Goal: Check status: Check status

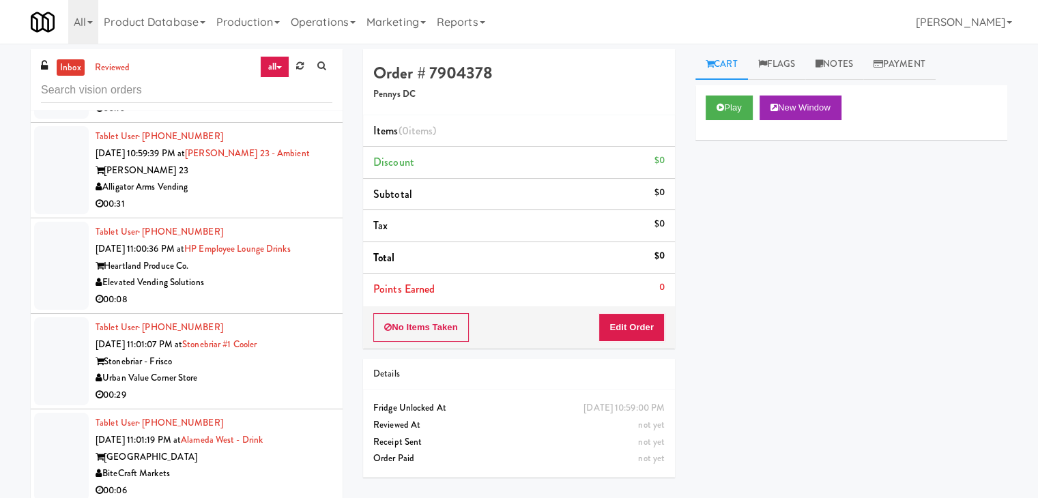
scroll to position [15557, 0]
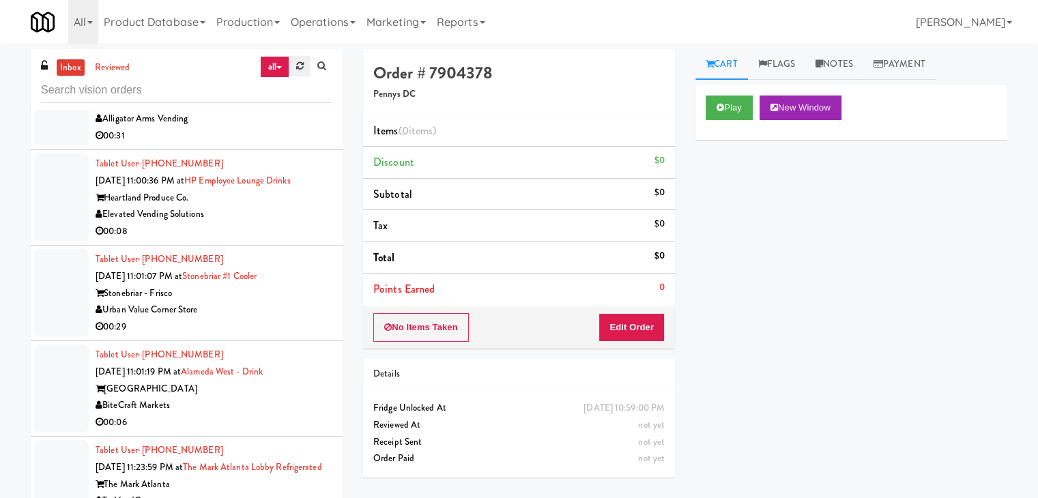
click at [305, 61] on link at bounding box center [299, 66] width 21 height 20
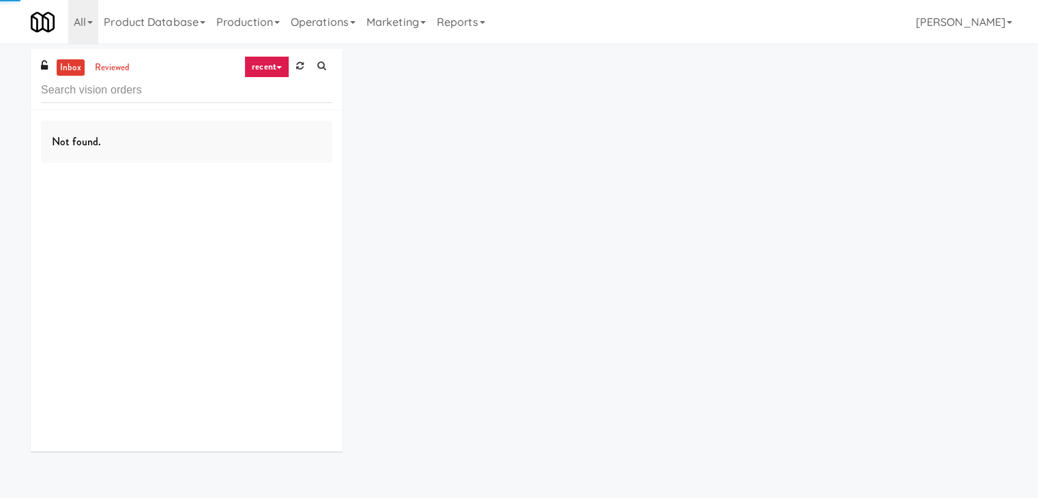
click at [267, 61] on link "recent" at bounding box center [266, 67] width 45 height 22
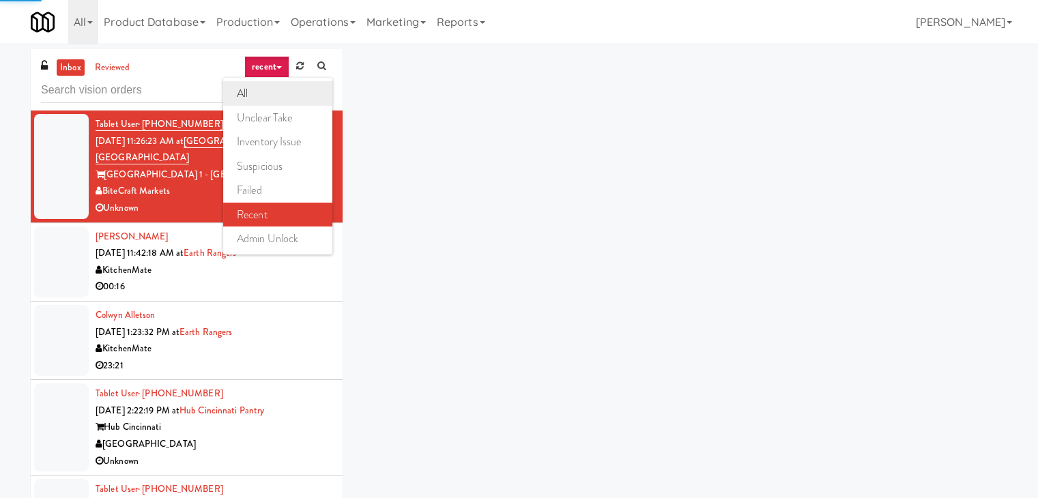
click at [266, 93] on link "all" at bounding box center [277, 93] width 109 height 25
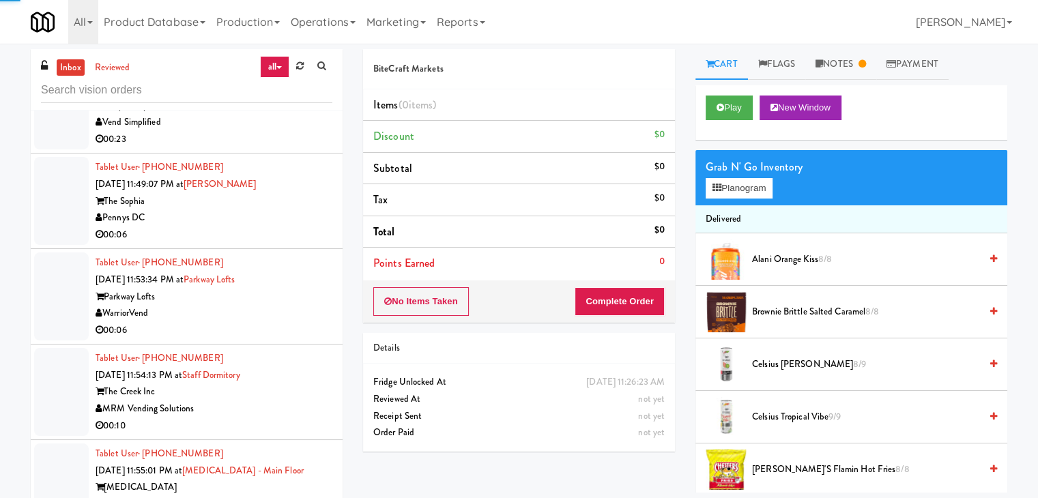
scroll to position [6230, 0]
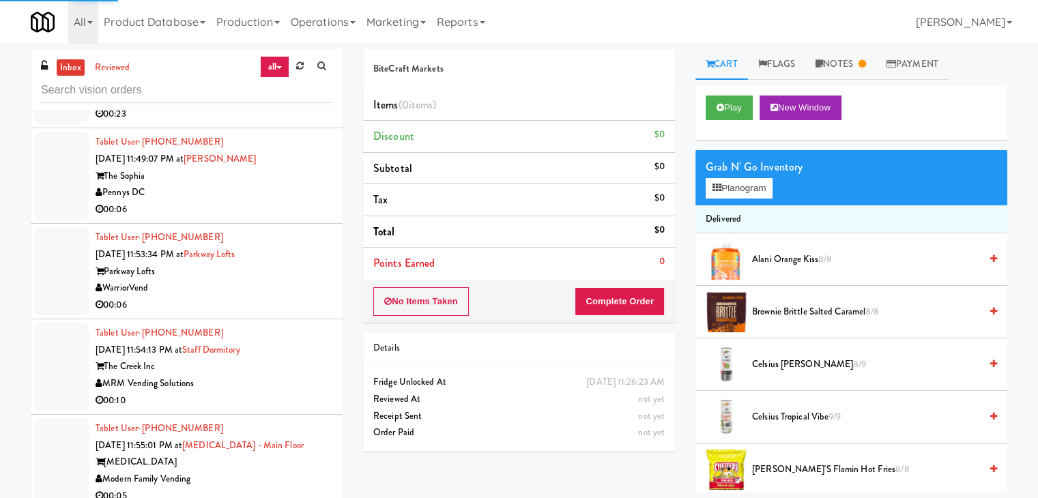
click at [253, 201] on div "Pennys DC" at bounding box center [214, 192] width 237 height 17
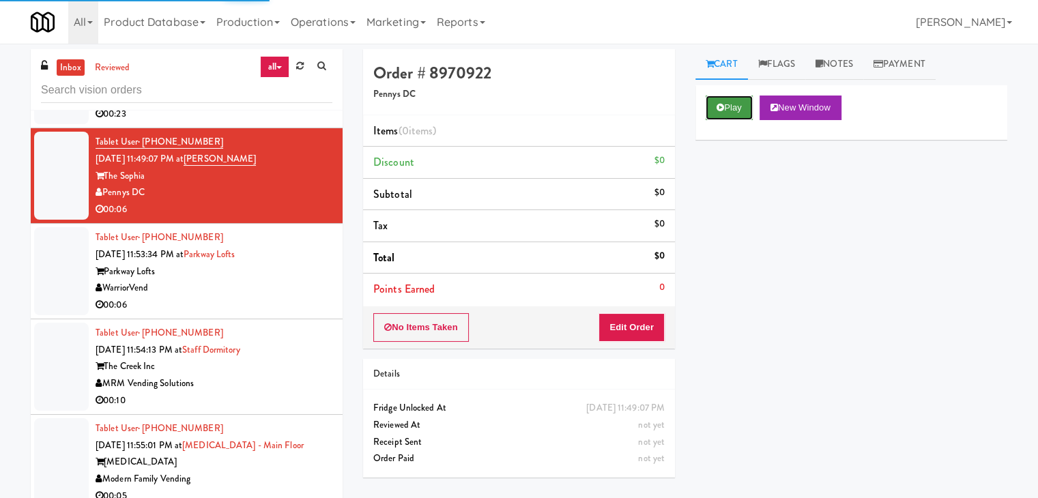
drag, startPoint x: 729, startPoint y: 106, endPoint x: 729, endPoint y: 115, distance: 9.6
click at [729, 109] on button "Play" at bounding box center [728, 108] width 47 height 25
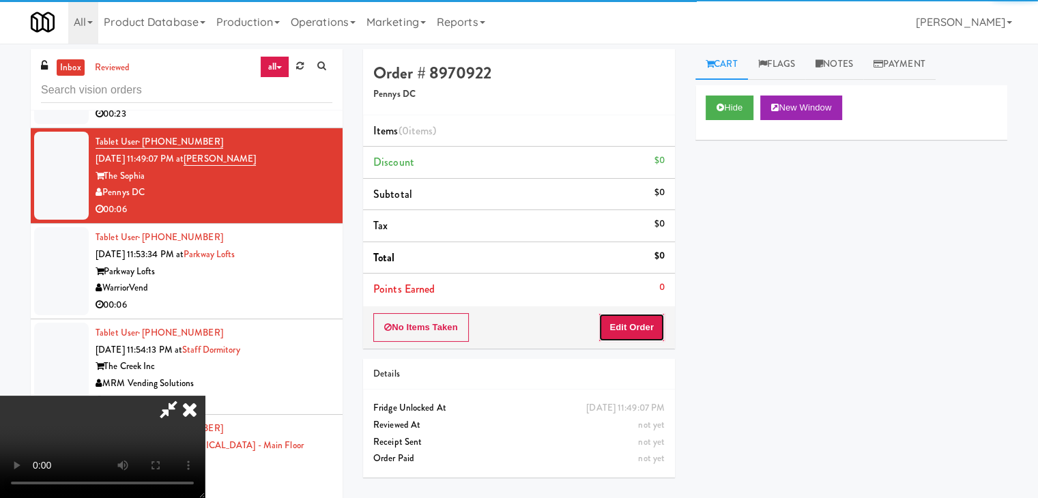
click at [641, 325] on button "Edit Order" at bounding box center [631, 327] width 66 height 29
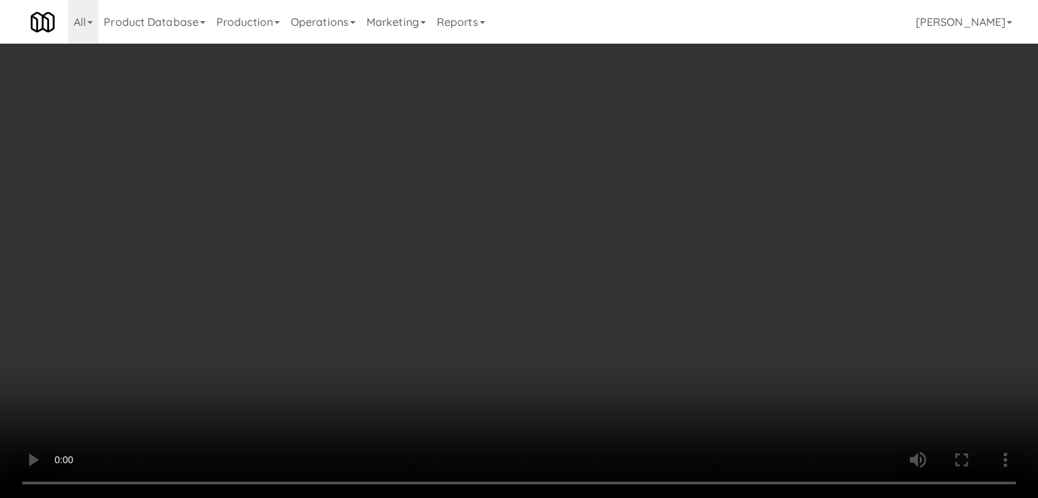
scroll to position [6214, 0]
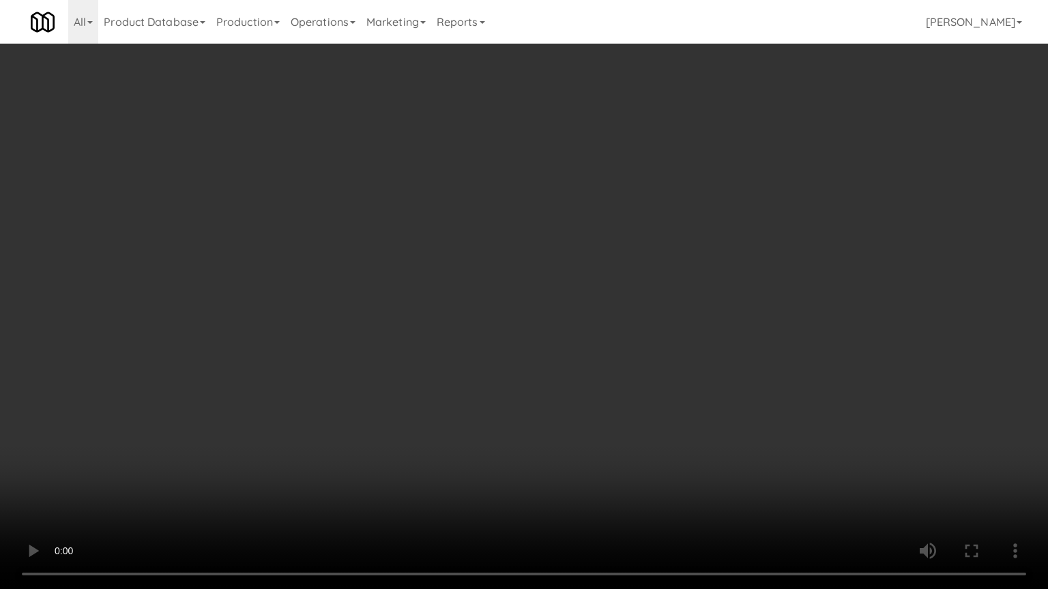
click at [574, 382] on video at bounding box center [524, 294] width 1048 height 589
drag, startPoint x: 575, startPoint y: 382, endPoint x: 572, endPoint y: 393, distance: 11.3
click at [576, 382] on video at bounding box center [524, 294] width 1048 height 589
click at [619, 355] on video at bounding box center [524, 294] width 1048 height 589
drag, startPoint x: 619, startPoint y: 355, endPoint x: 677, endPoint y: 234, distance: 133.7
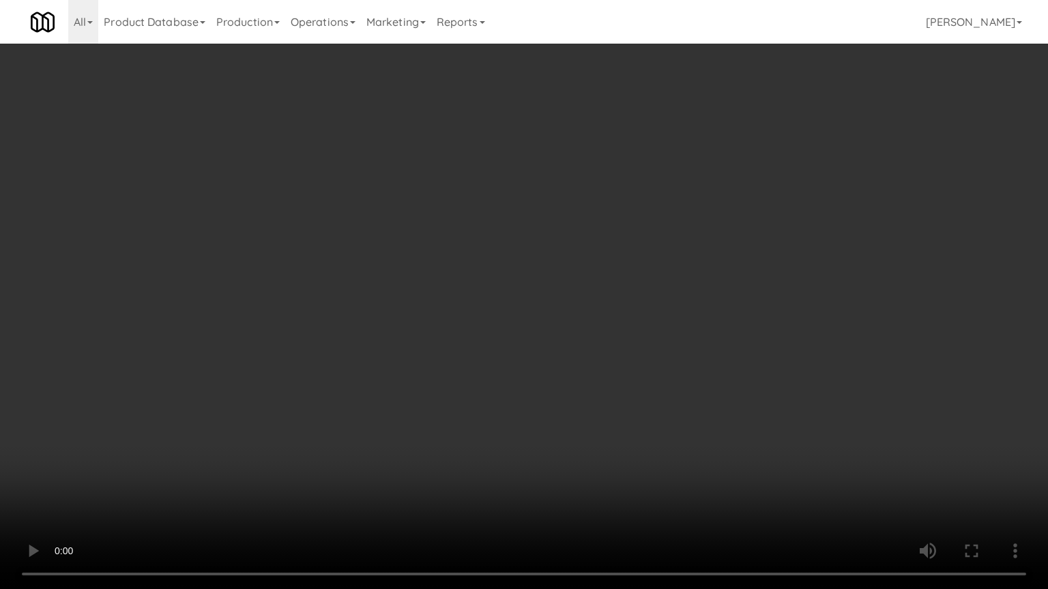
click at [619, 354] on video at bounding box center [524, 294] width 1048 height 589
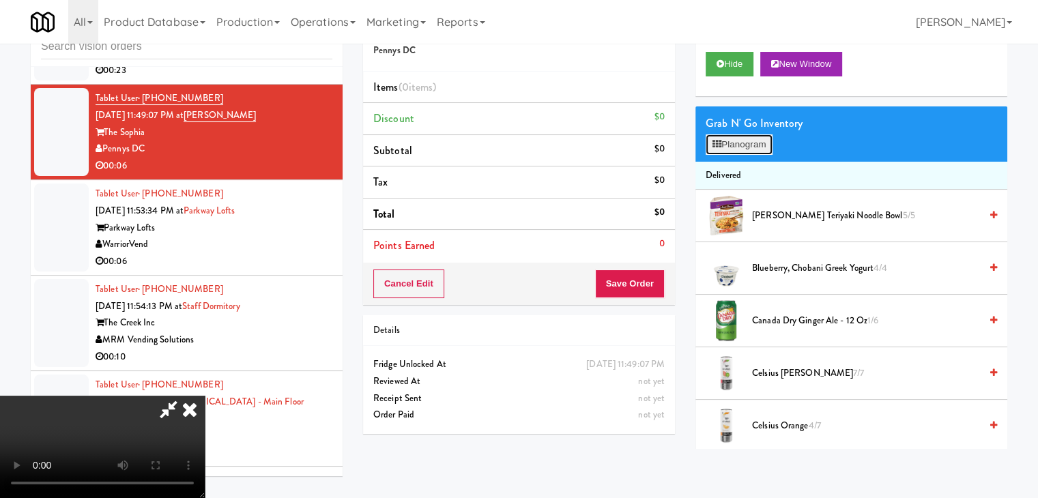
click at [735, 151] on button "Planogram" at bounding box center [738, 144] width 67 height 20
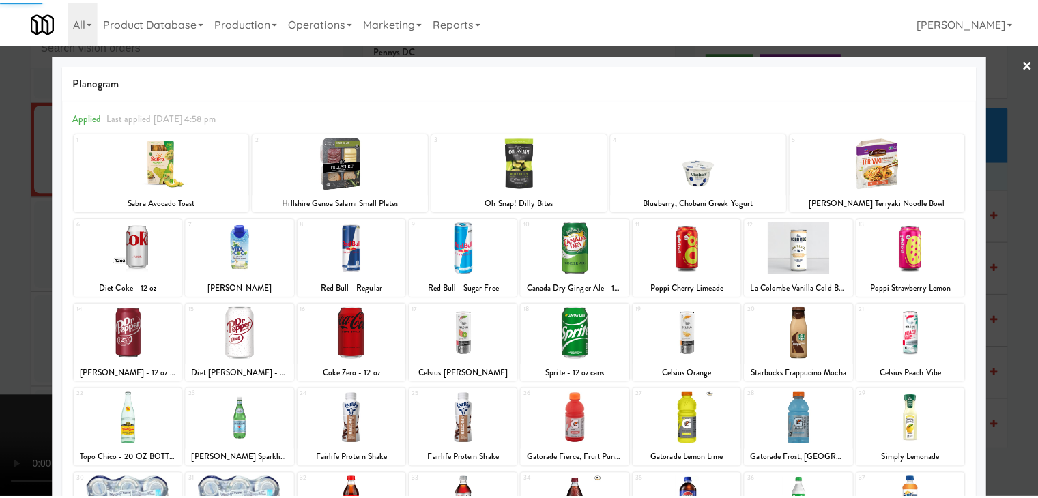
scroll to position [172, 0]
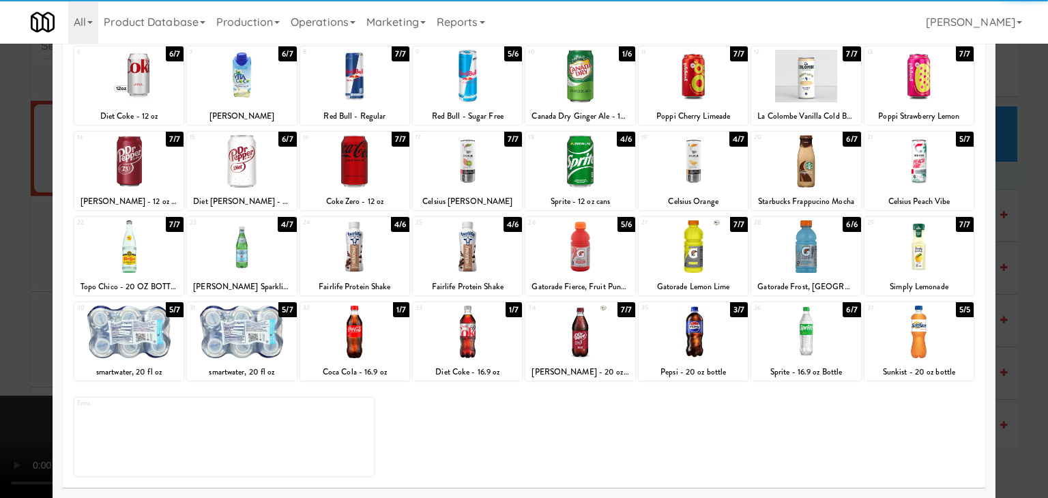
click at [452, 238] on div at bounding box center [467, 246] width 109 height 53
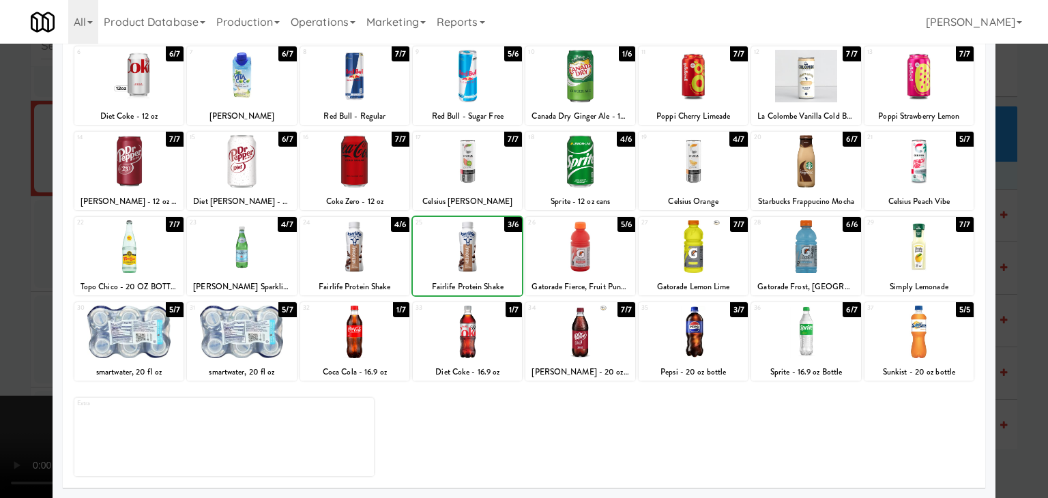
click at [19, 267] on div at bounding box center [524, 249] width 1048 height 498
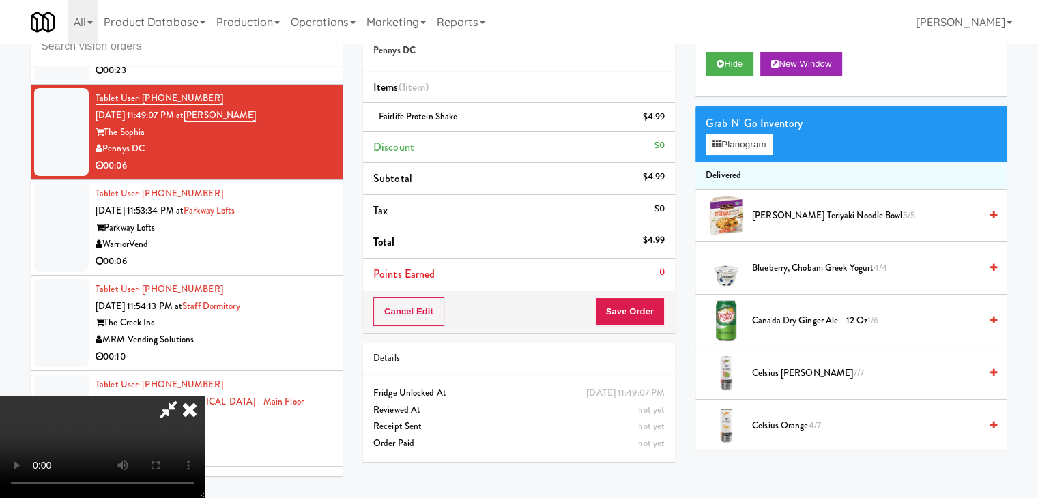
scroll to position [68, 0]
click at [658, 297] on button "Save Order" at bounding box center [630, 311] width 70 height 29
click at [657, 298] on body "Are you sure you want to update this order? Okay Cancel Okay Are you sure you w…" at bounding box center [519, 249] width 1038 height 498
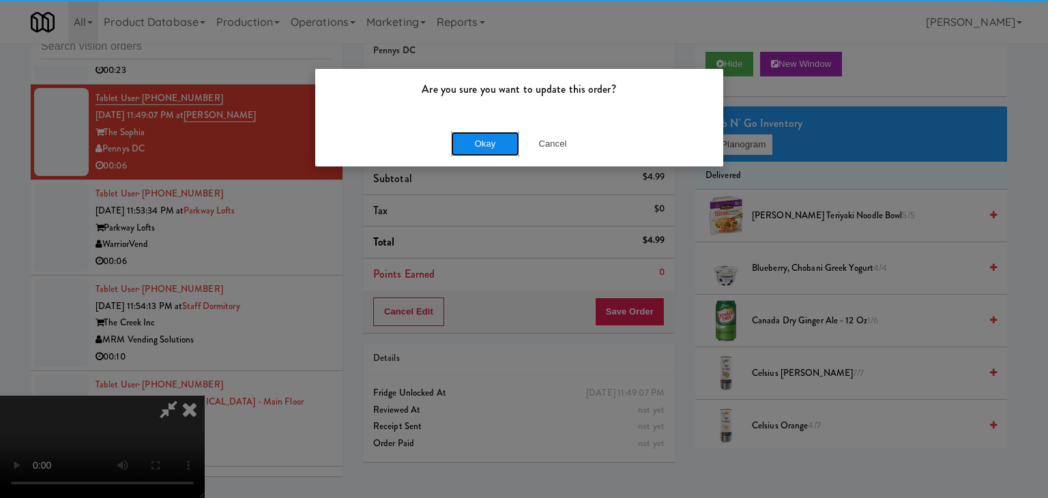
click at [494, 143] on button "Okay" at bounding box center [485, 144] width 68 height 25
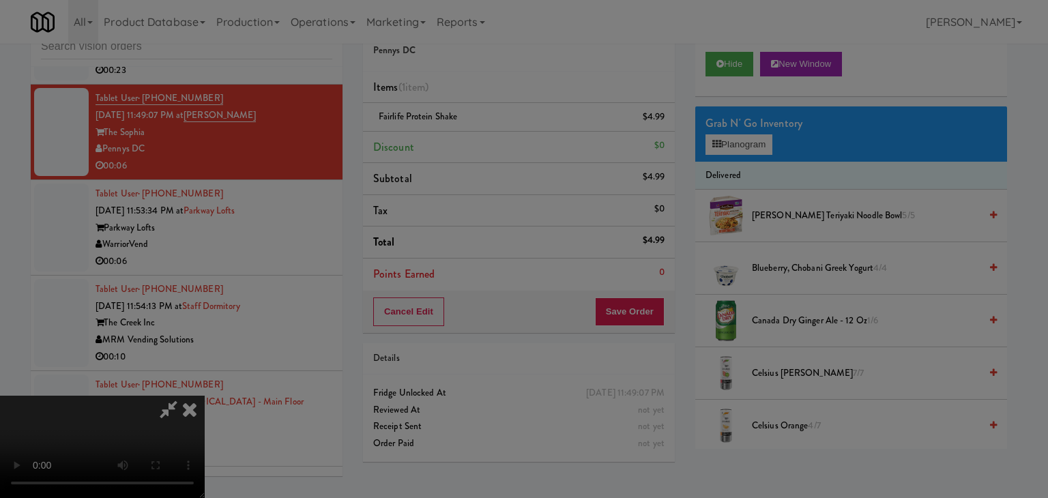
click at [491, 141] on div "Okay Cancel" at bounding box center [519, 119] width 408 height 46
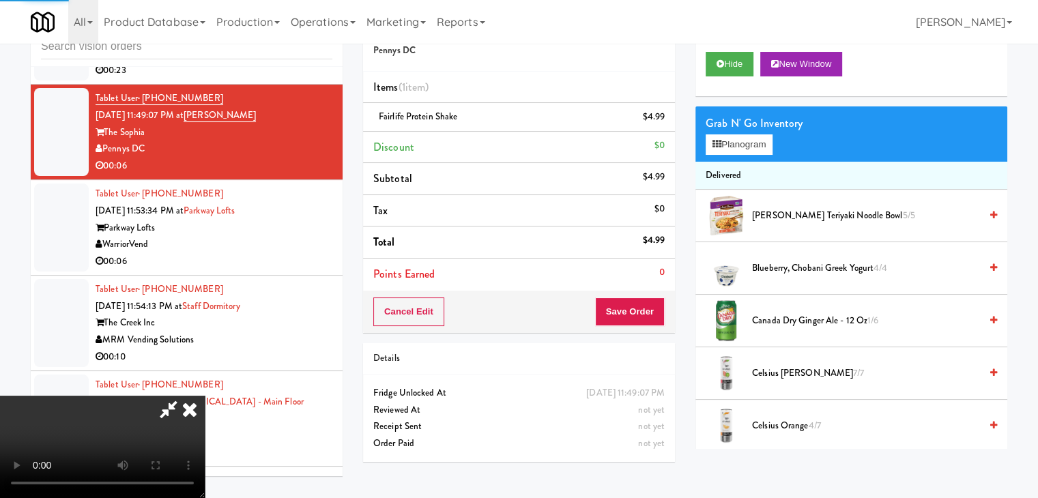
scroll to position [0, 0]
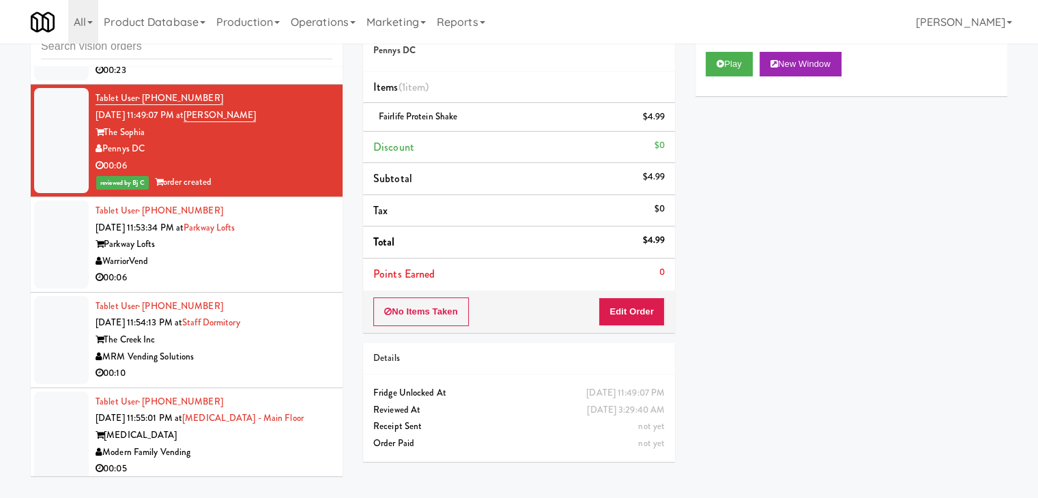
click at [265, 287] on div "00:06" at bounding box center [214, 277] width 237 height 17
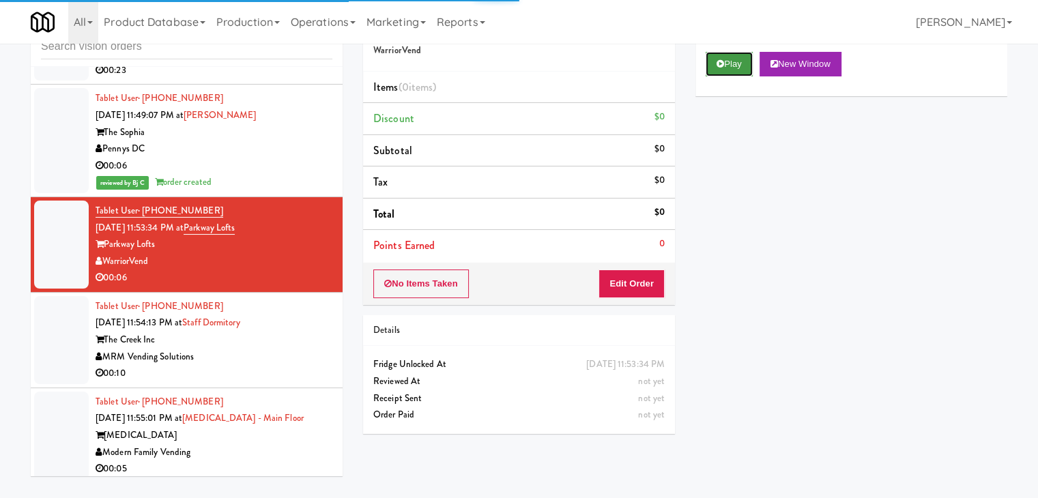
click at [733, 60] on button "Play" at bounding box center [728, 64] width 47 height 25
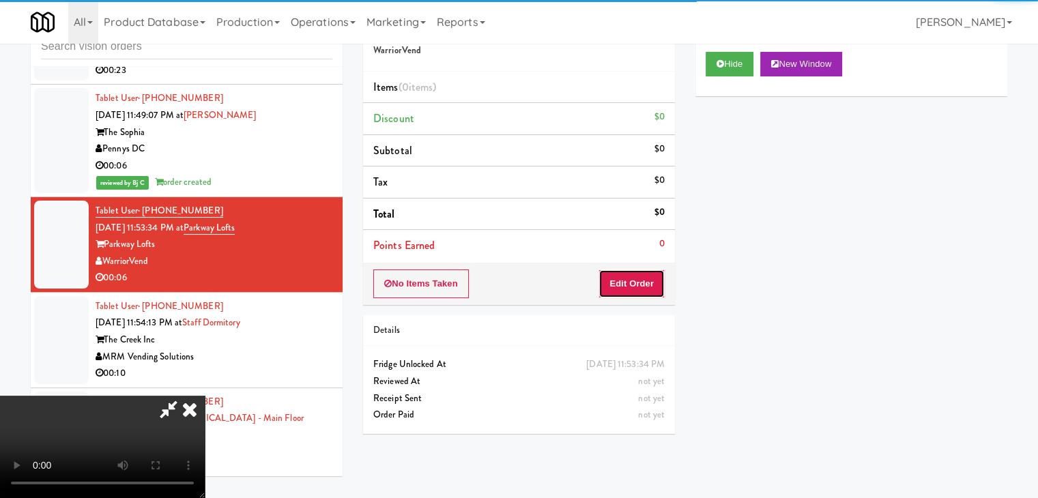
click at [633, 278] on button "Edit Order" at bounding box center [631, 283] width 66 height 29
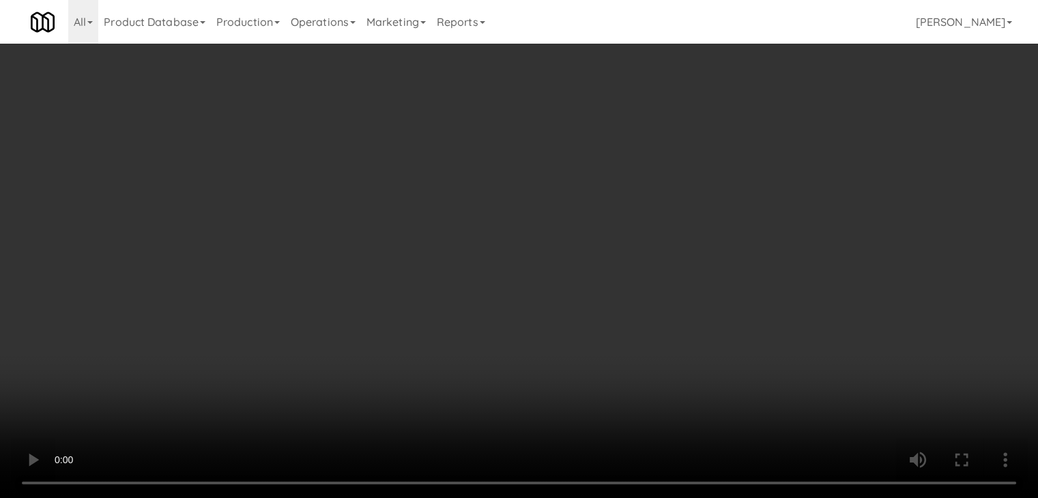
scroll to position [6214, 0]
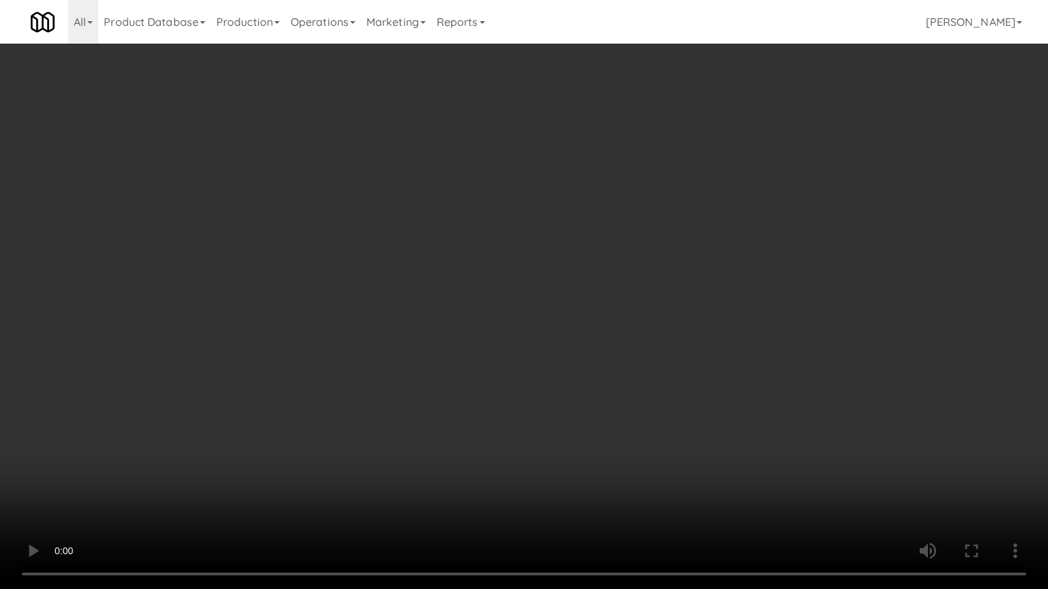
click at [635, 426] on video at bounding box center [524, 294] width 1048 height 589
click at [637, 421] on video at bounding box center [524, 294] width 1048 height 589
click at [662, 418] on video at bounding box center [524, 294] width 1048 height 589
click at [690, 446] on video at bounding box center [524, 294] width 1048 height 589
click at [701, 442] on video at bounding box center [524, 294] width 1048 height 589
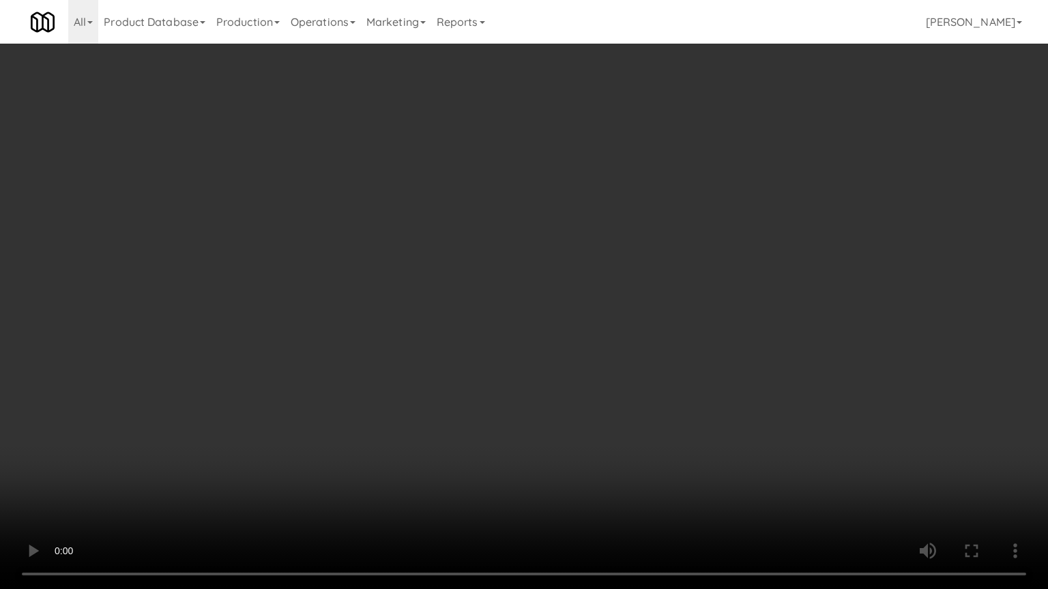
click at [737, 377] on video at bounding box center [524, 294] width 1048 height 589
click at [723, 351] on video at bounding box center [524, 294] width 1048 height 589
drag, startPoint x: 725, startPoint y: 348, endPoint x: 744, endPoint y: 257, distance: 92.7
click at [726, 345] on video at bounding box center [524, 294] width 1048 height 589
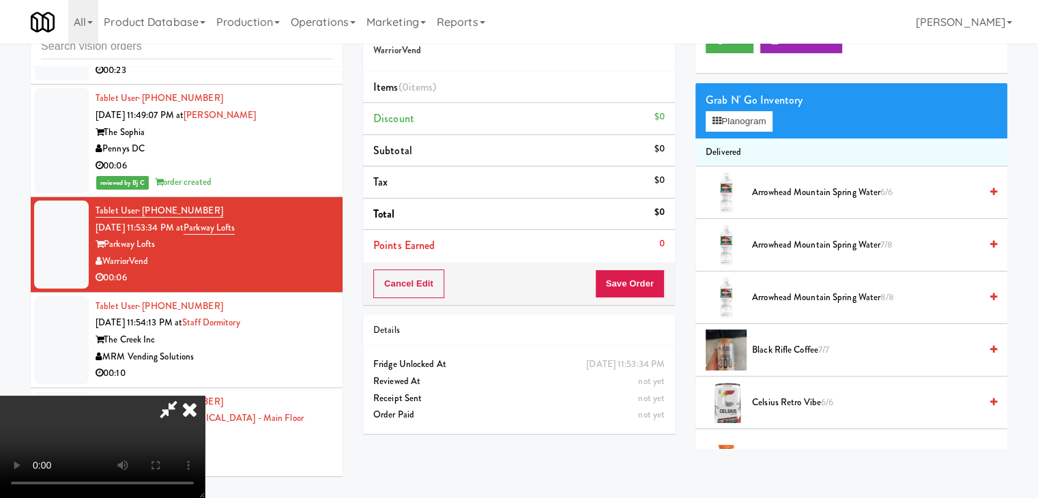
scroll to position [0, 0]
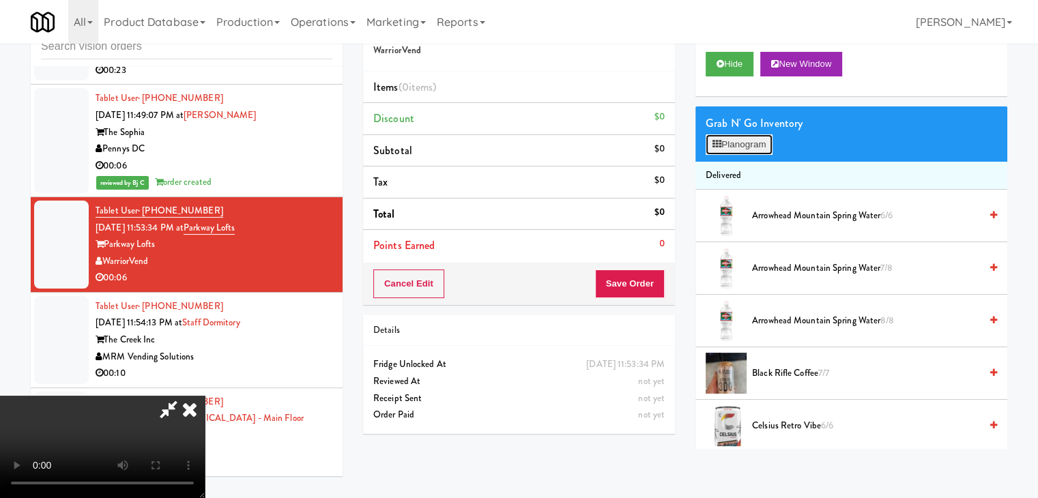
click at [756, 139] on button "Planogram" at bounding box center [738, 144] width 67 height 20
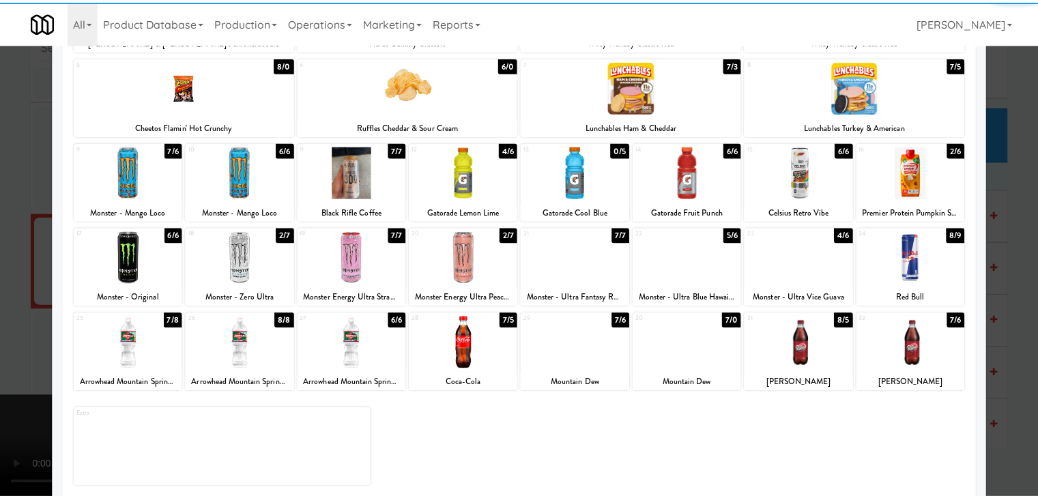
scroll to position [172, 0]
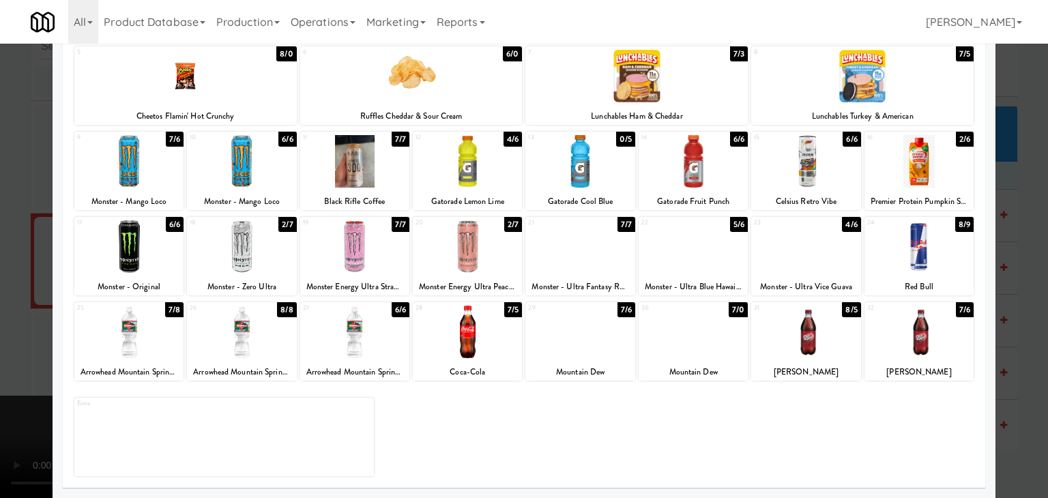
click at [437, 156] on div at bounding box center [467, 161] width 109 height 53
click at [4, 246] on div at bounding box center [524, 249] width 1048 height 498
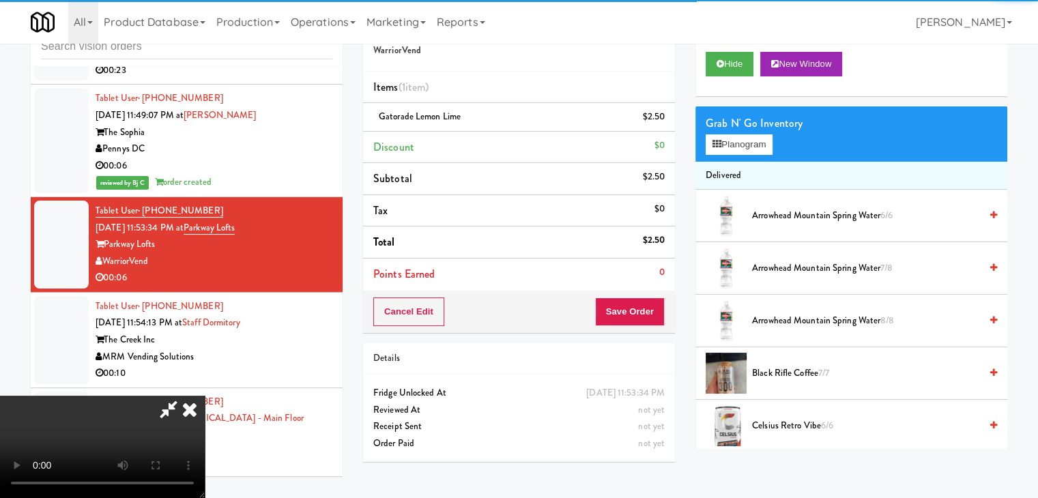
scroll to position [136, 0]
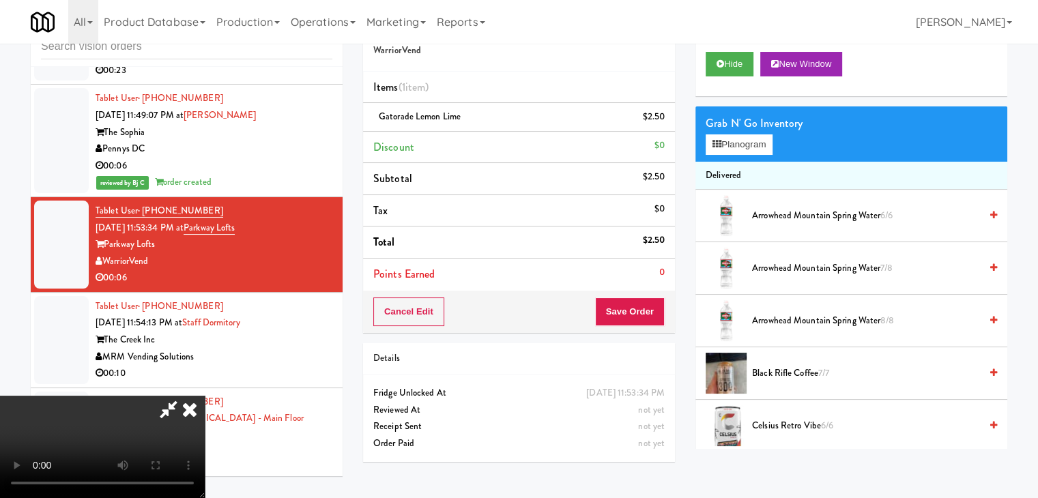
click at [205, 396] on video at bounding box center [102, 447] width 205 height 102
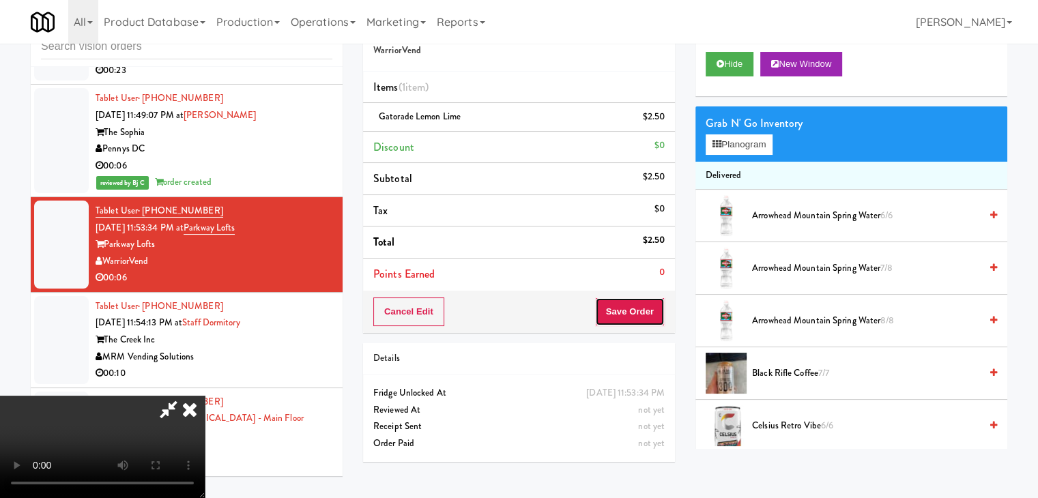
click at [658, 317] on button "Save Order" at bounding box center [630, 311] width 70 height 29
click at [658, 316] on button "Save Order" at bounding box center [630, 311] width 70 height 29
click at [656, 314] on body "Are you sure you want to update this order? Okay Cancel Okay Are you sure you w…" at bounding box center [519, 249] width 1038 height 498
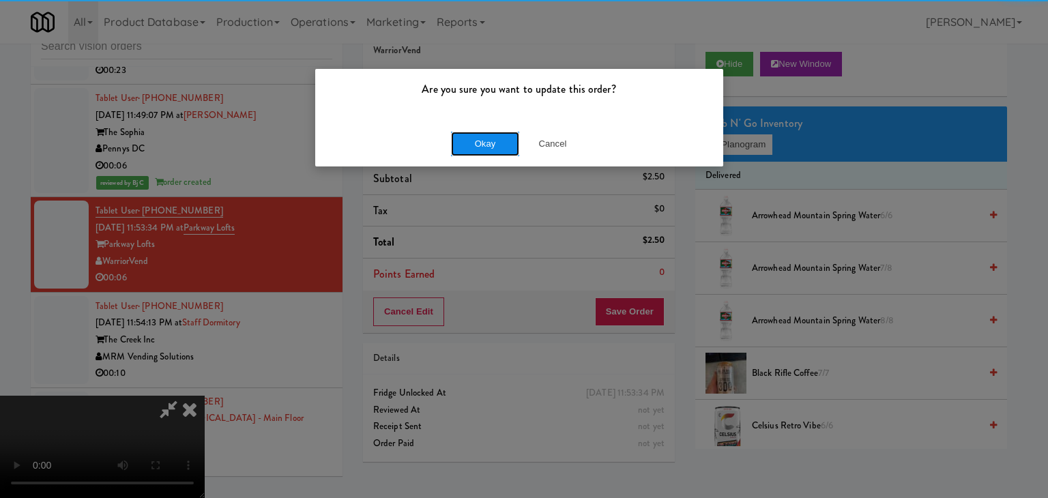
click at [481, 143] on button "Okay" at bounding box center [485, 144] width 68 height 25
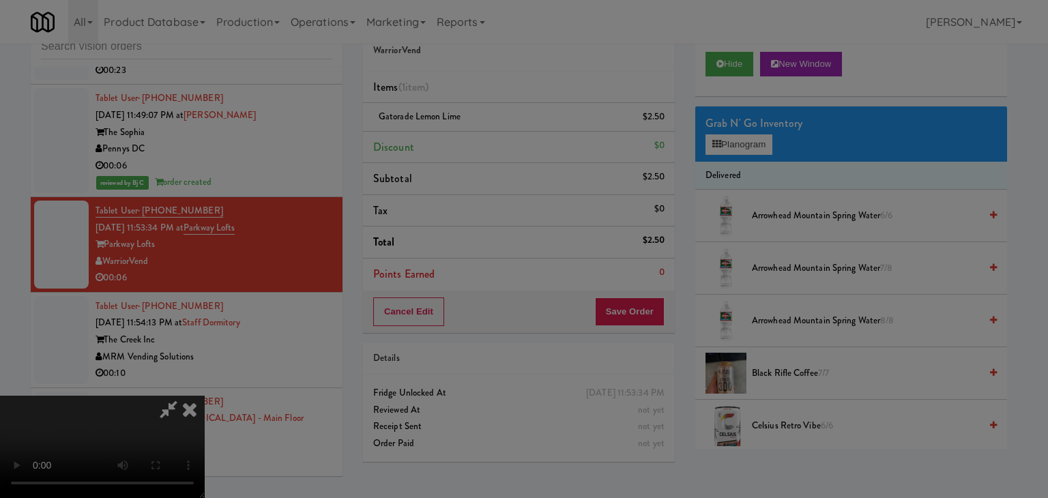
click at [481, 141] on div "Okay Cancel" at bounding box center [519, 119] width 408 height 46
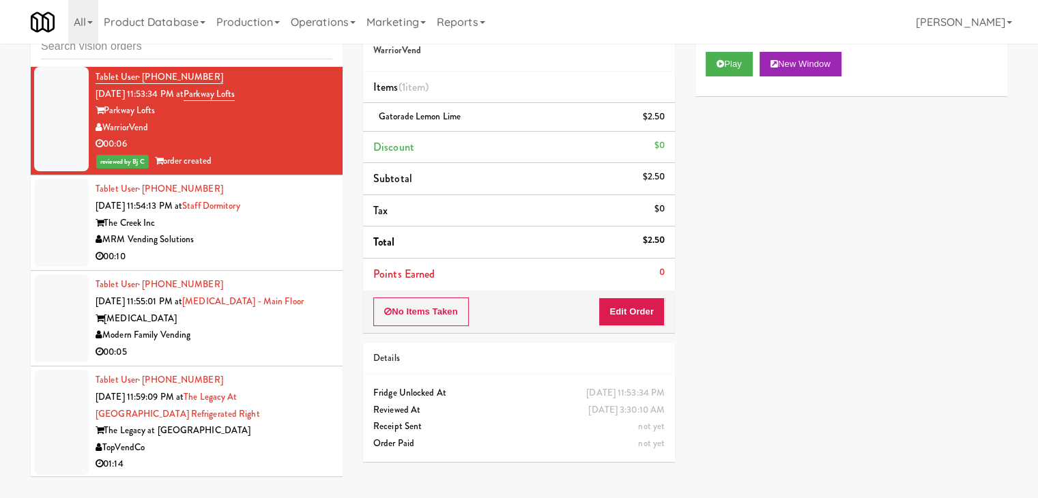
scroll to position [6367, 0]
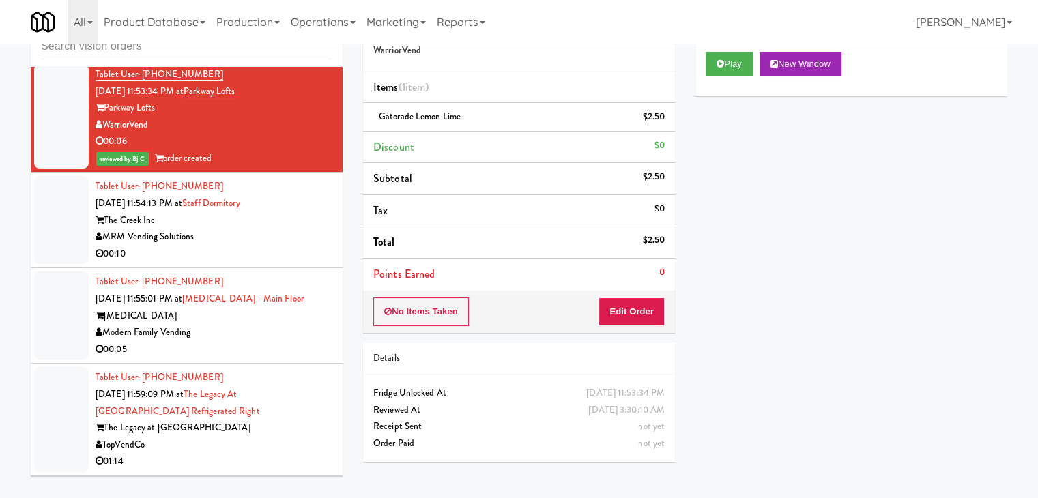
click at [289, 246] on div "MRM Vending Solutions" at bounding box center [214, 237] width 237 height 17
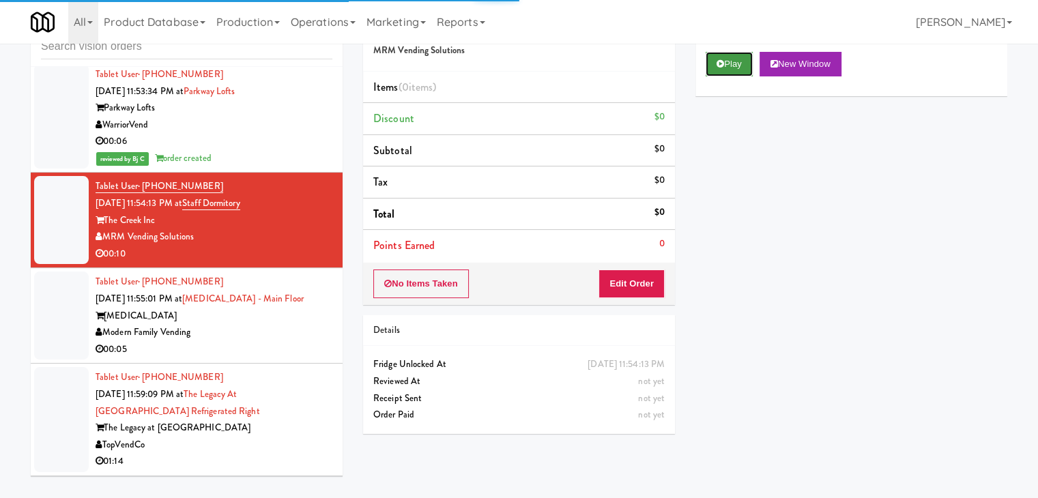
click at [738, 61] on button "Play" at bounding box center [728, 64] width 47 height 25
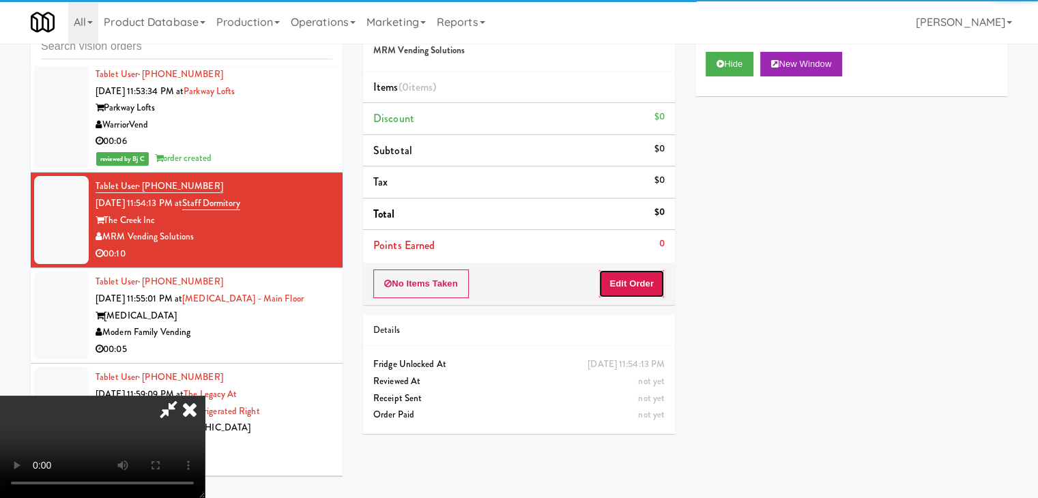
click at [626, 290] on button "Edit Order" at bounding box center [631, 283] width 66 height 29
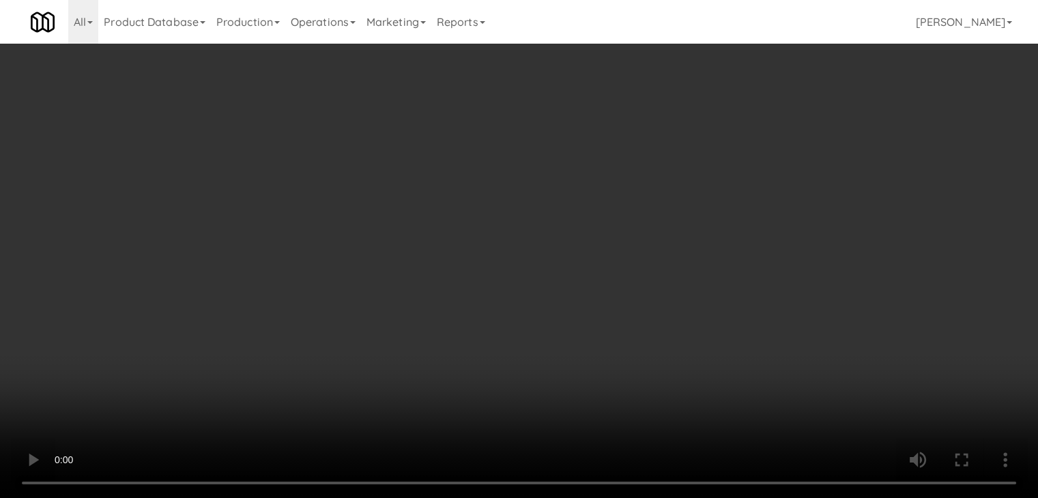
scroll to position [6351, 0]
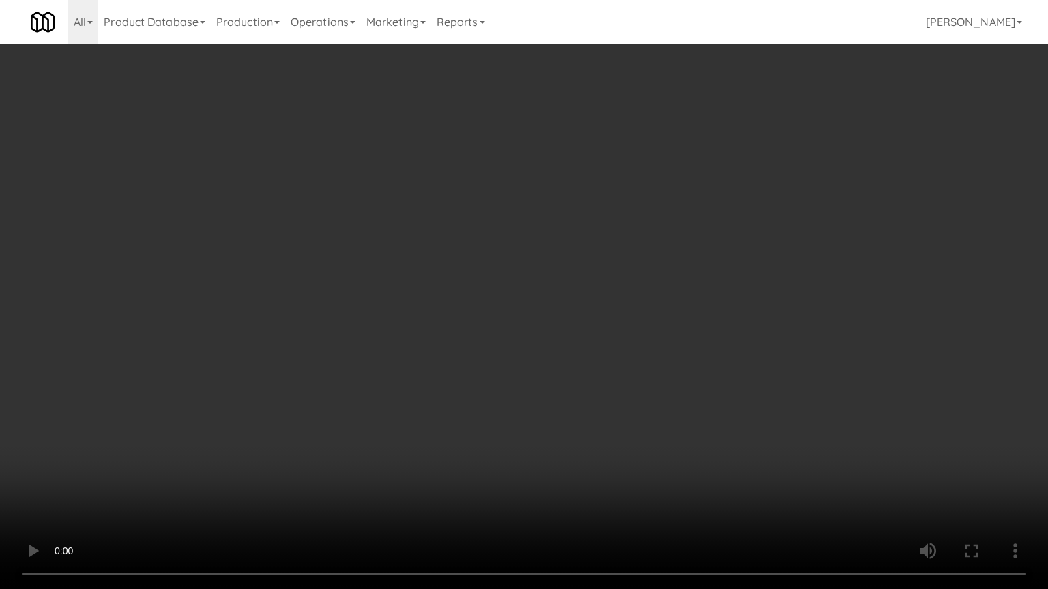
click at [421, 497] on video at bounding box center [524, 294] width 1048 height 589
click at [623, 412] on video at bounding box center [524, 294] width 1048 height 589
click at [646, 405] on video at bounding box center [524, 294] width 1048 height 589
click at [651, 396] on video at bounding box center [524, 294] width 1048 height 589
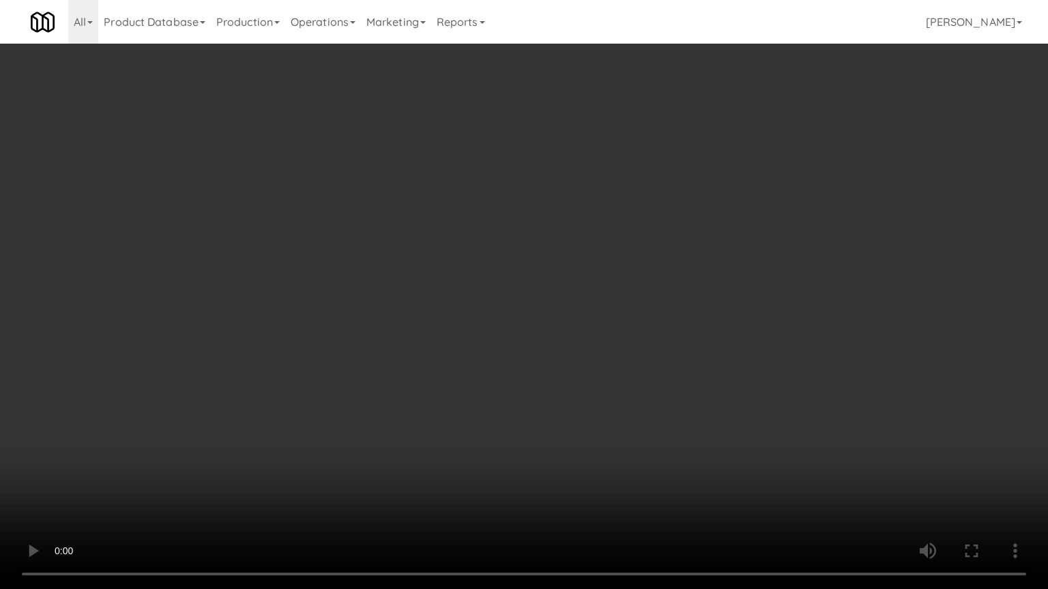
click at [651, 397] on video at bounding box center [524, 294] width 1048 height 589
drag, startPoint x: 651, startPoint y: 397, endPoint x: 703, endPoint y: 260, distance: 146.6
click at [651, 396] on video at bounding box center [524, 294] width 1048 height 589
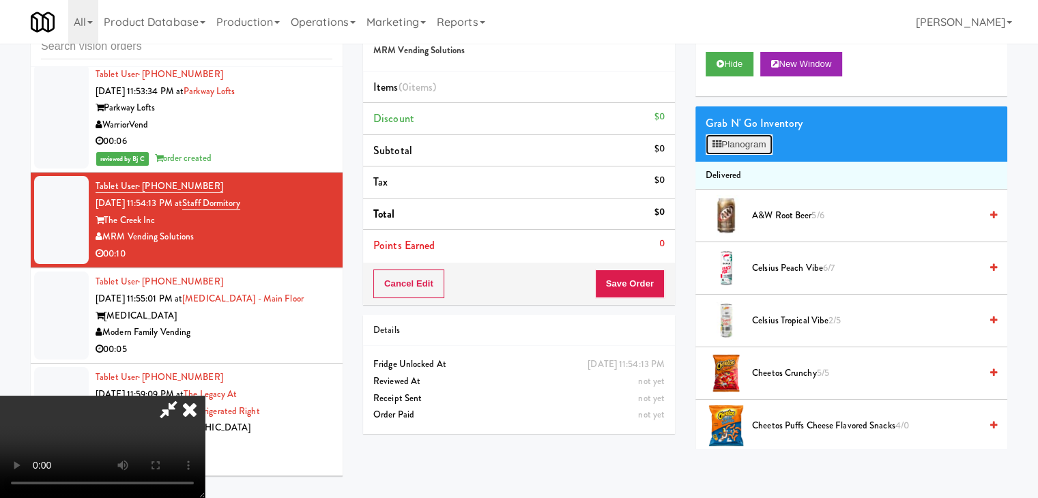
click at [744, 137] on button "Planogram" at bounding box center [738, 144] width 67 height 20
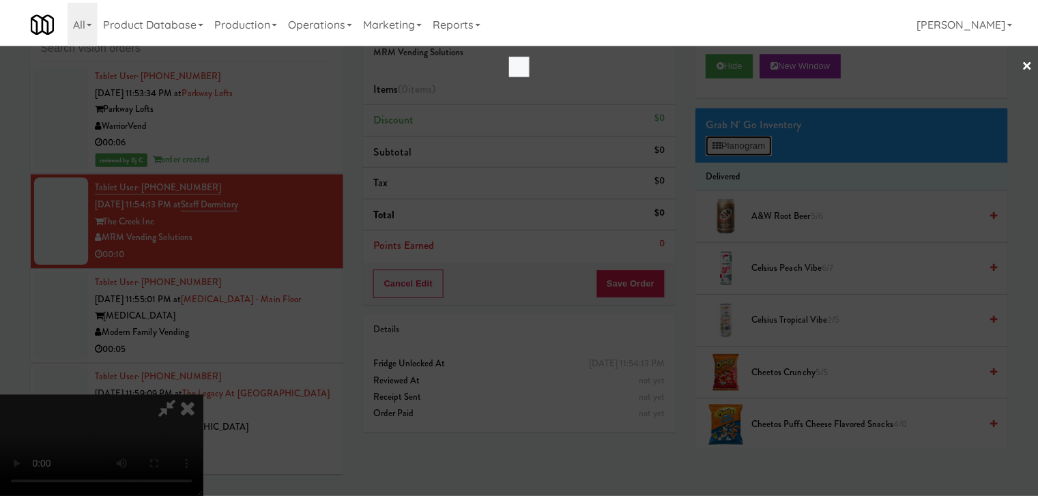
scroll to position [6351, 0]
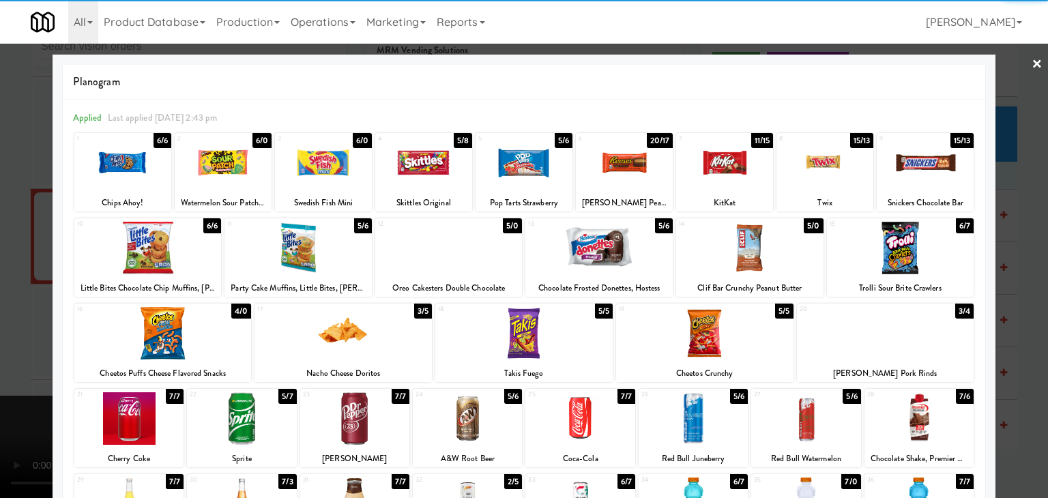
click at [720, 331] on div at bounding box center [704, 333] width 177 height 53
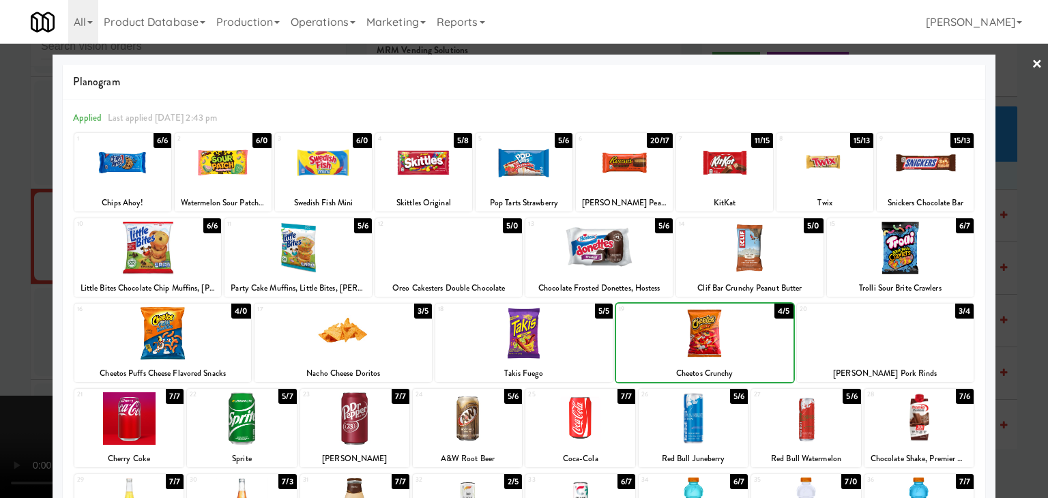
drag, startPoint x: 0, startPoint y: 317, endPoint x: 134, endPoint y: 315, distance: 133.7
click at [5, 315] on div at bounding box center [524, 249] width 1048 height 498
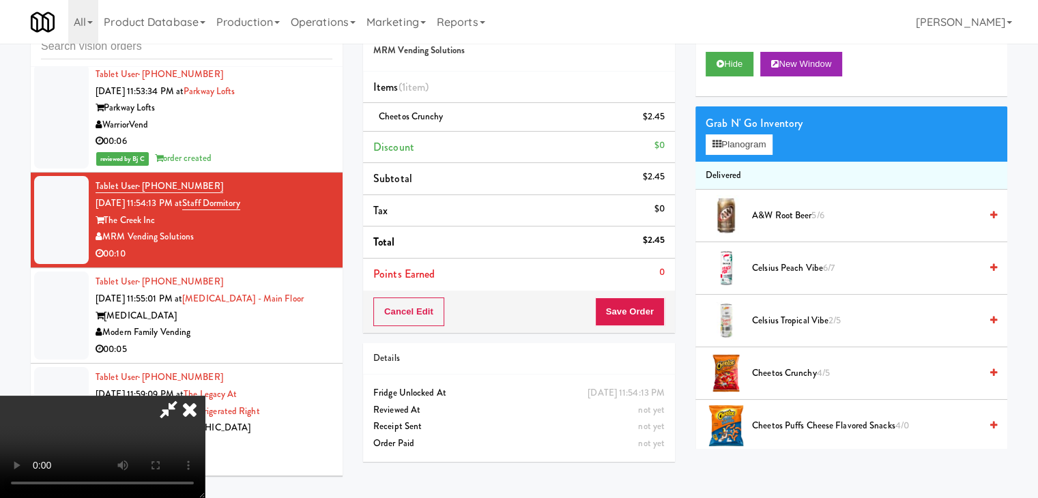
click at [205, 396] on video at bounding box center [102, 447] width 205 height 102
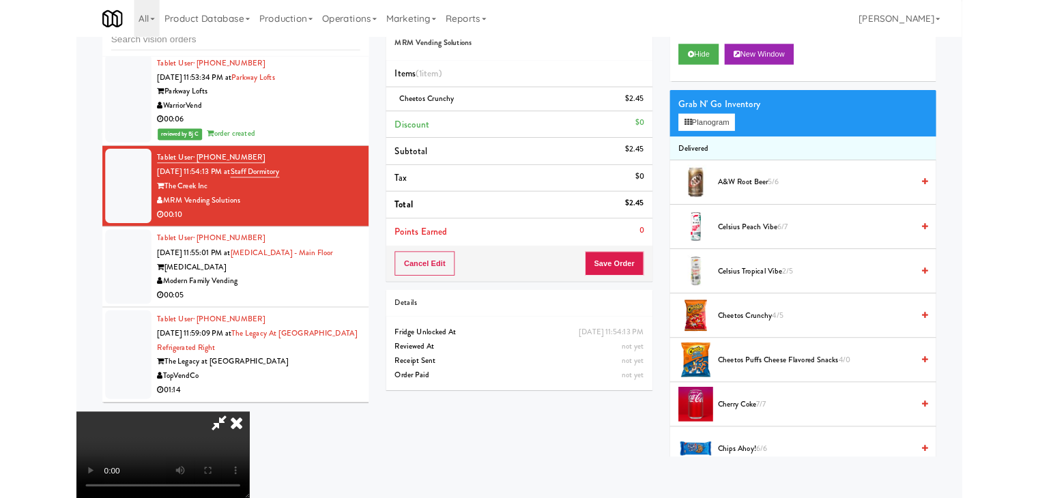
scroll to position [6351, 0]
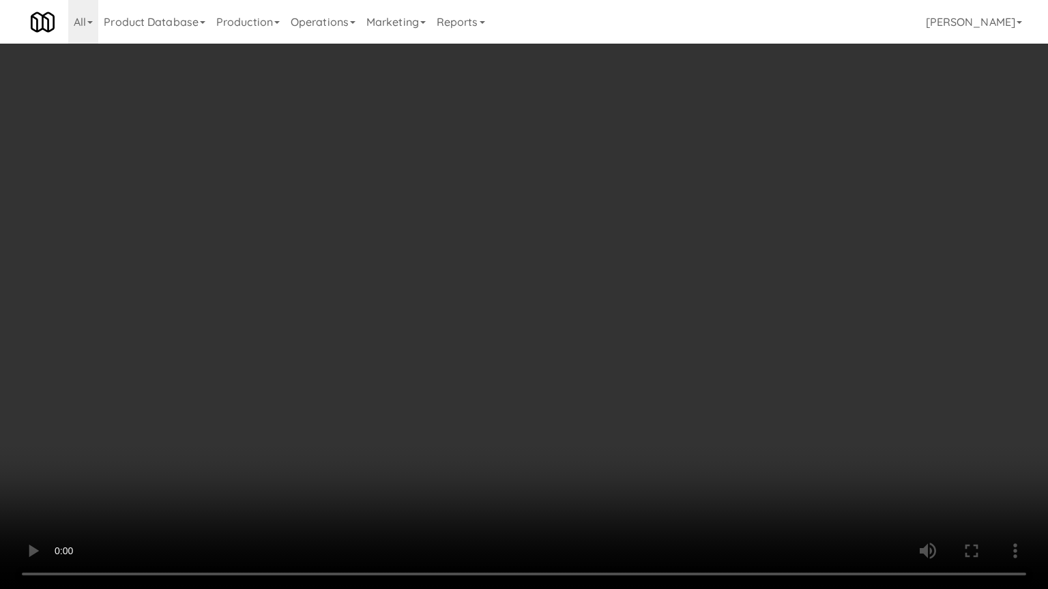
drag, startPoint x: 570, startPoint y: 395, endPoint x: 585, endPoint y: 397, distance: 14.5
click at [572, 395] on video at bounding box center [524, 294] width 1048 height 589
click at [594, 388] on video at bounding box center [524, 294] width 1048 height 589
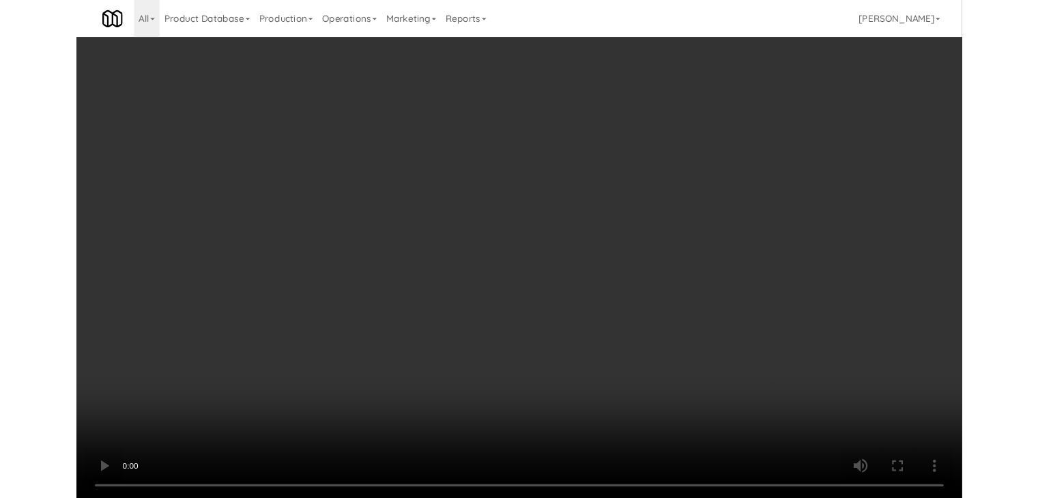
scroll to position [6367, 0]
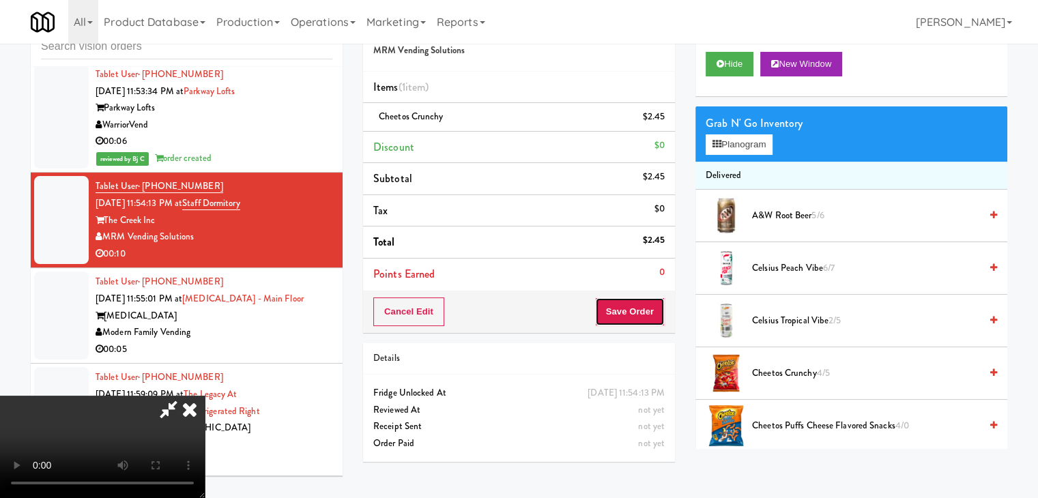
click at [660, 314] on button "Save Order" at bounding box center [630, 311] width 70 height 29
click at [647, 315] on button "Save Order" at bounding box center [630, 311] width 70 height 29
click at [646, 315] on body "Are you sure you want to update this order? Okay Cancel Okay Are you sure you w…" at bounding box center [519, 249] width 1038 height 498
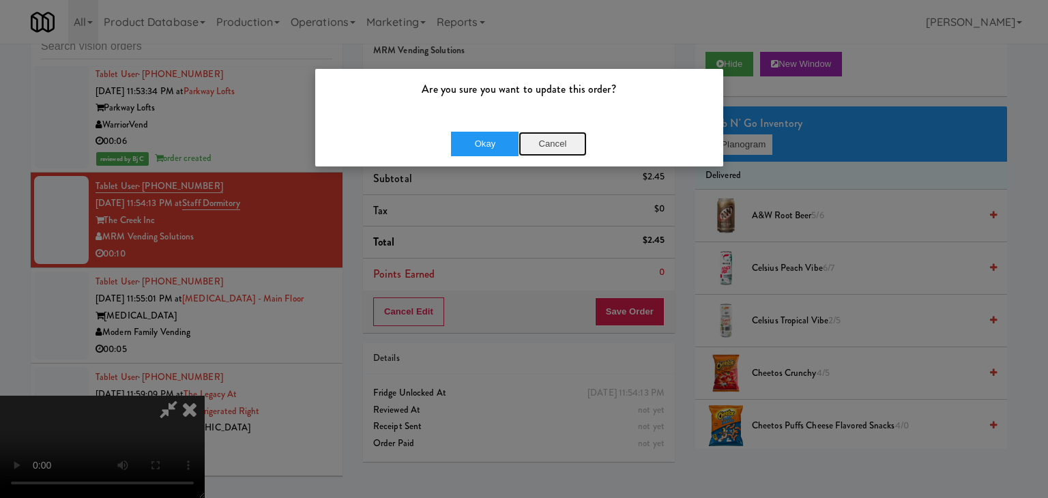
click at [555, 150] on button "Cancel" at bounding box center [553, 144] width 68 height 25
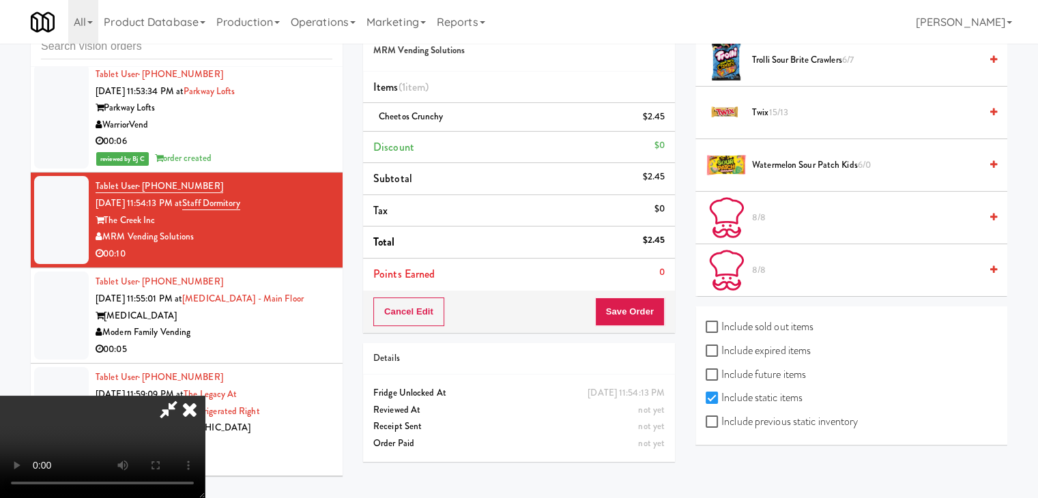
click at [816, 415] on label "Include previous static inventory" at bounding box center [781, 421] width 152 height 20
click at [721, 417] on input "Include previous static inventory" at bounding box center [713, 422] width 16 height 11
checkbox input "true"
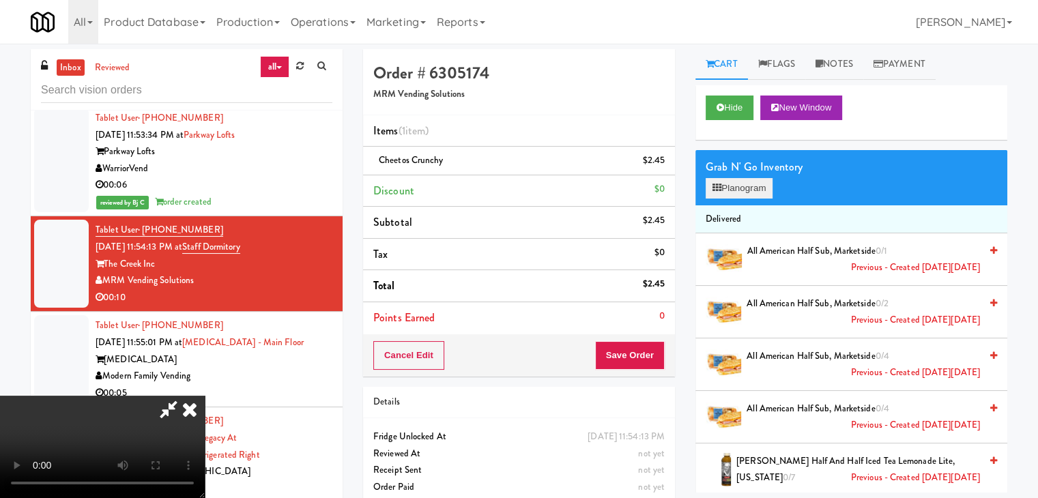
scroll to position [0, 0]
click at [745, 190] on button "Planogram" at bounding box center [738, 188] width 67 height 20
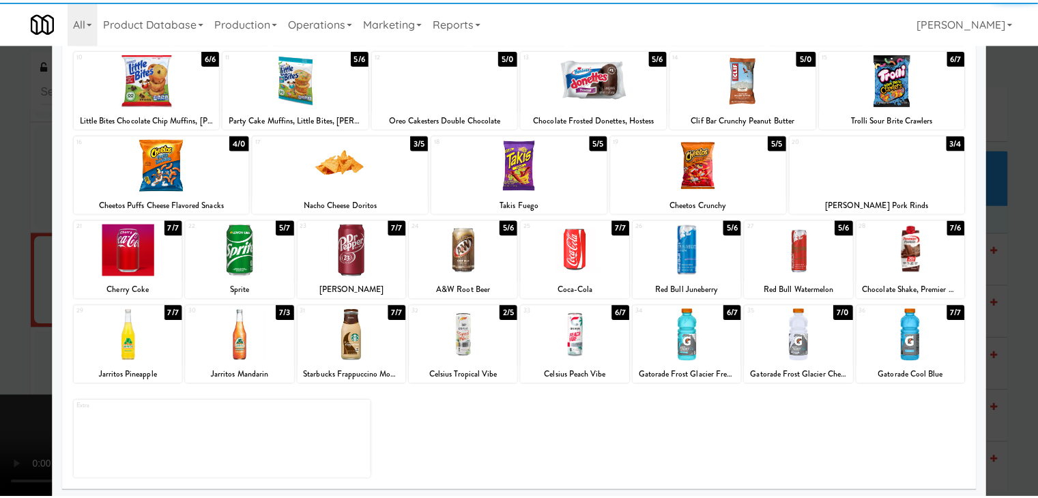
scroll to position [172, 0]
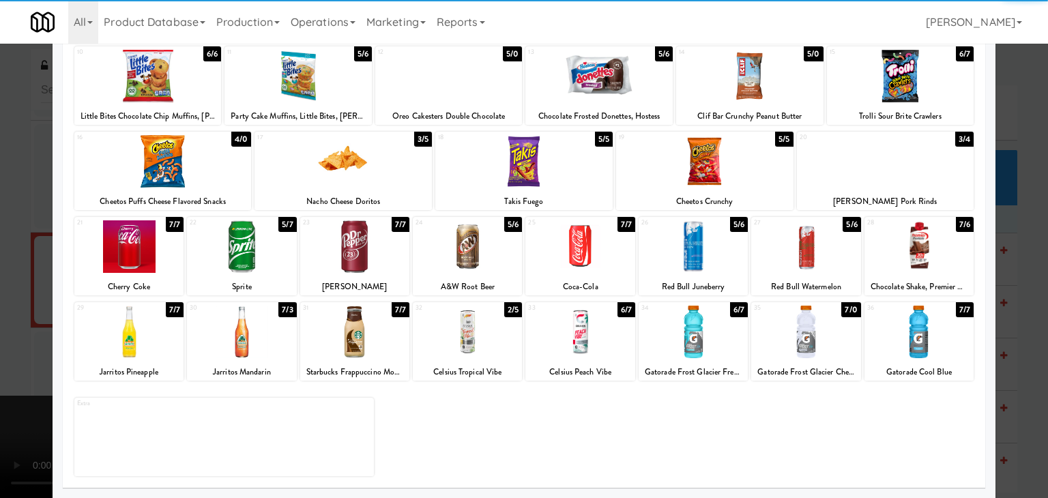
click at [933, 348] on div at bounding box center [918, 332] width 109 height 53
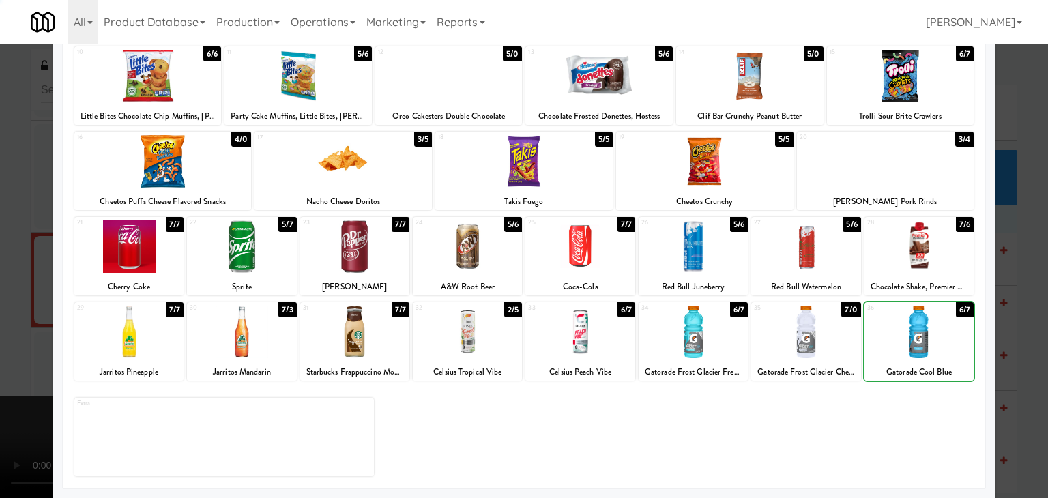
drag, startPoint x: 933, startPoint y: 348, endPoint x: 984, endPoint y: 359, distance: 51.7
click at [936, 349] on div at bounding box center [918, 332] width 109 height 53
click at [999, 365] on div at bounding box center [524, 249] width 1048 height 498
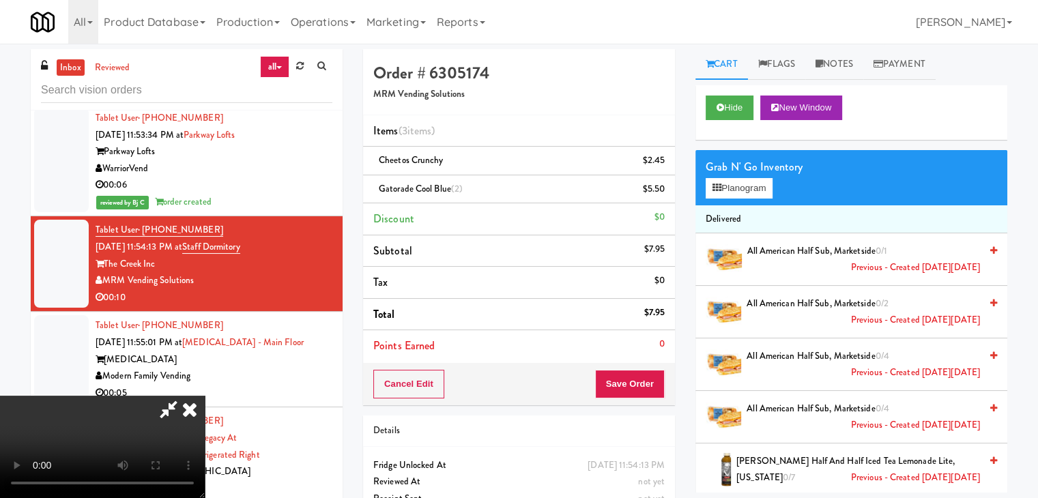
scroll to position [192, 0]
click at [630, 377] on button "Save Order" at bounding box center [630, 384] width 70 height 29
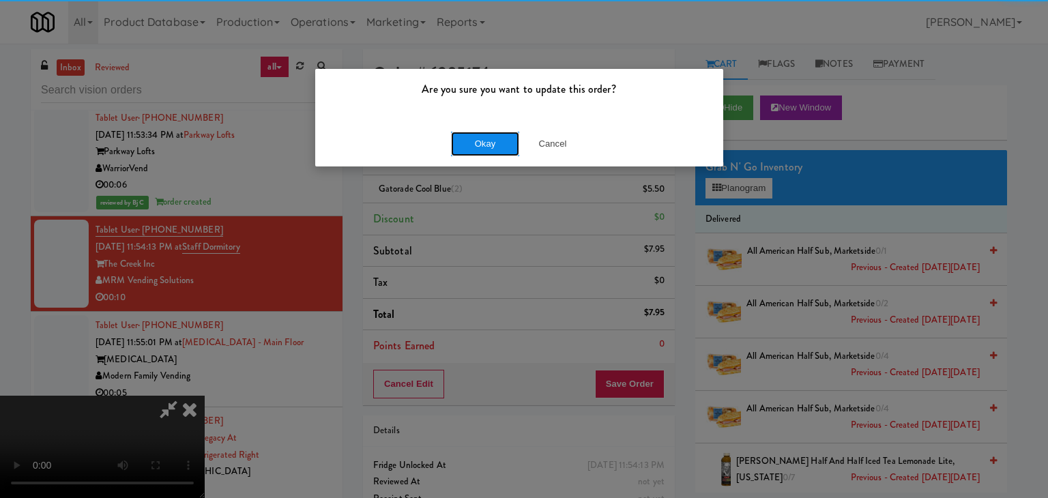
click at [484, 147] on button "Okay" at bounding box center [485, 144] width 68 height 25
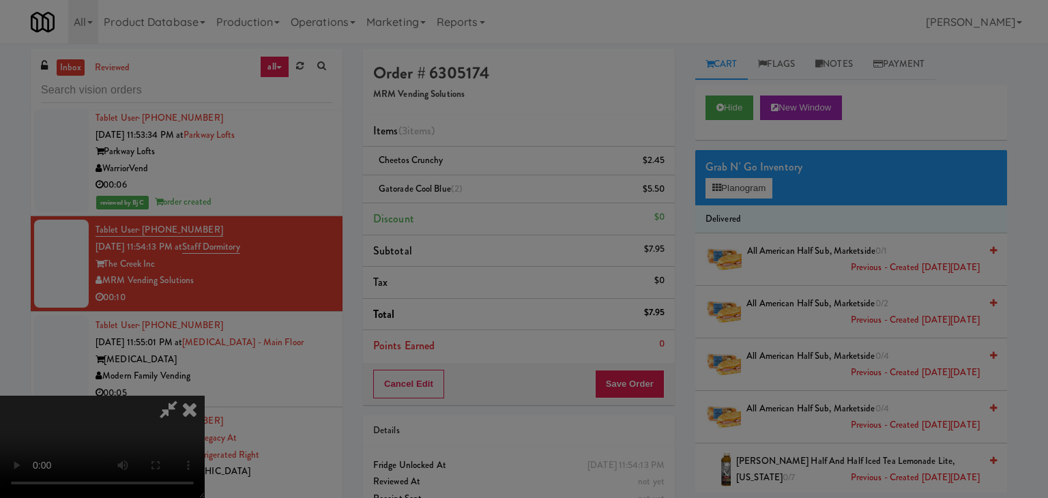
click at [484, 141] on div "Okay Cancel" at bounding box center [519, 119] width 408 height 46
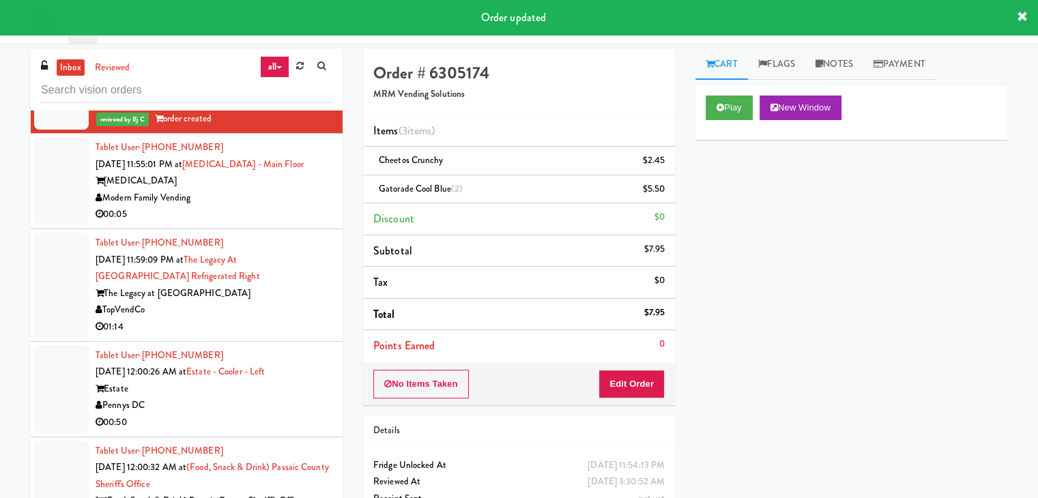
scroll to position [6572, 0]
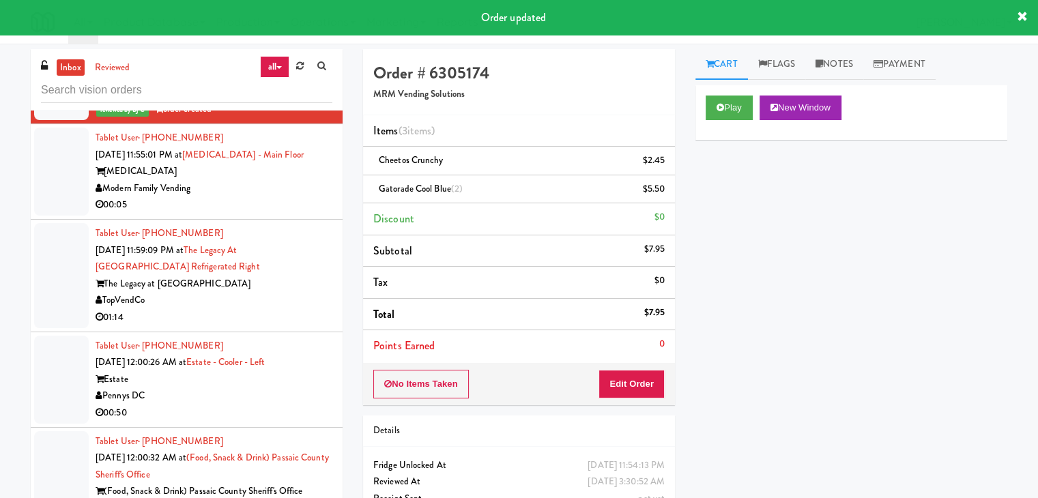
click at [287, 197] on div "Modern Family Vending" at bounding box center [214, 188] width 237 height 17
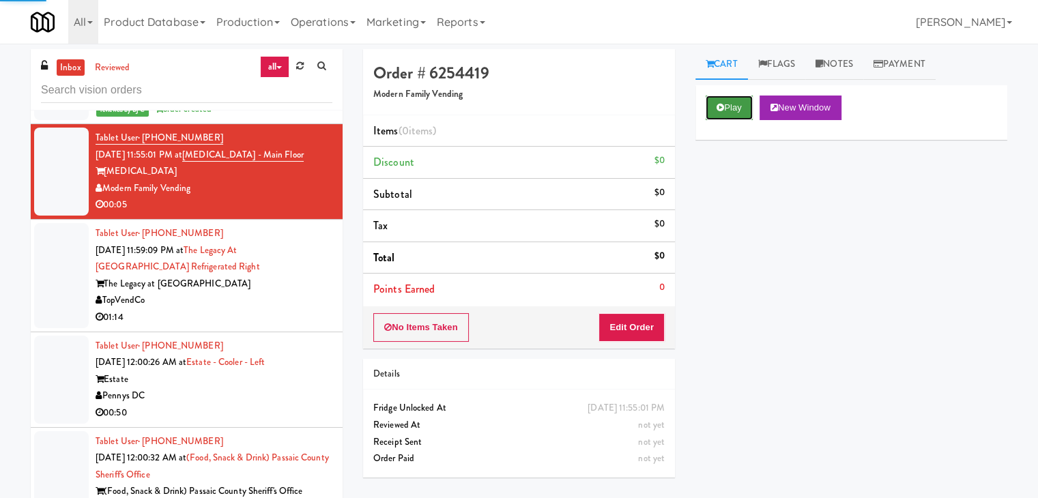
click at [746, 108] on button "Play" at bounding box center [728, 108] width 47 height 25
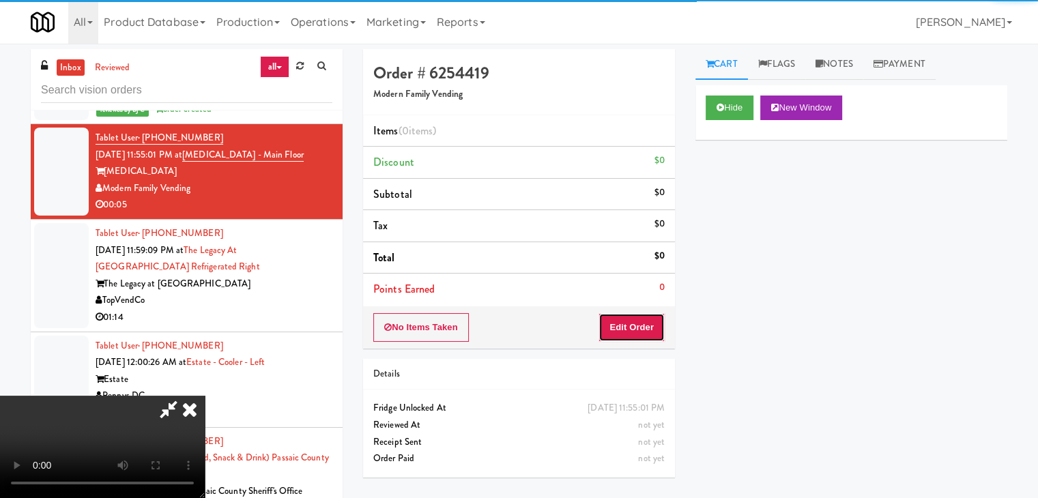
click at [633, 327] on button "Edit Order" at bounding box center [631, 327] width 66 height 29
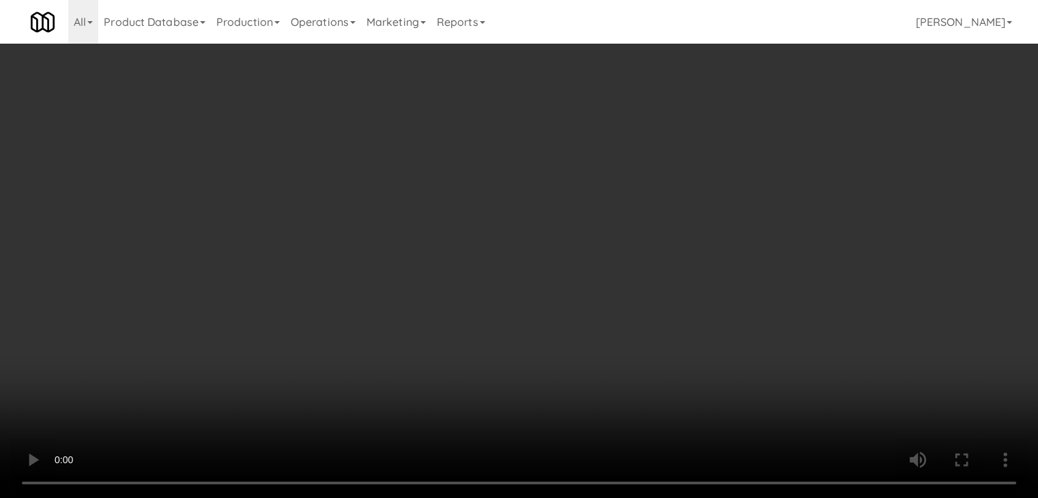
scroll to position [6554, 0]
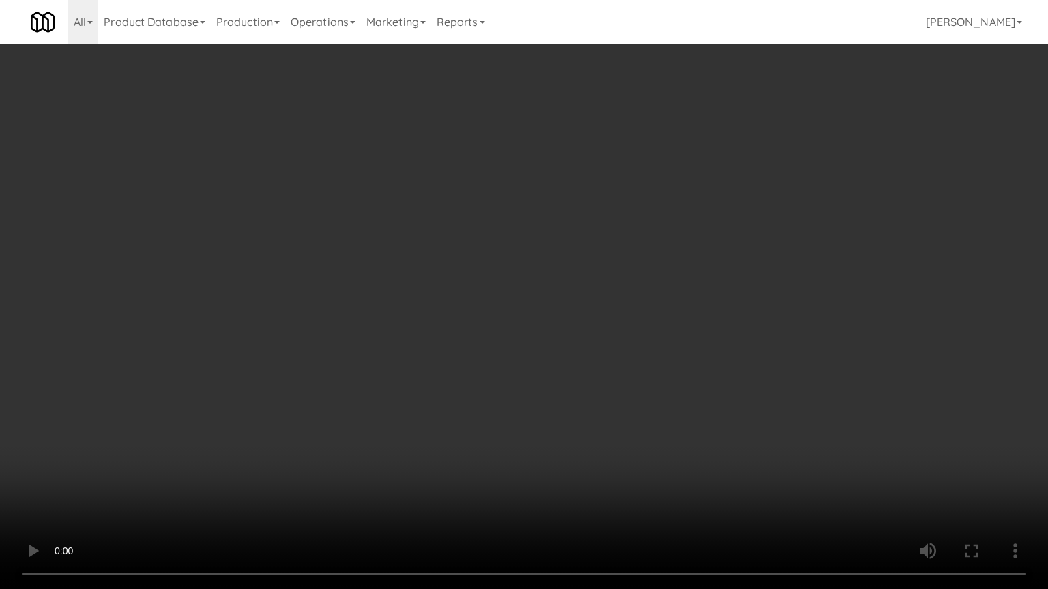
click at [604, 385] on video at bounding box center [524, 294] width 1048 height 589
click at [602, 402] on video at bounding box center [524, 294] width 1048 height 589
click at [603, 397] on video at bounding box center [524, 294] width 1048 height 589
click at [602, 397] on video at bounding box center [524, 294] width 1048 height 589
click at [609, 390] on video at bounding box center [524, 294] width 1048 height 589
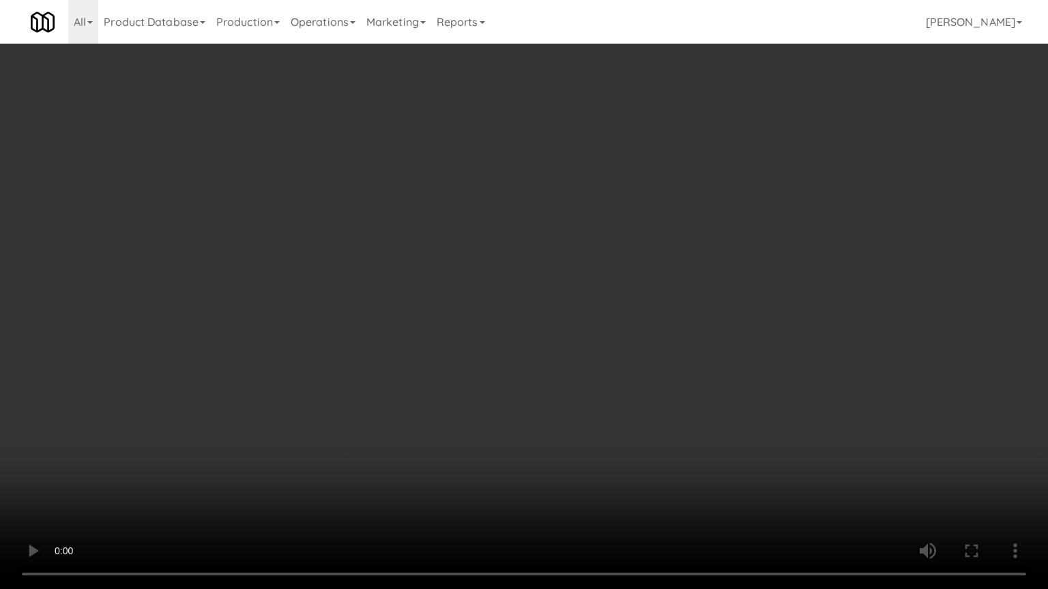
click at [669, 387] on video at bounding box center [524, 294] width 1048 height 589
drag, startPoint x: 669, startPoint y: 387, endPoint x: 669, endPoint y: 374, distance: 13.0
click at [669, 375] on video at bounding box center [524, 294] width 1048 height 589
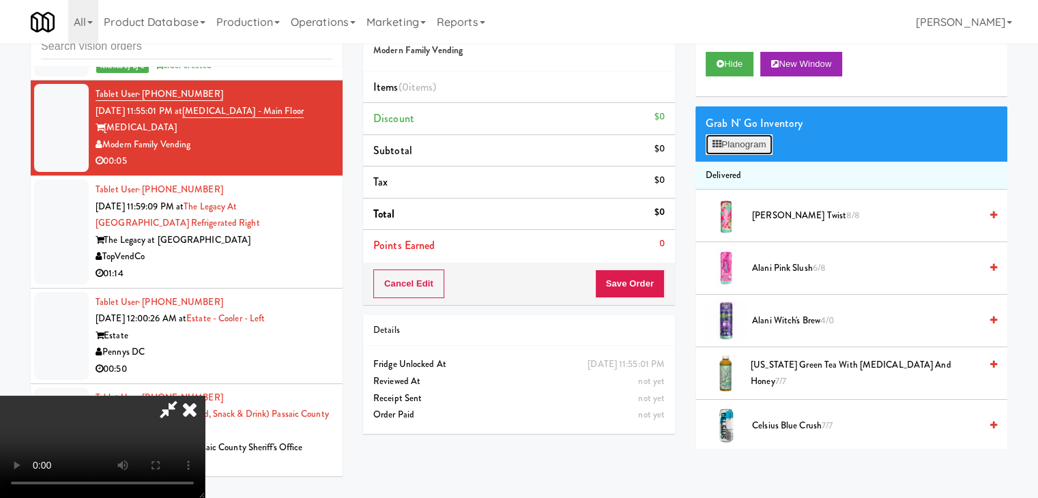
click at [750, 148] on button "Planogram" at bounding box center [738, 144] width 67 height 20
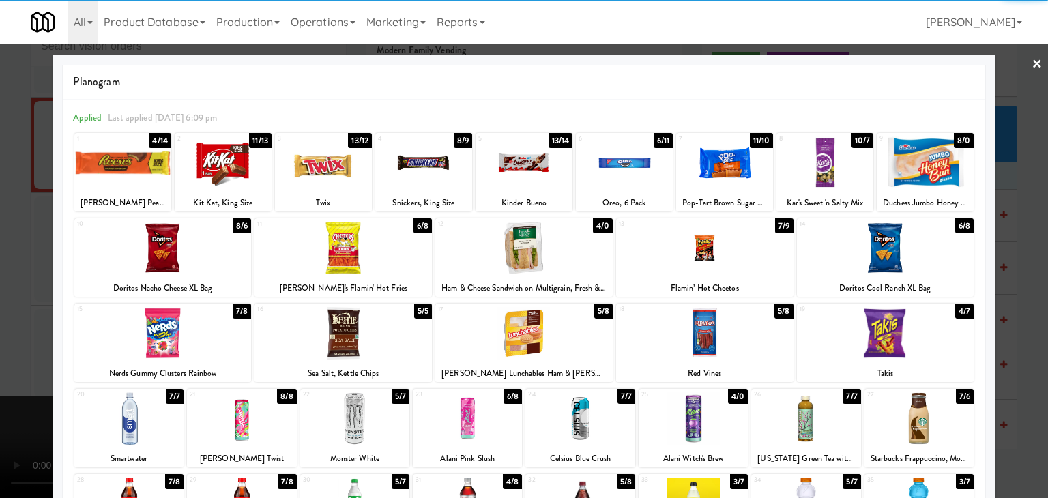
click at [227, 169] on div at bounding box center [223, 162] width 97 height 53
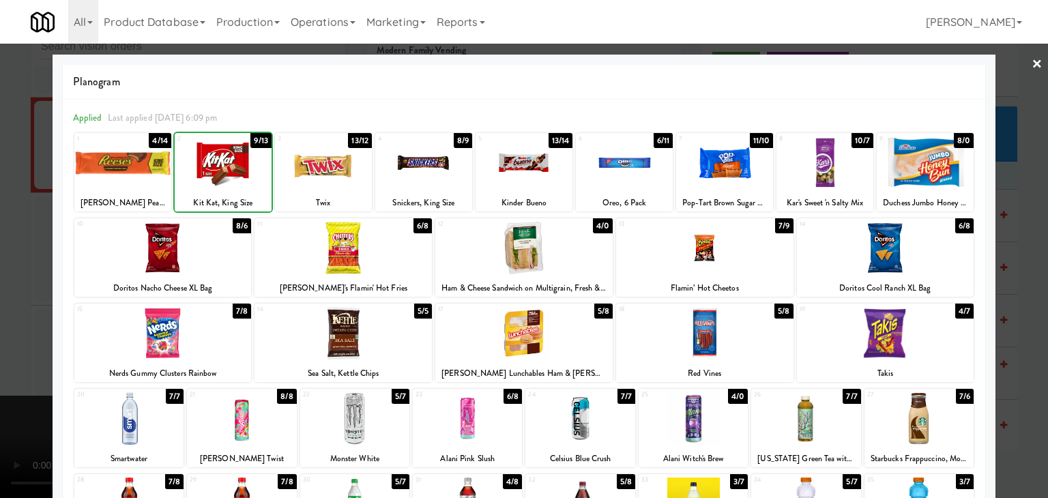
click at [3, 186] on div at bounding box center [524, 249] width 1048 height 498
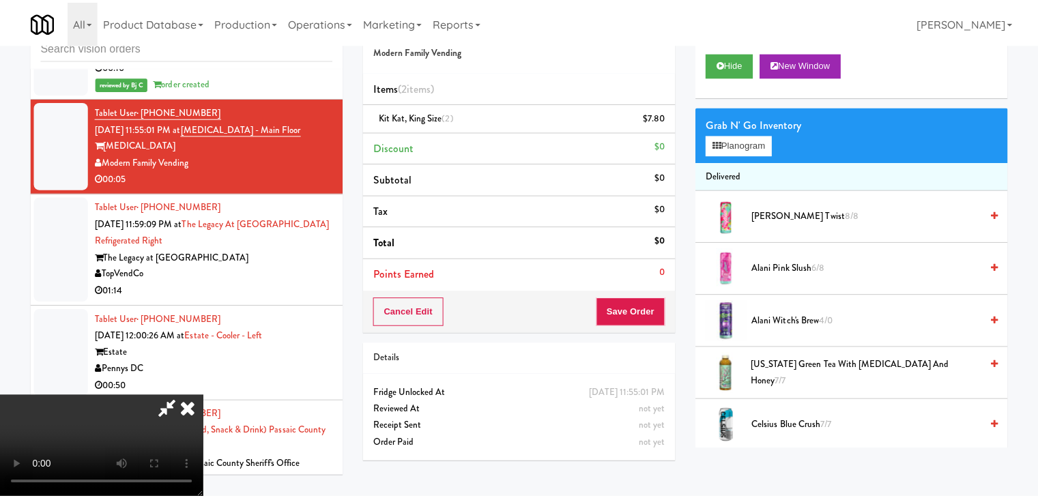
scroll to position [6572, 0]
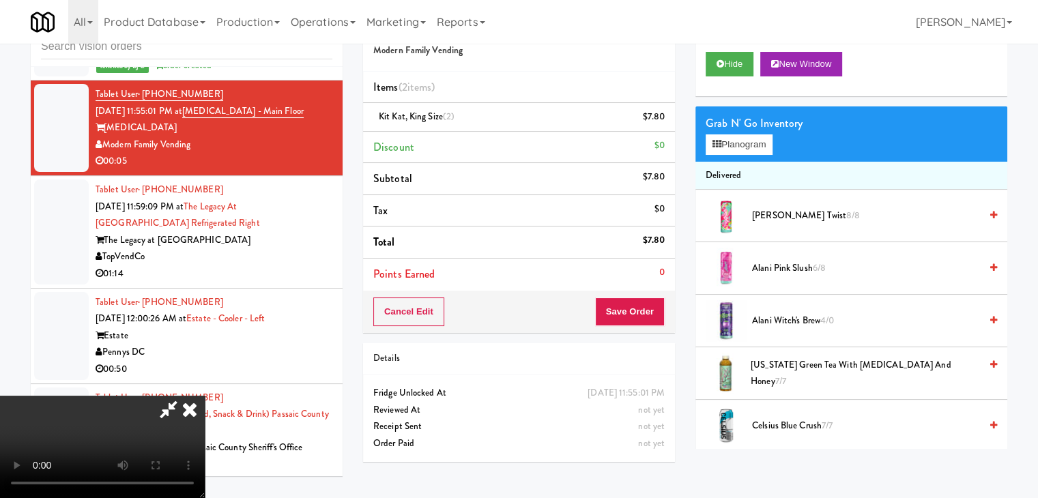
click at [205, 396] on video at bounding box center [102, 447] width 205 height 102
click at [654, 309] on button "Save Order" at bounding box center [630, 311] width 70 height 29
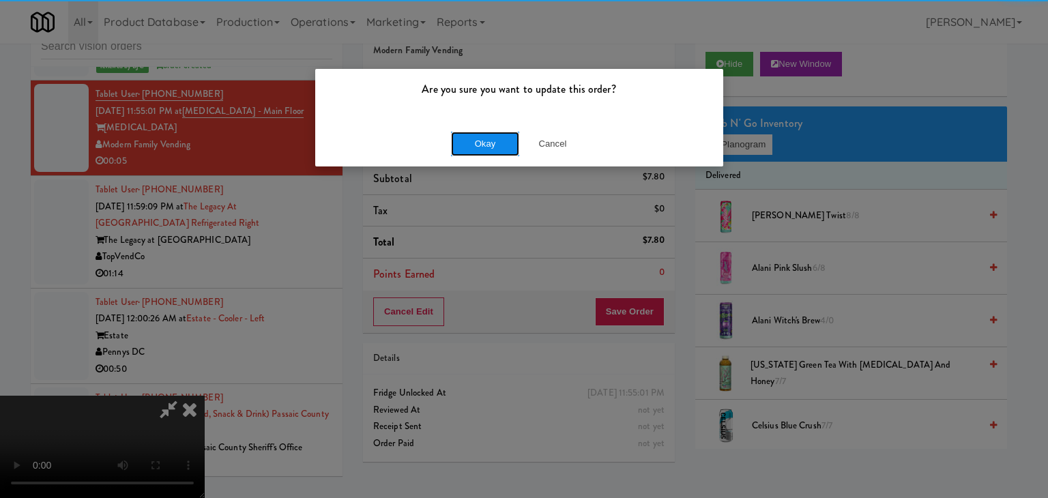
click at [499, 141] on button "Okay" at bounding box center [485, 144] width 68 height 25
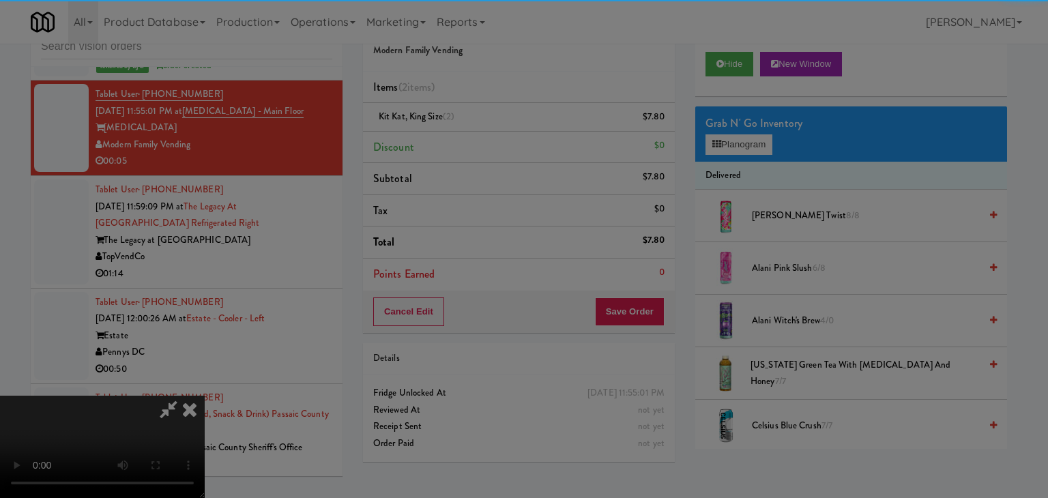
click at [499, 141] on div "Okay Cancel" at bounding box center [519, 119] width 408 height 46
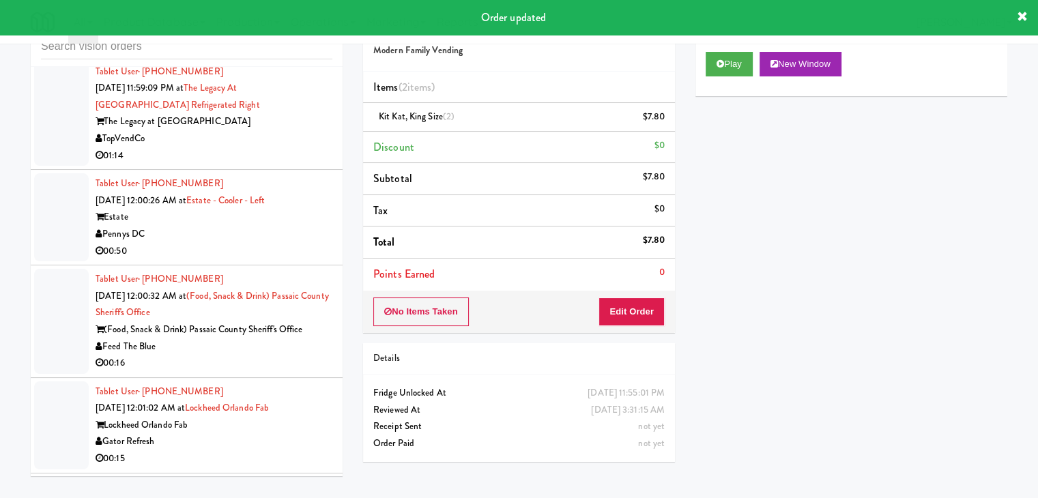
scroll to position [6708, 0]
click at [263, 163] on div "01:14" at bounding box center [214, 154] width 237 height 17
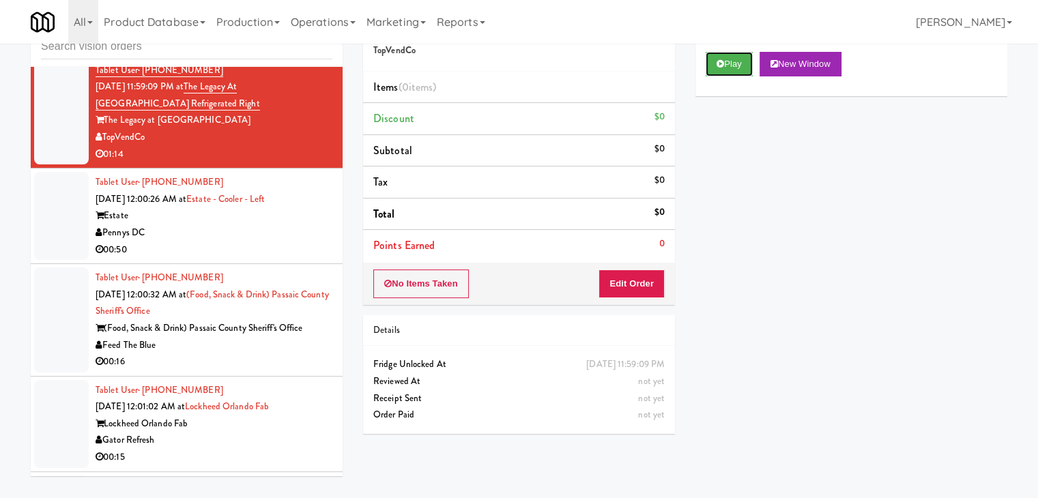
drag, startPoint x: 748, startPoint y: 61, endPoint x: 310, endPoint y: 238, distance: 473.2
click at [310, 238] on div "inbox reviewed all all unclear take inventory issue suspicious failed recent ad…" at bounding box center [518, 245] width 997 height 481
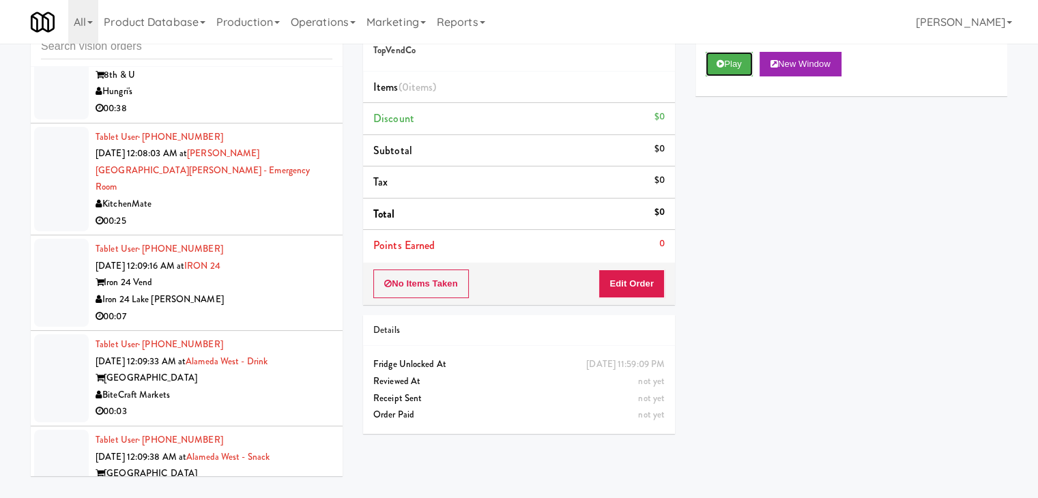
scroll to position [7527, 0]
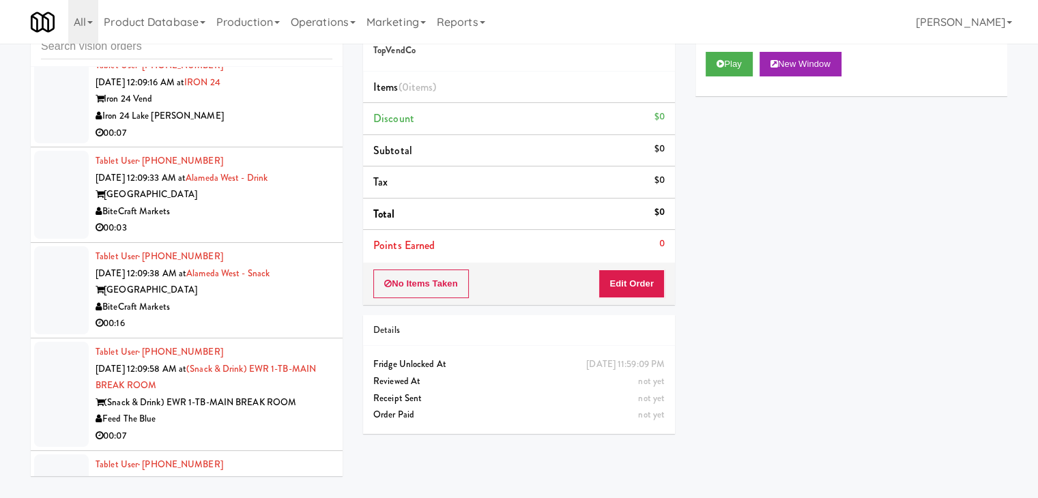
click at [288, 123] on div "Iron 24 Lake [PERSON_NAME]" at bounding box center [214, 116] width 237 height 17
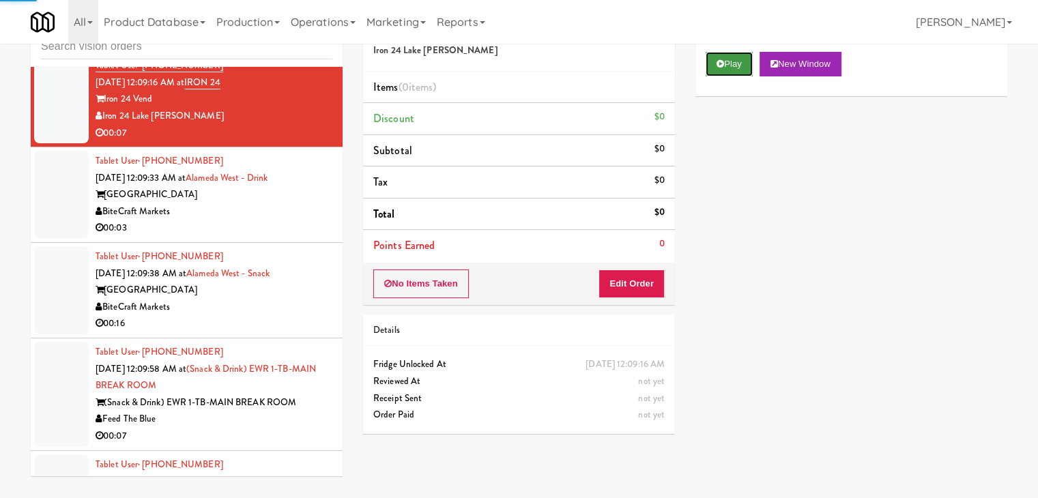
click at [738, 59] on button "Play" at bounding box center [728, 64] width 47 height 25
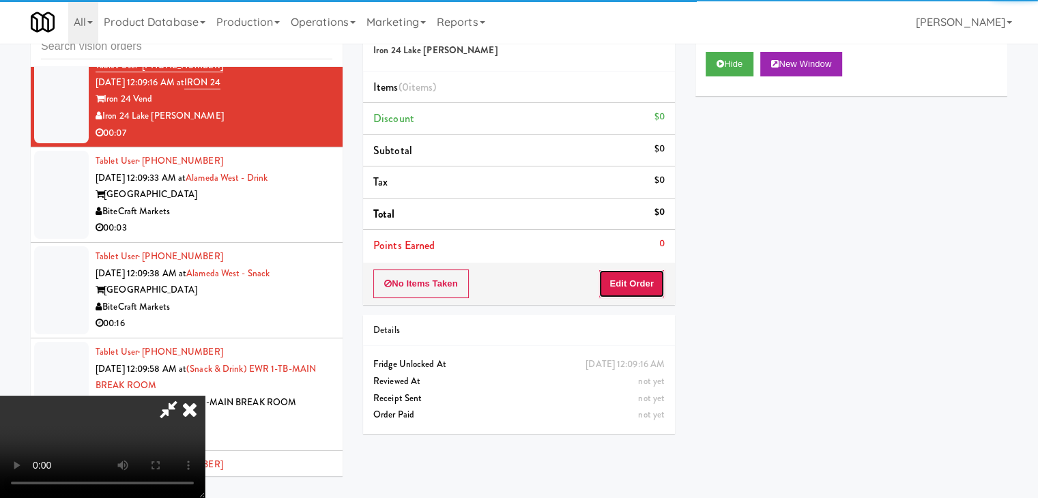
click at [644, 276] on button "Edit Order" at bounding box center [631, 283] width 66 height 29
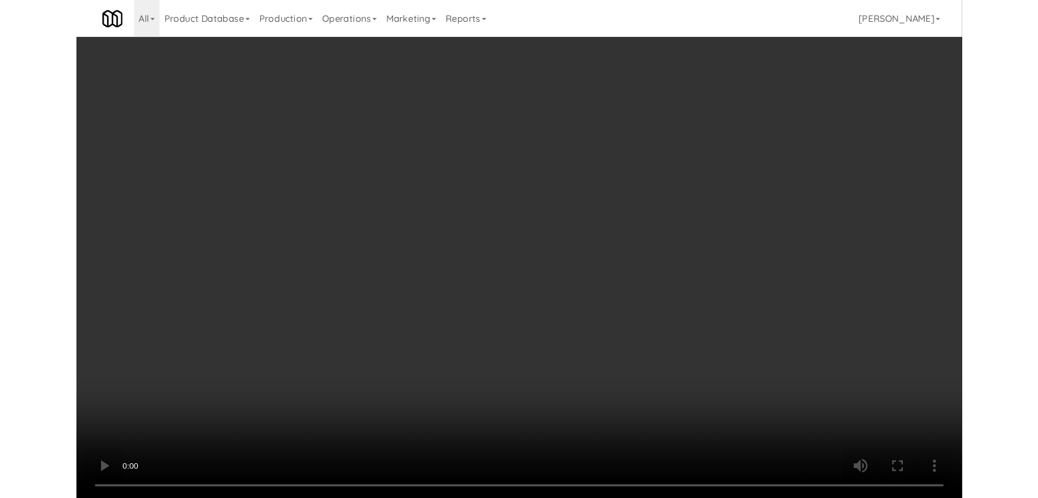
scroll to position [7510, 0]
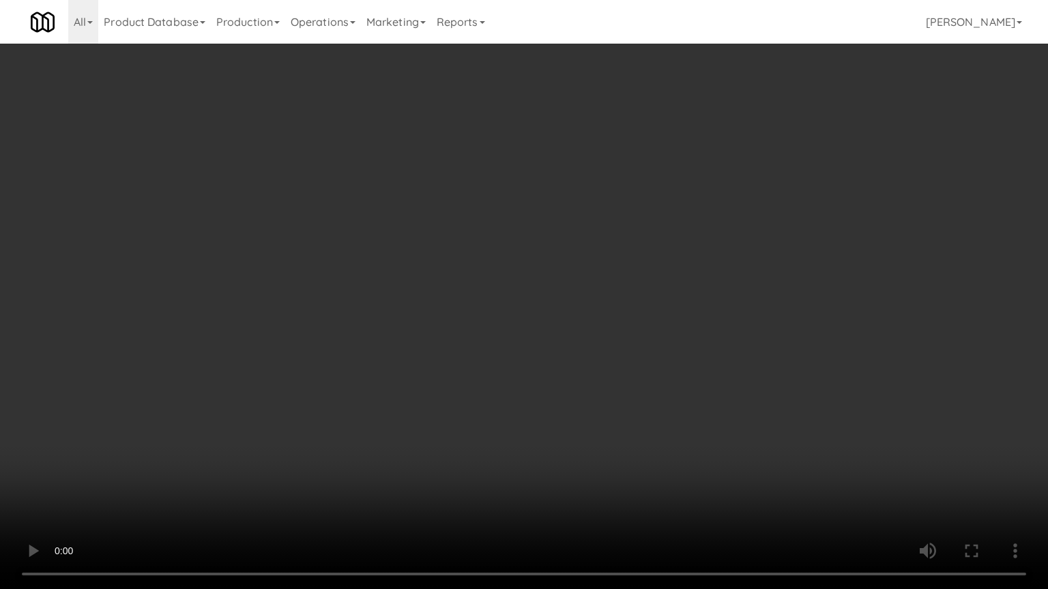
click at [577, 413] on video at bounding box center [524, 294] width 1048 height 589
click at [578, 413] on video at bounding box center [524, 294] width 1048 height 589
click at [583, 409] on video at bounding box center [524, 294] width 1048 height 589
click at [583, 412] on video at bounding box center [524, 294] width 1048 height 589
click at [592, 404] on video at bounding box center [524, 294] width 1048 height 589
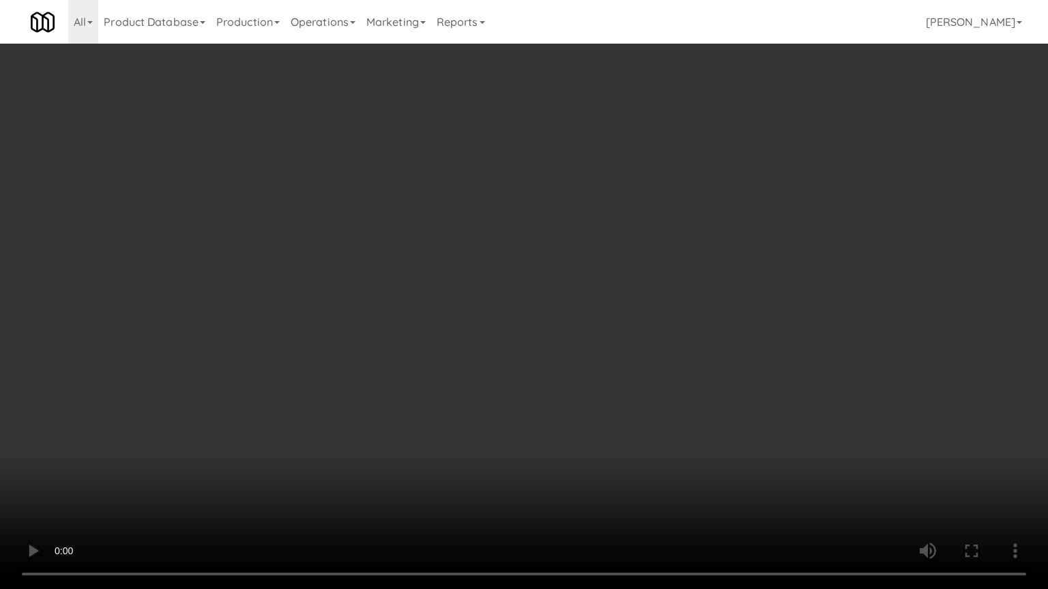
click at [594, 401] on video at bounding box center [524, 294] width 1048 height 589
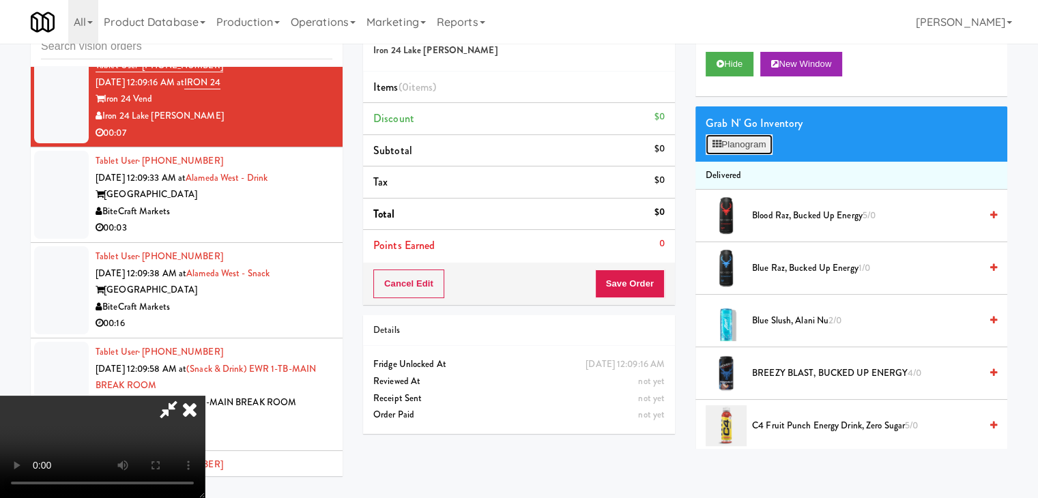
click at [756, 143] on button "Planogram" at bounding box center [738, 144] width 67 height 20
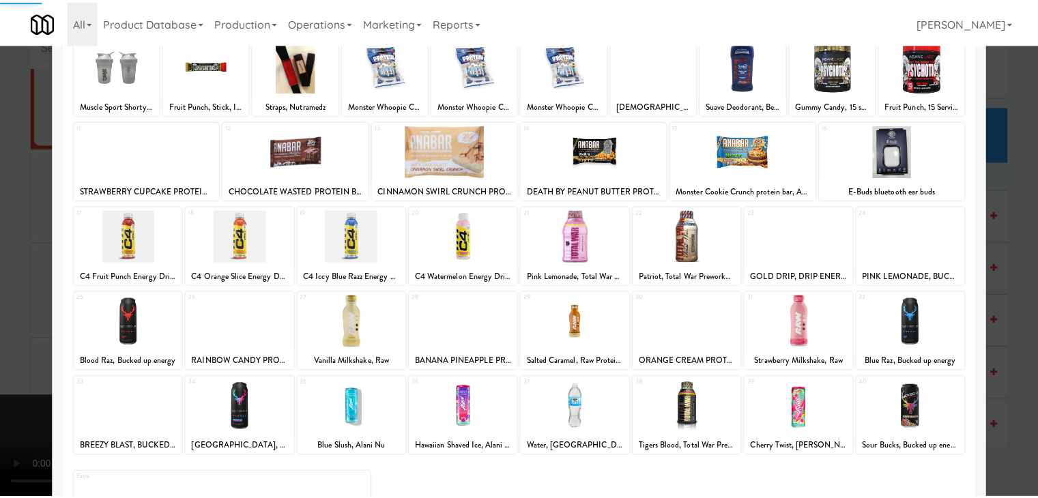
scroll to position [172, 0]
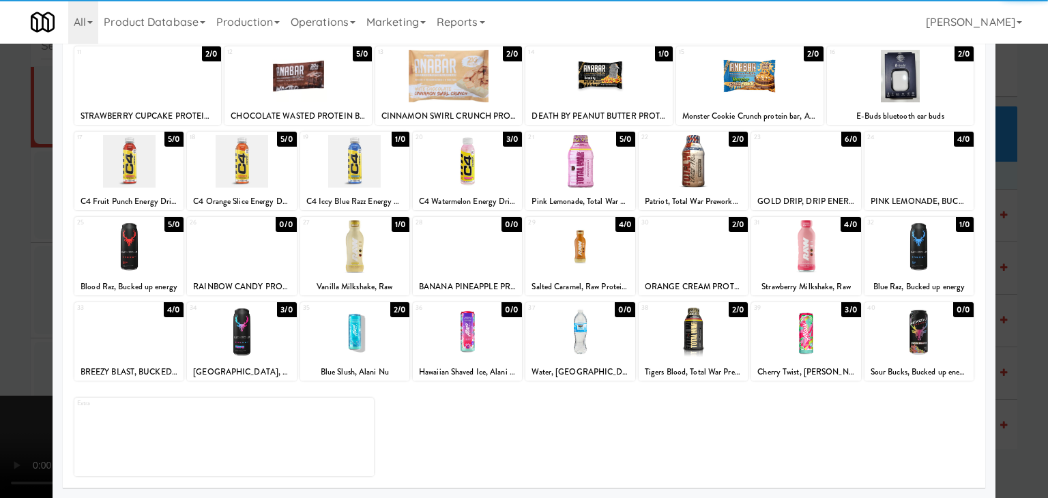
click at [587, 333] on div at bounding box center [579, 332] width 109 height 53
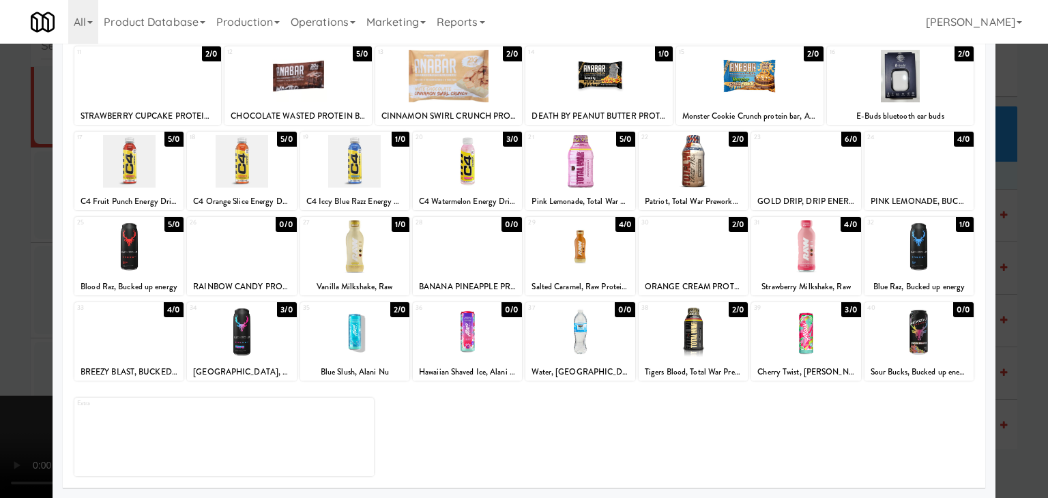
click at [1, 315] on div at bounding box center [524, 249] width 1048 height 498
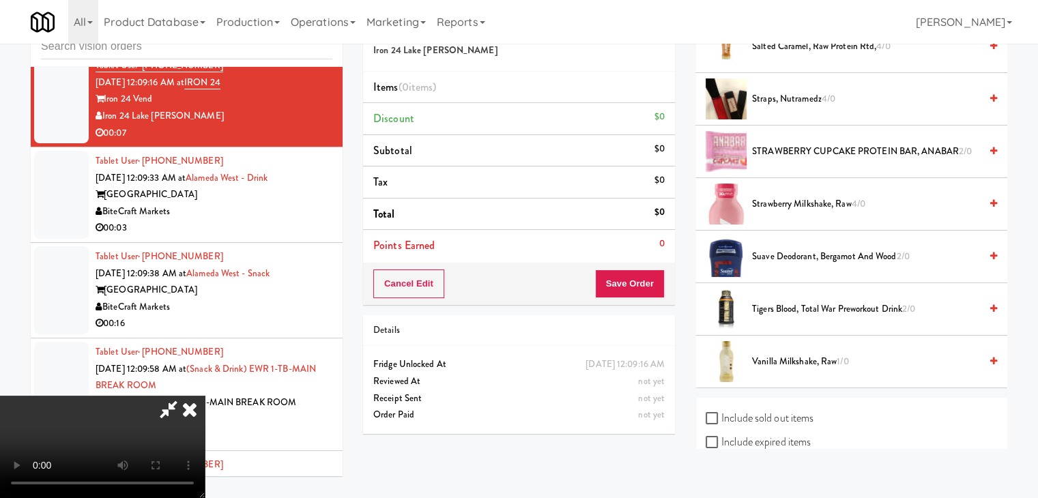
scroll to position [1732, 0]
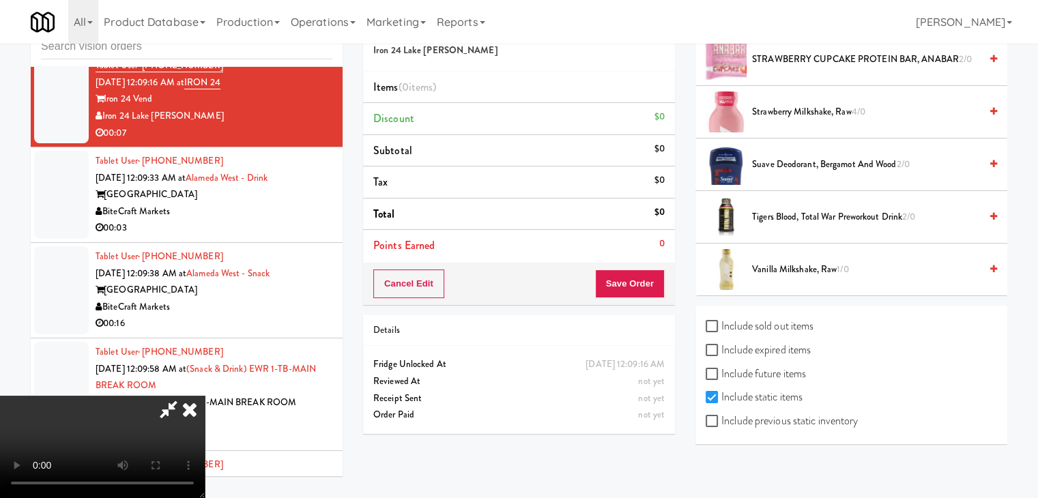
click at [819, 412] on label "Include previous static inventory" at bounding box center [781, 421] width 152 height 20
click at [721, 416] on input "Include previous static inventory" at bounding box center [713, 421] width 16 height 11
checkbox input "true"
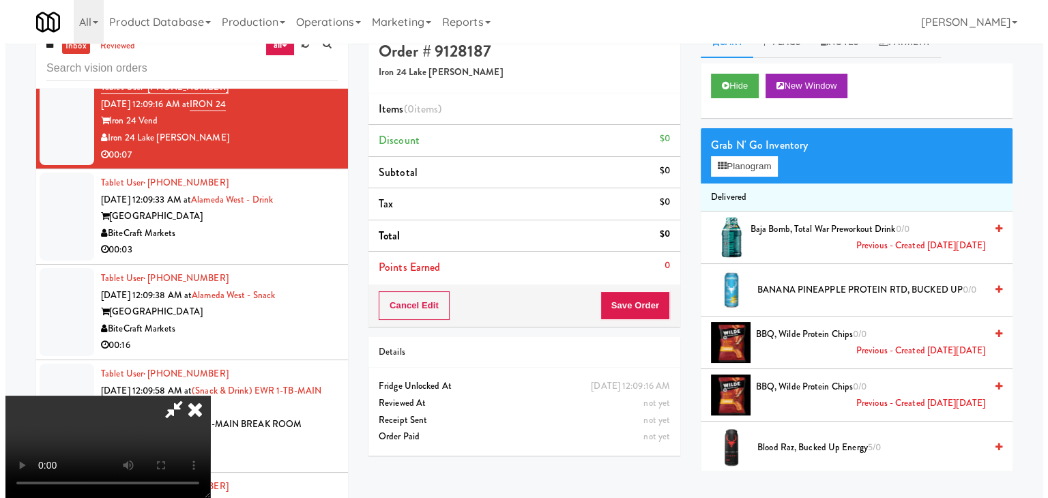
scroll to position [0, 0]
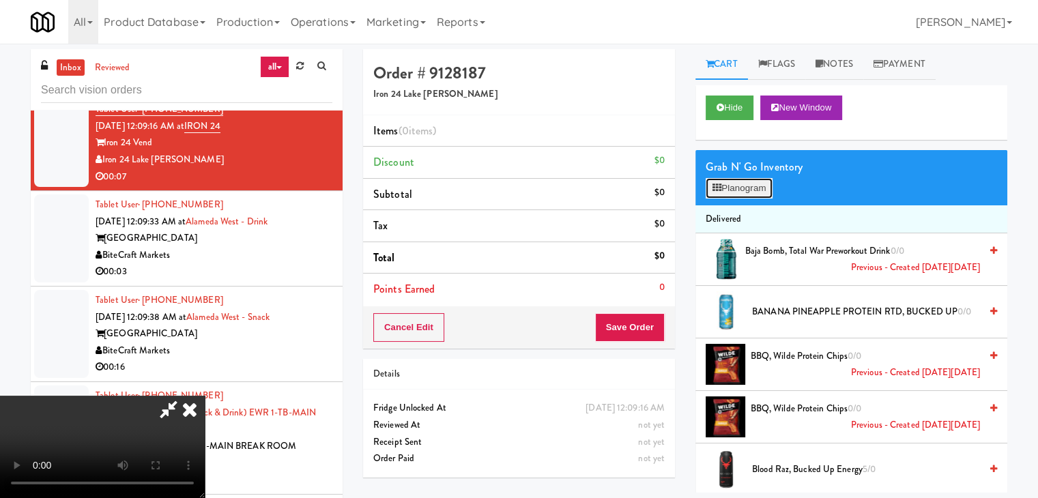
click at [757, 182] on button "Planogram" at bounding box center [738, 188] width 67 height 20
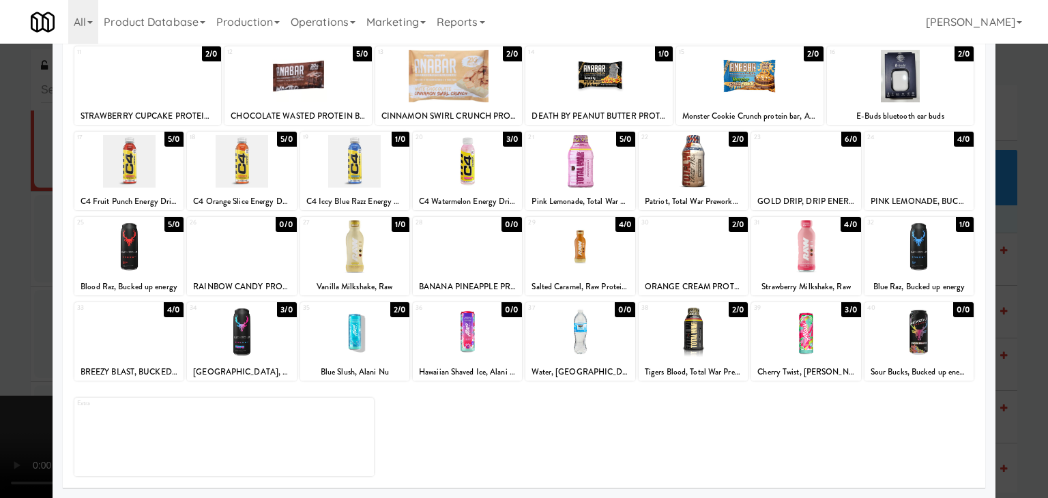
click at [557, 328] on div at bounding box center [579, 332] width 109 height 53
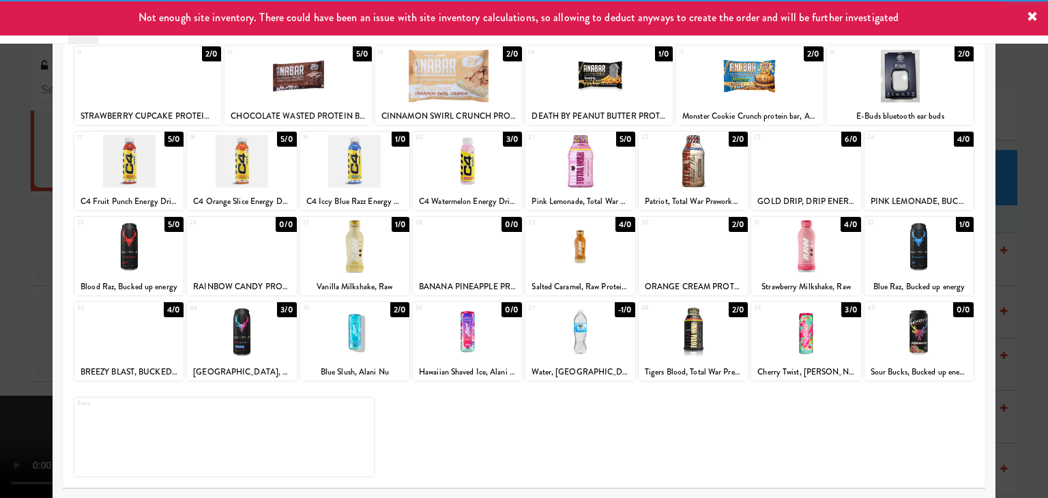
click at [0, 312] on div at bounding box center [524, 249] width 1048 height 498
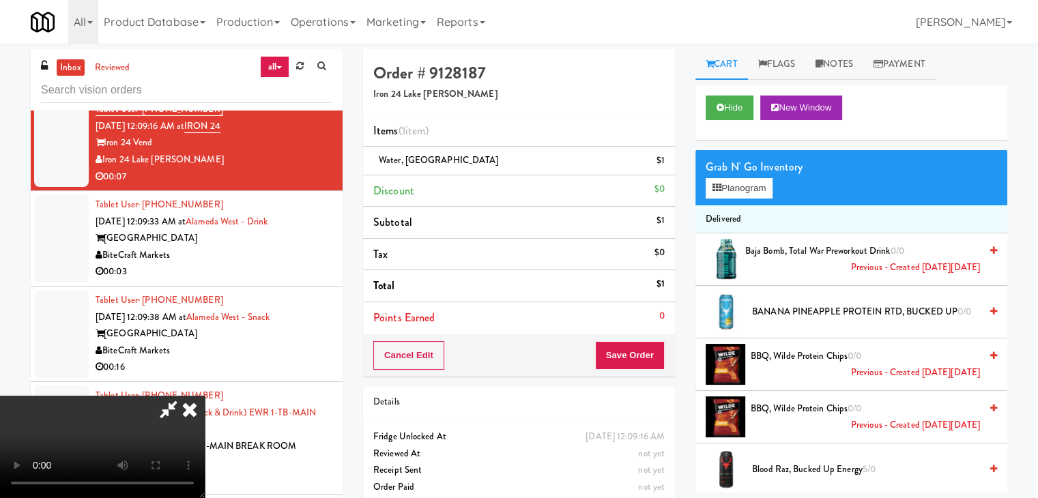
scroll to position [44, 0]
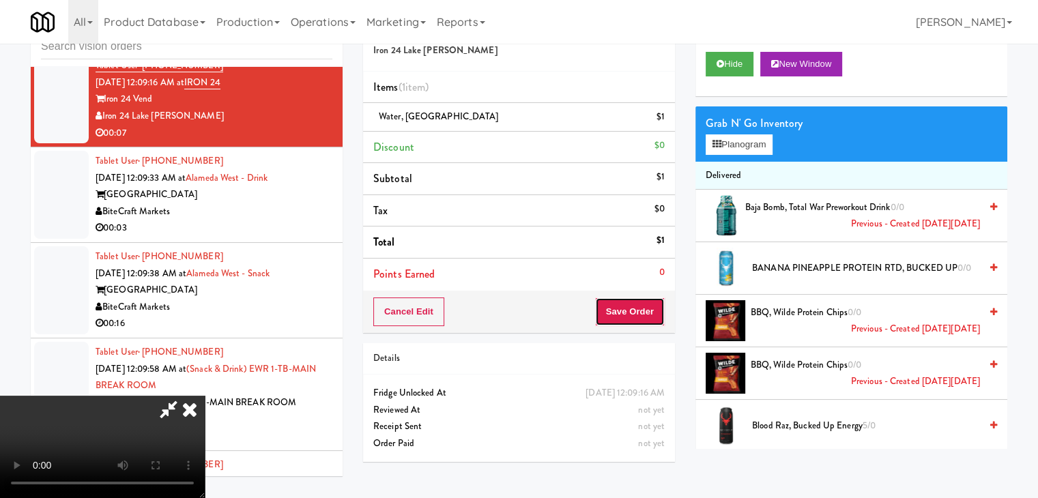
drag, startPoint x: 643, startPoint y: 297, endPoint x: 639, endPoint y: 308, distance: 11.4
click at [641, 299] on button "Save Order" at bounding box center [630, 311] width 70 height 29
click at [639, 310] on button "Save Order" at bounding box center [630, 311] width 70 height 29
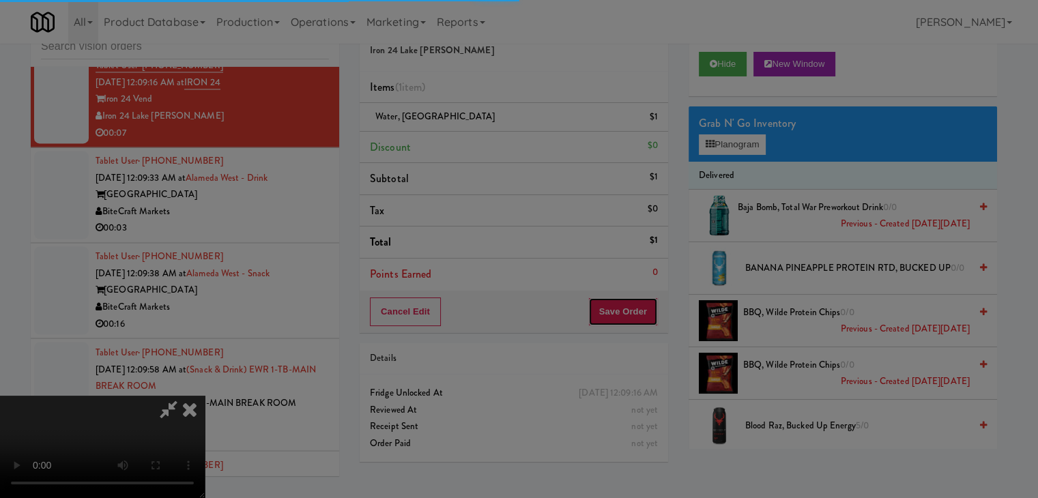
click at [639, 310] on body "Are you sure you want to update this order? Okay Cancel Okay Are you sure you w…" at bounding box center [519, 249] width 1038 height 498
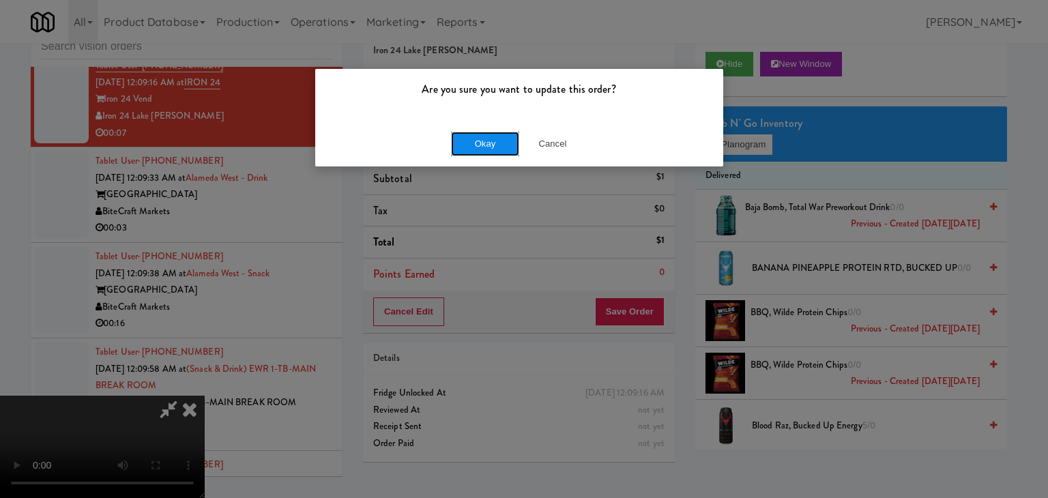
click at [489, 146] on button "Okay" at bounding box center [485, 144] width 68 height 25
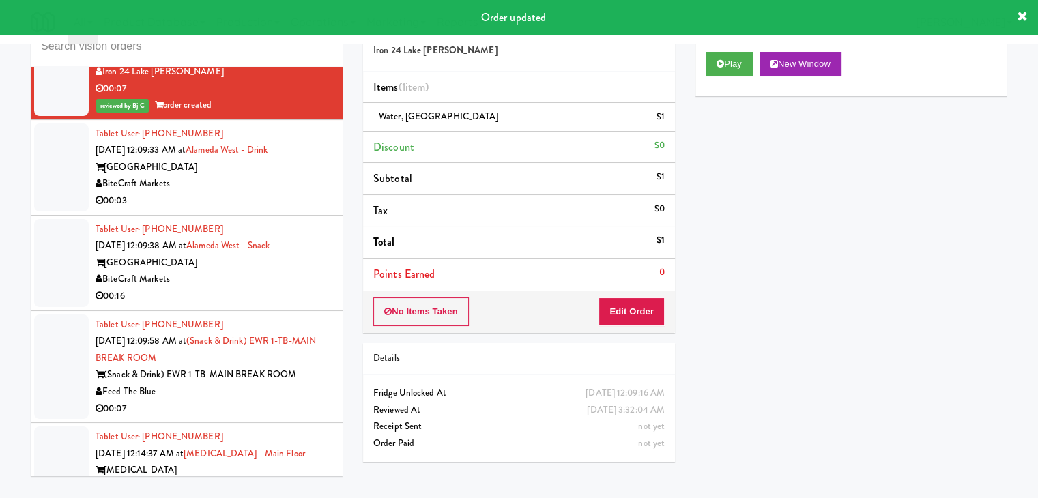
scroll to position [7595, 0]
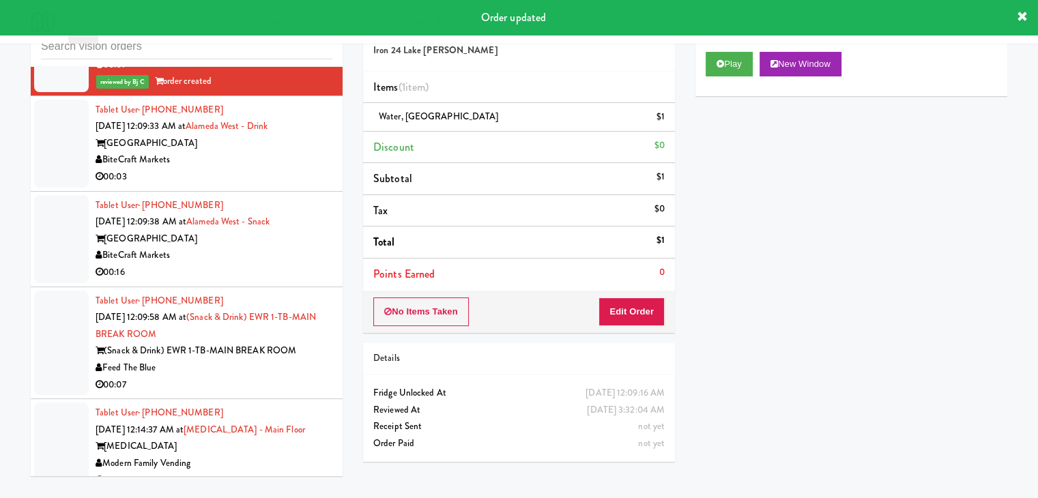
click at [281, 184] on div "00:03" at bounding box center [214, 177] width 237 height 17
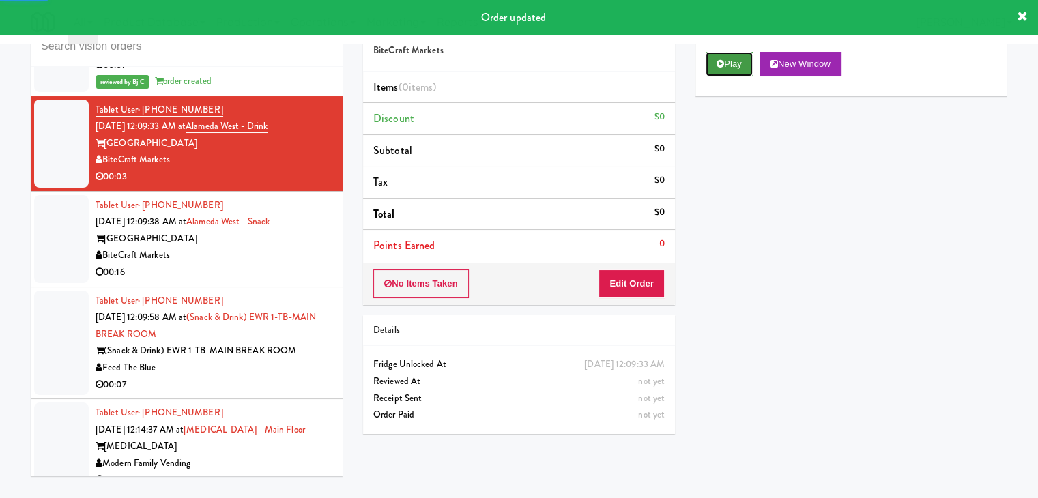
click at [725, 75] on button "Play" at bounding box center [728, 64] width 47 height 25
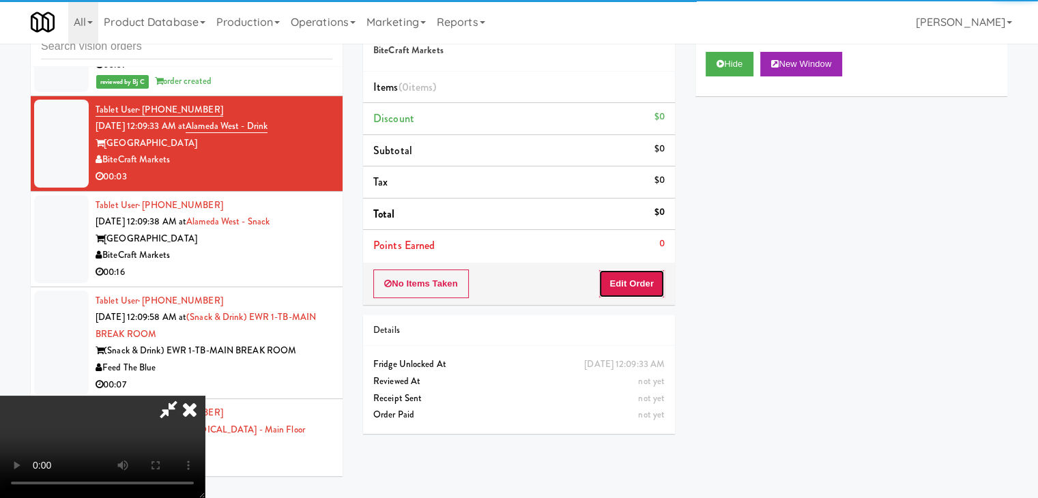
click at [651, 279] on button "Edit Order" at bounding box center [631, 283] width 66 height 29
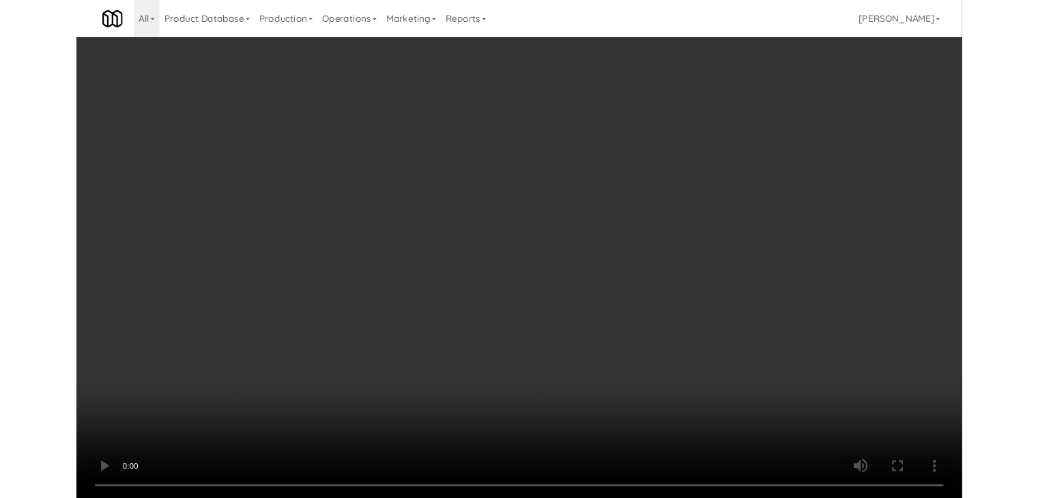
scroll to position [7579, 0]
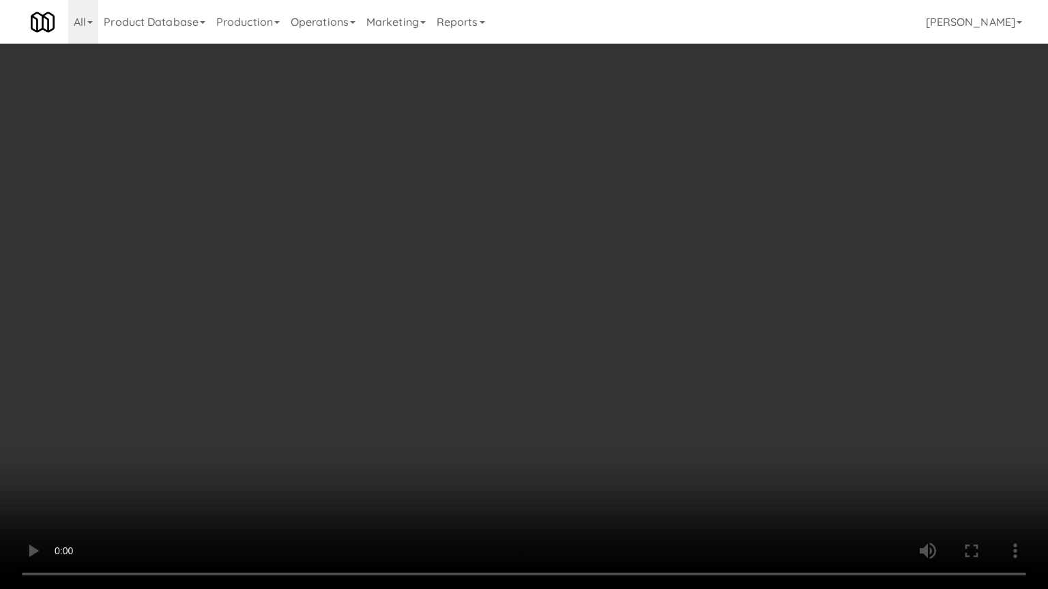
click at [551, 453] on video at bounding box center [524, 294] width 1048 height 589
click at [538, 448] on video at bounding box center [524, 294] width 1048 height 589
click at [573, 411] on video at bounding box center [524, 294] width 1048 height 589
click at [578, 409] on video at bounding box center [524, 294] width 1048 height 589
click at [577, 404] on video at bounding box center [524, 294] width 1048 height 589
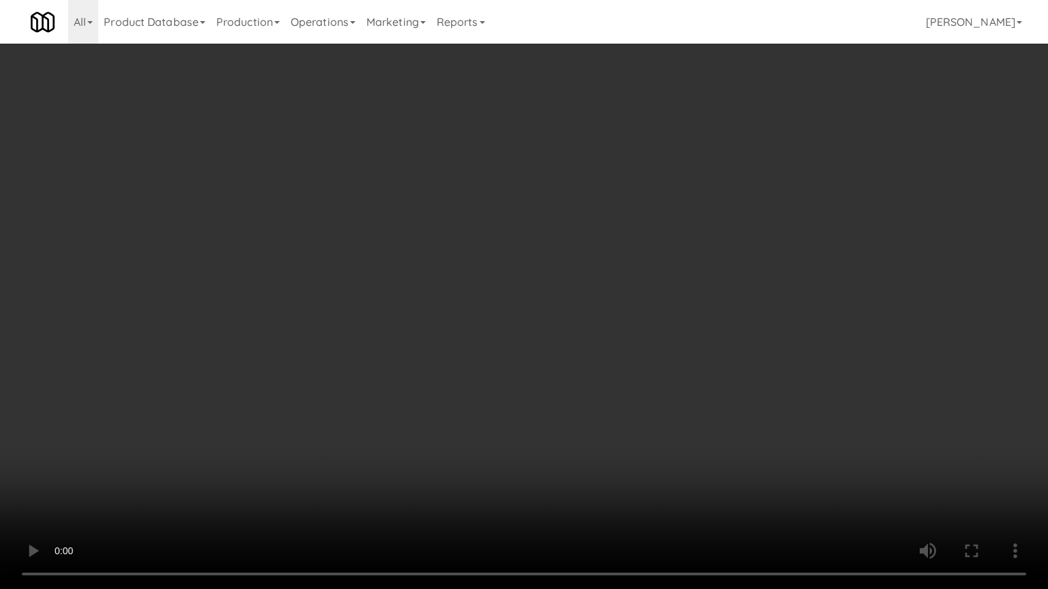
drag, startPoint x: 578, startPoint y: 401, endPoint x: 662, endPoint y: 214, distance: 205.5
click at [585, 379] on video at bounding box center [524, 294] width 1048 height 589
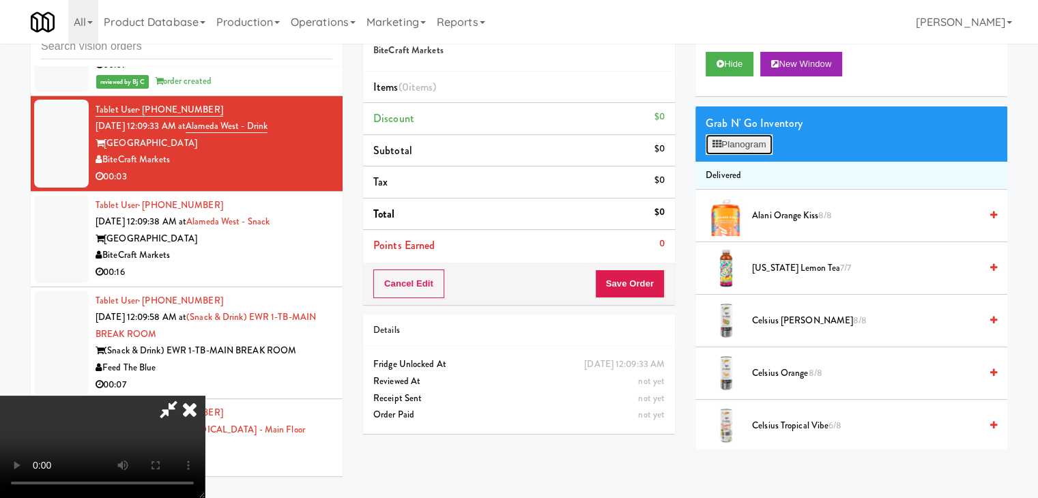
click at [748, 143] on button "Planogram" at bounding box center [738, 144] width 67 height 20
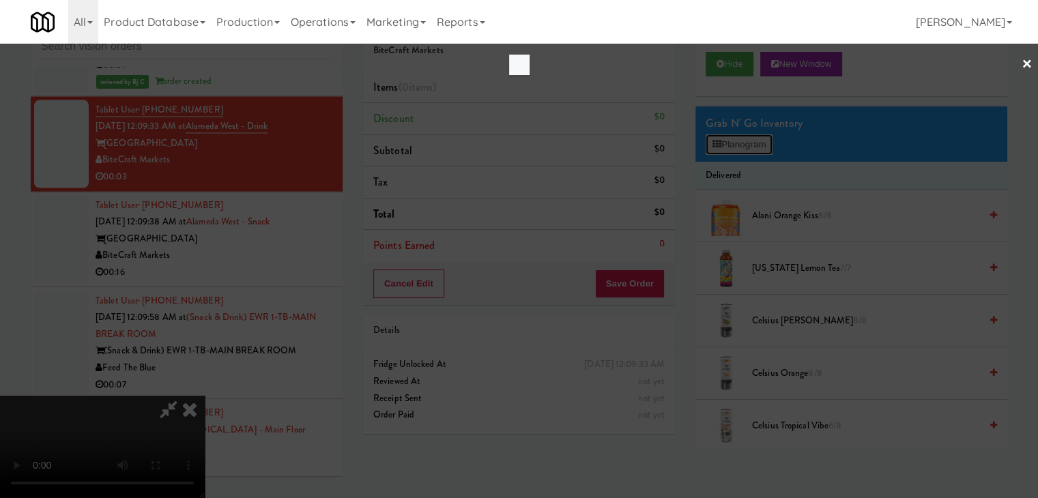
scroll to position [7579, 0]
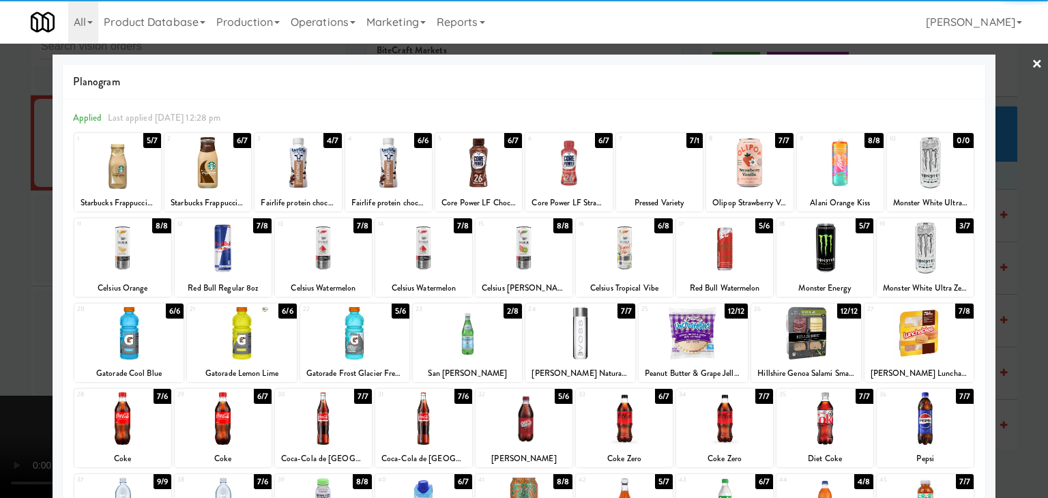
drag, startPoint x: 366, startPoint y: 340, endPoint x: 348, endPoint y: 340, distance: 17.7
click at [366, 339] on div at bounding box center [354, 333] width 109 height 53
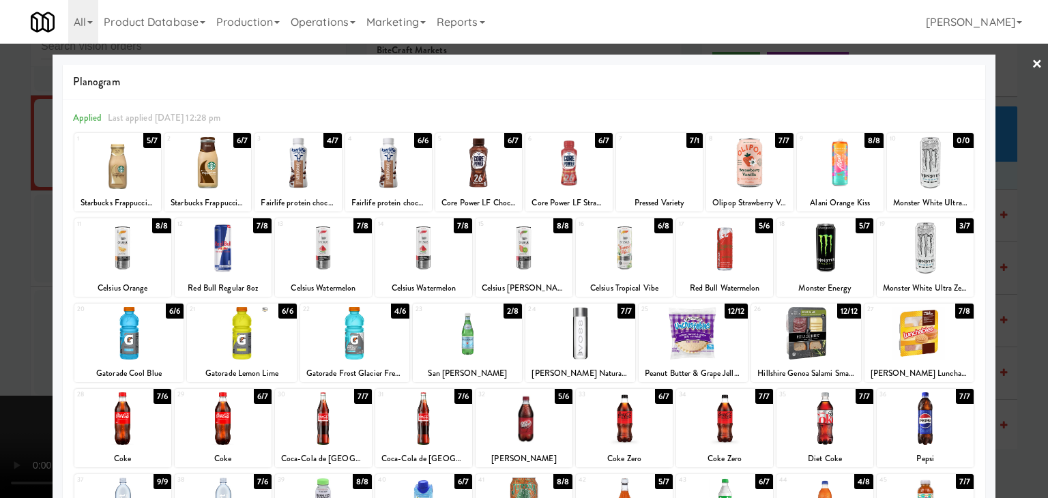
drag, startPoint x: 5, startPoint y: 345, endPoint x: 277, endPoint y: 340, distance: 271.6
click at [16, 342] on div at bounding box center [524, 249] width 1048 height 498
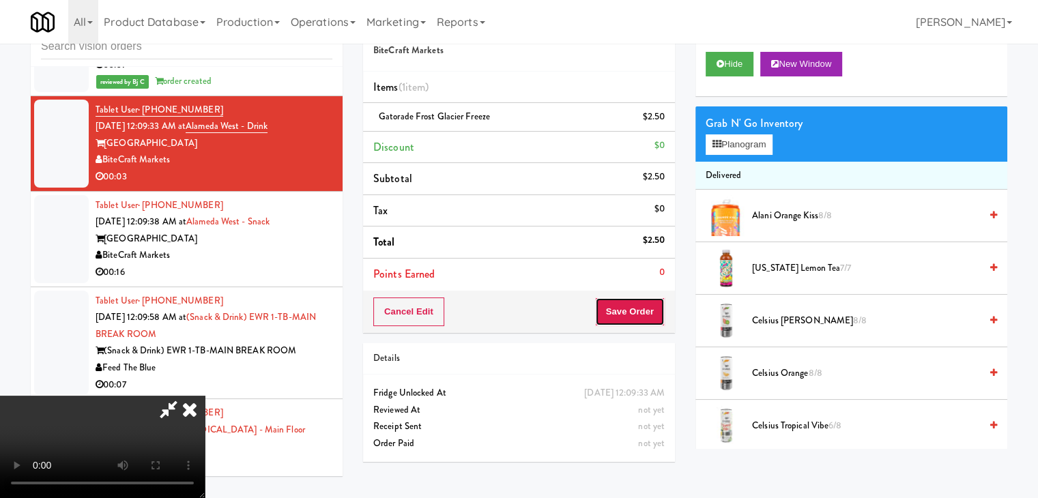
click at [641, 317] on button "Save Order" at bounding box center [630, 311] width 70 height 29
click at [643, 315] on button "Save Order" at bounding box center [630, 311] width 70 height 29
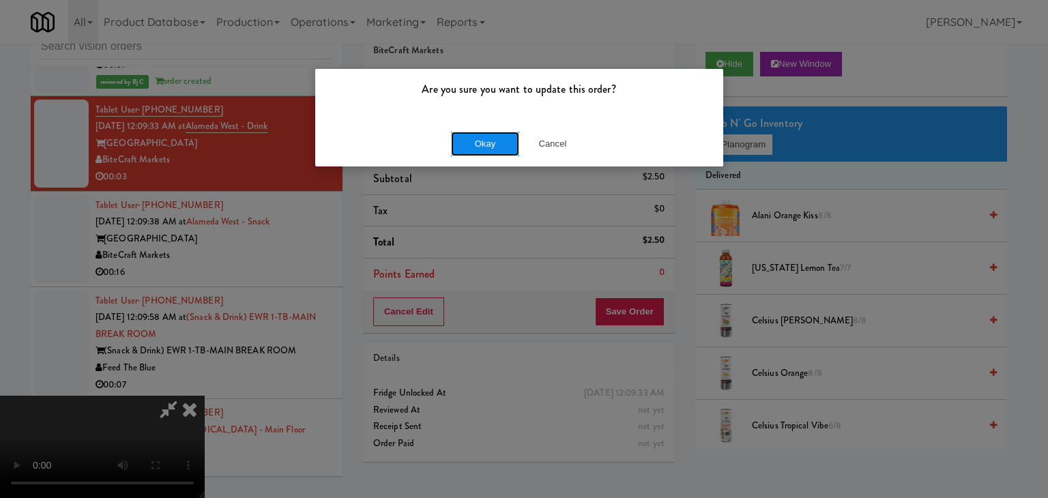
click at [496, 143] on button "Okay" at bounding box center [485, 144] width 68 height 25
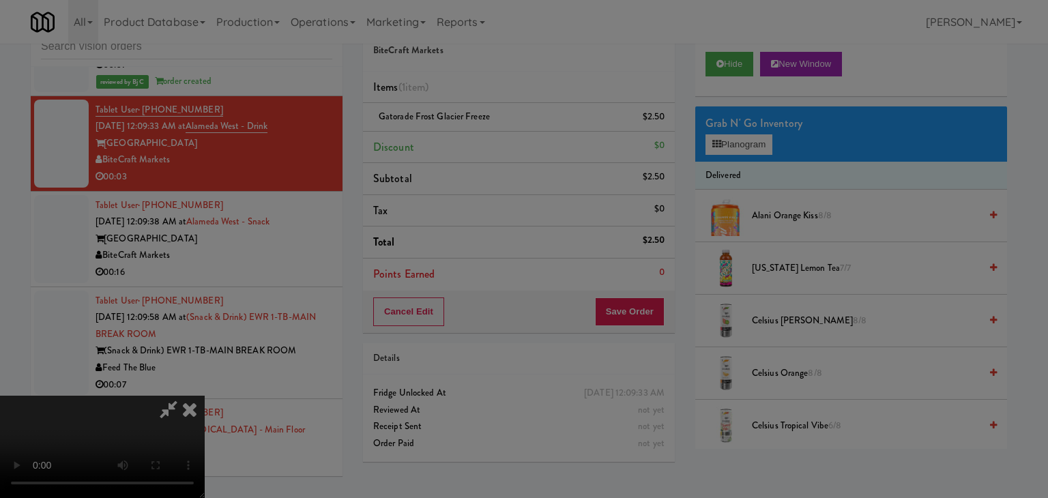
click at [496, 141] on div "Okay Cancel" at bounding box center [519, 119] width 408 height 46
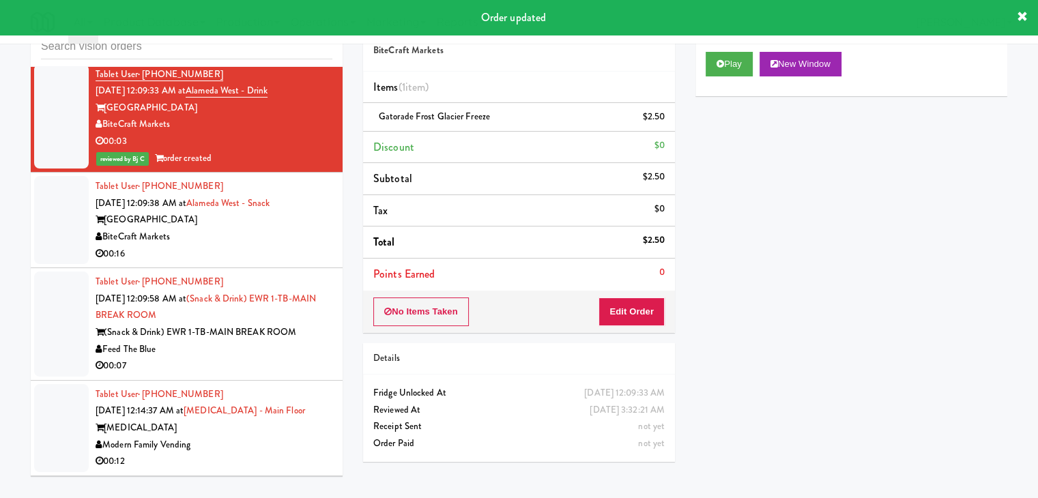
scroll to position [7663, 0]
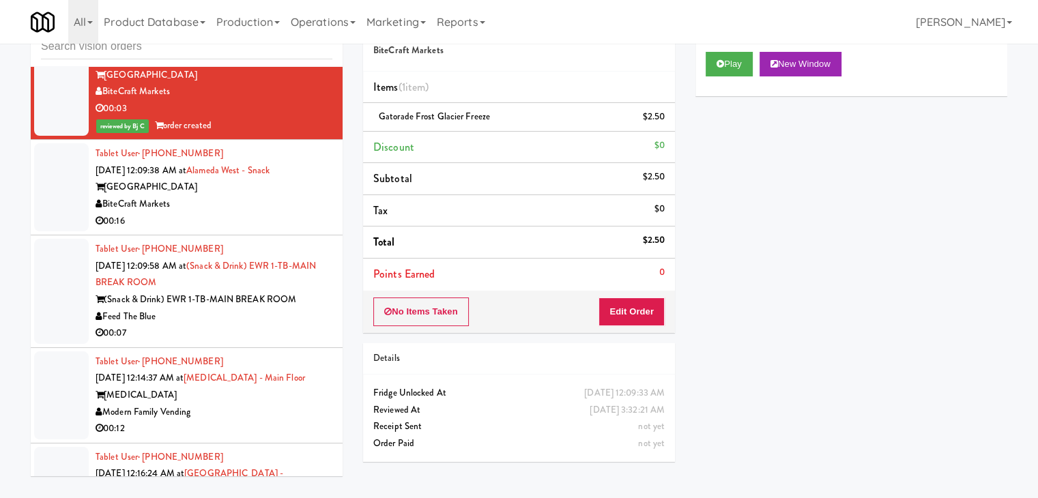
drag, startPoint x: 280, startPoint y: 219, endPoint x: 483, endPoint y: 194, distance: 204.2
click at [282, 213] on div "BiteCraft Markets" at bounding box center [214, 204] width 237 height 17
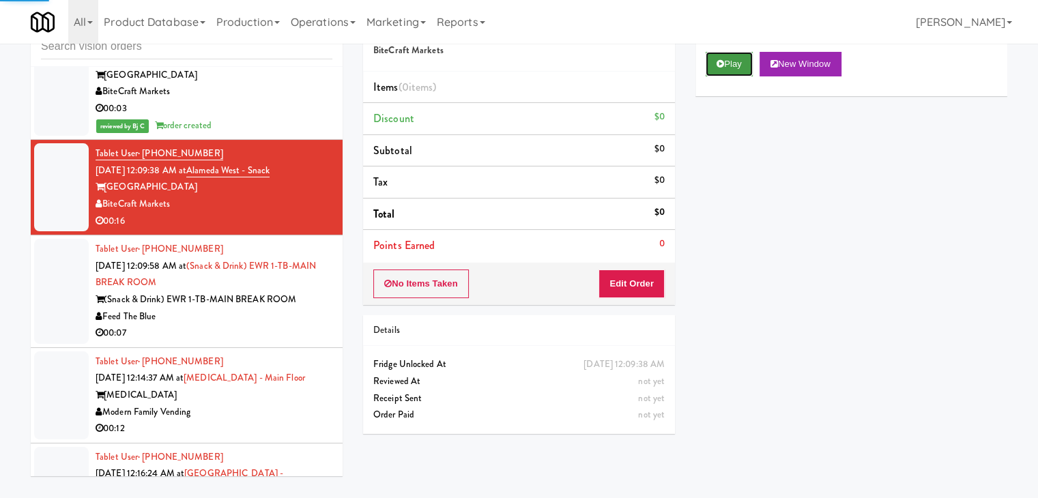
click at [744, 61] on button "Play" at bounding box center [728, 64] width 47 height 25
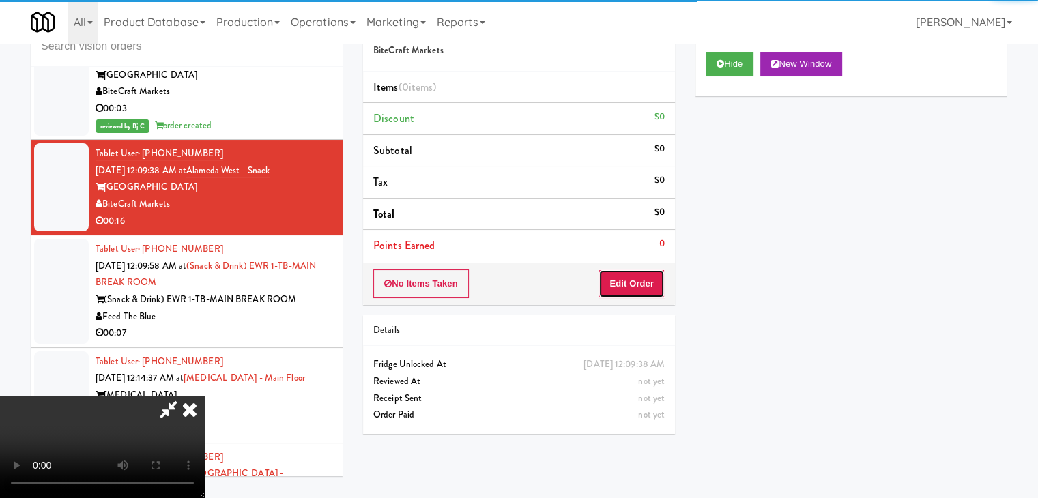
click at [628, 282] on button "Edit Order" at bounding box center [631, 283] width 66 height 29
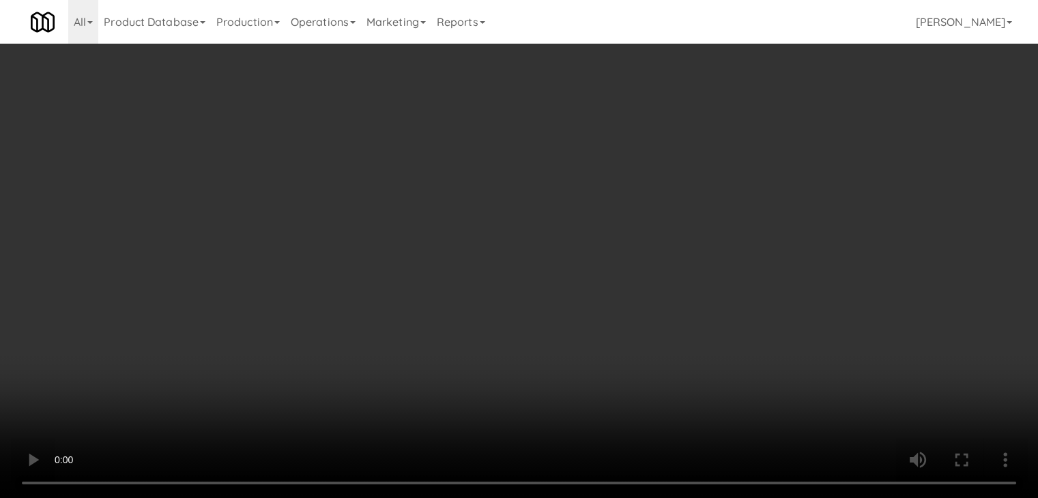
scroll to position [7647, 0]
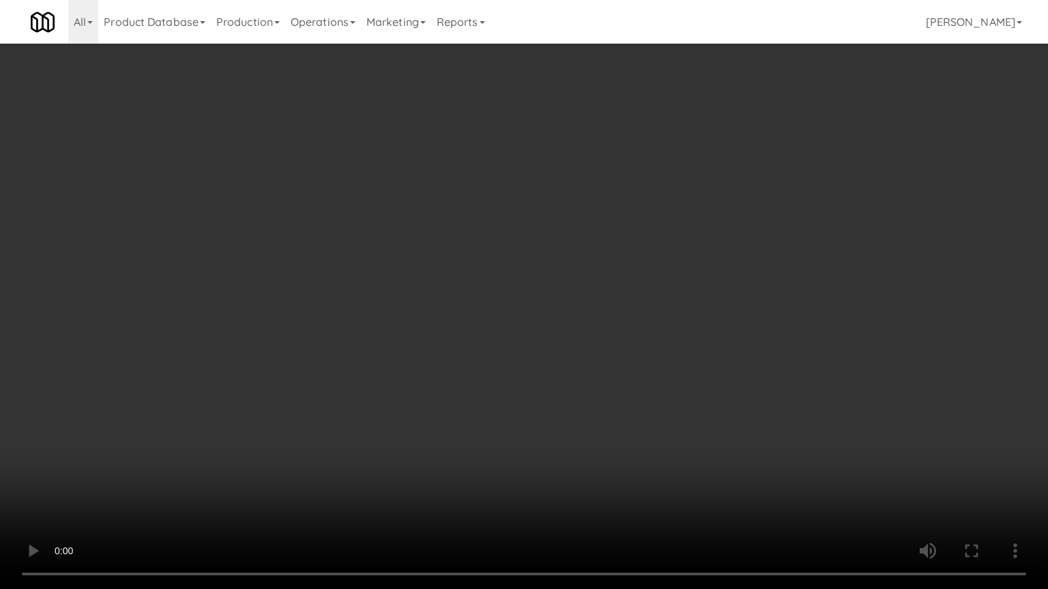
click at [687, 315] on video at bounding box center [524, 294] width 1048 height 589
drag, startPoint x: 685, startPoint y: 317, endPoint x: 675, endPoint y: 316, distance: 10.3
click at [684, 319] on video at bounding box center [524, 294] width 1048 height 589
click at [683, 308] on video at bounding box center [524, 294] width 1048 height 589
click at [683, 307] on video at bounding box center [524, 294] width 1048 height 589
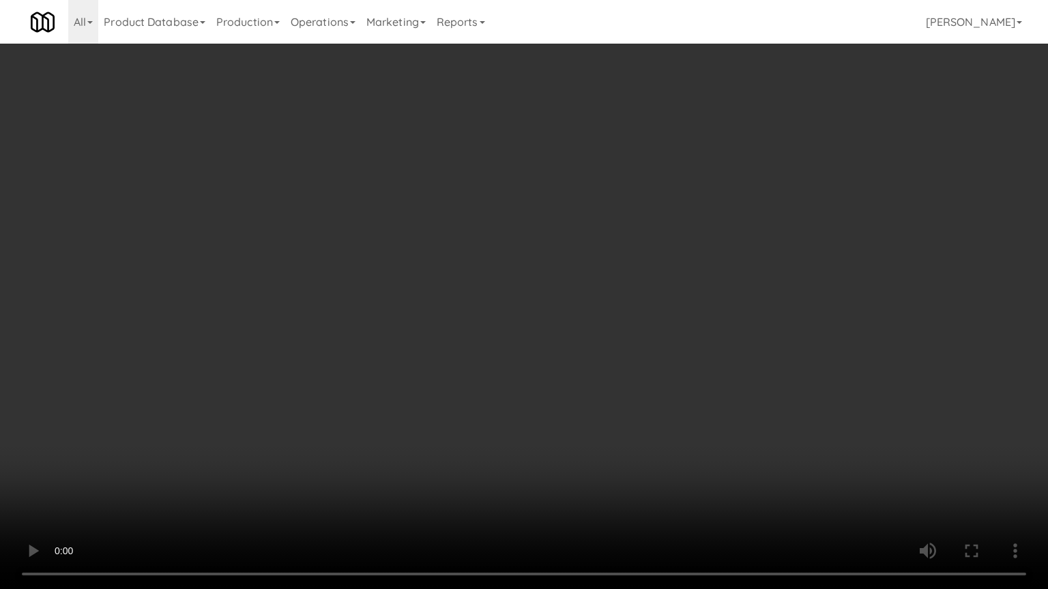
click at [679, 295] on video at bounding box center [524, 294] width 1048 height 589
drag, startPoint x: 679, startPoint y: 295, endPoint x: 770, endPoint y: 154, distance: 167.9
click at [681, 288] on video at bounding box center [524, 294] width 1048 height 589
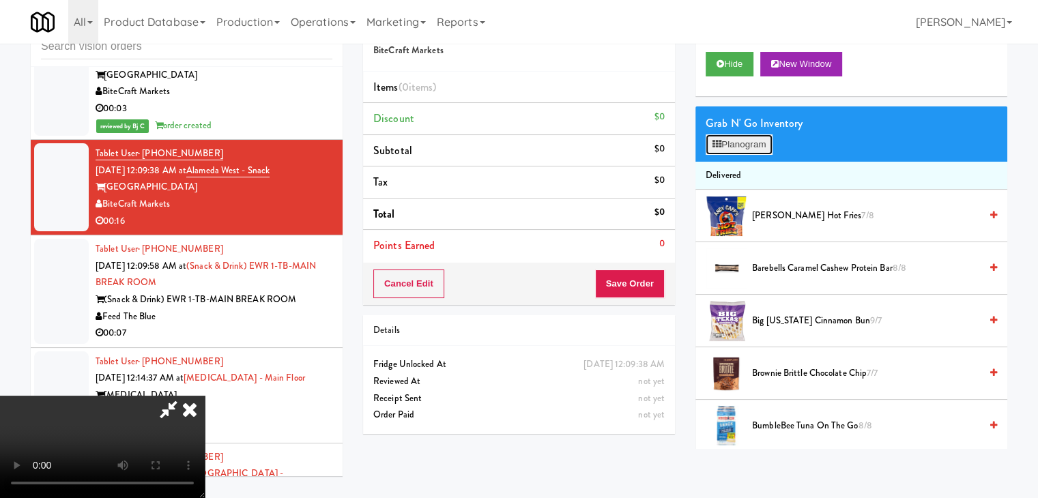
click at [761, 145] on button "Planogram" at bounding box center [738, 144] width 67 height 20
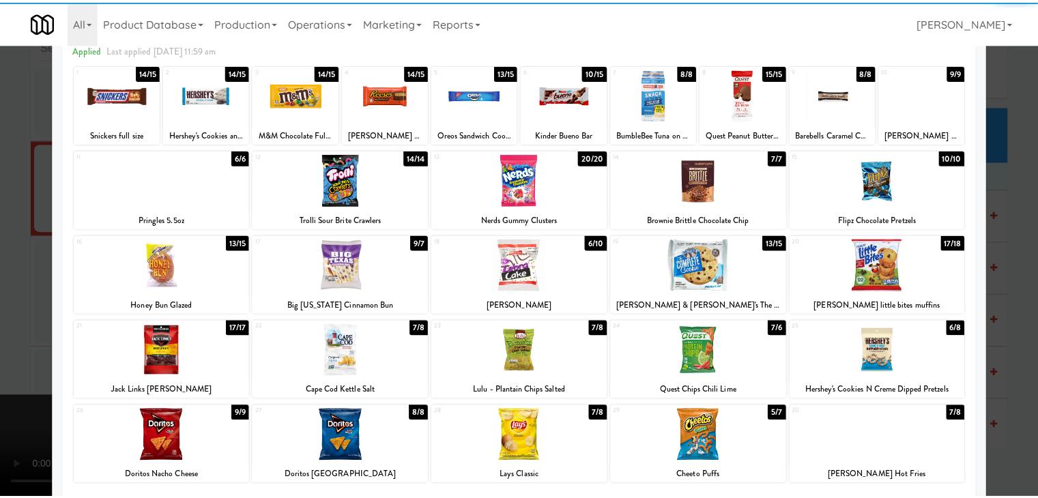
scroll to position [172, 0]
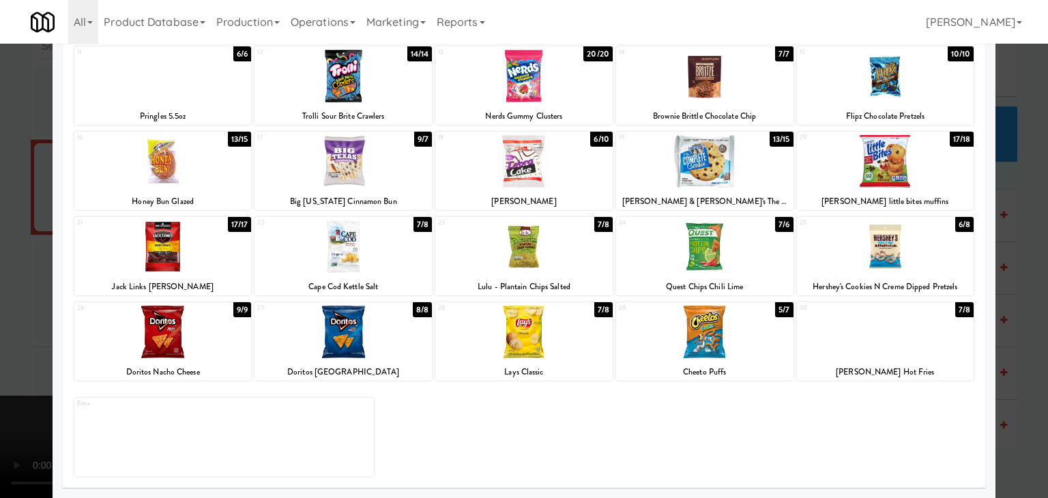
click at [914, 328] on div at bounding box center [885, 332] width 177 height 53
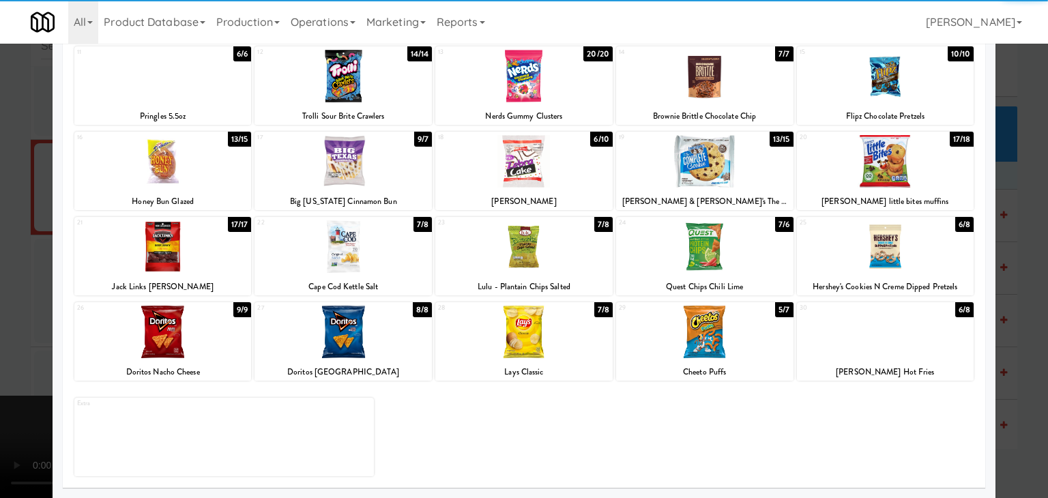
click at [1019, 341] on div at bounding box center [524, 249] width 1048 height 498
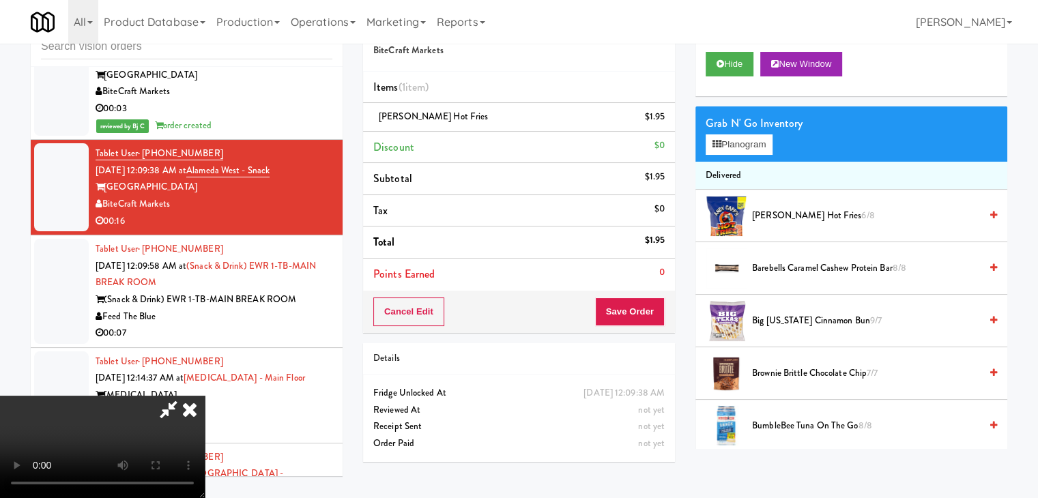
click at [205, 396] on video at bounding box center [102, 447] width 205 height 102
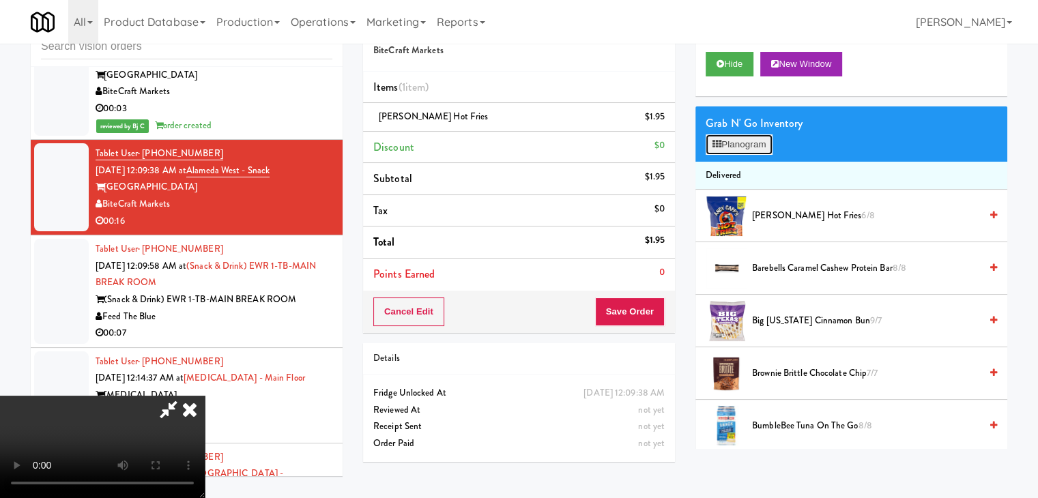
click at [745, 138] on button "Planogram" at bounding box center [738, 144] width 67 height 20
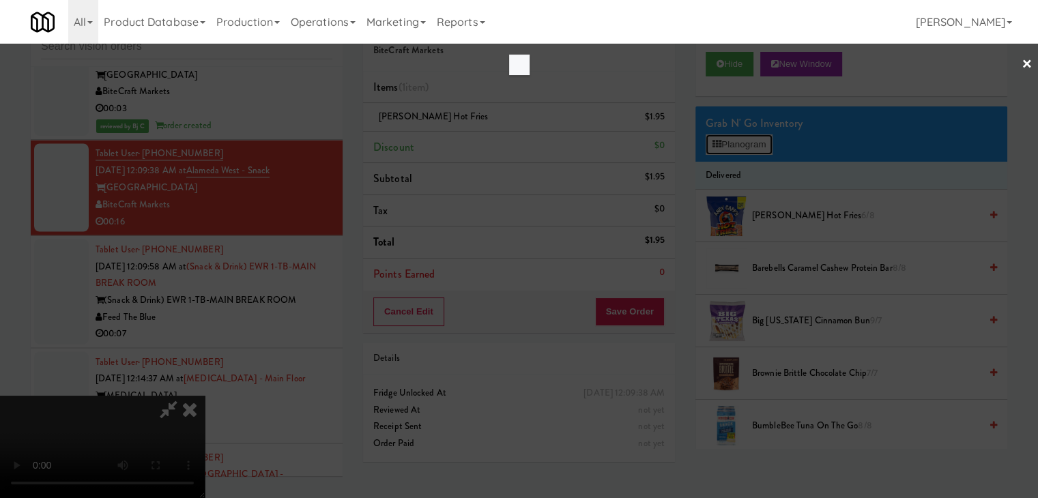
scroll to position [7647, 0]
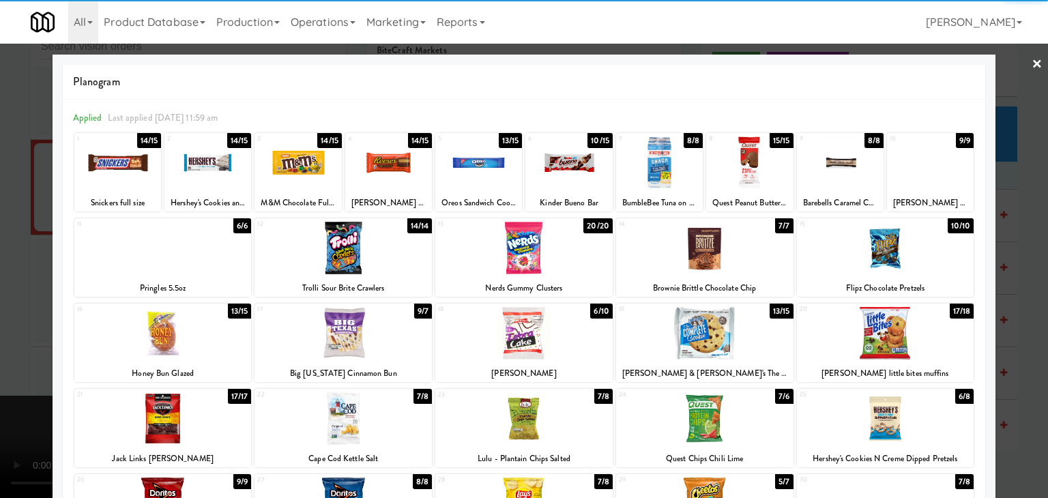
click at [166, 261] on div at bounding box center [162, 248] width 177 height 53
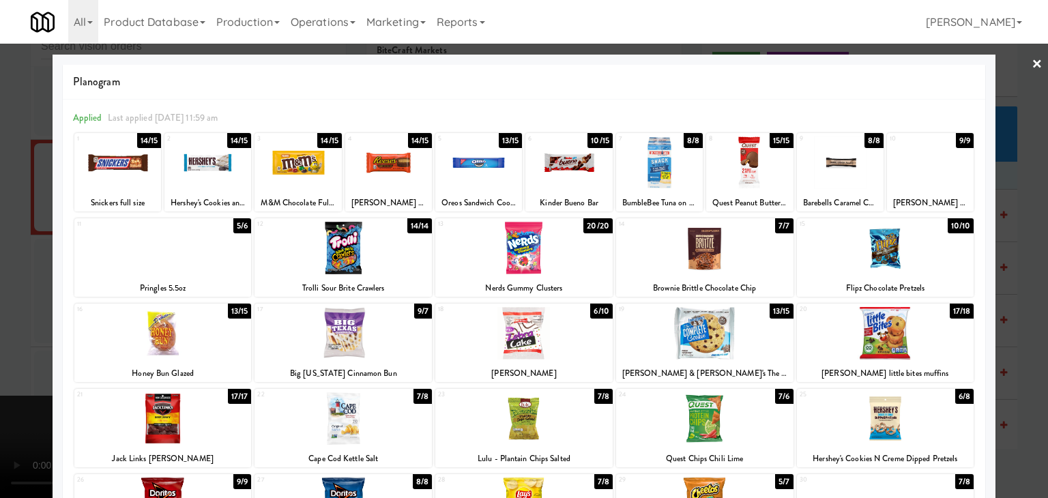
click at [0, 290] on div at bounding box center [524, 249] width 1048 height 498
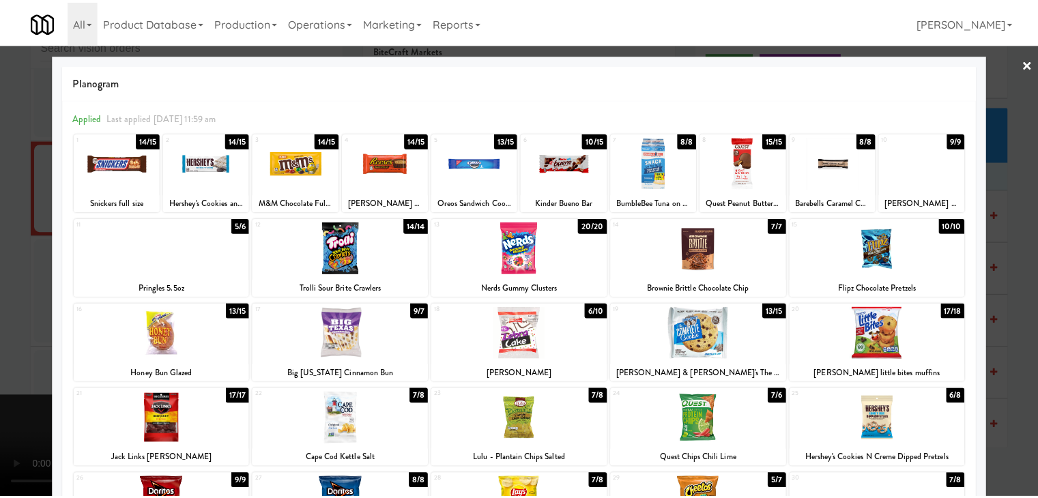
scroll to position [7663, 0]
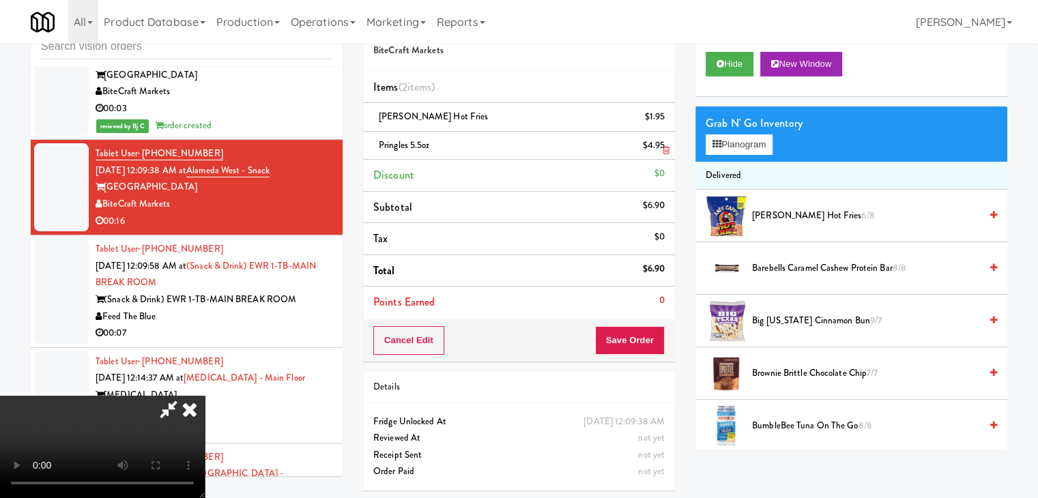
click at [666, 144] on link at bounding box center [663, 151] width 12 height 17
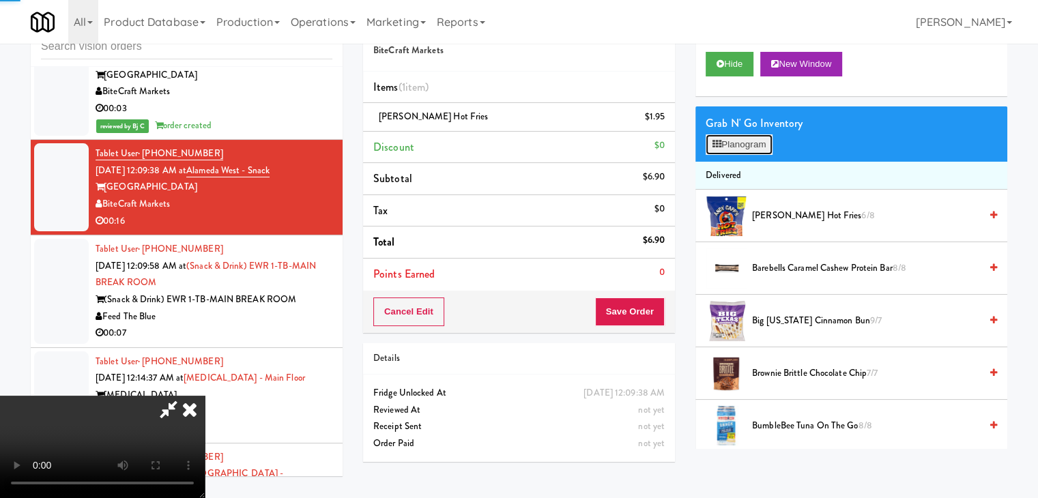
click at [726, 148] on button "Planogram" at bounding box center [738, 144] width 67 height 20
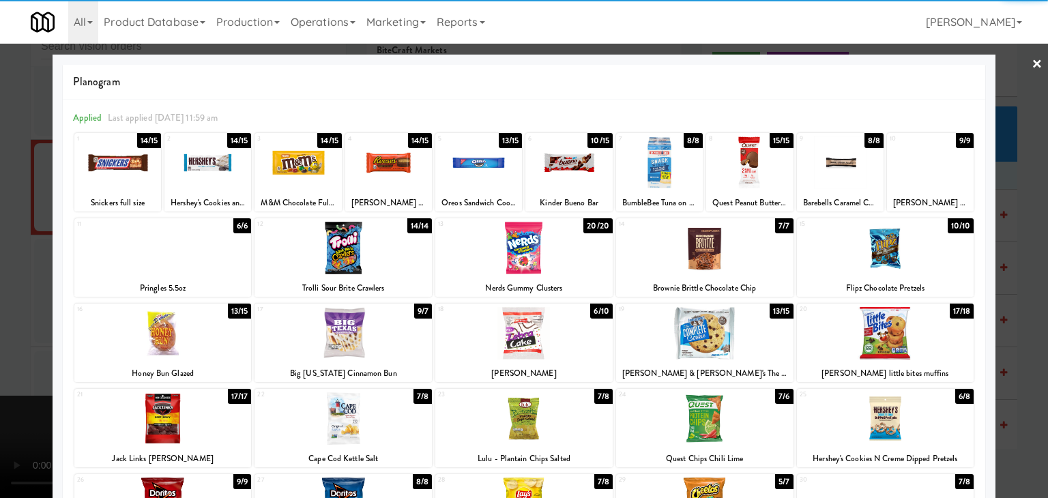
click at [192, 323] on div at bounding box center [162, 333] width 177 height 53
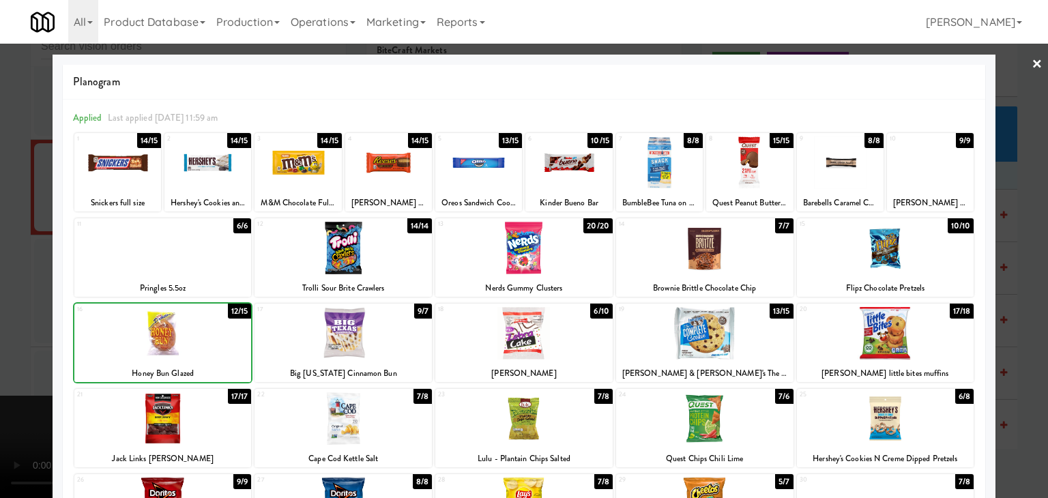
drag, startPoint x: 0, startPoint y: 304, endPoint x: 169, endPoint y: 300, distance: 169.3
click at [7, 302] on div at bounding box center [524, 249] width 1048 height 498
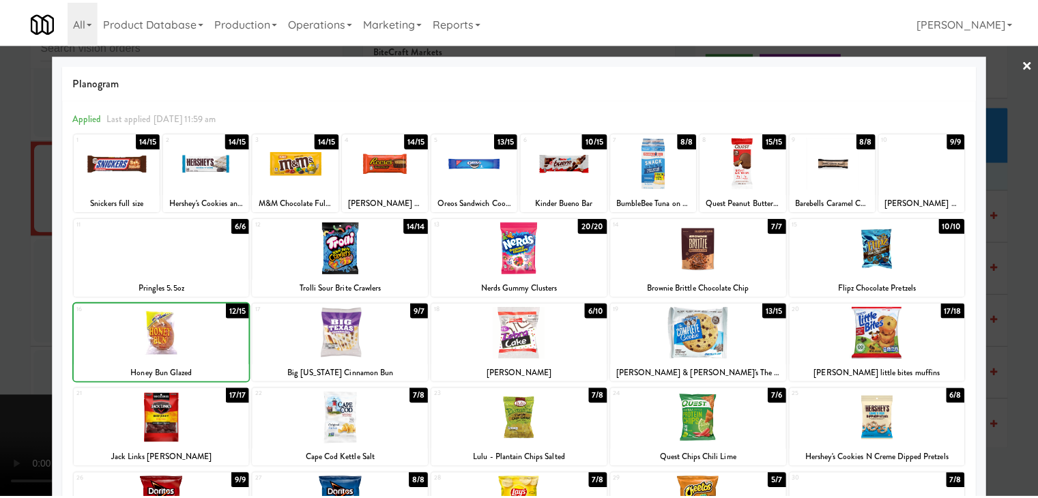
scroll to position [7663, 0]
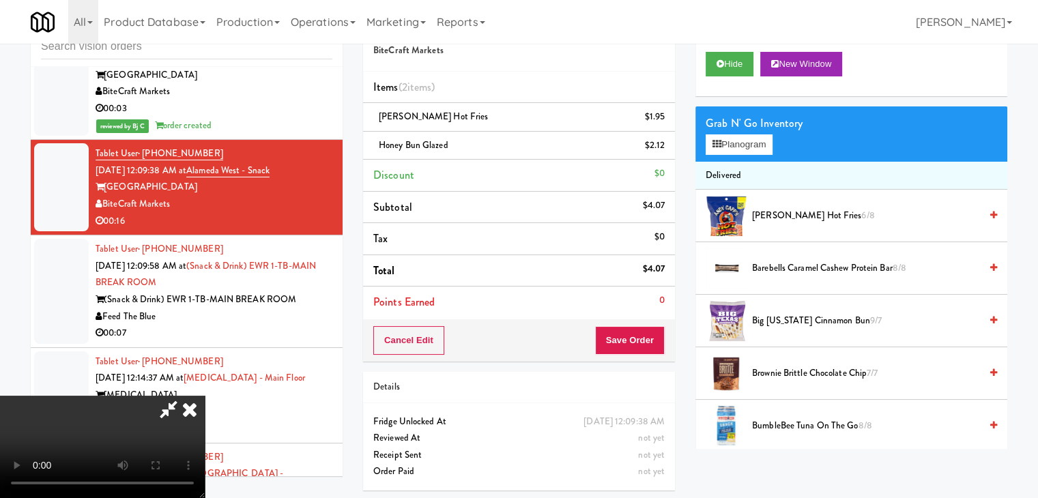
click at [205, 396] on video at bounding box center [102, 447] width 205 height 102
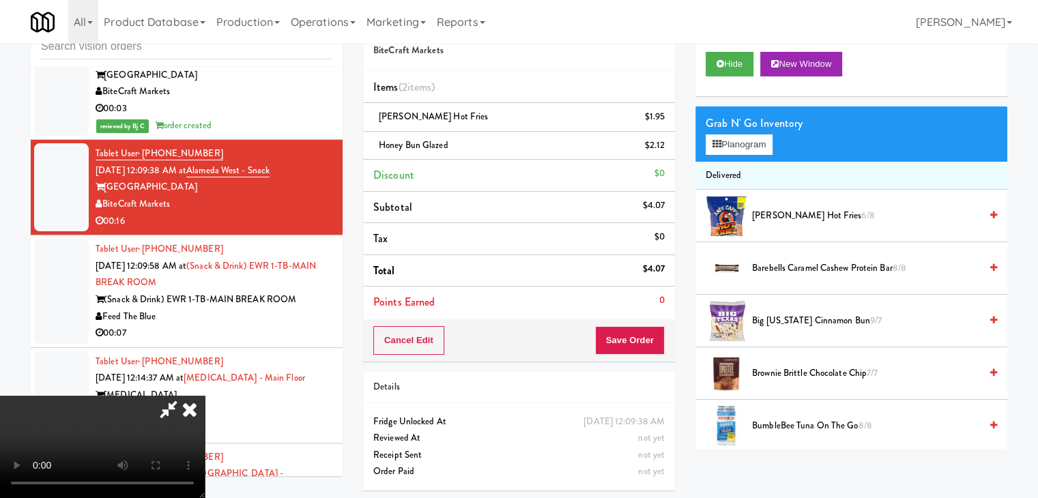
click at [205, 396] on video at bounding box center [102, 447] width 205 height 102
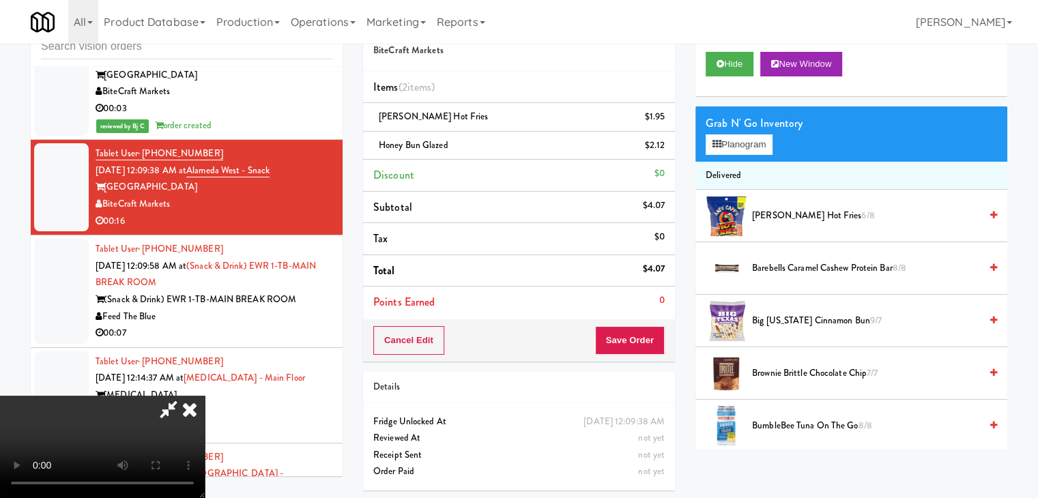
click at [205, 396] on video at bounding box center [102, 447] width 205 height 102
drag, startPoint x: 527, startPoint y: 261, endPoint x: 547, endPoint y: 276, distance: 25.0
click at [205, 396] on video at bounding box center [102, 447] width 205 height 102
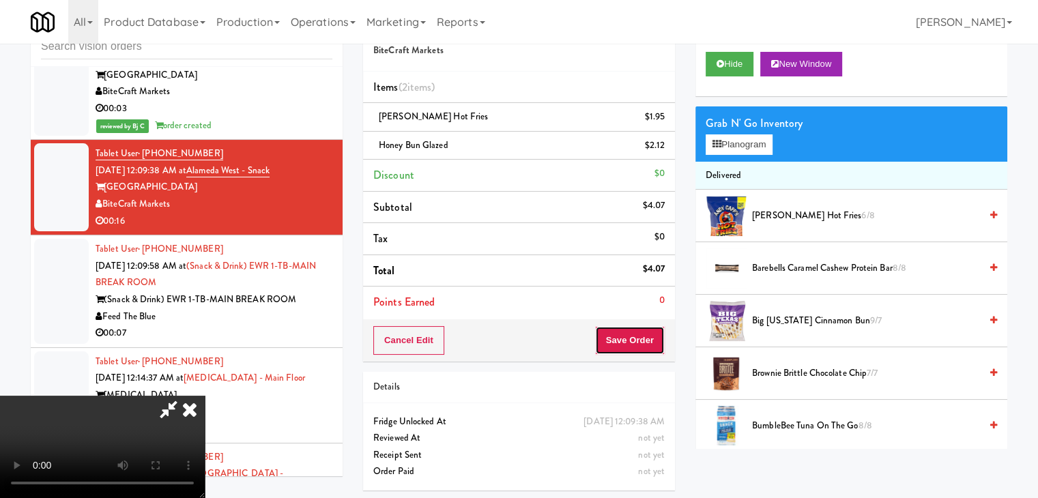
click at [636, 336] on button "Save Order" at bounding box center [630, 340] width 70 height 29
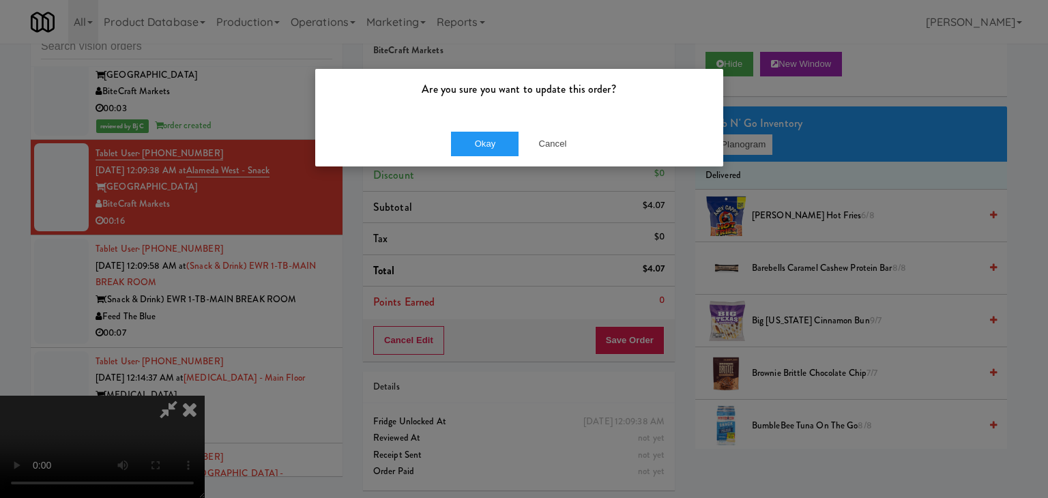
click at [504, 160] on div "Okay Cancel" at bounding box center [519, 144] width 408 height 46
click at [501, 139] on button "Okay" at bounding box center [485, 144] width 68 height 25
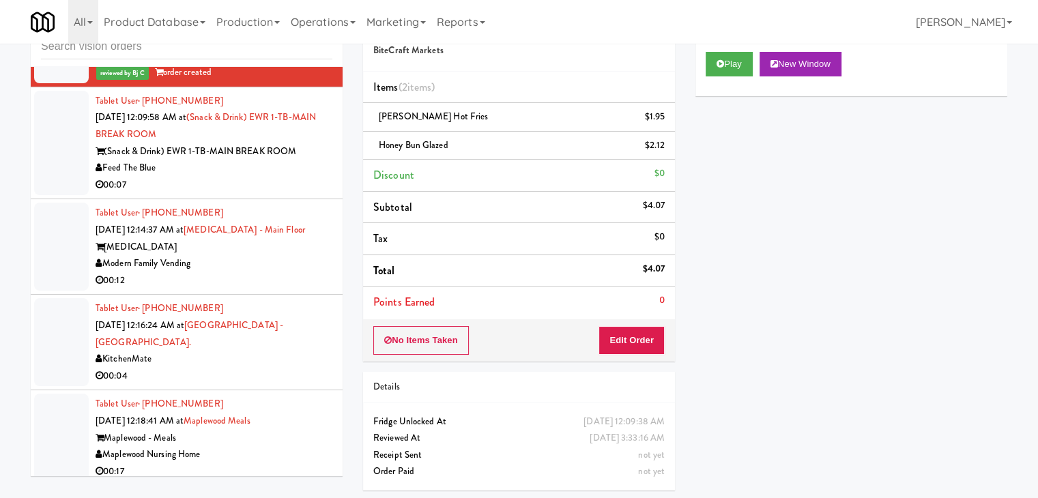
scroll to position [7868, 0]
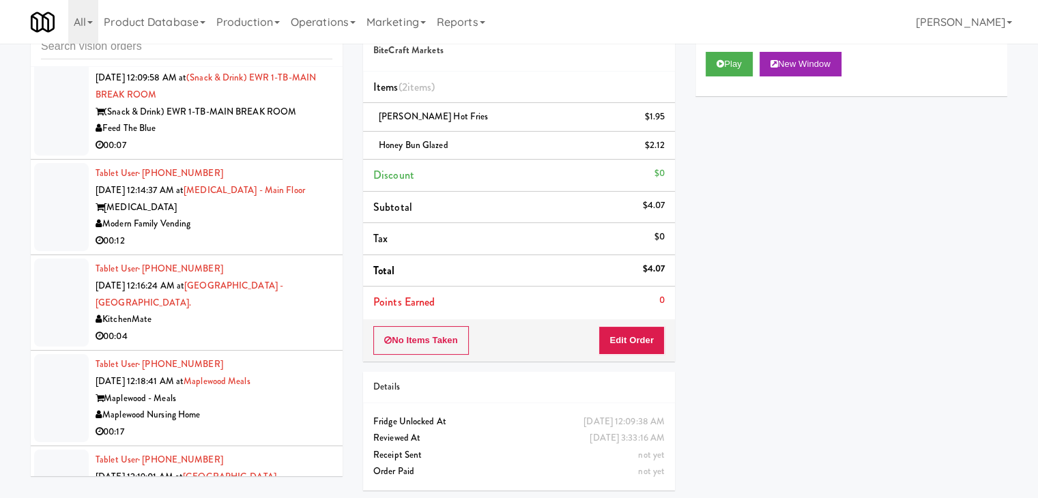
drag, startPoint x: 250, startPoint y: 151, endPoint x: 254, endPoint y: 167, distance: 16.7
click at [251, 151] on div "00:07" at bounding box center [214, 145] width 237 height 17
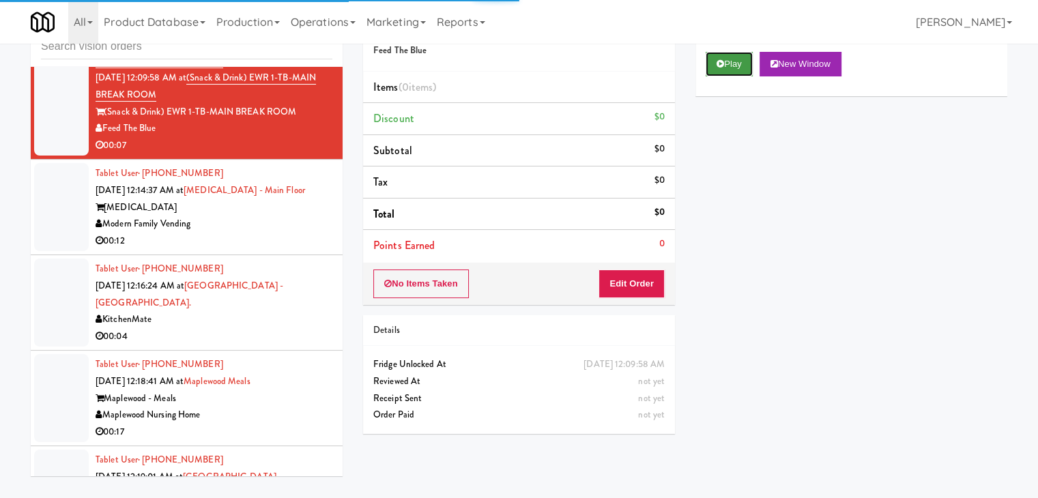
click at [733, 65] on button "Play" at bounding box center [728, 64] width 47 height 25
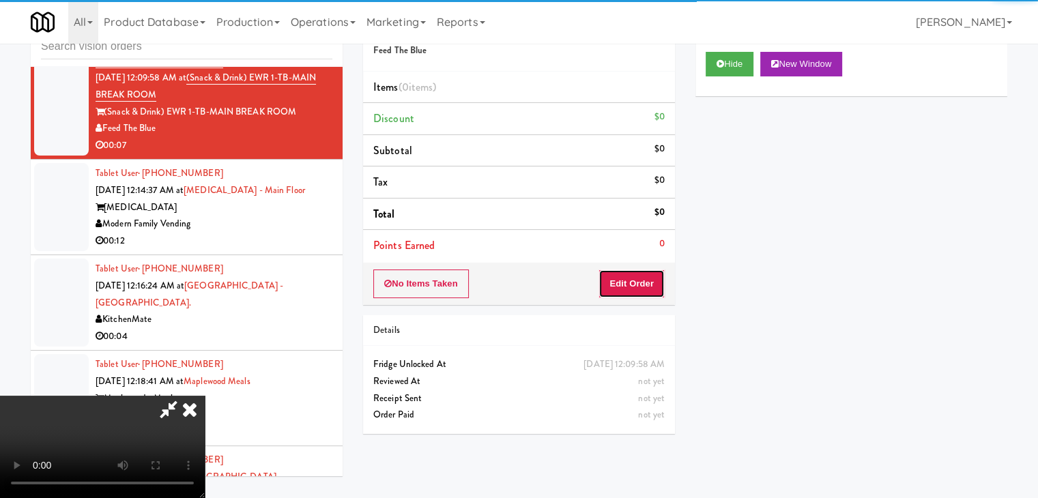
click at [652, 284] on button "Edit Order" at bounding box center [631, 283] width 66 height 29
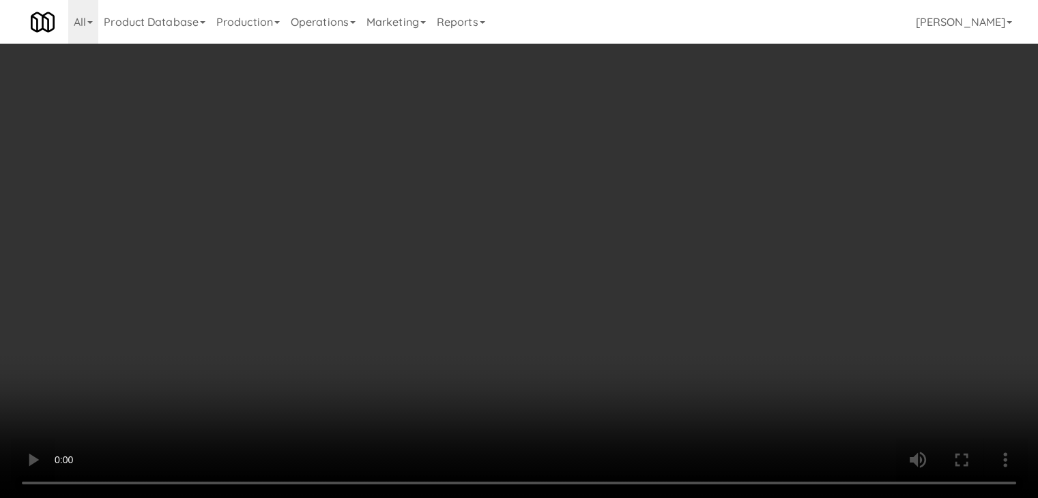
scroll to position [7851, 0]
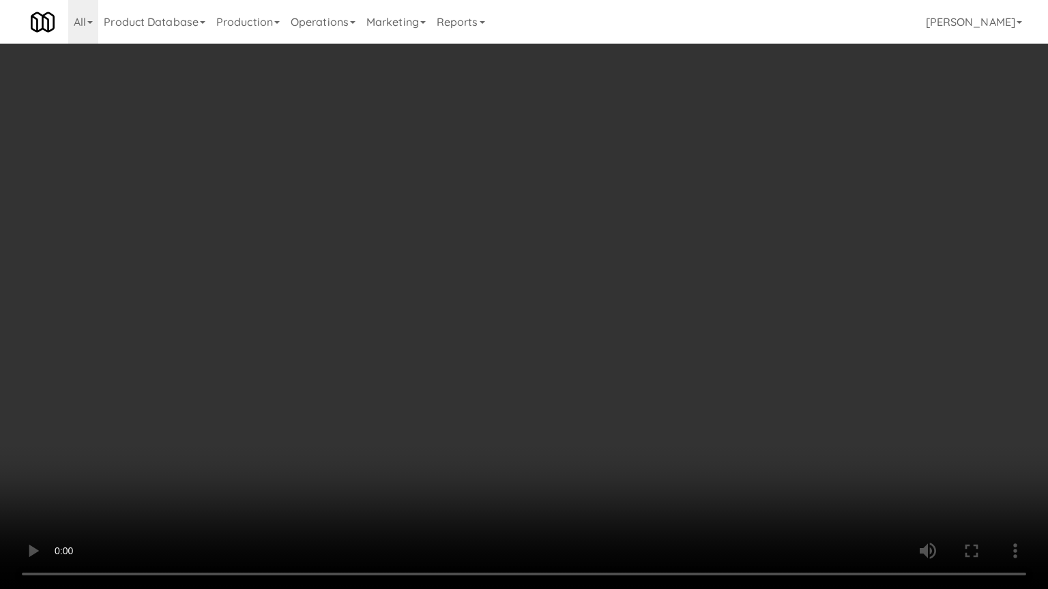
click at [663, 349] on video at bounding box center [524, 294] width 1048 height 589
drag, startPoint x: 666, startPoint y: 350, endPoint x: 662, endPoint y: 360, distance: 10.4
click at [666, 351] on video at bounding box center [524, 294] width 1048 height 589
click at [674, 347] on video at bounding box center [524, 294] width 1048 height 589
click at [673, 349] on video at bounding box center [524, 294] width 1048 height 589
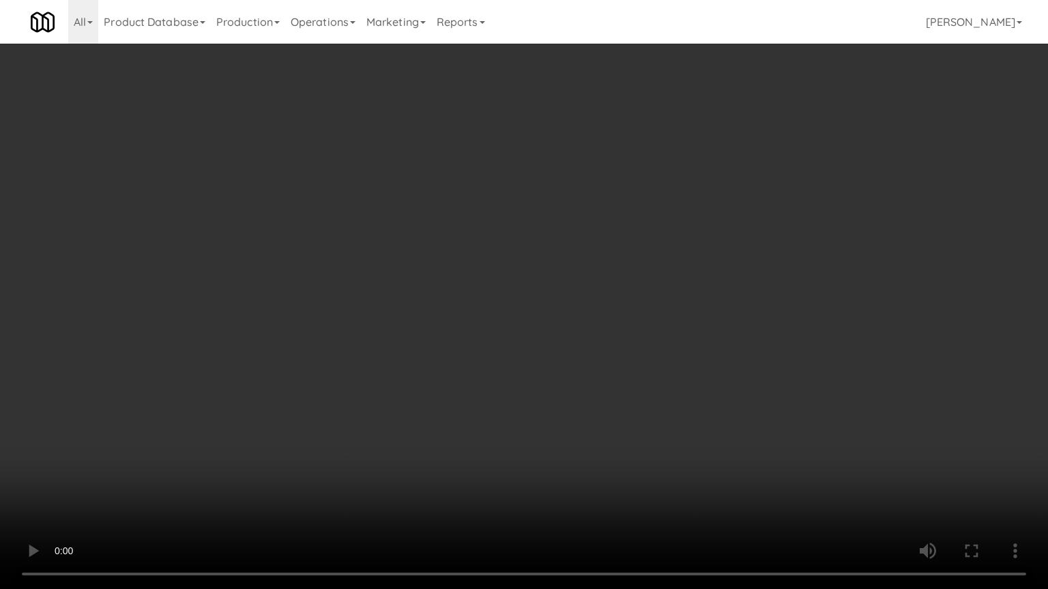
click at [679, 340] on video at bounding box center [524, 294] width 1048 height 589
click at [696, 403] on video at bounding box center [524, 294] width 1048 height 589
drag, startPoint x: 696, startPoint y: 403, endPoint x: 749, endPoint y: 252, distance: 159.3
click at [696, 399] on video at bounding box center [524, 294] width 1048 height 589
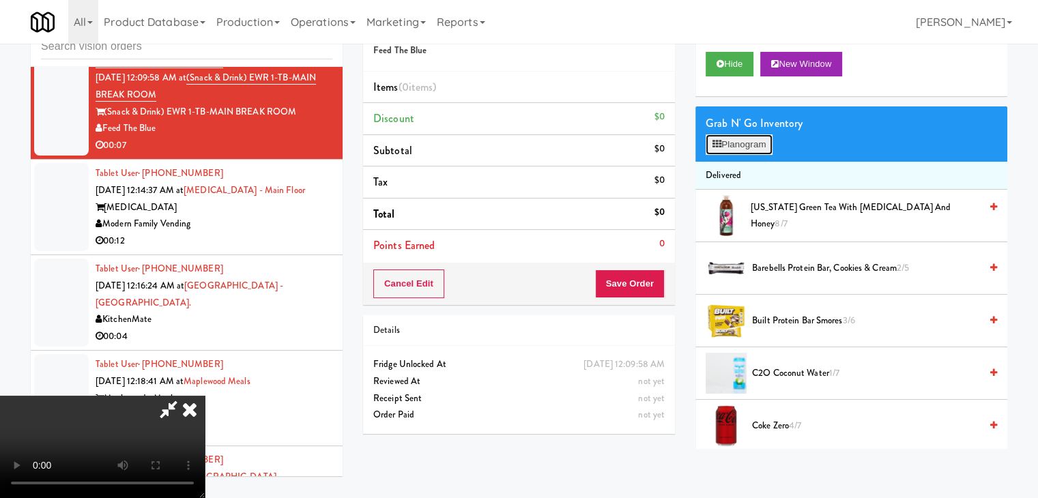
click at [759, 146] on button "Planogram" at bounding box center [738, 144] width 67 height 20
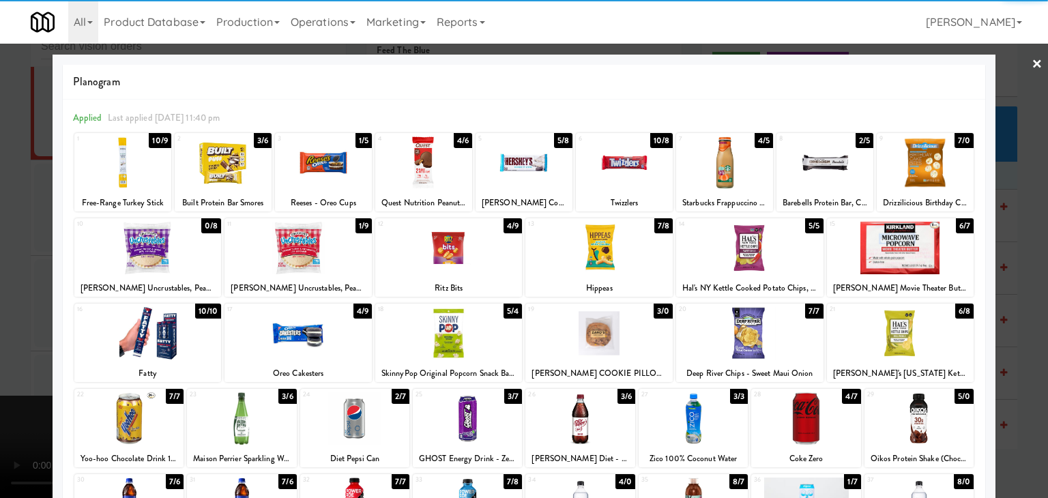
click at [472, 249] on div at bounding box center [448, 248] width 147 height 53
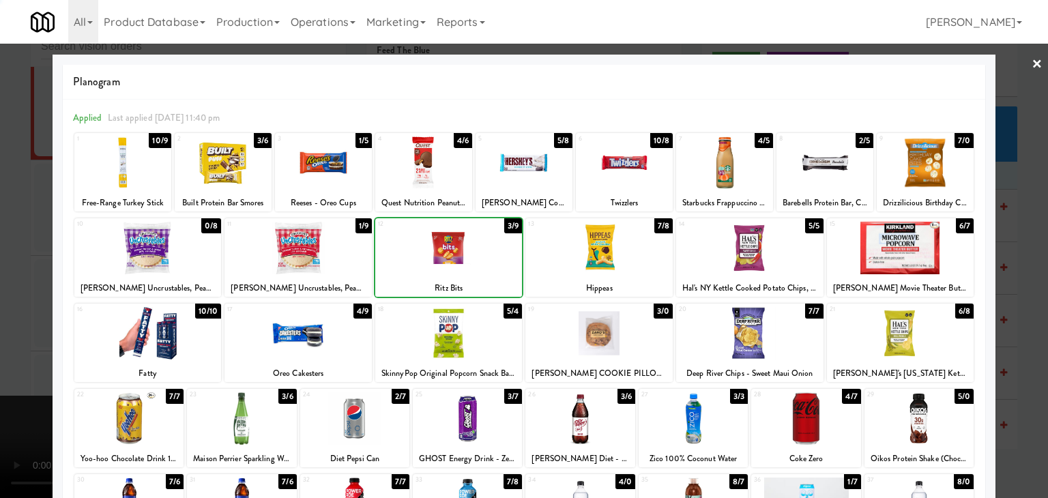
click at [0, 276] on div at bounding box center [524, 249] width 1048 height 498
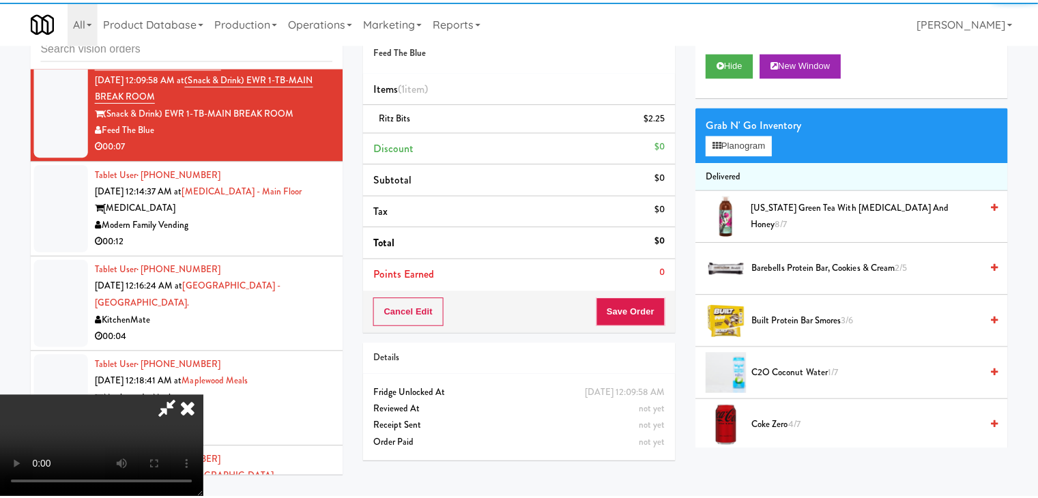
scroll to position [7868, 0]
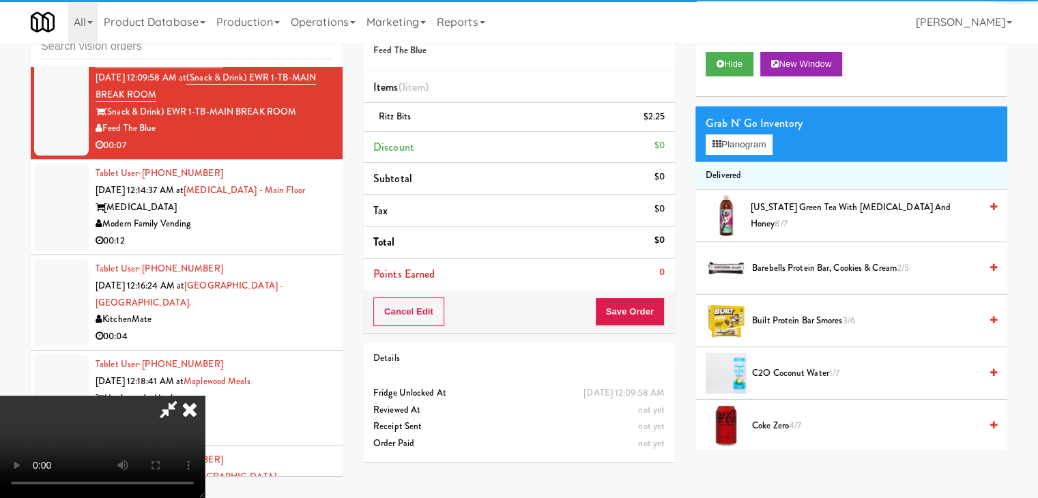
click at [205, 396] on video at bounding box center [102, 447] width 205 height 102
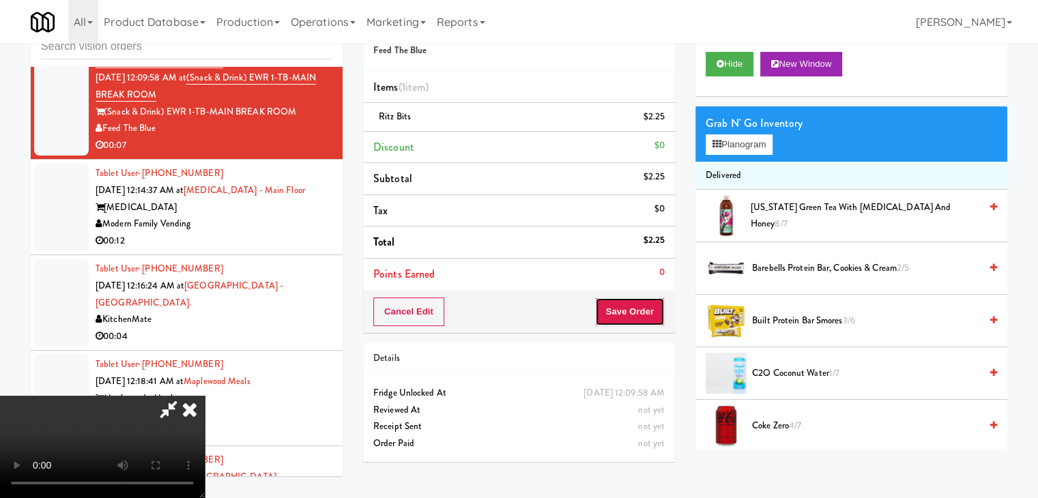
drag, startPoint x: 658, startPoint y: 316, endPoint x: 647, endPoint y: 316, distance: 10.2
click at [648, 316] on button "Save Order" at bounding box center [630, 311] width 70 height 29
click at [647, 315] on button "Save Order" at bounding box center [630, 311] width 70 height 29
click at [634, 285] on body "Are you sure you want to update this order? Okay Cancel Okay Are you sure you w…" at bounding box center [519, 249] width 1038 height 498
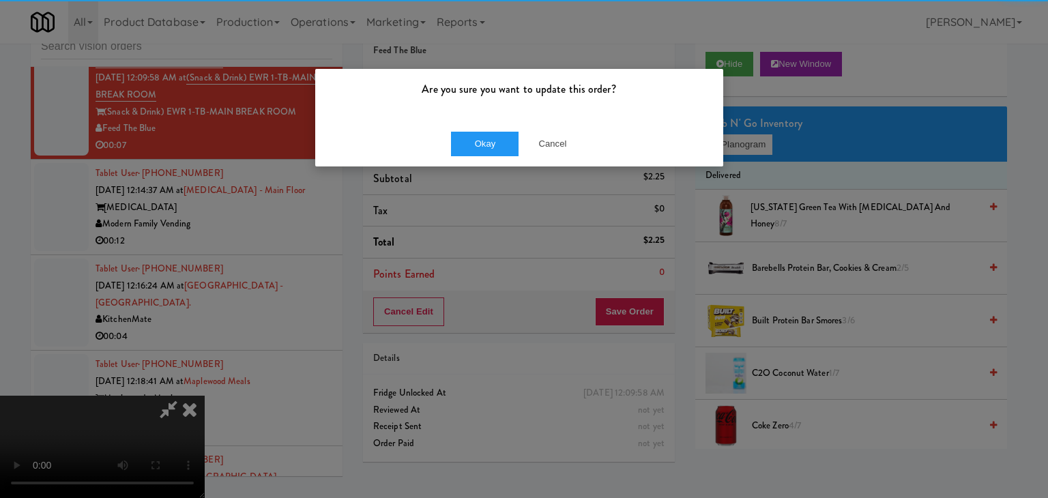
click at [492, 128] on div "Okay Cancel" at bounding box center [519, 144] width 408 height 46
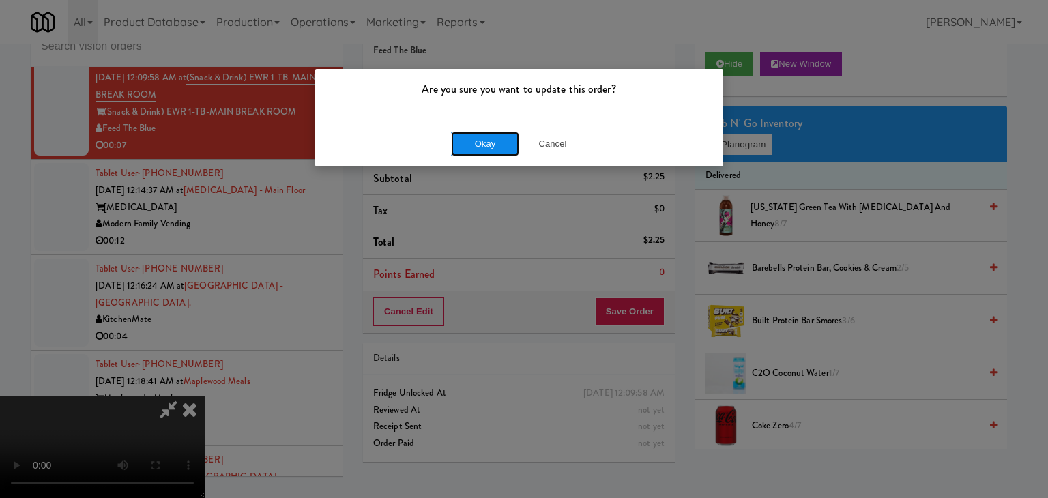
click at [486, 141] on button "Okay" at bounding box center [485, 144] width 68 height 25
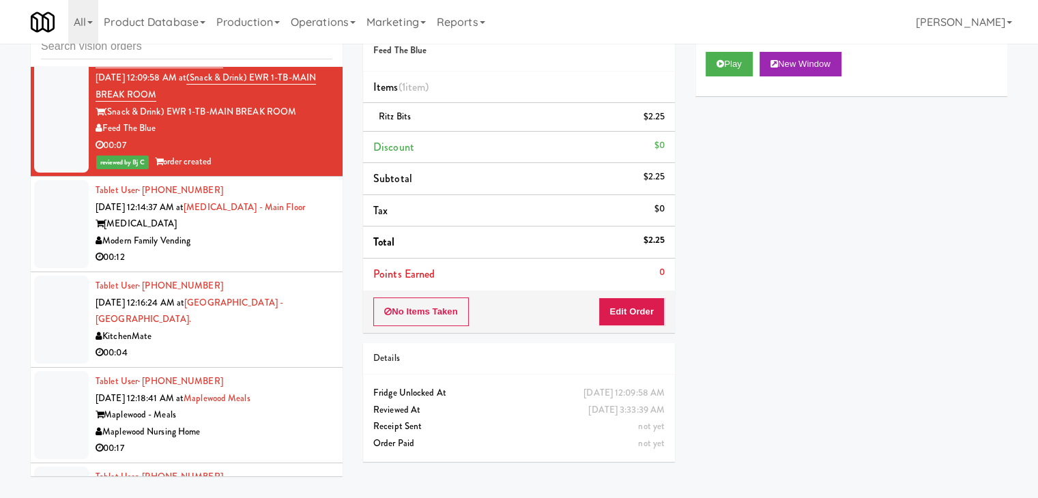
click at [252, 249] on div "Modern Family Vending" at bounding box center [214, 241] width 237 height 17
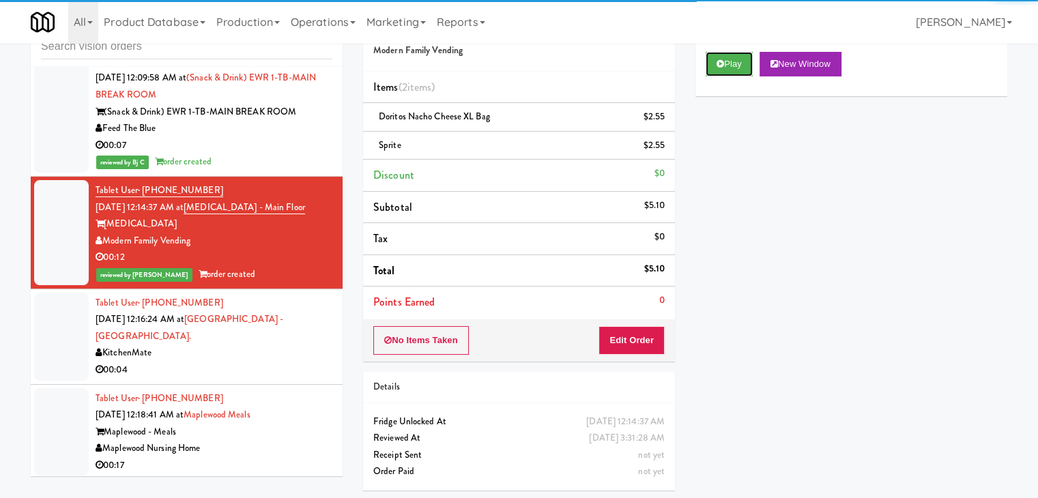
drag, startPoint x: 735, startPoint y: 57, endPoint x: 740, endPoint y: 220, distance: 163.1
click at [753, 219] on div "Play New Window Primary Flag Clear Flag if unable to determine what was taken o…" at bounding box center [851, 298] width 312 height 512
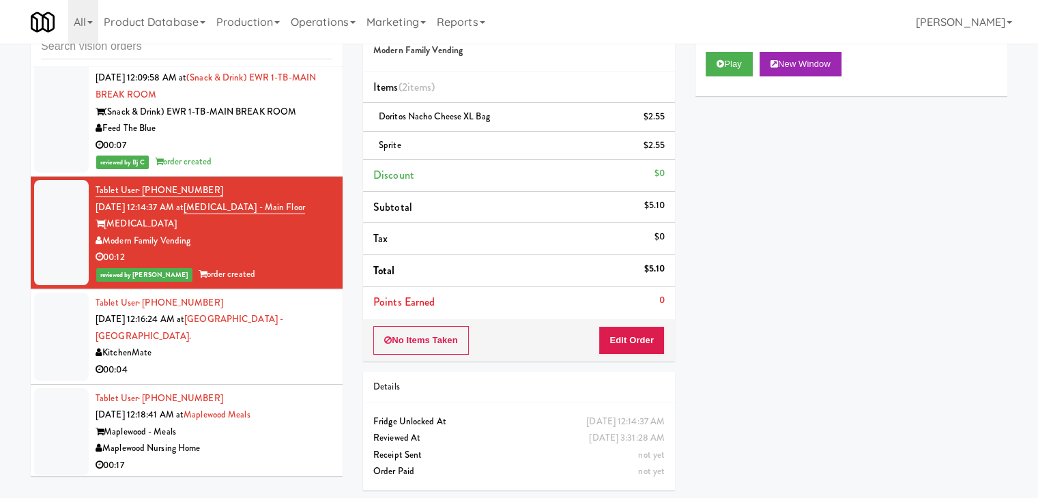
click at [214, 353] on div "KitchenMate" at bounding box center [214, 353] width 237 height 17
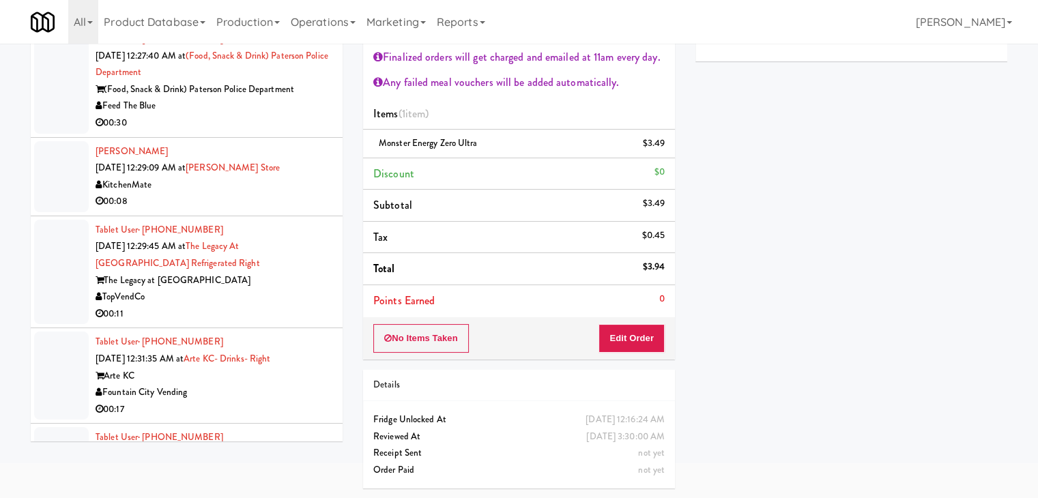
scroll to position [8823, 0]
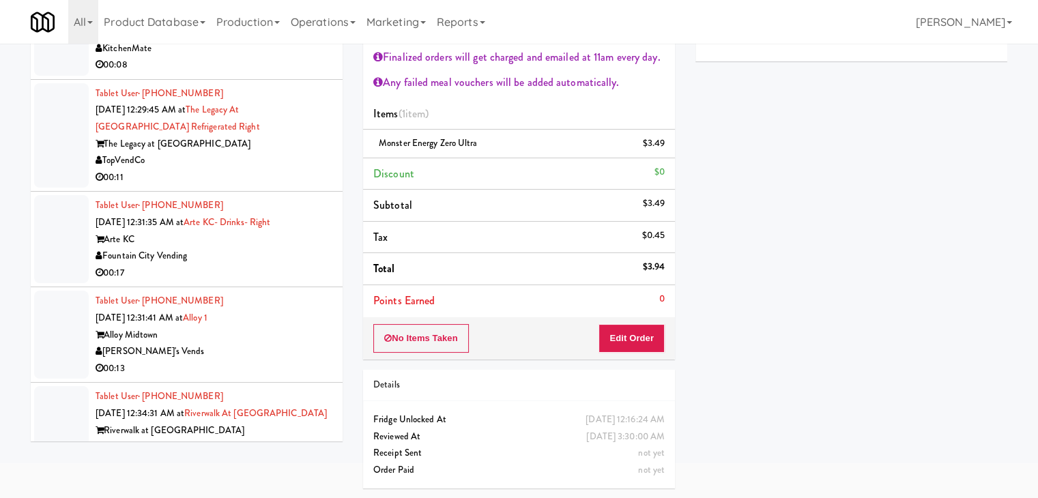
click at [281, 157] on div "TopVendCo" at bounding box center [214, 160] width 237 height 17
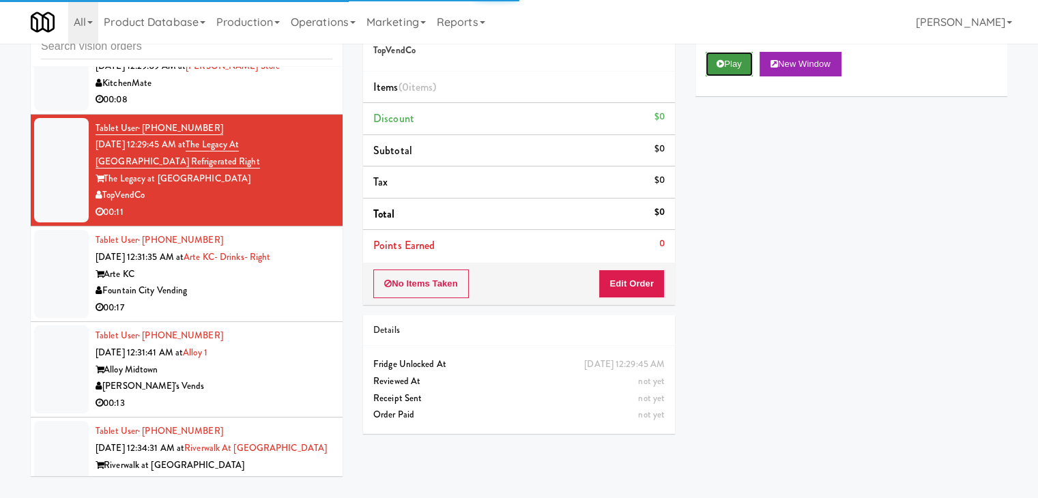
click at [718, 55] on button "Play" at bounding box center [728, 64] width 47 height 25
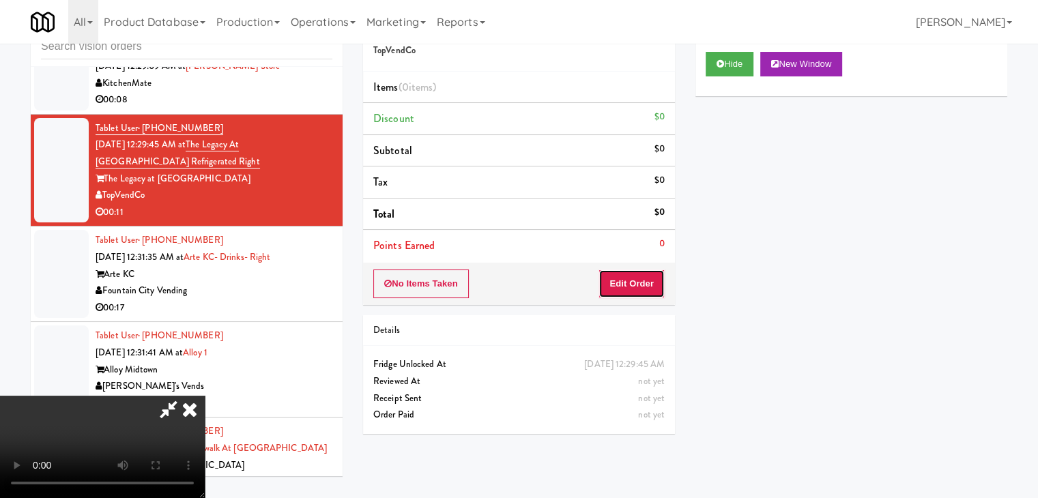
click at [611, 291] on button "Edit Order" at bounding box center [631, 283] width 66 height 29
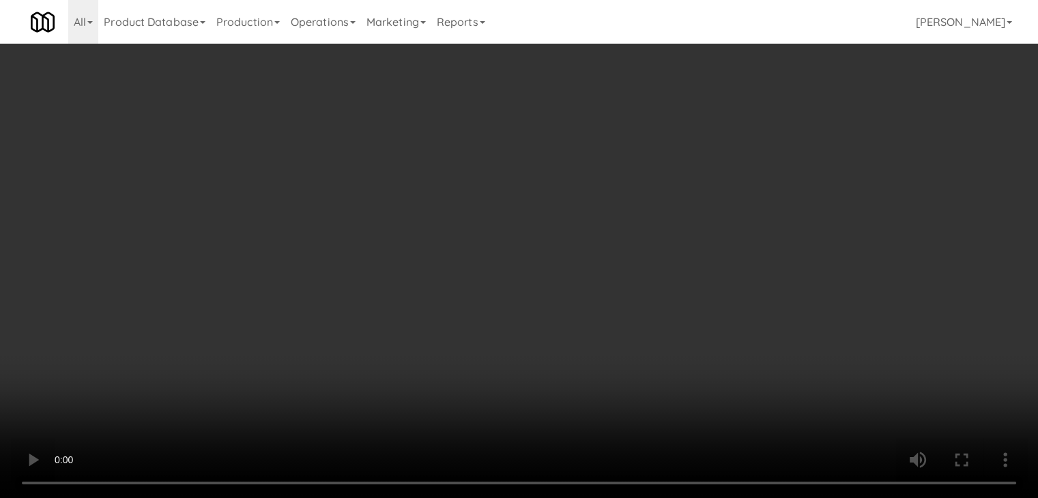
scroll to position [8806, 0]
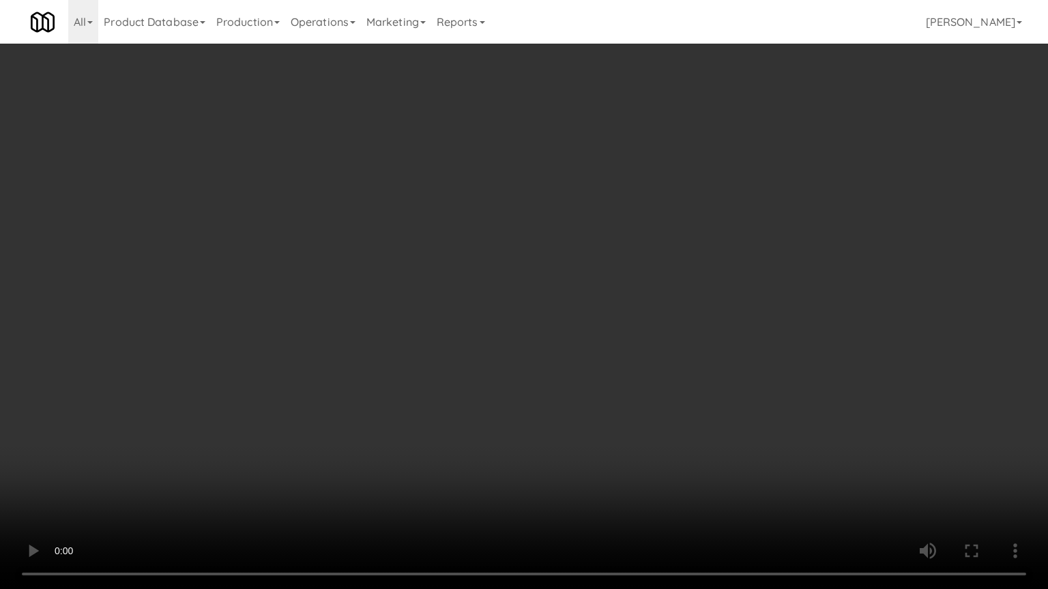
click at [625, 276] on video at bounding box center [524, 294] width 1048 height 589
click at [636, 281] on video at bounding box center [524, 294] width 1048 height 589
click at [630, 265] on video at bounding box center [524, 294] width 1048 height 589
click at [602, 260] on video at bounding box center [524, 294] width 1048 height 589
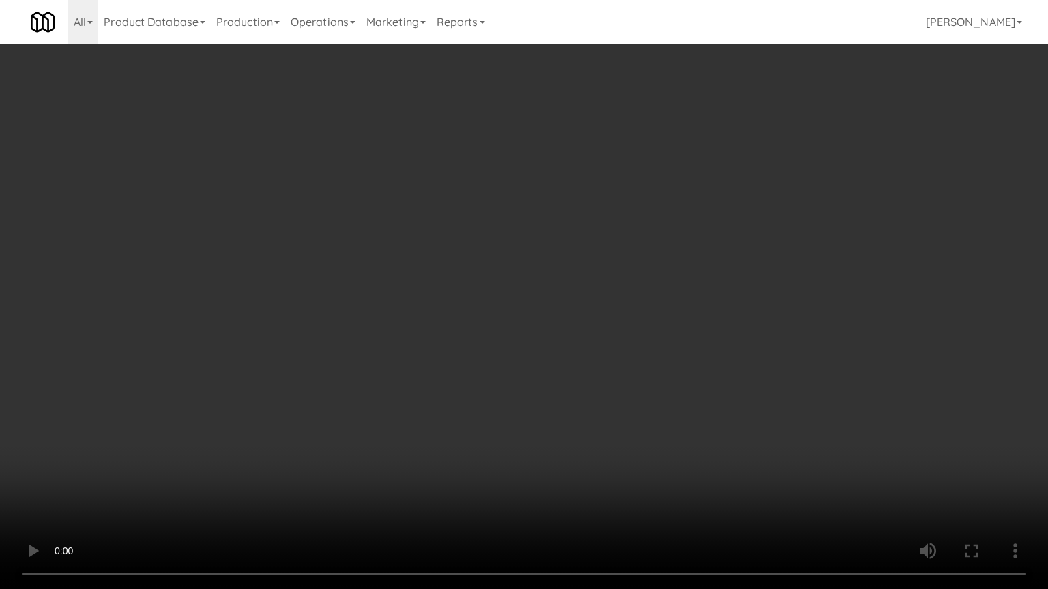
click at [606, 257] on video at bounding box center [524, 294] width 1048 height 589
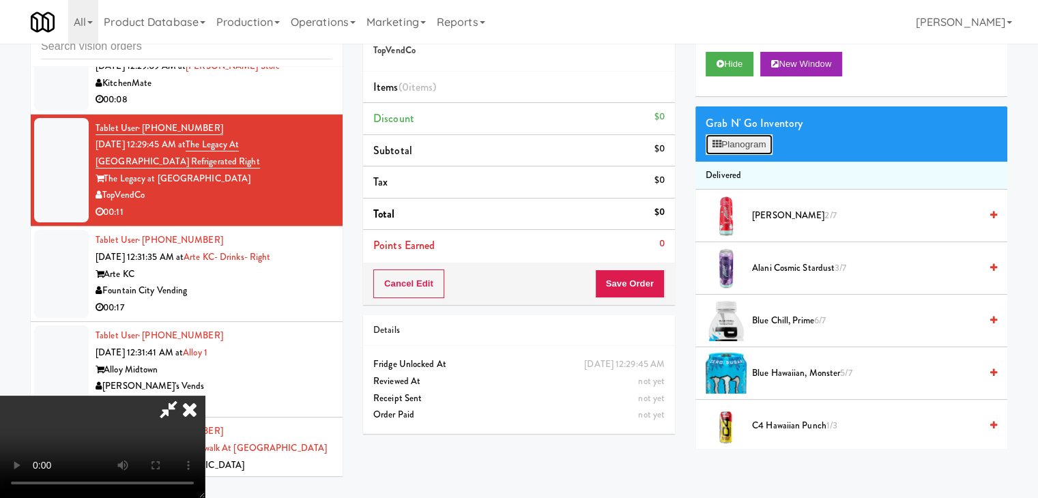
click at [762, 142] on button "Planogram" at bounding box center [738, 144] width 67 height 20
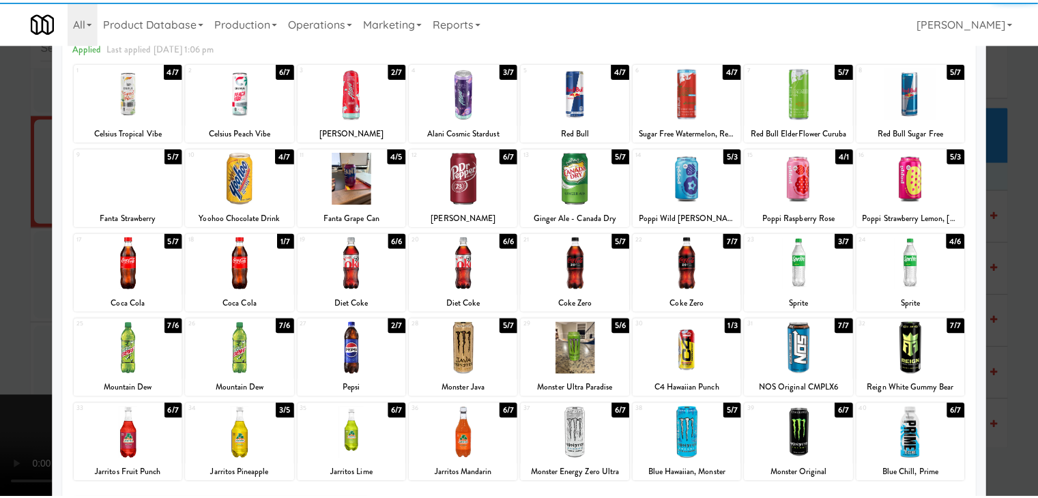
scroll to position [136, 0]
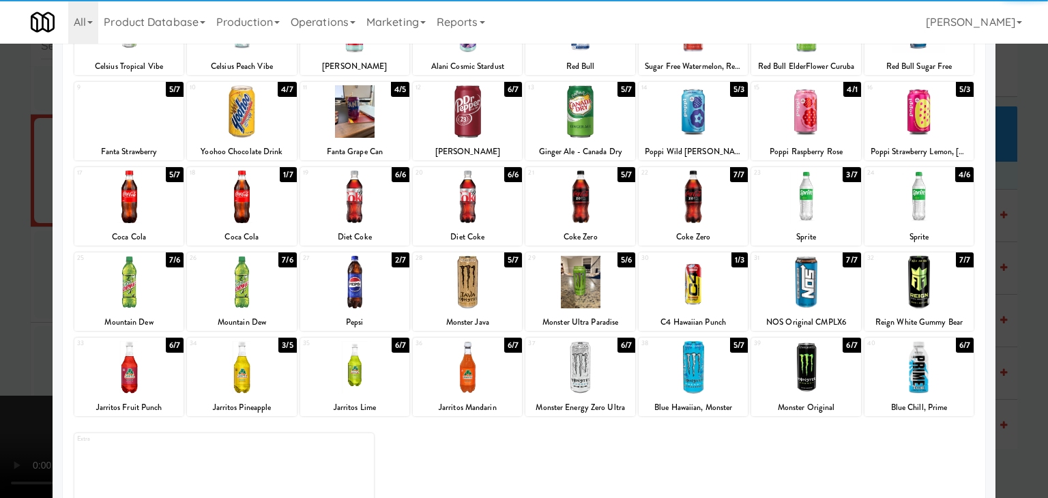
click at [247, 196] on div at bounding box center [241, 197] width 109 height 53
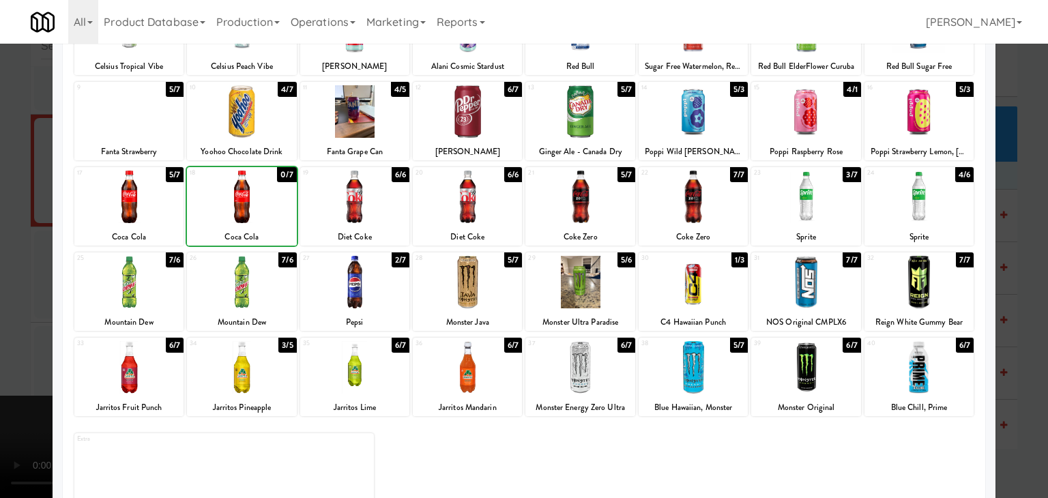
drag, startPoint x: 246, startPoint y: 270, endPoint x: 0, endPoint y: 284, distance: 246.0
click at [244, 271] on div at bounding box center [241, 282] width 109 height 53
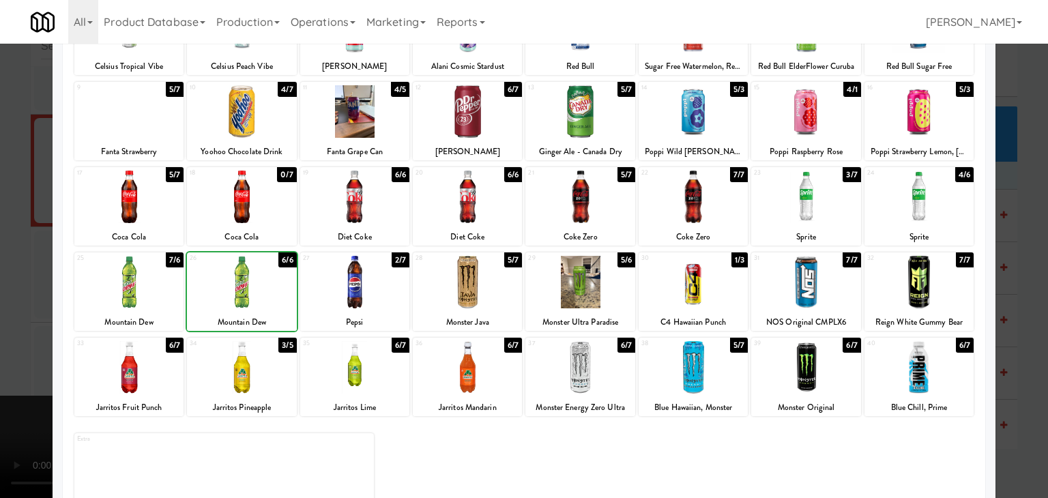
click at [10, 282] on div at bounding box center [524, 249] width 1048 height 498
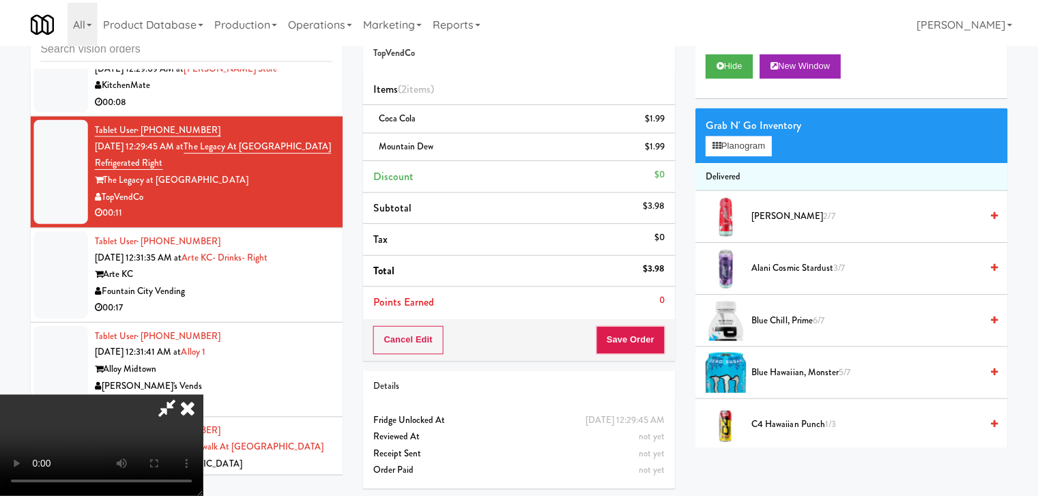
scroll to position [8823, 0]
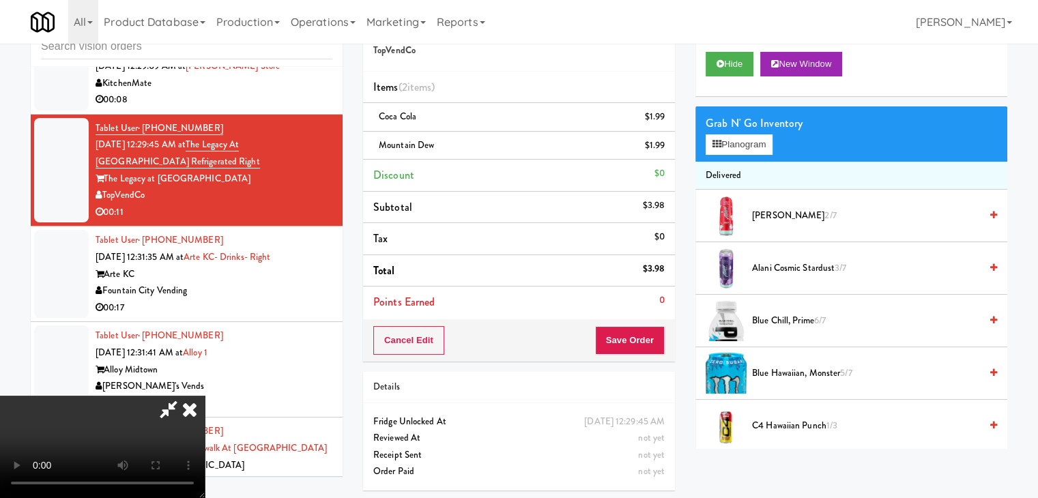
drag, startPoint x: 641, startPoint y: 323, endPoint x: 640, endPoint y: 333, distance: 9.6
click at [641, 324] on div "Cancel Edit Save Order" at bounding box center [519, 340] width 312 height 42
click at [640, 333] on button "Save Order" at bounding box center [630, 340] width 70 height 29
click at [640, 333] on body "Are you sure you want to update this order? Okay Cancel Okay Are you sure you w…" at bounding box center [519, 249] width 1038 height 498
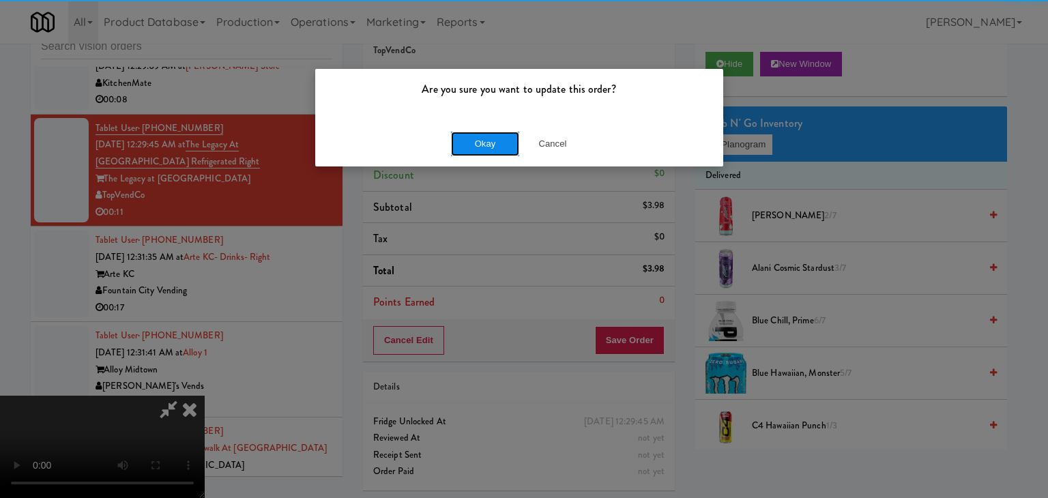
click at [478, 143] on button "Okay" at bounding box center [485, 144] width 68 height 25
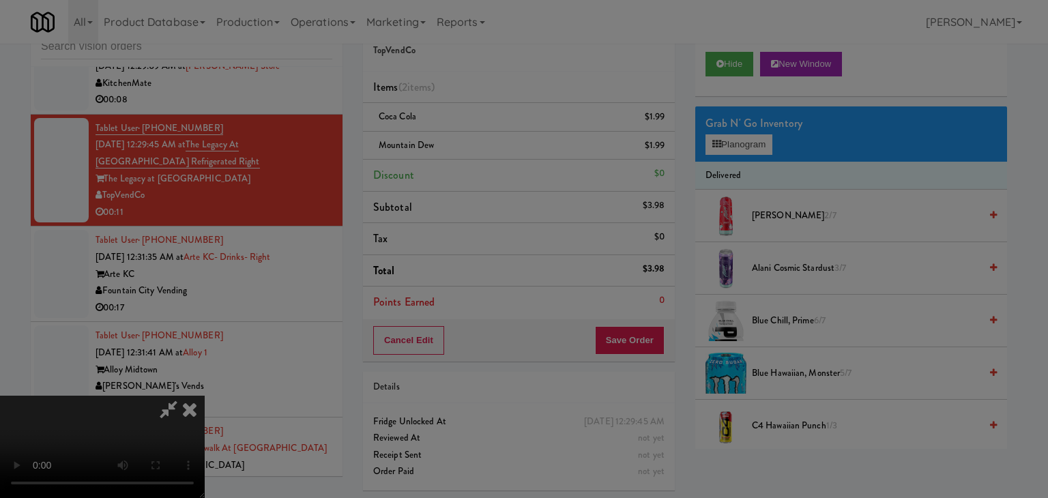
click at [478, 141] on div "Okay Cancel" at bounding box center [519, 119] width 408 height 46
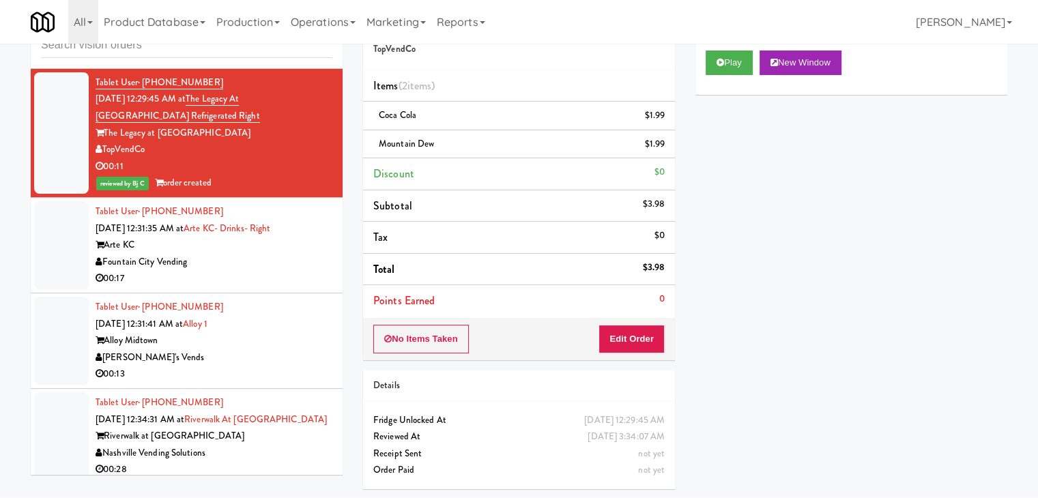
scroll to position [8891, 0]
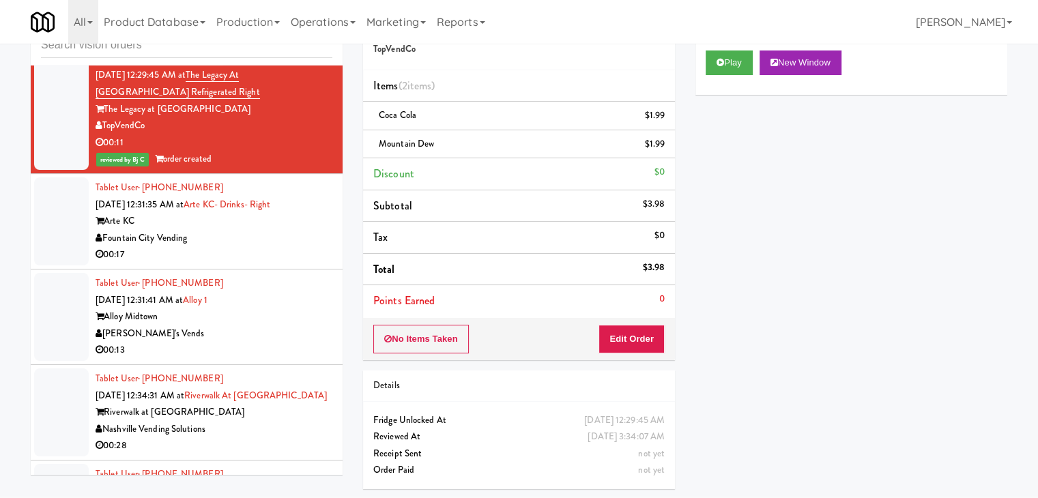
click at [287, 230] on div "Fountain City Vending" at bounding box center [214, 238] width 237 height 17
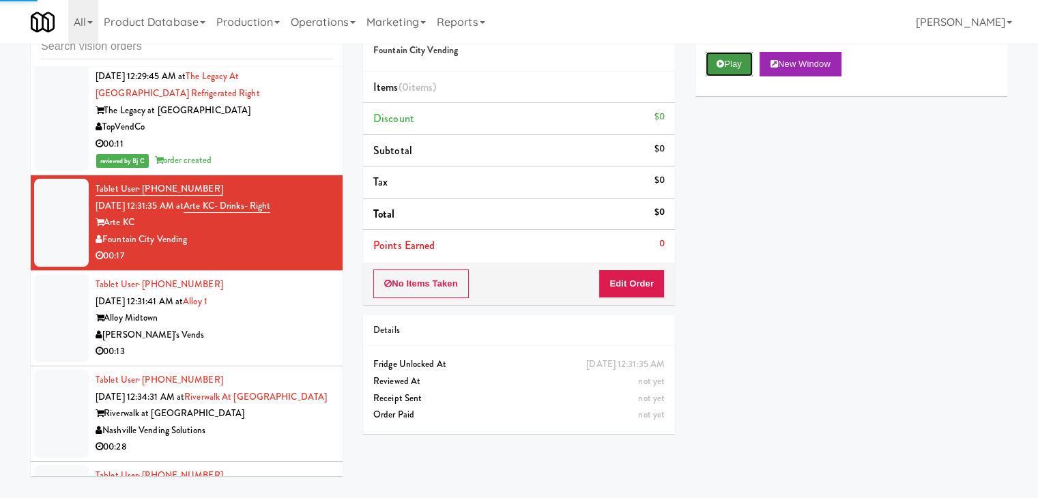
click at [737, 68] on button "Play" at bounding box center [728, 64] width 47 height 25
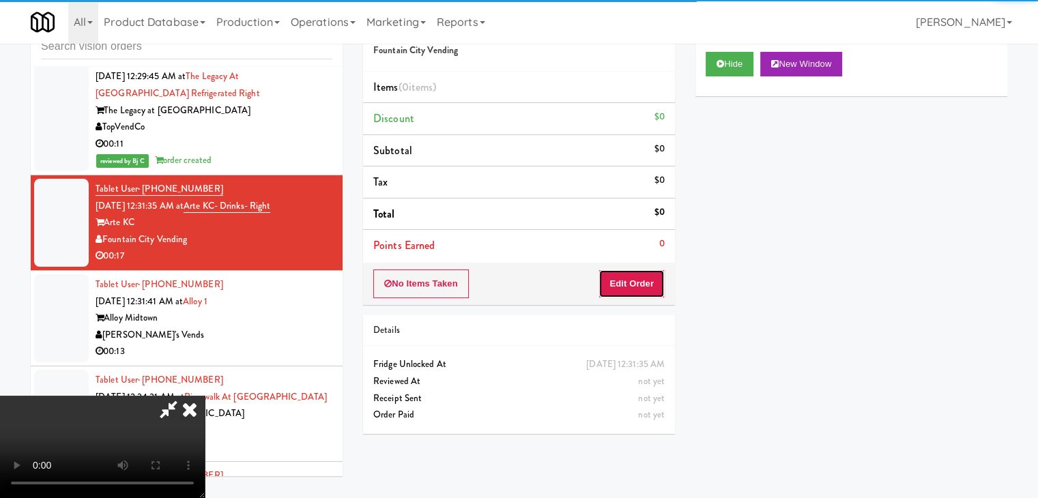
click at [646, 276] on button "Edit Order" at bounding box center [631, 283] width 66 height 29
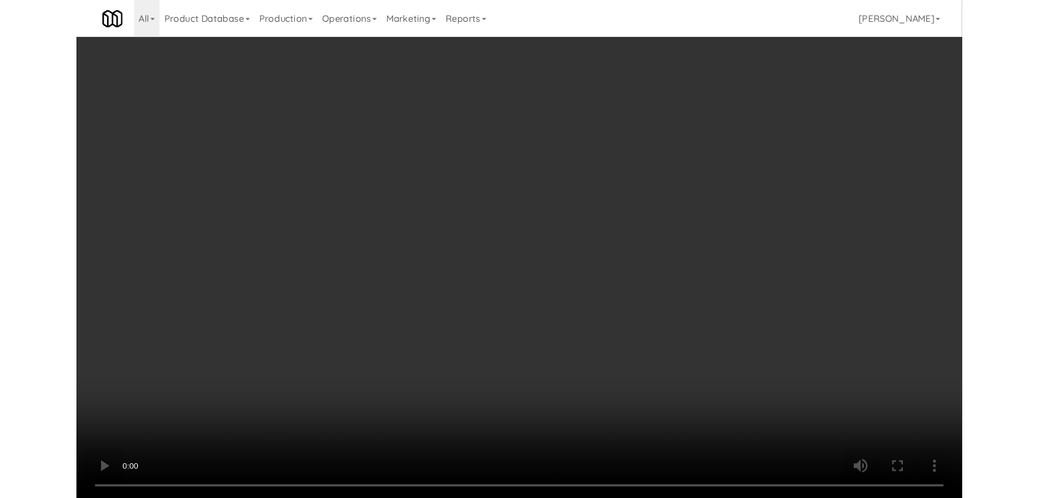
scroll to position [8874, 0]
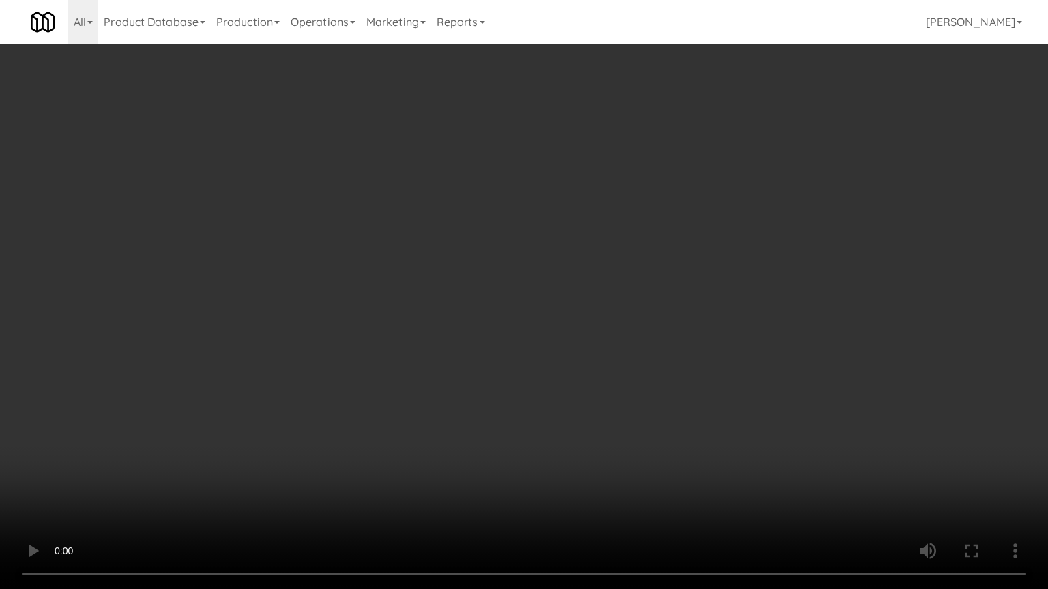
click at [566, 362] on video at bounding box center [524, 294] width 1048 height 589
drag, startPoint x: 569, startPoint y: 364, endPoint x: 576, endPoint y: 355, distance: 11.7
click at [573, 358] on video at bounding box center [524, 294] width 1048 height 589
click at [597, 337] on video at bounding box center [524, 294] width 1048 height 589
click at [598, 336] on video at bounding box center [524, 294] width 1048 height 589
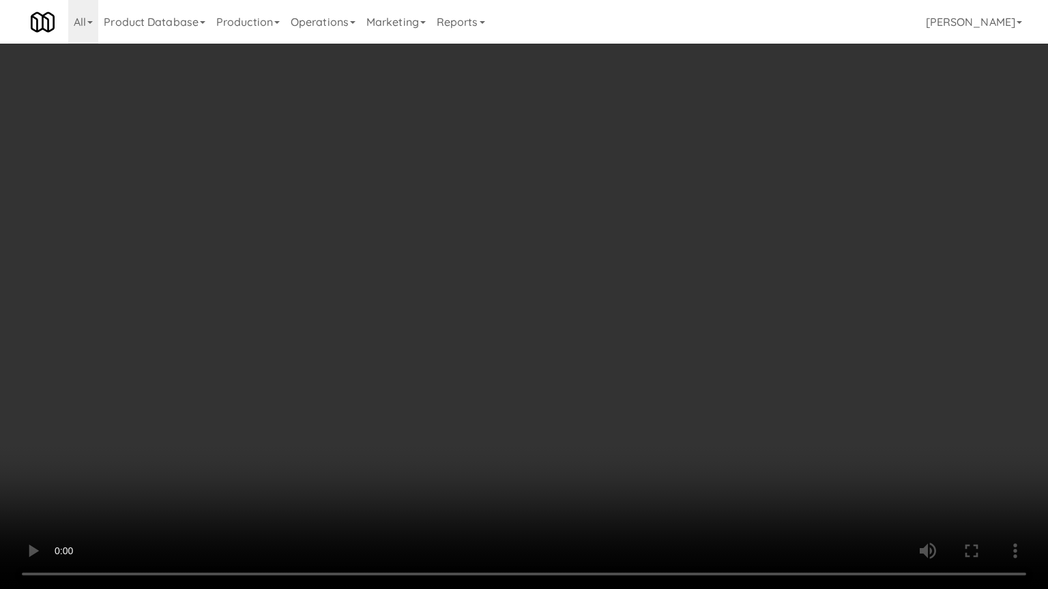
click at [609, 298] on video at bounding box center [524, 294] width 1048 height 589
click at [716, 439] on video at bounding box center [524, 294] width 1048 height 589
click at [731, 431] on video at bounding box center [524, 294] width 1048 height 589
click at [740, 400] on video at bounding box center [524, 294] width 1048 height 589
click at [733, 367] on video at bounding box center [524, 294] width 1048 height 589
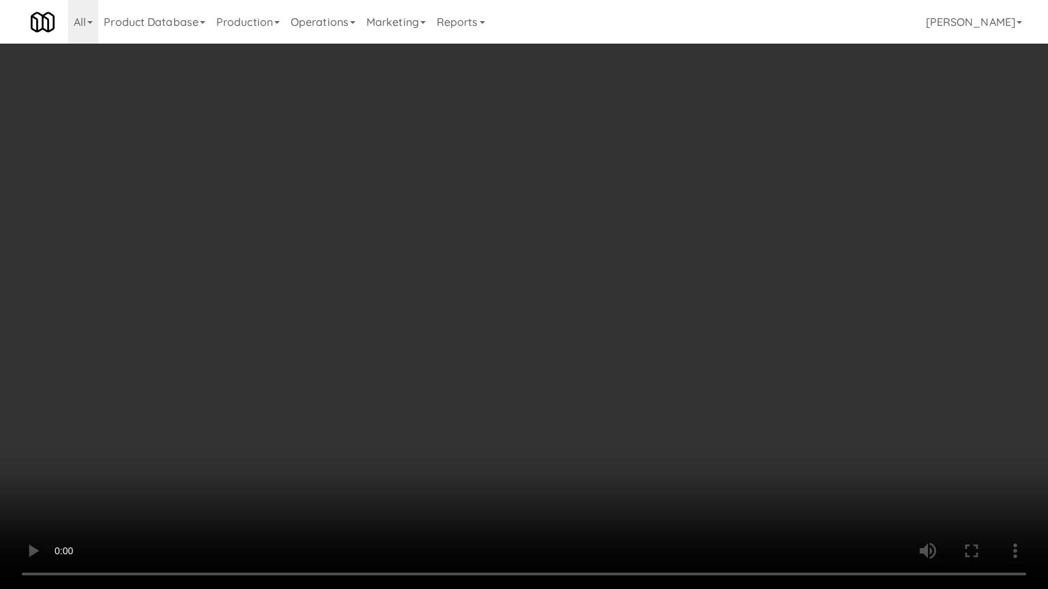
click at [733, 362] on video at bounding box center [524, 294] width 1048 height 589
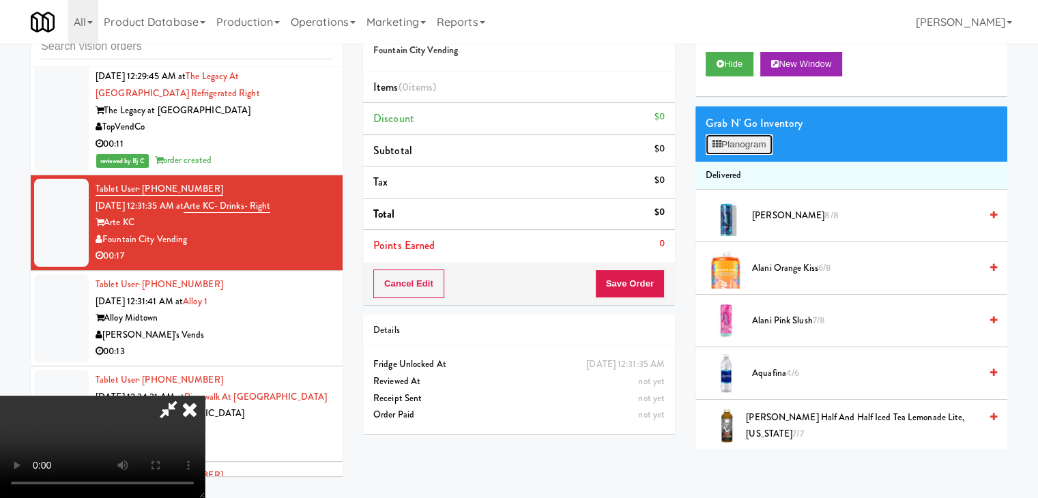
click at [749, 143] on button "Planogram" at bounding box center [738, 144] width 67 height 20
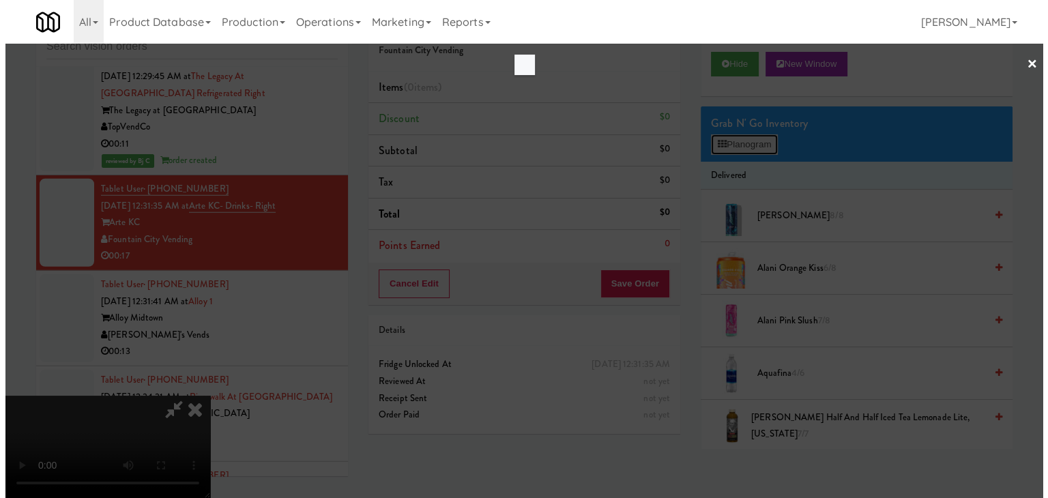
scroll to position [8874, 0]
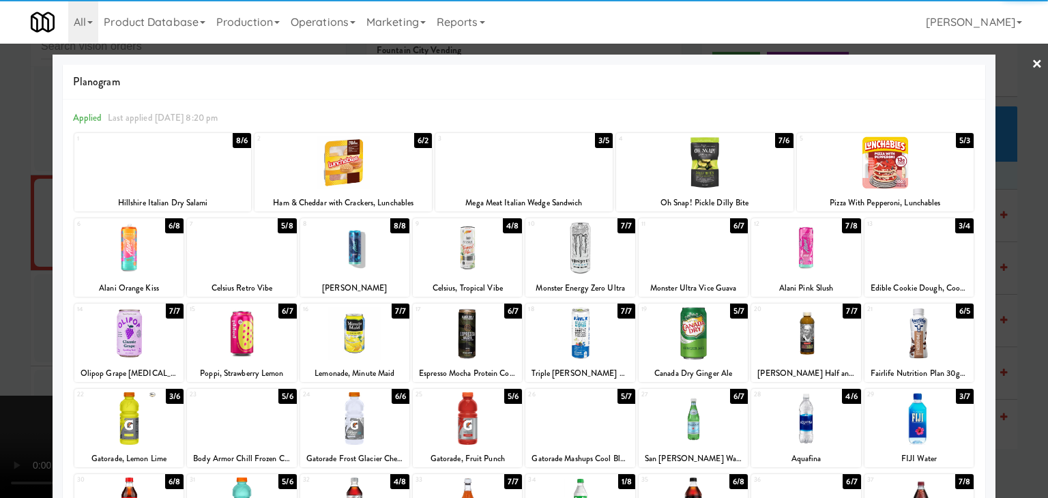
click at [382, 168] on div at bounding box center [342, 162] width 177 height 53
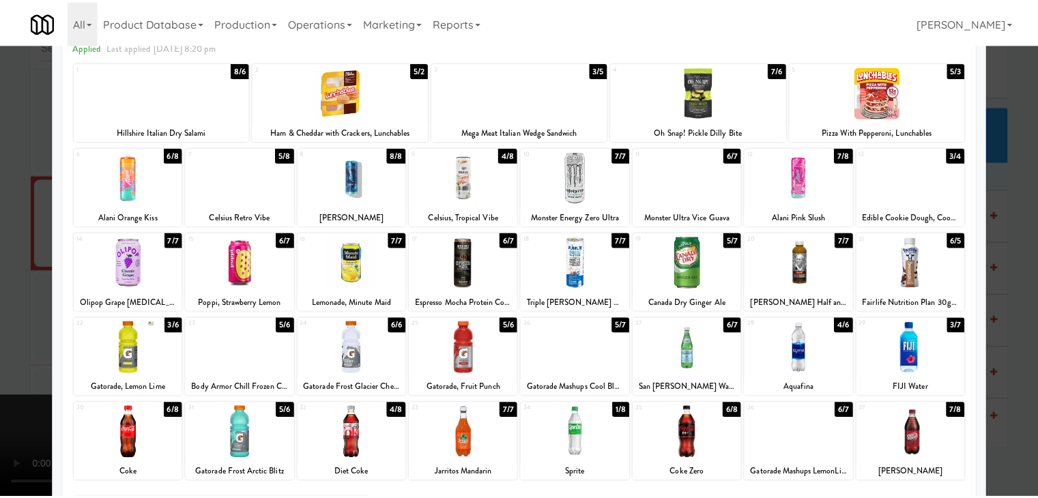
scroll to position [136, 0]
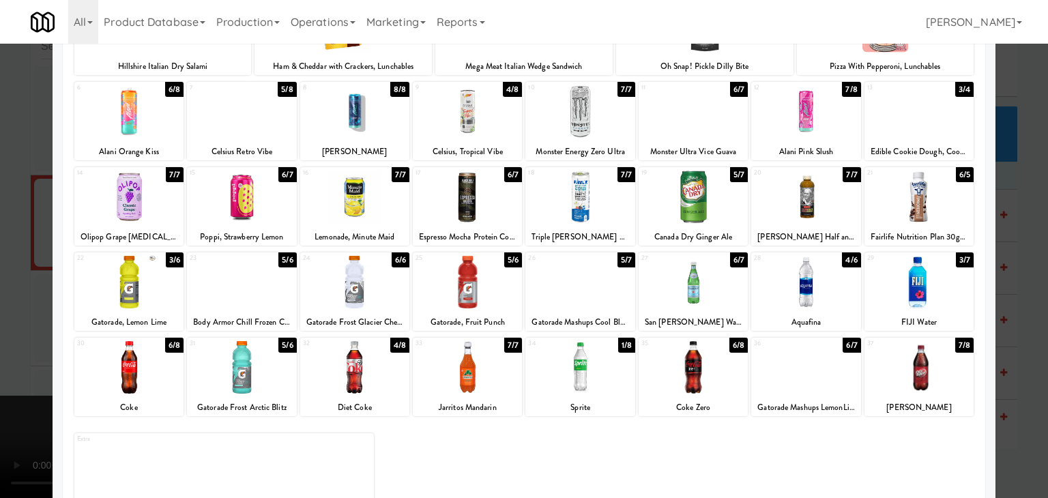
click at [362, 219] on div at bounding box center [354, 197] width 109 height 53
click at [0, 239] on div at bounding box center [524, 249] width 1048 height 498
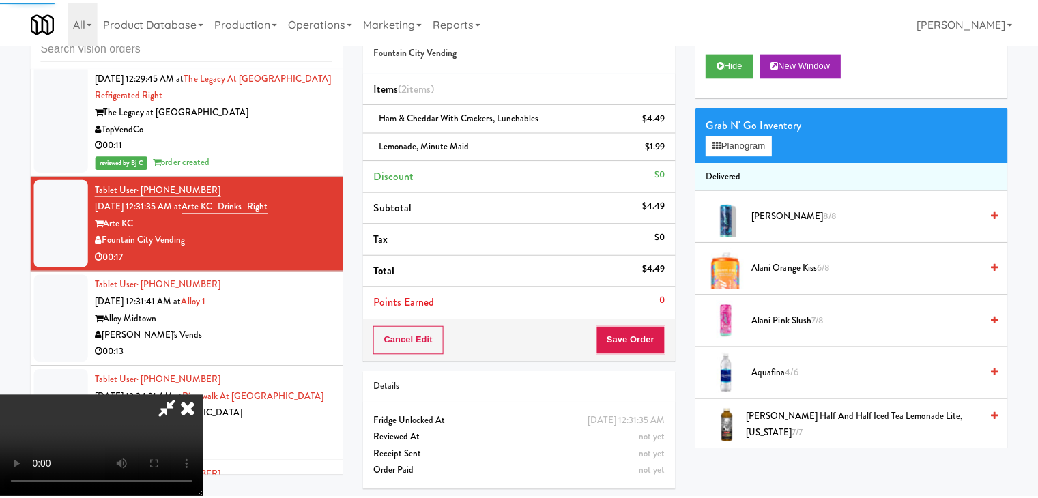
scroll to position [8891, 0]
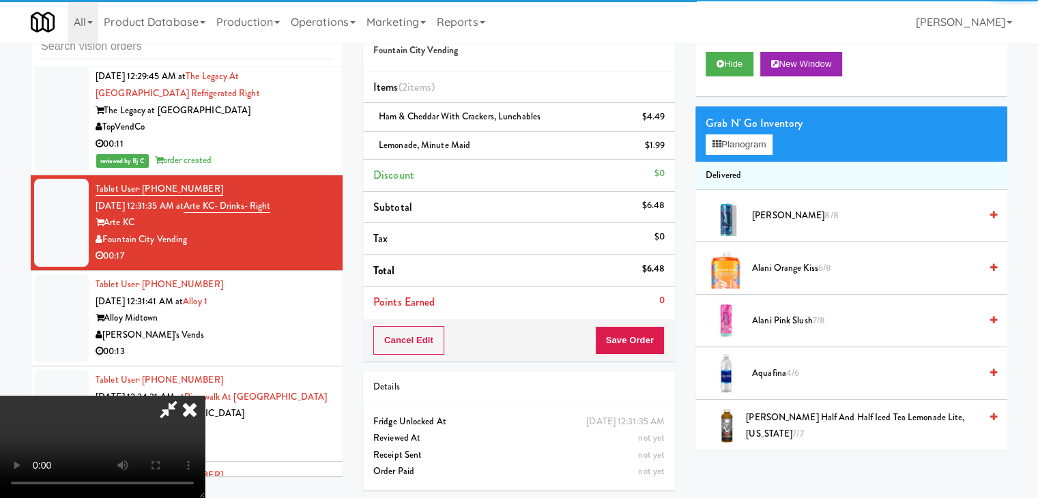
click at [205, 396] on video at bounding box center [102, 447] width 205 height 102
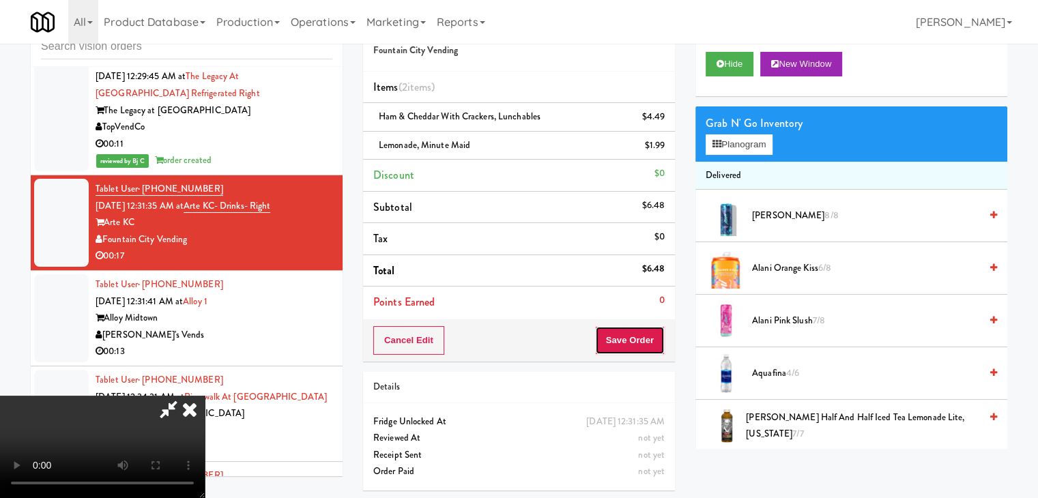
click at [643, 338] on button "Save Order" at bounding box center [630, 340] width 70 height 29
click at [650, 339] on button "Save Order" at bounding box center [630, 340] width 70 height 29
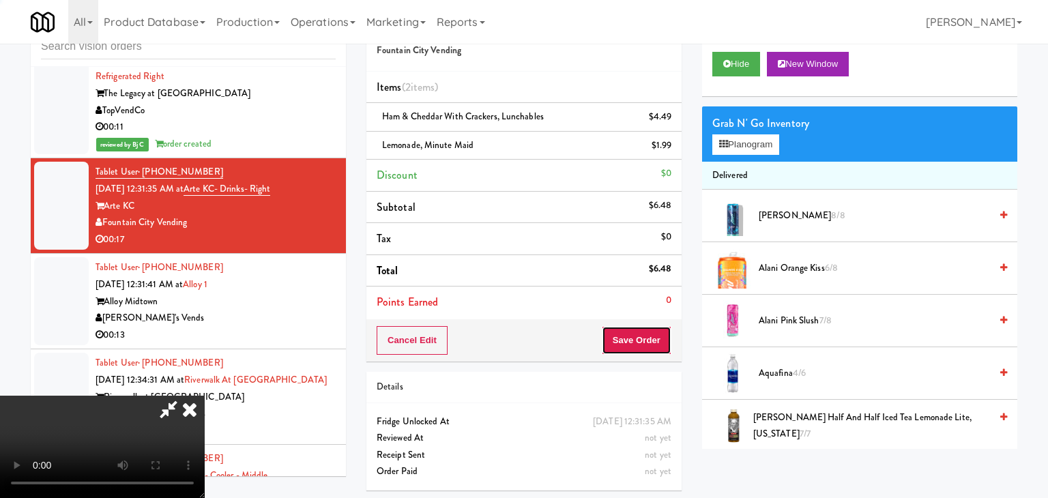
click at [652, 342] on body "Are you sure you want to update this order? Okay Cancel Okay Are you sure you w…" at bounding box center [524, 249] width 1048 height 498
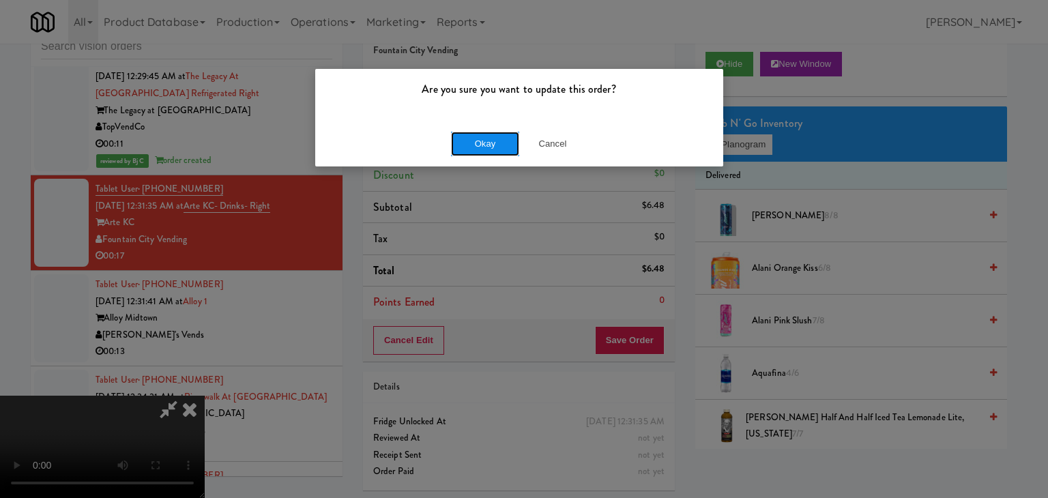
click at [494, 145] on button "Okay" at bounding box center [485, 144] width 68 height 25
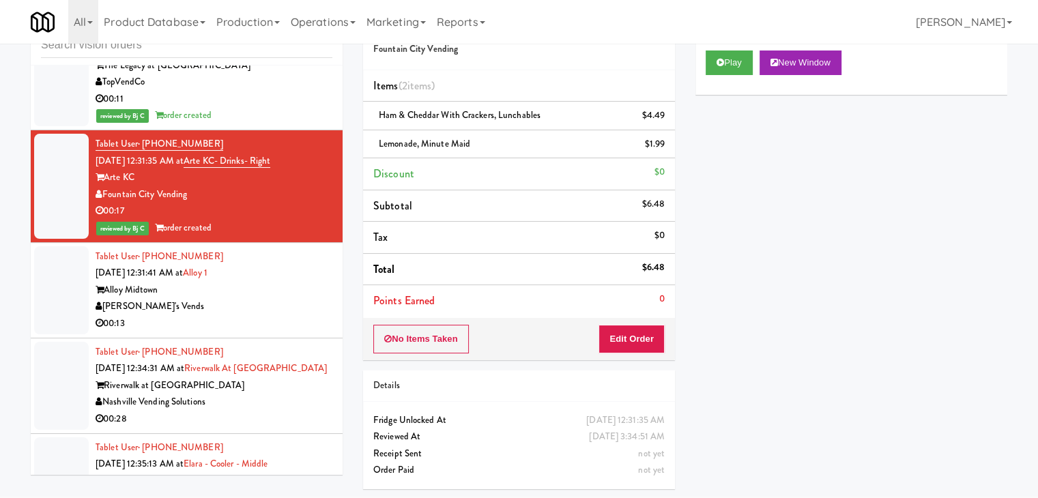
scroll to position [8959, 0]
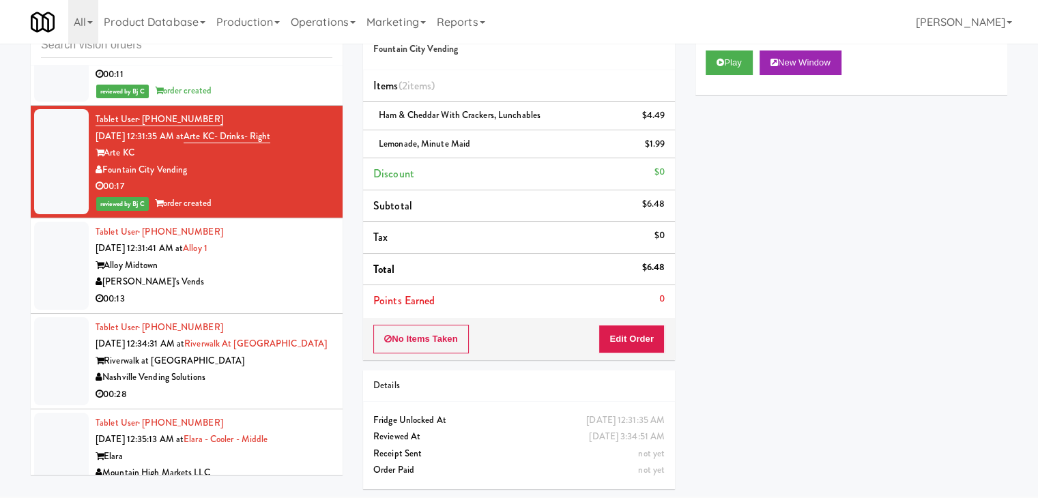
click at [280, 274] on div "[PERSON_NAME]'s Vends" at bounding box center [214, 282] width 237 height 17
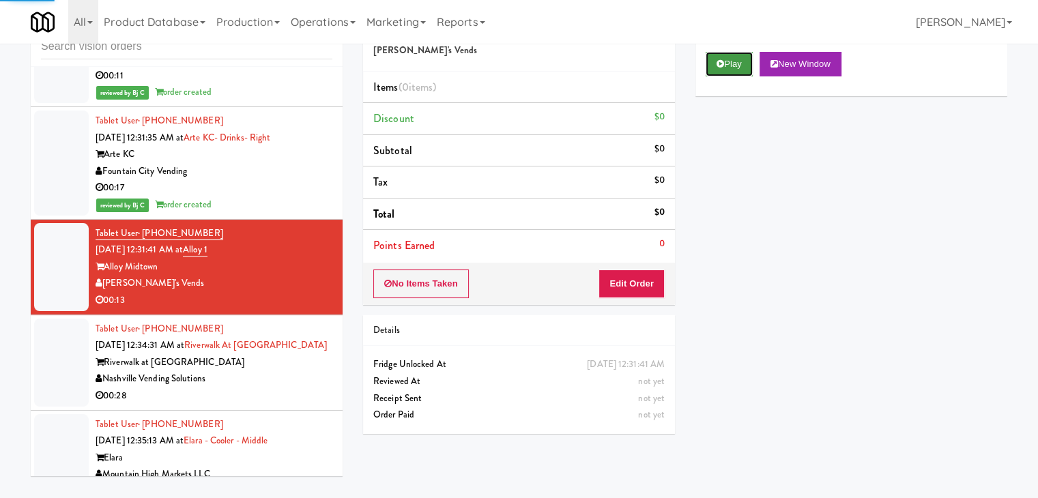
click at [732, 66] on button "Play" at bounding box center [728, 64] width 47 height 25
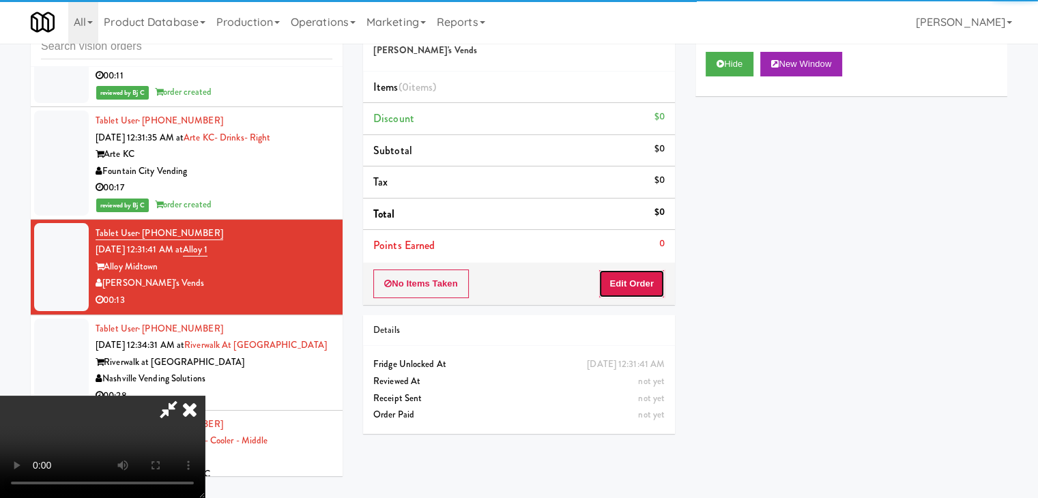
click at [635, 282] on button "Edit Order" at bounding box center [631, 283] width 66 height 29
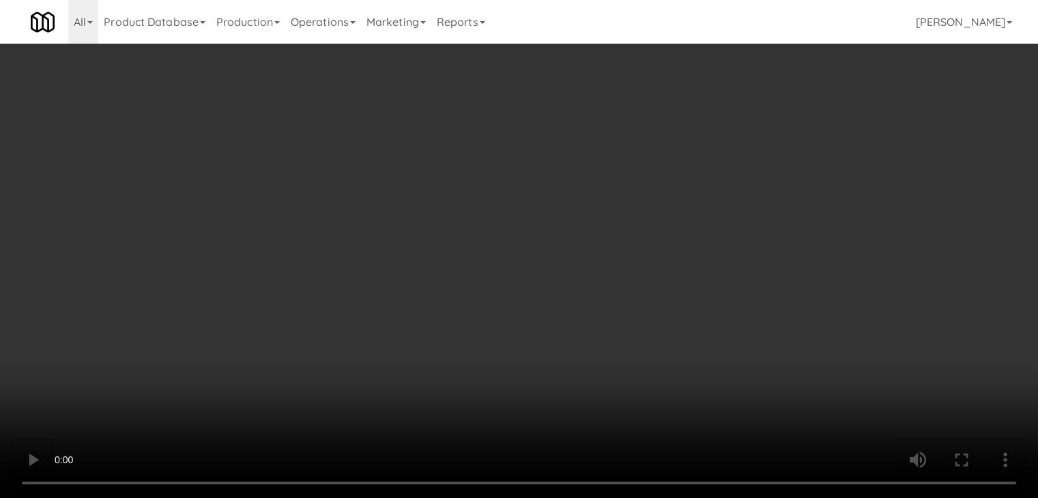
scroll to position [8943, 0]
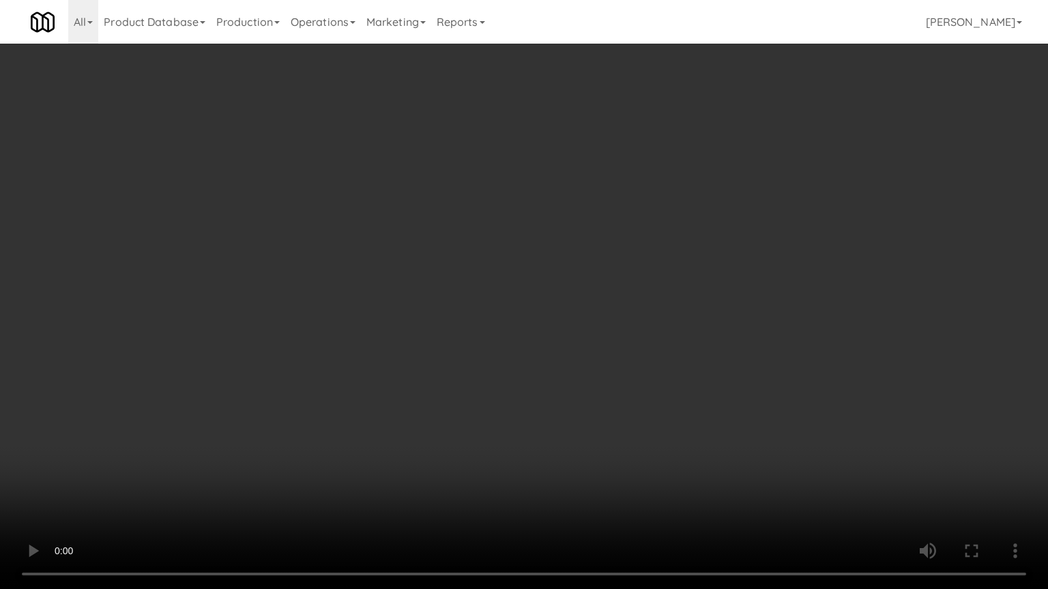
click at [592, 390] on video at bounding box center [524, 294] width 1048 height 589
click at [695, 393] on video at bounding box center [524, 294] width 1048 height 589
click at [713, 394] on video at bounding box center [524, 294] width 1048 height 589
click at [699, 401] on video at bounding box center [524, 294] width 1048 height 589
click at [700, 400] on video at bounding box center [524, 294] width 1048 height 589
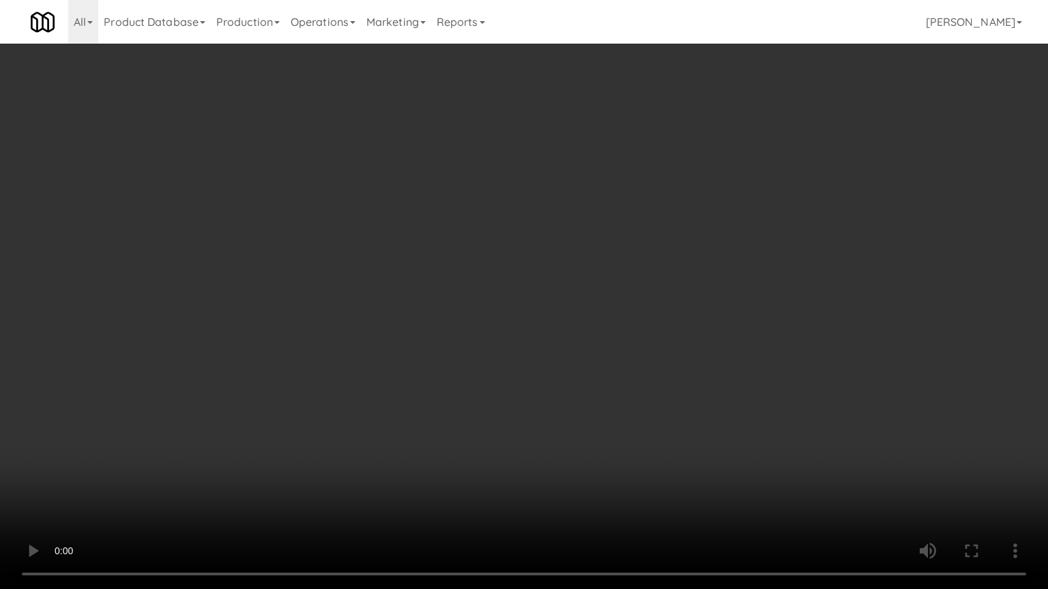
click at [701, 398] on video at bounding box center [524, 294] width 1048 height 589
click at [710, 393] on video at bounding box center [524, 294] width 1048 height 589
click at [690, 391] on video at bounding box center [524, 294] width 1048 height 589
click at [677, 390] on video at bounding box center [524, 294] width 1048 height 589
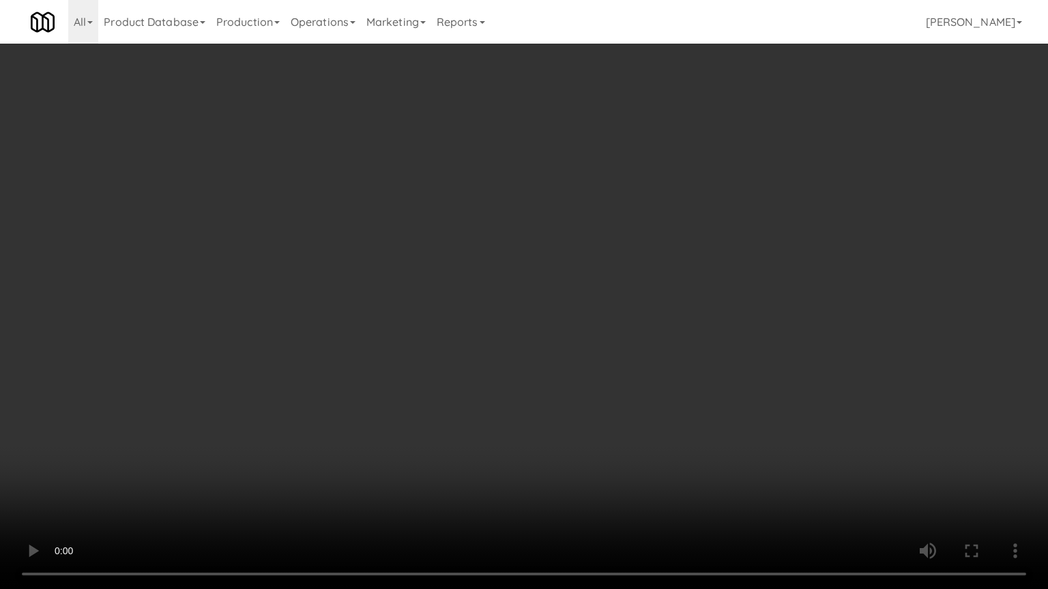
click at [677, 387] on video at bounding box center [524, 294] width 1048 height 589
click at [682, 385] on video at bounding box center [524, 294] width 1048 height 589
click at [681, 385] on video at bounding box center [524, 294] width 1048 height 589
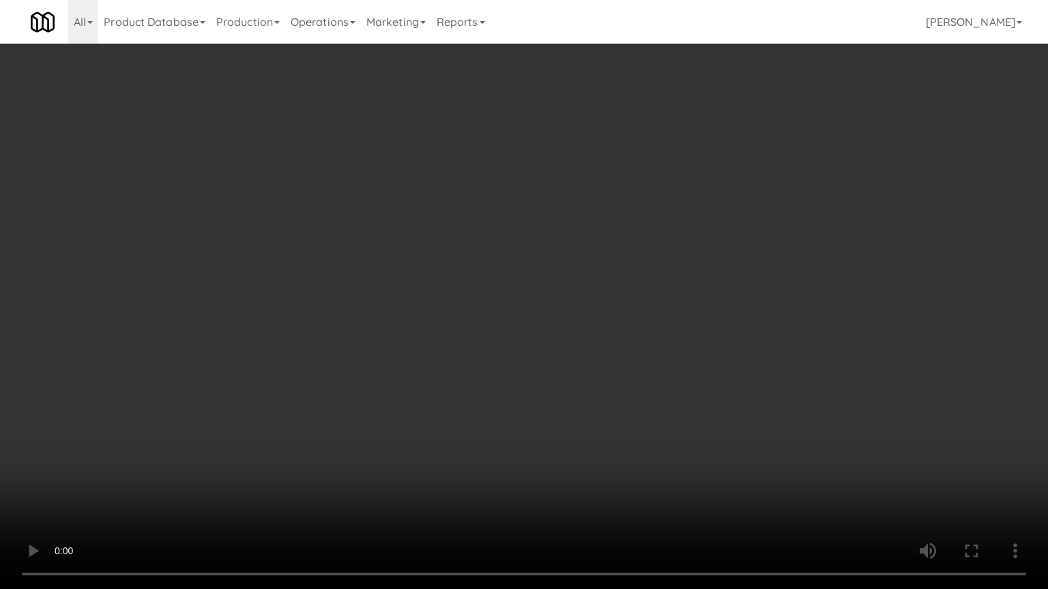
click at [681, 385] on video at bounding box center [524, 294] width 1048 height 589
click at [679, 380] on video at bounding box center [524, 294] width 1048 height 589
click at [688, 342] on video at bounding box center [524, 294] width 1048 height 589
click at [690, 338] on video at bounding box center [524, 294] width 1048 height 589
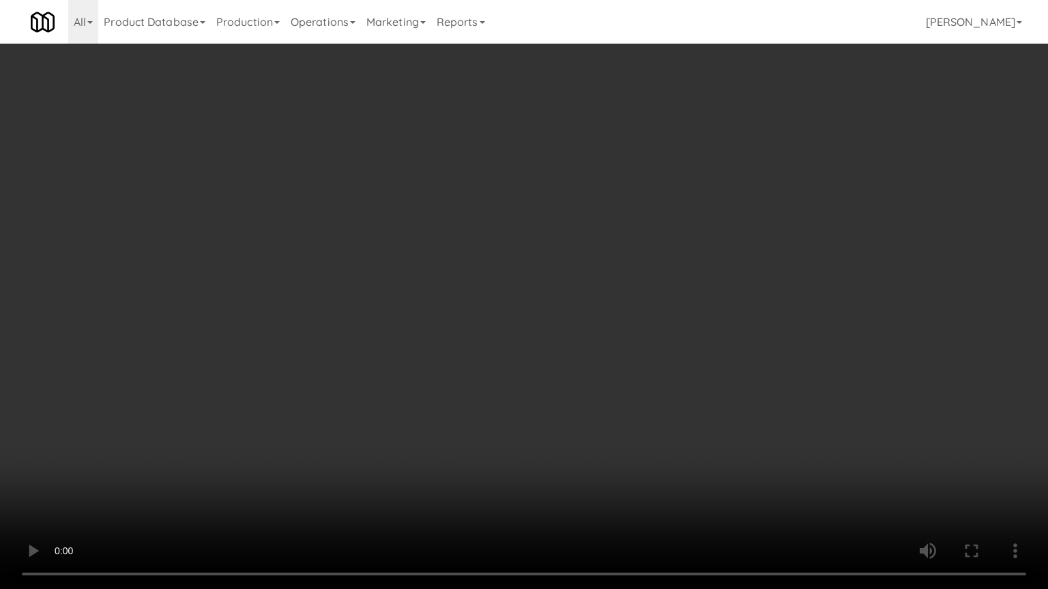
click at [656, 353] on video at bounding box center [524, 294] width 1048 height 589
click at [641, 349] on video at bounding box center [524, 294] width 1048 height 589
click at [639, 355] on video at bounding box center [524, 294] width 1048 height 589
click at [637, 339] on video at bounding box center [524, 294] width 1048 height 589
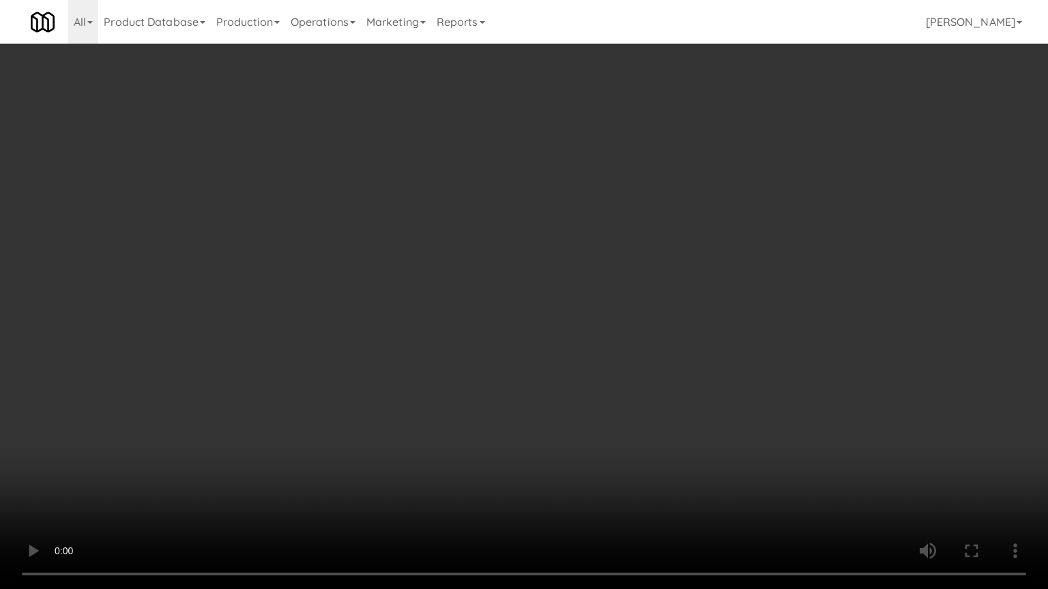
drag, startPoint x: 635, startPoint y: 339, endPoint x: 704, endPoint y: 205, distance: 150.4
click at [636, 335] on video at bounding box center [524, 294] width 1048 height 589
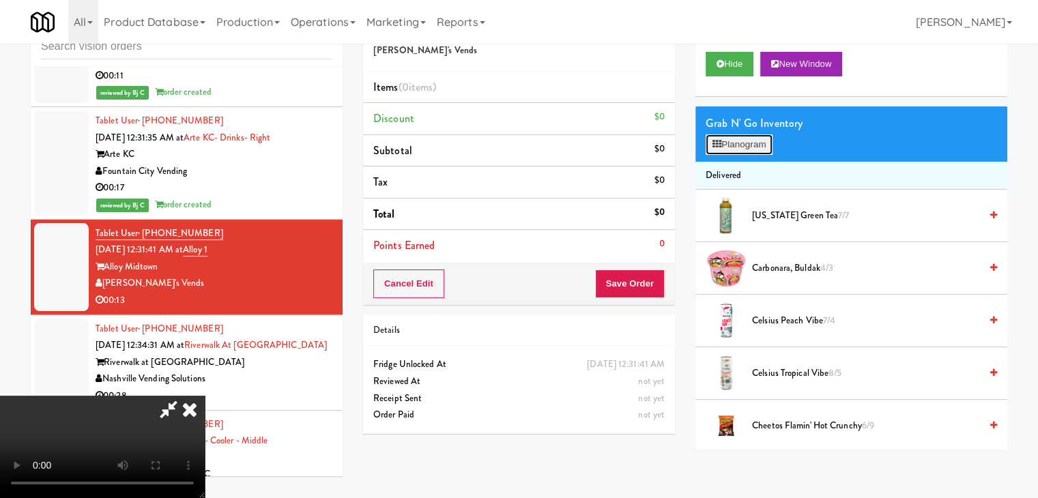
click at [767, 134] on button "Planogram" at bounding box center [738, 144] width 67 height 20
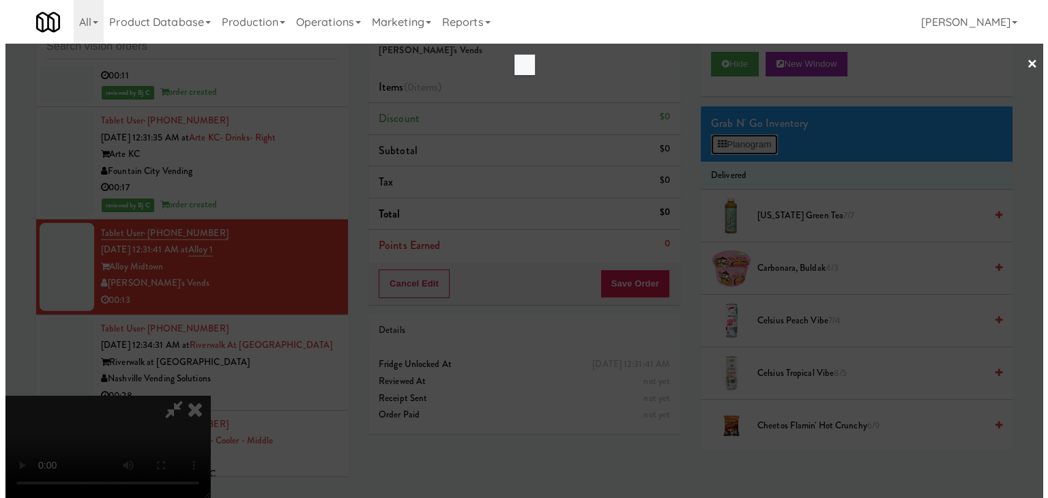
scroll to position [8943, 0]
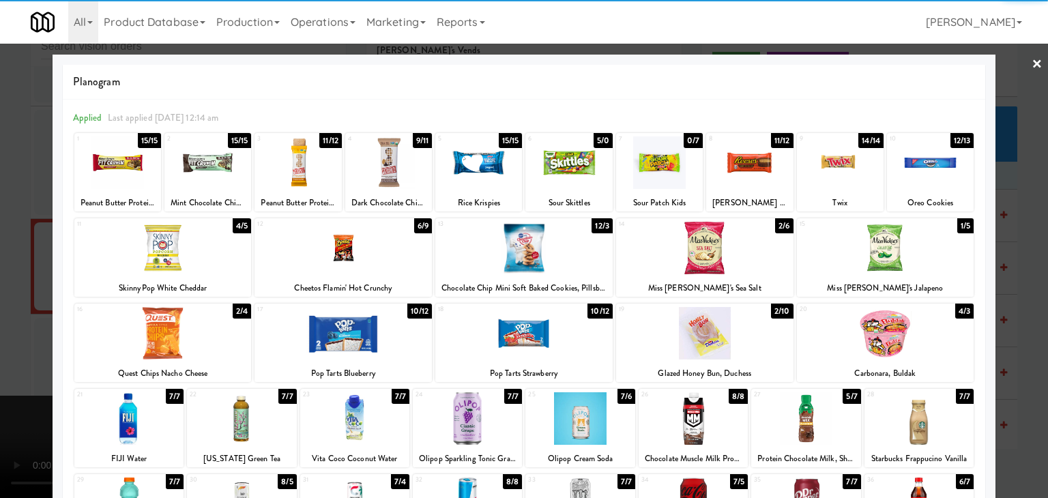
click at [939, 156] on div at bounding box center [930, 162] width 87 height 53
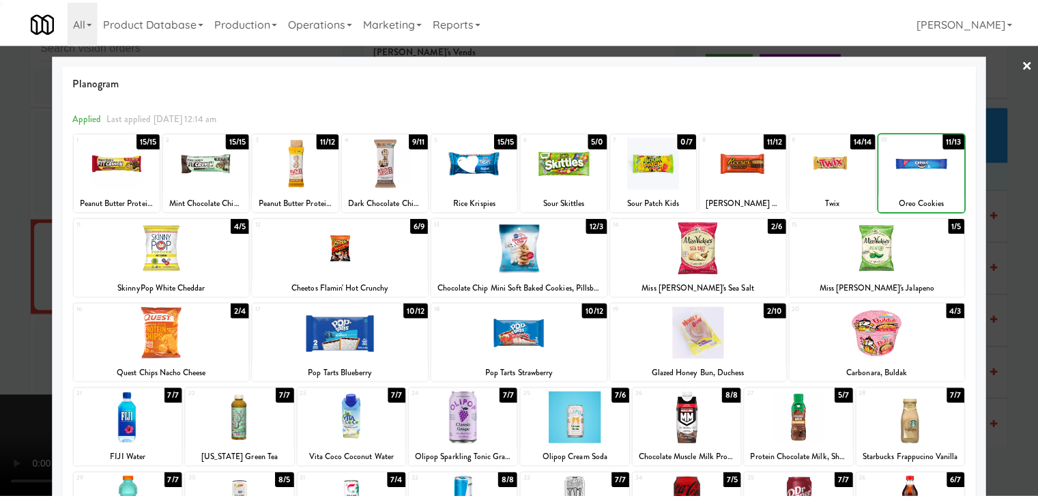
scroll to position [3, 0]
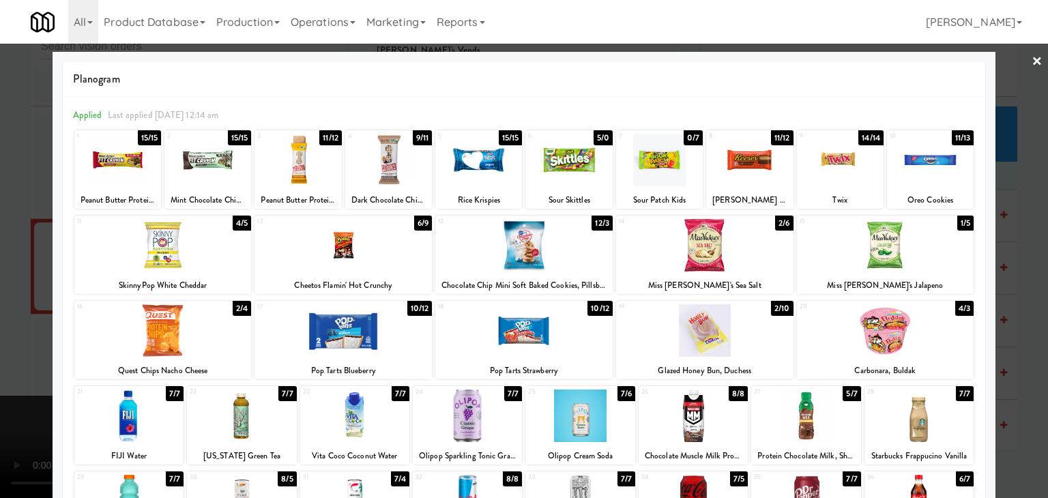
click at [1019, 331] on div at bounding box center [524, 249] width 1048 height 498
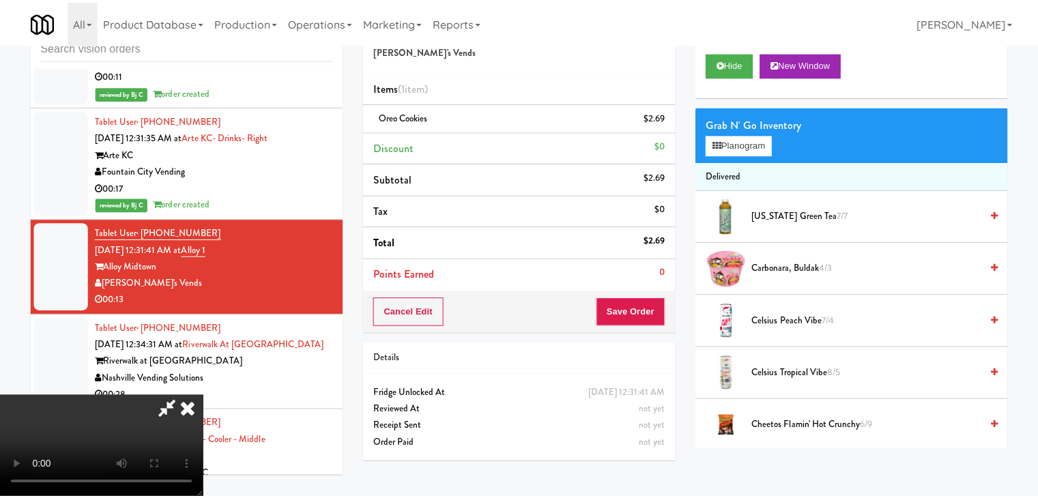
scroll to position [8959, 0]
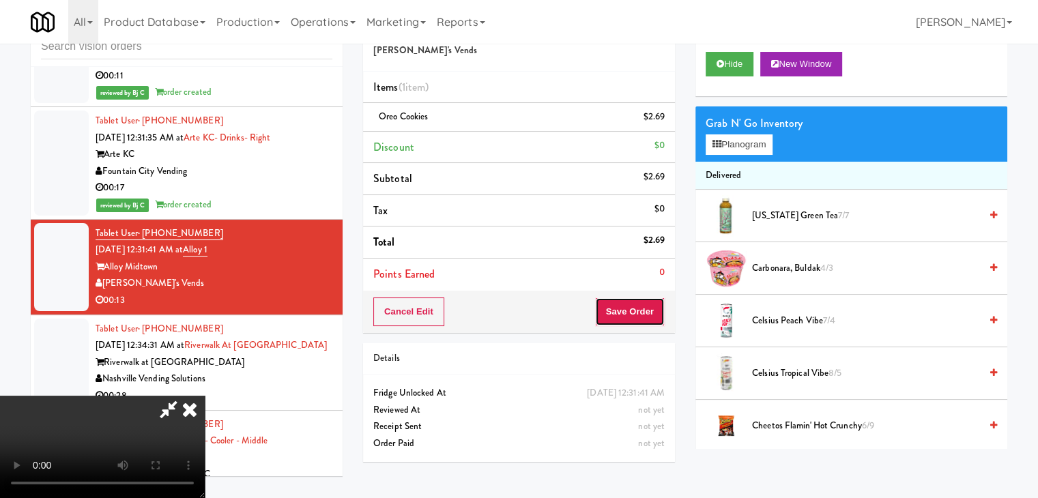
click at [646, 312] on button "Save Order" at bounding box center [630, 311] width 70 height 29
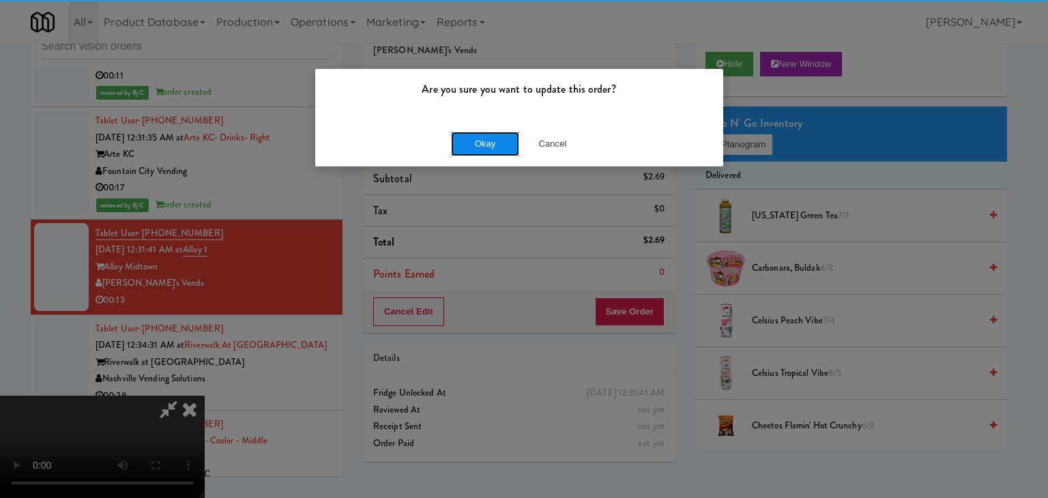
click at [486, 145] on button "Okay" at bounding box center [485, 144] width 68 height 25
click at [486, 146] on div "Okay Cancel" at bounding box center [519, 144] width 408 height 46
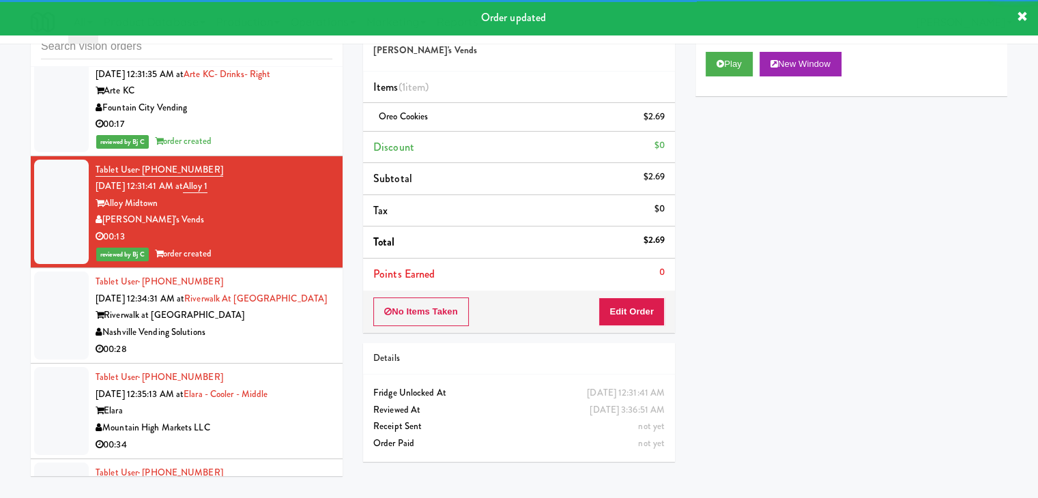
scroll to position [9164, 0]
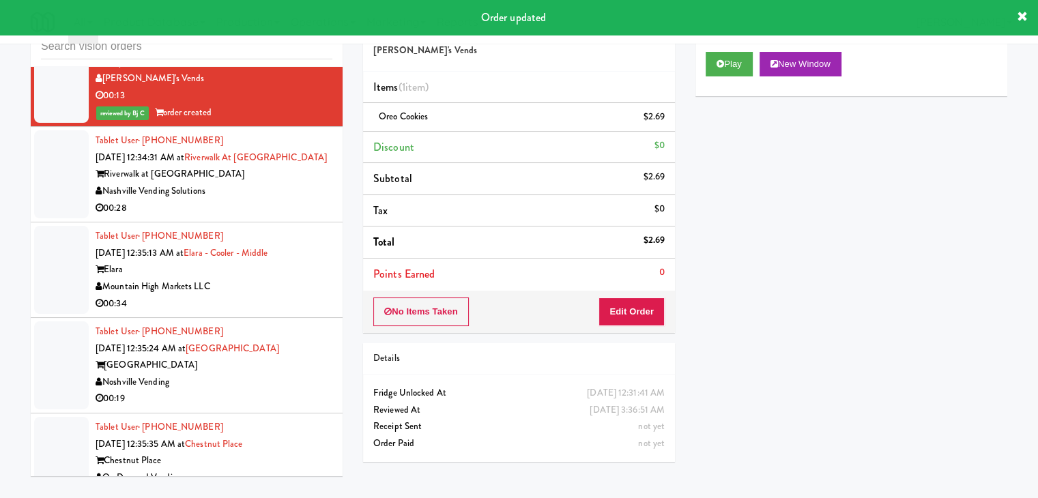
click at [278, 212] on div "00:28" at bounding box center [214, 208] width 237 height 17
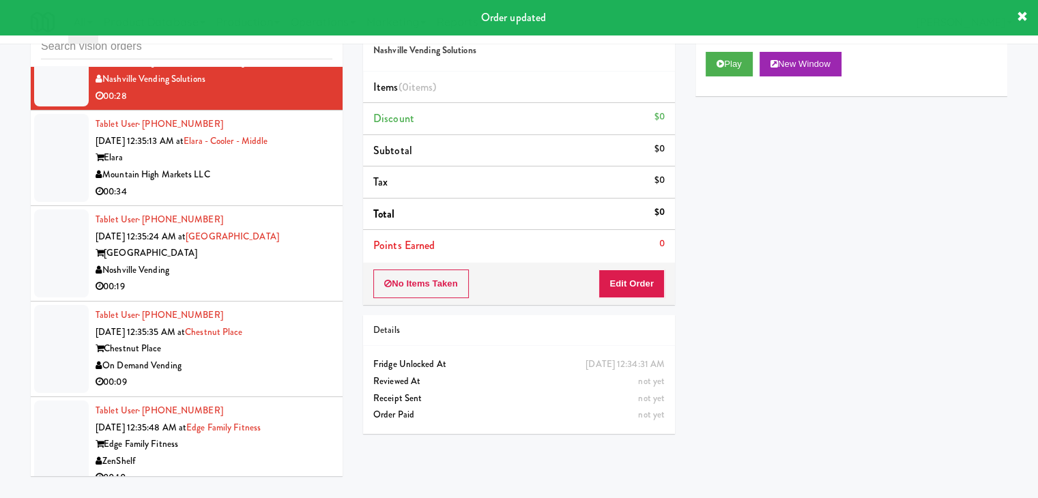
scroll to position [9301, 0]
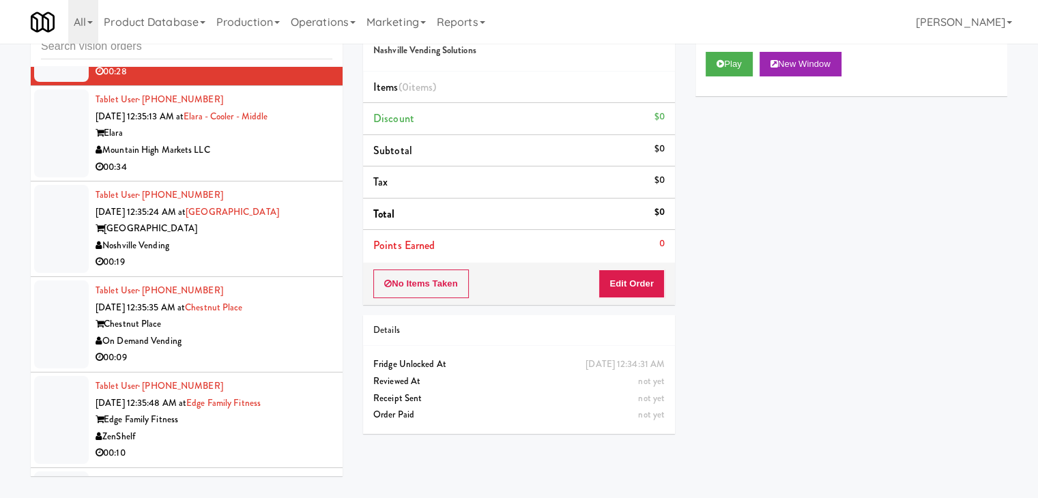
click at [299, 246] on div "Noshville Vending" at bounding box center [214, 245] width 237 height 17
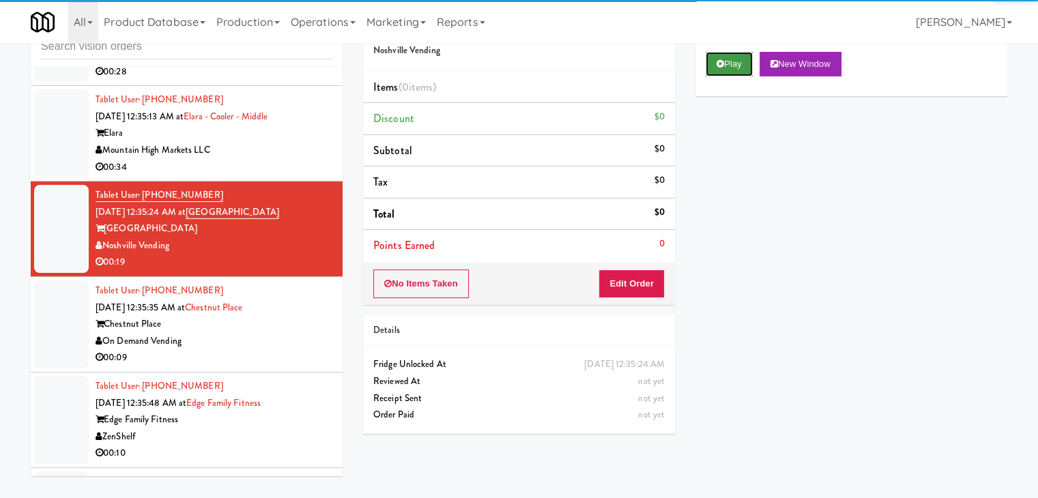
click at [732, 70] on button "Play" at bounding box center [728, 64] width 47 height 25
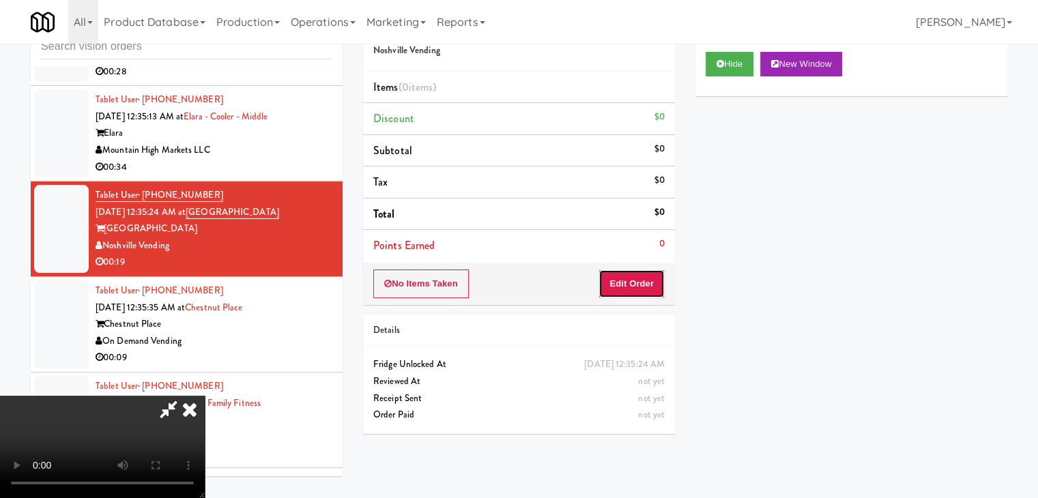
click at [635, 293] on button "Edit Order" at bounding box center [631, 283] width 66 height 29
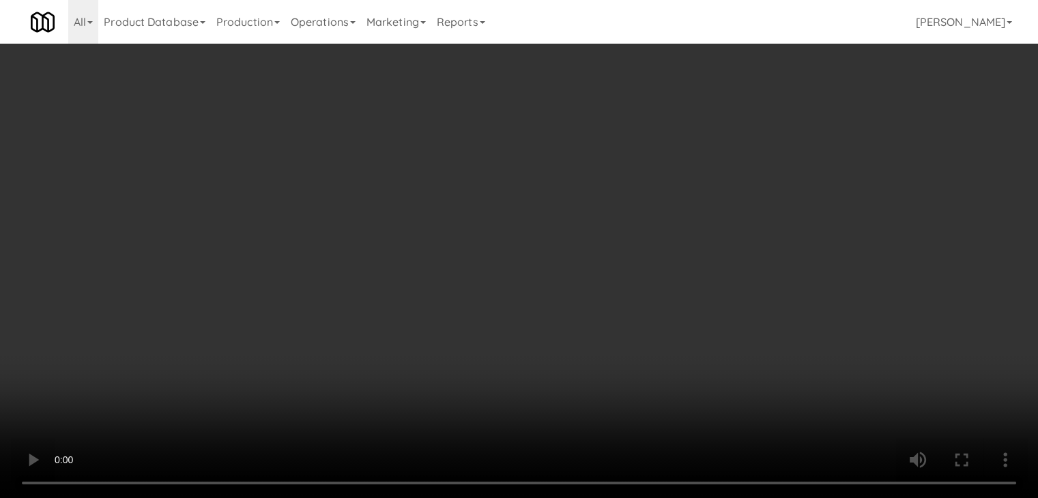
scroll to position [9284, 0]
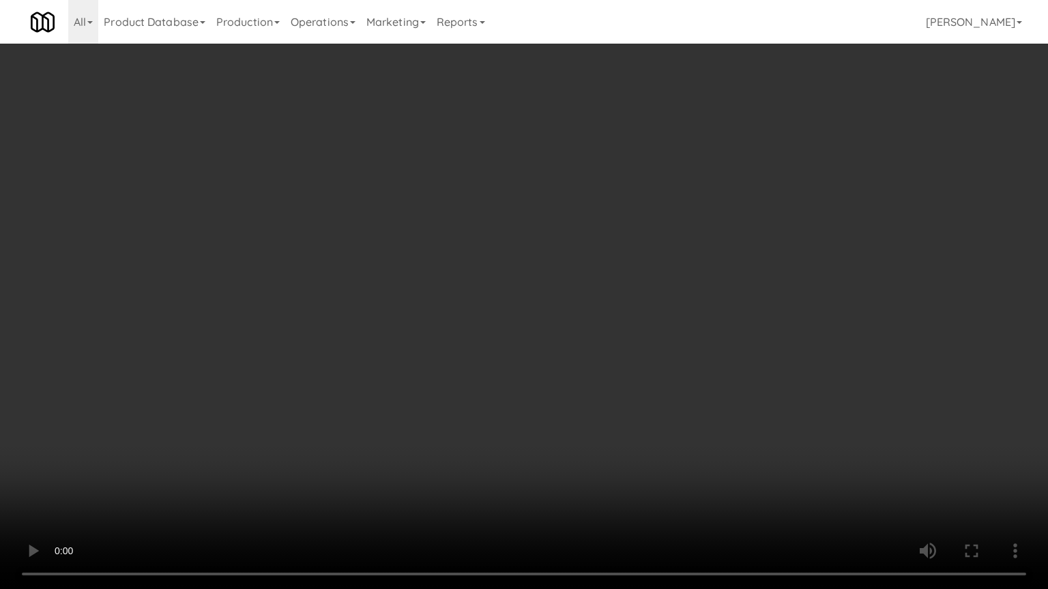
click at [654, 315] on video at bounding box center [524, 294] width 1048 height 589
click at [652, 317] on video at bounding box center [524, 294] width 1048 height 589
click at [655, 317] on video at bounding box center [524, 294] width 1048 height 589
click at [663, 310] on video at bounding box center [524, 294] width 1048 height 589
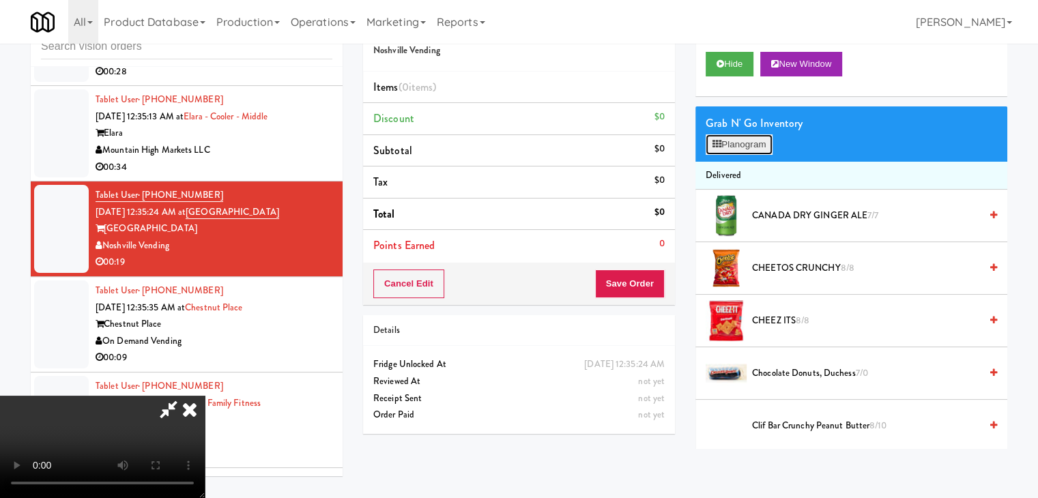
click at [757, 138] on button "Planogram" at bounding box center [738, 144] width 67 height 20
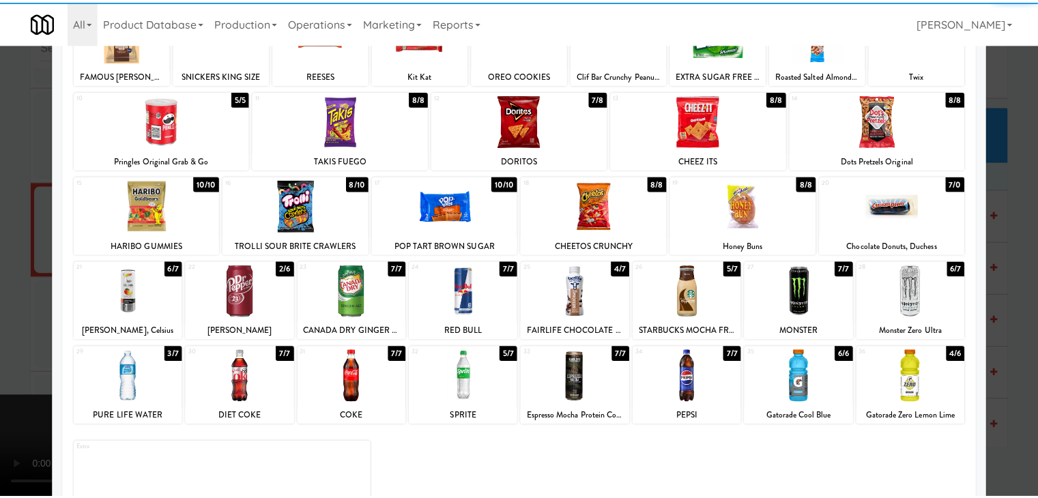
scroll to position [136, 0]
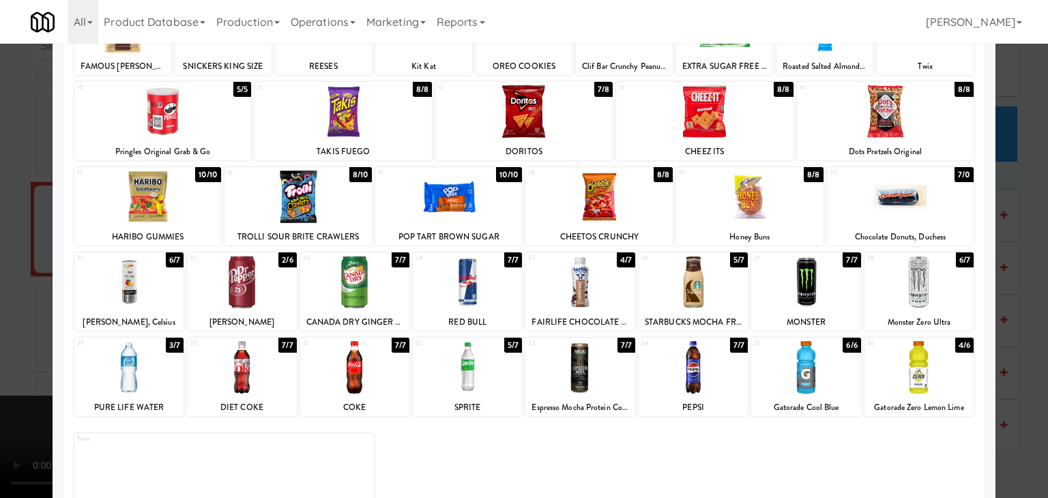
drag, startPoint x: 668, startPoint y: 299, endPoint x: 196, endPoint y: 315, distance: 471.7
click at [666, 299] on div at bounding box center [693, 282] width 109 height 53
drag, startPoint x: 0, startPoint y: 319, endPoint x: 257, endPoint y: 327, distance: 257.3
click at [16, 315] on div at bounding box center [524, 249] width 1048 height 498
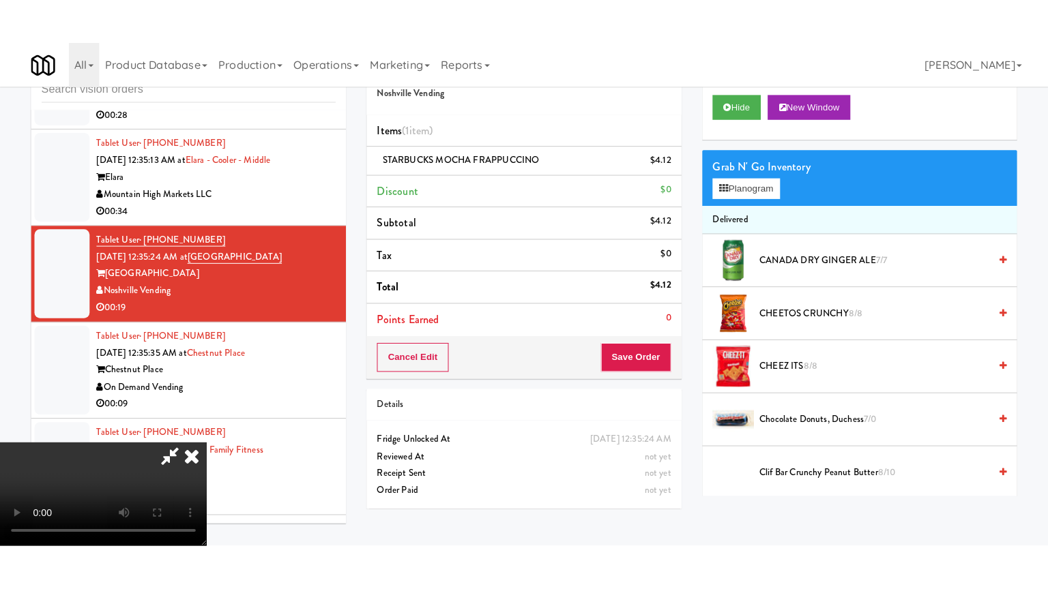
scroll to position [192, 0]
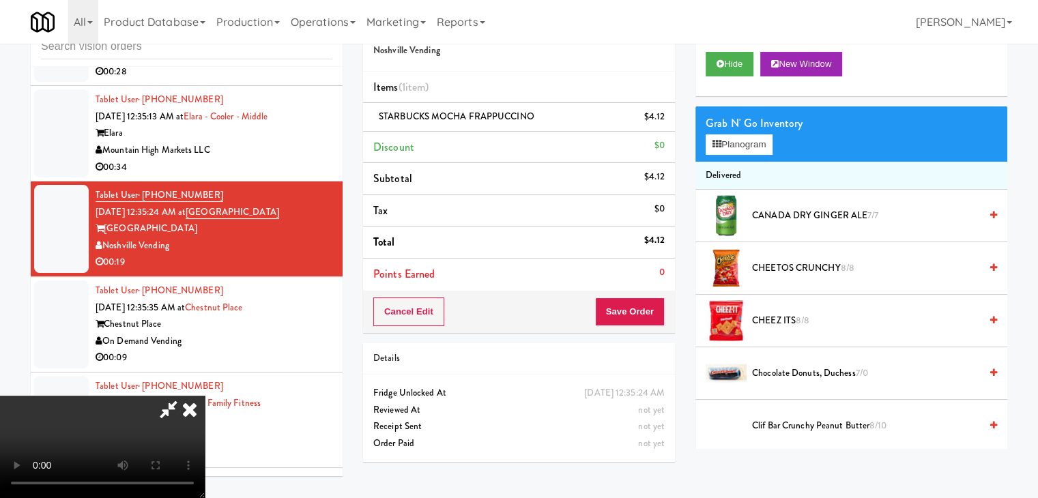
click at [205, 421] on video at bounding box center [102, 447] width 205 height 102
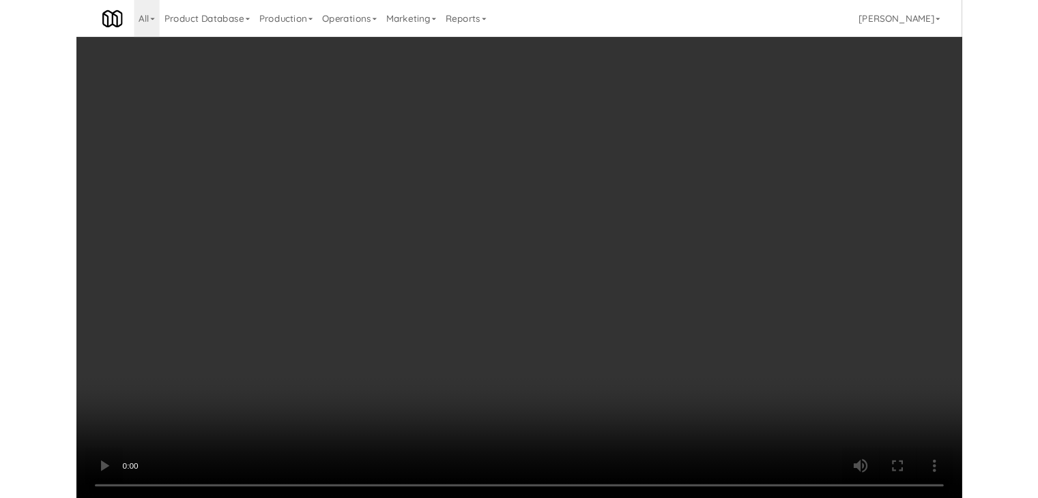
scroll to position [9284, 0]
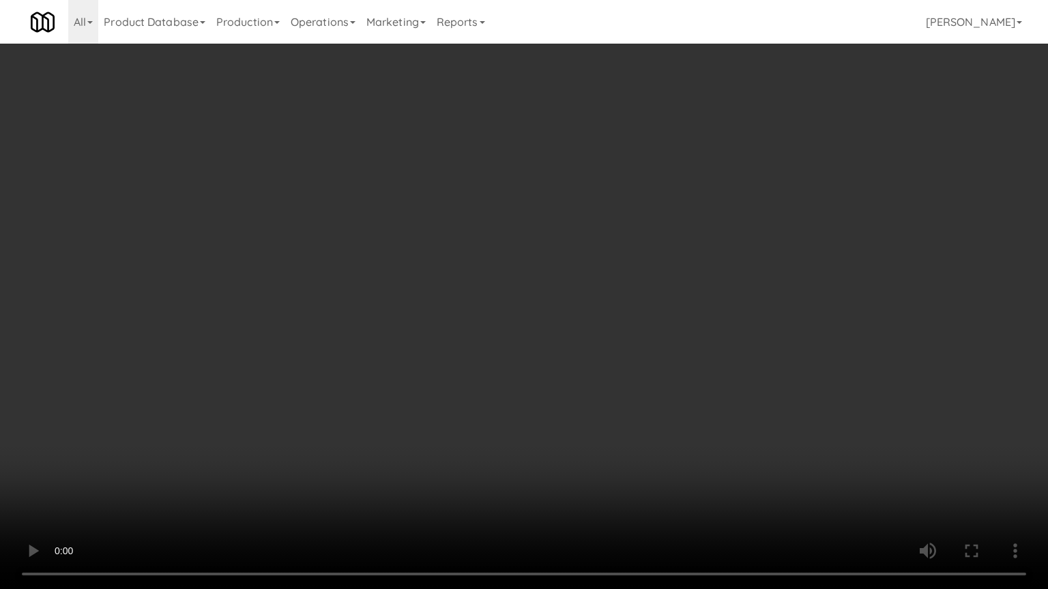
click at [502, 497] on video at bounding box center [524, 294] width 1048 height 589
click at [674, 352] on video at bounding box center [524, 294] width 1048 height 589
click at [696, 341] on video at bounding box center [524, 294] width 1048 height 589
drag, startPoint x: 696, startPoint y: 341, endPoint x: 738, endPoint y: 241, distance: 108.8
click at [696, 338] on video at bounding box center [524, 294] width 1048 height 589
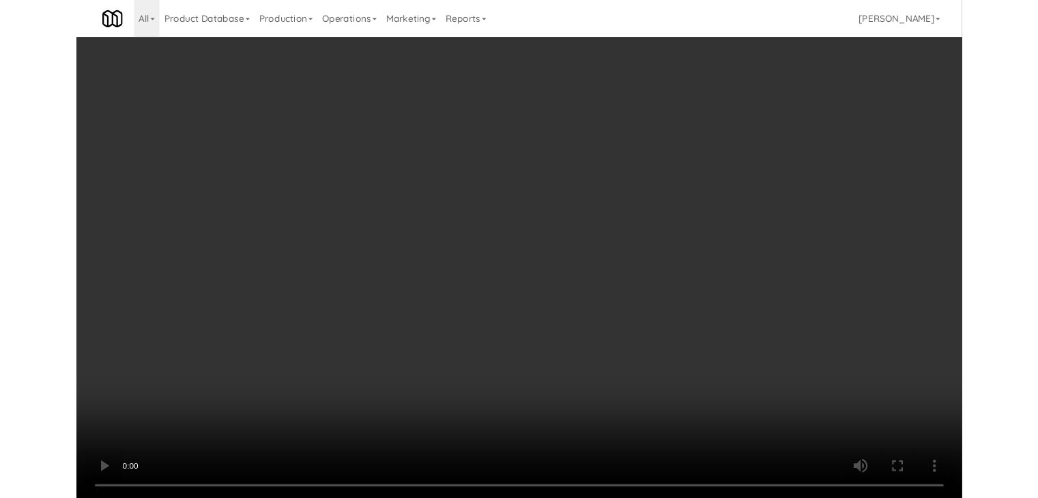
scroll to position [9301, 0]
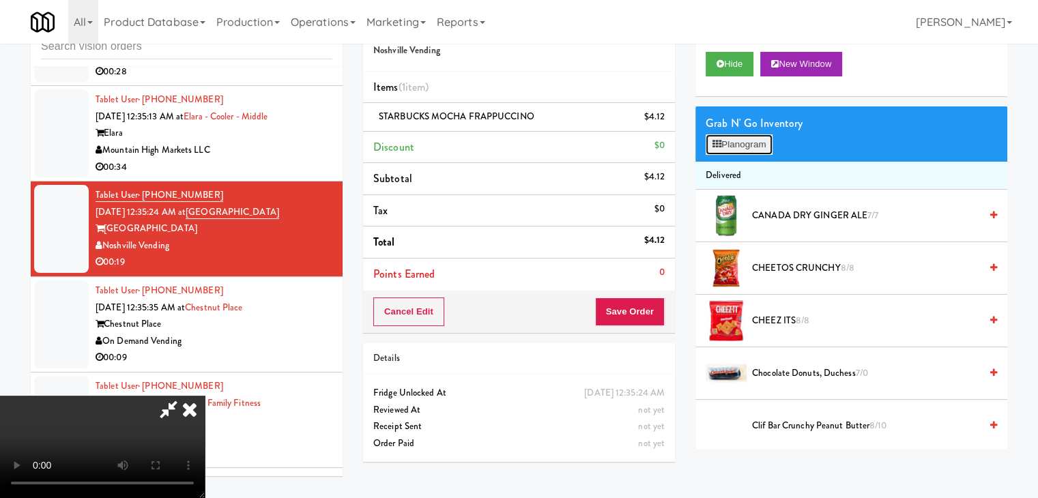
click at [759, 139] on button "Planogram" at bounding box center [738, 144] width 67 height 20
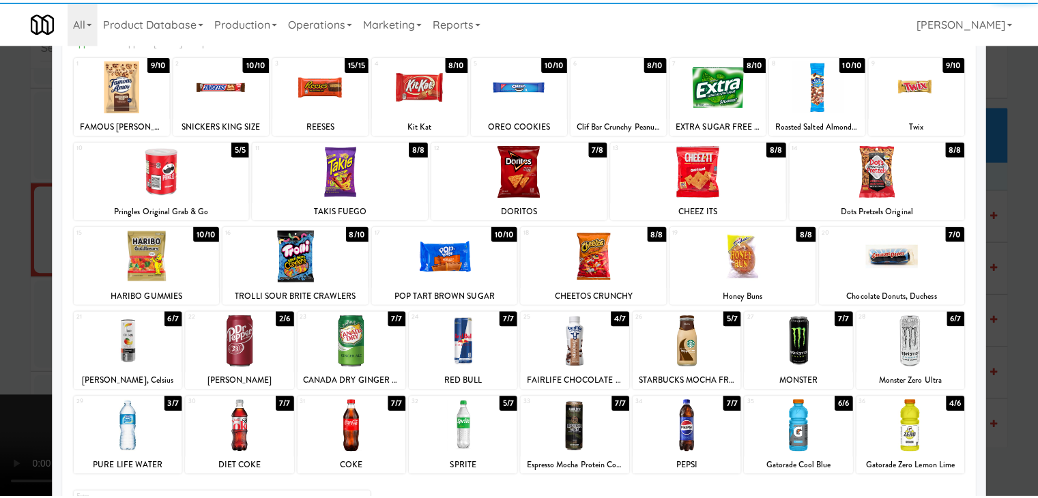
scroll to position [172, 0]
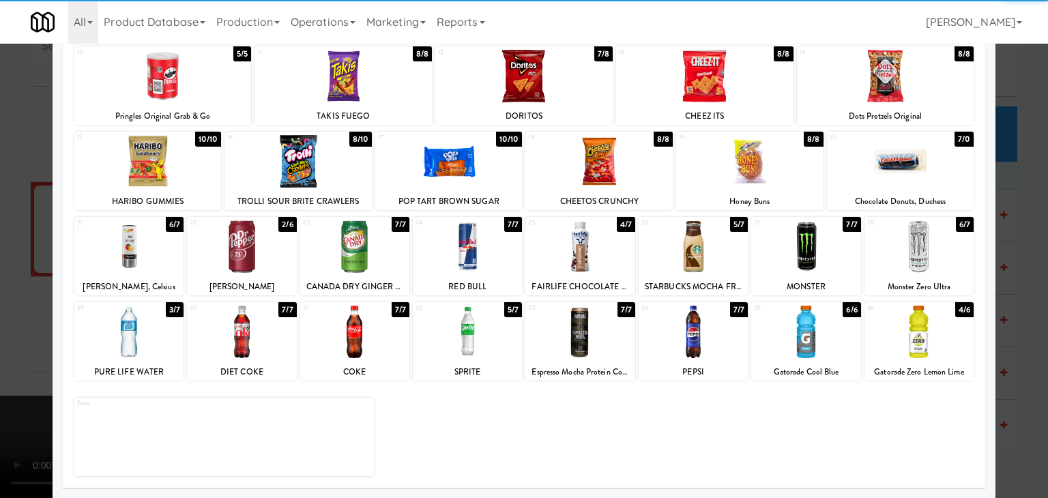
click at [674, 334] on div at bounding box center [693, 332] width 109 height 53
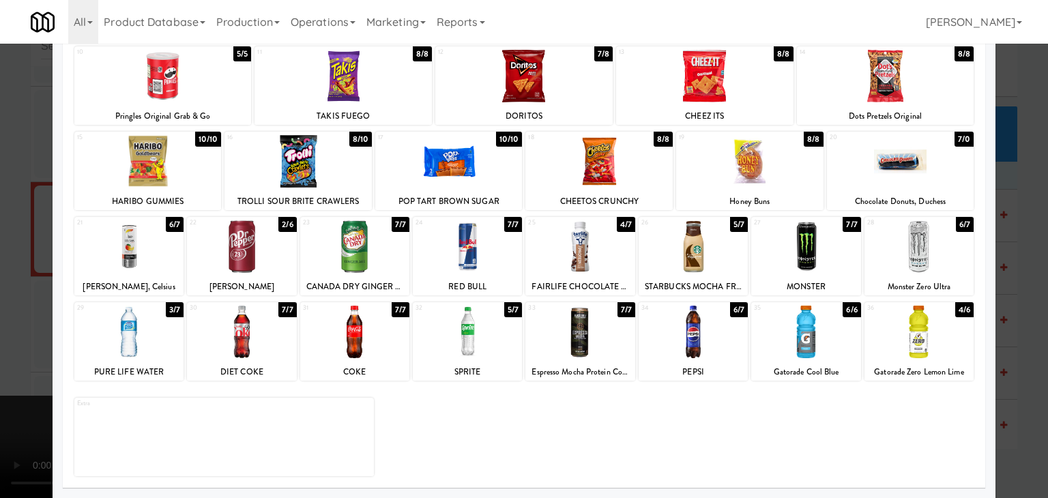
drag, startPoint x: 0, startPoint y: 347, endPoint x: 246, endPoint y: 342, distance: 246.3
click at [0, 347] on div at bounding box center [524, 249] width 1048 height 498
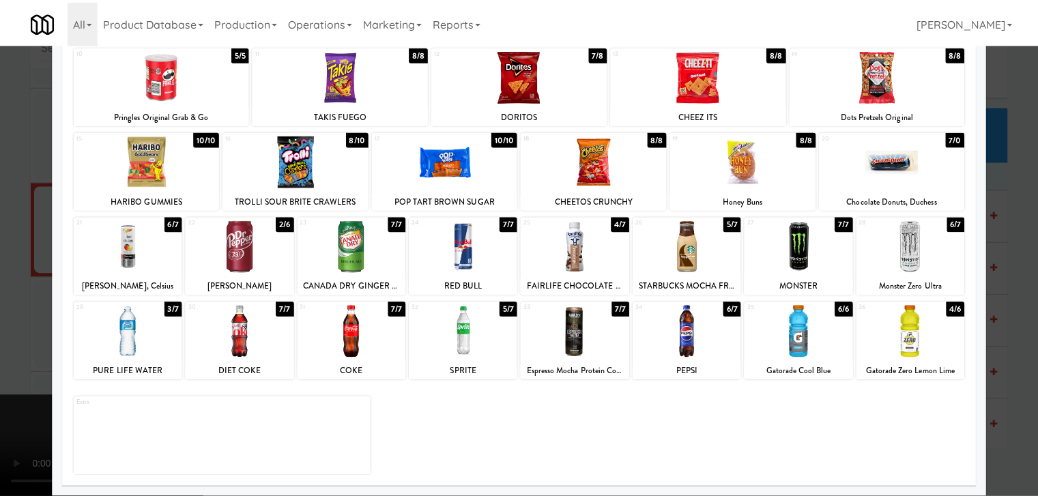
scroll to position [9301, 0]
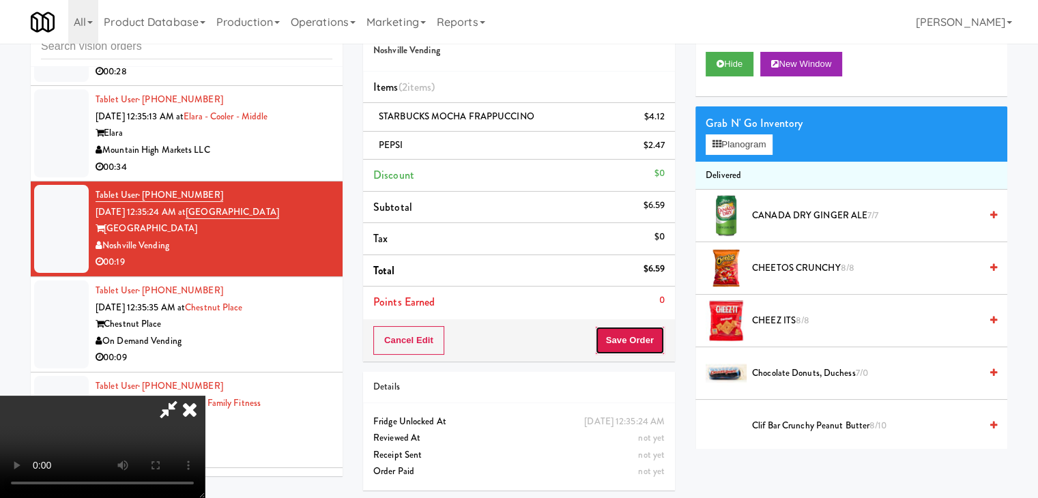
click at [644, 340] on button "Save Order" at bounding box center [630, 340] width 70 height 29
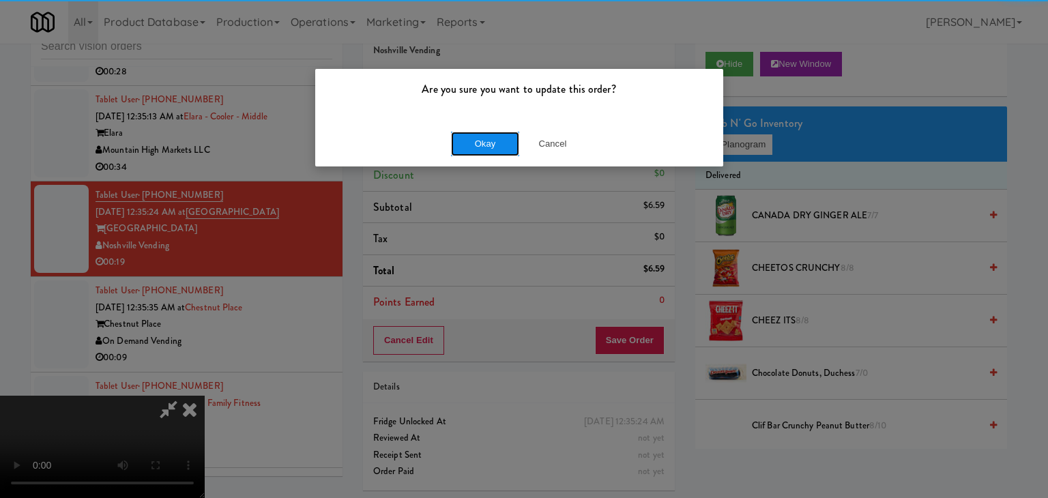
click at [486, 144] on button "Okay" at bounding box center [485, 144] width 68 height 25
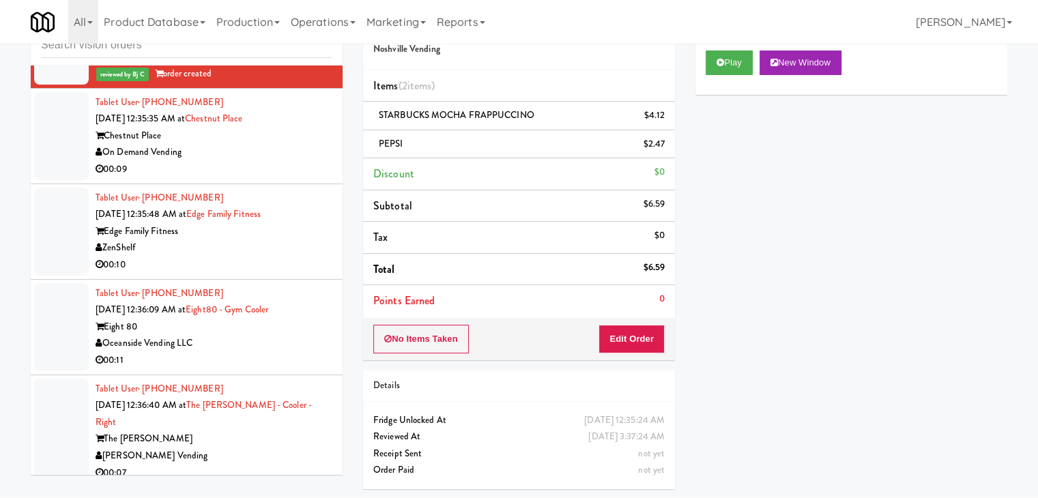
scroll to position [9505, 0]
click at [278, 144] on div "Chestnut Place" at bounding box center [214, 135] width 237 height 17
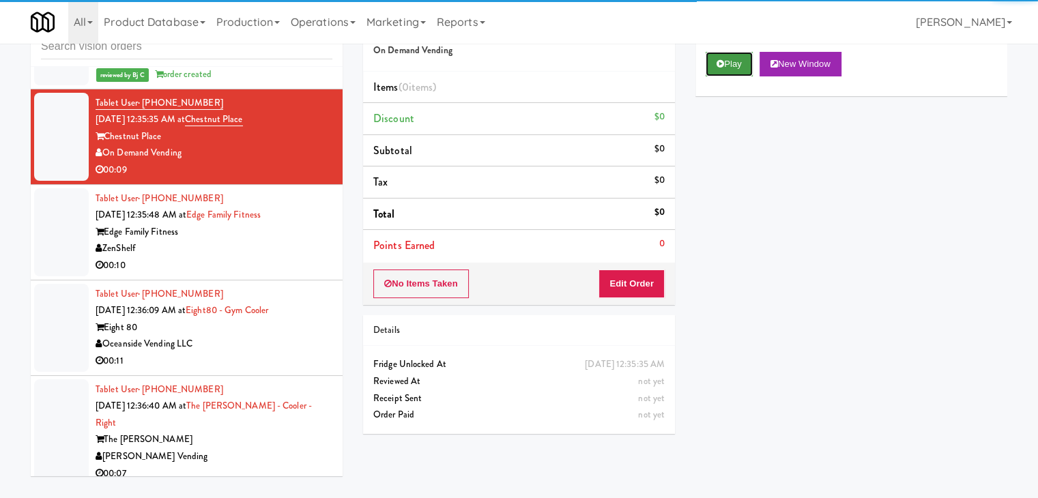
click at [730, 61] on button "Play" at bounding box center [728, 64] width 47 height 25
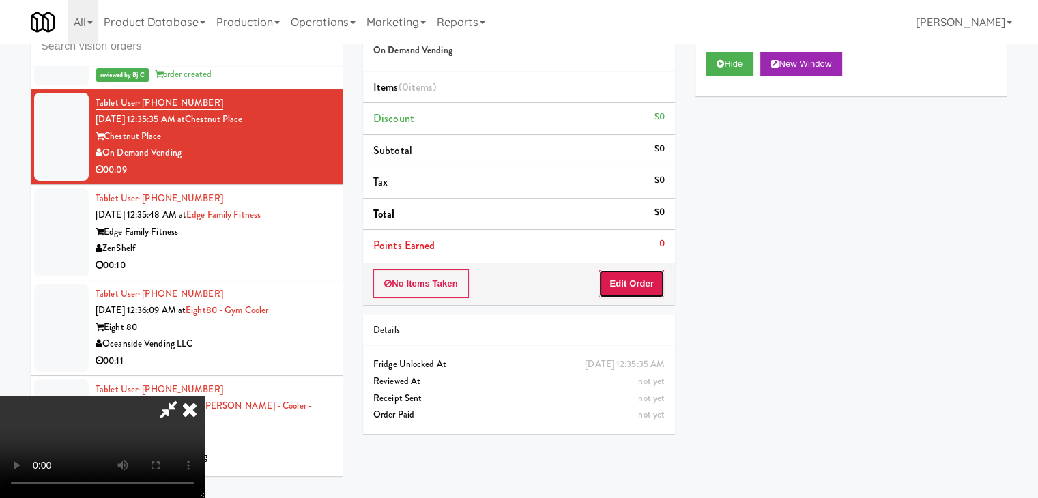
click at [628, 279] on button "Edit Order" at bounding box center [631, 283] width 66 height 29
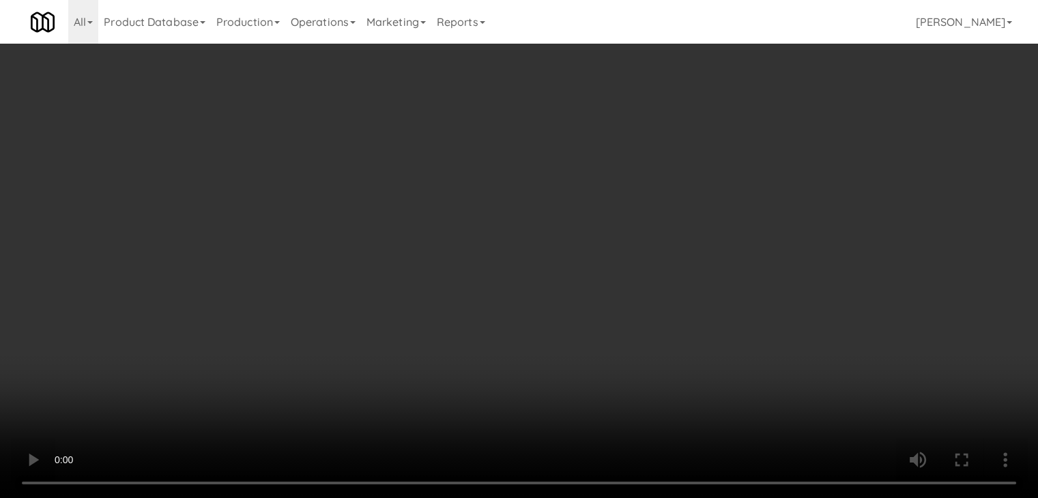
scroll to position [9488, 0]
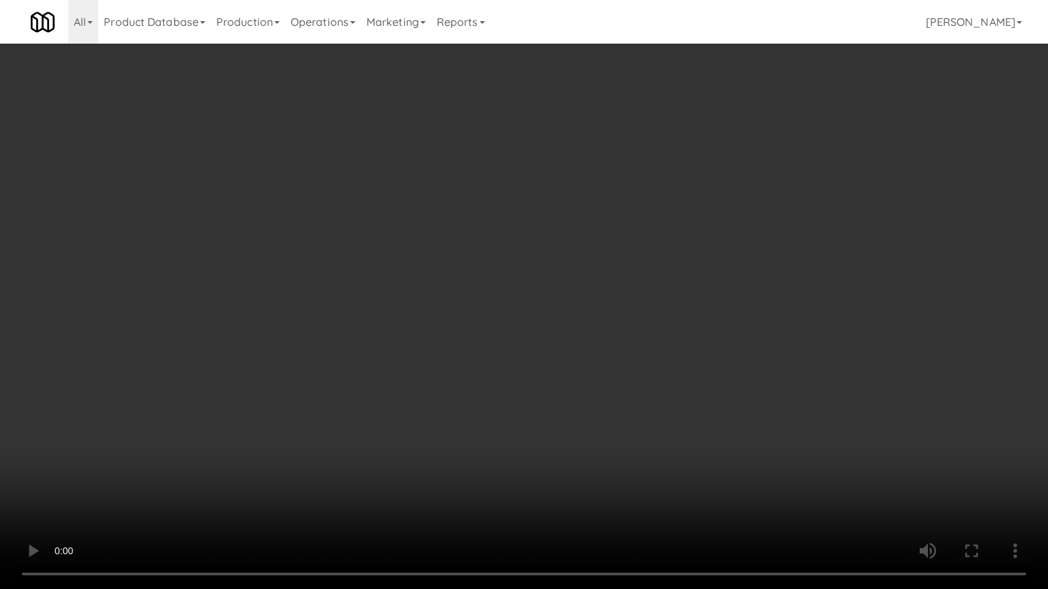
click at [710, 263] on video at bounding box center [524, 294] width 1048 height 589
click at [685, 270] on video at bounding box center [524, 294] width 1048 height 589
click at [684, 269] on video at bounding box center [524, 294] width 1048 height 589
click at [684, 268] on video at bounding box center [524, 294] width 1048 height 589
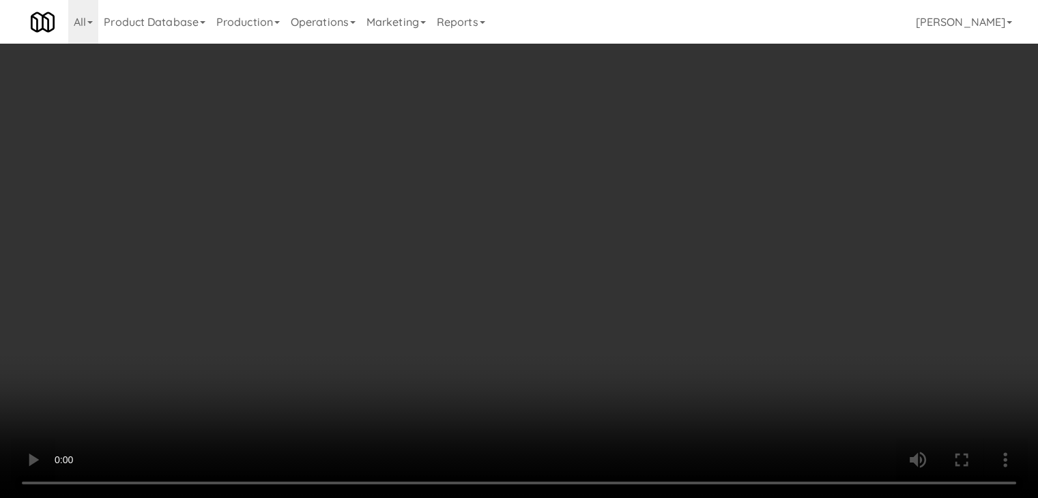
scroll to position [9505, 0]
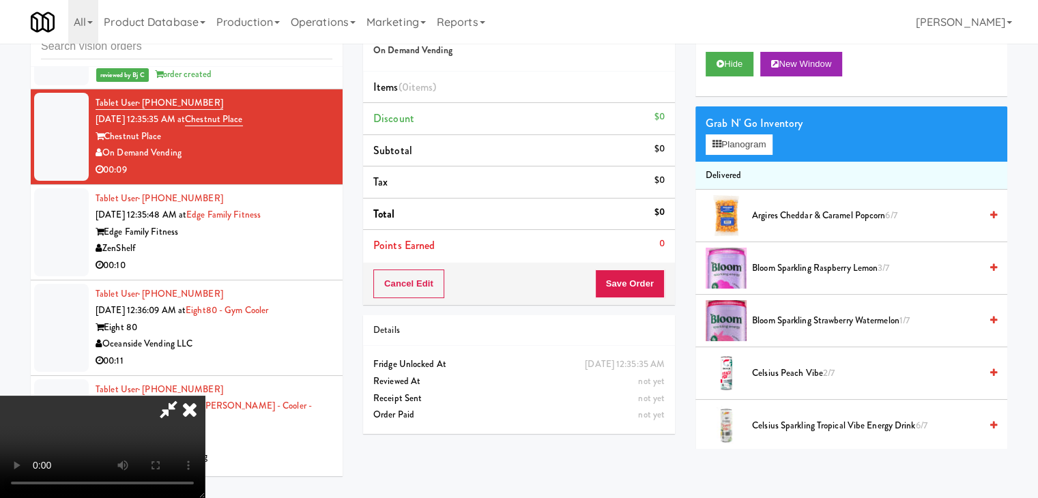
drag, startPoint x: 480, startPoint y: 173, endPoint x: 647, endPoint y: 151, distance: 167.9
click at [205, 396] on video at bounding box center [102, 447] width 205 height 102
click at [762, 138] on button "Planogram" at bounding box center [738, 144] width 67 height 20
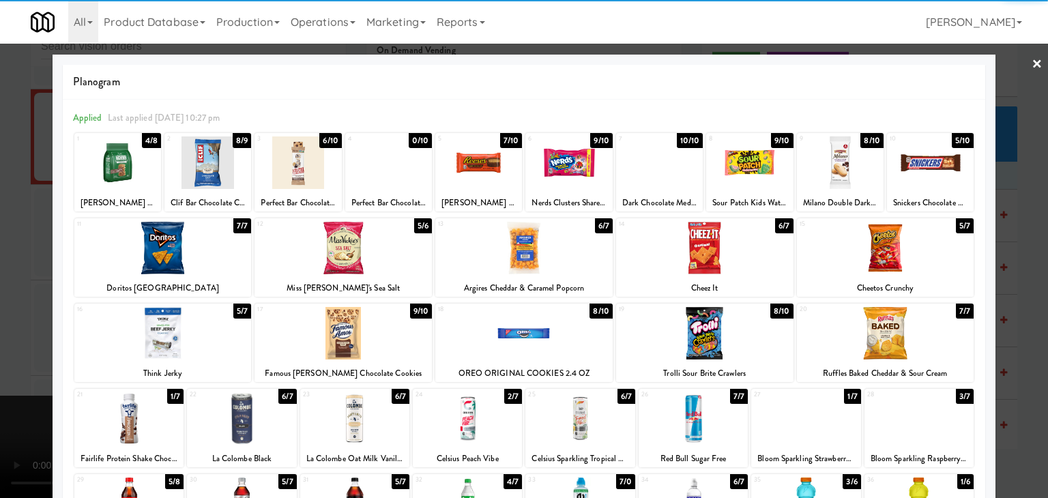
click at [469, 173] on div at bounding box center [478, 162] width 87 height 53
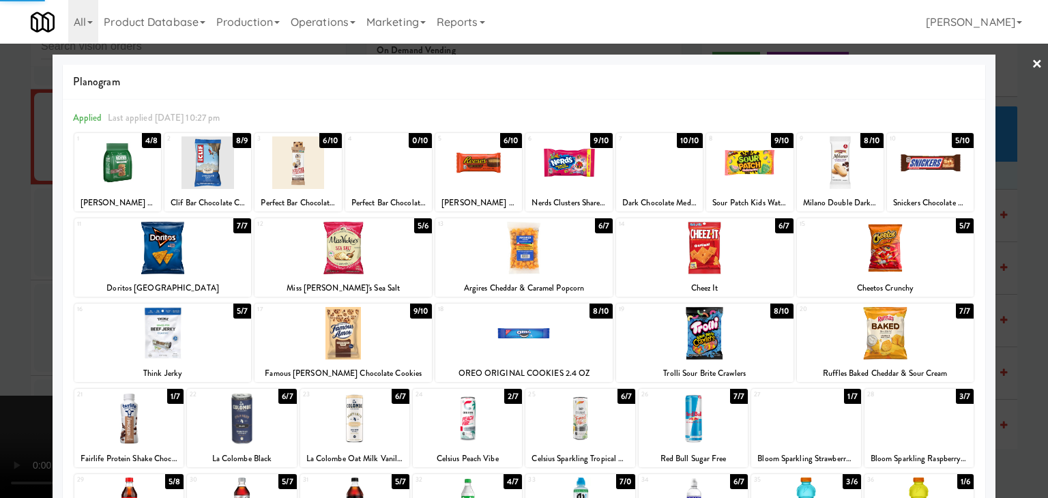
drag, startPoint x: 0, startPoint y: 253, endPoint x: 119, endPoint y: 254, distance: 119.4
click at [0, 253] on div at bounding box center [524, 249] width 1048 height 498
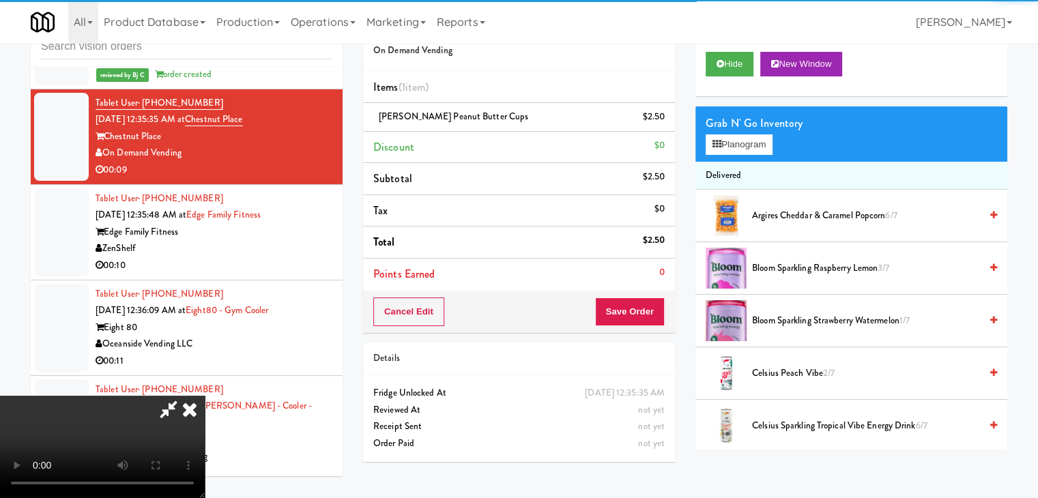
drag, startPoint x: 401, startPoint y: 274, endPoint x: 427, endPoint y: 280, distance: 26.5
click at [205, 396] on video at bounding box center [102, 447] width 205 height 102
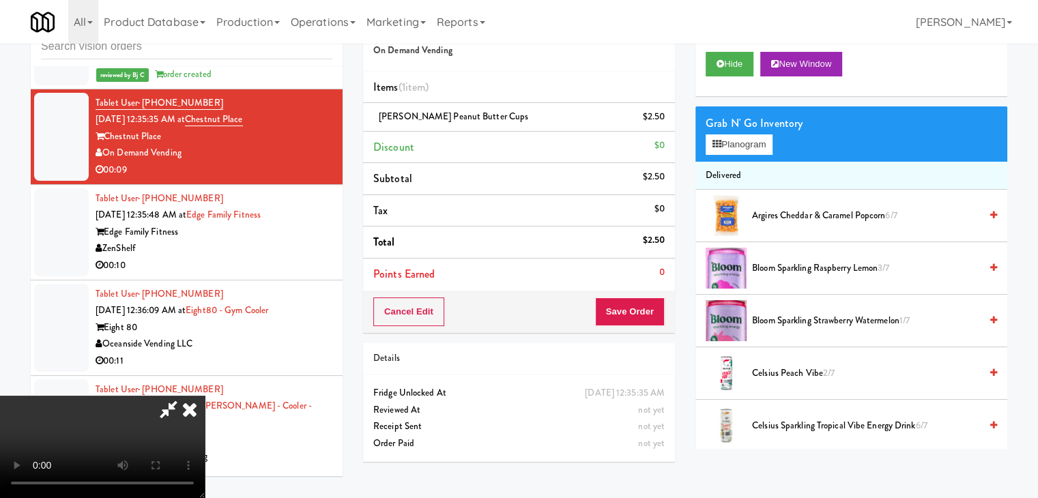
click at [205, 396] on video at bounding box center [102, 447] width 205 height 102
click at [748, 151] on button "Planogram" at bounding box center [738, 144] width 67 height 20
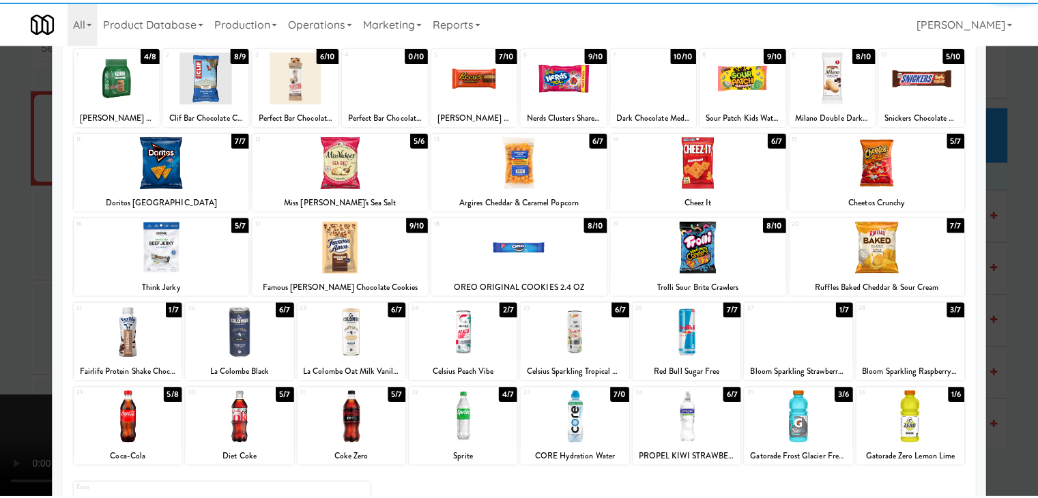
scroll to position [172, 0]
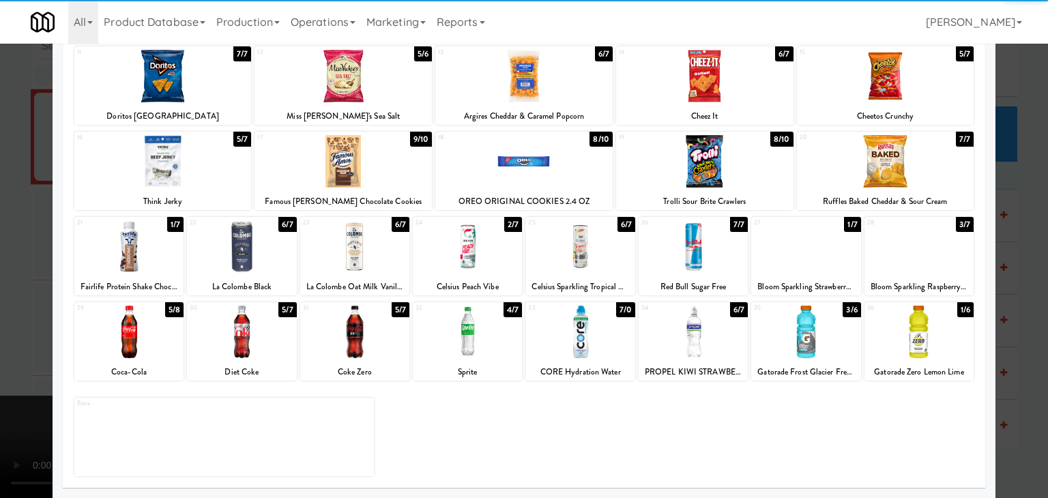
drag, startPoint x: 349, startPoint y: 342, endPoint x: 50, endPoint y: 326, distance: 298.6
click at [346, 340] on div at bounding box center [354, 332] width 109 height 53
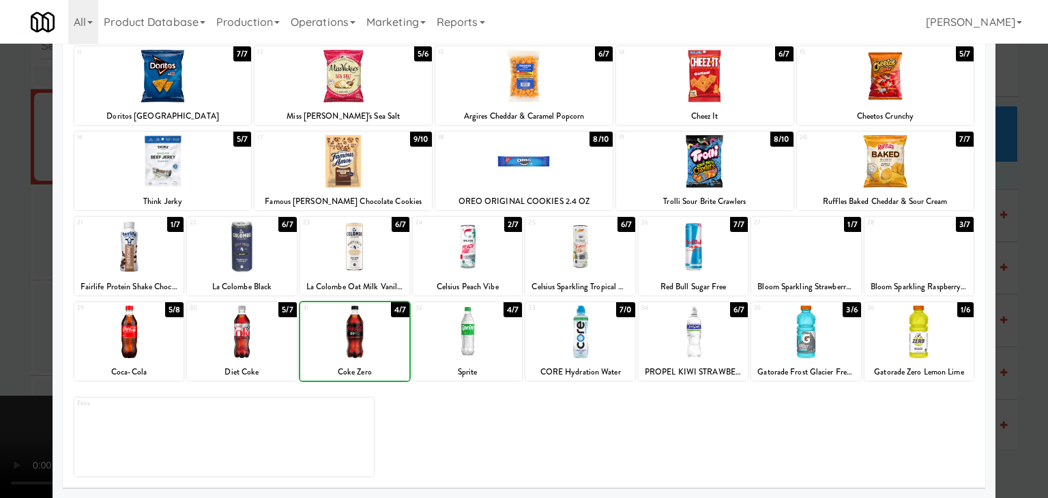
drag, startPoint x: 0, startPoint y: 320, endPoint x: 195, endPoint y: 324, distance: 195.2
click at [3, 320] on div at bounding box center [524, 249] width 1048 height 498
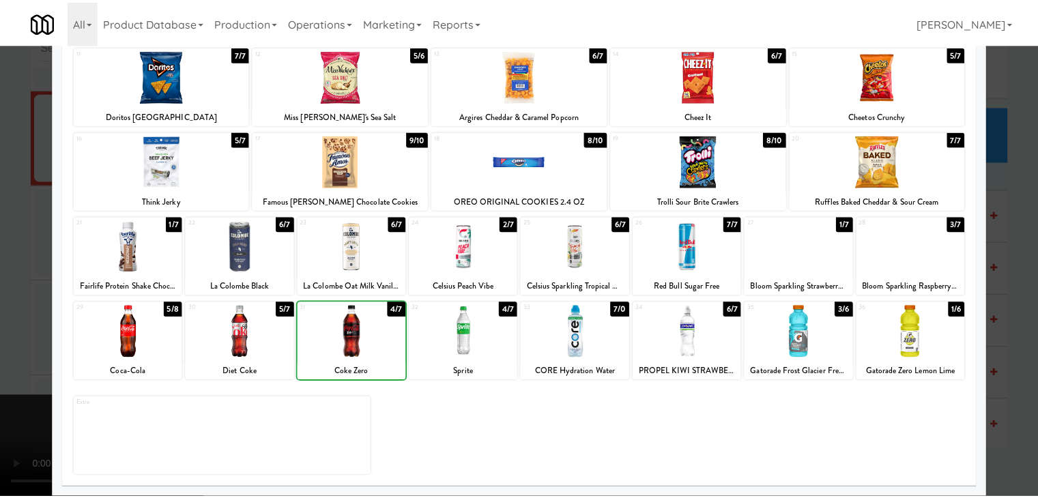
scroll to position [9505, 0]
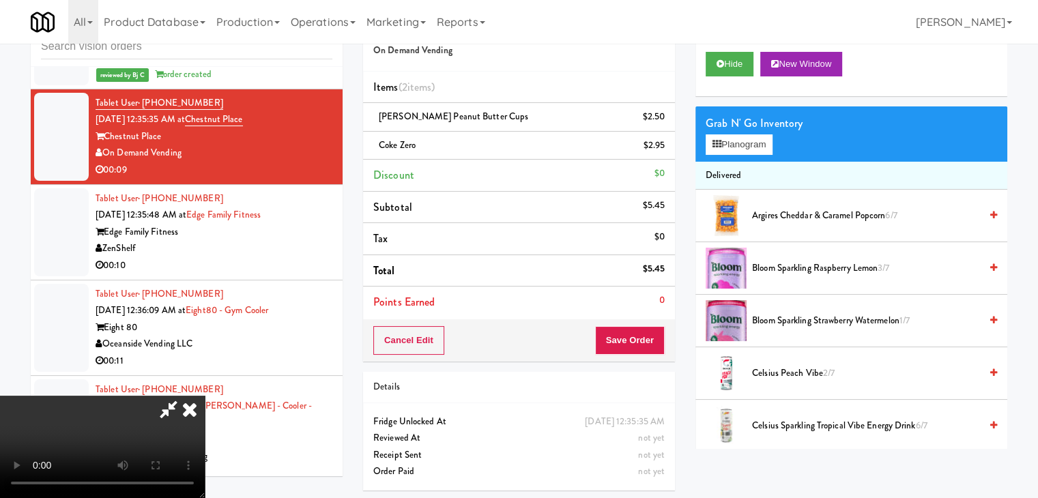
drag, startPoint x: 440, startPoint y: 328, endPoint x: 466, endPoint y: 328, distance: 25.9
click at [205, 396] on video at bounding box center [102, 447] width 205 height 102
click at [655, 351] on button "Save Order" at bounding box center [630, 340] width 70 height 29
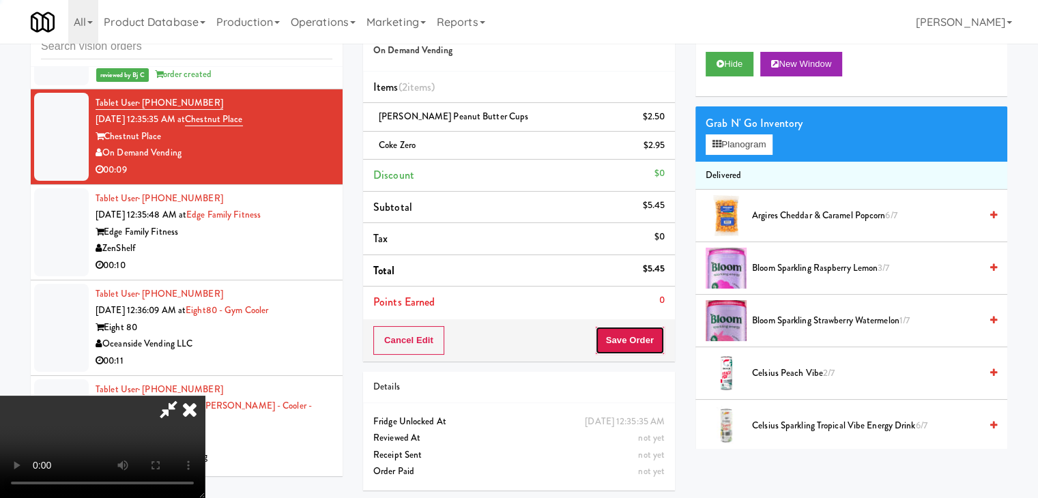
click at [655, 349] on button "Save Order" at bounding box center [630, 340] width 70 height 29
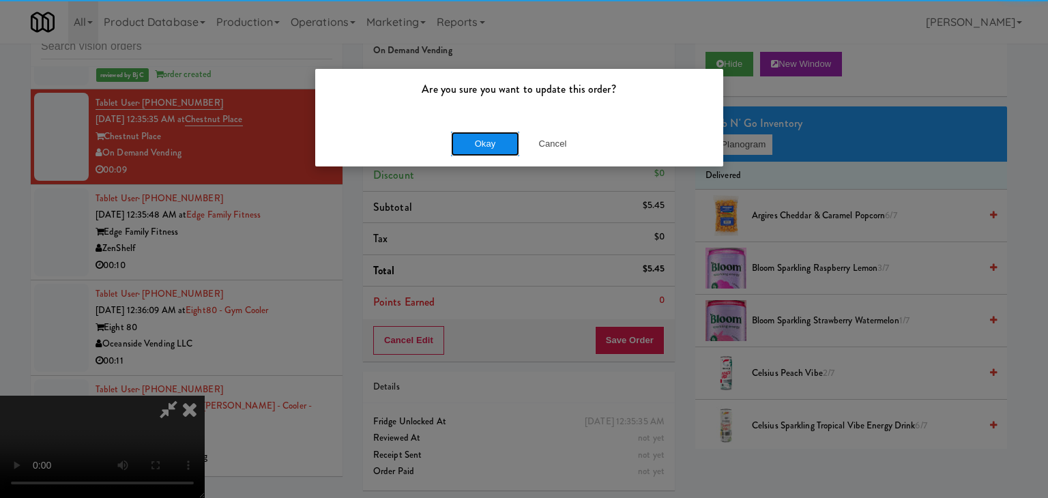
click at [469, 137] on button "Okay" at bounding box center [485, 144] width 68 height 25
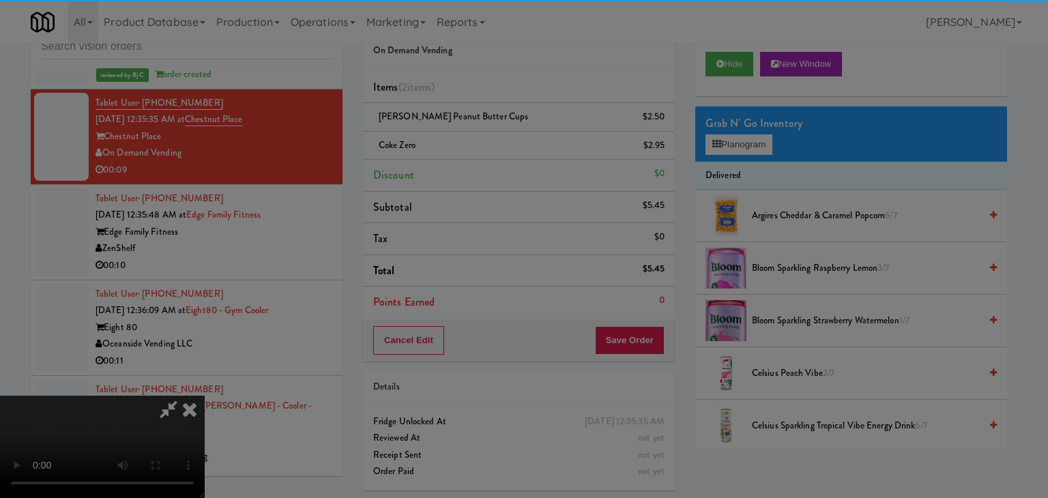
click at [469, 131] on button "Okay" at bounding box center [485, 118] width 68 height 25
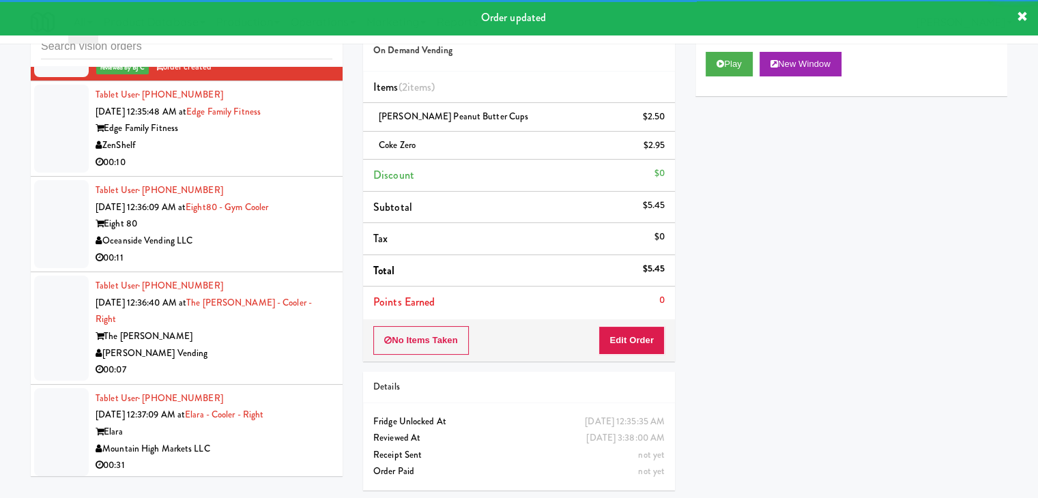
scroll to position [9642, 0]
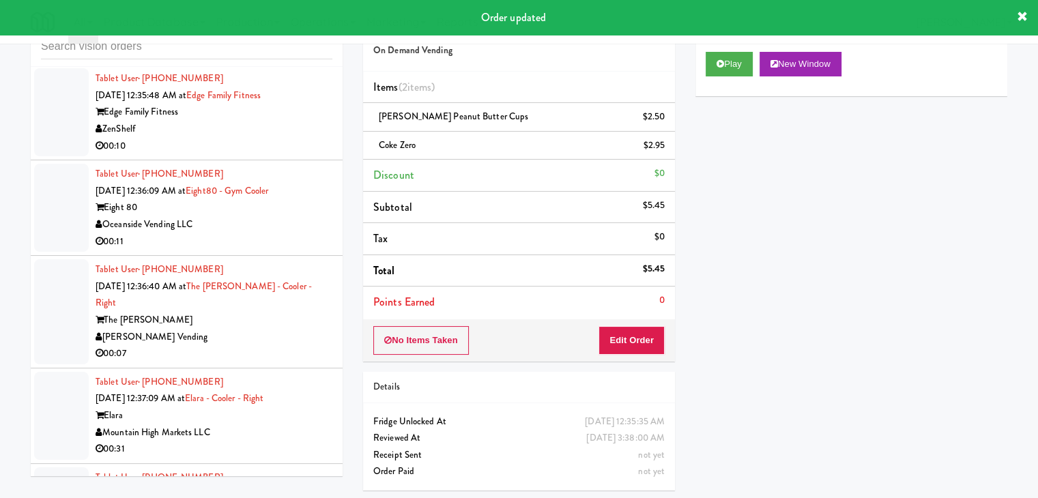
click at [296, 138] on div "ZenShelf" at bounding box center [214, 129] width 237 height 17
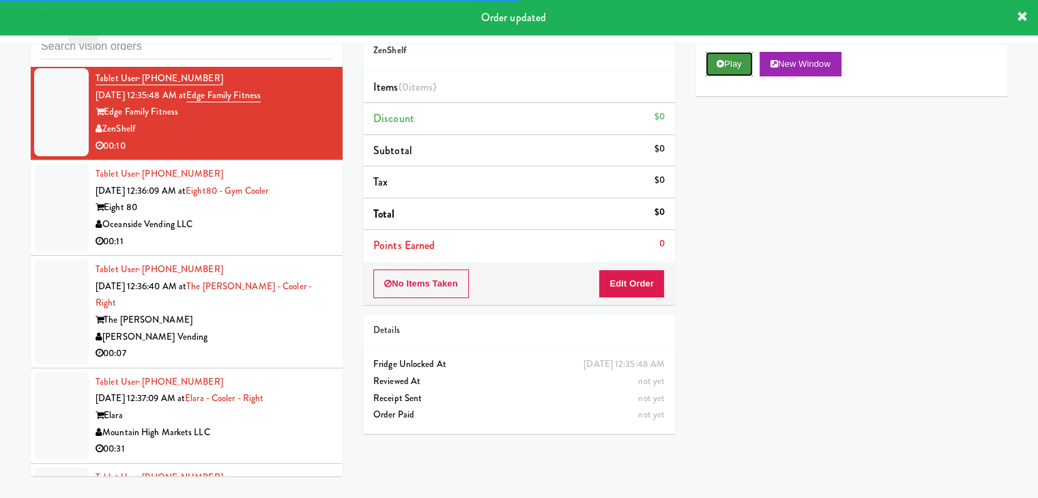
click at [733, 61] on button "Play" at bounding box center [728, 64] width 47 height 25
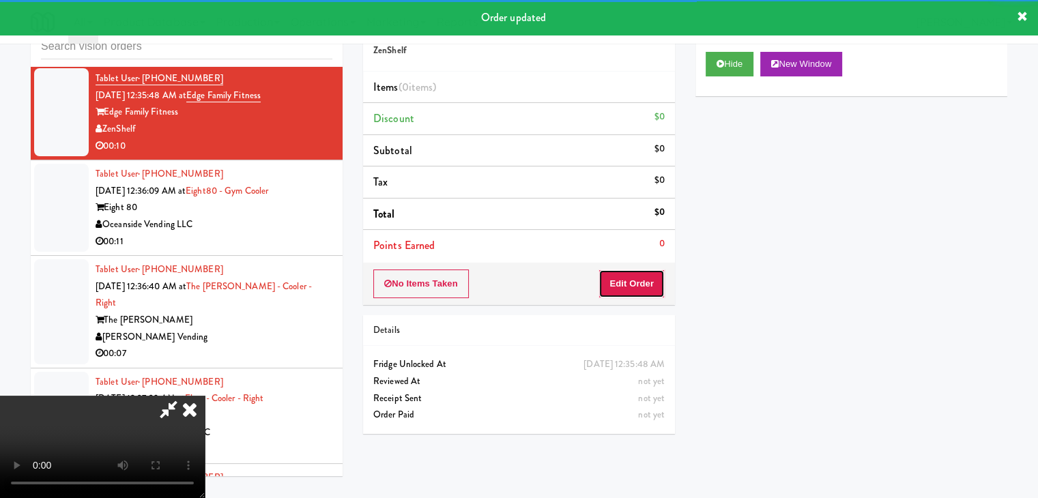
click at [631, 293] on button "Edit Order" at bounding box center [631, 283] width 66 height 29
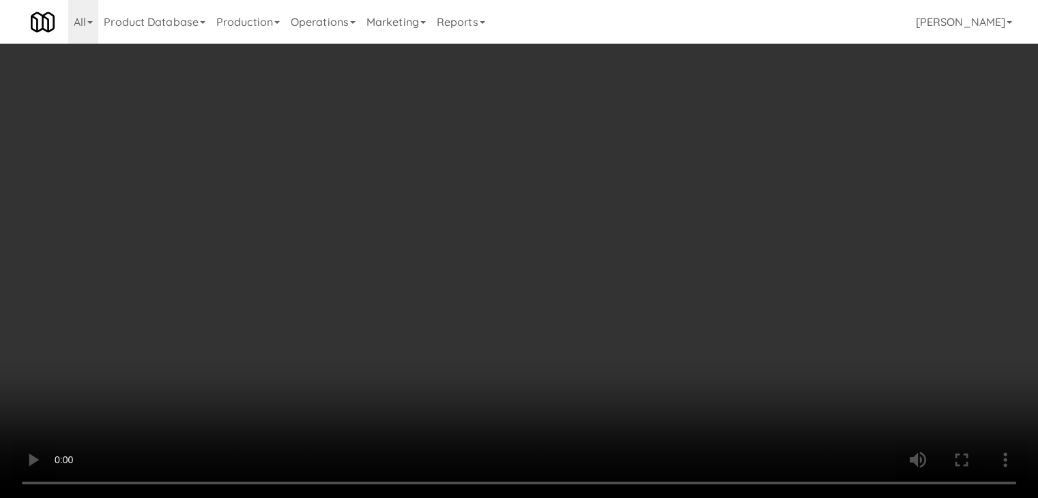
scroll to position [9625, 0]
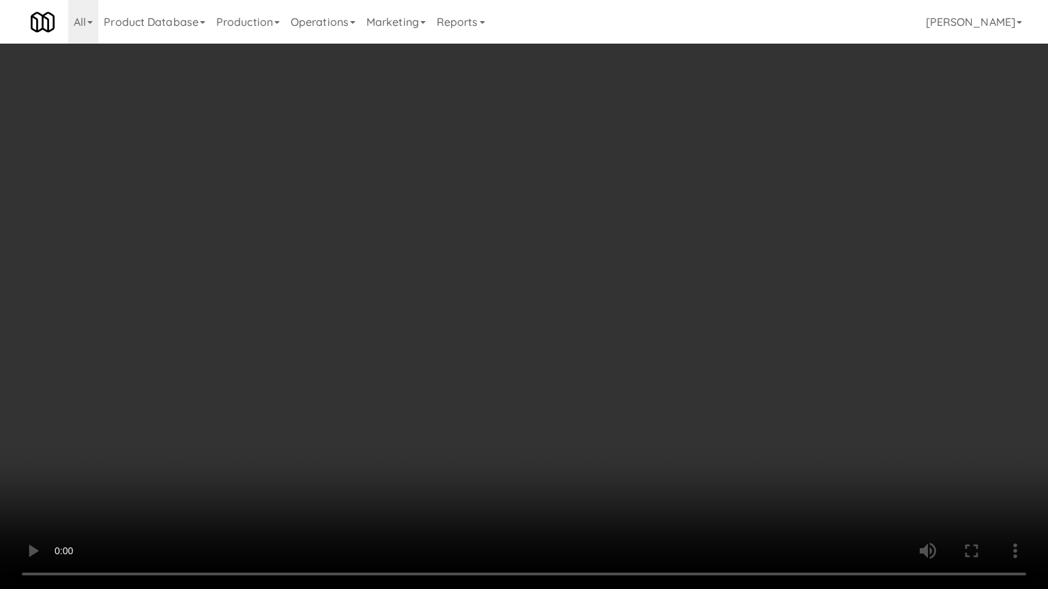
click at [630, 252] on video at bounding box center [524, 294] width 1048 height 589
drag, startPoint x: 609, startPoint y: 439, endPoint x: 611, endPoint y: 432, distance: 7.8
click at [611, 434] on video at bounding box center [524, 294] width 1048 height 589
click at [641, 311] on video at bounding box center [524, 294] width 1048 height 589
click at [641, 303] on video at bounding box center [524, 294] width 1048 height 589
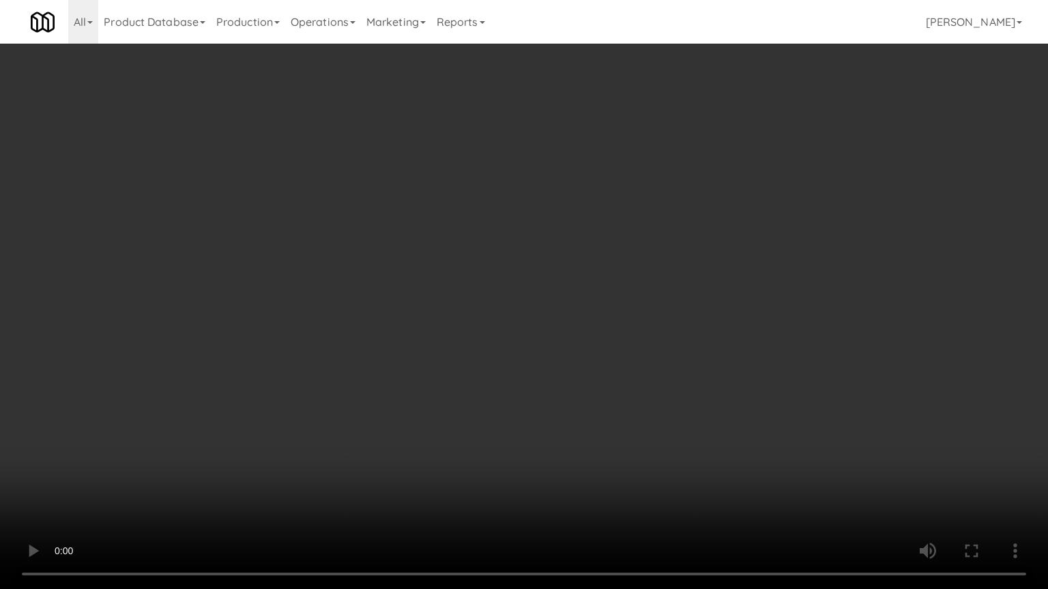
click at [655, 292] on video at bounding box center [524, 294] width 1048 height 589
click at [719, 246] on video at bounding box center [524, 294] width 1048 height 589
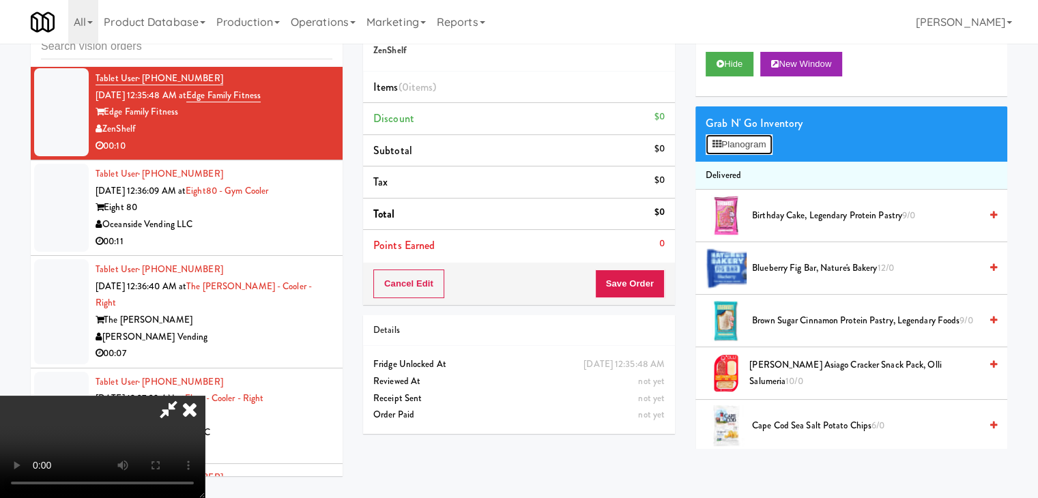
click at [761, 141] on button "Planogram" at bounding box center [738, 144] width 67 height 20
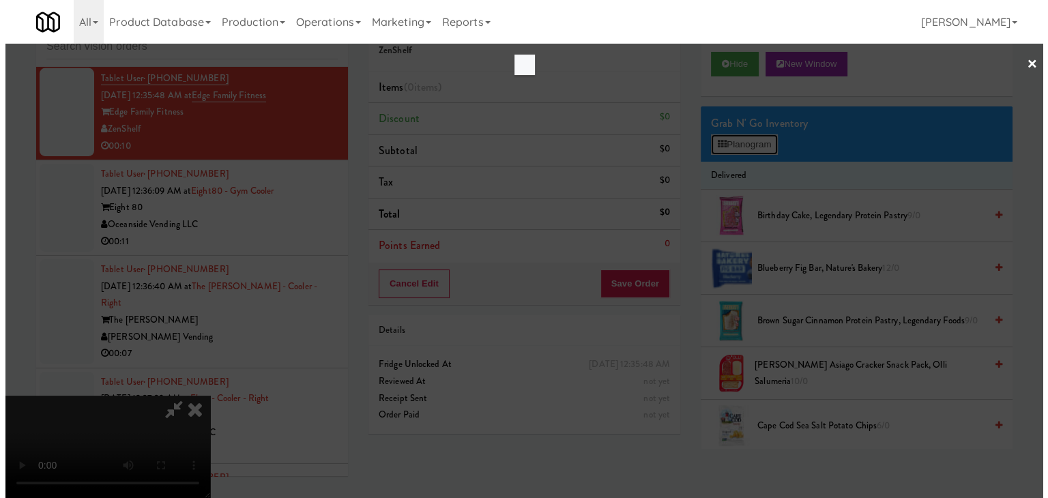
scroll to position [9625, 0]
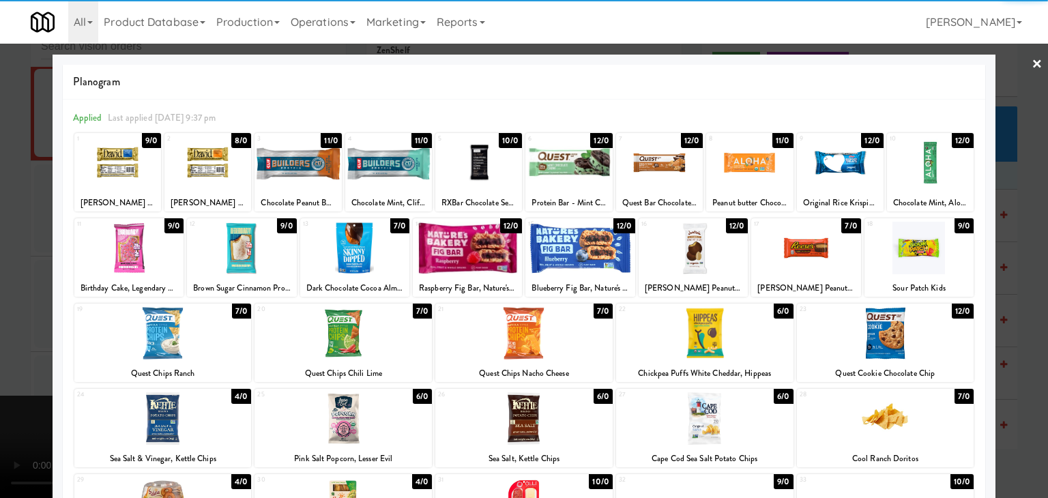
click at [797, 244] on div at bounding box center [805, 248] width 109 height 53
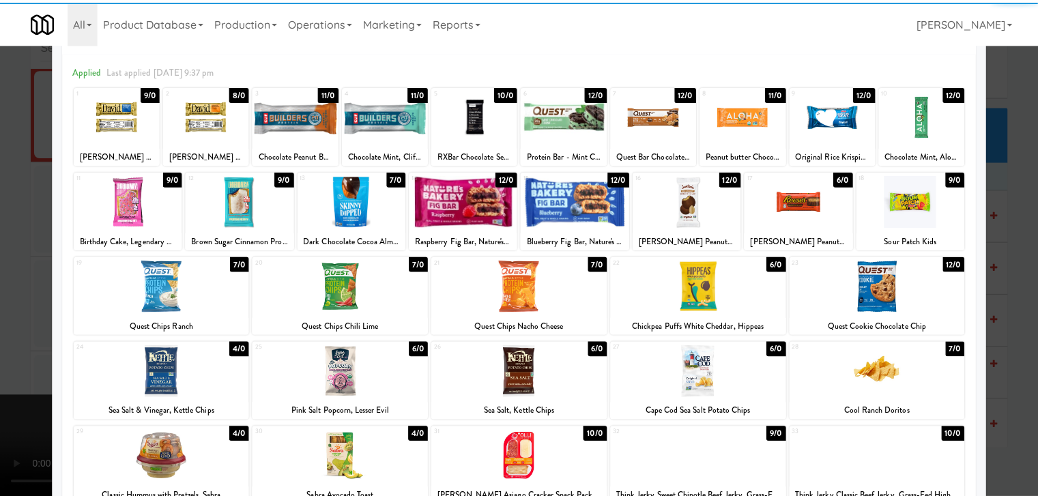
scroll to position [136, 0]
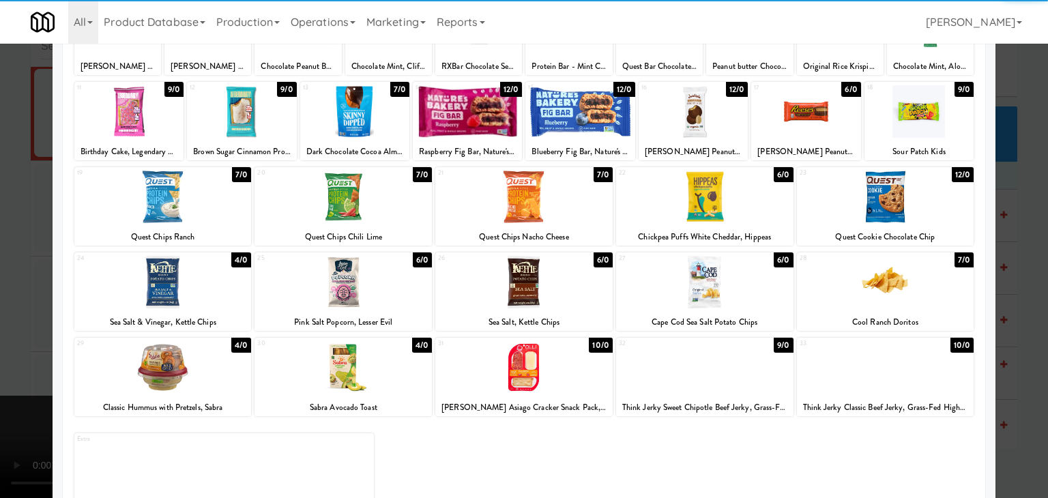
click at [537, 282] on div at bounding box center [523, 282] width 177 height 53
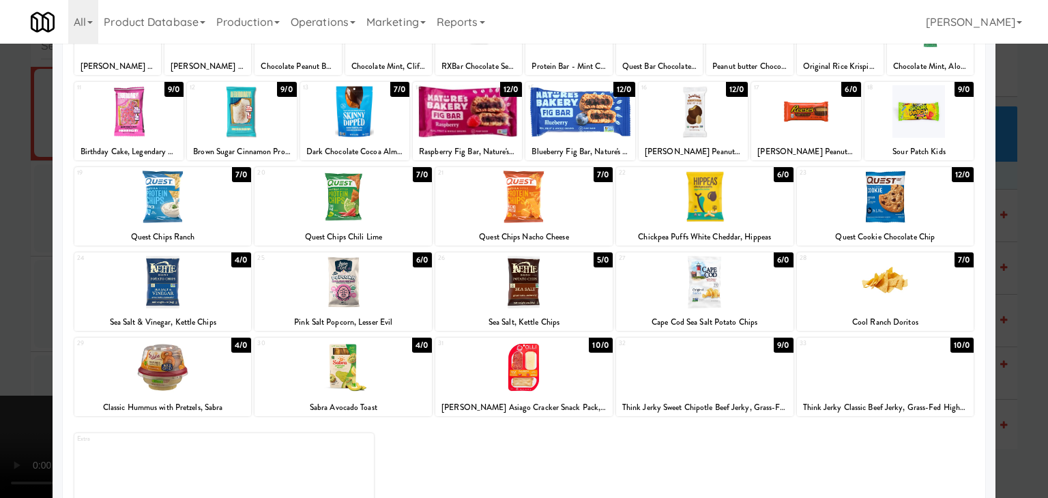
drag, startPoint x: 0, startPoint y: 269, endPoint x: 72, endPoint y: 268, distance: 72.3
click at [1, 268] on div at bounding box center [524, 249] width 1048 height 498
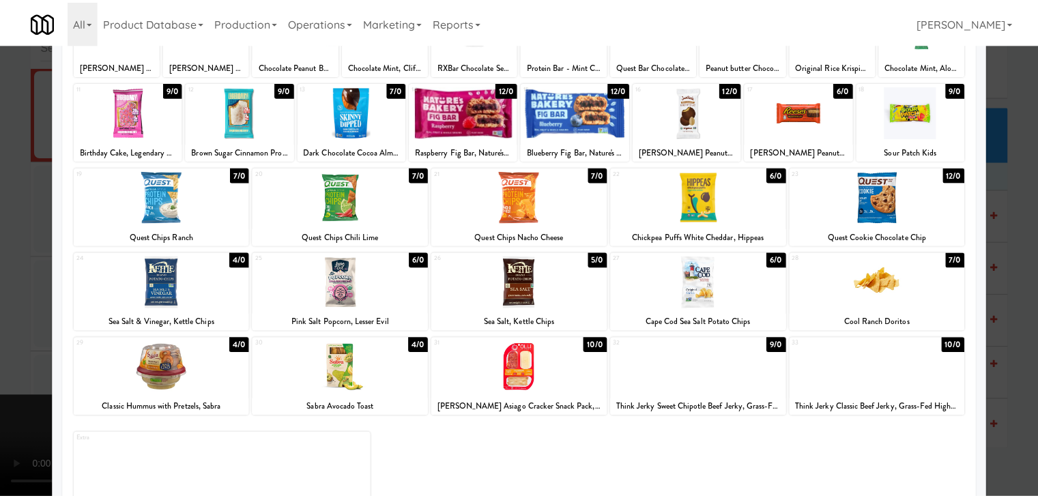
scroll to position [9642, 0]
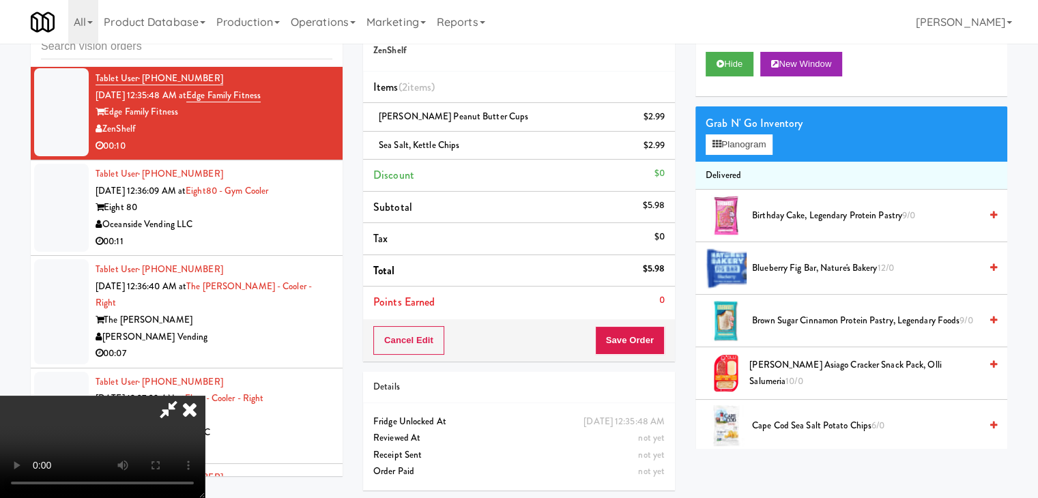
click at [667, 344] on div "Order # 1361039 ZenShelf Items (2 items ) [PERSON_NAME] Peanut Butter Cups $2.9…" at bounding box center [519, 252] width 332 height 495
click at [658, 340] on button "Save Order" at bounding box center [630, 340] width 70 height 29
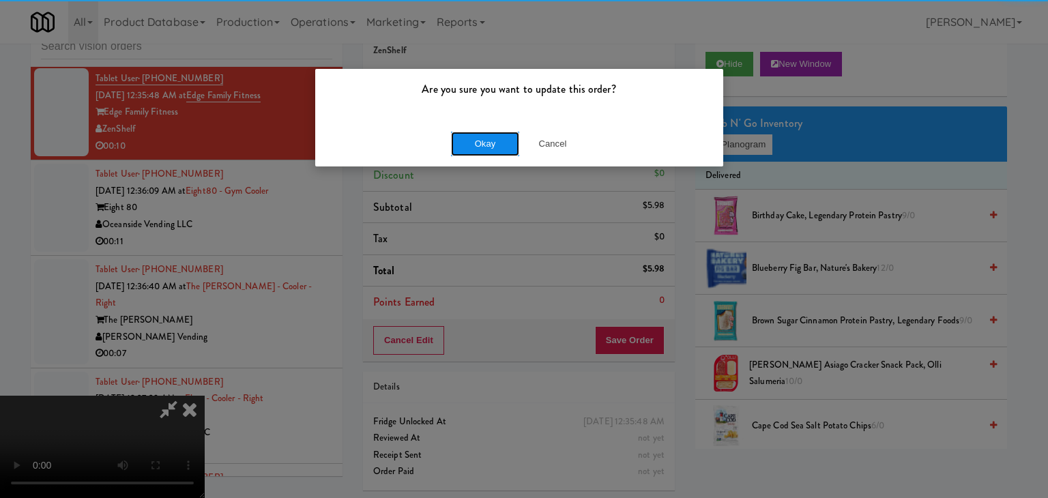
click at [480, 148] on button "Okay" at bounding box center [485, 144] width 68 height 25
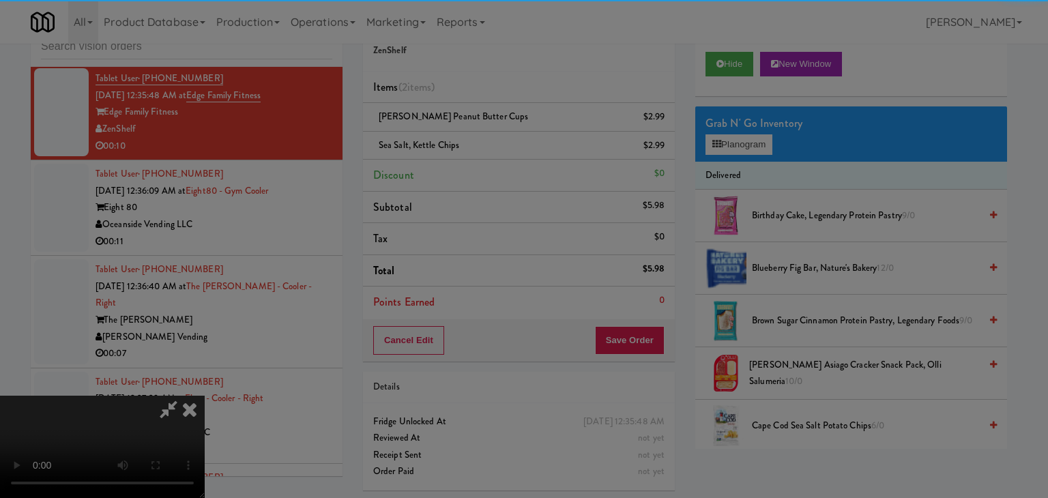
click at [486, 143] on body "Are you sure you want to update this order? Okay Cancel Okay Are you sure you w…" at bounding box center [524, 249] width 1048 height 498
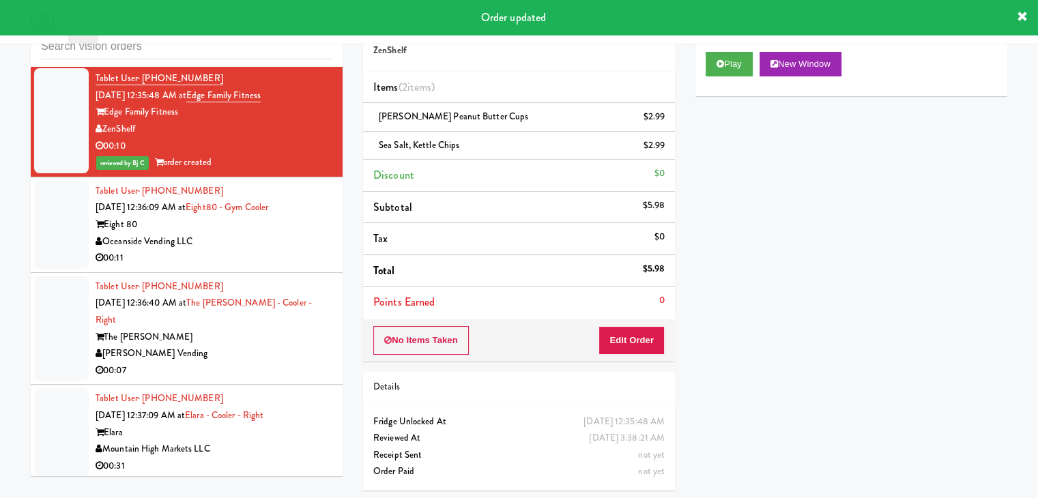
click at [254, 260] on div "00:11" at bounding box center [214, 258] width 237 height 17
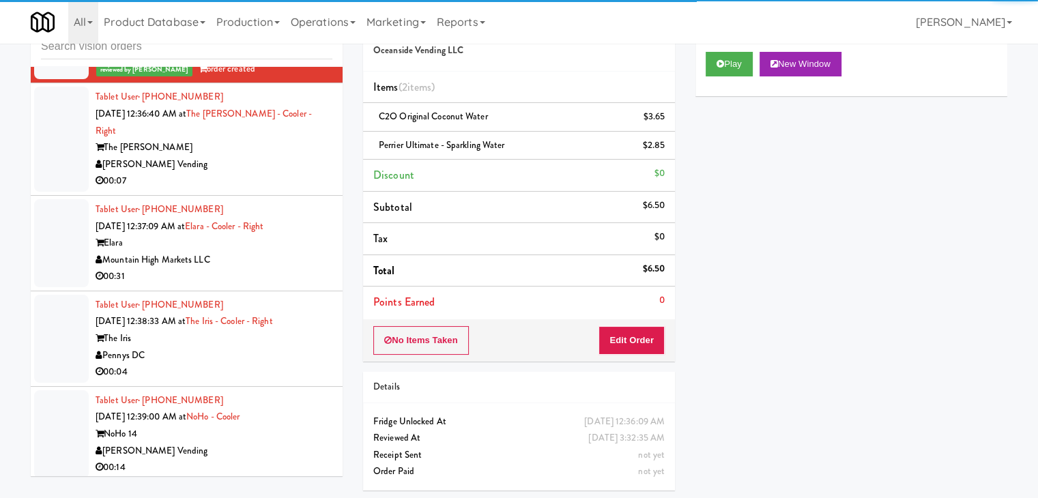
scroll to position [10051, 0]
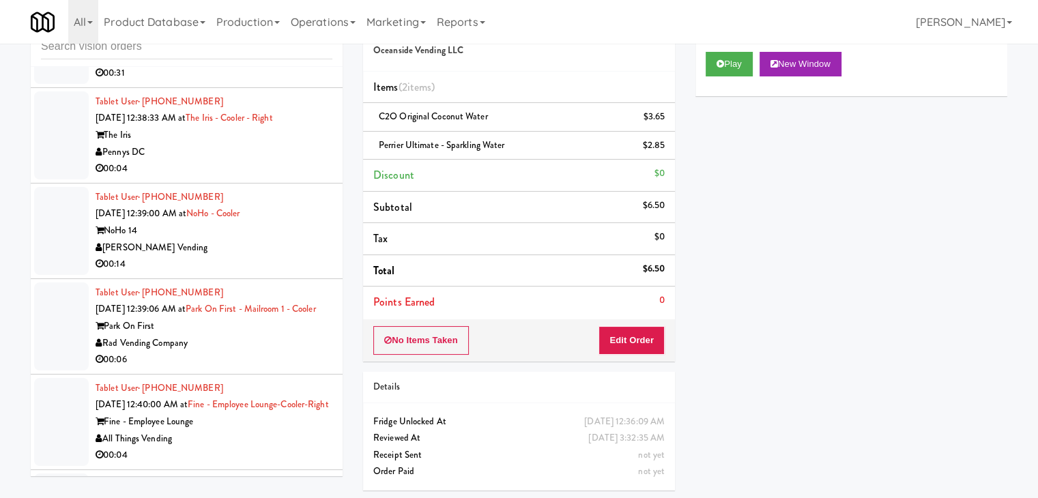
click at [248, 246] on div "[PERSON_NAME] Vending" at bounding box center [214, 247] width 237 height 17
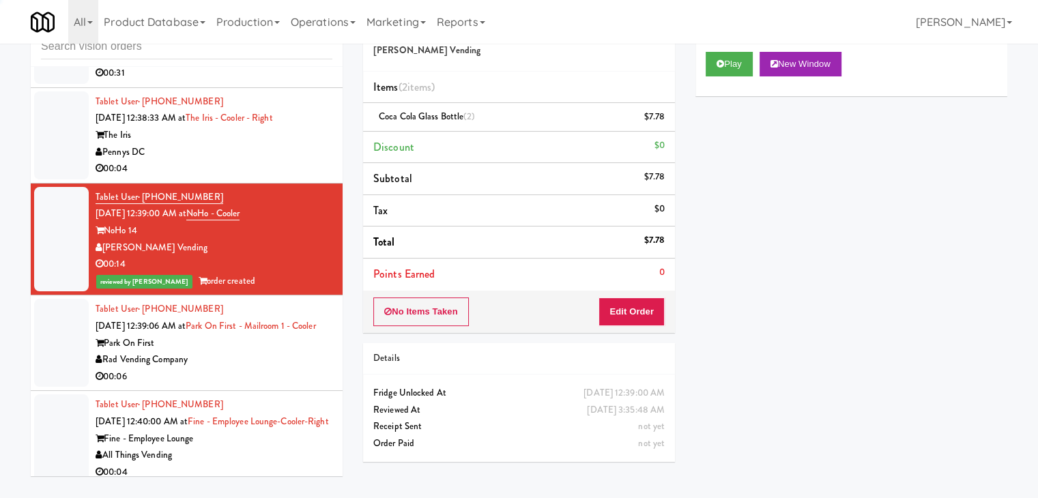
click at [278, 169] on li "Tablet User · (352) 339-4357 [DATE] 12:38:33 AM at The Iris - Cooler - Right Th…" at bounding box center [187, 136] width 312 height 96
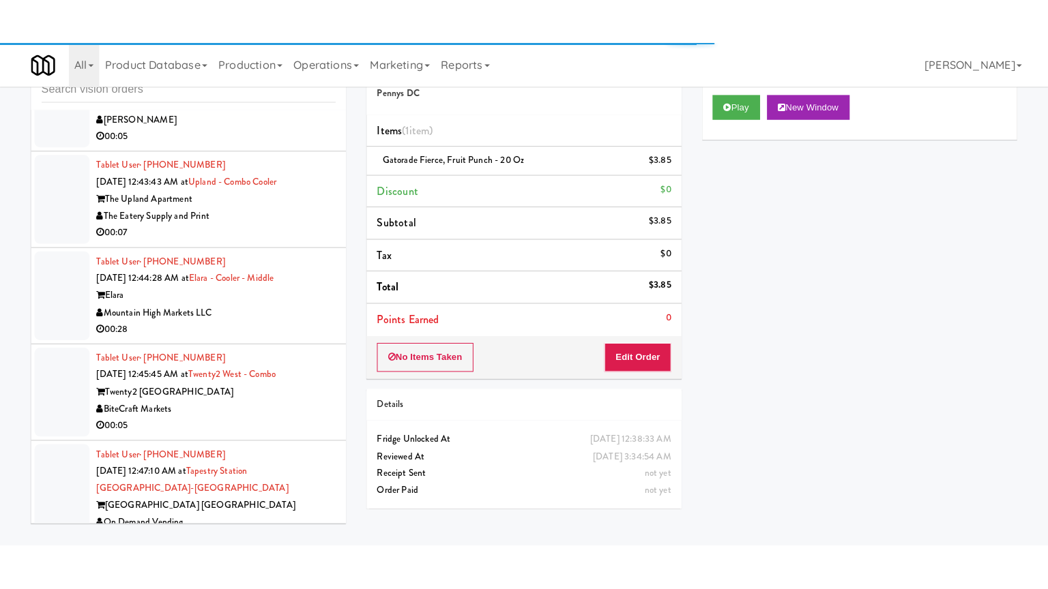
scroll to position [10870, 0]
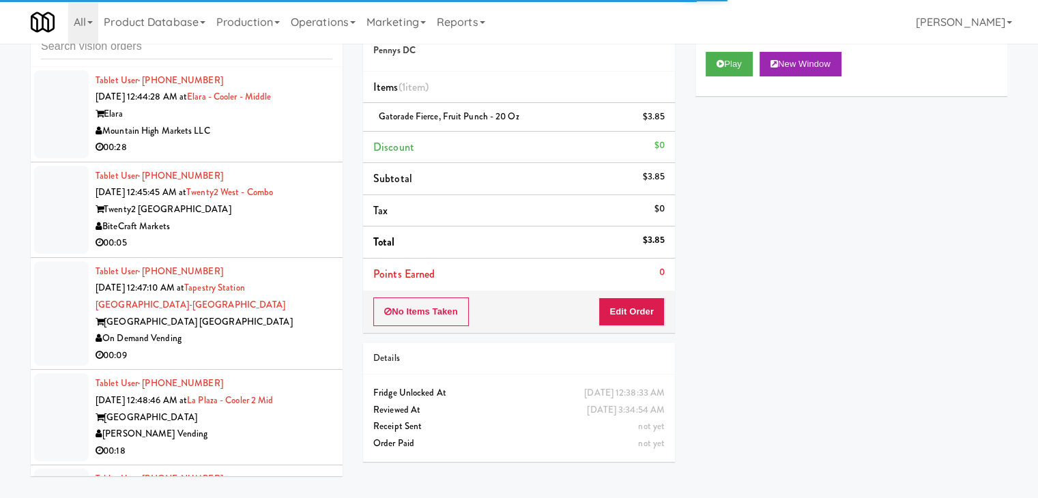
click at [250, 235] on div "BiteCraft Markets" at bounding box center [214, 226] width 237 height 17
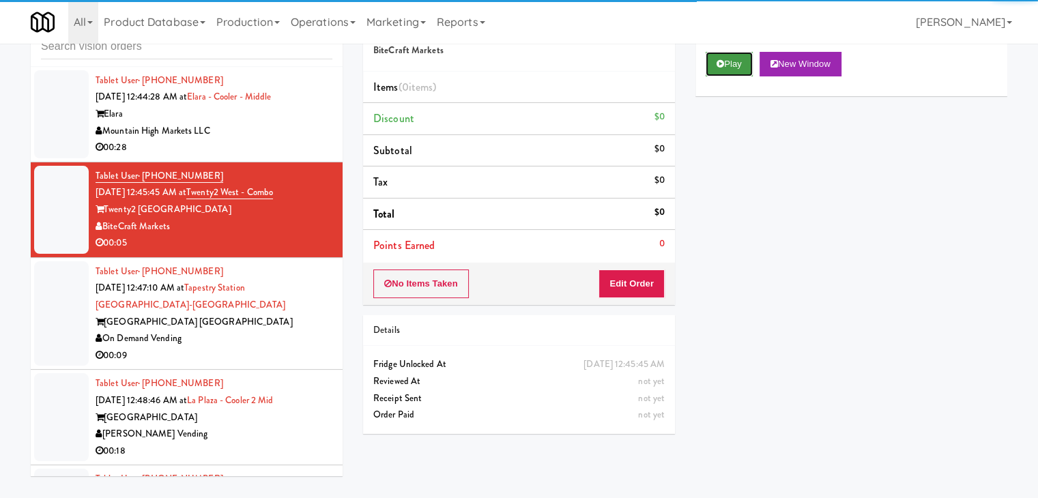
click at [729, 63] on button "Play" at bounding box center [728, 64] width 47 height 25
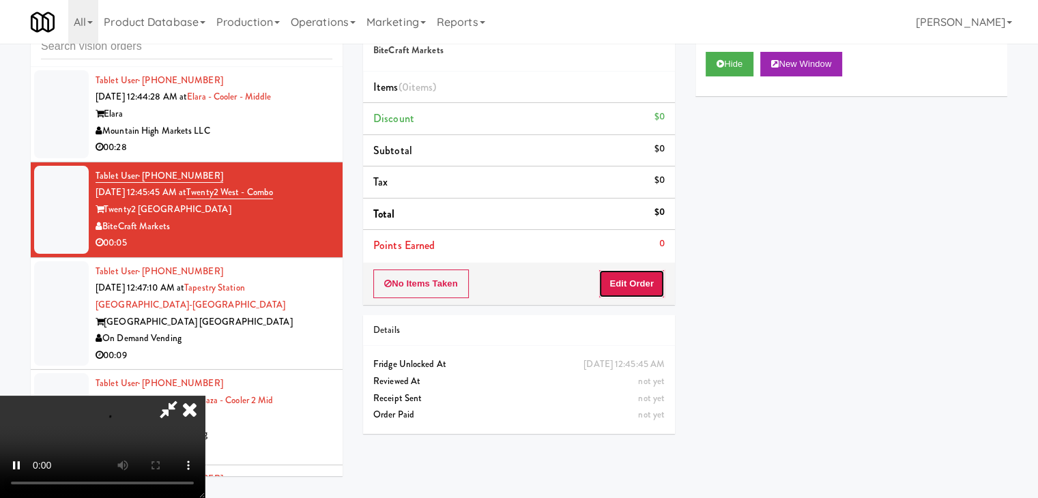
click at [637, 279] on button "Edit Order" at bounding box center [631, 283] width 66 height 29
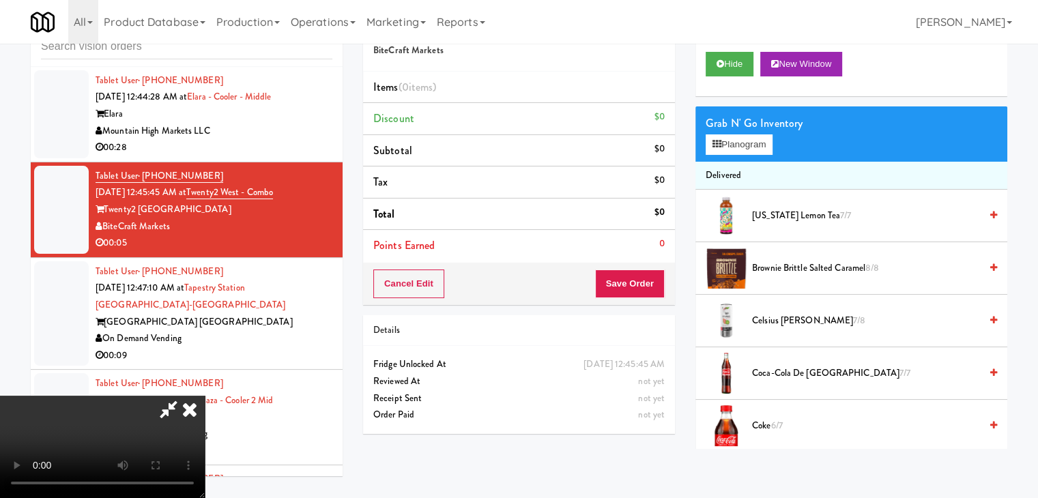
scroll to position [10853, 0]
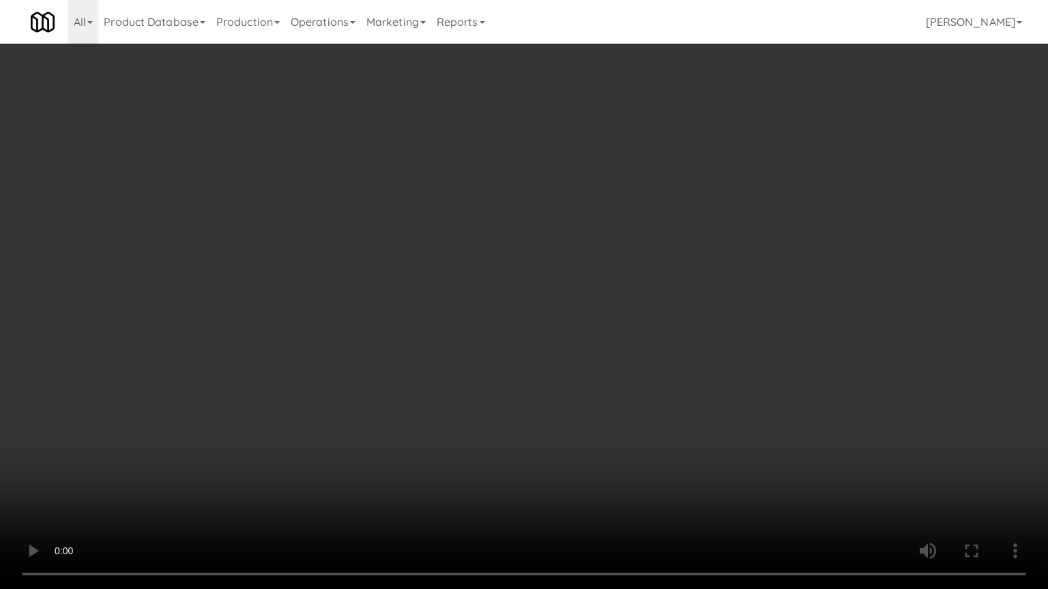
click at [668, 317] on video at bounding box center [524, 294] width 1048 height 589
click at [656, 316] on video at bounding box center [524, 294] width 1048 height 589
click at [665, 302] on video at bounding box center [524, 294] width 1048 height 589
drag, startPoint x: 628, startPoint y: 352, endPoint x: 613, endPoint y: 349, distance: 14.6
click at [625, 351] on video at bounding box center [524, 294] width 1048 height 589
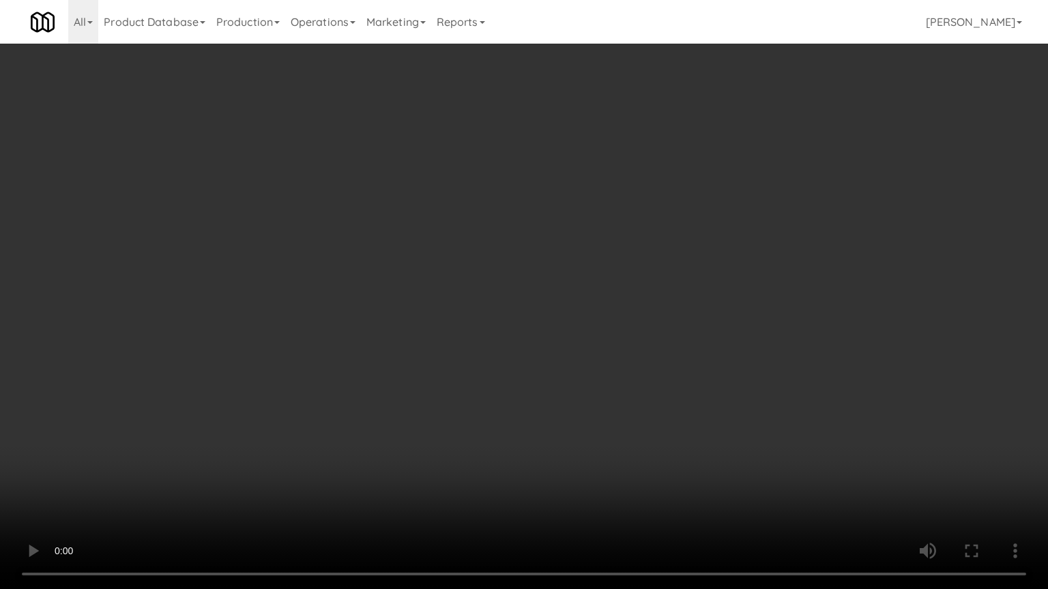
click at [615, 351] on video at bounding box center [524, 294] width 1048 height 589
click at [613, 353] on video at bounding box center [524, 294] width 1048 height 589
click at [611, 359] on video at bounding box center [524, 294] width 1048 height 589
click at [615, 358] on video at bounding box center [524, 294] width 1048 height 589
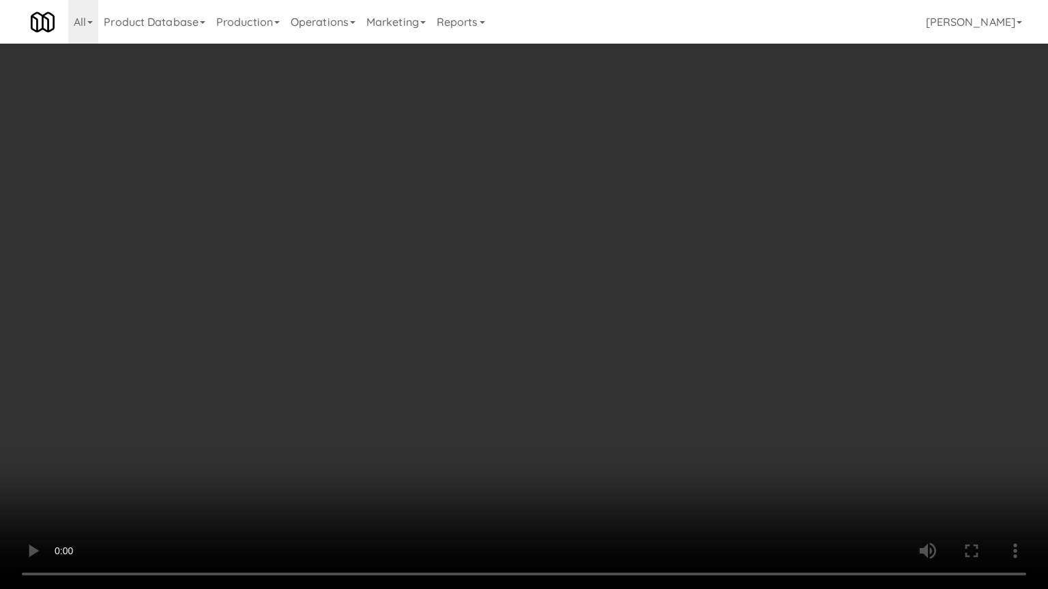
click at [615, 358] on video at bounding box center [524, 294] width 1048 height 589
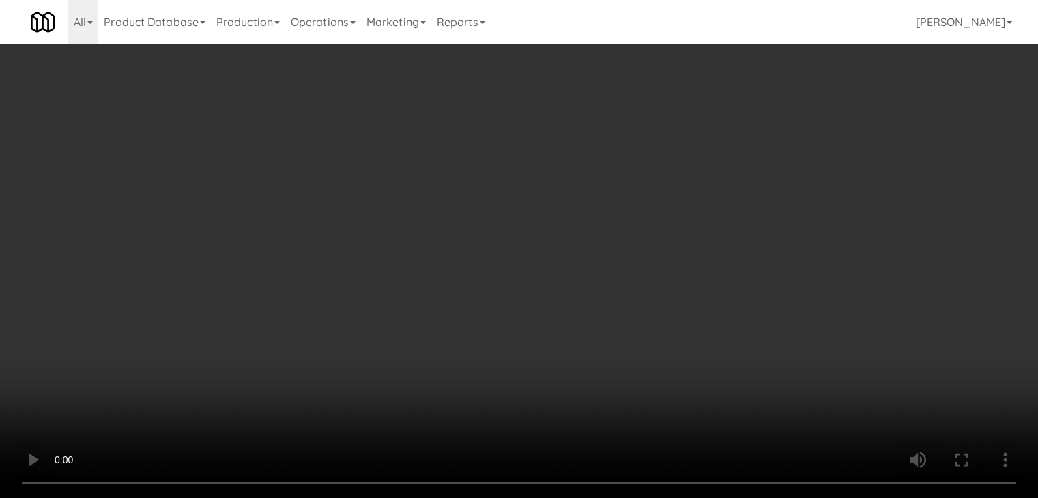
click at [748, 150] on button "Planogram" at bounding box center [738, 144] width 67 height 20
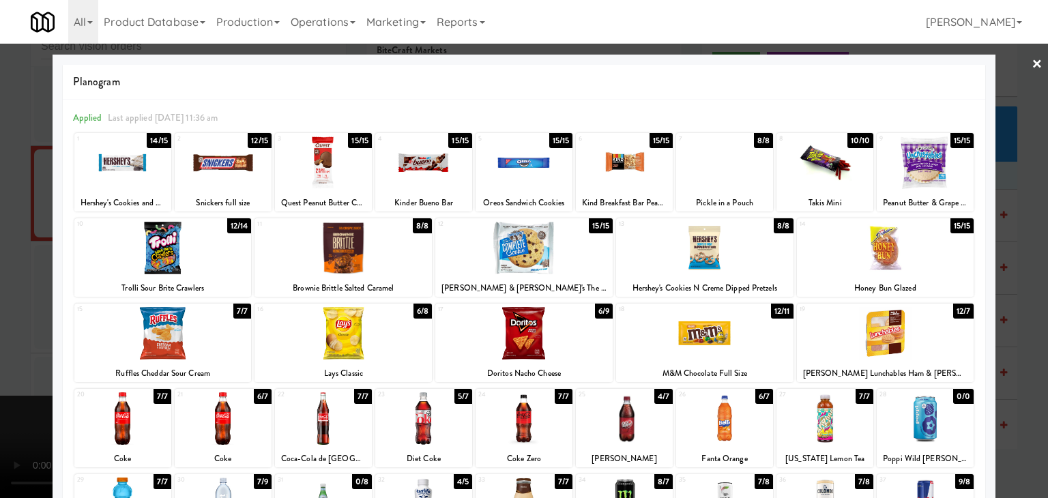
click at [242, 186] on div at bounding box center [223, 162] width 97 height 53
click at [11, 243] on div at bounding box center [524, 249] width 1048 height 498
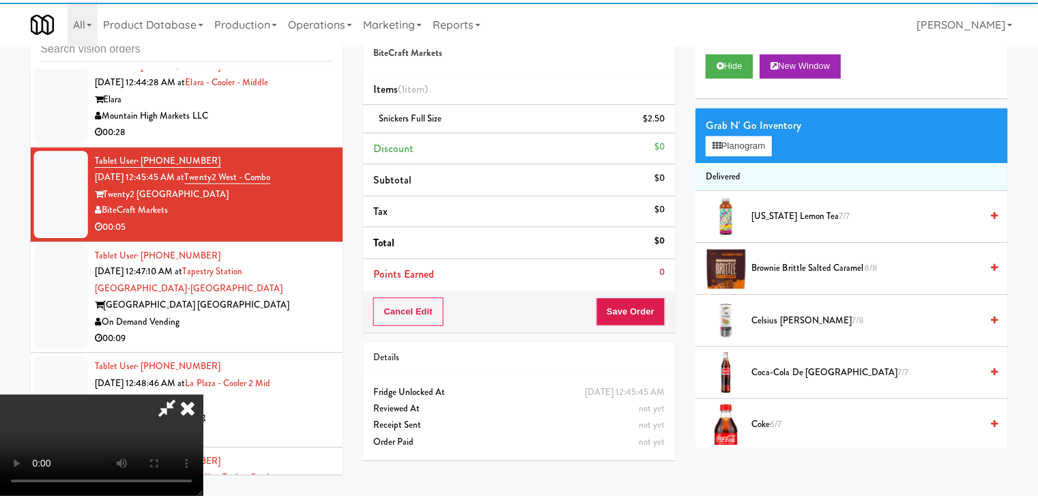
scroll to position [10870, 0]
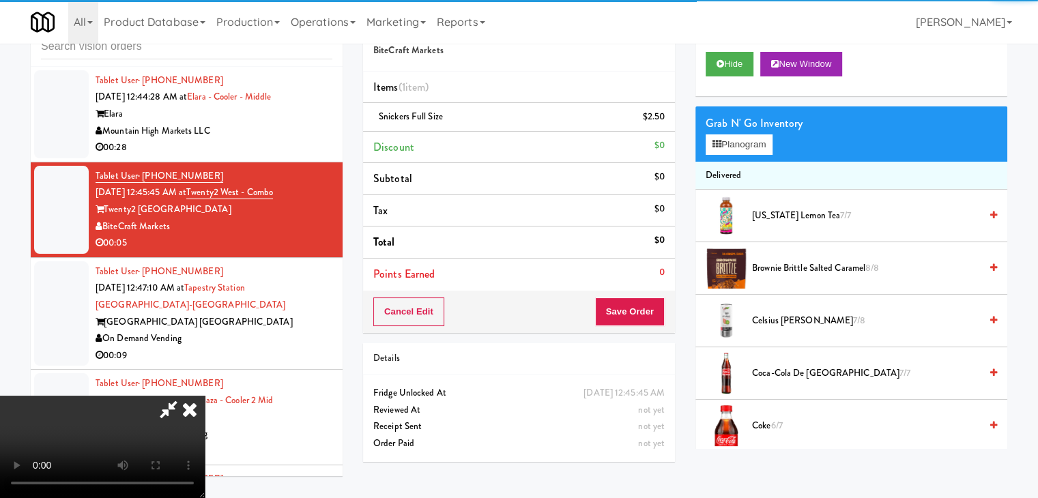
click at [205, 396] on video at bounding box center [102, 447] width 205 height 102
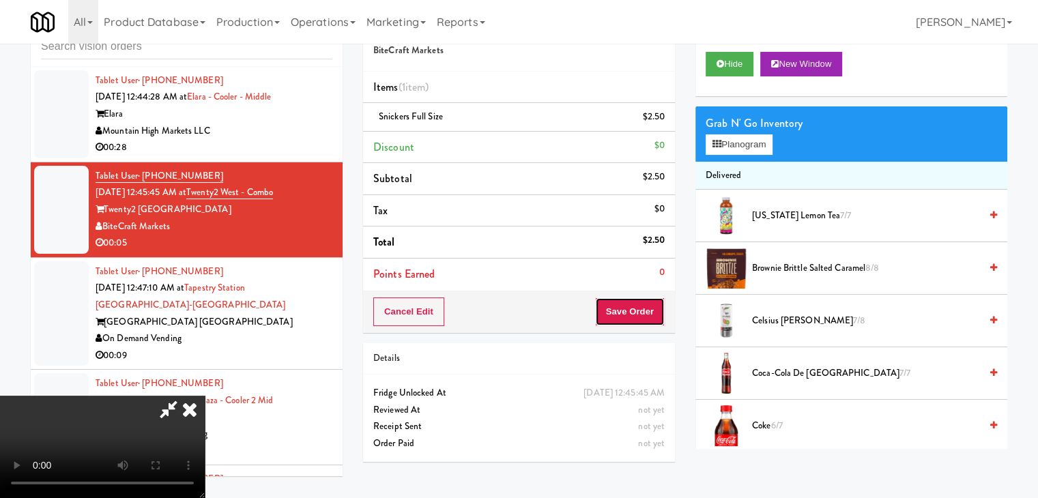
click at [646, 310] on button "Save Order" at bounding box center [630, 311] width 70 height 29
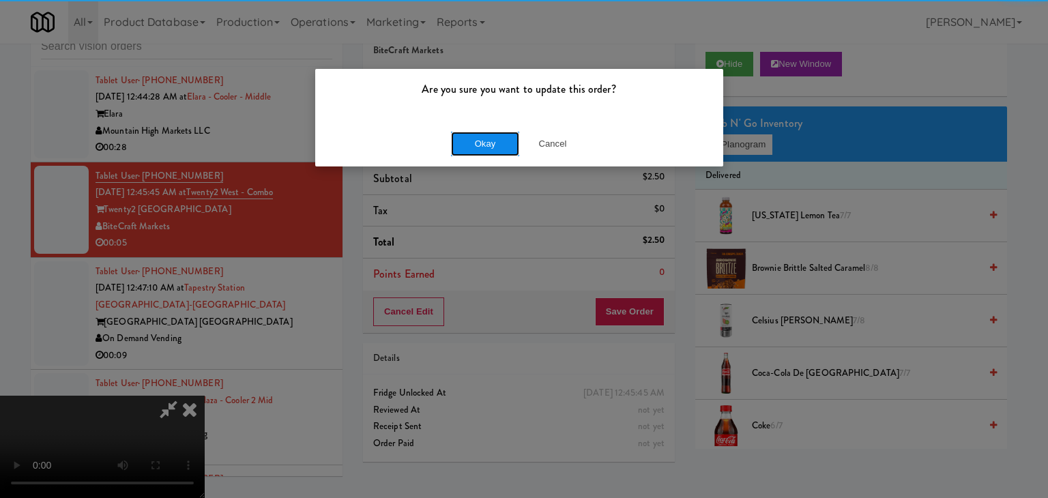
click at [501, 147] on button "Okay" at bounding box center [485, 144] width 68 height 25
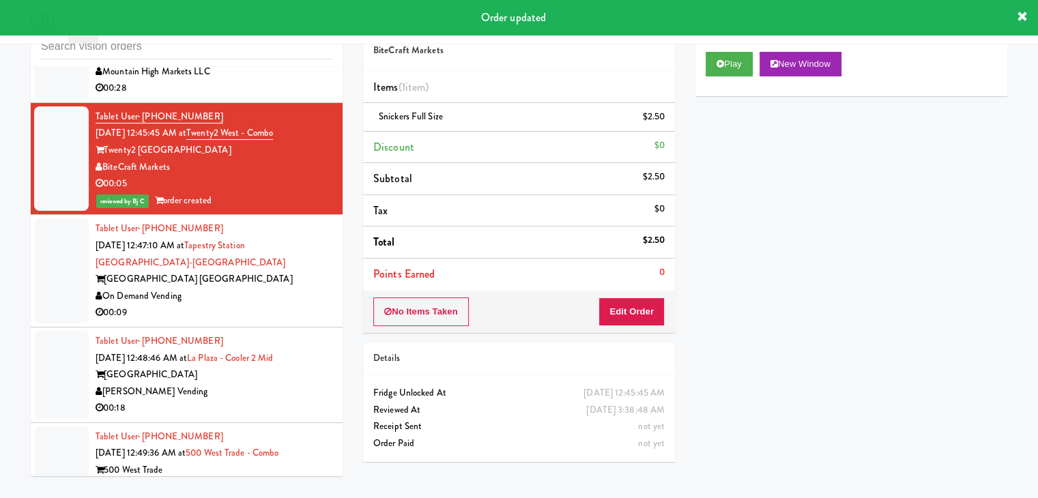
scroll to position [11006, 0]
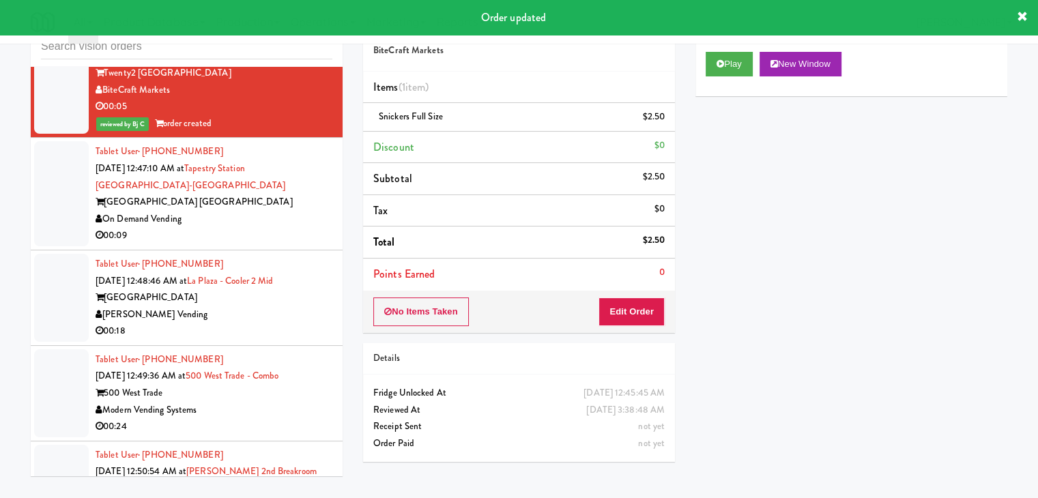
drag, startPoint x: 262, startPoint y: 241, endPoint x: 266, endPoint y: 247, distance: 7.4
click at [265, 228] on div "On Demand Vending" at bounding box center [214, 219] width 237 height 17
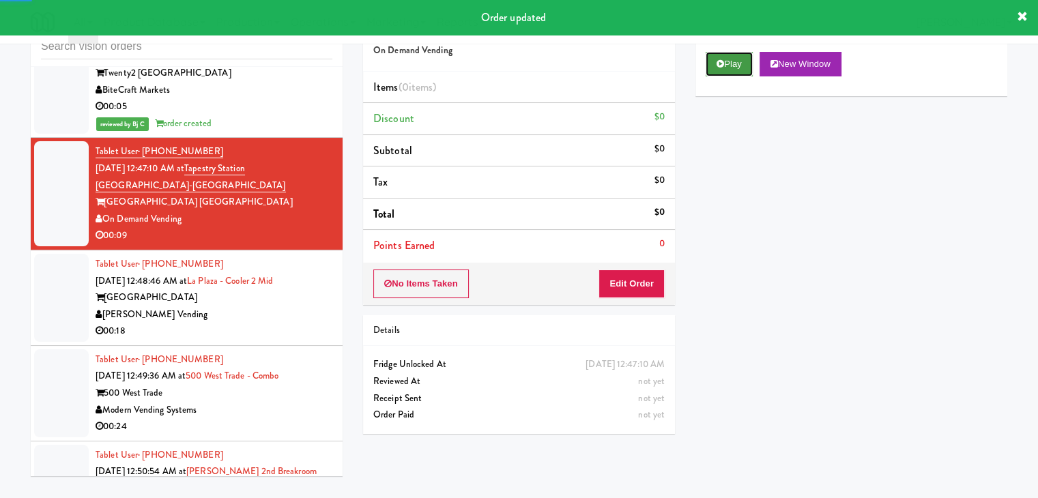
click at [727, 68] on button "Play" at bounding box center [728, 64] width 47 height 25
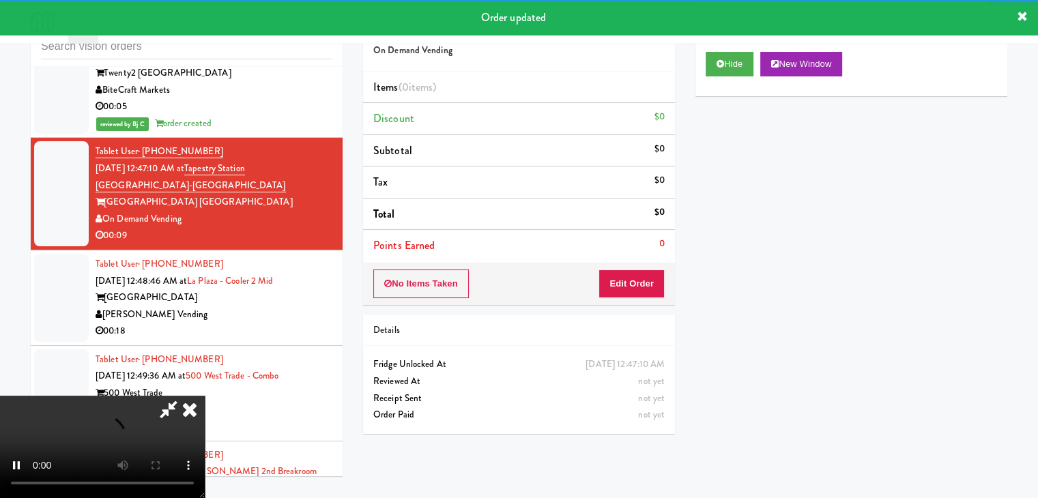
click at [610, 296] on div "No Items Taken Edit Order" at bounding box center [519, 284] width 312 height 42
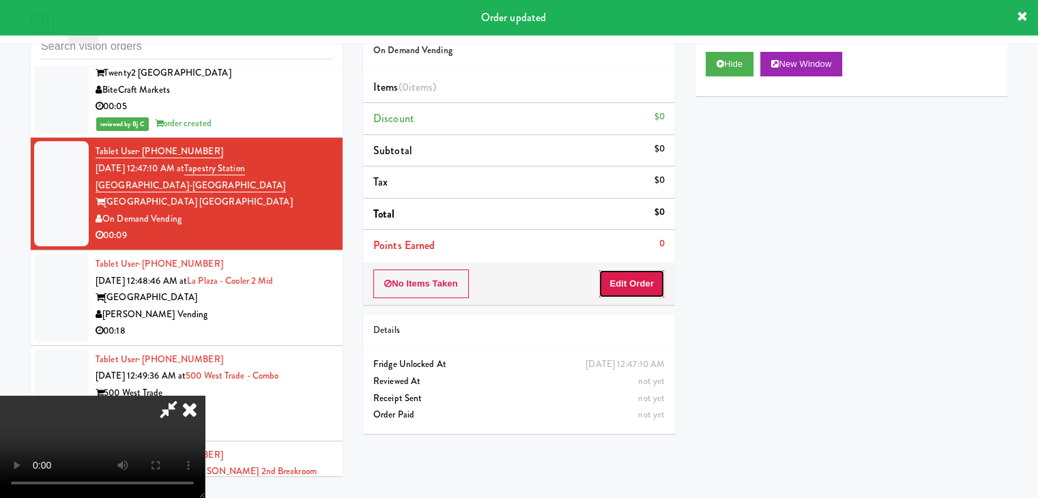
click at [614, 291] on button "Edit Order" at bounding box center [631, 283] width 66 height 29
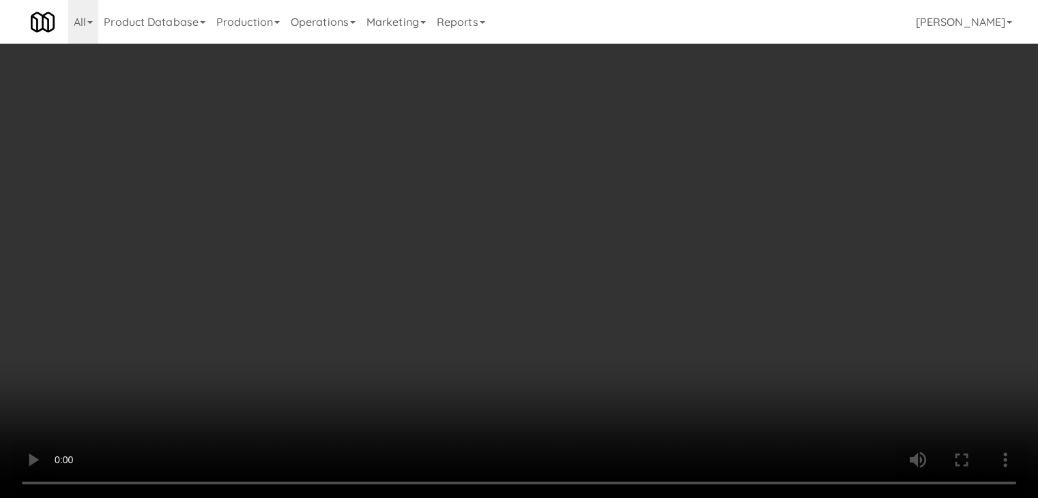
scroll to position [10989, 0]
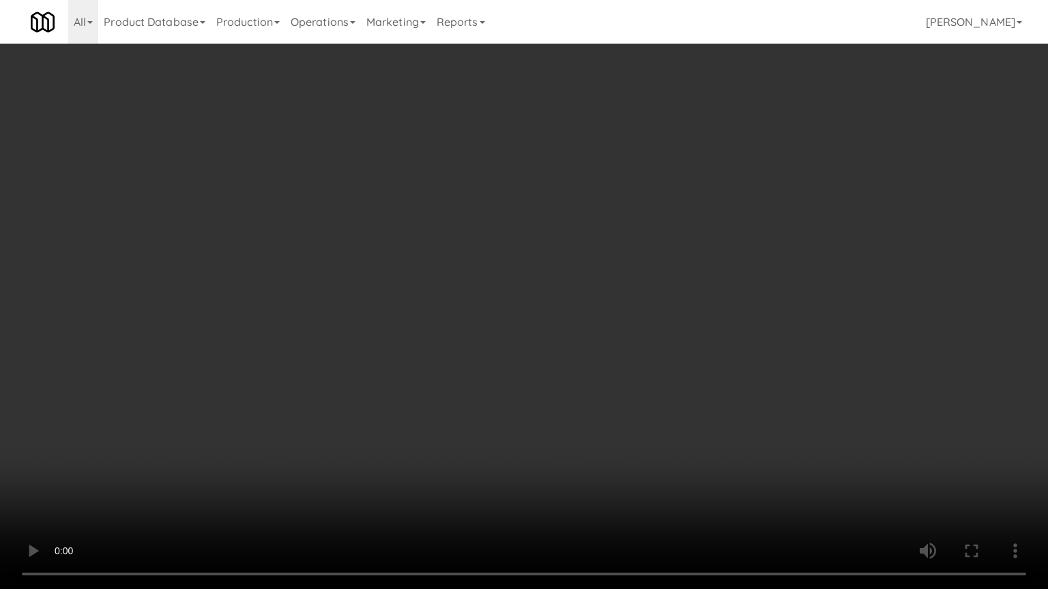
click at [617, 278] on video at bounding box center [524, 294] width 1048 height 589
drag, startPoint x: 607, startPoint y: 278, endPoint x: 600, endPoint y: 282, distance: 8.0
click at [606, 279] on video at bounding box center [524, 294] width 1048 height 589
click at [602, 276] on video at bounding box center [524, 294] width 1048 height 589
drag, startPoint x: 595, startPoint y: 276, endPoint x: 587, endPoint y: 279, distance: 8.9
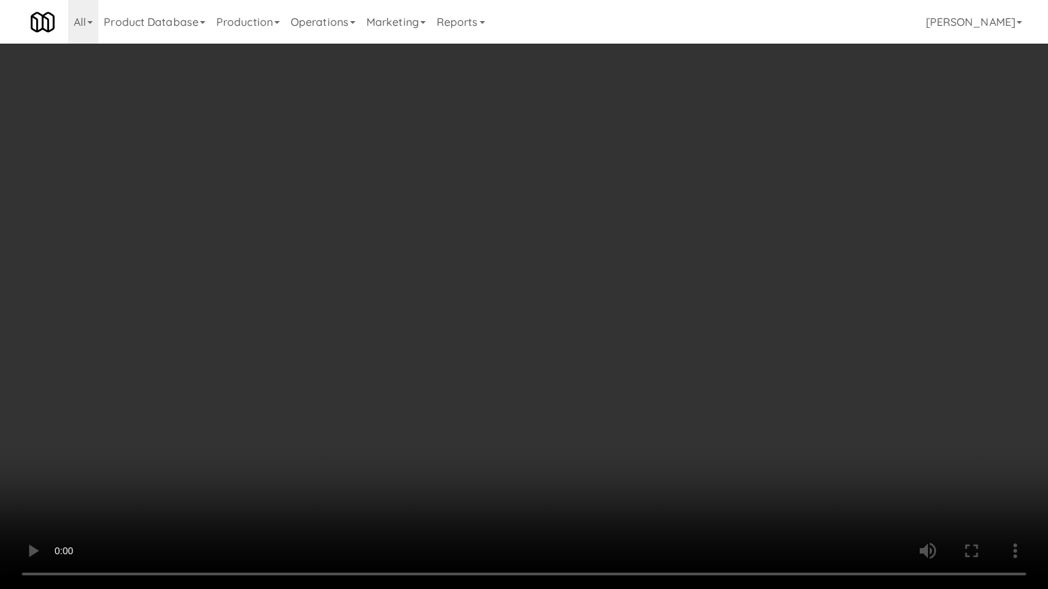
click at [595, 276] on video at bounding box center [524, 294] width 1048 height 589
click at [594, 268] on video at bounding box center [524, 294] width 1048 height 589
click at [592, 269] on video at bounding box center [524, 294] width 1048 height 589
click at [614, 254] on video at bounding box center [524, 294] width 1048 height 589
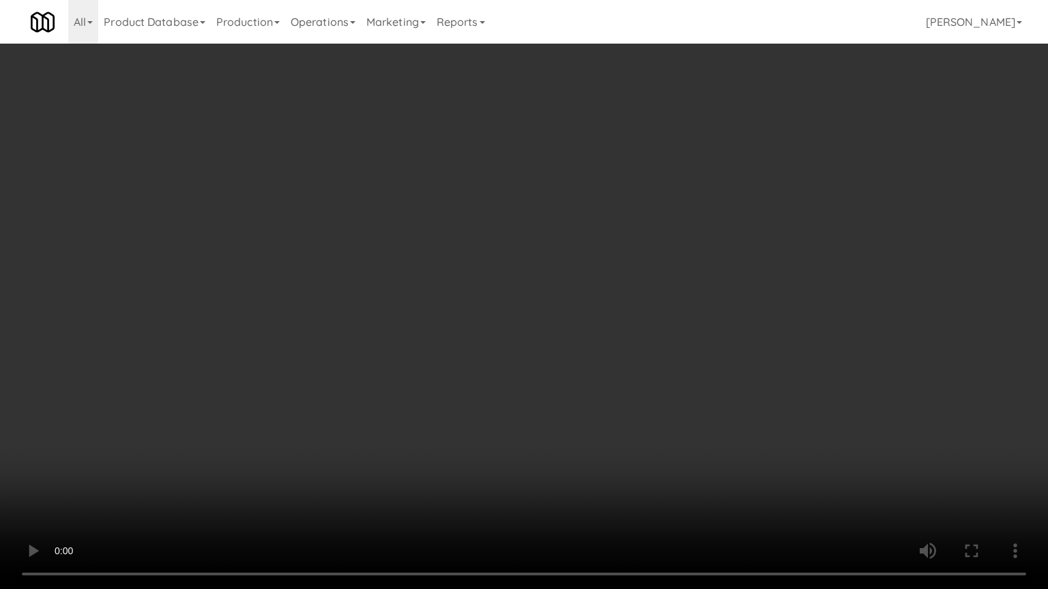
click at [609, 254] on video at bounding box center [524, 294] width 1048 height 589
drag, startPoint x: 610, startPoint y: 254, endPoint x: 722, endPoint y: 129, distance: 167.7
click at [611, 252] on video at bounding box center [524, 294] width 1048 height 589
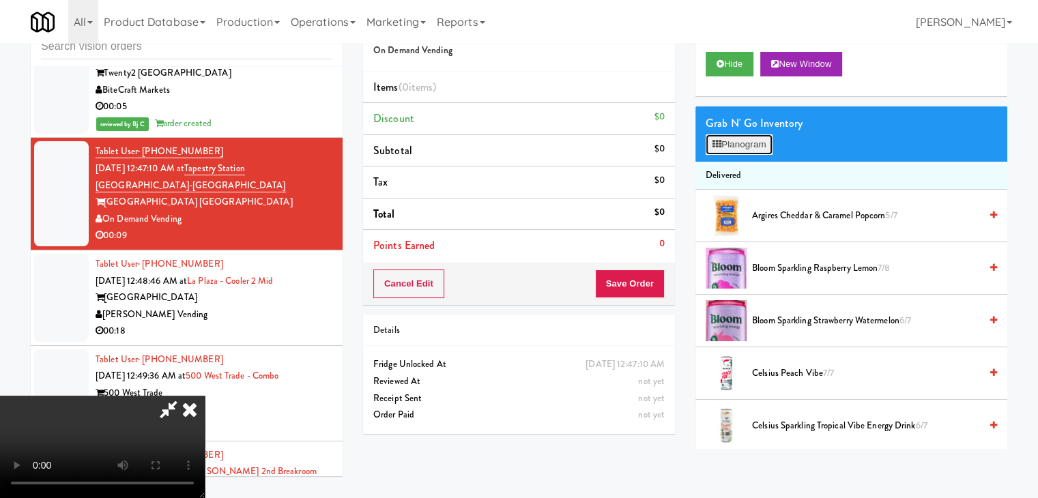
click at [750, 138] on button "Planogram" at bounding box center [738, 144] width 67 height 20
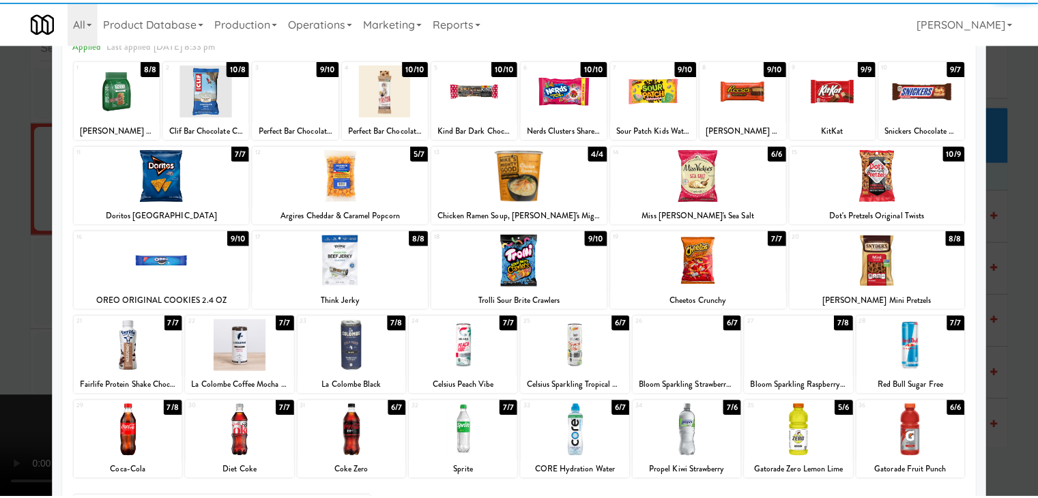
scroll to position [172, 0]
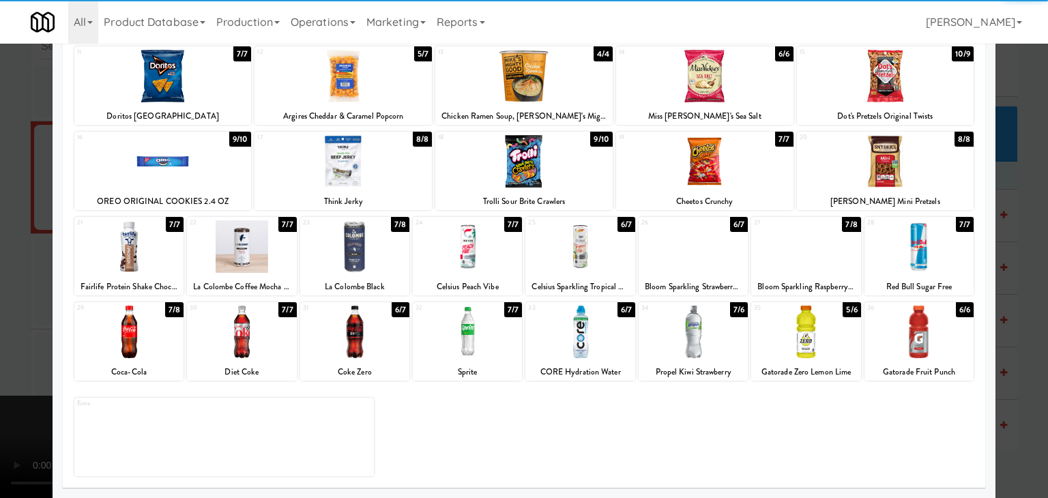
click at [128, 331] on div at bounding box center [128, 332] width 109 height 53
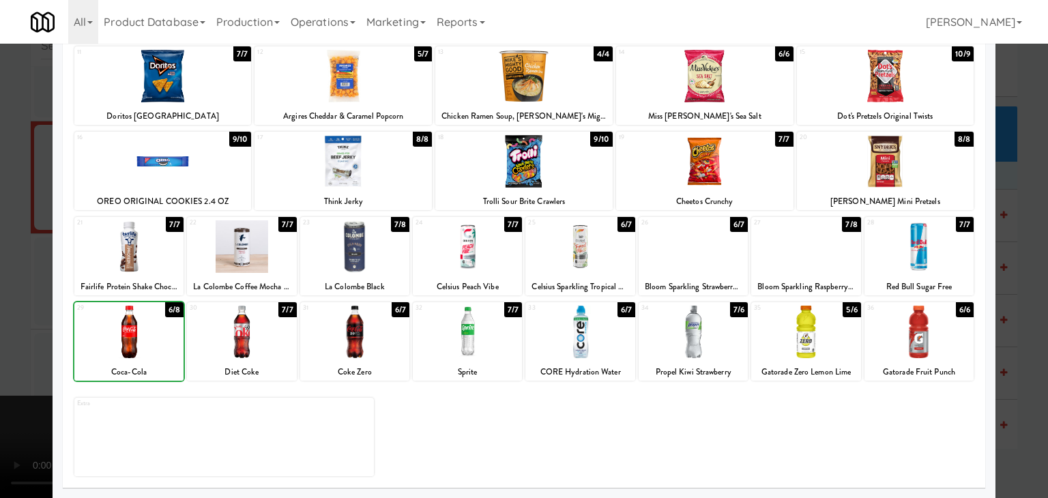
drag, startPoint x: 0, startPoint y: 340, endPoint x: 486, endPoint y: 321, distance: 486.1
click at [41, 331] on div at bounding box center [524, 249] width 1048 height 498
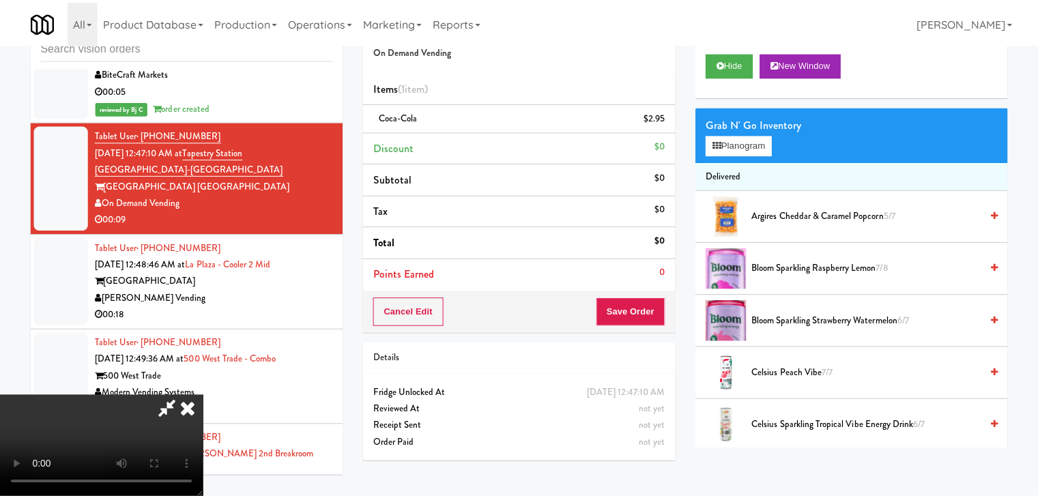
scroll to position [11006, 0]
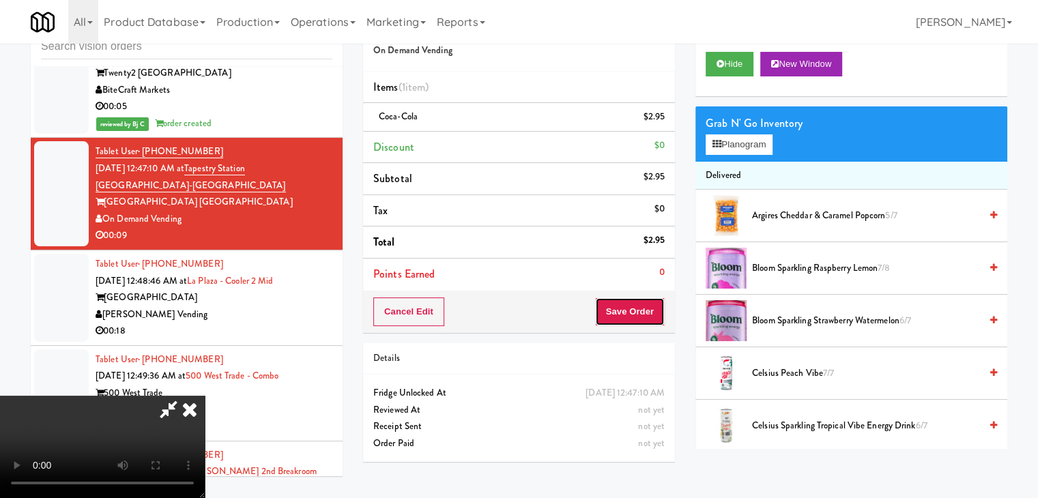
click at [645, 315] on button "Save Order" at bounding box center [630, 311] width 70 height 29
click at [644, 313] on button "Save Order" at bounding box center [630, 311] width 70 height 29
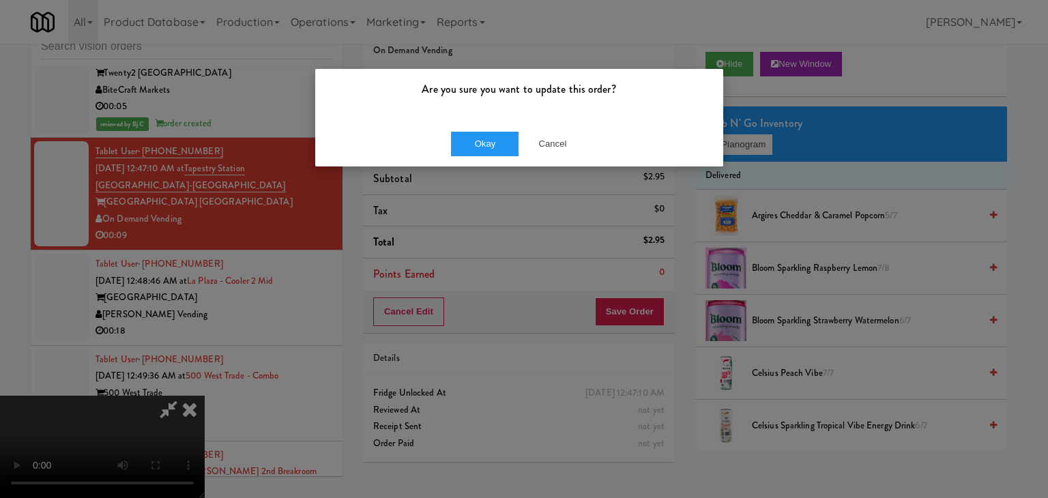
click at [489, 127] on div "Okay Cancel" at bounding box center [519, 144] width 408 height 46
click at [489, 136] on button "Okay" at bounding box center [485, 144] width 68 height 25
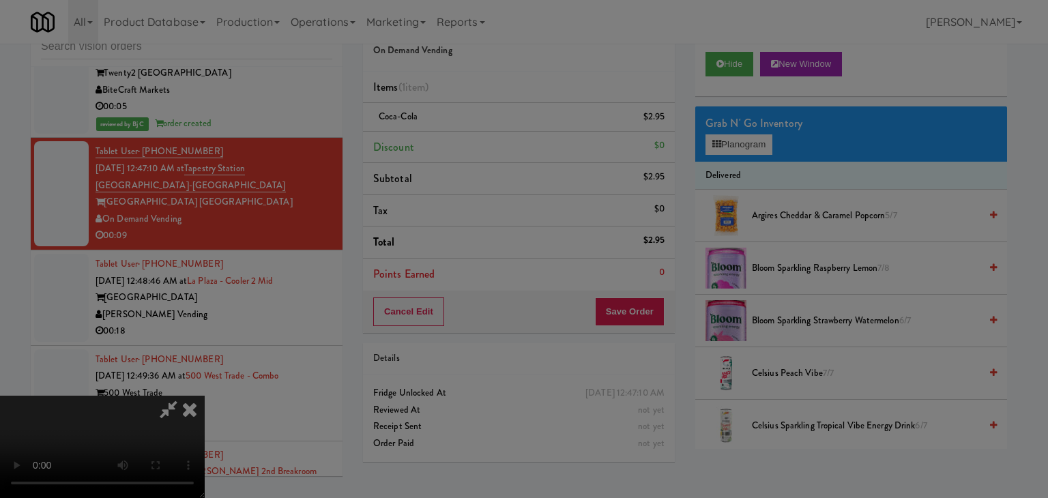
click at [489, 131] on button "Okay" at bounding box center [485, 118] width 68 height 25
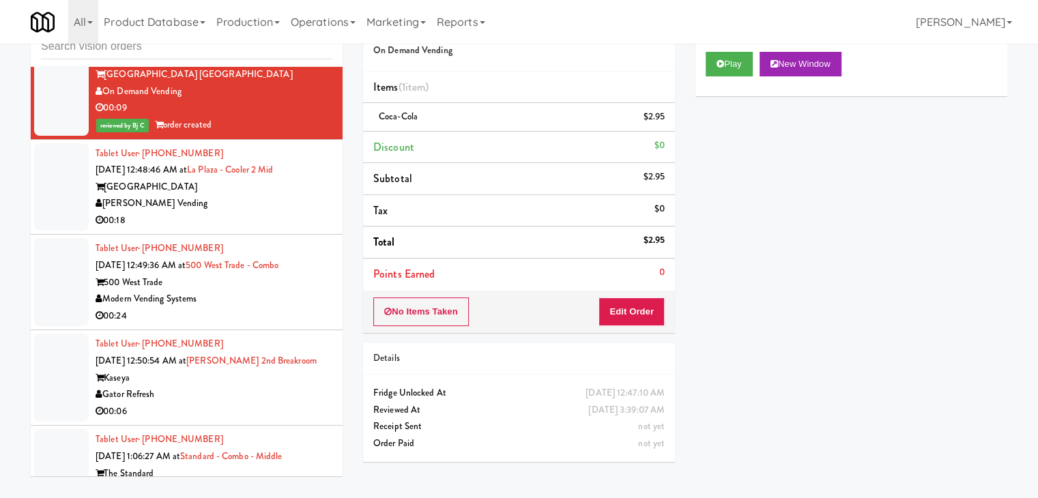
scroll to position [11143, 0]
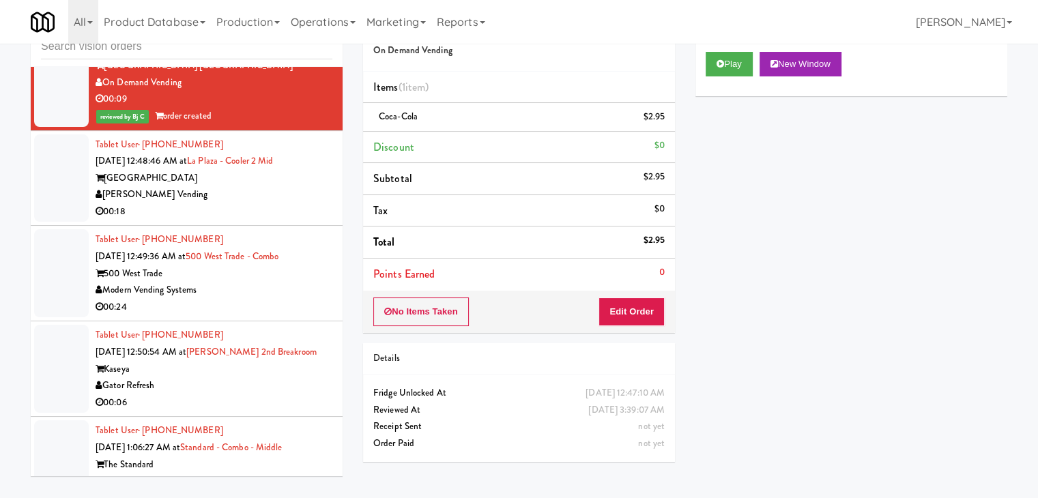
click at [240, 203] on div "[PERSON_NAME] Vending" at bounding box center [214, 194] width 237 height 17
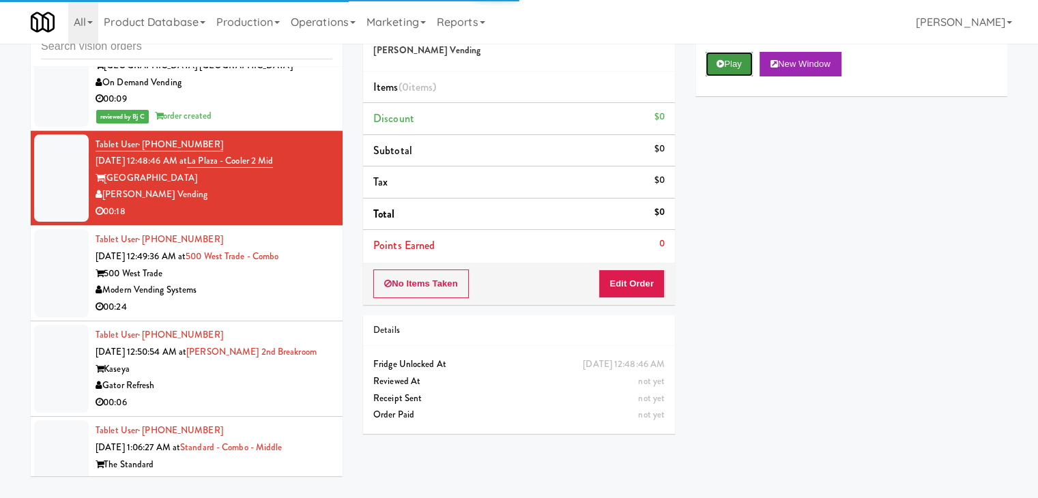
click at [729, 72] on button "Play" at bounding box center [728, 64] width 47 height 25
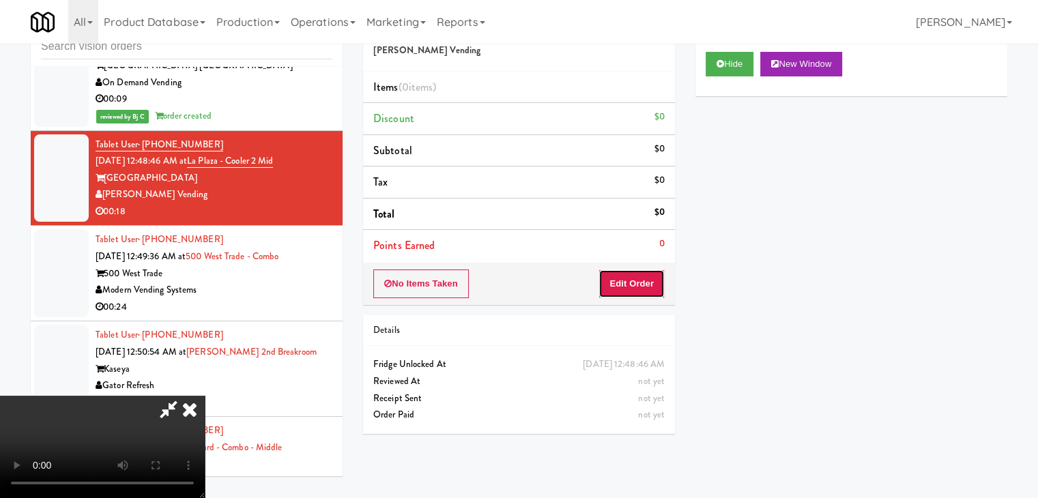
click at [636, 274] on button "Edit Order" at bounding box center [631, 283] width 66 height 29
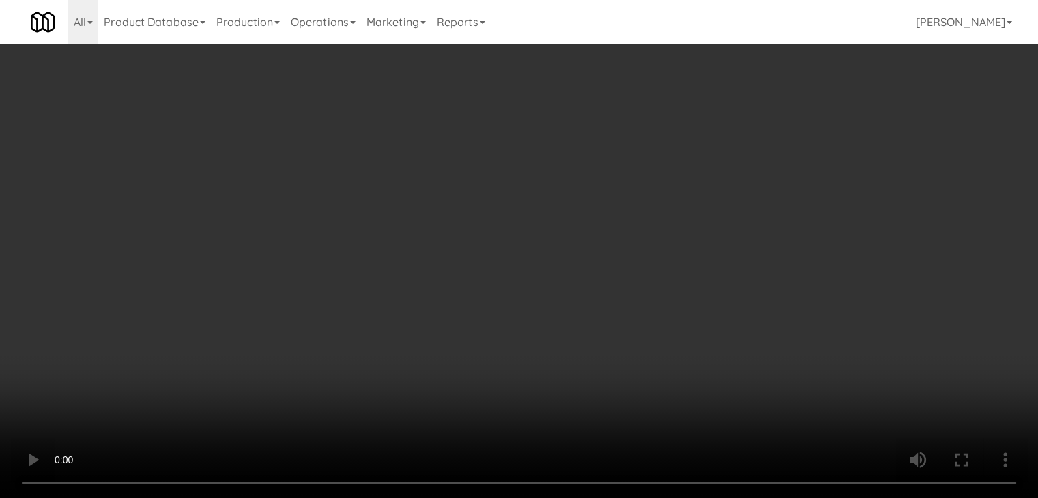
scroll to position [11126, 0]
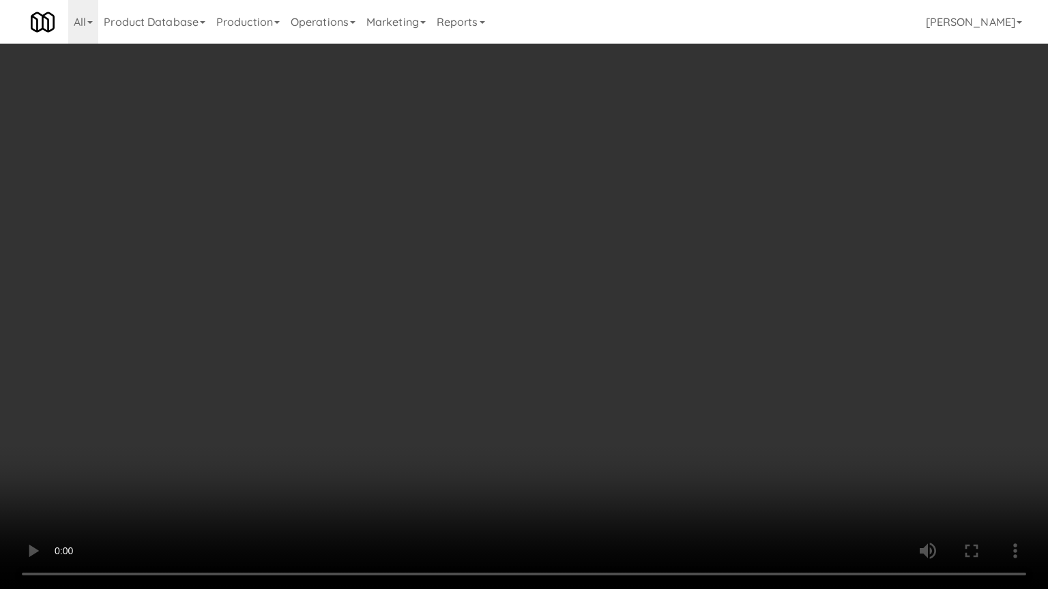
click at [583, 333] on video at bounding box center [524, 294] width 1048 height 589
click at [578, 338] on video at bounding box center [524, 294] width 1048 height 589
click at [581, 330] on video at bounding box center [524, 294] width 1048 height 589
click at [584, 335] on video at bounding box center [524, 294] width 1048 height 589
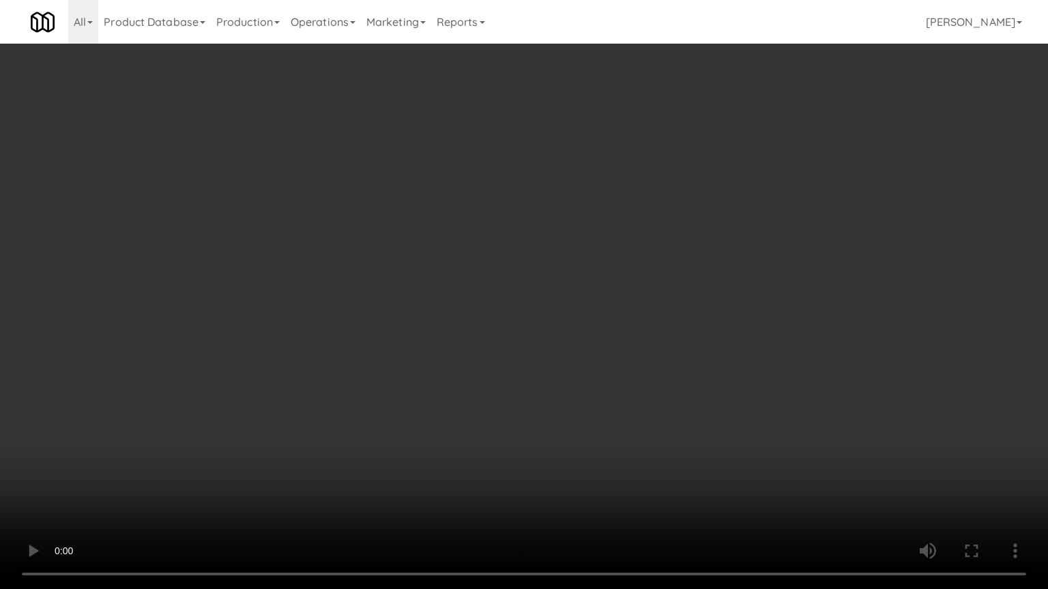
click at [584, 335] on video at bounding box center [524, 294] width 1048 height 589
click at [589, 339] on video at bounding box center [524, 294] width 1048 height 589
click at [603, 326] on video at bounding box center [524, 294] width 1048 height 589
drag, startPoint x: 603, startPoint y: 330, endPoint x: 596, endPoint y: 338, distance: 10.7
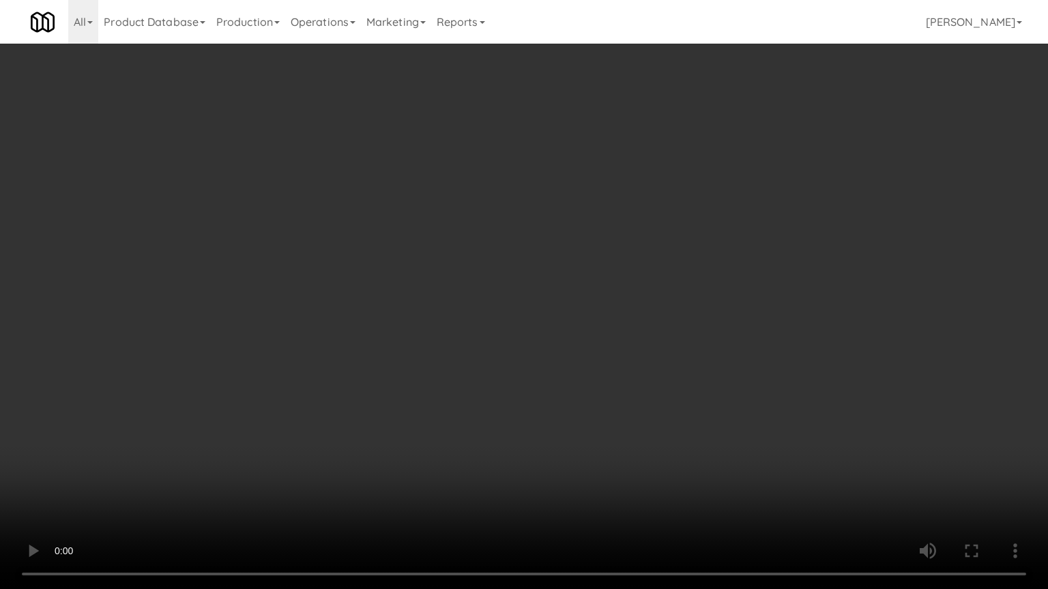
click at [602, 333] on video at bounding box center [524, 294] width 1048 height 589
click at [602, 331] on video at bounding box center [524, 294] width 1048 height 589
click at [602, 330] on video at bounding box center [524, 294] width 1048 height 589
click at [626, 312] on video at bounding box center [524, 294] width 1048 height 589
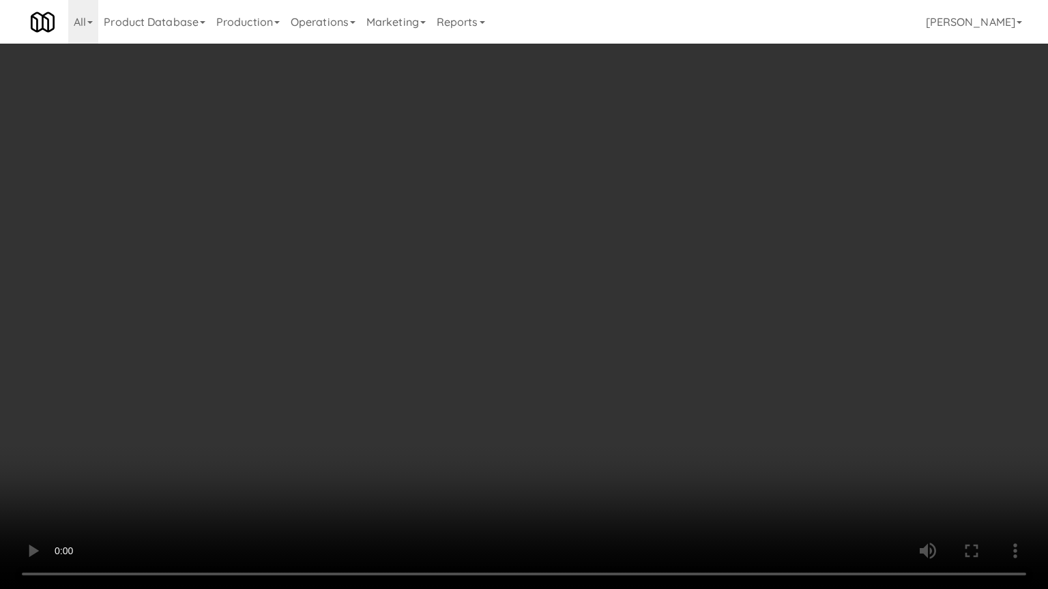
click at [626, 312] on video at bounding box center [524, 294] width 1048 height 589
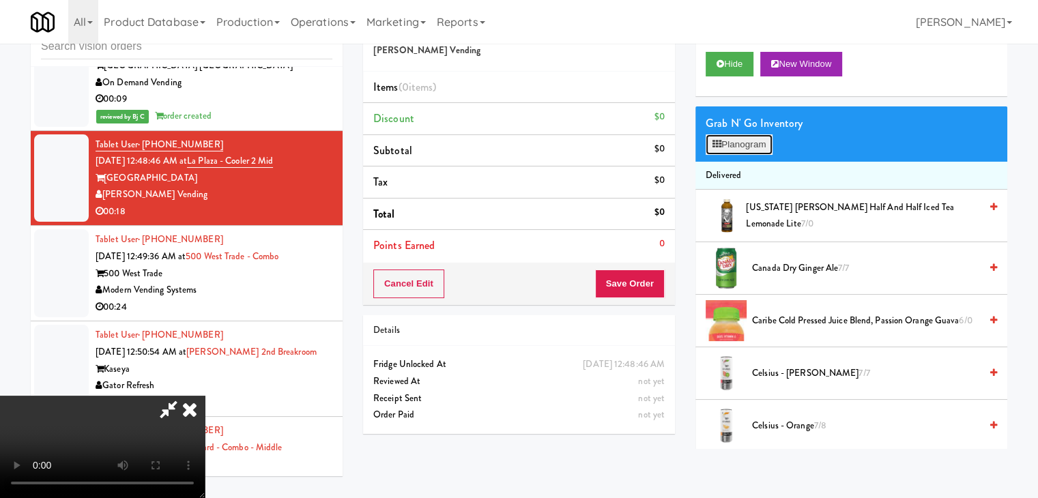
click at [753, 146] on button "Planogram" at bounding box center [738, 144] width 67 height 20
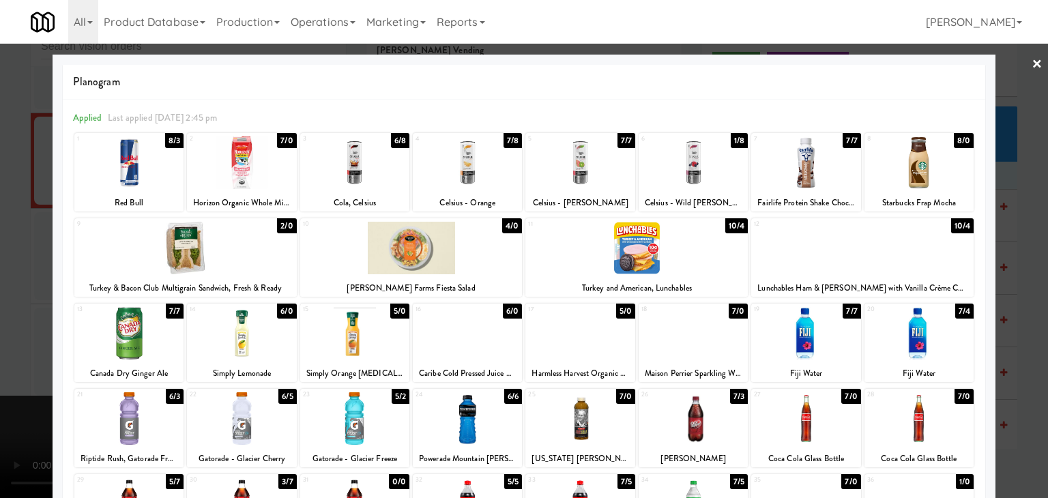
click at [677, 333] on div at bounding box center [693, 333] width 109 height 53
drag, startPoint x: 0, startPoint y: 315, endPoint x: 141, endPoint y: 306, distance: 140.8
click at [1, 313] on div at bounding box center [524, 249] width 1048 height 498
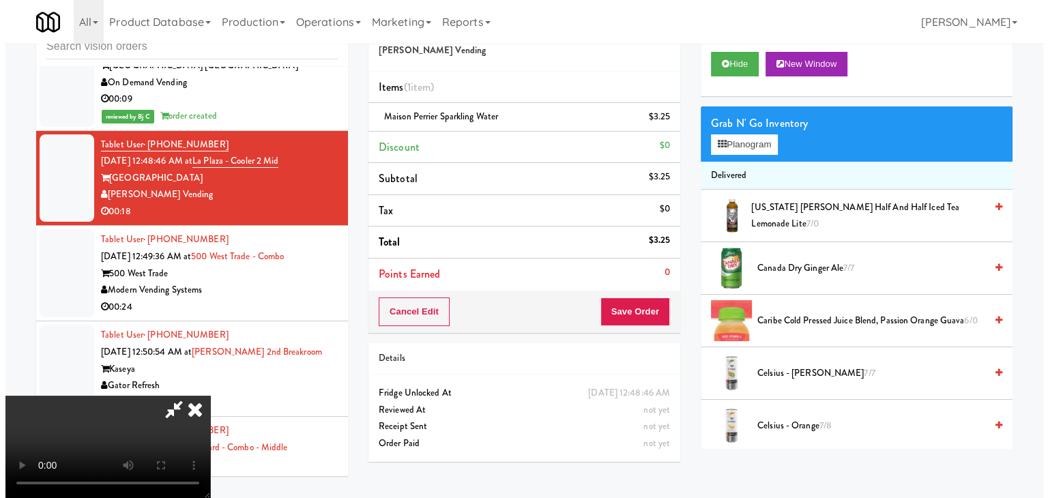
scroll to position [55, 0]
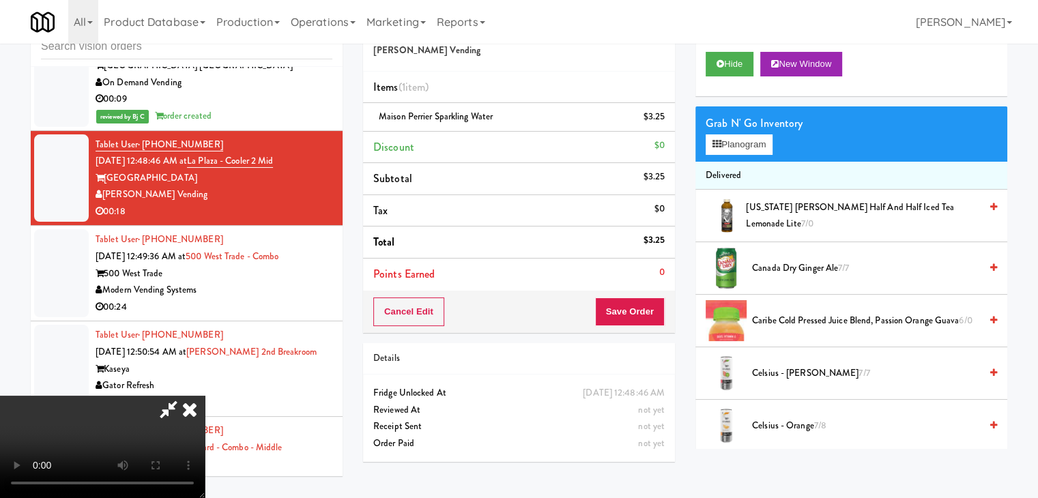
click at [205, 396] on video at bounding box center [102, 447] width 205 height 102
click at [748, 145] on button "Planogram" at bounding box center [738, 144] width 67 height 20
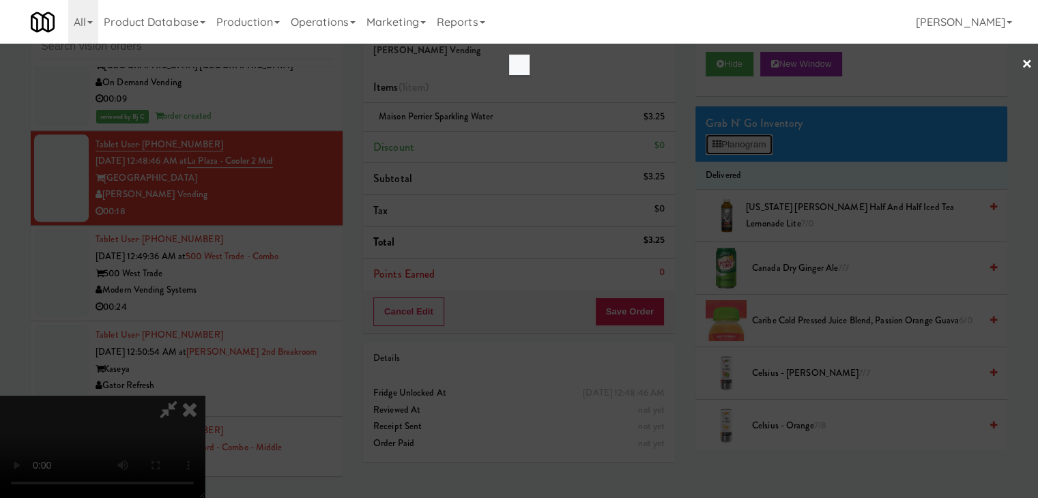
scroll to position [11126, 0]
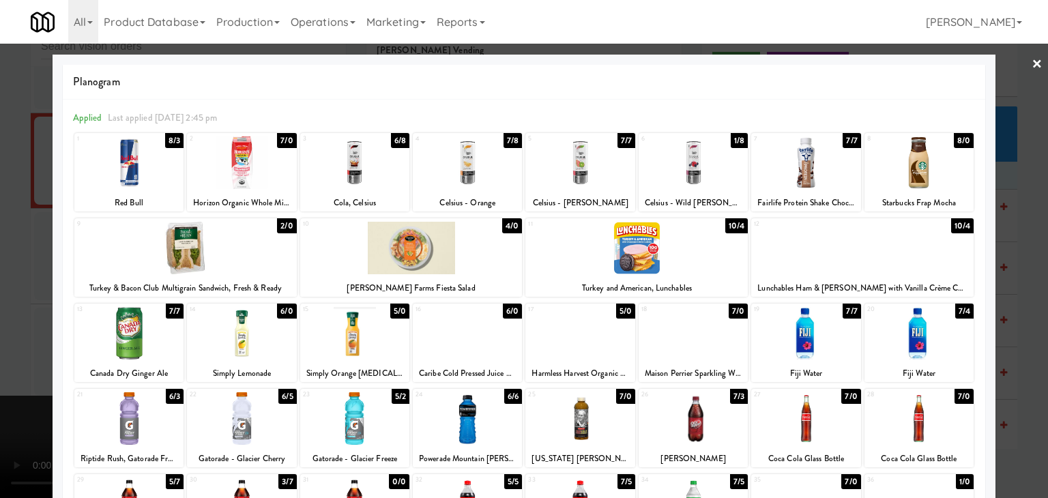
click at [483, 342] on div at bounding box center [467, 333] width 109 height 53
click at [0, 337] on div at bounding box center [524, 249] width 1048 height 498
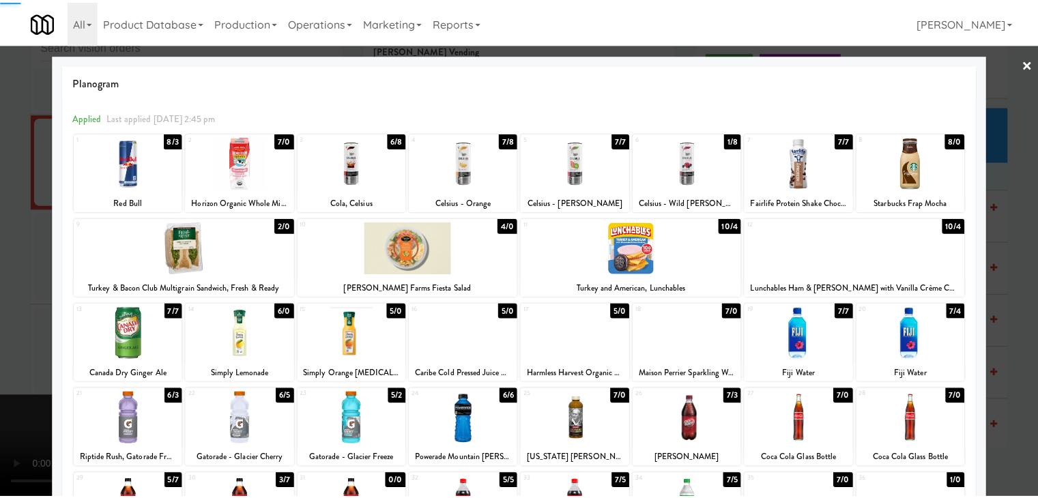
scroll to position [11143, 0]
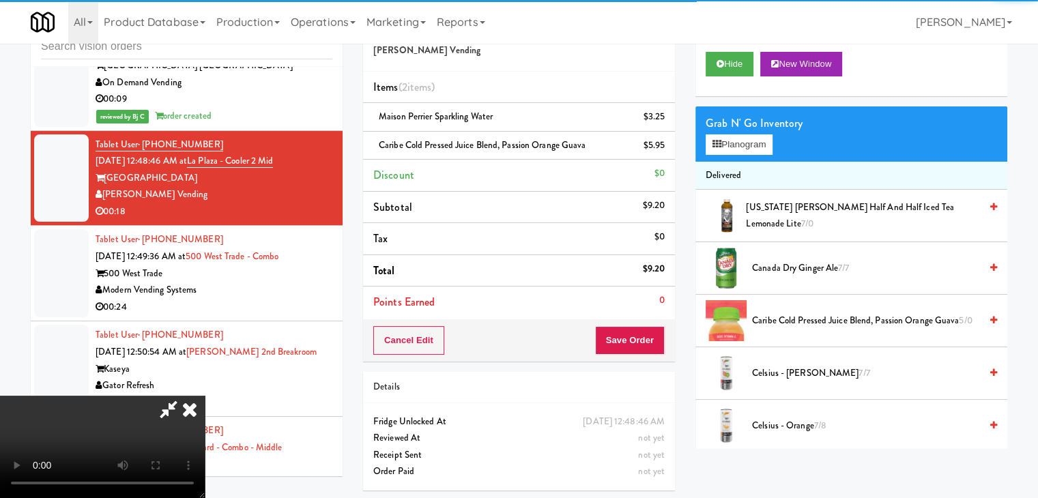
click at [205, 396] on video at bounding box center [102, 447] width 205 height 102
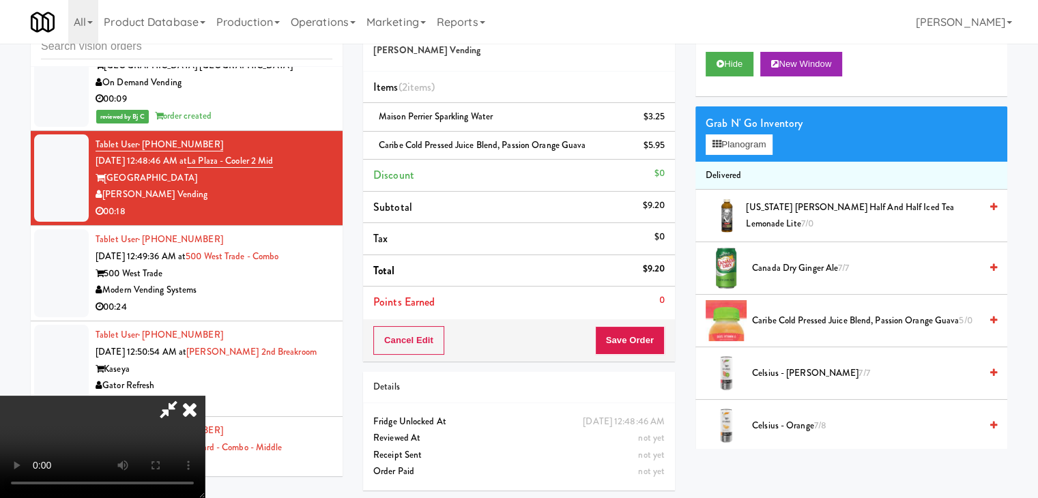
click at [637, 314] on li "Points Earned 0" at bounding box center [519, 302] width 312 height 31
click at [639, 339] on button "Save Order" at bounding box center [630, 340] width 70 height 29
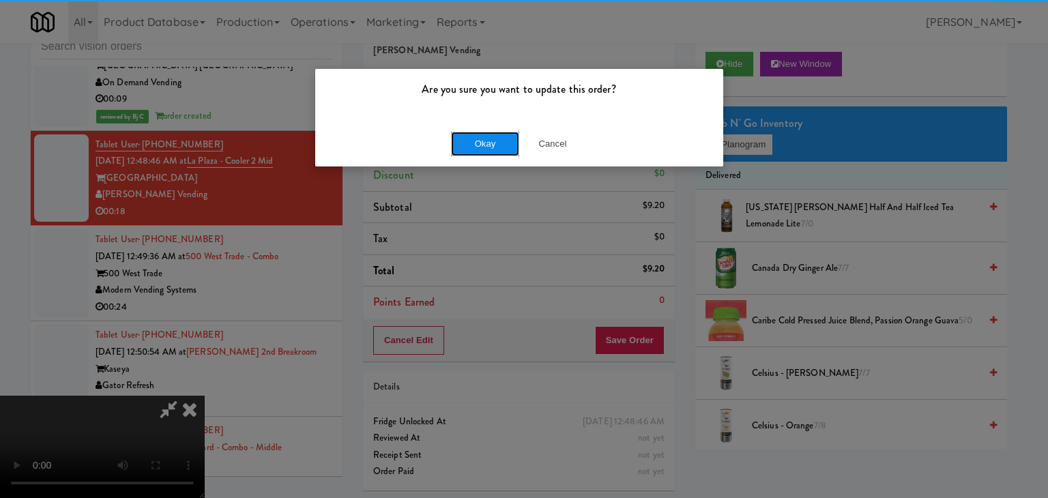
click at [513, 144] on button "Okay" at bounding box center [485, 144] width 68 height 25
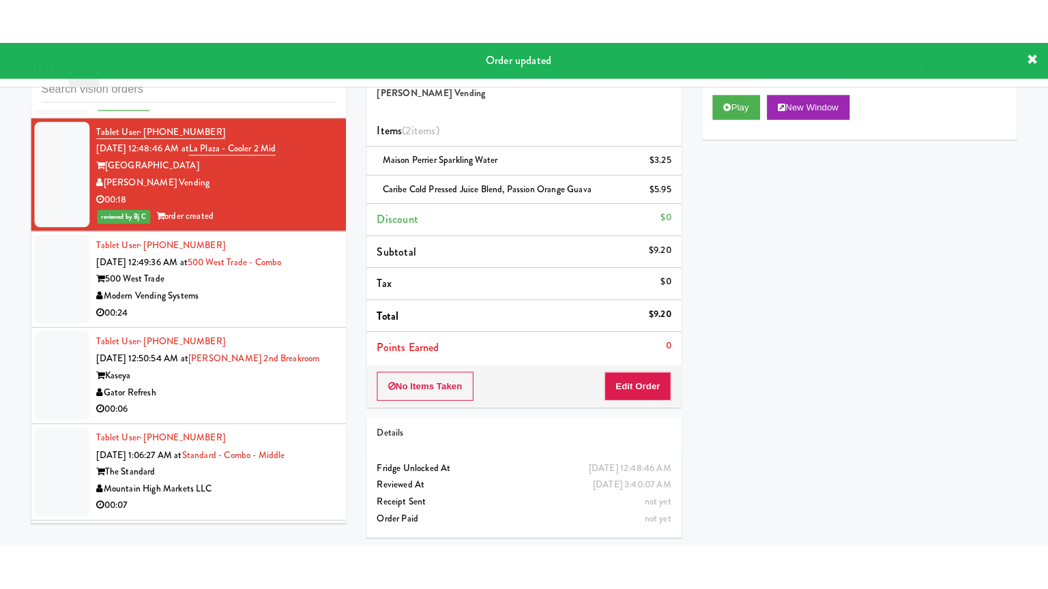
scroll to position [11279, 0]
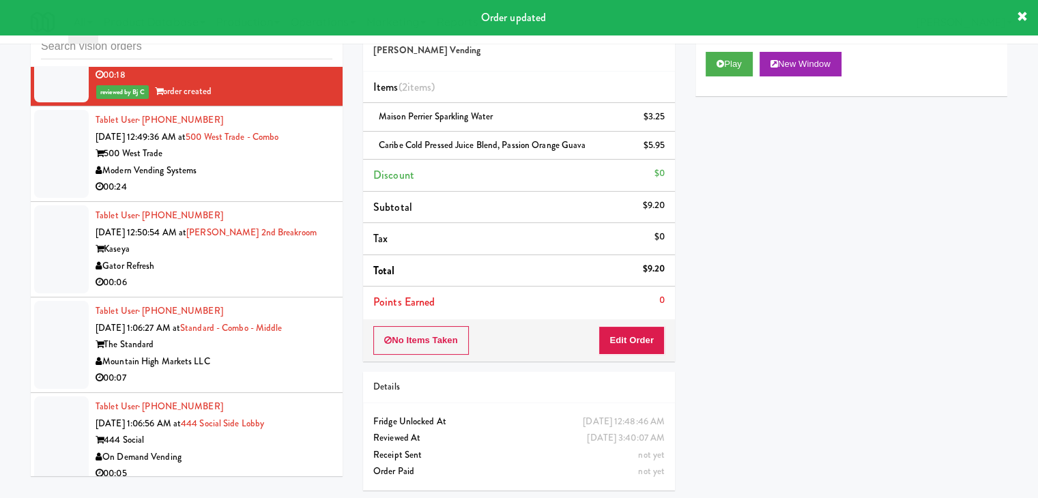
click at [295, 179] on div "Modern Vending Systems" at bounding box center [214, 170] width 237 height 17
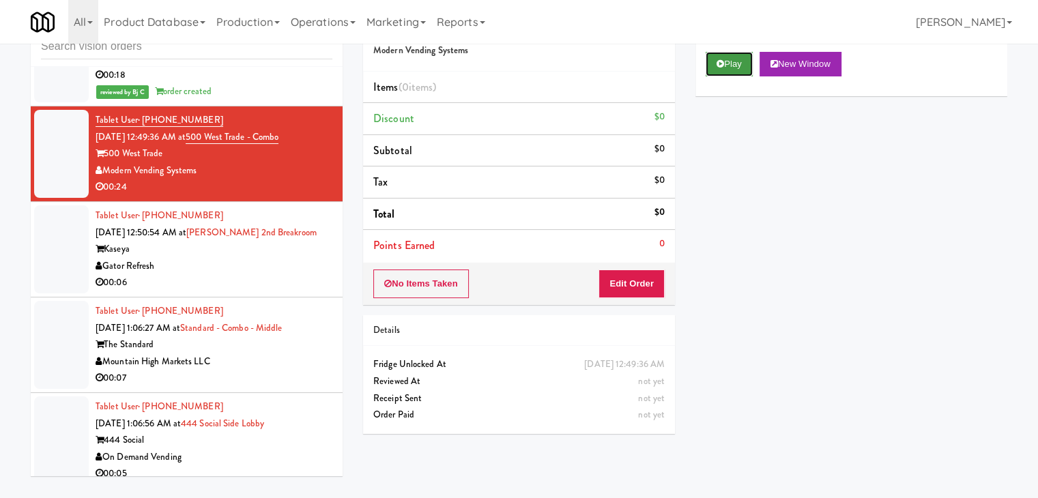
click at [733, 63] on button "Play" at bounding box center [728, 64] width 47 height 25
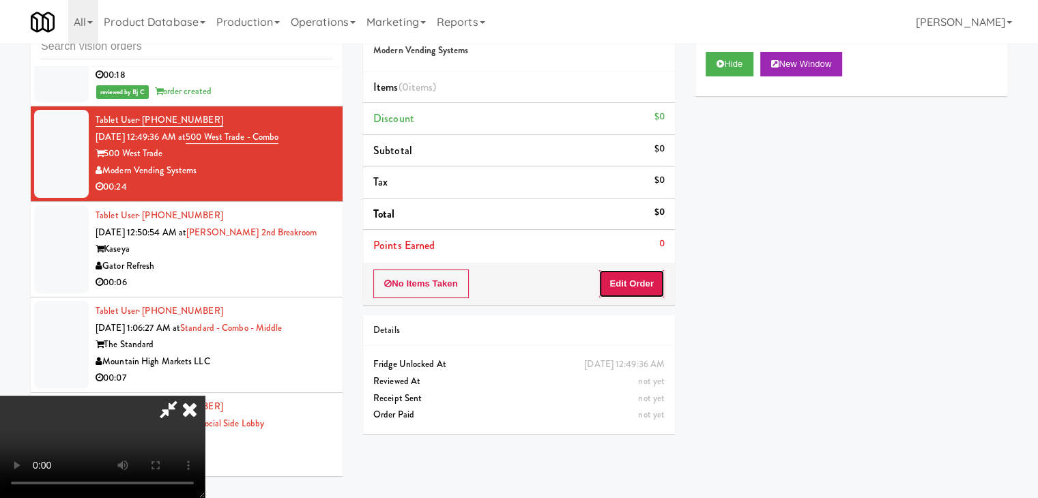
click at [622, 282] on button "Edit Order" at bounding box center [631, 283] width 66 height 29
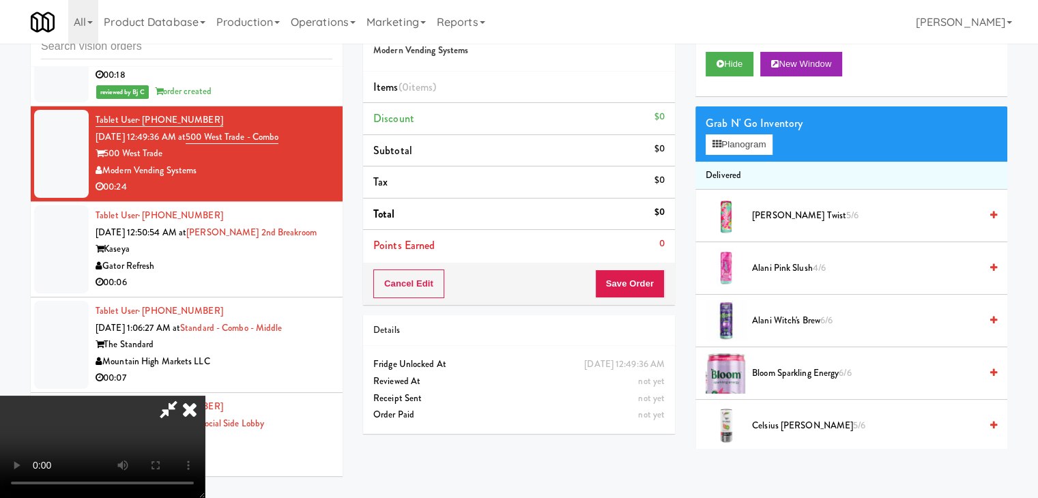
scroll to position [11263, 0]
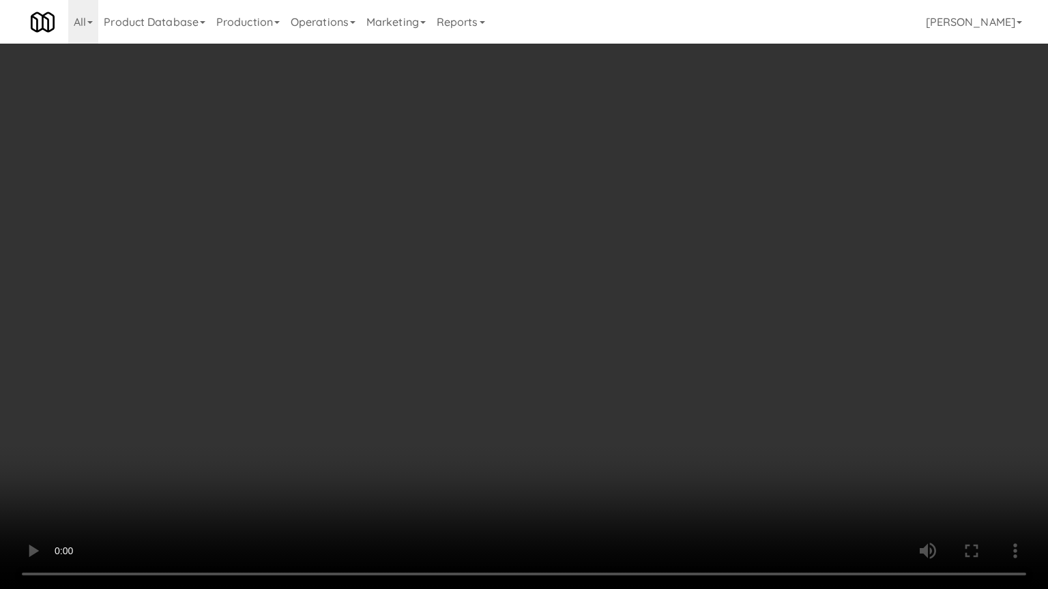
click at [559, 388] on video at bounding box center [524, 294] width 1048 height 589
click at [554, 382] on video at bounding box center [524, 294] width 1048 height 589
click at [546, 390] on video at bounding box center [524, 294] width 1048 height 589
click at [543, 392] on video at bounding box center [524, 294] width 1048 height 589
click at [562, 363] on video at bounding box center [524, 294] width 1048 height 589
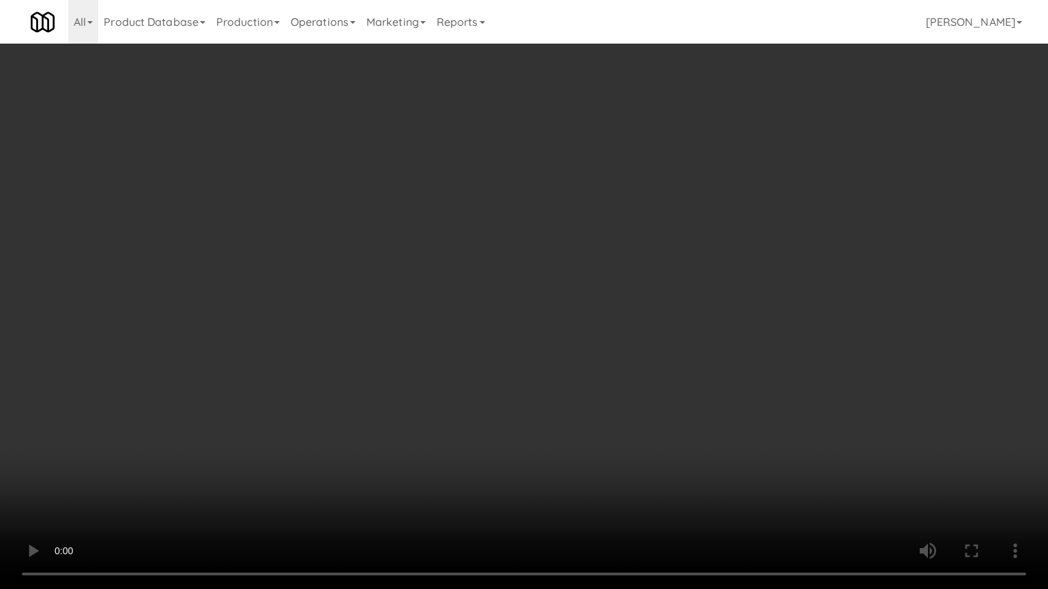
click at [565, 357] on video at bounding box center [524, 294] width 1048 height 589
click at [594, 325] on video at bounding box center [524, 294] width 1048 height 589
click at [592, 325] on video at bounding box center [524, 294] width 1048 height 589
click at [595, 322] on video at bounding box center [524, 294] width 1048 height 589
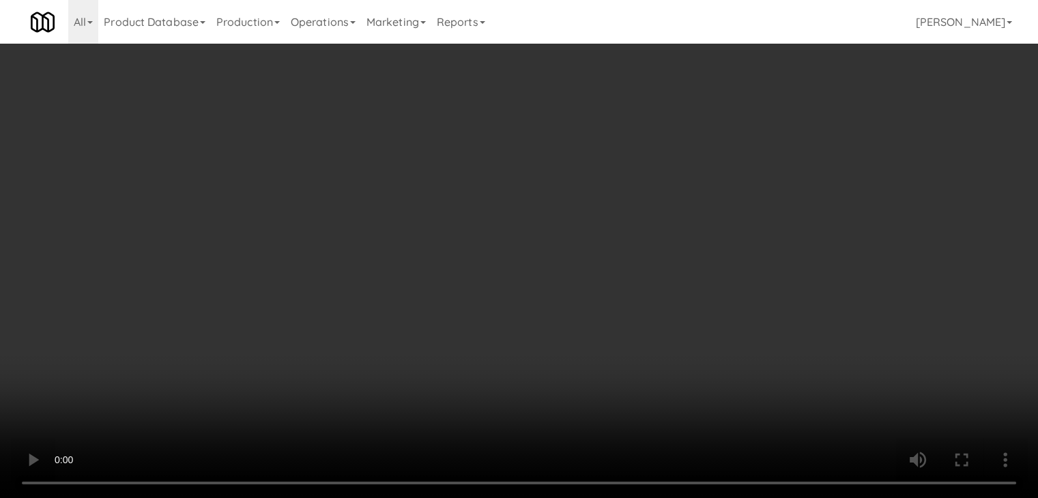
scroll to position [11279, 0]
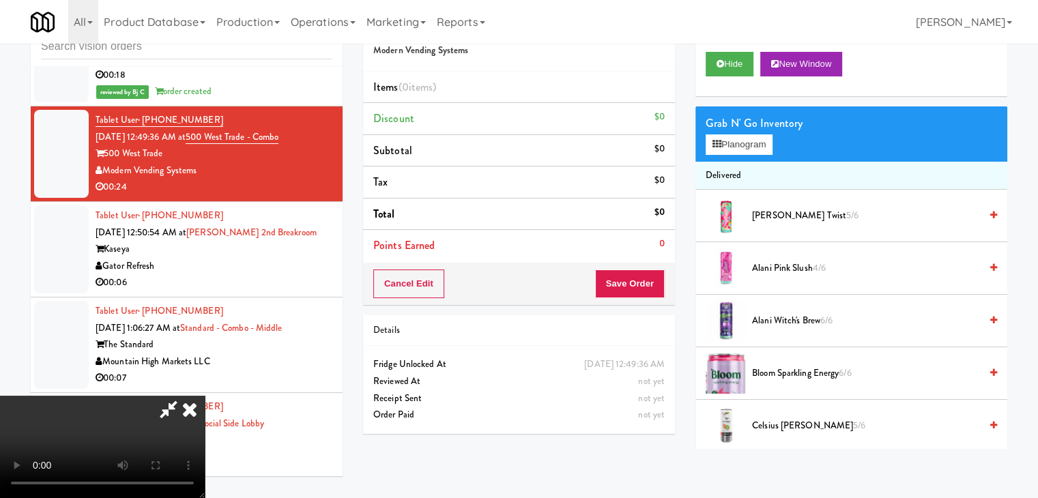
click at [205, 396] on video at bounding box center [102, 447] width 205 height 102
click at [751, 148] on button "Planogram" at bounding box center [738, 144] width 67 height 20
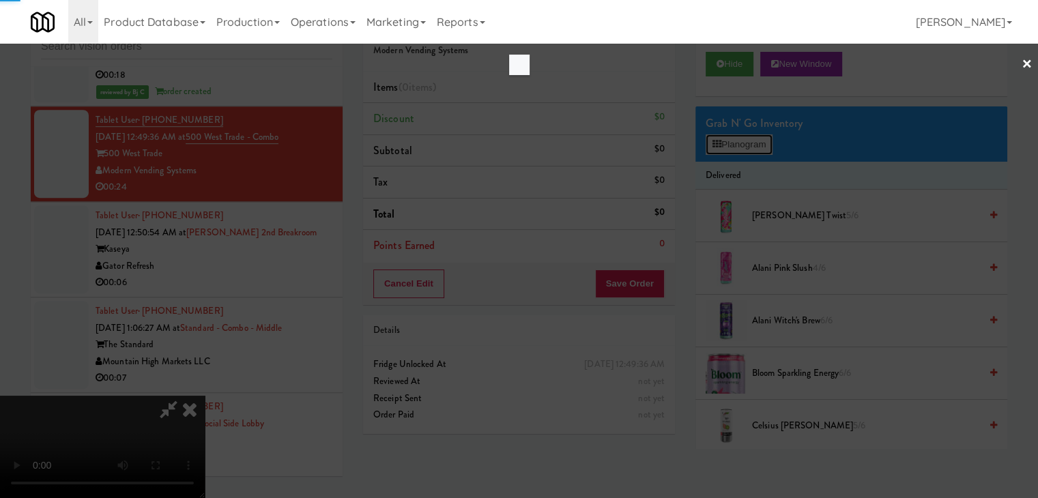
scroll to position [11263, 0]
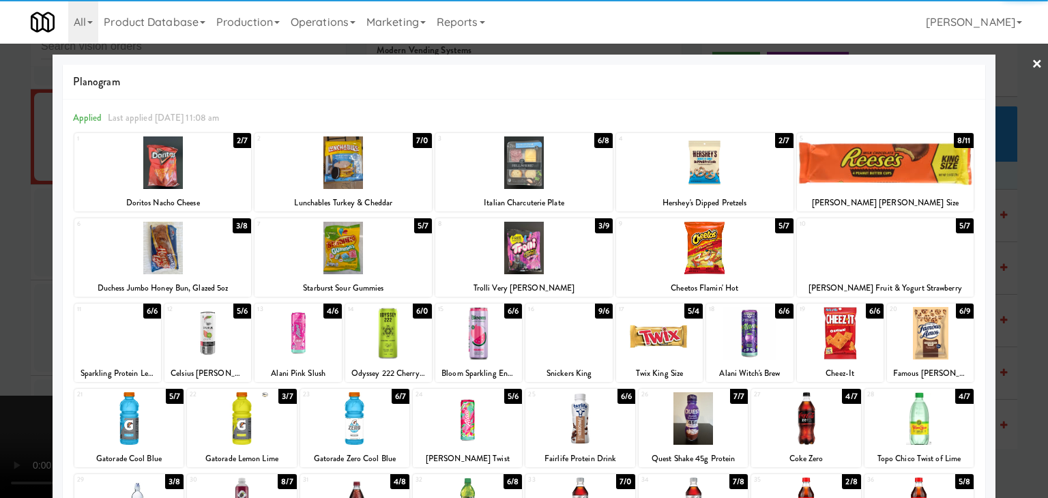
click at [514, 166] on div at bounding box center [523, 162] width 177 height 53
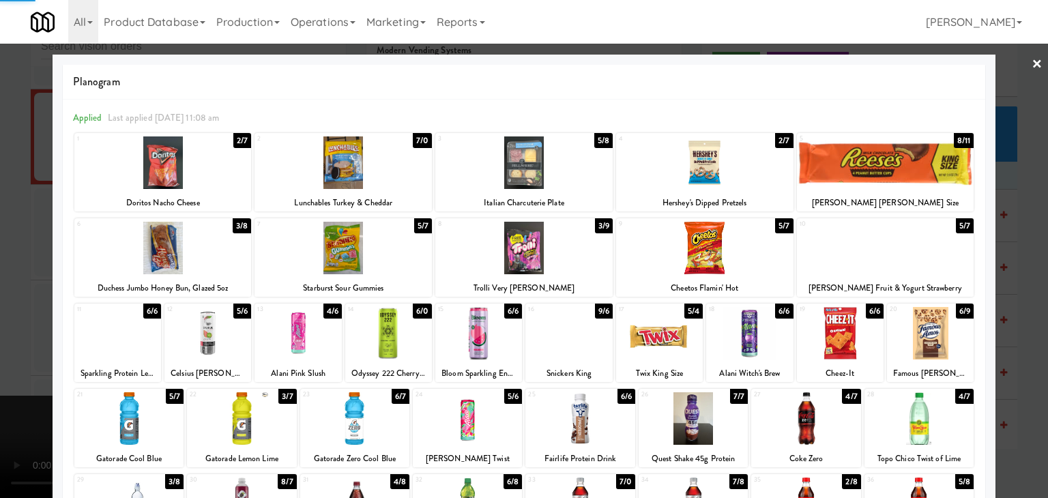
drag, startPoint x: 0, startPoint y: 230, endPoint x: 155, endPoint y: 236, distance: 155.0
click at [3, 229] on div at bounding box center [524, 249] width 1048 height 498
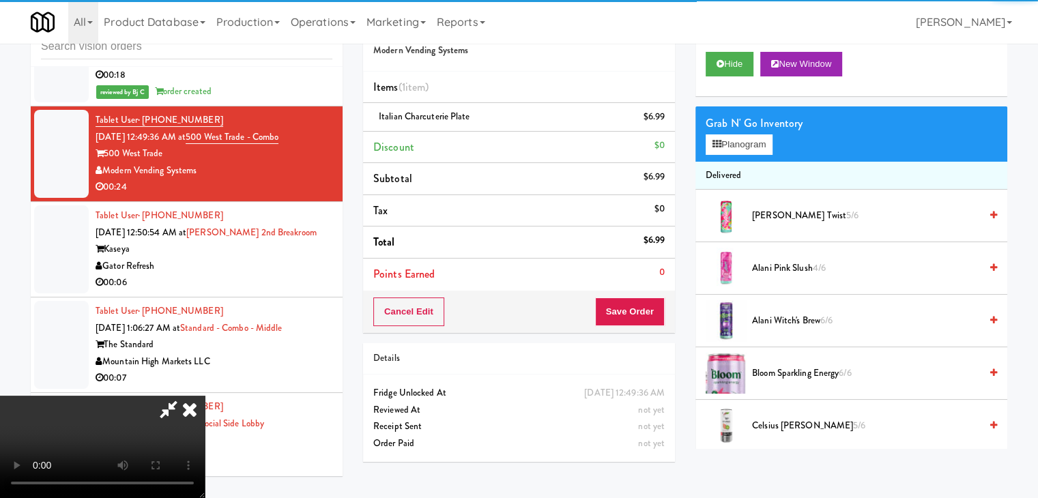
click at [205, 396] on video at bounding box center [102, 447] width 205 height 102
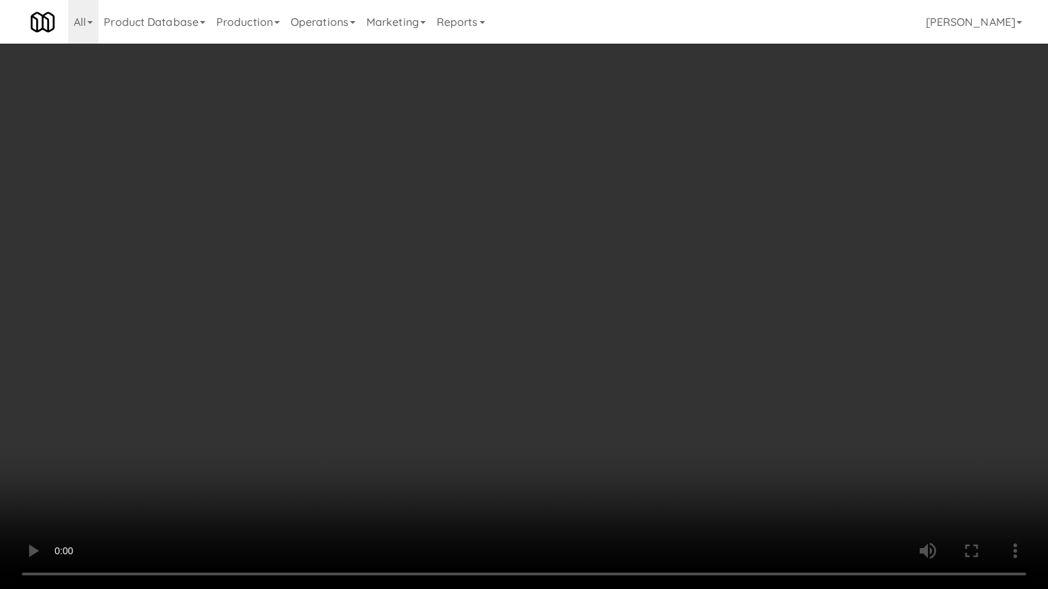
click at [643, 312] on video at bounding box center [524, 294] width 1048 height 589
click at [819, 372] on video at bounding box center [524, 294] width 1048 height 589
click at [819, 373] on video at bounding box center [524, 294] width 1048 height 589
click at [811, 375] on video at bounding box center [524, 294] width 1048 height 589
click at [745, 431] on video at bounding box center [524, 294] width 1048 height 589
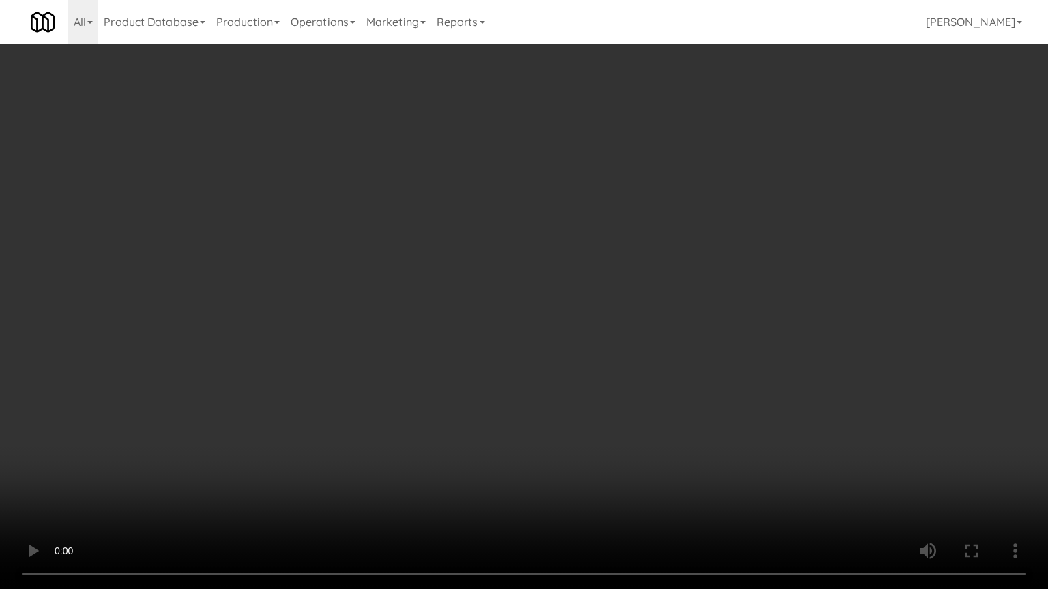
click at [757, 422] on video at bounding box center [524, 294] width 1048 height 589
click at [755, 424] on video at bounding box center [524, 294] width 1048 height 589
click at [742, 404] on video at bounding box center [524, 294] width 1048 height 589
click at [748, 407] on video at bounding box center [524, 294] width 1048 height 589
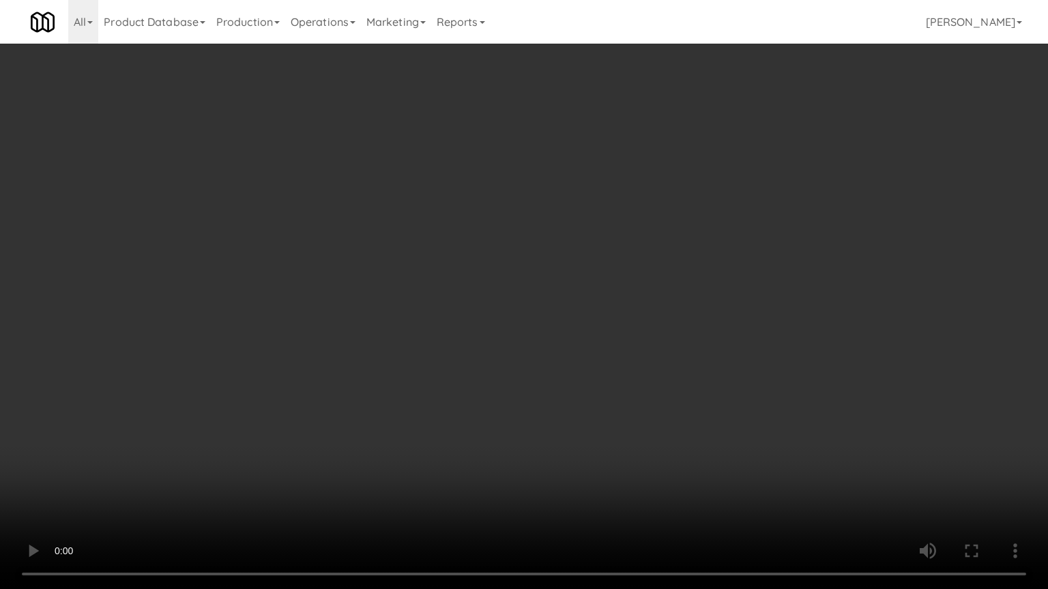
click at [744, 379] on video at bounding box center [524, 294] width 1048 height 589
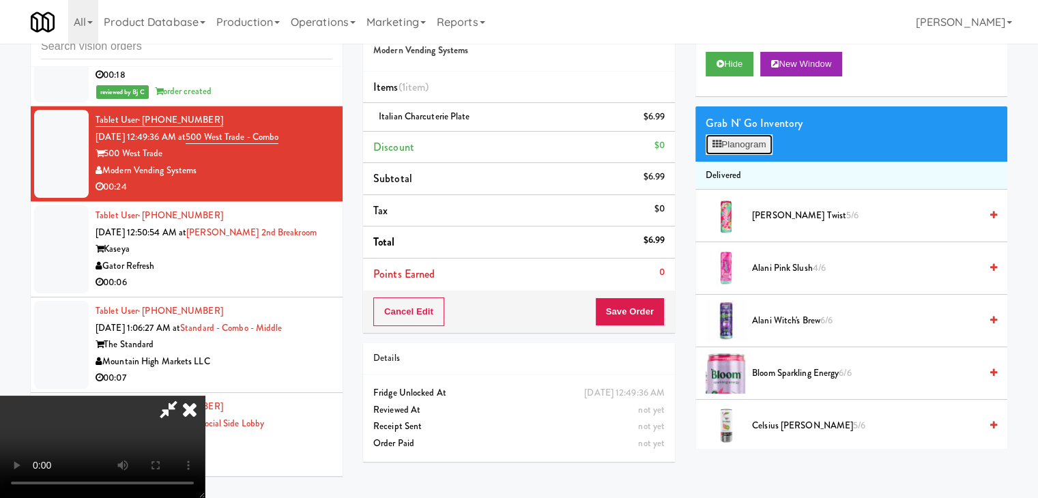
click at [751, 151] on button "Planogram" at bounding box center [738, 144] width 67 height 20
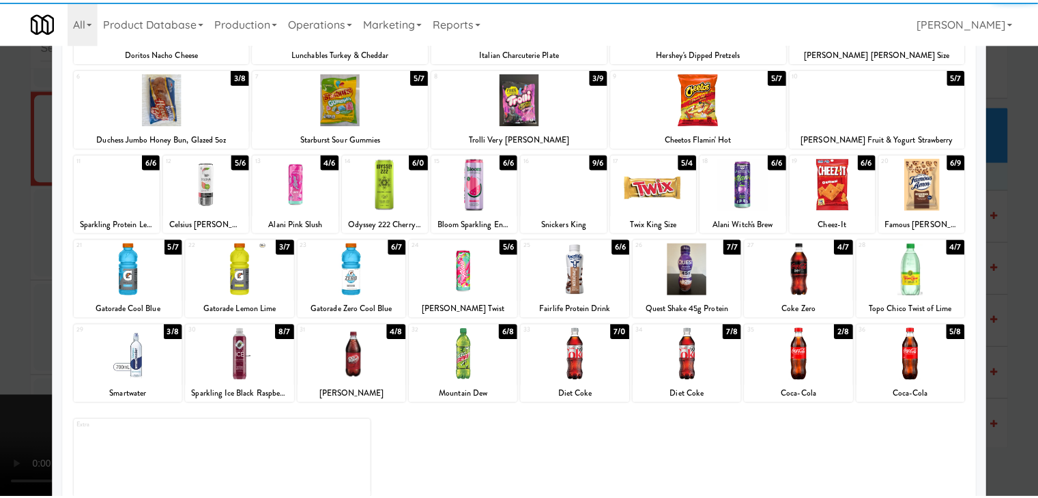
scroll to position [172, 0]
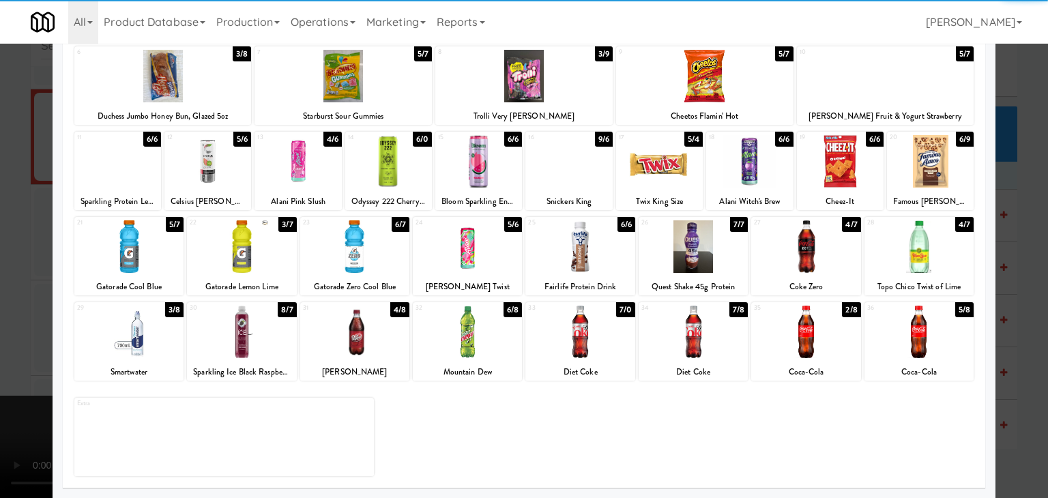
drag, startPoint x: 707, startPoint y: 244, endPoint x: 690, endPoint y: 244, distance: 17.1
click at [705, 244] on div at bounding box center [693, 246] width 109 height 53
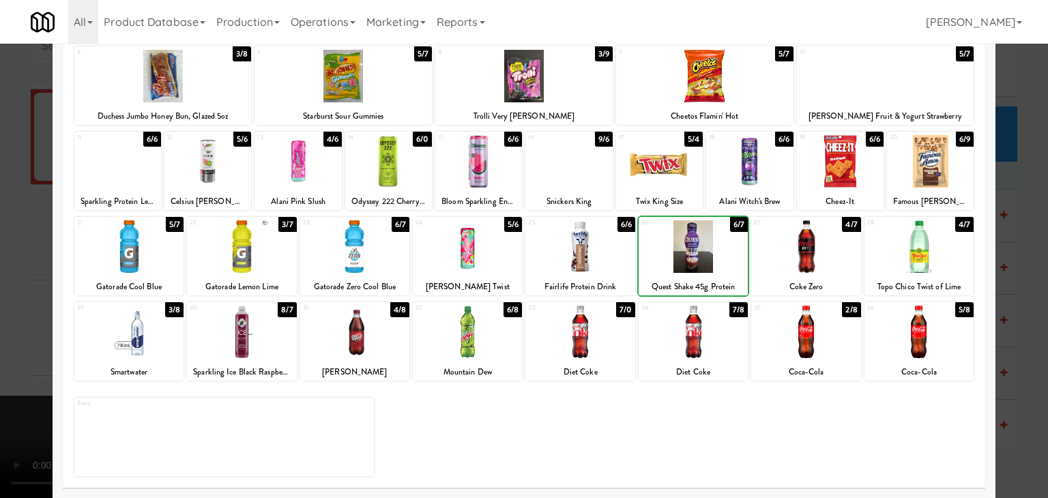
click at [0, 227] on div at bounding box center [524, 249] width 1048 height 498
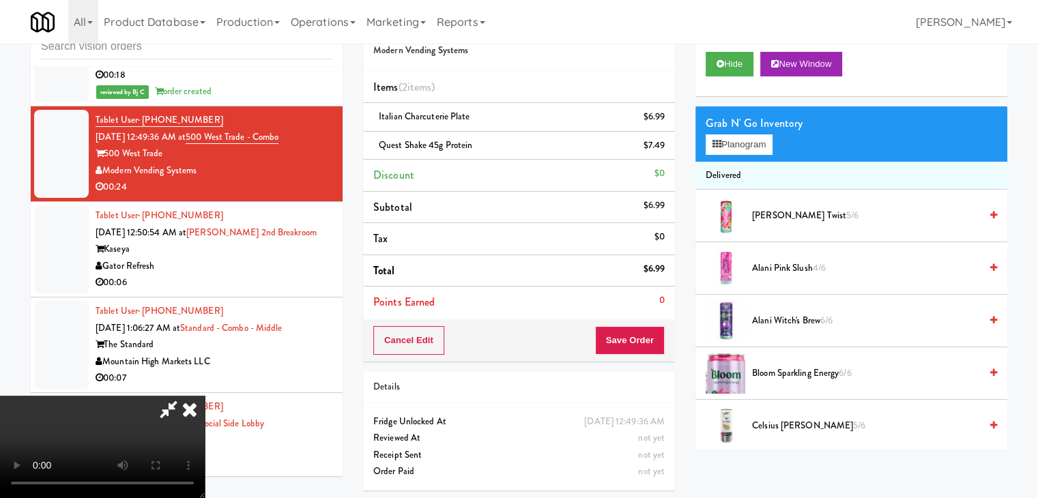
drag, startPoint x: 408, startPoint y: 244, endPoint x: 419, endPoint y: 246, distance: 11.1
click at [205, 396] on video at bounding box center [102, 447] width 205 height 102
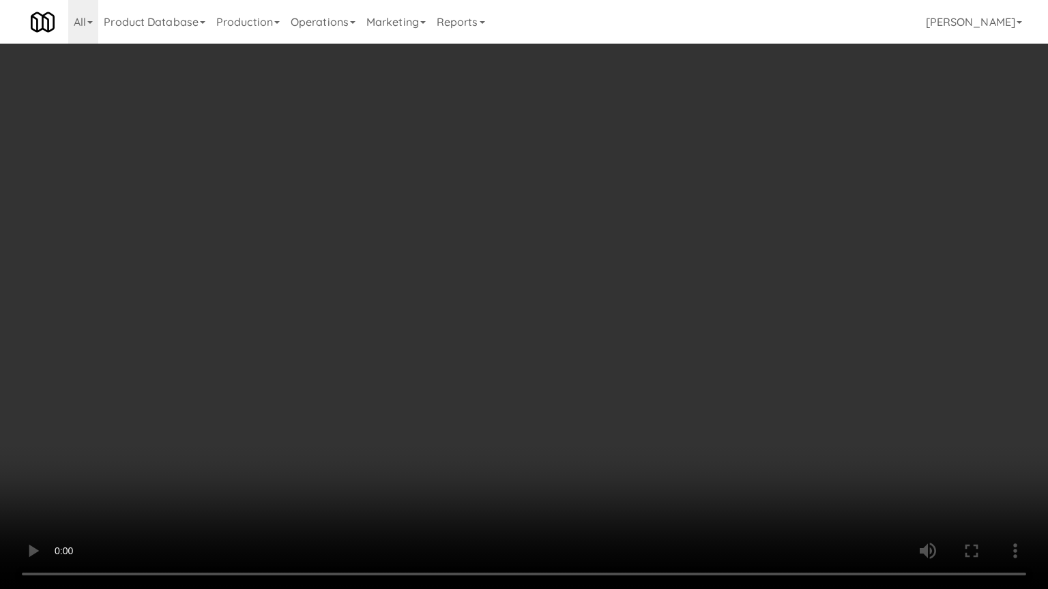
drag, startPoint x: 624, startPoint y: 314, endPoint x: 642, endPoint y: 315, distance: 18.5
click at [626, 313] on video at bounding box center [524, 294] width 1048 height 589
click at [527, 398] on video at bounding box center [524, 294] width 1048 height 589
drag, startPoint x: 526, startPoint y: 399, endPoint x: 521, endPoint y: 407, distance: 8.9
click at [525, 401] on video at bounding box center [524, 294] width 1048 height 589
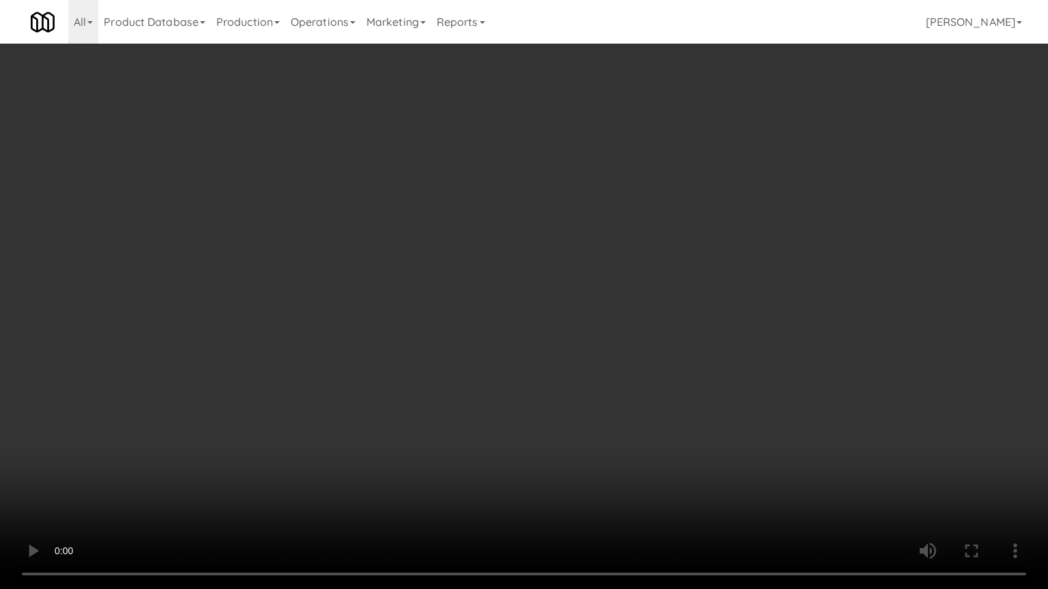
click at [579, 380] on video at bounding box center [524, 294] width 1048 height 589
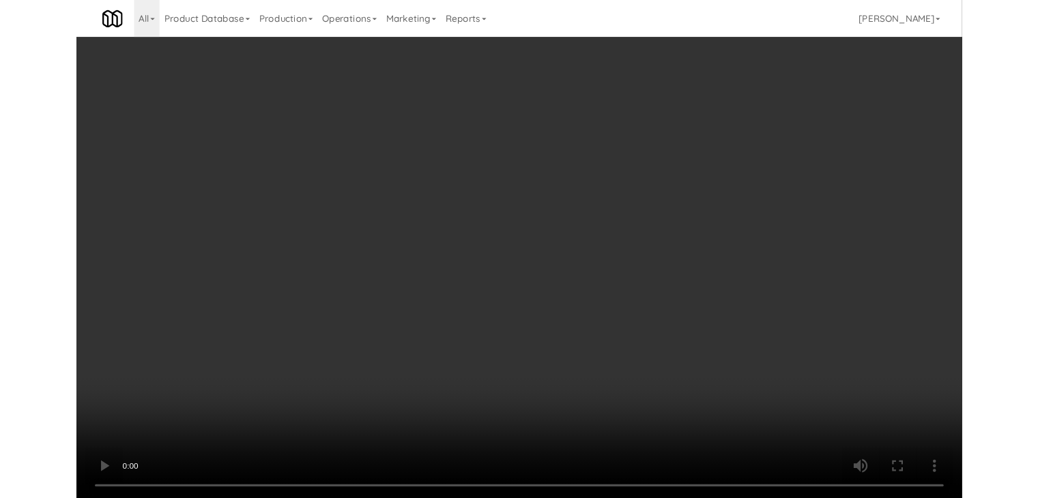
scroll to position [11279, 0]
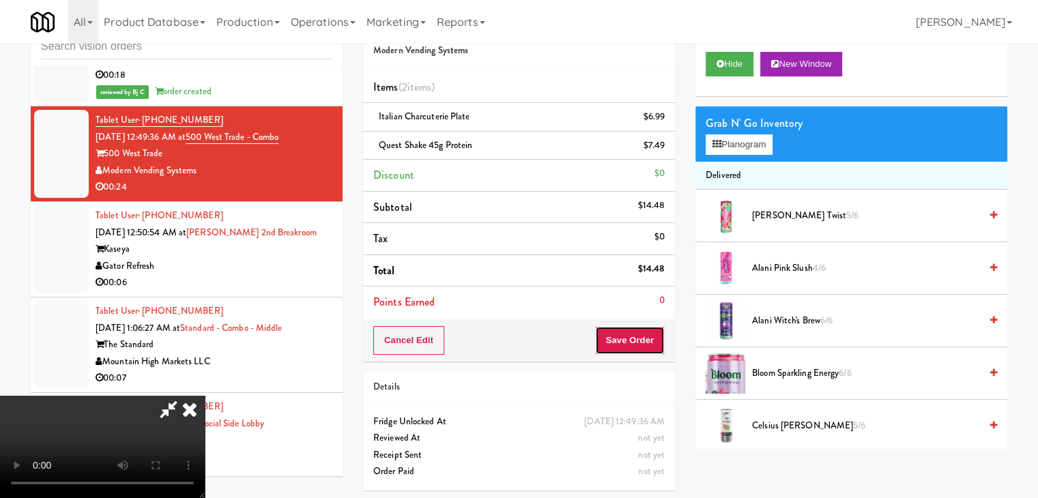
drag, startPoint x: 639, startPoint y: 341, endPoint x: 647, endPoint y: 342, distance: 8.9
click at [641, 342] on button "Save Order" at bounding box center [630, 340] width 70 height 29
click at [647, 342] on button "Save Order" at bounding box center [630, 340] width 70 height 29
click at [647, 341] on body "Are you sure you want to update this order? Okay Cancel Okay Are you sure you w…" at bounding box center [519, 249] width 1038 height 498
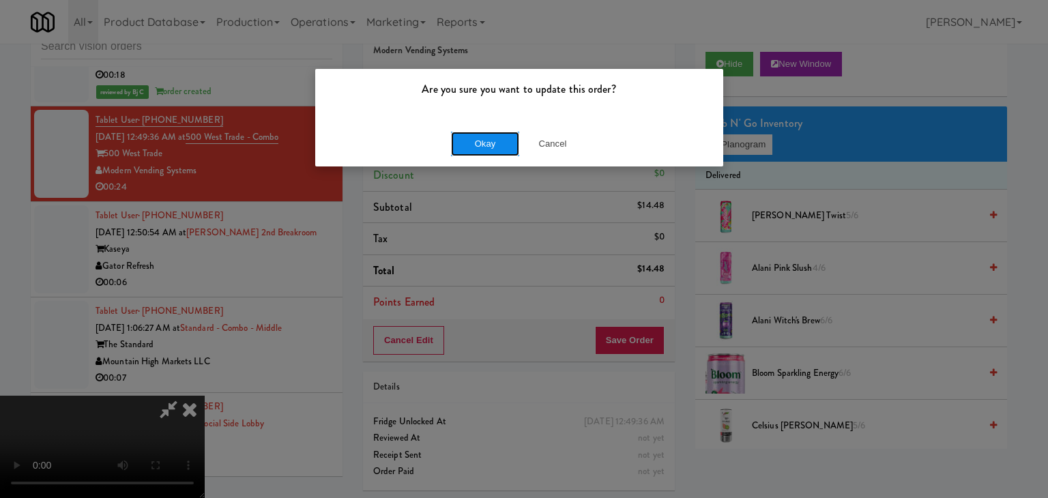
click at [497, 145] on button "Okay" at bounding box center [485, 144] width 68 height 25
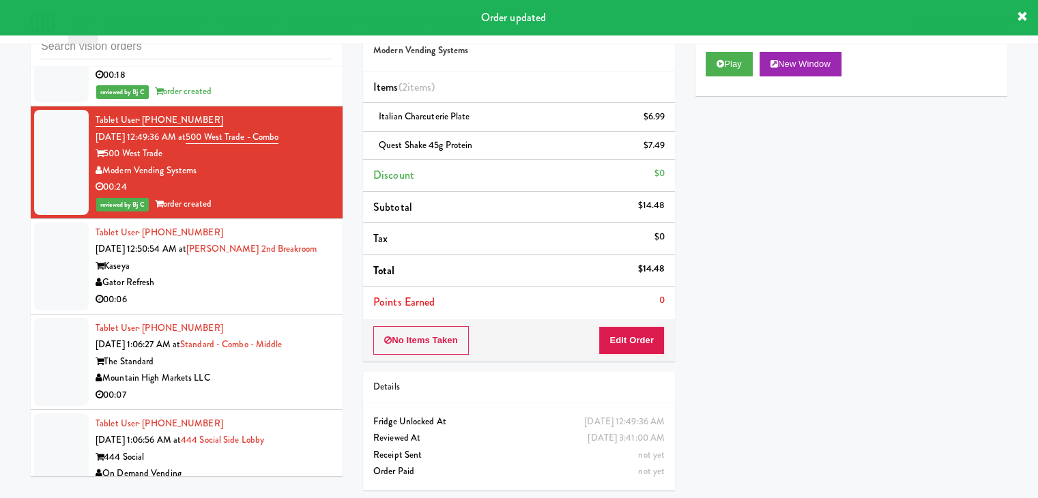
scroll to position [45, 0]
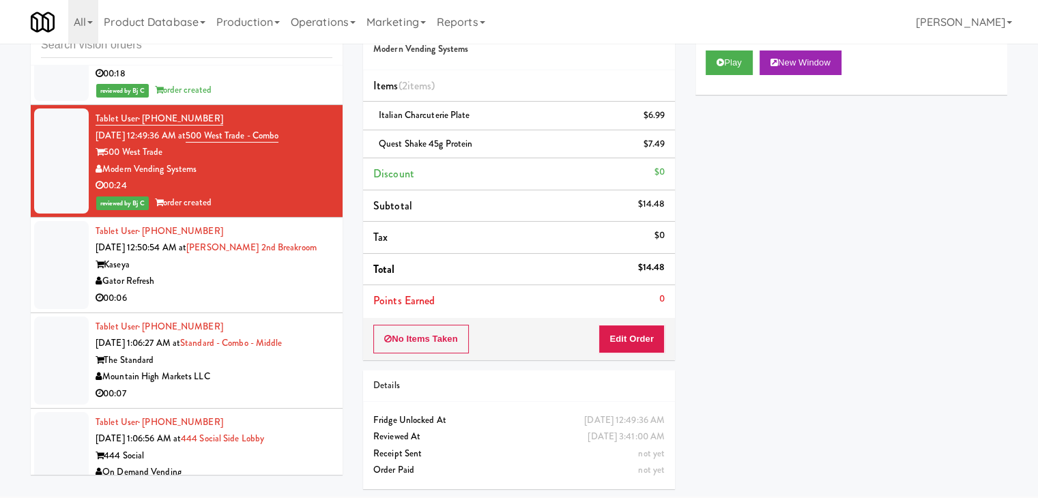
click at [262, 274] on div "Kaseya" at bounding box center [214, 265] width 237 height 17
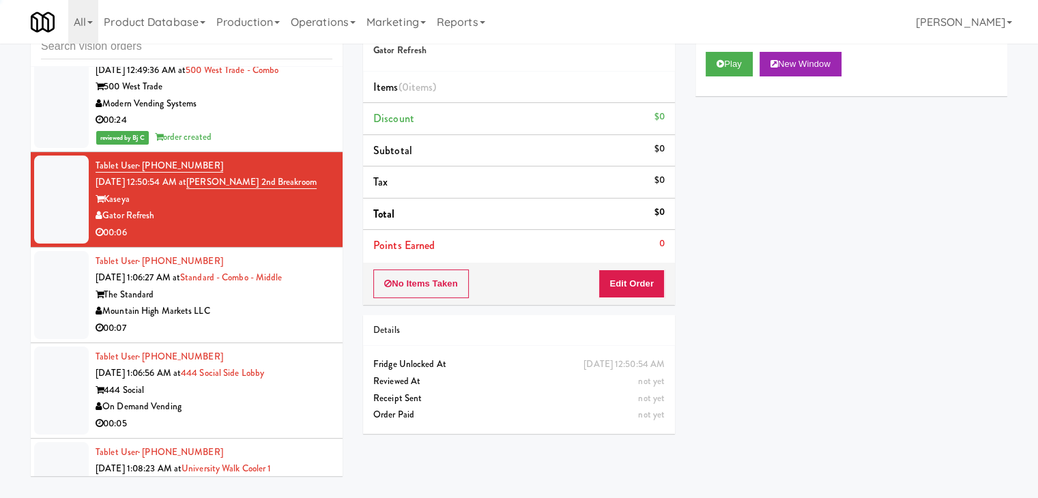
scroll to position [11484, 0]
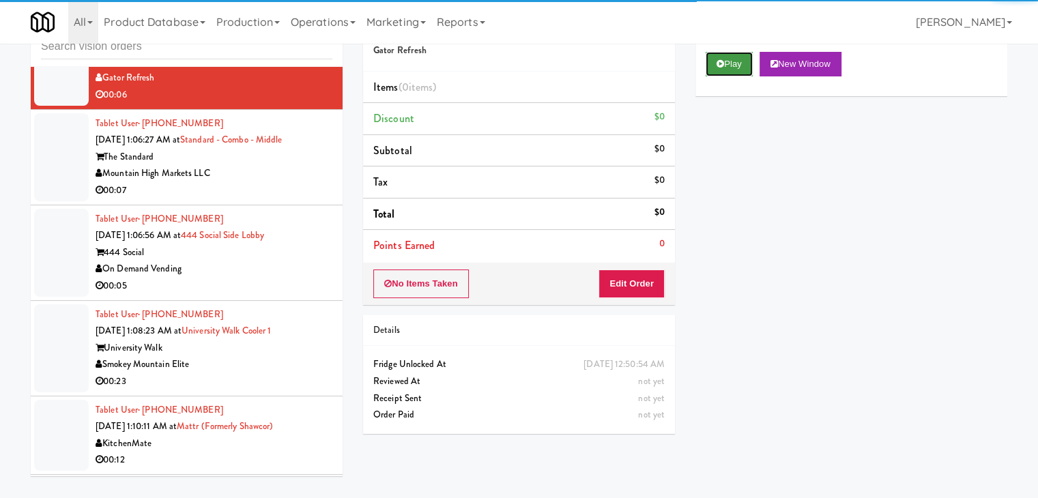
click at [744, 70] on button "Play" at bounding box center [728, 64] width 47 height 25
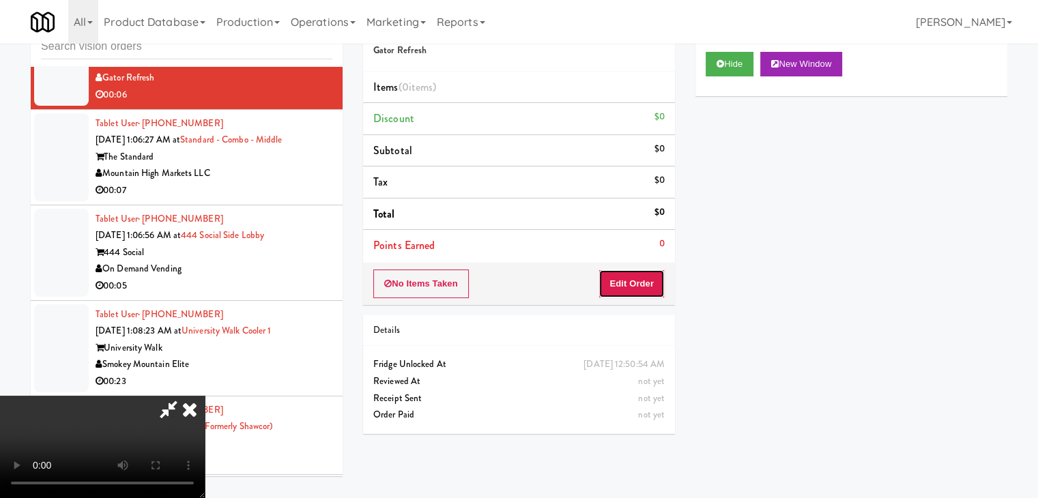
click at [645, 280] on button "Edit Order" at bounding box center [631, 283] width 66 height 29
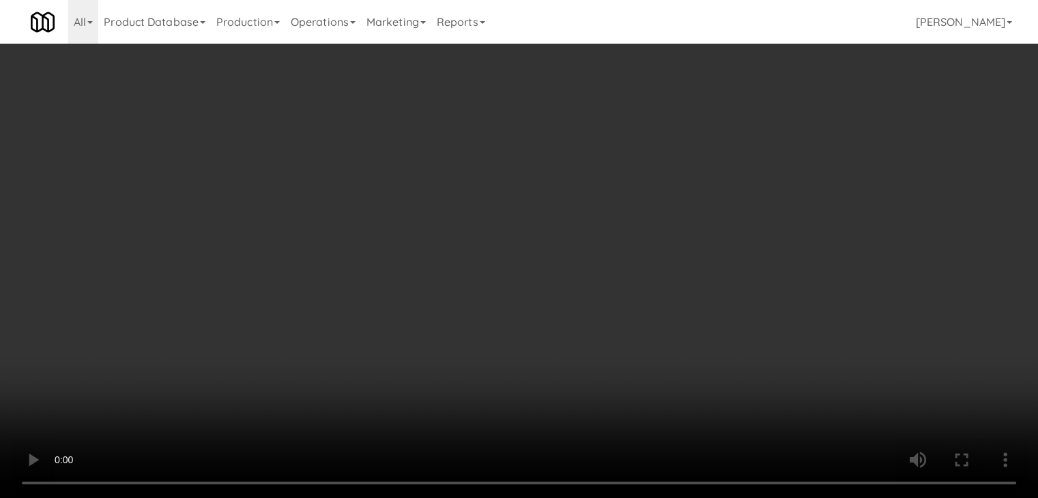
scroll to position [11467, 0]
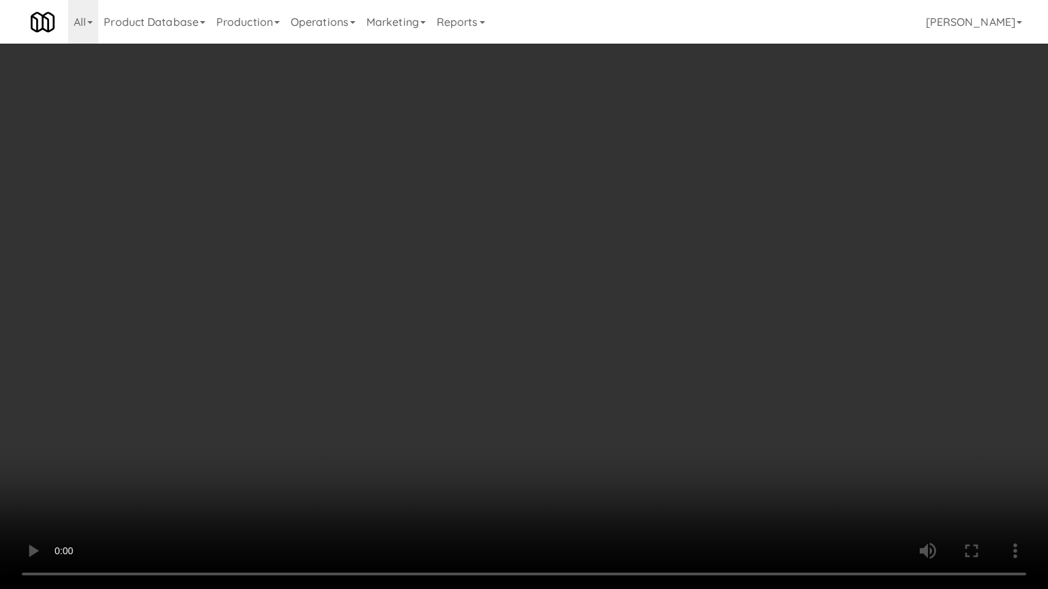
click at [639, 297] on video at bounding box center [524, 294] width 1048 height 589
drag, startPoint x: 637, startPoint y: 301, endPoint x: 630, endPoint y: 311, distance: 12.3
click at [637, 304] on video at bounding box center [524, 294] width 1048 height 589
click at [641, 296] on video at bounding box center [524, 294] width 1048 height 589
drag, startPoint x: 641, startPoint y: 296, endPoint x: 729, endPoint y: 151, distance: 170.3
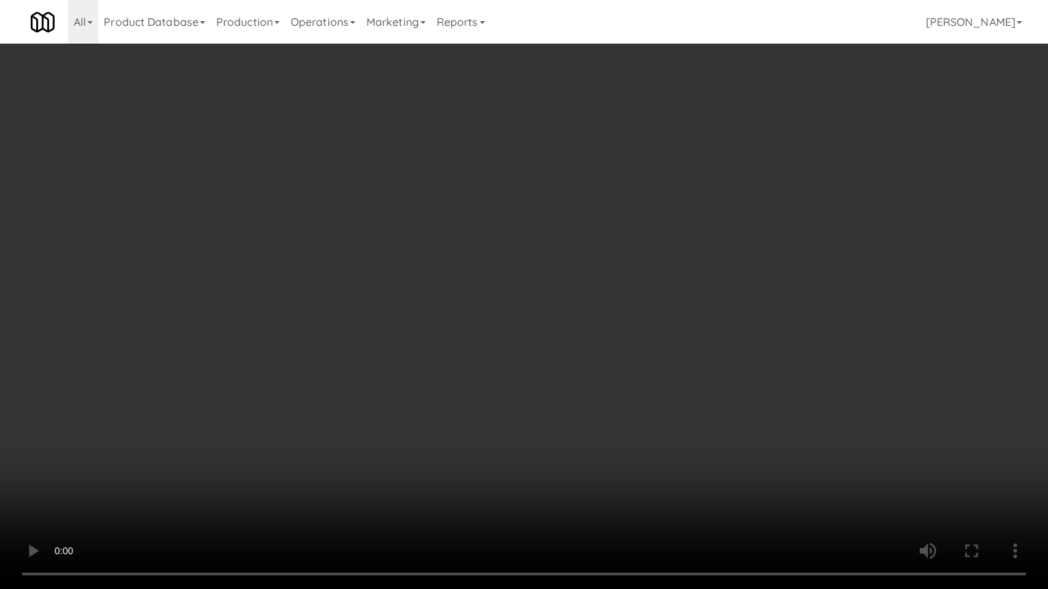
click at [641, 293] on video at bounding box center [524, 294] width 1048 height 589
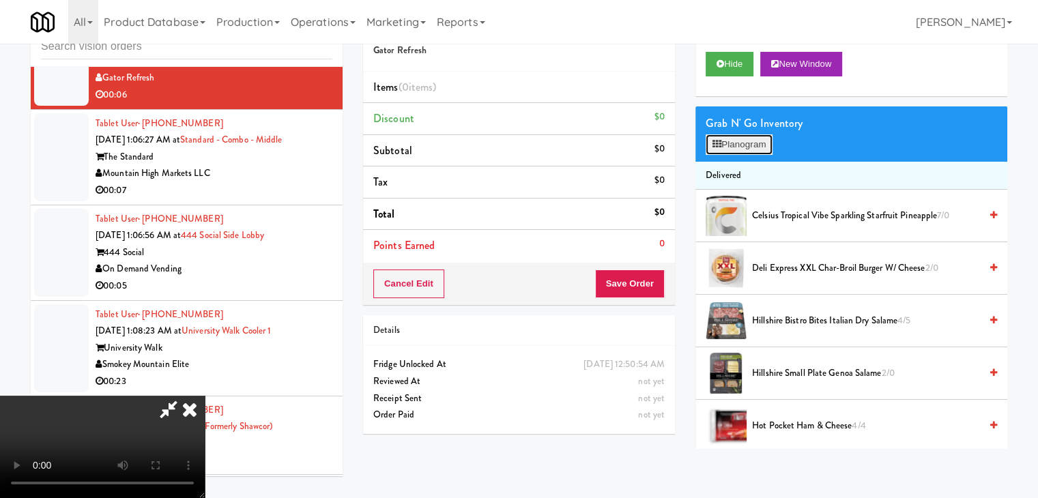
click at [751, 138] on button "Planogram" at bounding box center [738, 144] width 67 height 20
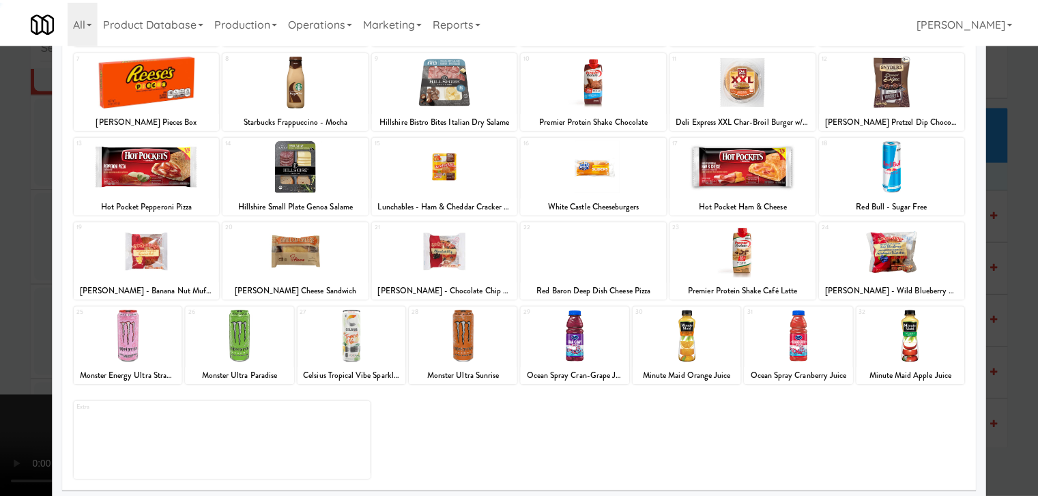
scroll to position [172, 0]
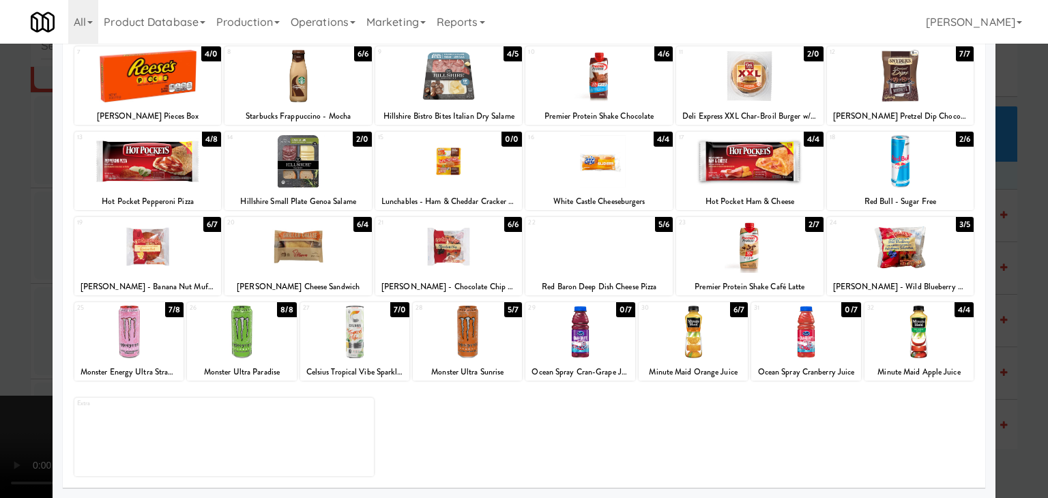
click at [287, 181] on div at bounding box center [297, 161] width 147 height 53
click at [19, 217] on div at bounding box center [524, 249] width 1048 height 498
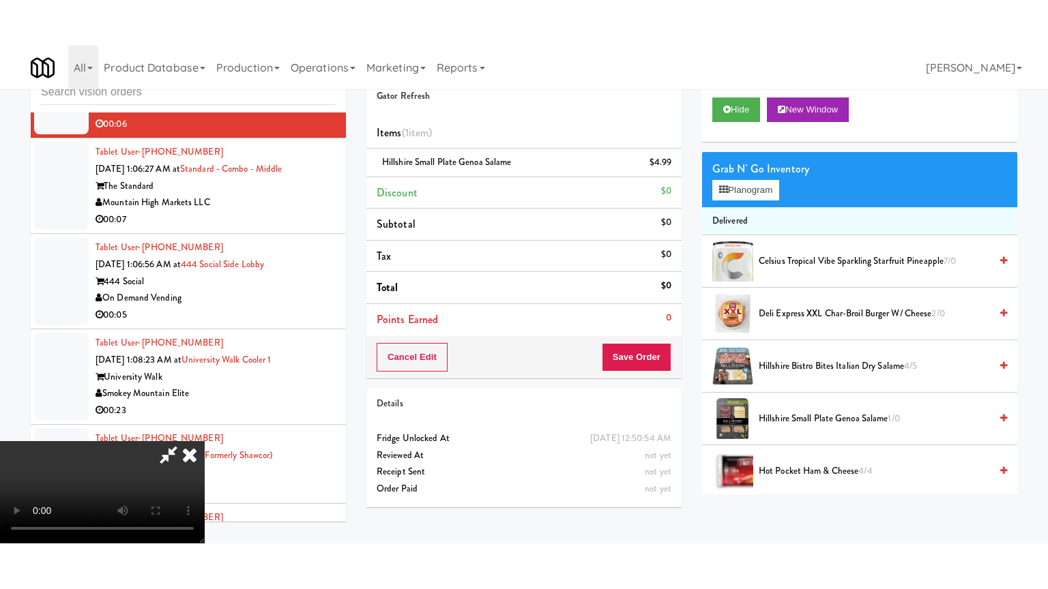
scroll to position [11484, 0]
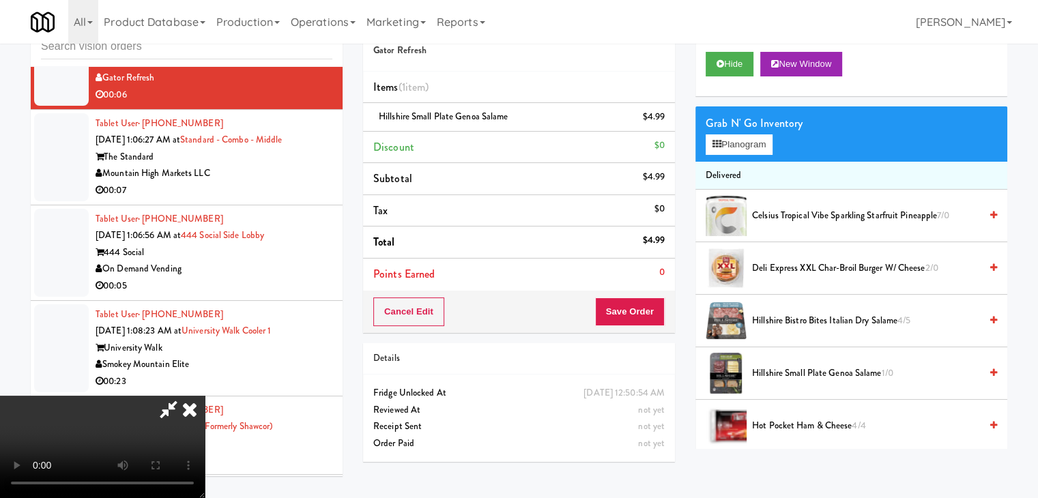
drag, startPoint x: 625, startPoint y: 290, endPoint x: 626, endPoint y: 299, distance: 9.0
click at [625, 295] on div "Order # 7958617 Gator Refresh Items (1 item ) Hillshire Small Plate Genoa Salam…" at bounding box center [519, 168] width 312 height 327
click at [633, 311] on button "Save Order" at bounding box center [630, 311] width 70 height 29
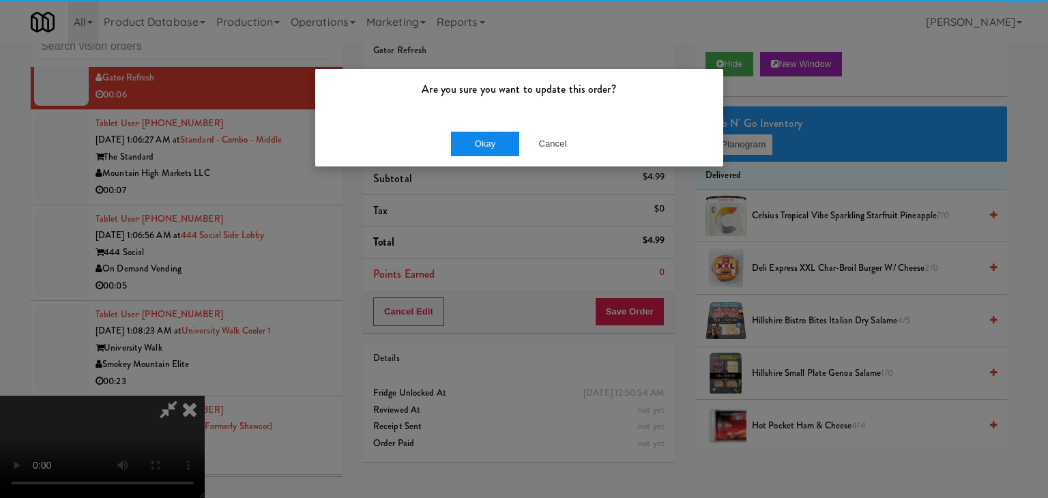
click at [501, 154] on div "Okay Cancel" at bounding box center [519, 144] width 408 height 46
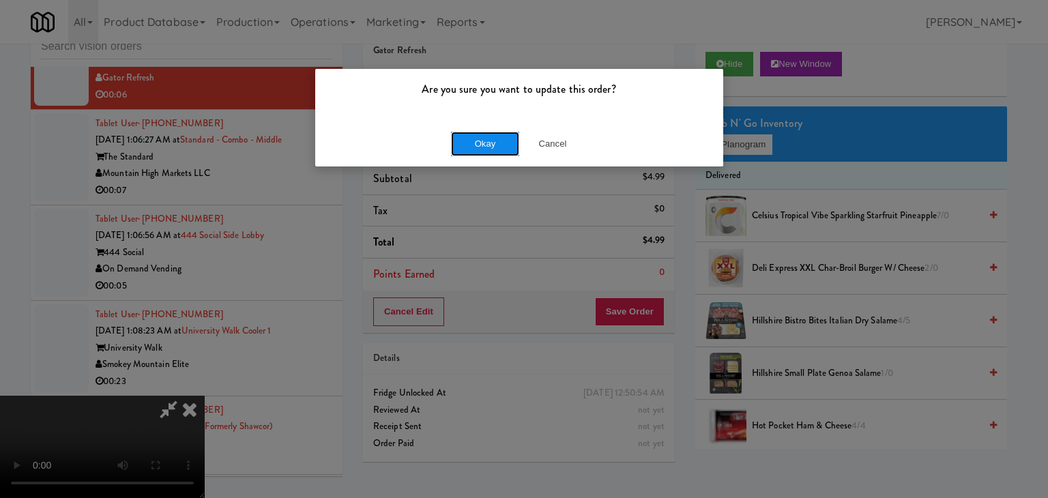
click at [502, 149] on button "Okay" at bounding box center [485, 144] width 68 height 25
click at [502, 149] on div "Okay Cancel" at bounding box center [519, 144] width 408 height 46
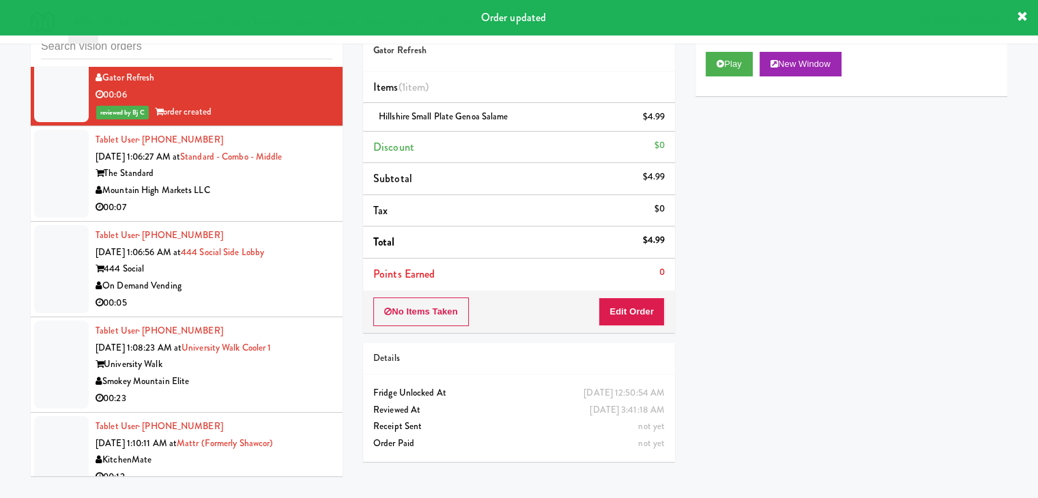
drag, startPoint x: 303, startPoint y: 229, endPoint x: 338, endPoint y: 214, distance: 38.5
click at [302, 216] on div "00:07" at bounding box center [214, 207] width 237 height 17
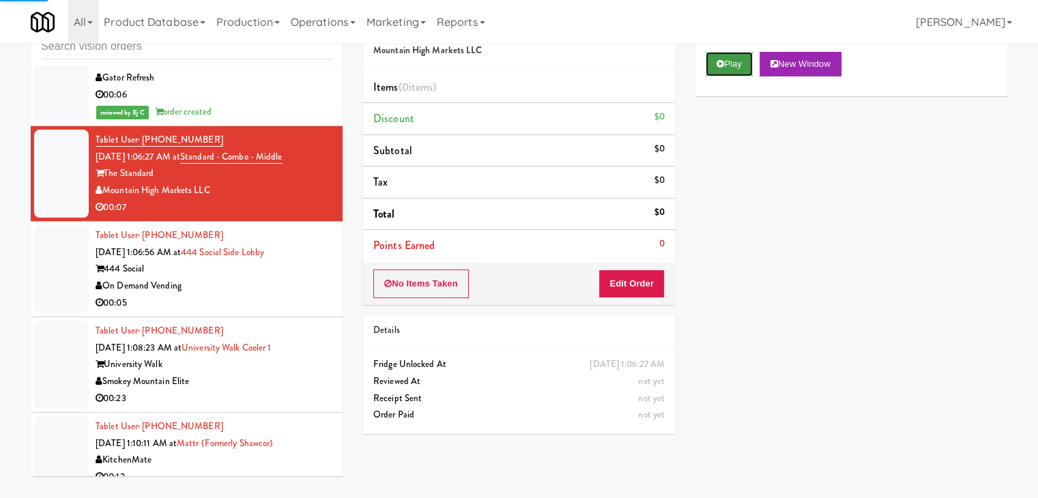
click at [732, 67] on button "Play" at bounding box center [728, 64] width 47 height 25
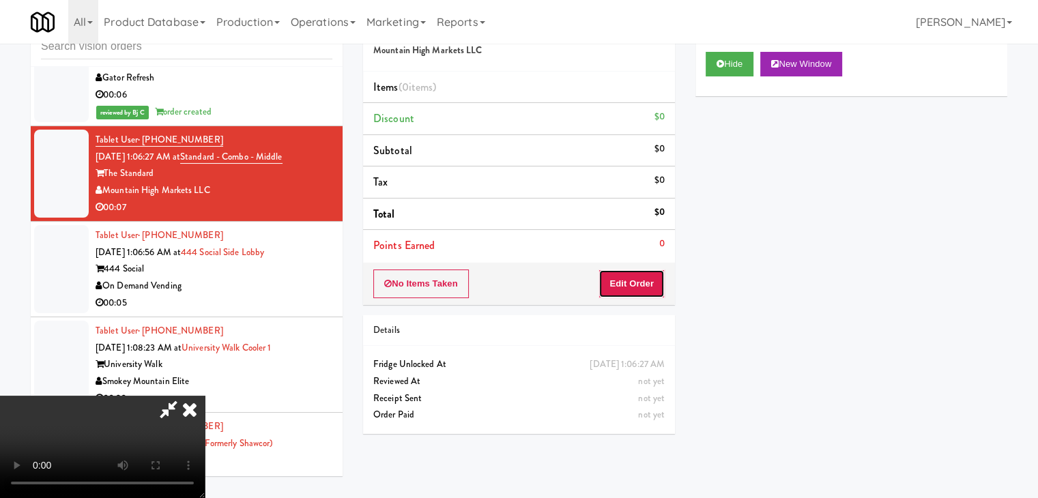
click at [632, 280] on button "Edit Order" at bounding box center [631, 283] width 66 height 29
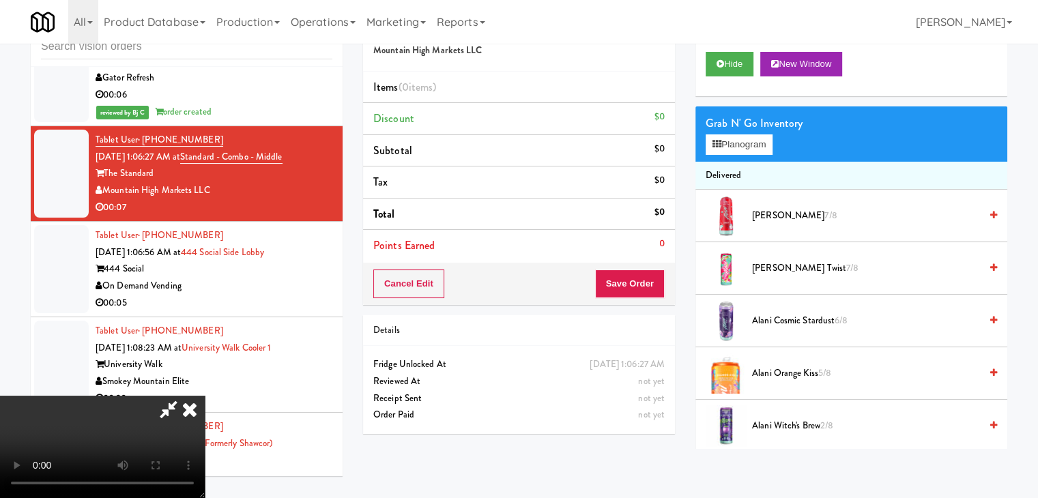
scroll to position [11467, 0]
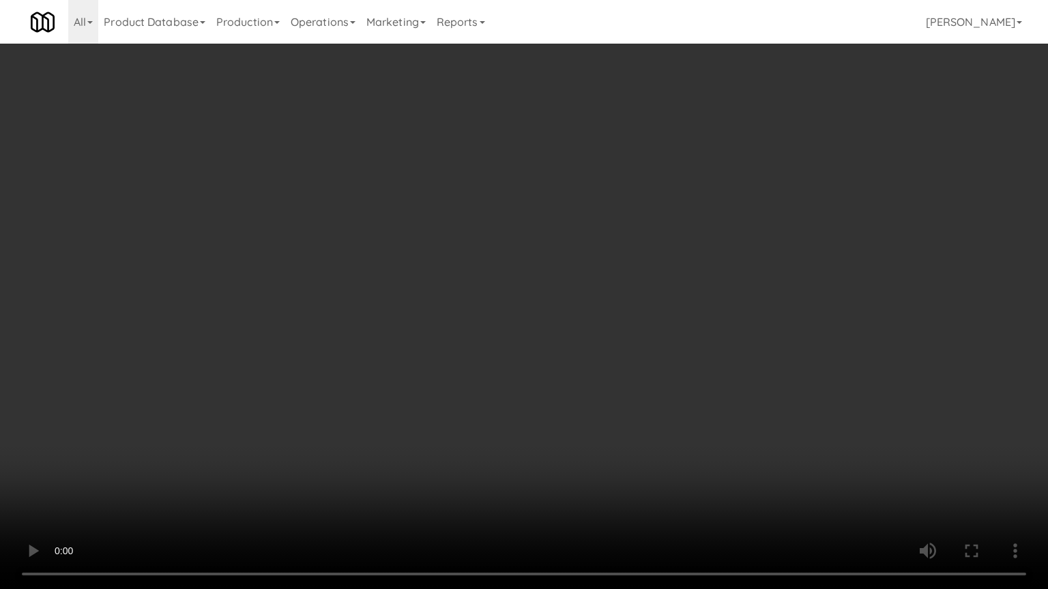
click at [643, 430] on video at bounding box center [524, 294] width 1048 height 589
click at [641, 431] on video at bounding box center [524, 294] width 1048 height 589
click at [725, 327] on video at bounding box center [524, 294] width 1048 height 589
click at [757, 267] on video at bounding box center [524, 294] width 1048 height 589
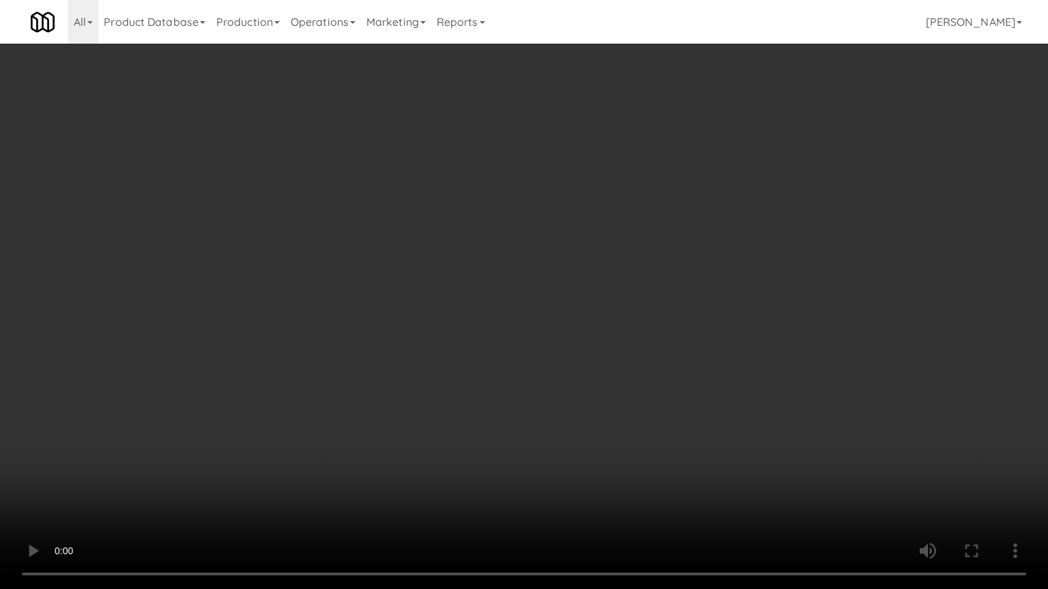
drag, startPoint x: 757, startPoint y: 264, endPoint x: 757, endPoint y: 181, distance: 83.2
click at [756, 254] on video at bounding box center [524, 294] width 1048 height 589
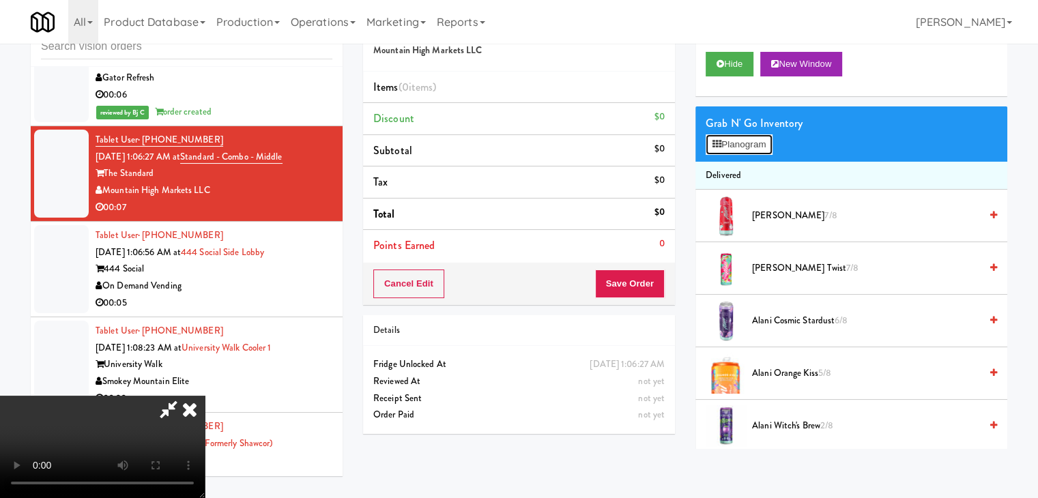
click at [759, 143] on button "Planogram" at bounding box center [738, 144] width 67 height 20
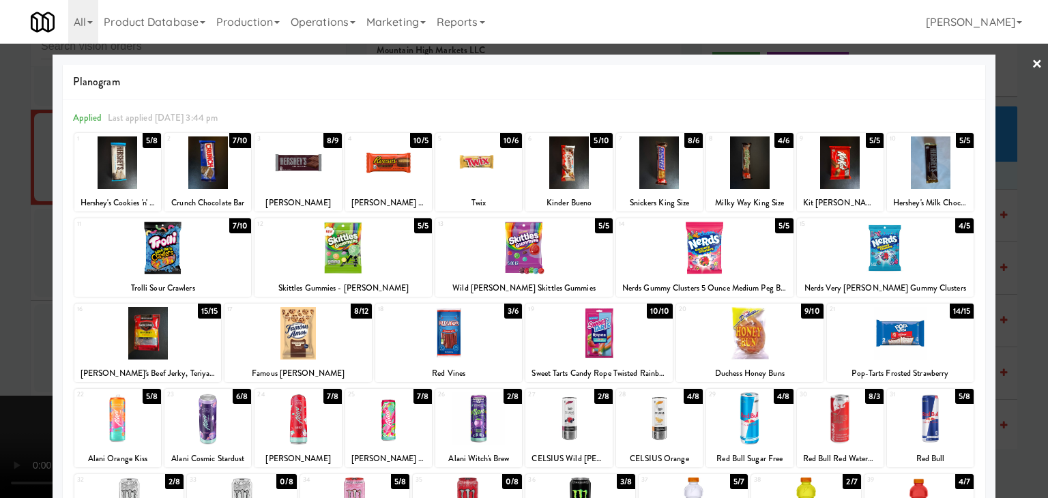
click at [843, 169] on div at bounding box center [840, 162] width 87 height 53
drag, startPoint x: 0, startPoint y: 233, endPoint x: 325, endPoint y: 244, distance: 325.6
click at [10, 231] on div at bounding box center [524, 249] width 1048 height 498
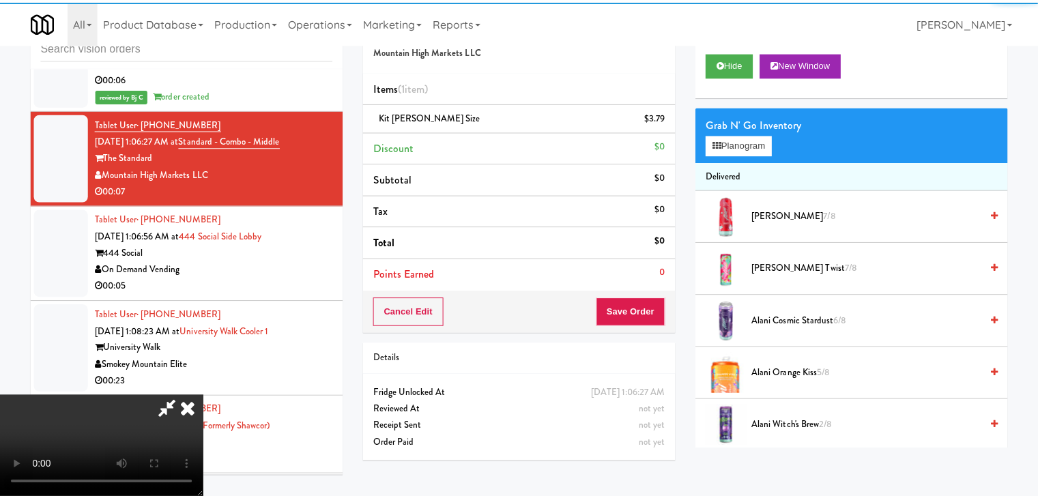
scroll to position [11484, 0]
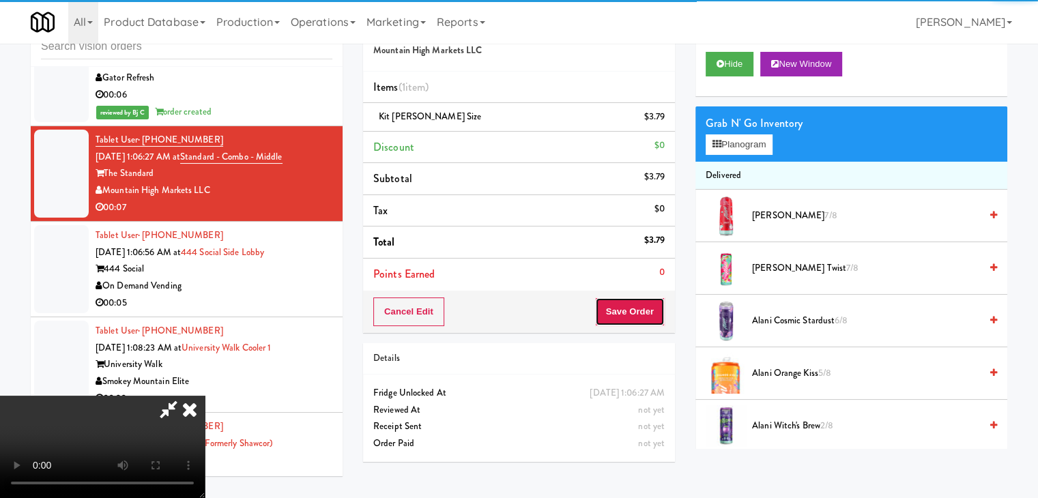
click at [639, 302] on button "Save Order" at bounding box center [630, 311] width 70 height 29
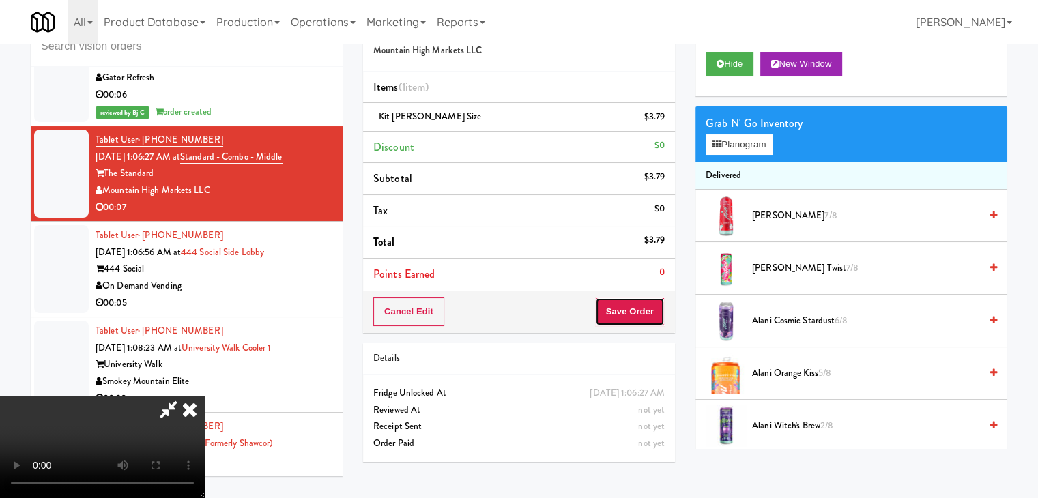
click at [640, 309] on button "Save Order" at bounding box center [630, 311] width 70 height 29
click at [640, 309] on body "Are you sure you want to update this order? Okay Cancel Okay Are you sure you w…" at bounding box center [519, 249] width 1038 height 498
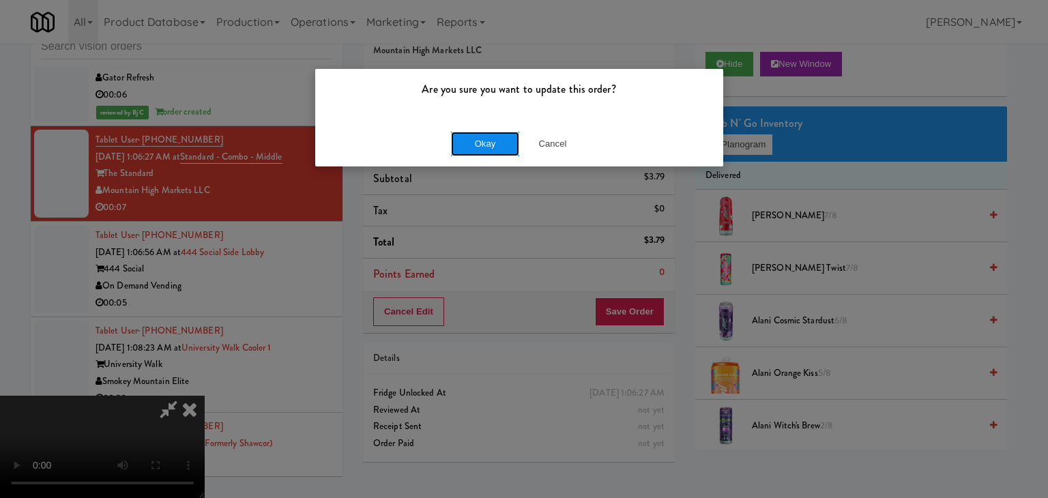
click at [499, 138] on button "Okay" at bounding box center [485, 144] width 68 height 25
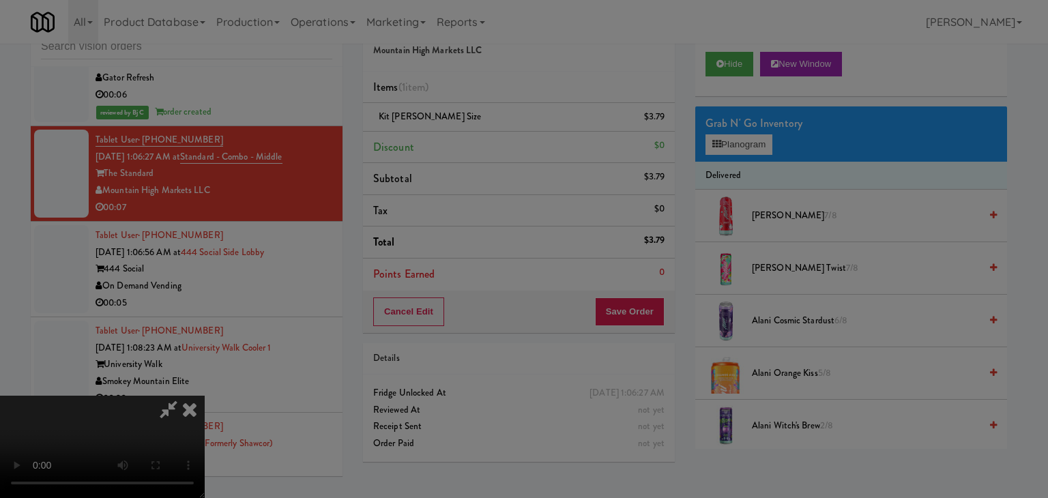
click at [499, 131] on button "Okay" at bounding box center [485, 118] width 68 height 25
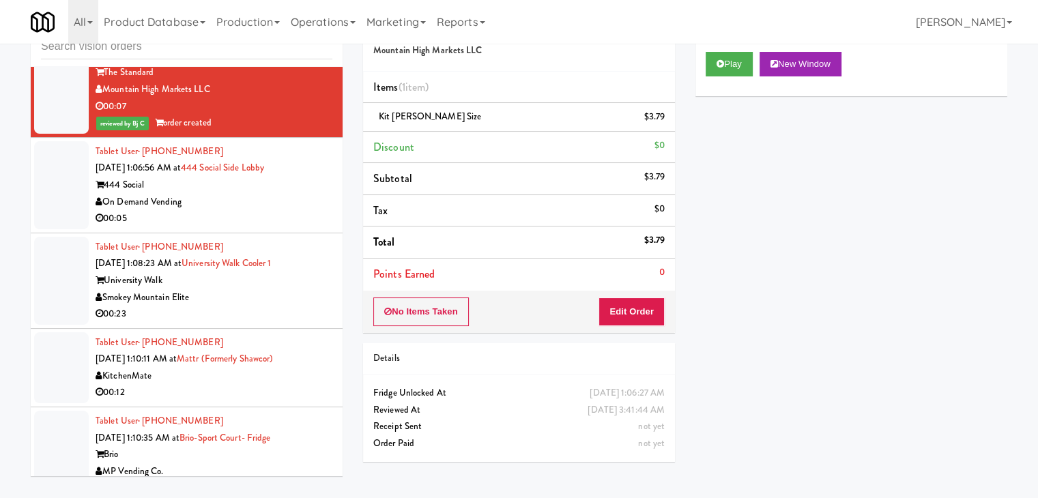
scroll to position [11620, 0]
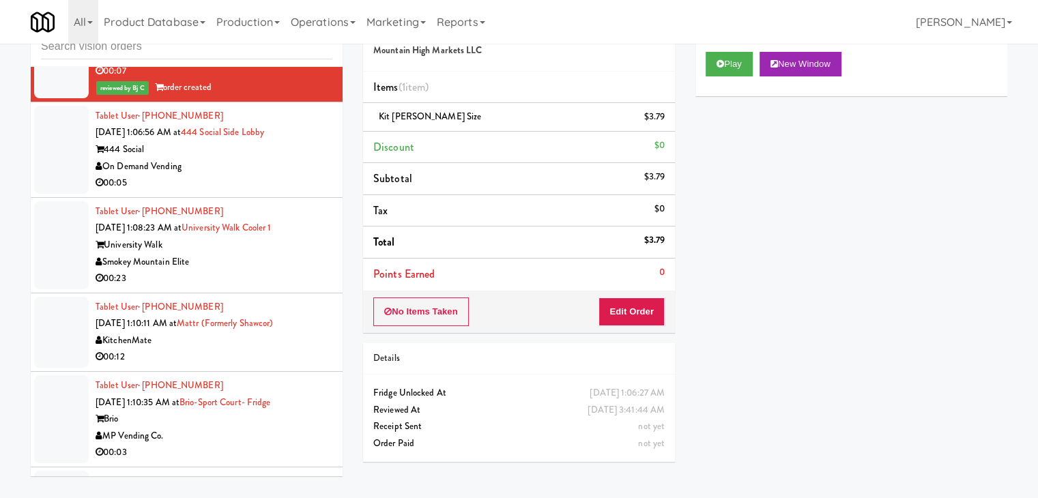
click at [269, 175] on div "On Demand Vending" at bounding box center [214, 166] width 237 height 17
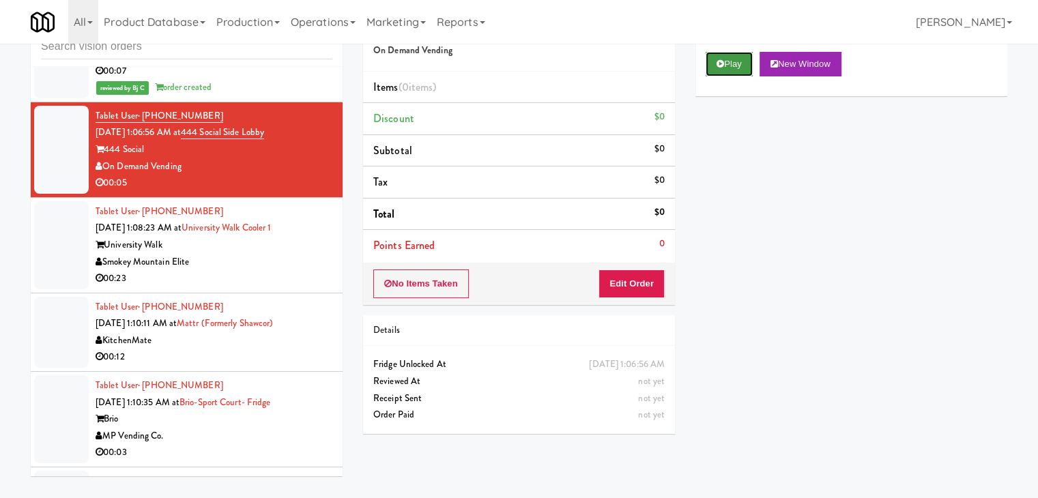
click at [738, 69] on button "Play" at bounding box center [728, 64] width 47 height 25
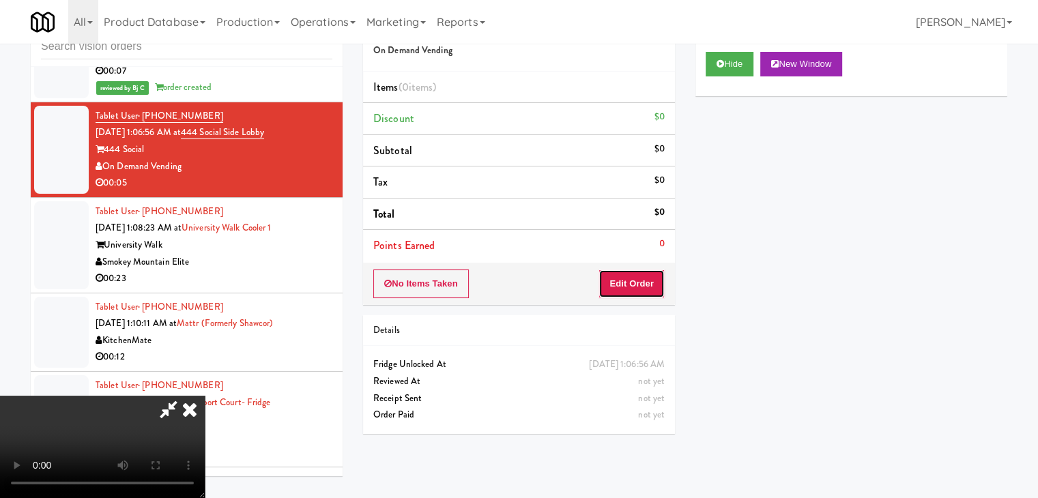
click at [636, 279] on button "Edit Order" at bounding box center [631, 283] width 66 height 29
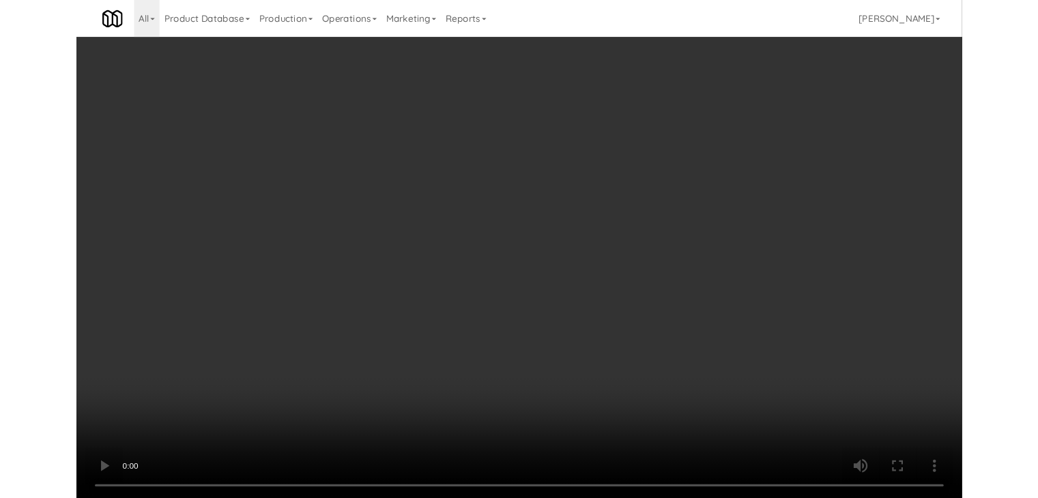
scroll to position [11604, 0]
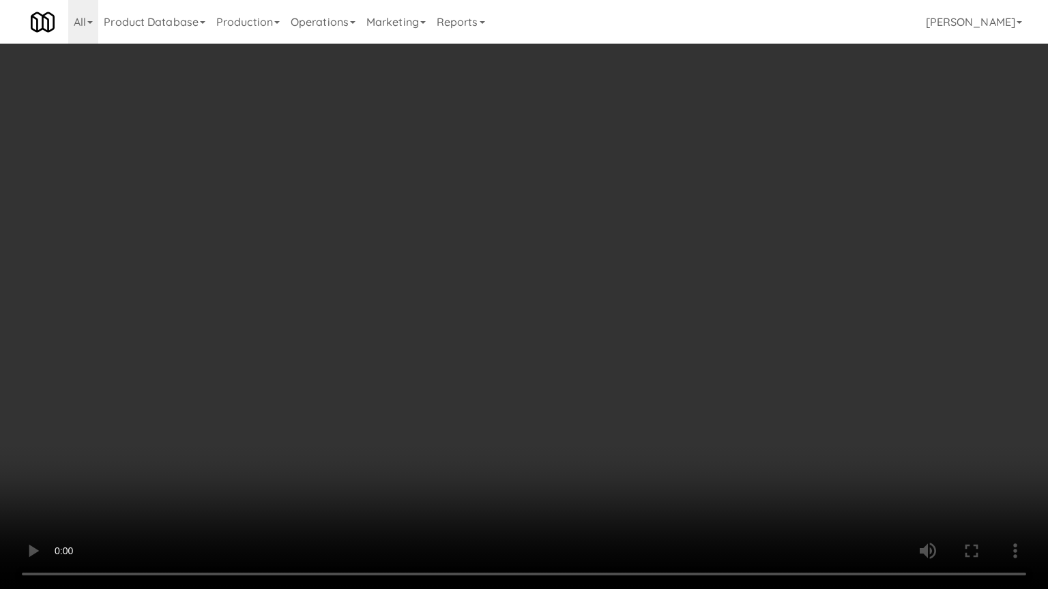
click at [568, 360] on video at bounding box center [524, 294] width 1048 height 589
click at [570, 361] on video at bounding box center [524, 294] width 1048 height 589
click at [573, 363] on video at bounding box center [524, 294] width 1048 height 589
click at [579, 360] on video at bounding box center [524, 294] width 1048 height 589
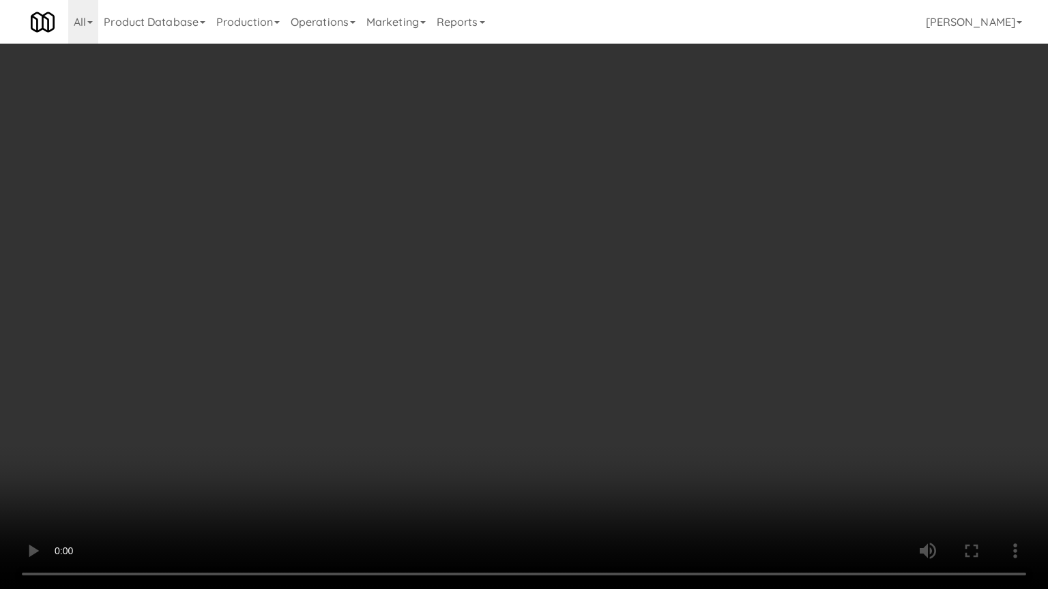
click at [581, 360] on video at bounding box center [524, 294] width 1048 height 589
click at [583, 359] on video at bounding box center [524, 294] width 1048 height 589
click at [589, 360] on video at bounding box center [524, 294] width 1048 height 589
click at [626, 370] on video at bounding box center [524, 294] width 1048 height 589
drag, startPoint x: 626, startPoint y: 371, endPoint x: 748, endPoint y: 215, distance: 197.9
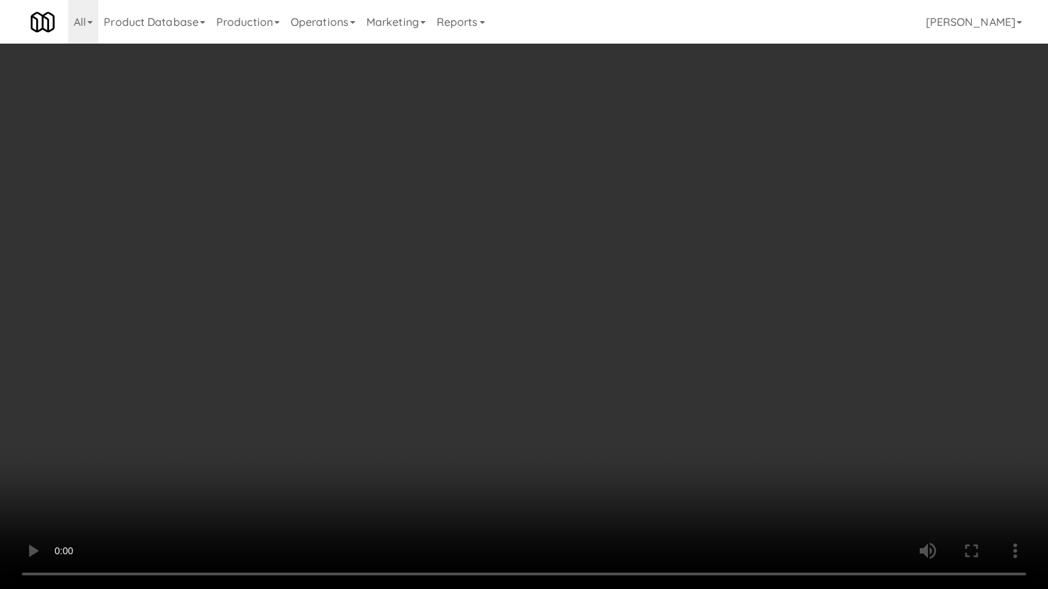
click at [627, 371] on video at bounding box center [524, 294] width 1048 height 589
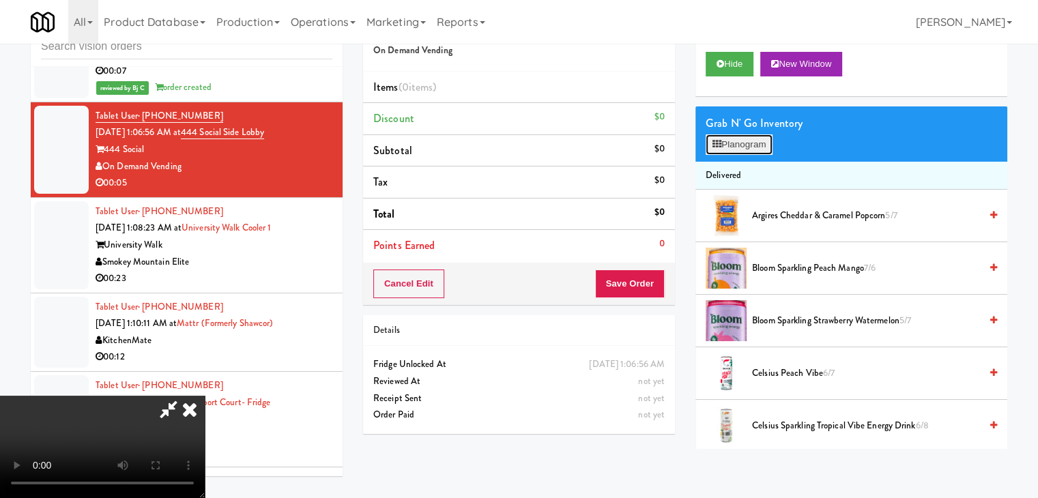
click at [755, 145] on button "Planogram" at bounding box center [738, 144] width 67 height 20
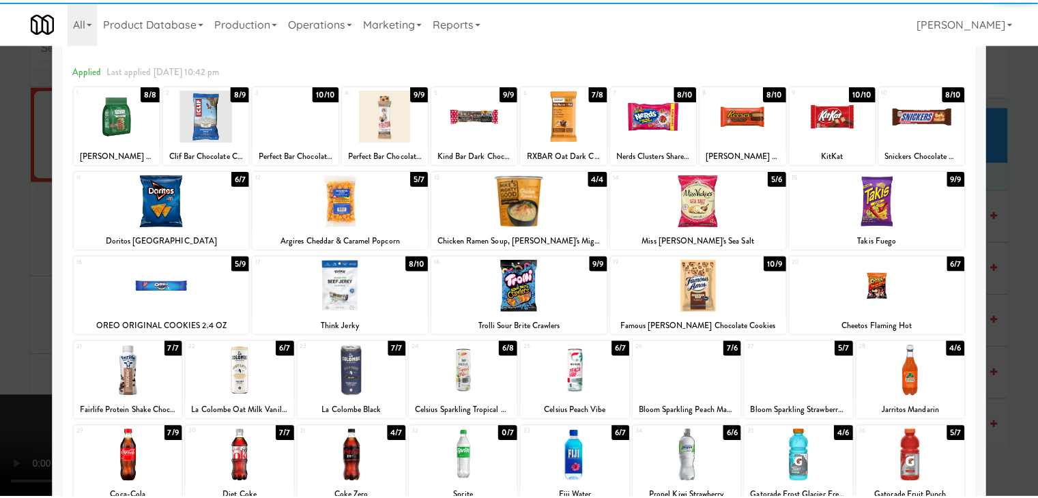
scroll to position [172, 0]
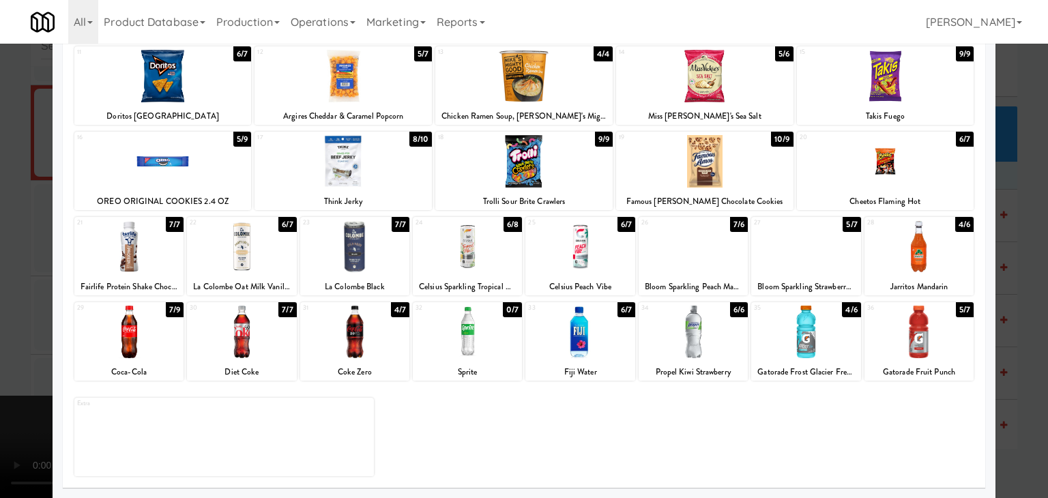
click at [941, 265] on div at bounding box center [918, 246] width 109 height 53
click at [1030, 279] on div at bounding box center [524, 249] width 1048 height 498
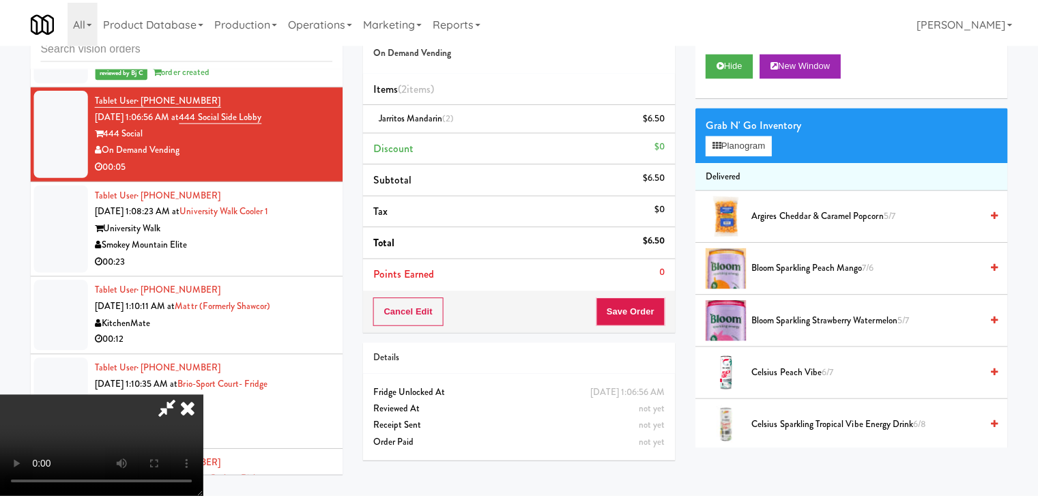
scroll to position [11620, 0]
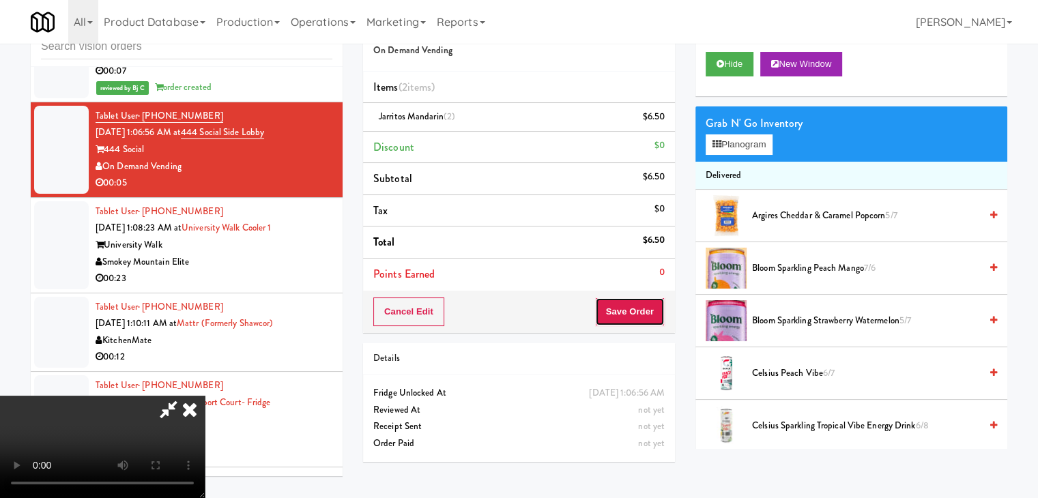
click at [657, 311] on button "Save Order" at bounding box center [630, 311] width 70 height 29
click at [656, 310] on button "Save Order" at bounding box center [630, 311] width 70 height 29
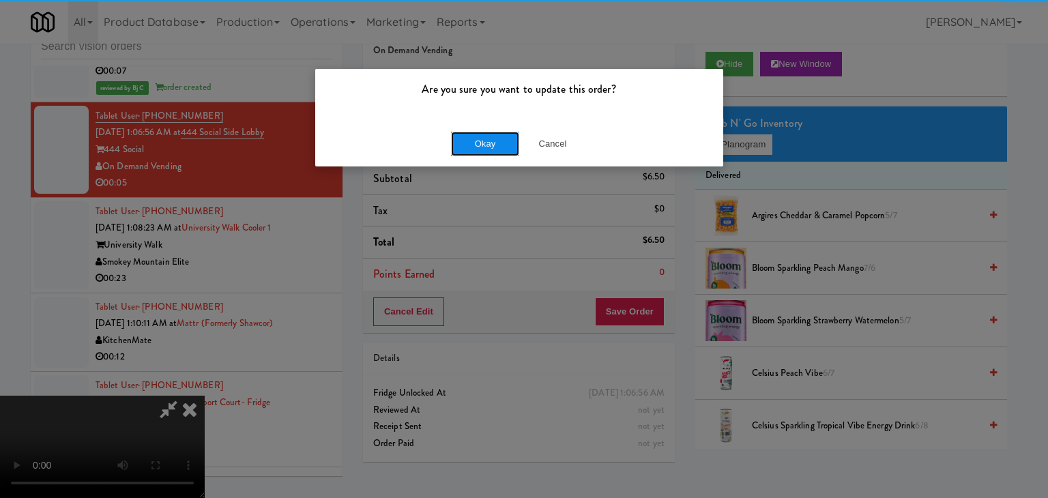
click at [504, 145] on button "Okay" at bounding box center [485, 144] width 68 height 25
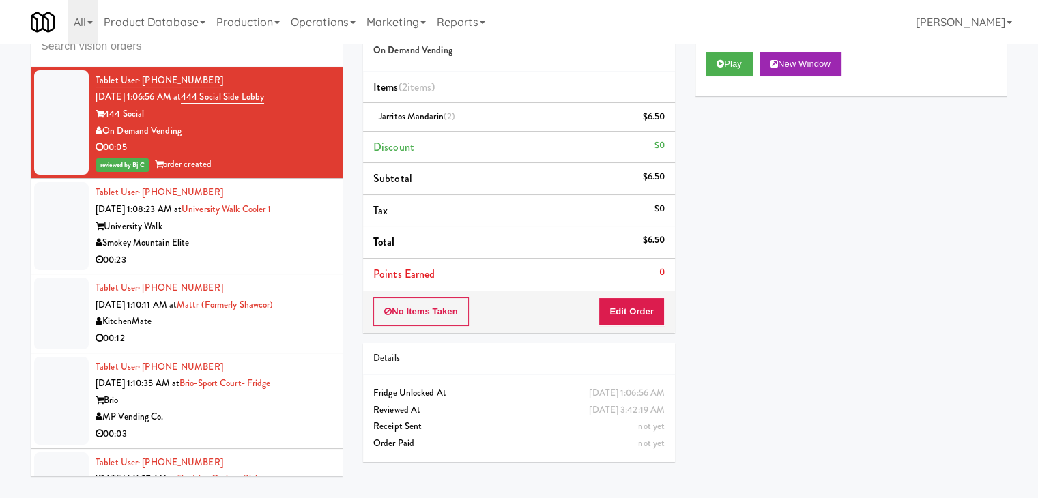
scroll to position [11757, 0]
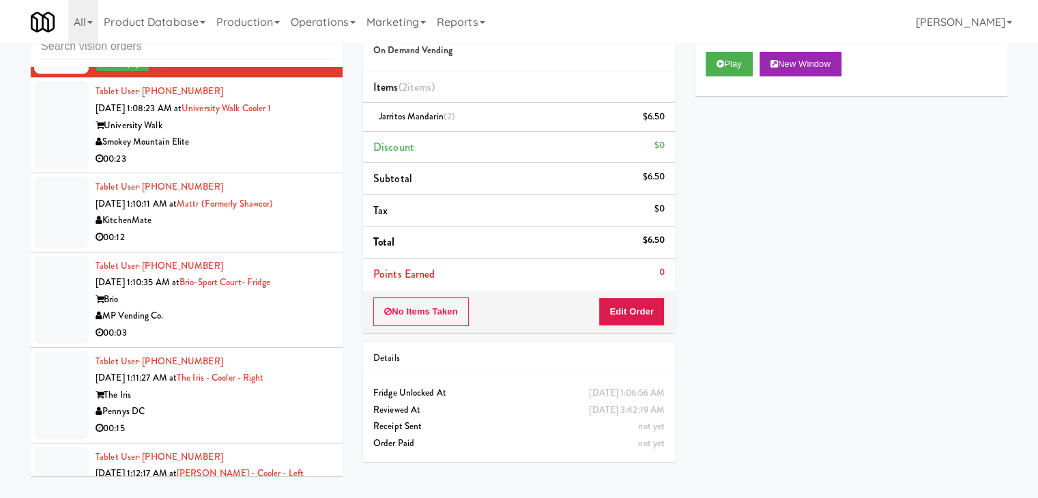
click at [251, 151] on div "Smokey Mountain Elite" at bounding box center [214, 142] width 237 height 17
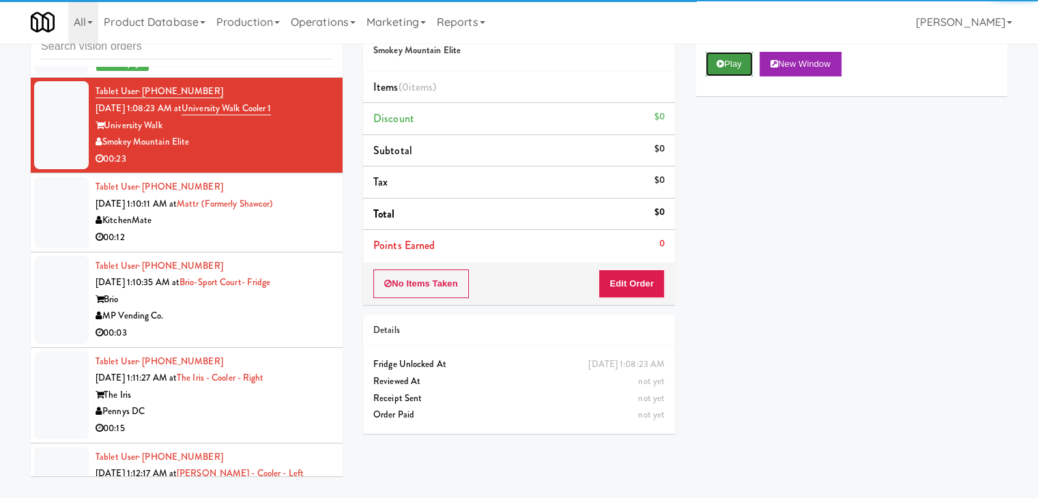
click at [734, 67] on button "Play" at bounding box center [728, 64] width 47 height 25
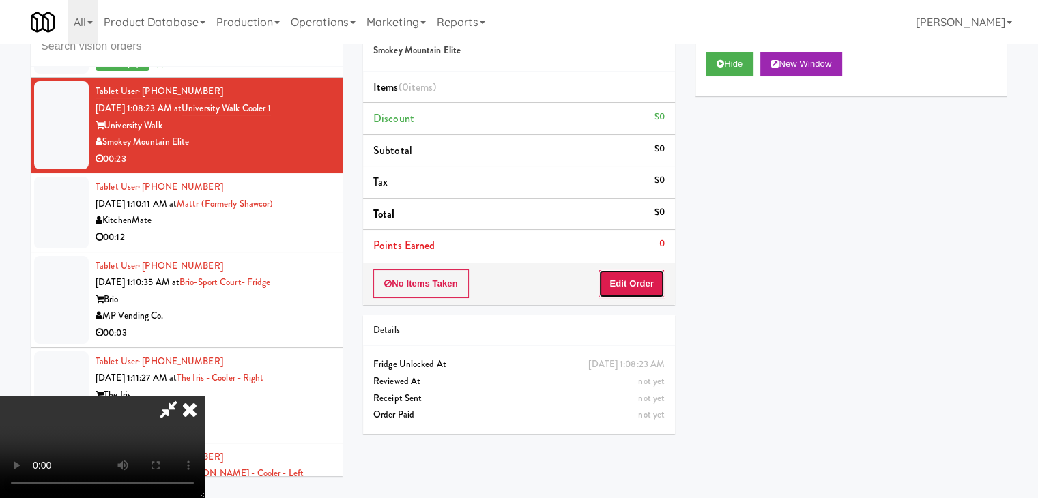
click at [621, 282] on button "Edit Order" at bounding box center [631, 283] width 66 height 29
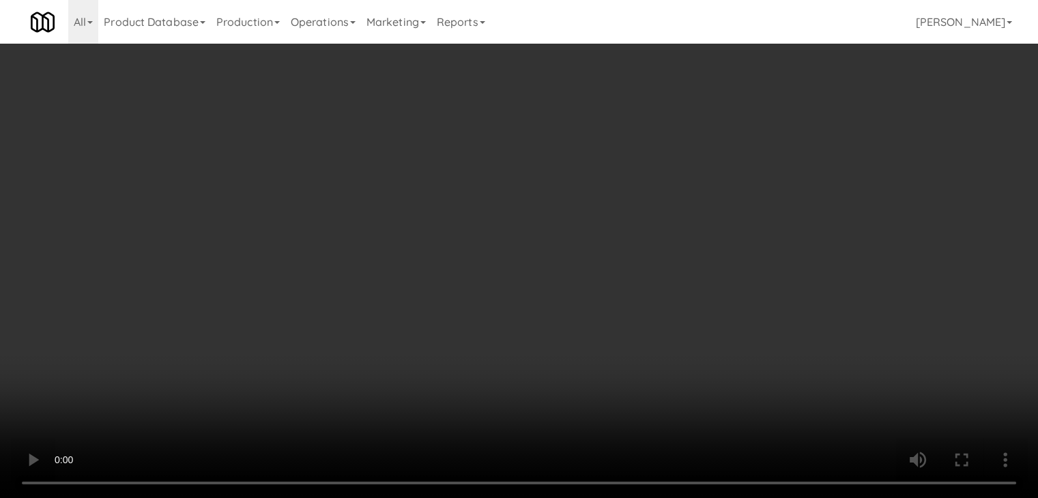
scroll to position [11740, 0]
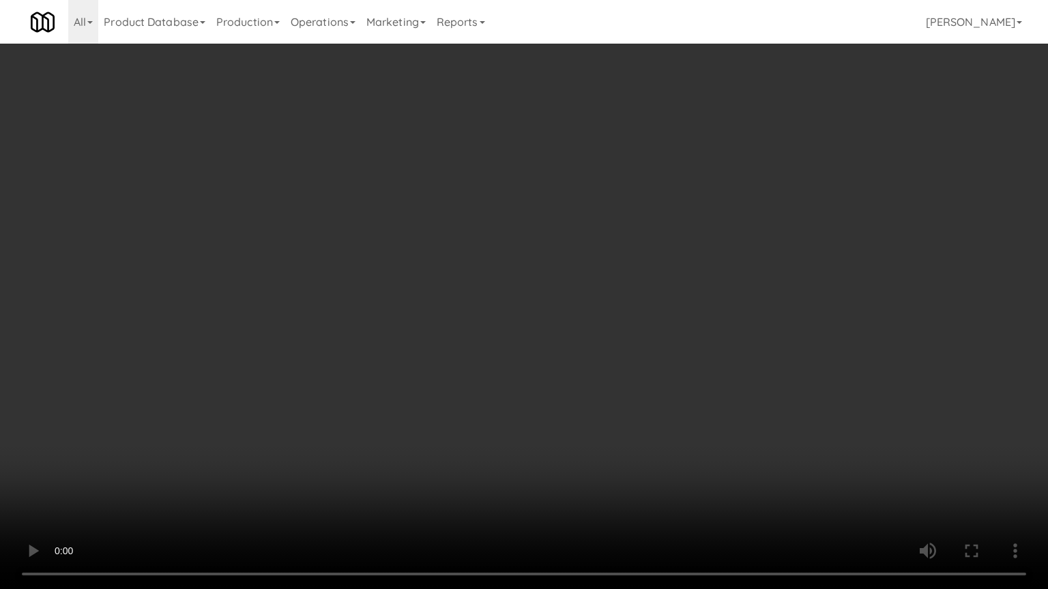
click at [649, 333] on video at bounding box center [524, 294] width 1048 height 589
click at [643, 335] on video at bounding box center [524, 294] width 1048 height 589
click at [677, 234] on video at bounding box center [524, 294] width 1048 height 589
click at [677, 233] on video at bounding box center [524, 294] width 1048 height 589
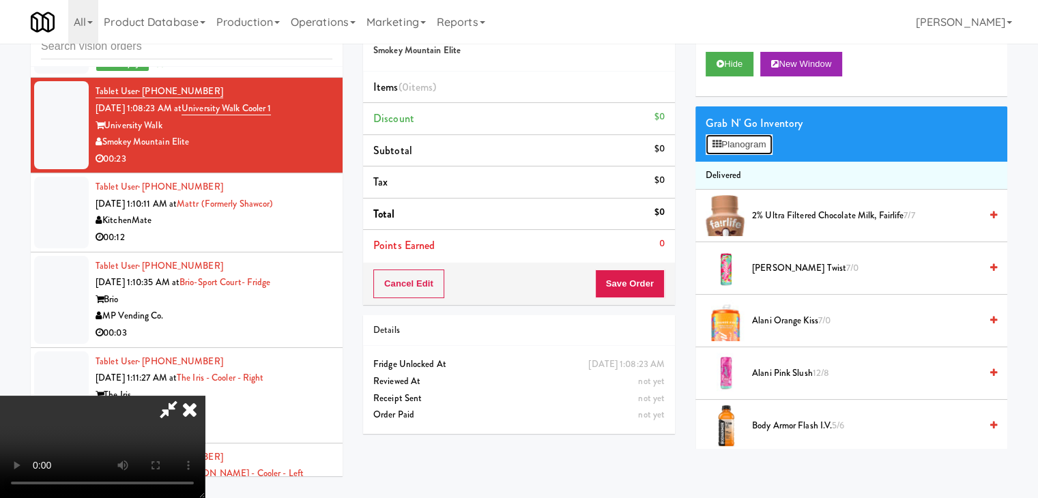
click at [740, 145] on button "Planogram" at bounding box center [738, 144] width 67 height 20
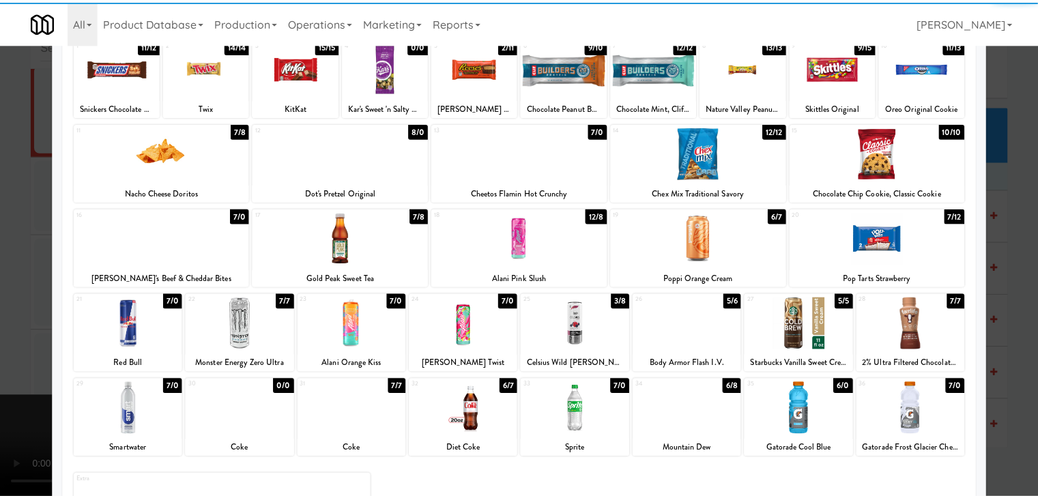
scroll to position [172, 0]
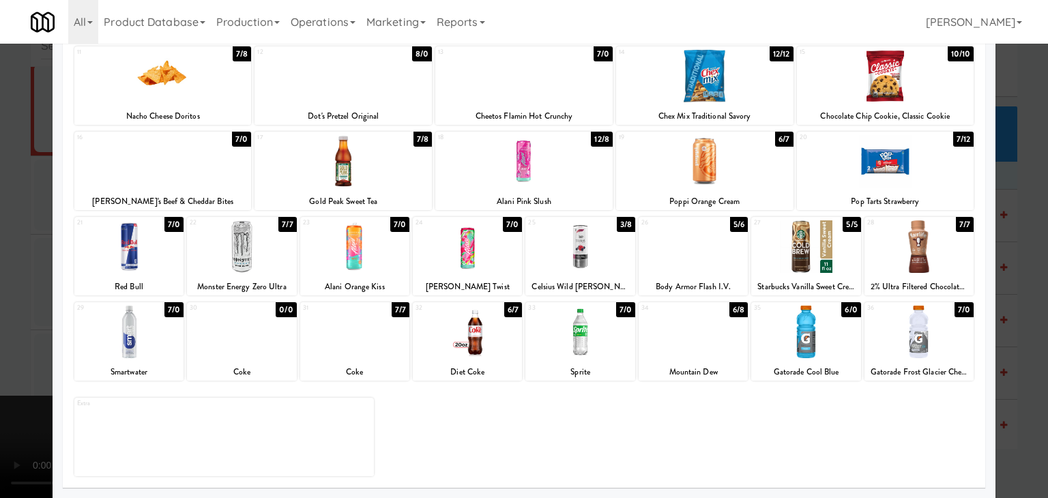
click at [383, 329] on div at bounding box center [354, 332] width 109 height 53
drag, startPoint x: 0, startPoint y: 317, endPoint x: 216, endPoint y: 310, distance: 216.4
click at [5, 315] on div at bounding box center [524, 249] width 1048 height 498
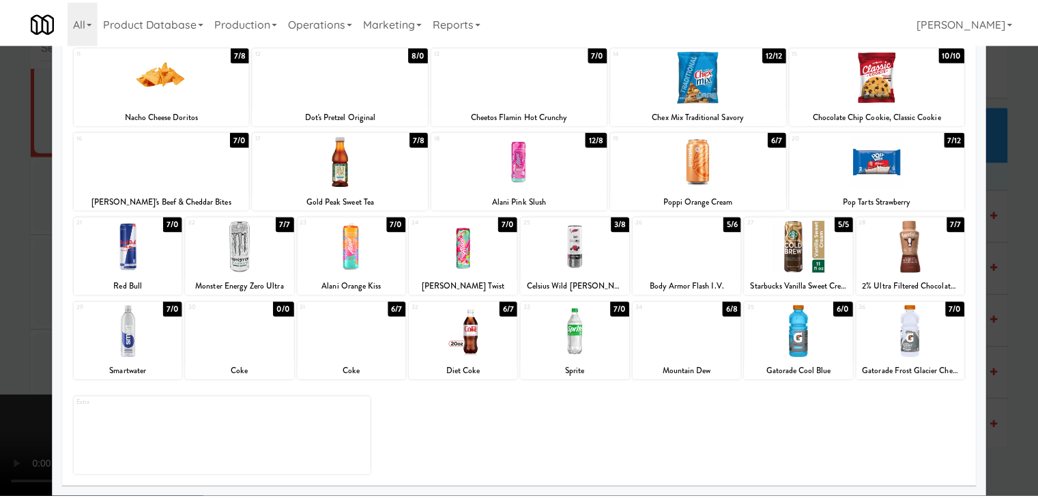
scroll to position [11757, 0]
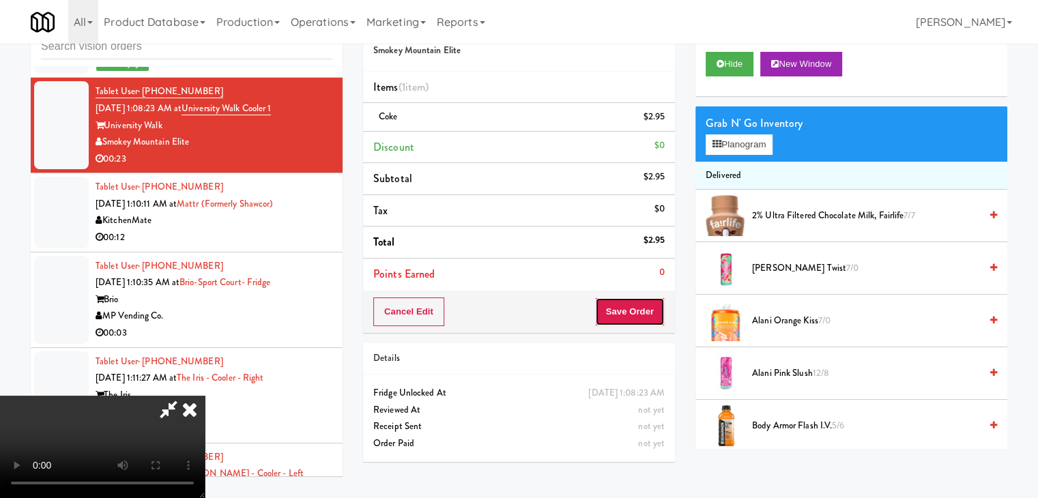
click at [649, 298] on button "Save Order" at bounding box center [630, 311] width 70 height 29
click at [647, 300] on button "Save Order" at bounding box center [630, 311] width 70 height 29
click at [646, 302] on body "Are you sure you want to update this order? Okay Cancel Okay Are you sure you w…" at bounding box center [519, 249] width 1038 height 498
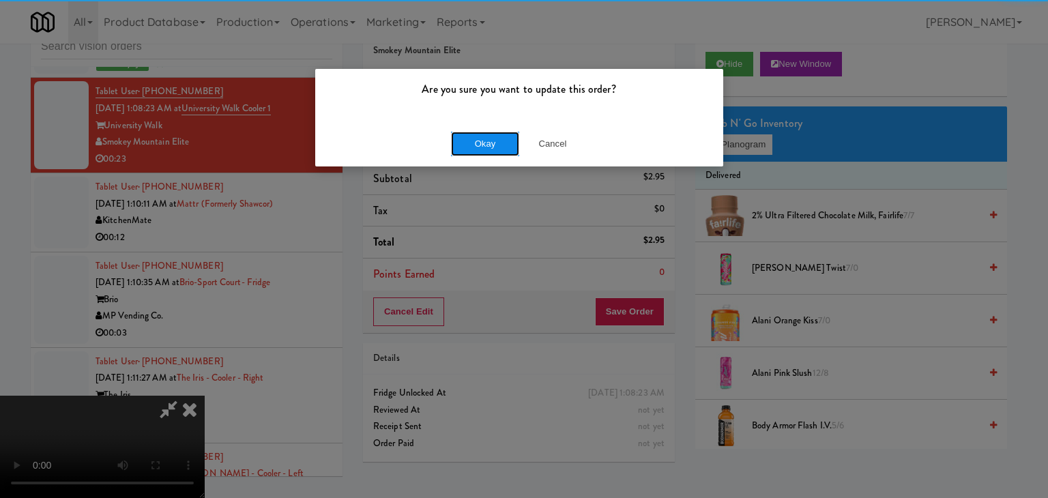
click at [504, 149] on button "Okay" at bounding box center [485, 144] width 68 height 25
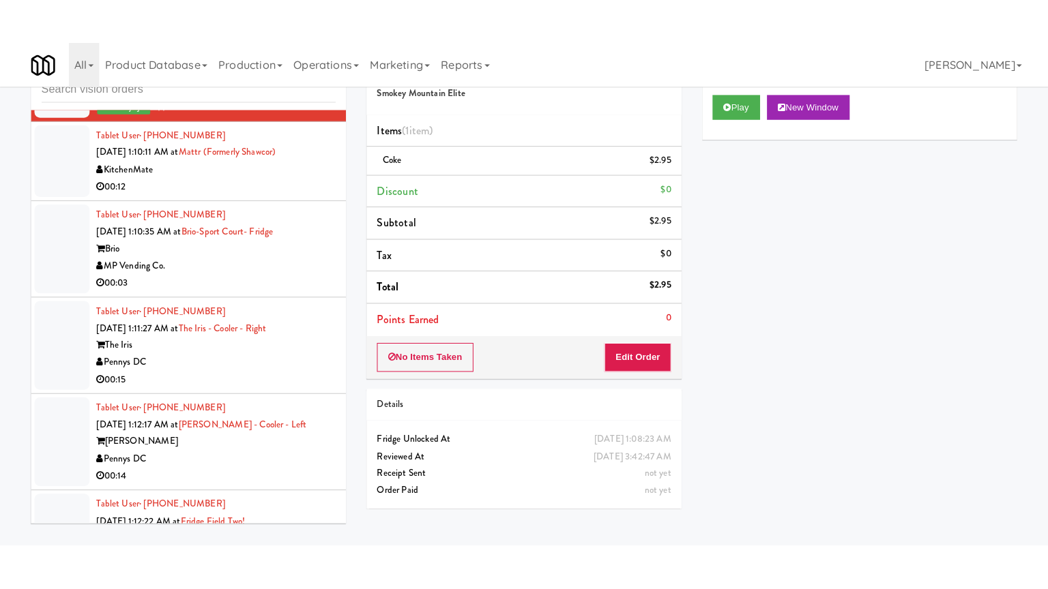
scroll to position [11893, 0]
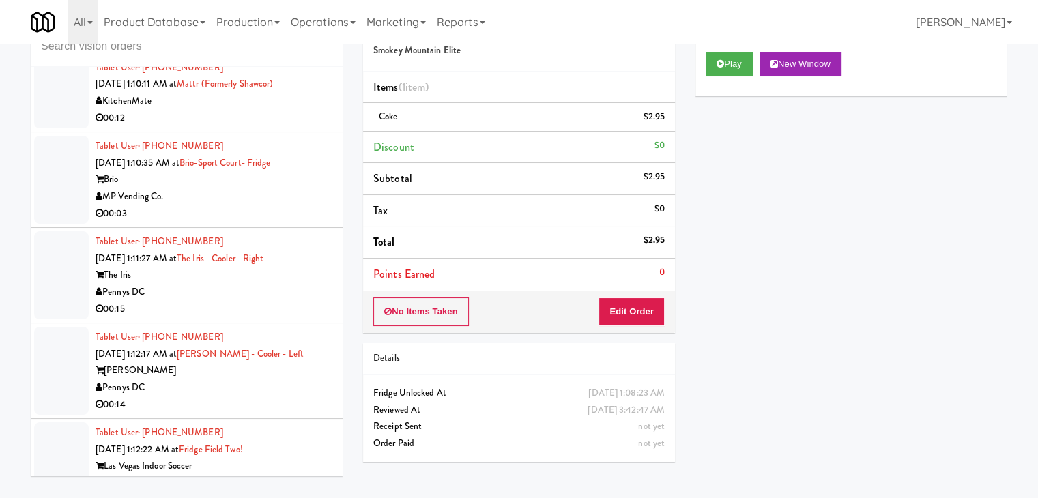
click at [206, 127] on div "00:12" at bounding box center [214, 118] width 237 height 17
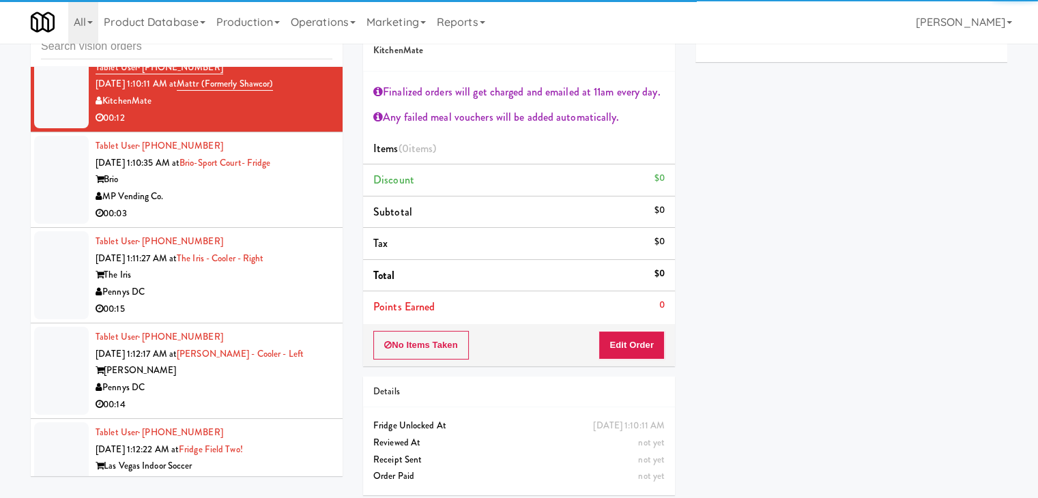
click at [278, 205] on div "MP Vending Co." at bounding box center [214, 196] width 237 height 17
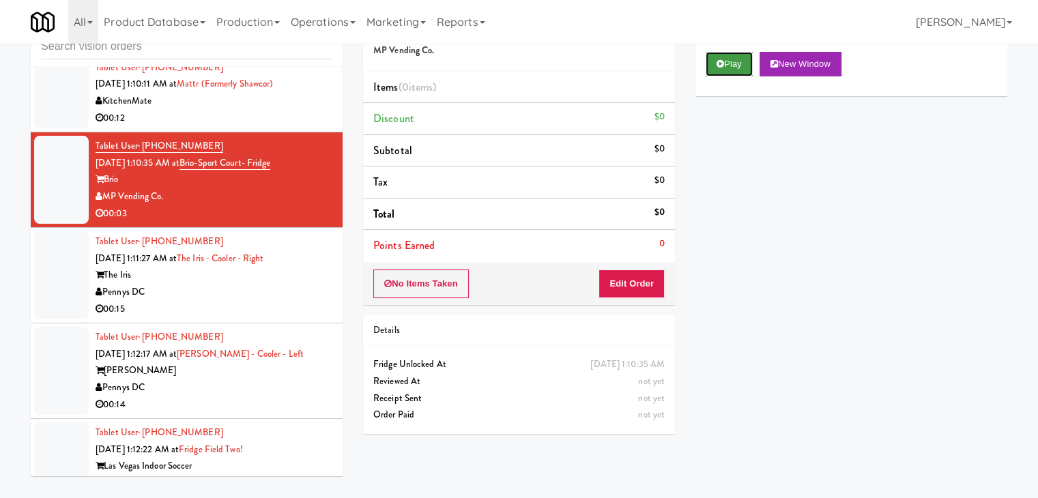
click at [736, 64] on button "Play" at bounding box center [728, 64] width 47 height 25
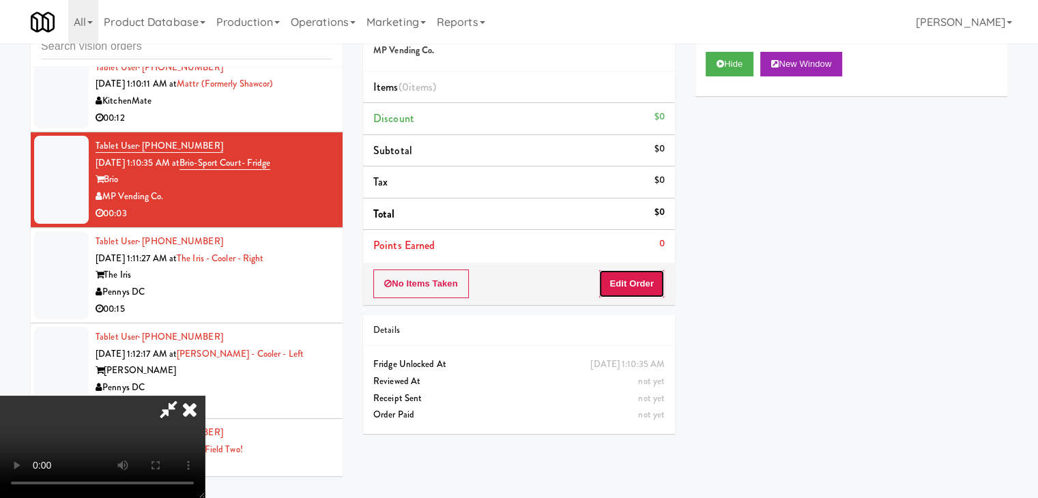
click at [626, 274] on button "Edit Order" at bounding box center [631, 283] width 66 height 29
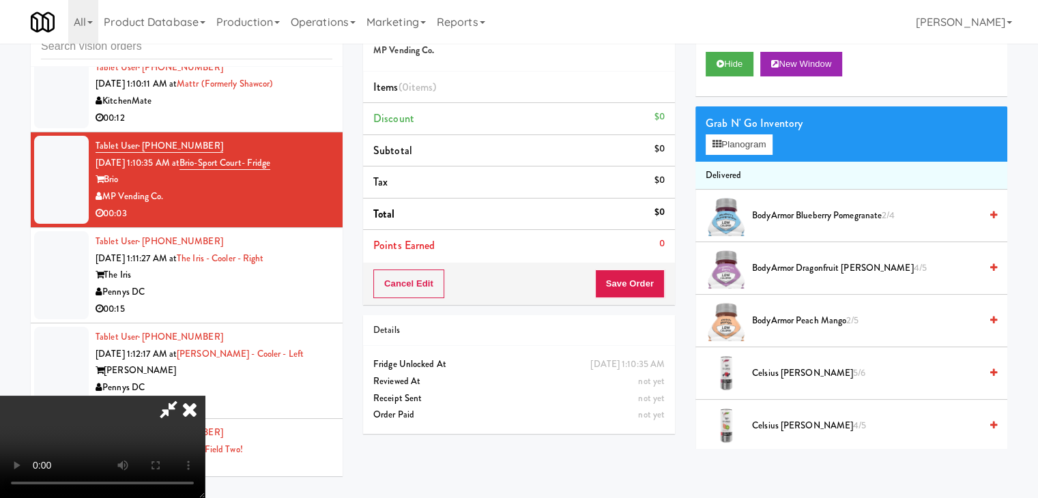
scroll to position [11876, 0]
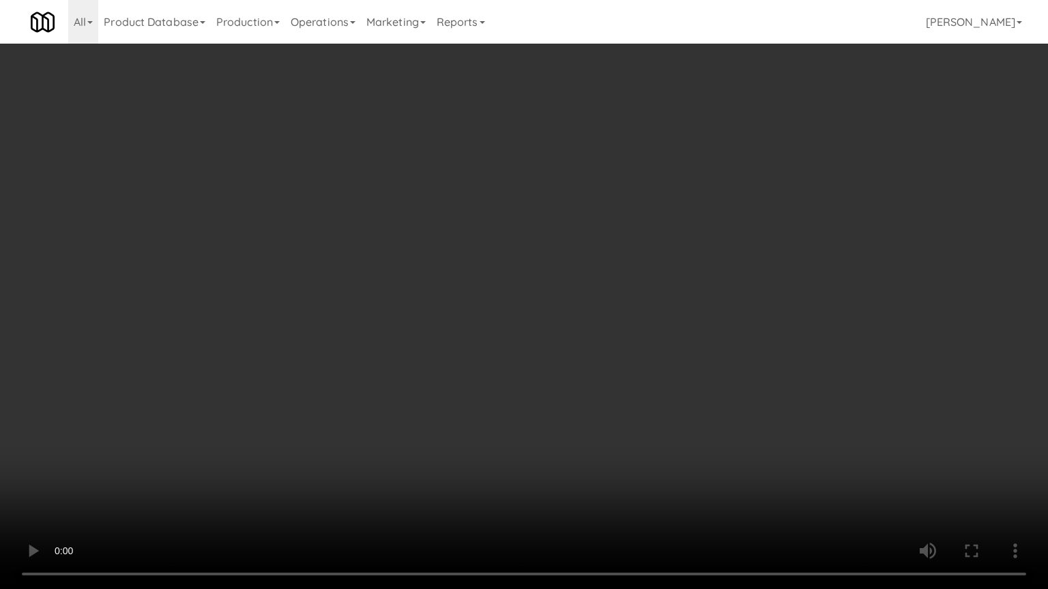
click at [630, 332] on video at bounding box center [524, 294] width 1048 height 589
drag, startPoint x: 630, startPoint y: 332, endPoint x: 704, endPoint y: 188, distance: 161.7
click at [637, 321] on video at bounding box center [524, 294] width 1048 height 589
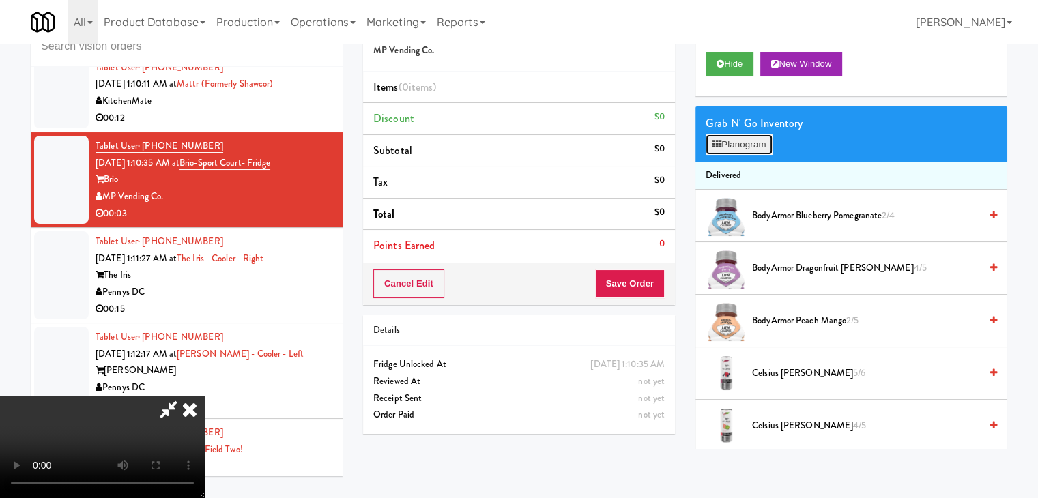
click at [731, 146] on button "Planogram" at bounding box center [738, 144] width 67 height 20
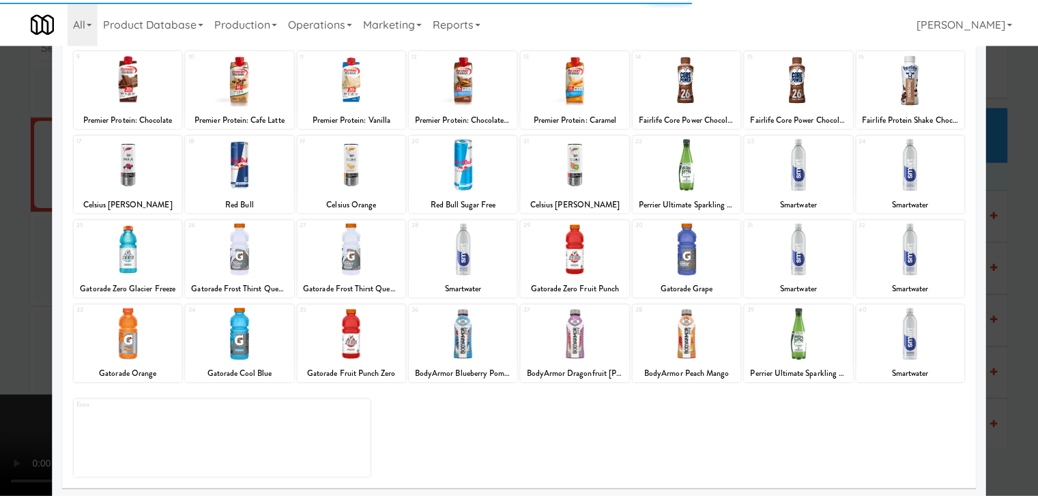
scroll to position [172, 0]
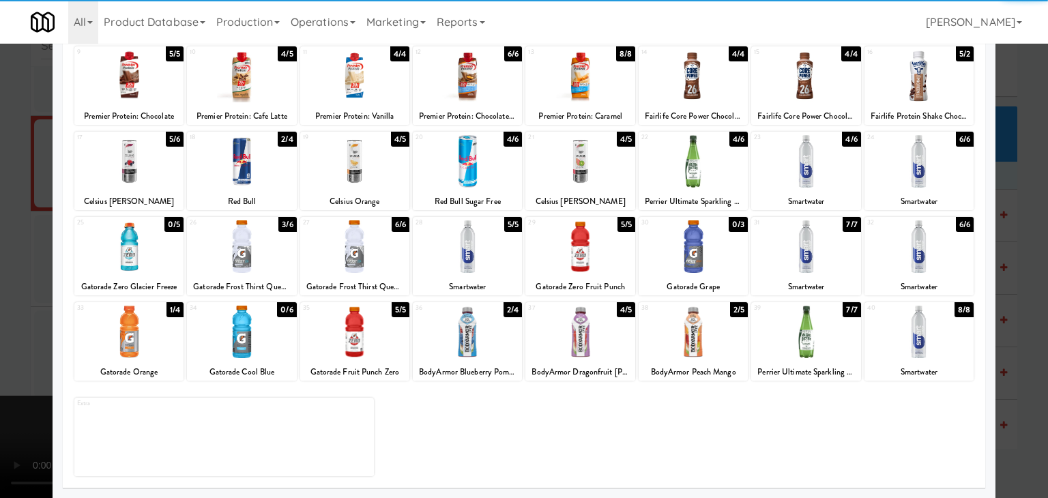
click at [134, 338] on div at bounding box center [128, 332] width 109 height 53
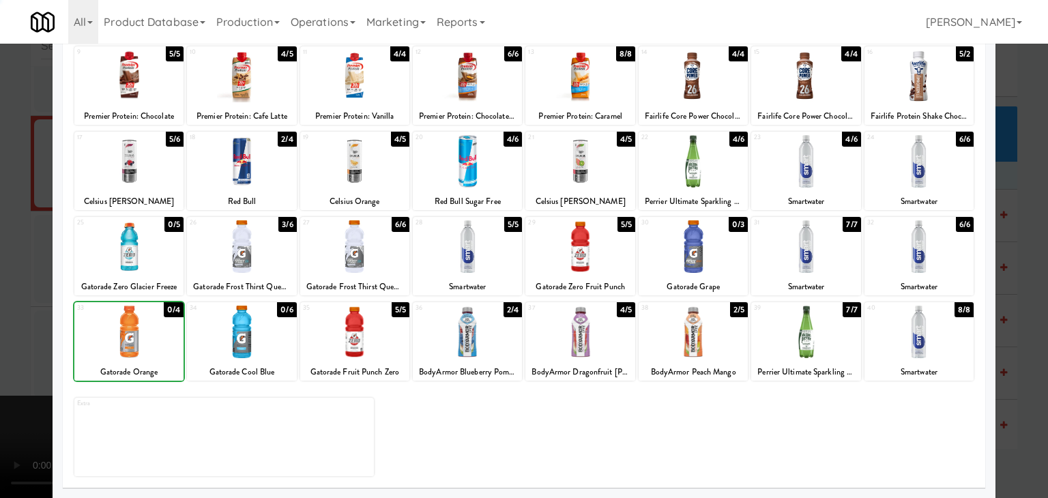
click at [10, 328] on div at bounding box center [524, 249] width 1048 height 498
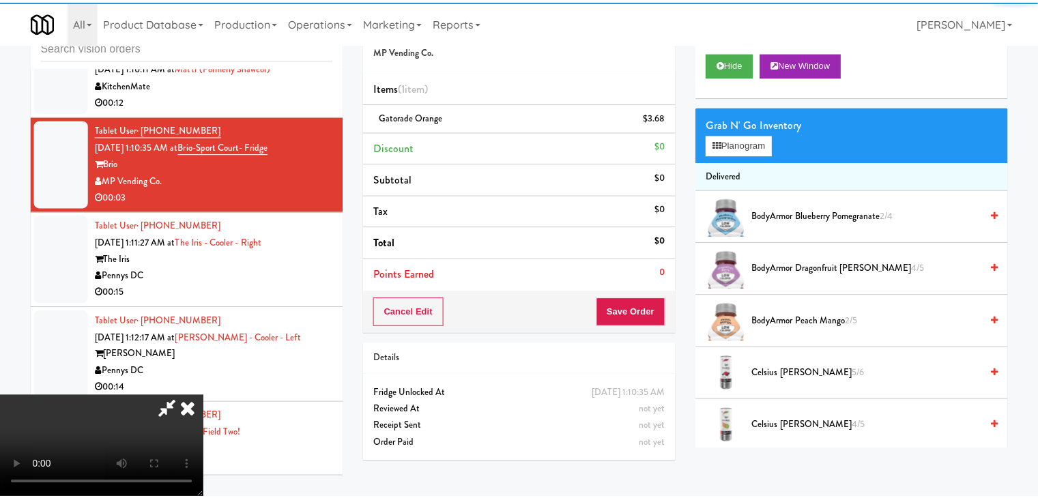
scroll to position [11893, 0]
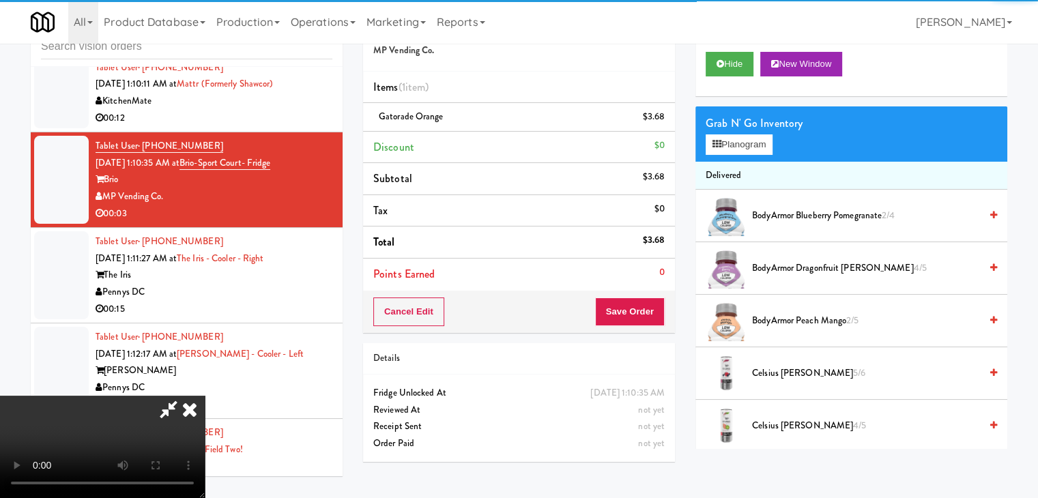
drag, startPoint x: 610, startPoint y: 317, endPoint x: 645, endPoint y: 312, distance: 35.1
click at [205, 396] on video at bounding box center [102, 447] width 205 height 102
click at [645, 312] on button "Save Order" at bounding box center [630, 311] width 70 height 29
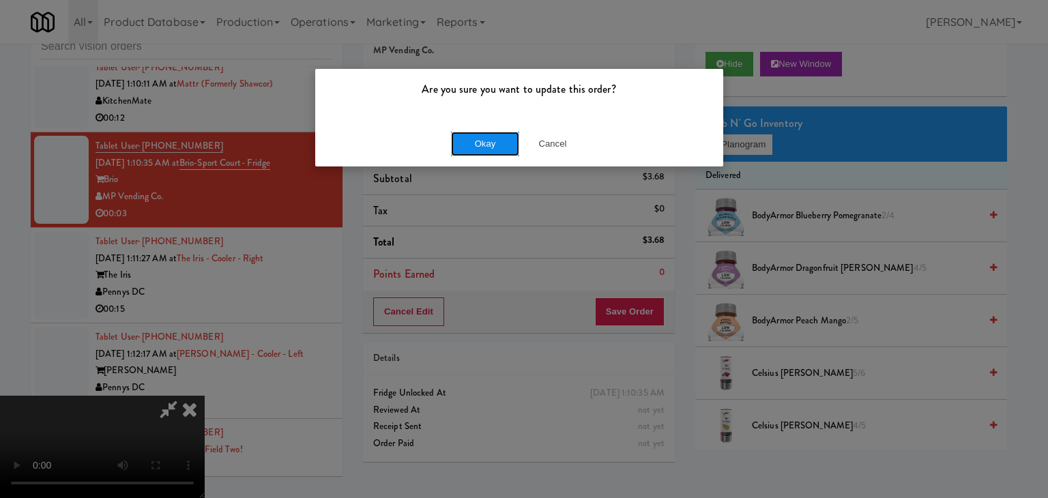
click at [475, 146] on button "Okay" at bounding box center [485, 144] width 68 height 25
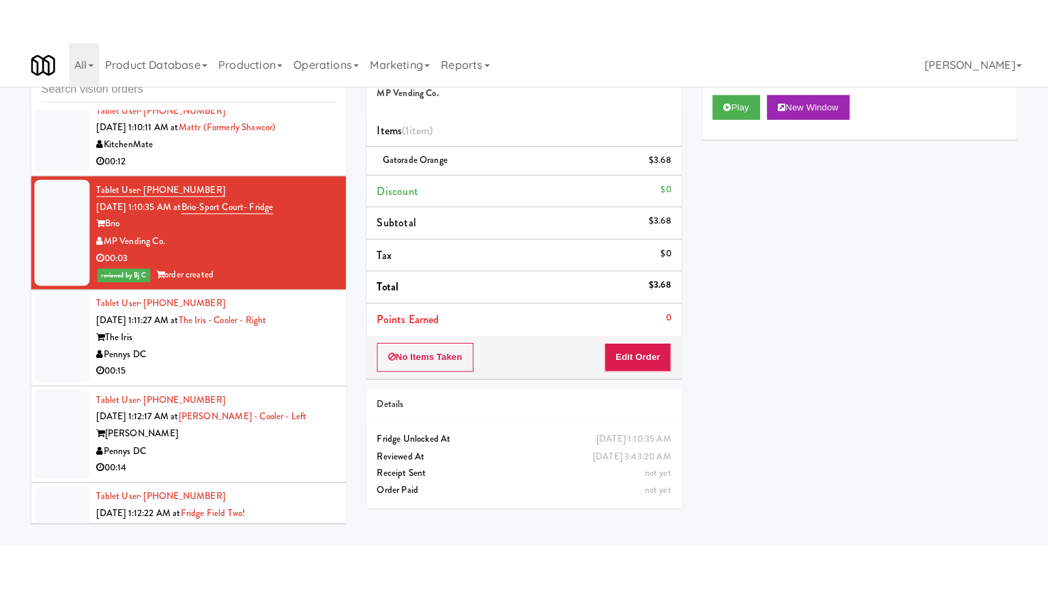
scroll to position [12030, 0]
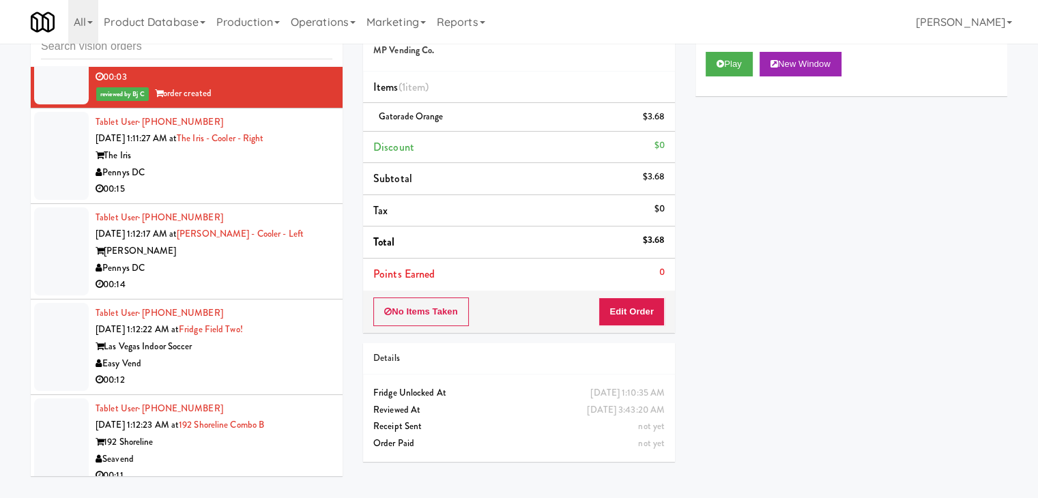
click at [259, 198] on div "00:15" at bounding box center [214, 189] width 237 height 17
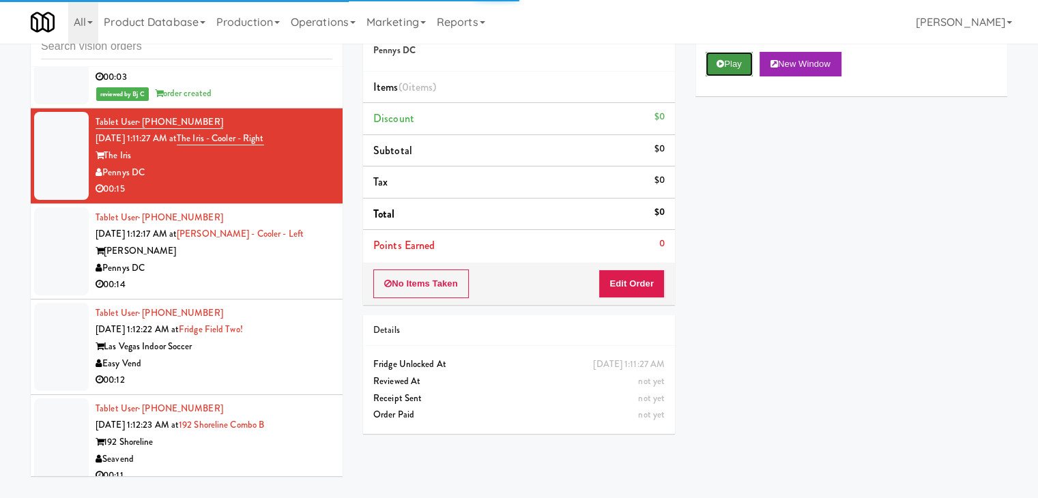
click at [721, 61] on icon at bounding box center [720, 63] width 8 height 9
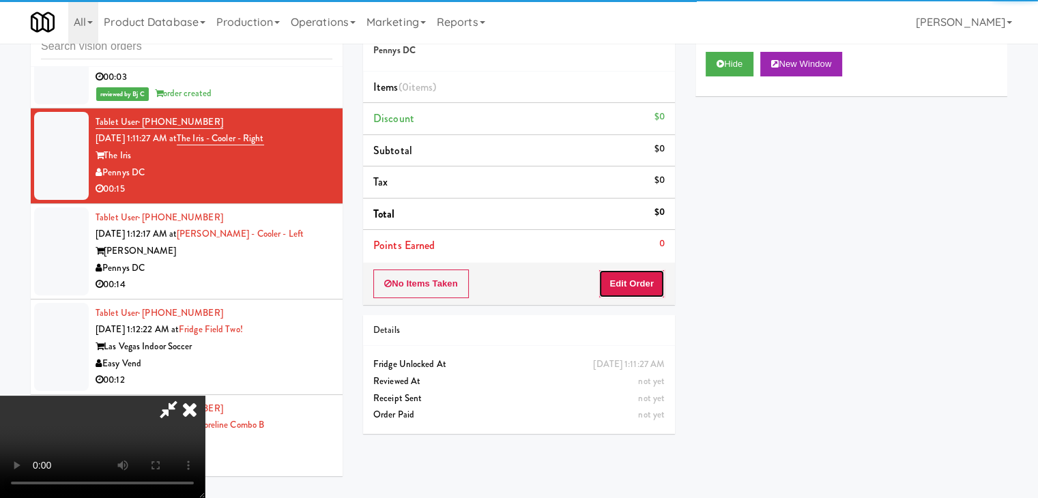
click at [631, 287] on button "Edit Order" at bounding box center [631, 283] width 66 height 29
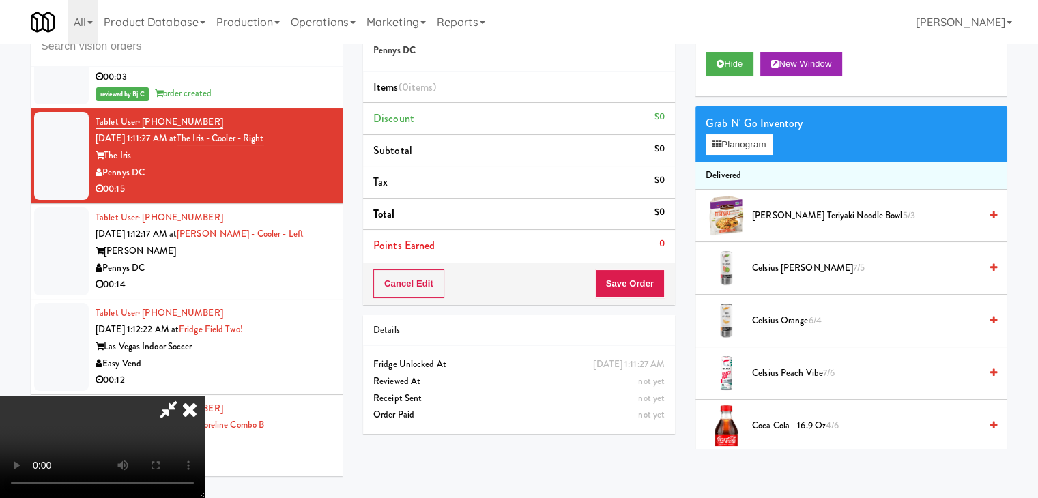
scroll to position [12013, 0]
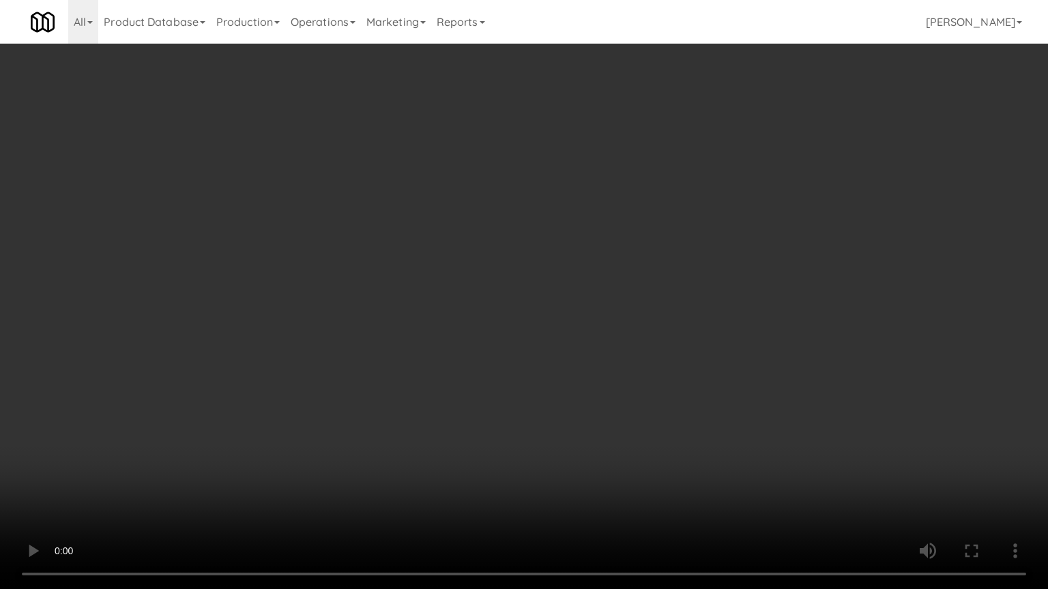
click at [577, 405] on video at bounding box center [524, 294] width 1048 height 589
click at [578, 400] on video at bounding box center [524, 294] width 1048 height 589
click at [579, 400] on video at bounding box center [524, 294] width 1048 height 589
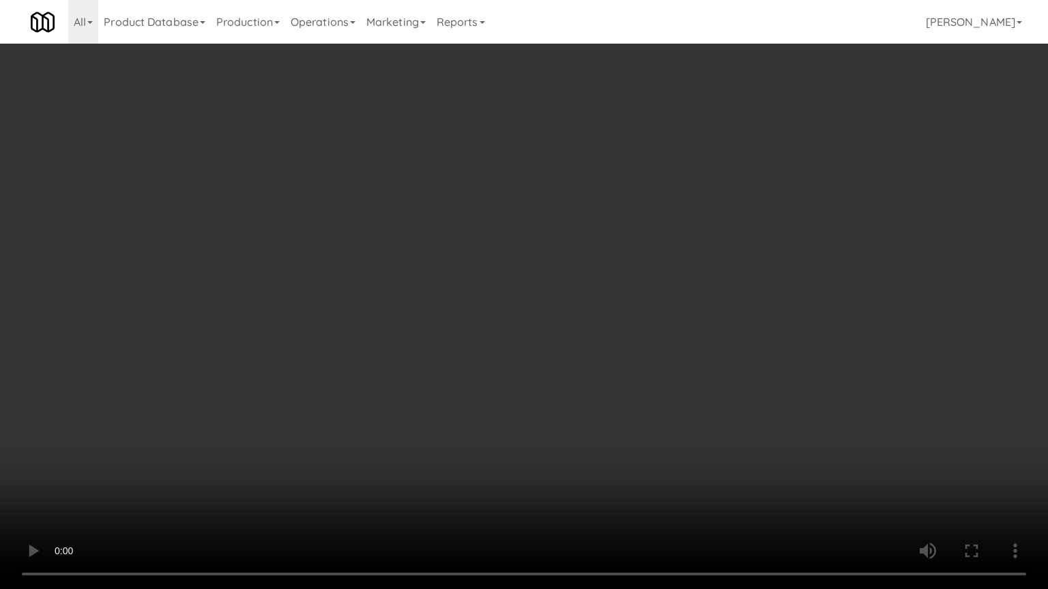
click at [579, 400] on video at bounding box center [524, 294] width 1048 height 589
click at [580, 397] on video at bounding box center [524, 294] width 1048 height 589
click at [581, 396] on video at bounding box center [524, 294] width 1048 height 589
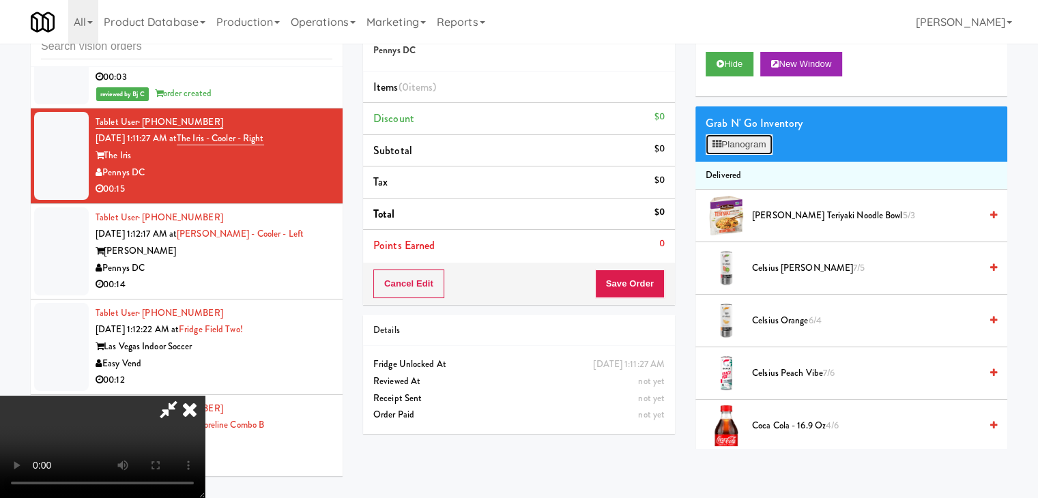
click at [748, 145] on button "Planogram" at bounding box center [738, 144] width 67 height 20
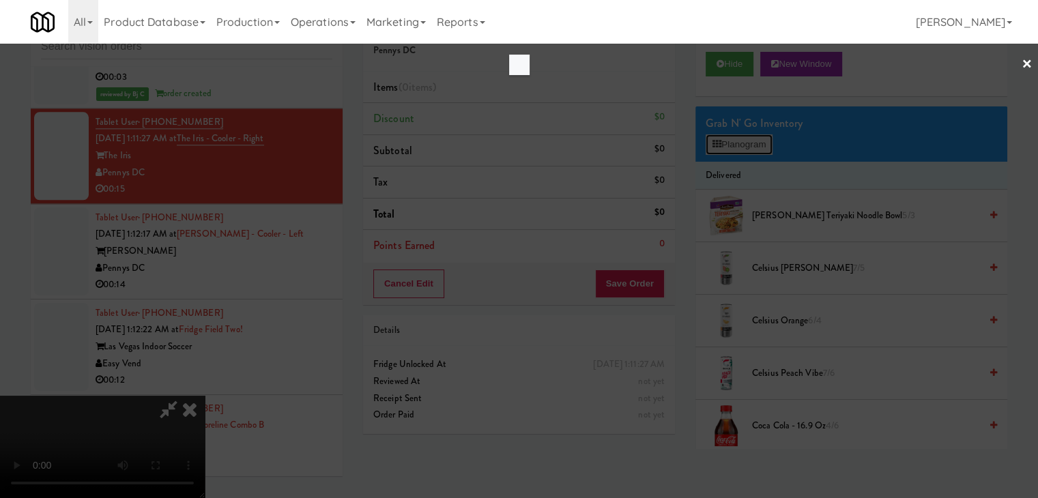
scroll to position [12013, 0]
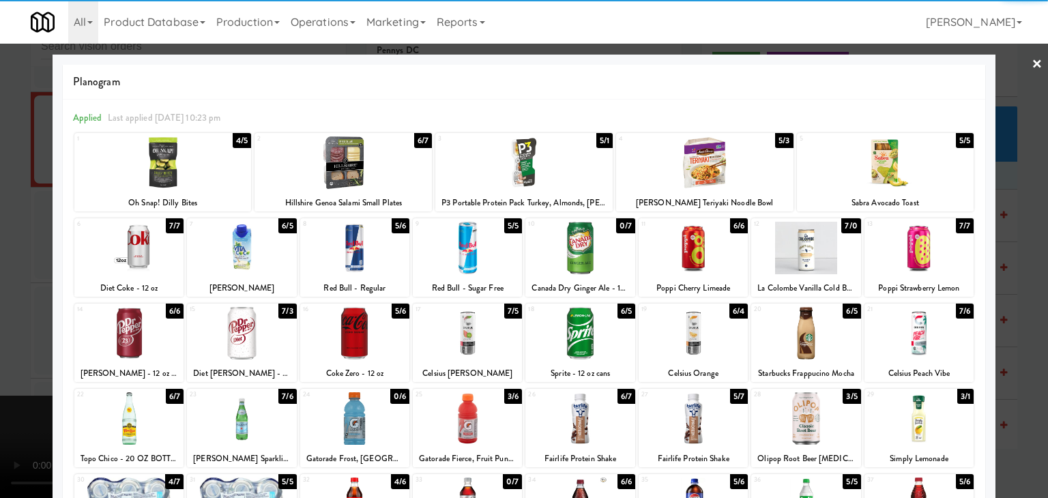
click at [339, 244] on div at bounding box center [354, 248] width 109 height 53
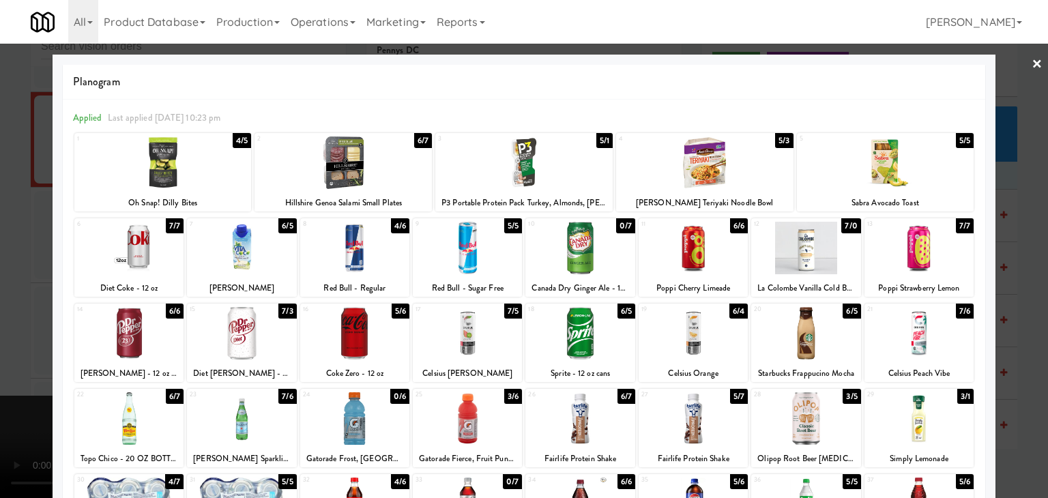
drag, startPoint x: 0, startPoint y: 280, endPoint x: 131, endPoint y: 275, distance: 131.1
click at [3, 279] on div at bounding box center [524, 249] width 1048 height 498
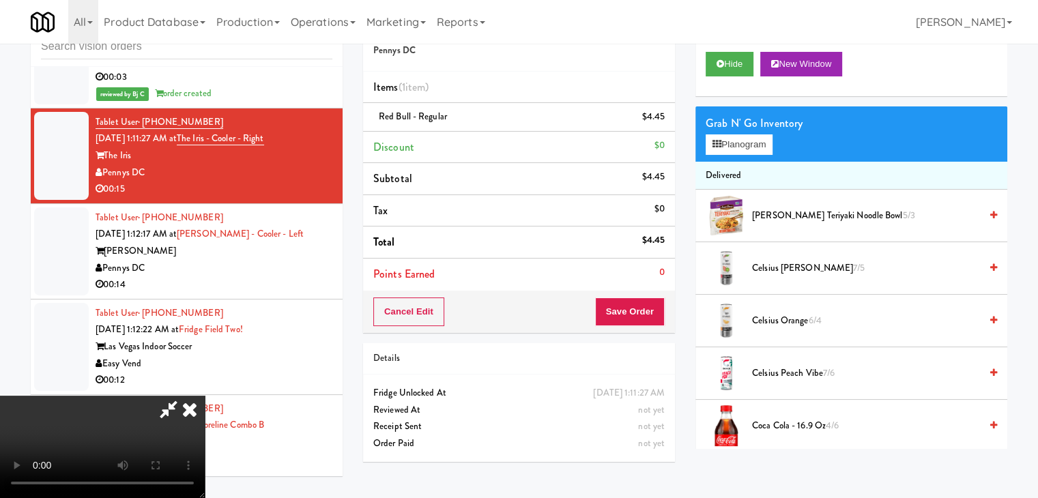
click at [205, 396] on video at bounding box center [102, 447] width 205 height 102
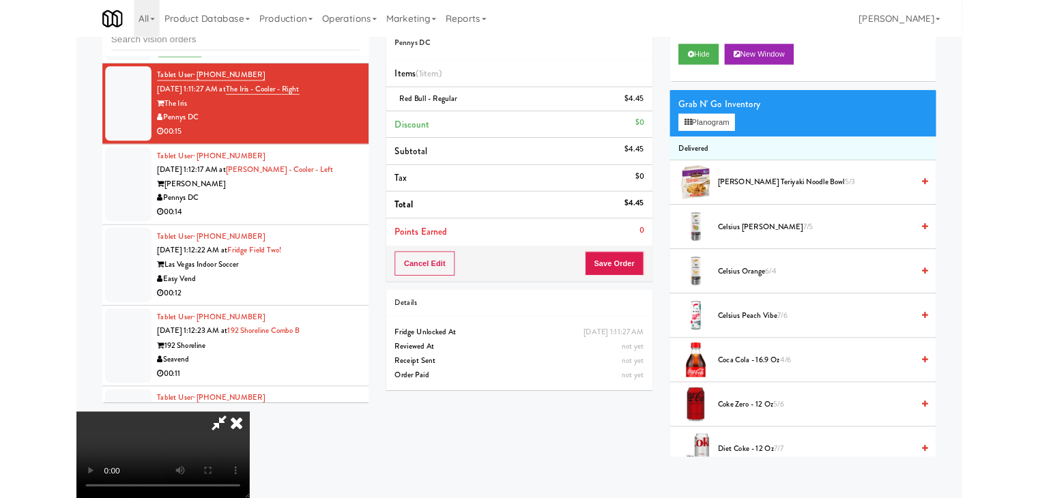
scroll to position [12013, 0]
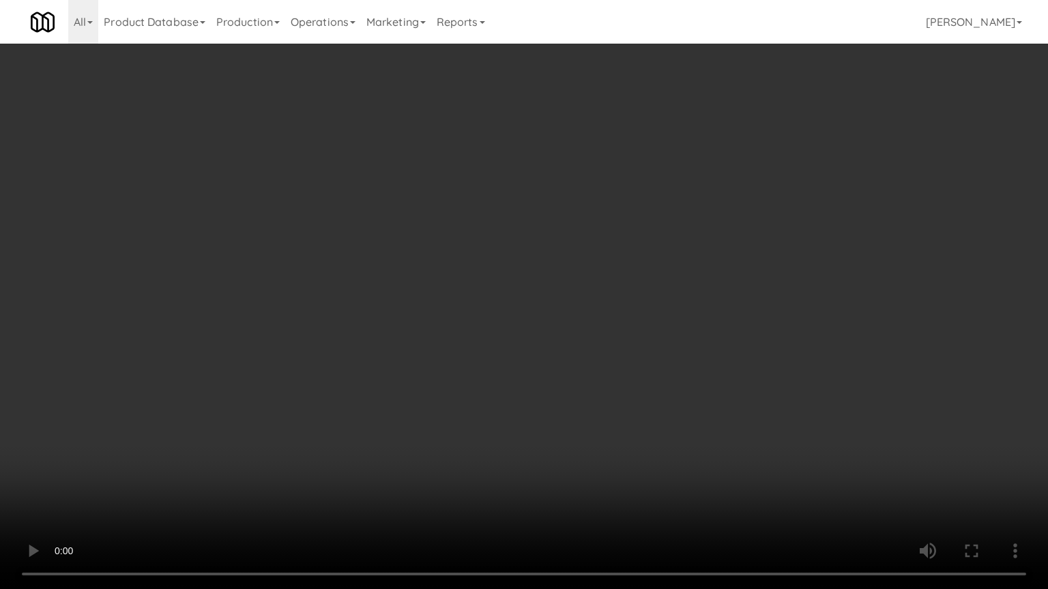
click at [531, 361] on video at bounding box center [524, 294] width 1048 height 589
click at [584, 317] on video at bounding box center [524, 294] width 1048 height 589
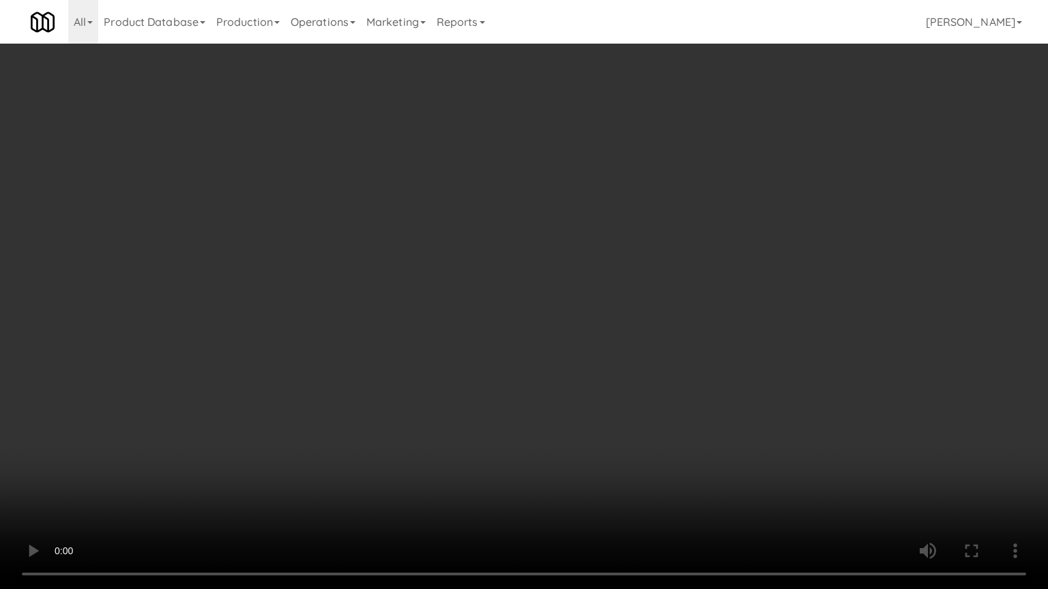
click at [584, 317] on video at bounding box center [524, 294] width 1048 height 589
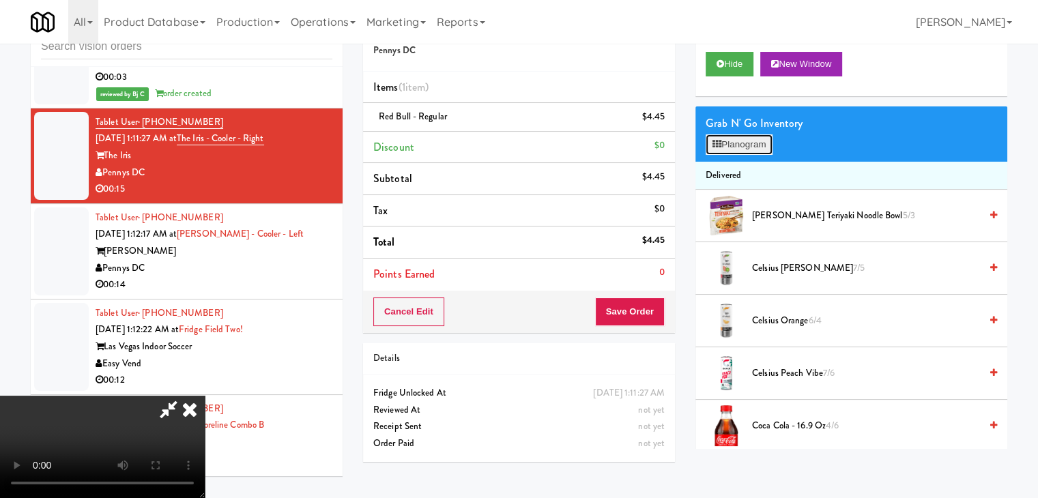
click at [748, 141] on button "Planogram" at bounding box center [738, 144] width 67 height 20
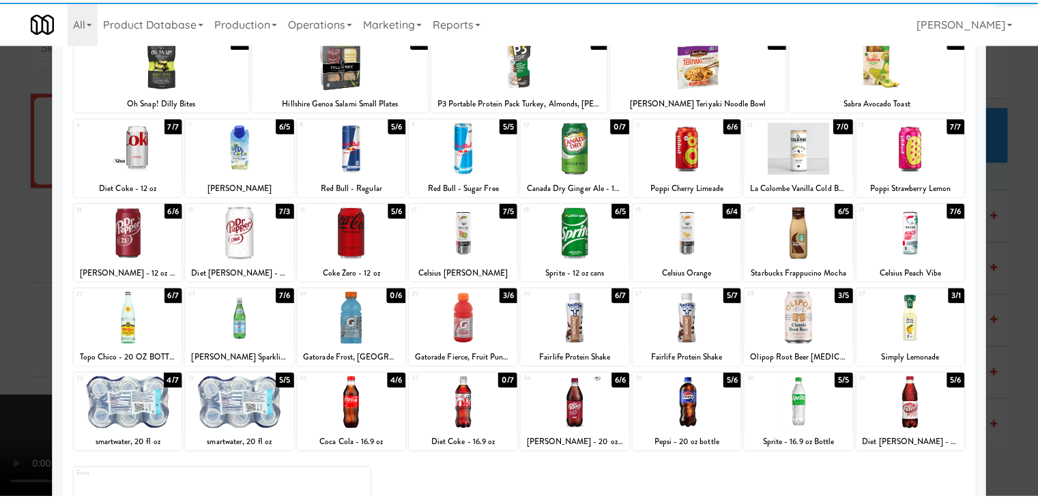
scroll to position [136, 0]
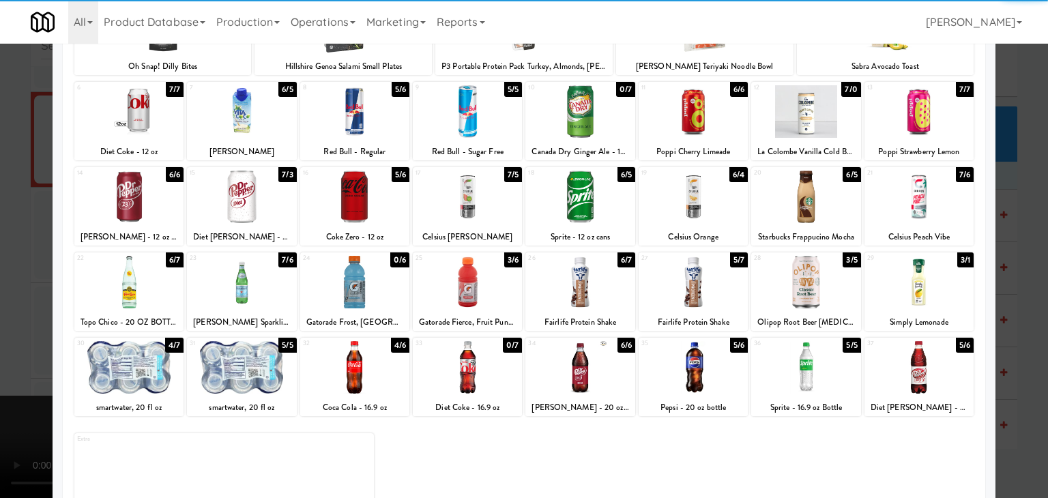
drag, startPoint x: 913, startPoint y: 268, endPoint x: 937, endPoint y: 278, distance: 26.6
click at [915, 268] on div at bounding box center [918, 282] width 109 height 53
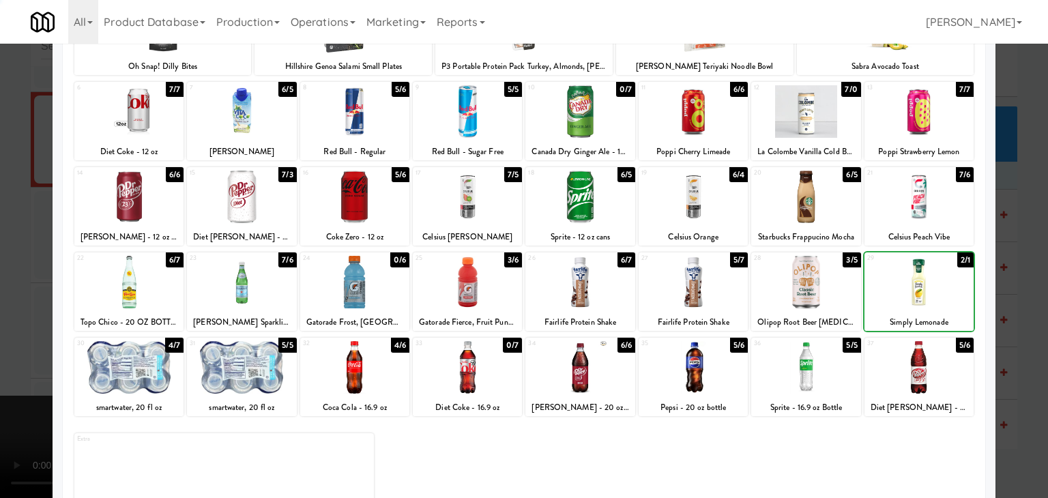
click at [1019, 301] on div at bounding box center [524, 249] width 1048 height 498
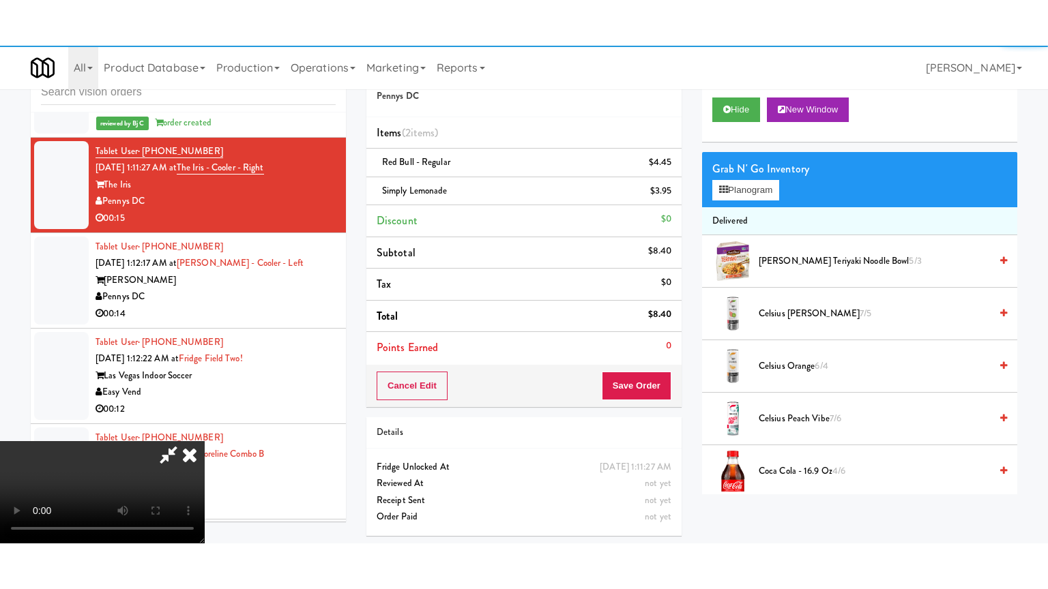
scroll to position [12030, 0]
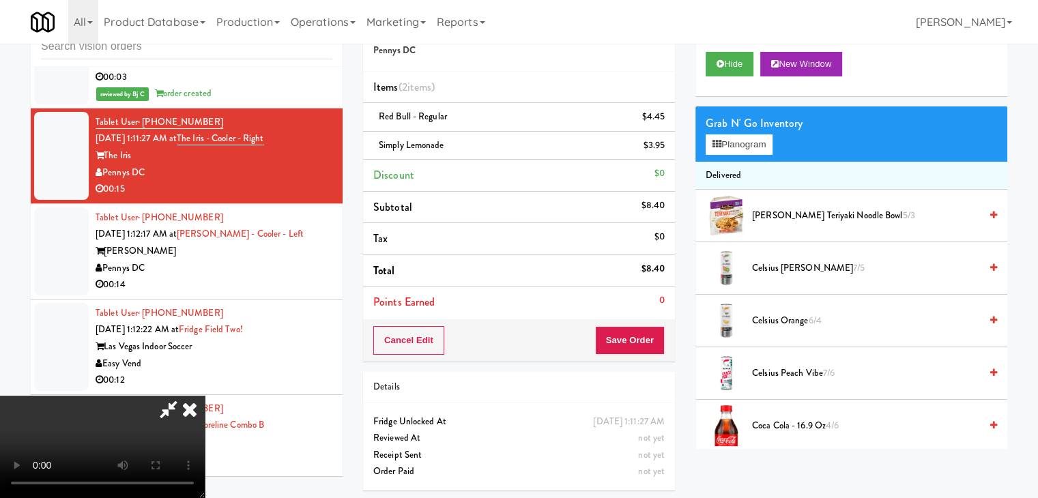
click at [205, 396] on video at bounding box center [102, 447] width 205 height 102
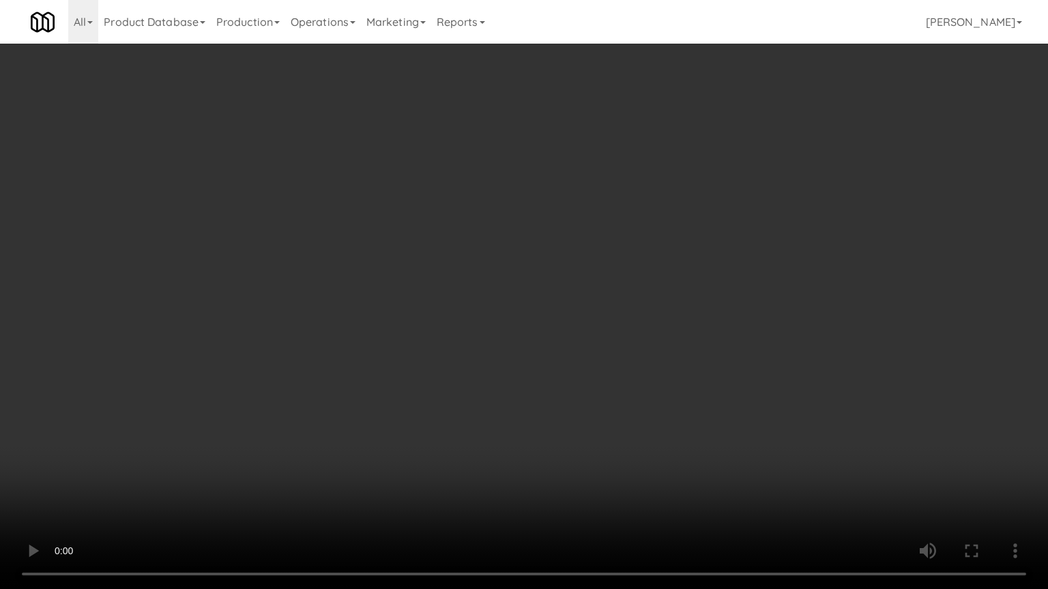
click at [535, 358] on video at bounding box center [524, 294] width 1048 height 589
click at [613, 345] on video at bounding box center [524, 294] width 1048 height 589
click at [614, 345] on video at bounding box center [524, 294] width 1048 height 589
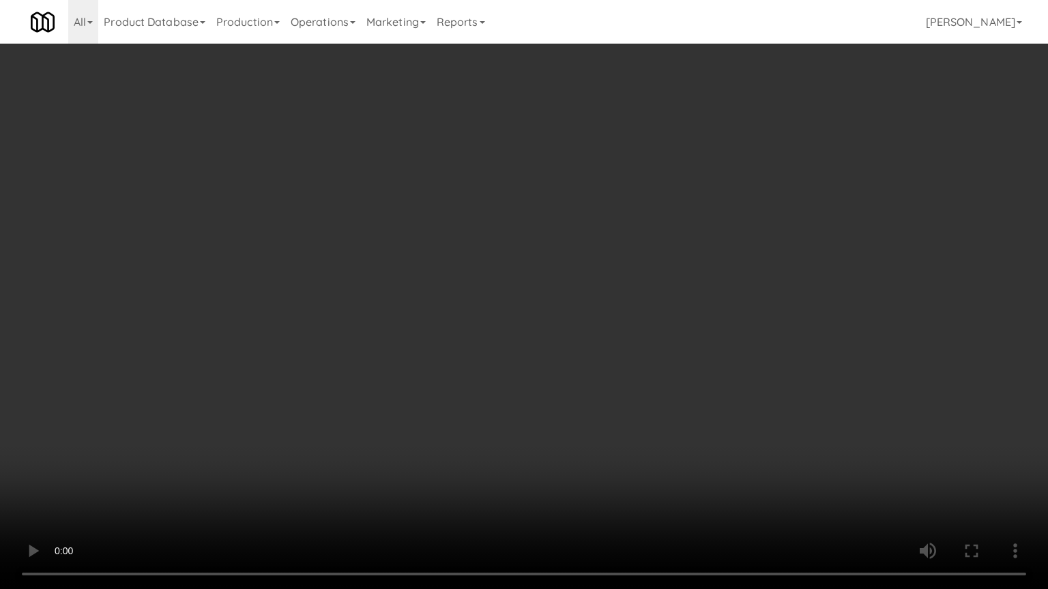
click at [614, 345] on video at bounding box center [524, 294] width 1048 height 589
click at [615, 344] on video at bounding box center [524, 294] width 1048 height 589
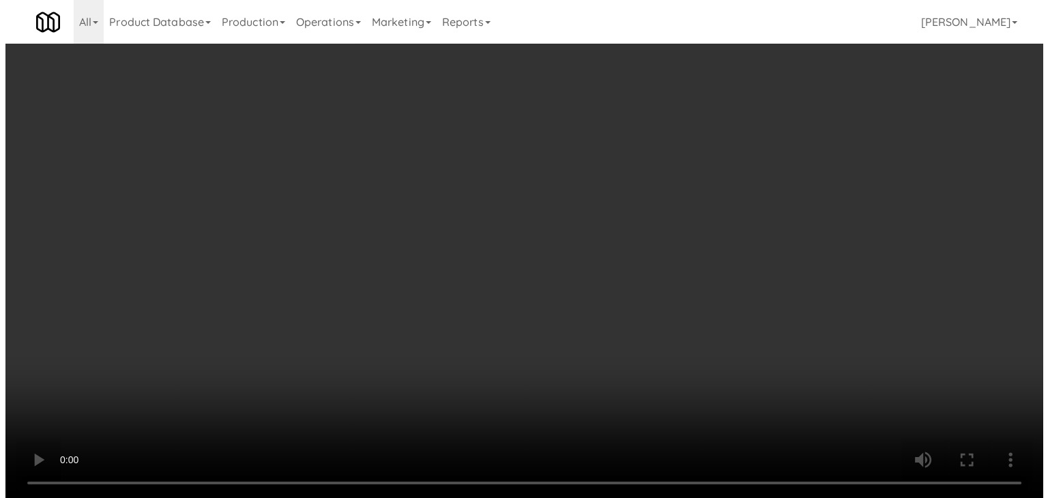
scroll to position [12030, 0]
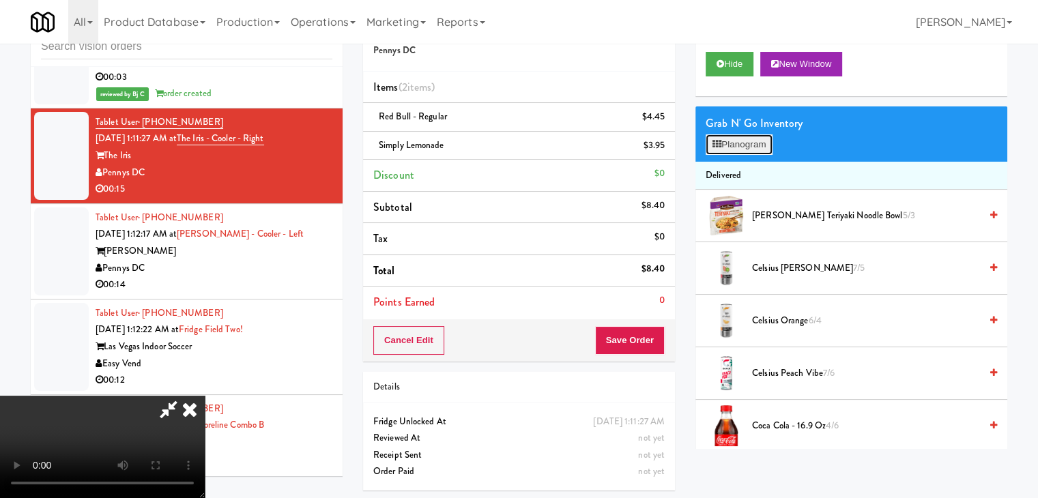
click at [751, 143] on button "Planogram" at bounding box center [738, 144] width 67 height 20
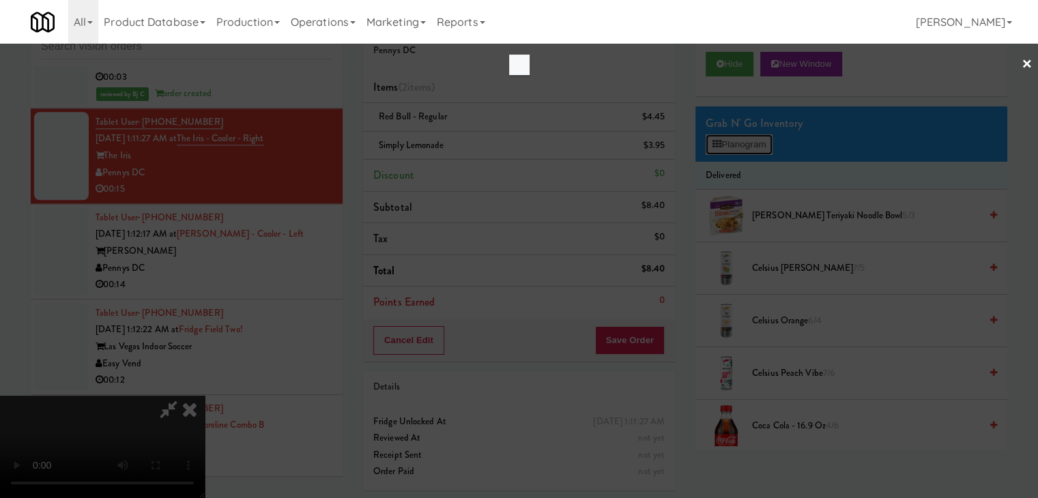
scroll to position [12013, 0]
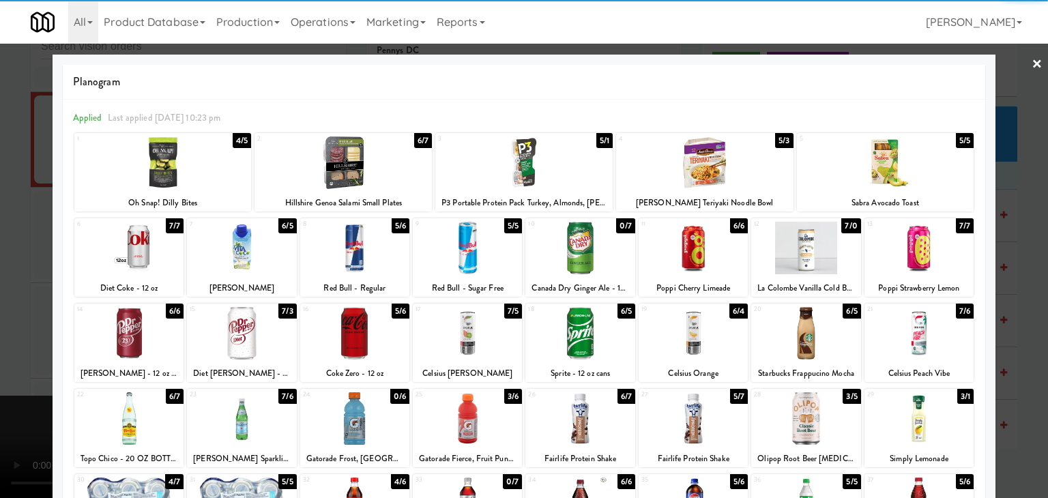
click at [553, 323] on div at bounding box center [579, 333] width 109 height 53
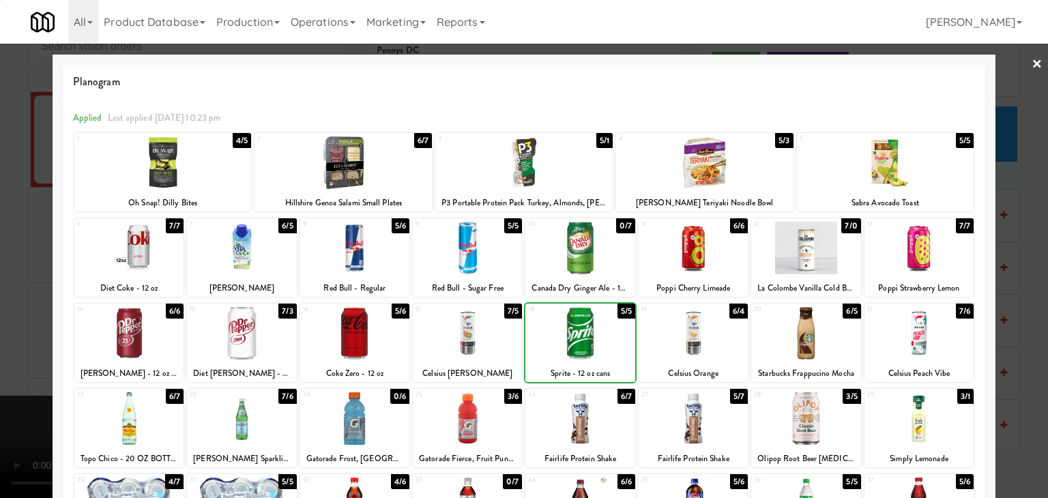
click at [0, 299] on div at bounding box center [524, 249] width 1048 height 498
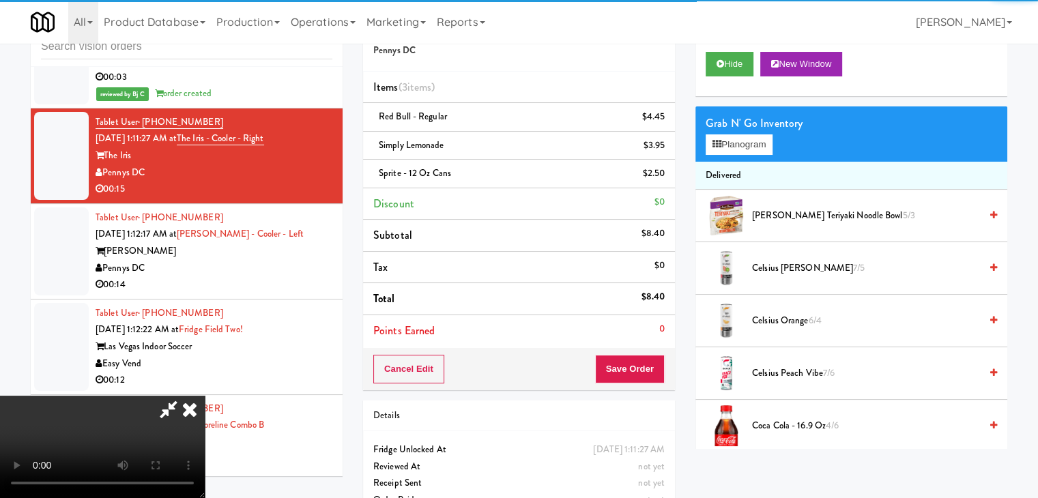
click at [205, 396] on video at bounding box center [102, 447] width 205 height 102
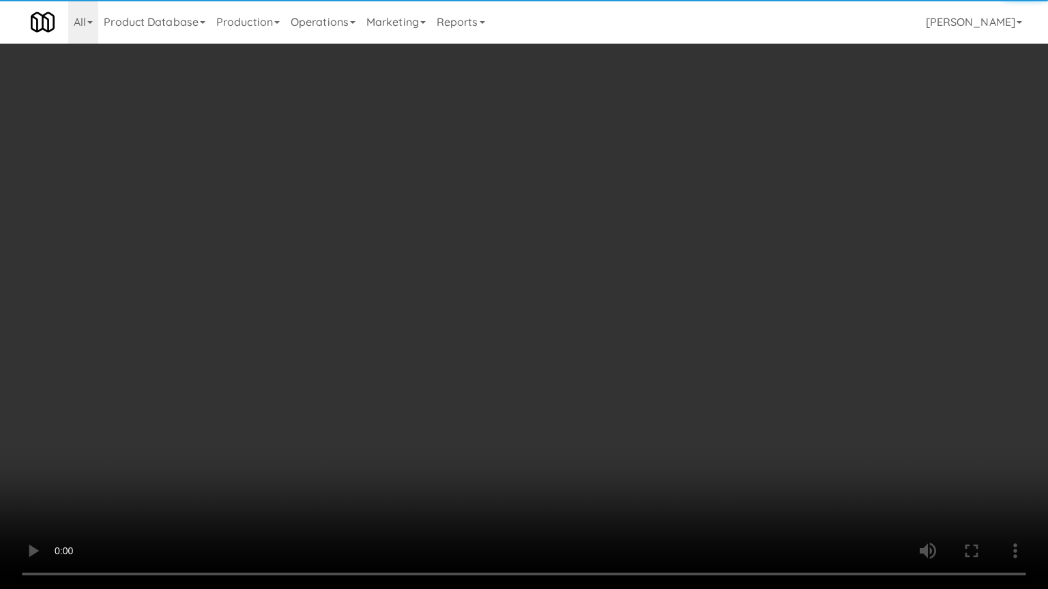
click at [523, 350] on video at bounding box center [524, 294] width 1048 height 589
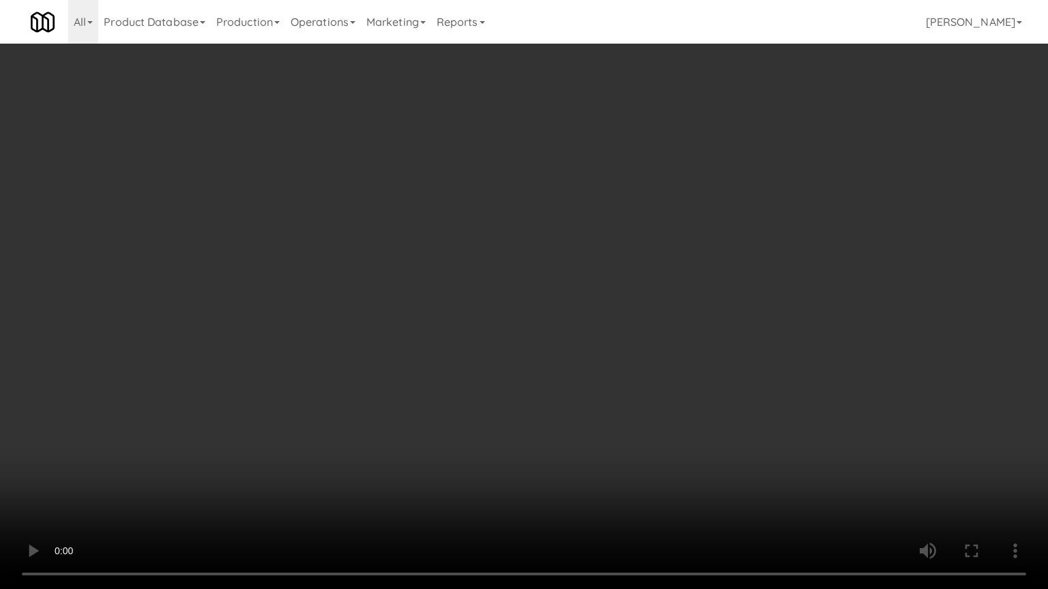
click at [562, 351] on video at bounding box center [524, 294] width 1048 height 589
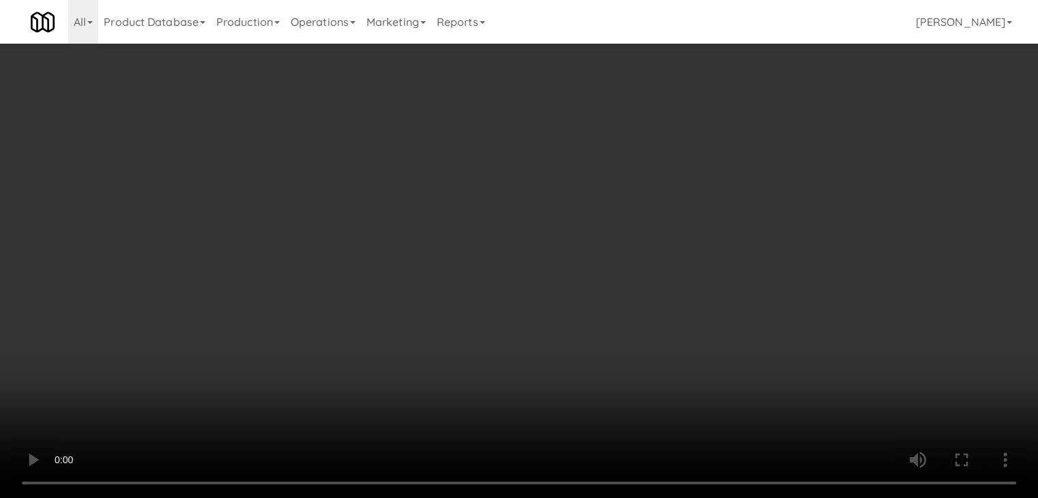
scroll to position [12030, 0]
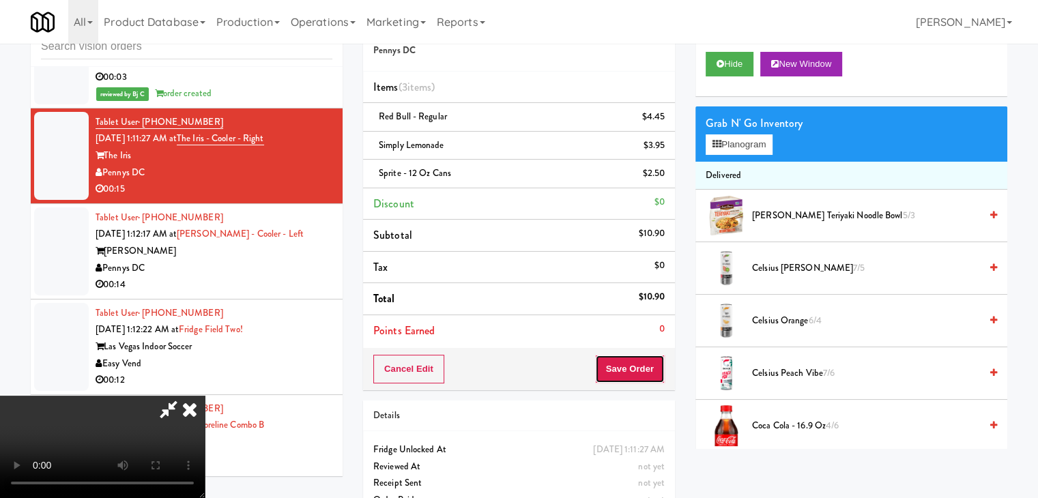
click at [664, 377] on button "Save Order" at bounding box center [630, 369] width 70 height 29
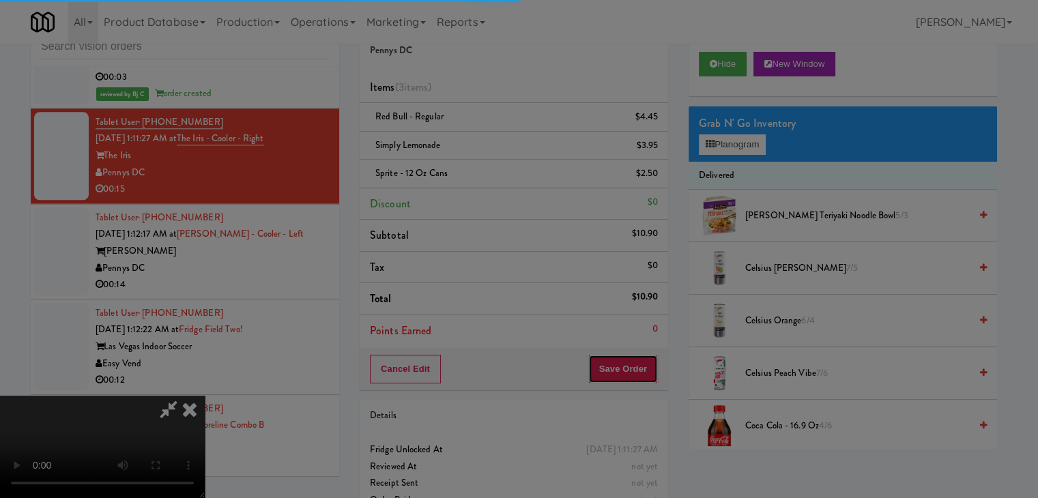
click at [652, 375] on body "Are you sure you want to update this order? Okay Cancel Okay Are you sure you w…" at bounding box center [519, 249] width 1038 height 498
click at [0, 0] on div "Are you sure you want to update this order? Okay Cancel" at bounding box center [0, 0] width 0 height 0
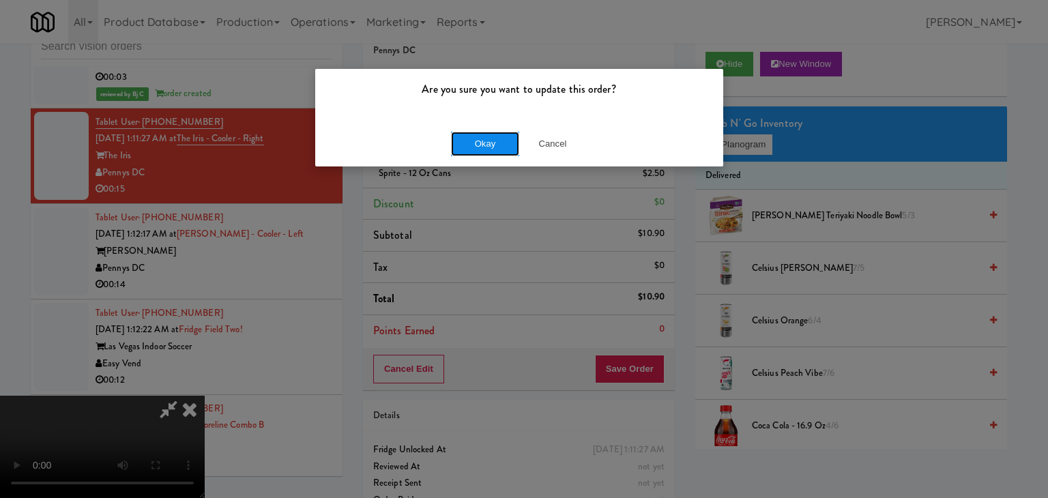
click at [510, 143] on button "Okay" at bounding box center [485, 144] width 68 height 25
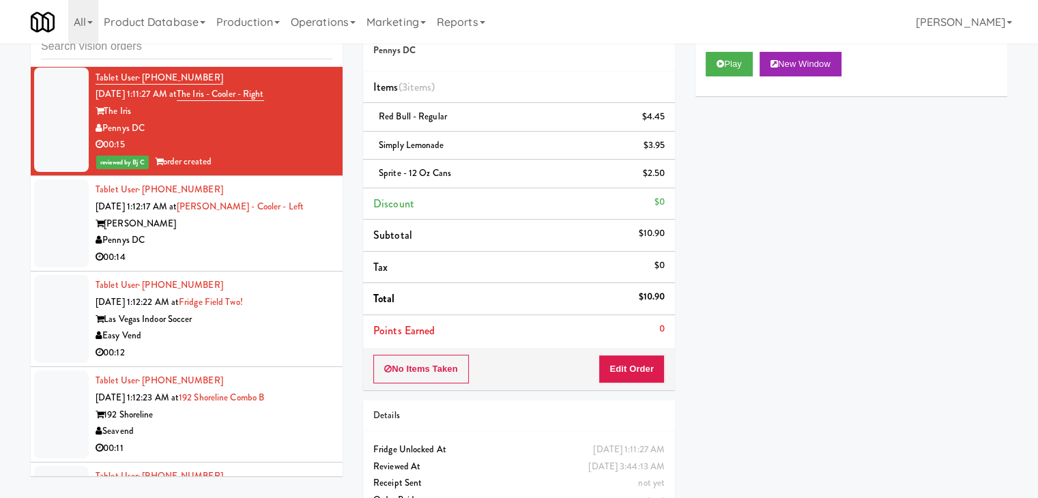
scroll to position [12098, 0]
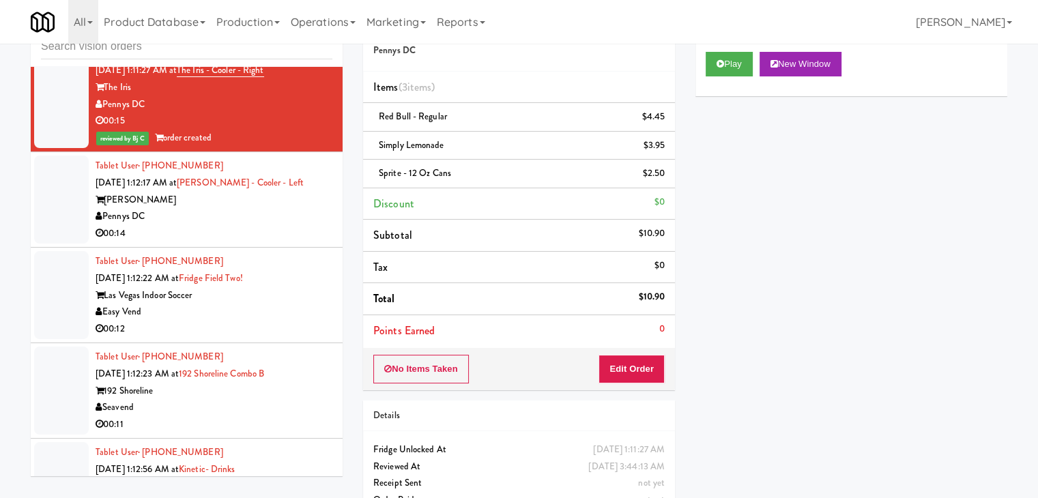
click at [244, 225] on div "Pennys DC" at bounding box center [214, 216] width 237 height 17
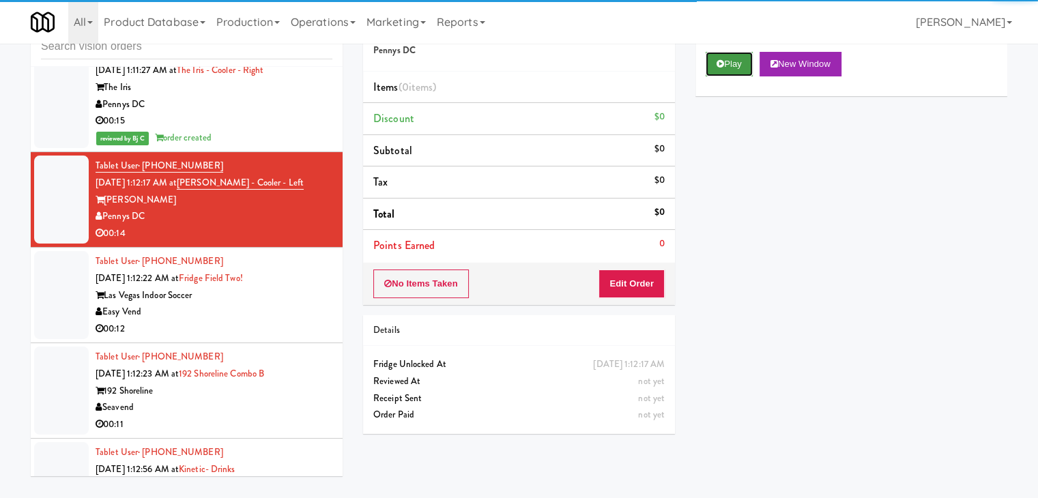
click at [725, 63] on button "Play" at bounding box center [728, 64] width 47 height 25
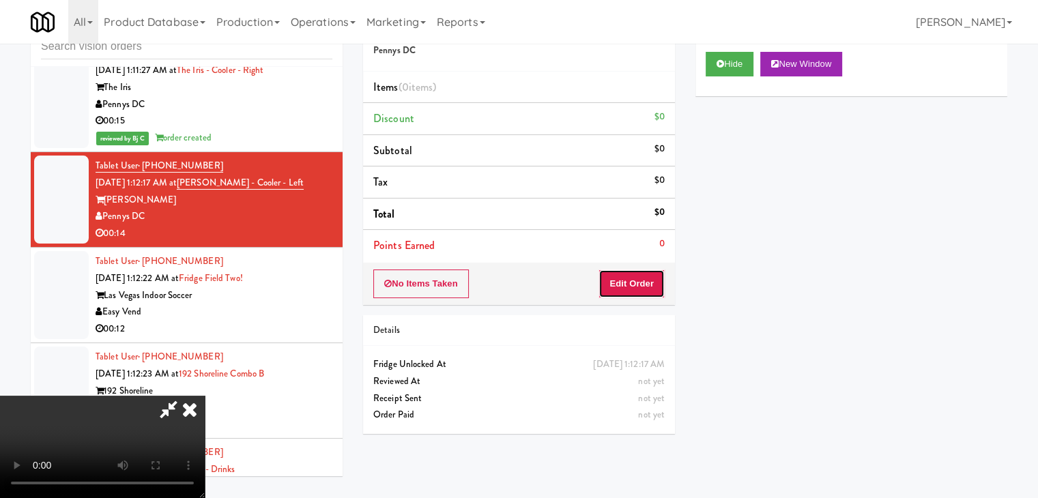
click at [643, 286] on button "Edit Order" at bounding box center [631, 283] width 66 height 29
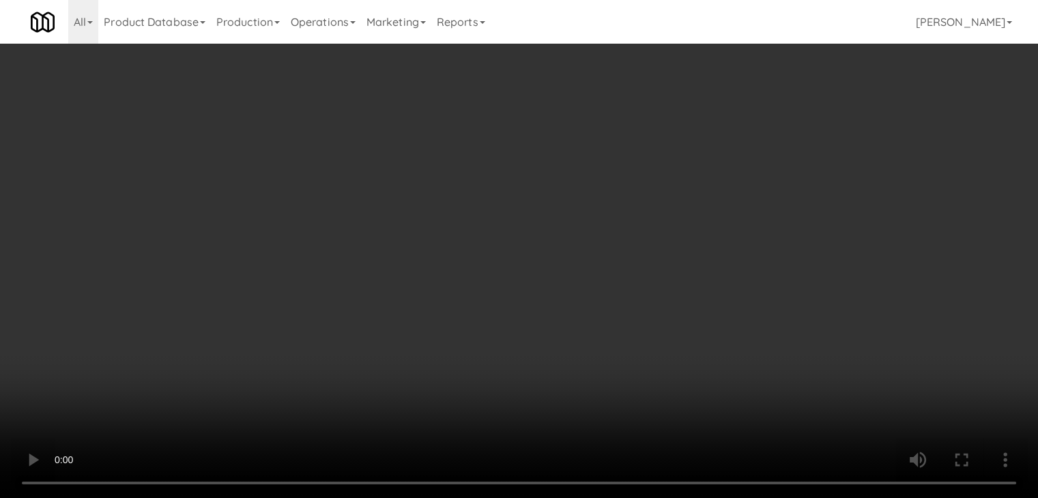
scroll to position [12081, 0]
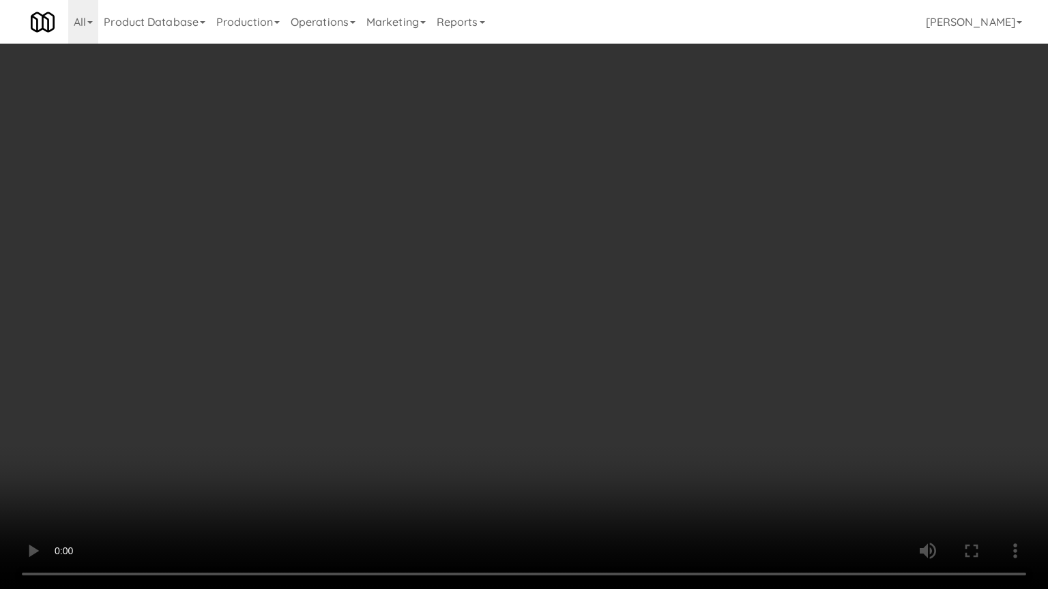
click at [606, 378] on video at bounding box center [524, 294] width 1048 height 589
click at [654, 366] on video at bounding box center [524, 294] width 1048 height 589
click at [658, 362] on video at bounding box center [524, 294] width 1048 height 589
click at [663, 363] on video at bounding box center [524, 294] width 1048 height 589
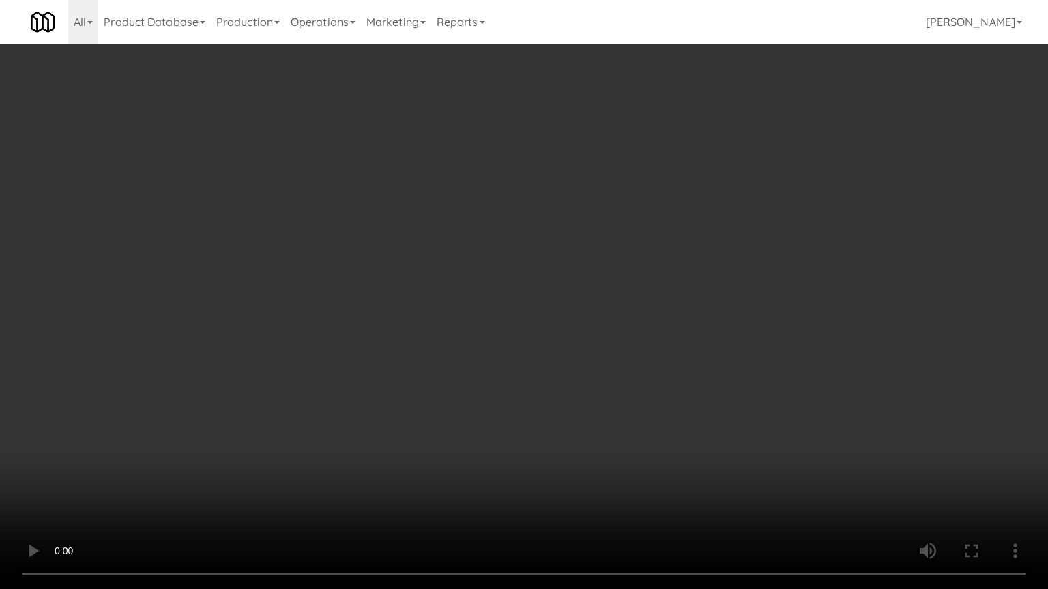
click at [663, 363] on video at bounding box center [524, 294] width 1048 height 589
click at [669, 344] on video at bounding box center [524, 294] width 1048 height 589
drag, startPoint x: 669, startPoint y: 344, endPoint x: 765, endPoint y: 200, distance: 173.5
click at [669, 344] on video at bounding box center [524, 294] width 1048 height 589
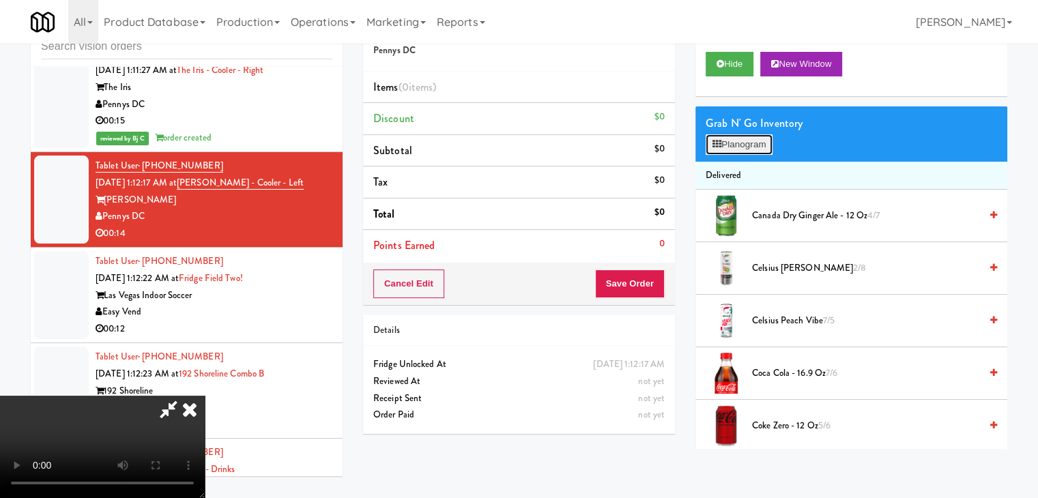
click at [740, 139] on button "Planogram" at bounding box center [738, 144] width 67 height 20
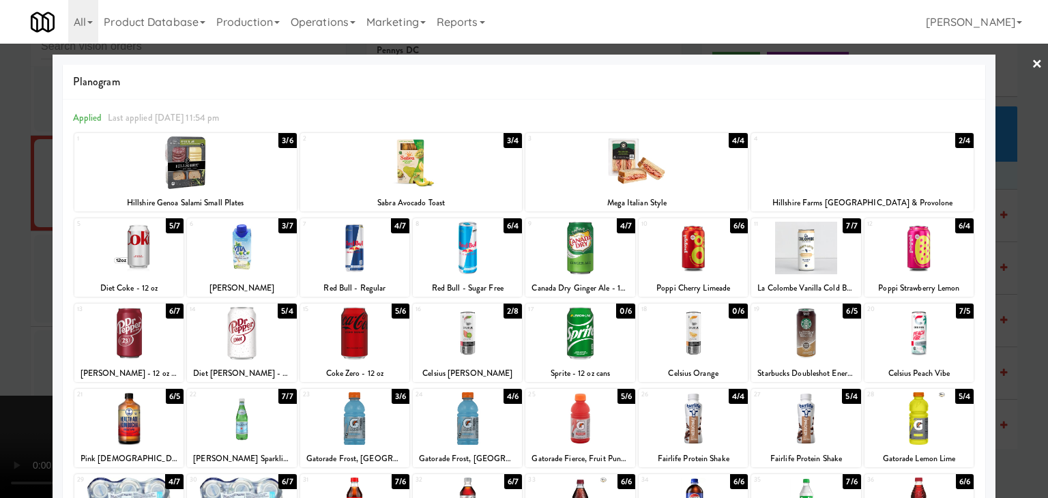
drag, startPoint x: 810, startPoint y: 249, endPoint x: 778, endPoint y: 248, distance: 32.1
click at [810, 248] on div at bounding box center [805, 248] width 109 height 53
click at [602, 251] on div at bounding box center [579, 248] width 109 height 53
drag, startPoint x: 11, startPoint y: 257, endPoint x: 246, endPoint y: 255, distance: 234.7
click at [20, 256] on div at bounding box center [524, 249] width 1048 height 498
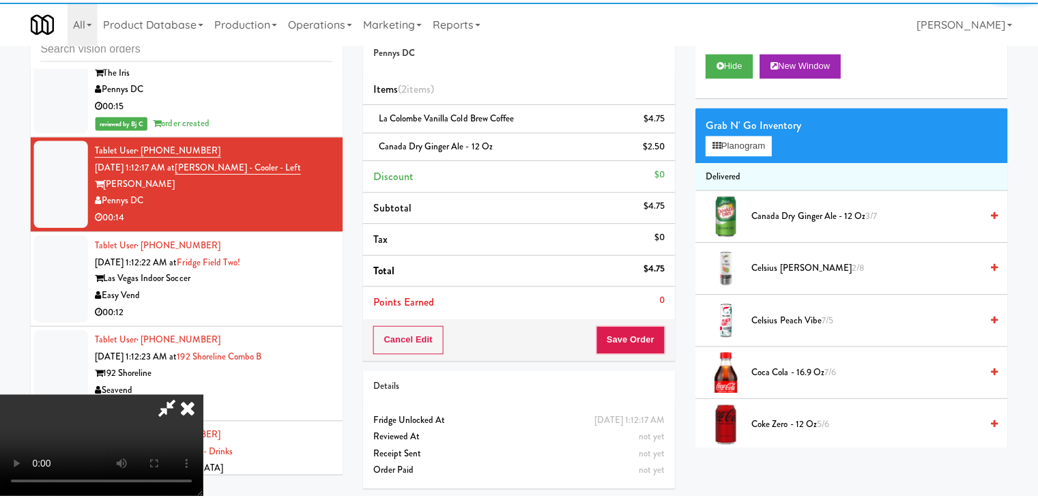
scroll to position [12098, 0]
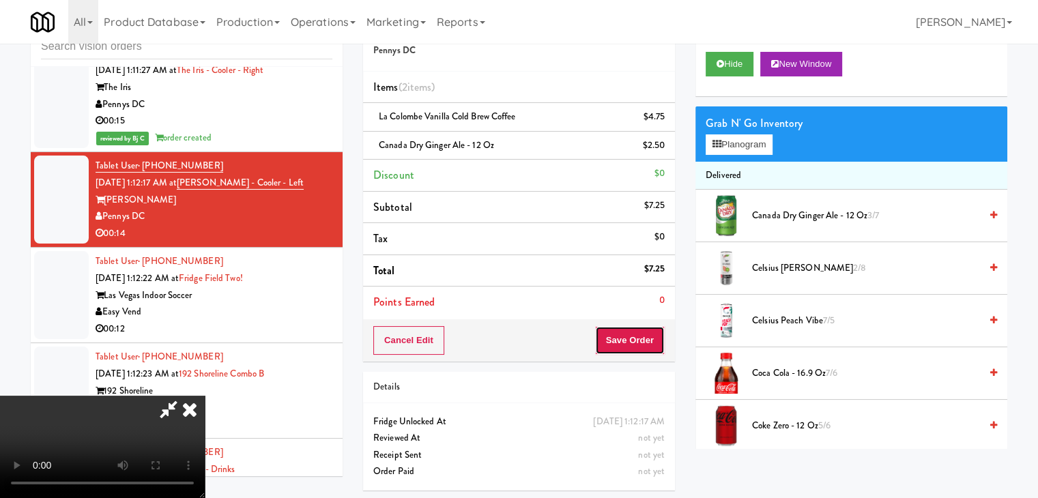
click at [641, 330] on button "Save Order" at bounding box center [630, 340] width 70 height 29
click at [641, 331] on button "Save Order" at bounding box center [630, 340] width 70 height 29
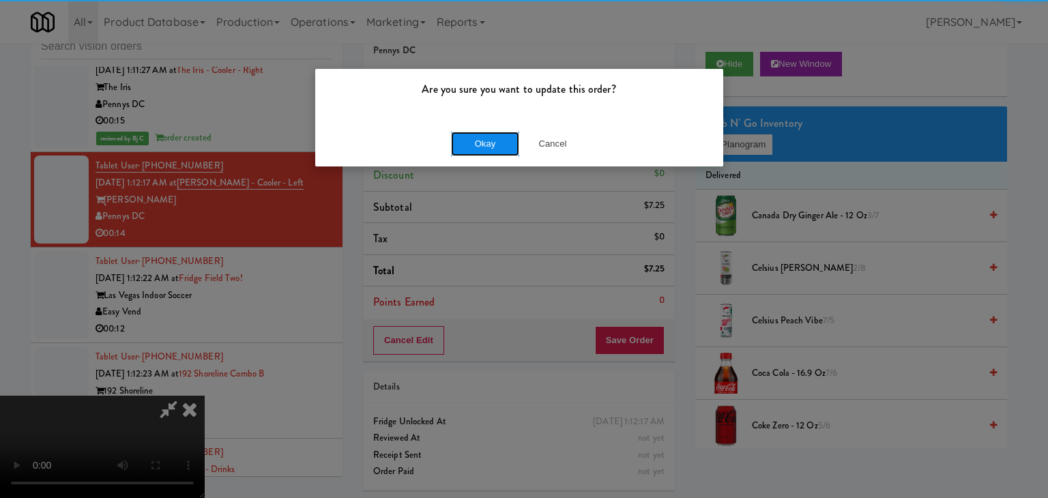
click at [492, 143] on button "Okay" at bounding box center [485, 144] width 68 height 25
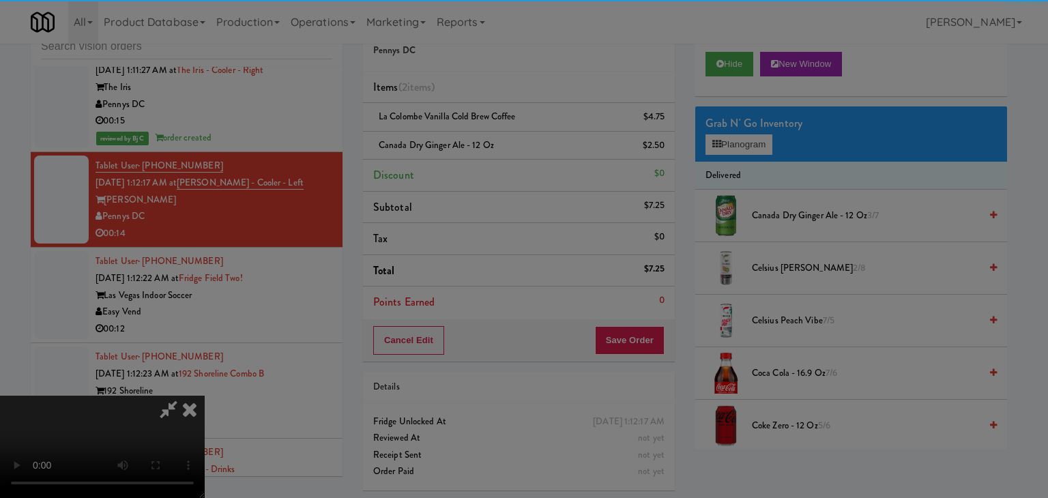
click at [493, 141] on div "Okay Cancel" at bounding box center [519, 119] width 408 height 46
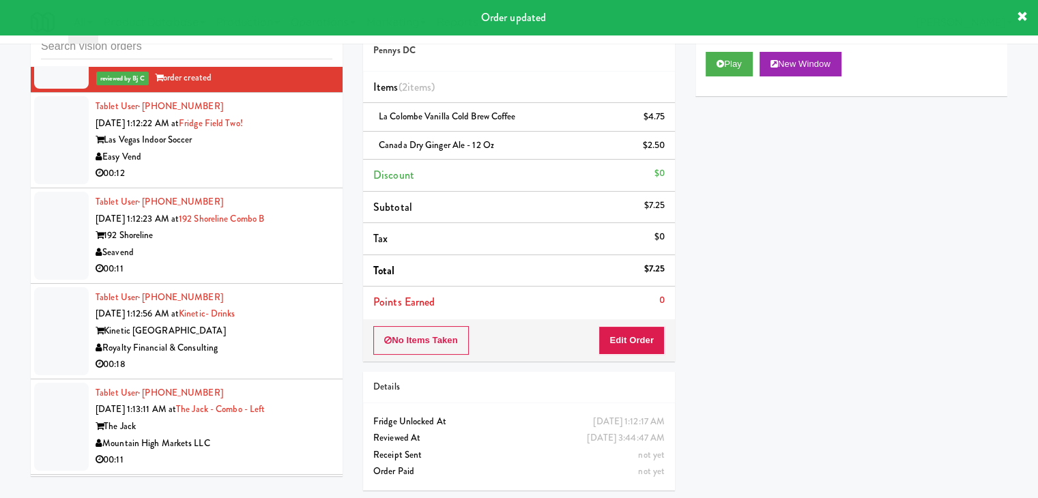
scroll to position [12303, 0]
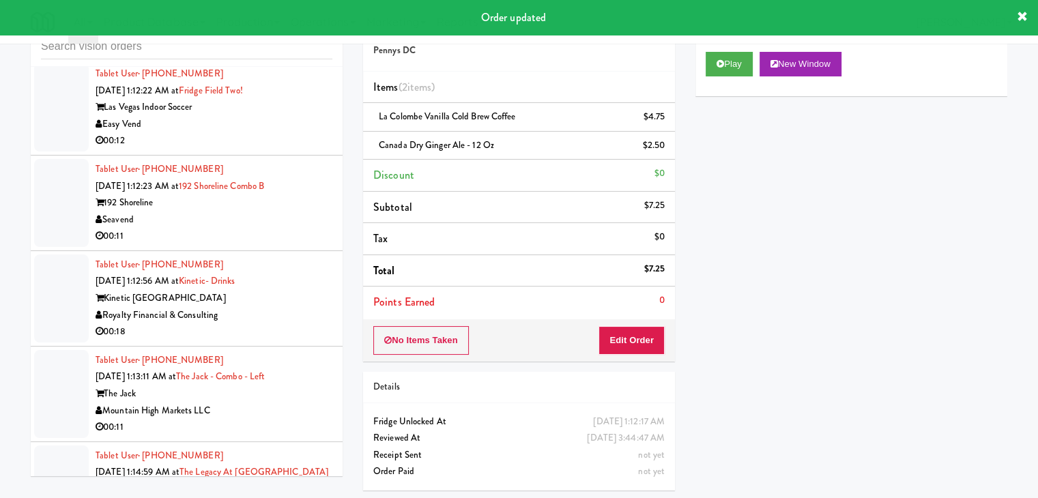
click at [280, 133] on div "Easy Vend" at bounding box center [214, 124] width 237 height 17
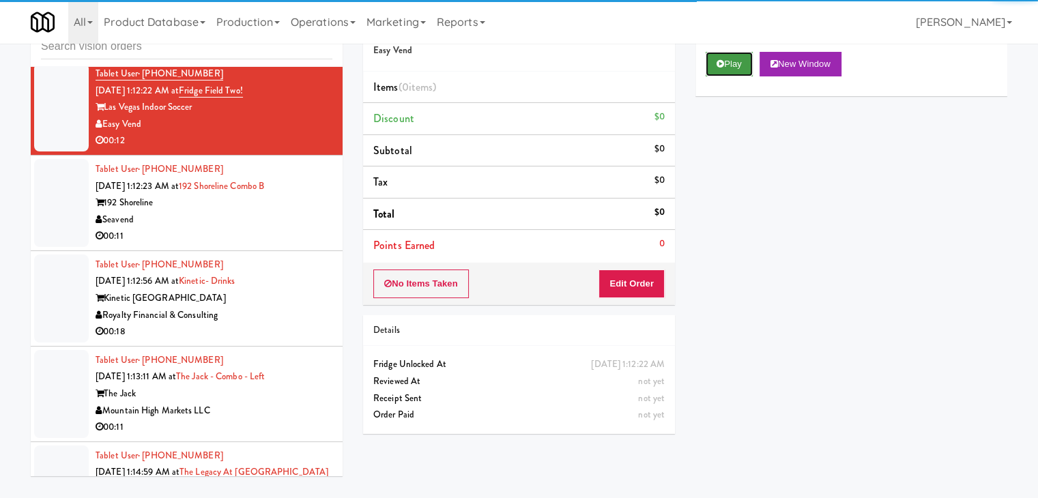
click at [725, 61] on button "Play" at bounding box center [728, 64] width 47 height 25
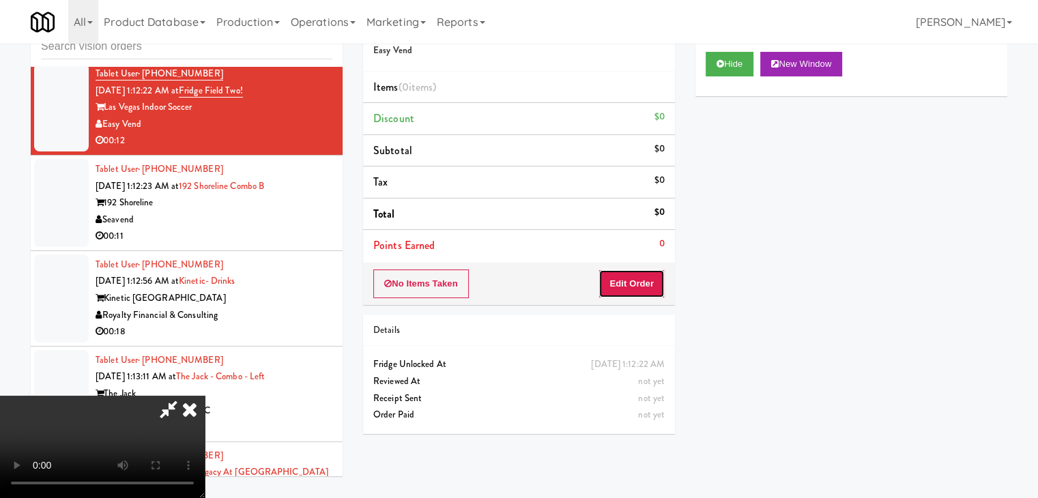
click at [636, 285] on button "Edit Order" at bounding box center [631, 283] width 66 height 29
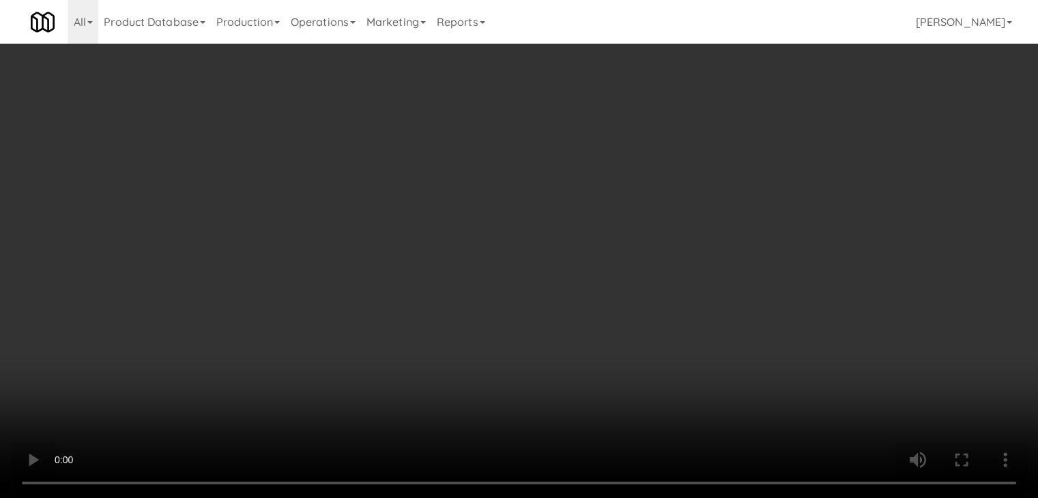
scroll to position [12286, 0]
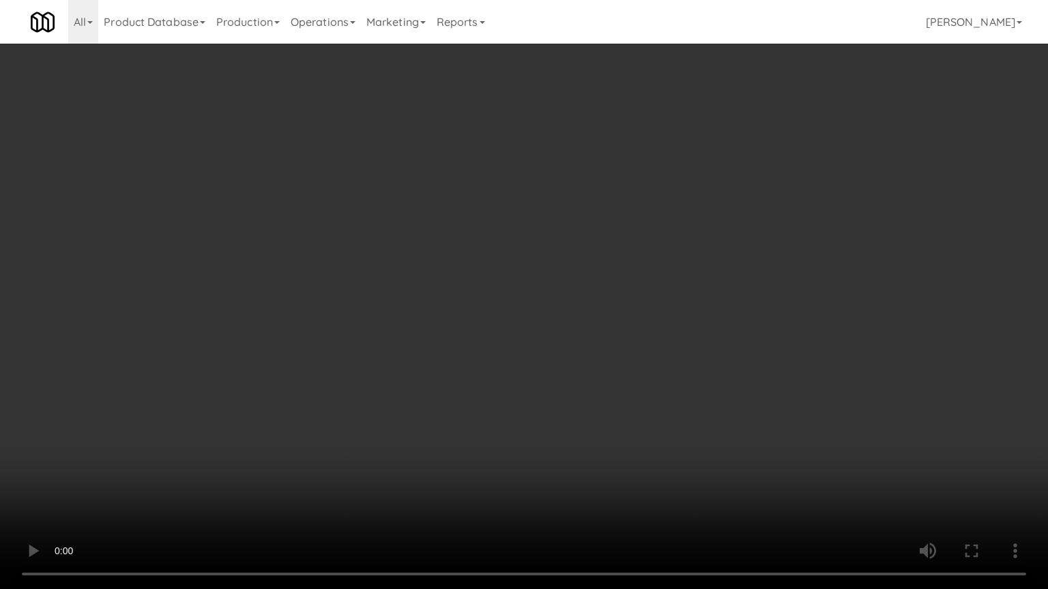
click at [614, 411] on video at bounding box center [524, 294] width 1048 height 589
click at [613, 409] on video at bounding box center [524, 294] width 1048 height 589
click at [630, 399] on video at bounding box center [524, 294] width 1048 height 589
click at [640, 385] on video at bounding box center [524, 294] width 1048 height 589
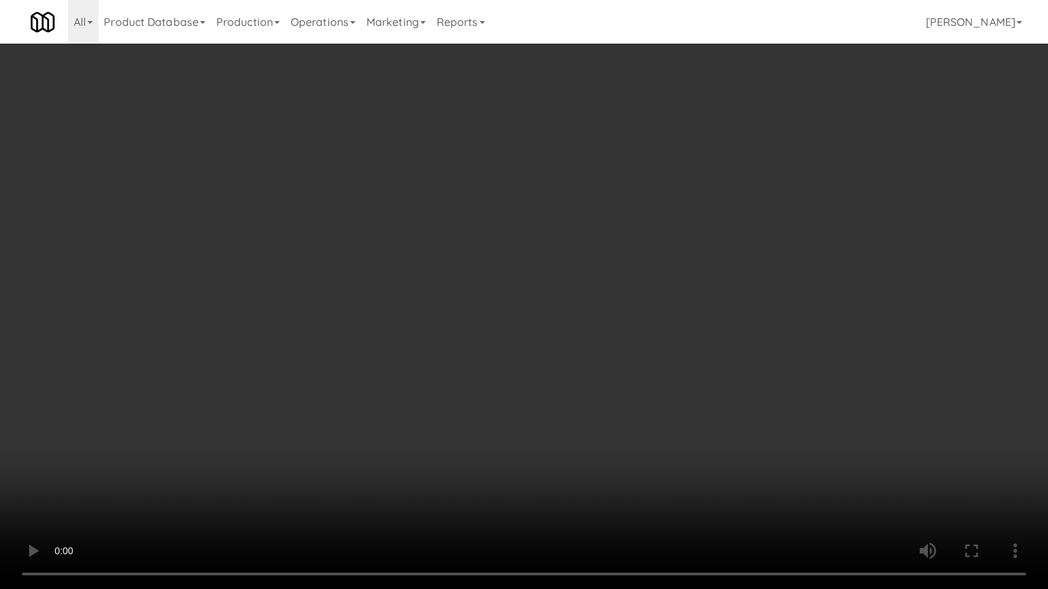
click at [641, 384] on video at bounding box center [524, 294] width 1048 height 589
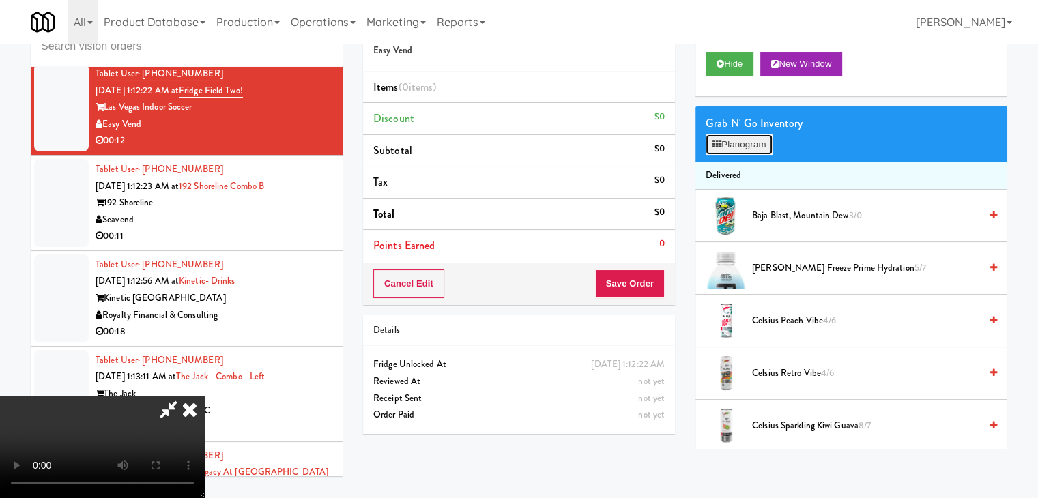
click at [755, 140] on button "Planogram" at bounding box center [738, 144] width 67 height 20
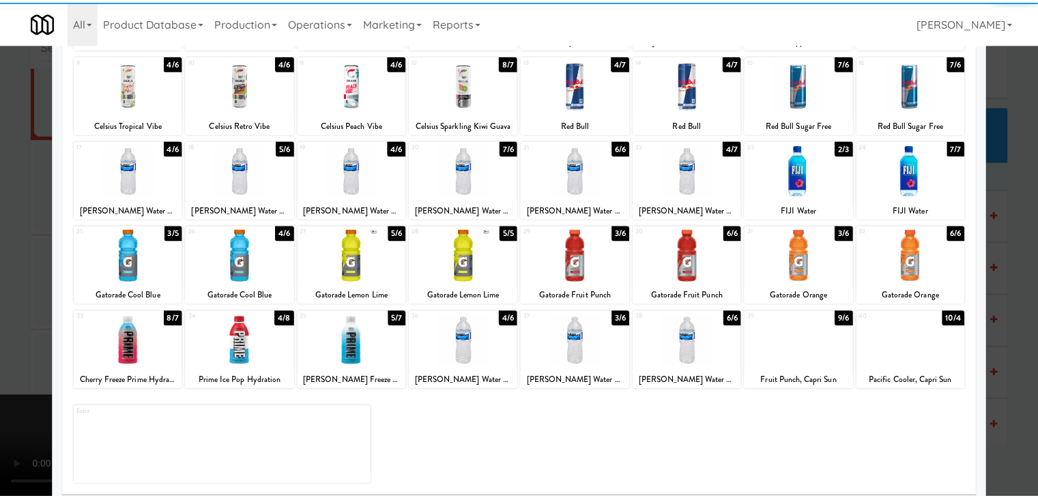
scroll to position [172, 0]
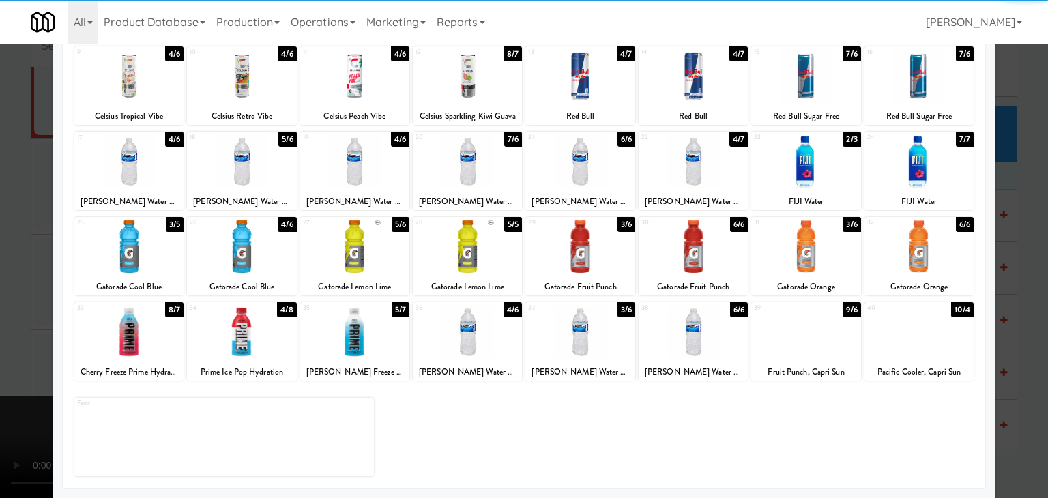
click at [933, 347] on div at bounding box center [918, 332] width 109 height 53
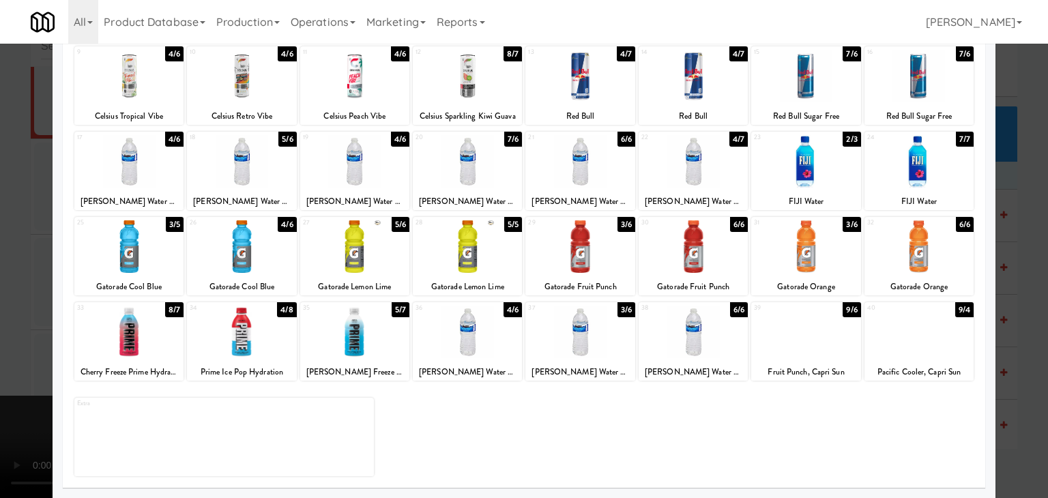
click at [1020, 353] on div at bounding box center [524, 249] width 1048 height 498
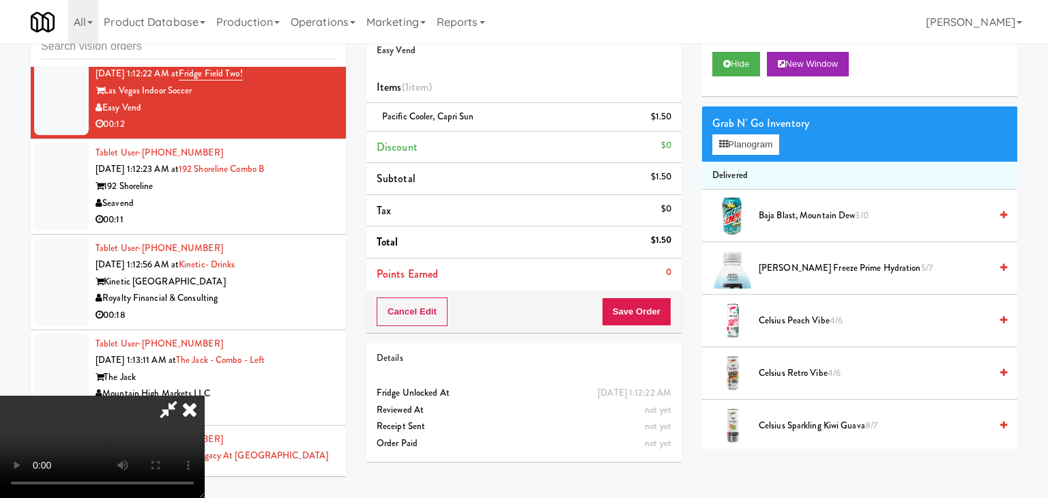
scroll to position [12303, 0]
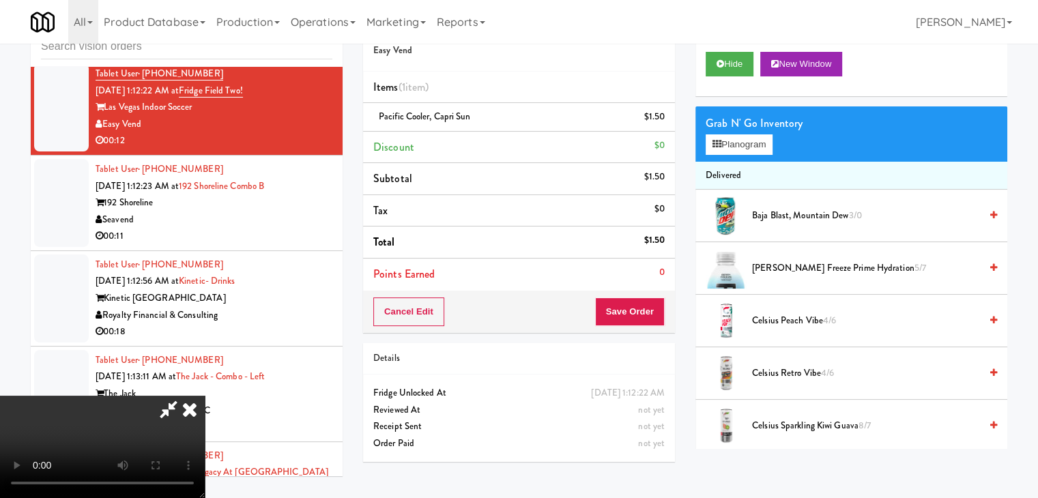
click at [205, 396] on video at bounding box center [102, 447] width 205 height 102
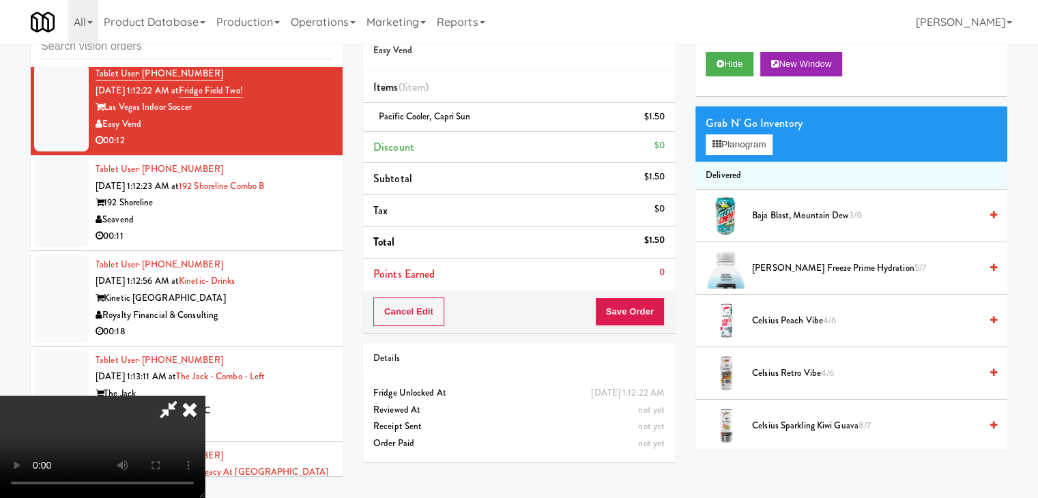
click at [205, 396] on video at bounding box center [102, 447] width 205 height 102
click at [769, 132] on div "Grab N' Go Inventory" at bounding box center [850, 123] width 291 height 20
click at [759, 142] on button "Planogram" at bounding box center [738, 144] width 67 height 20
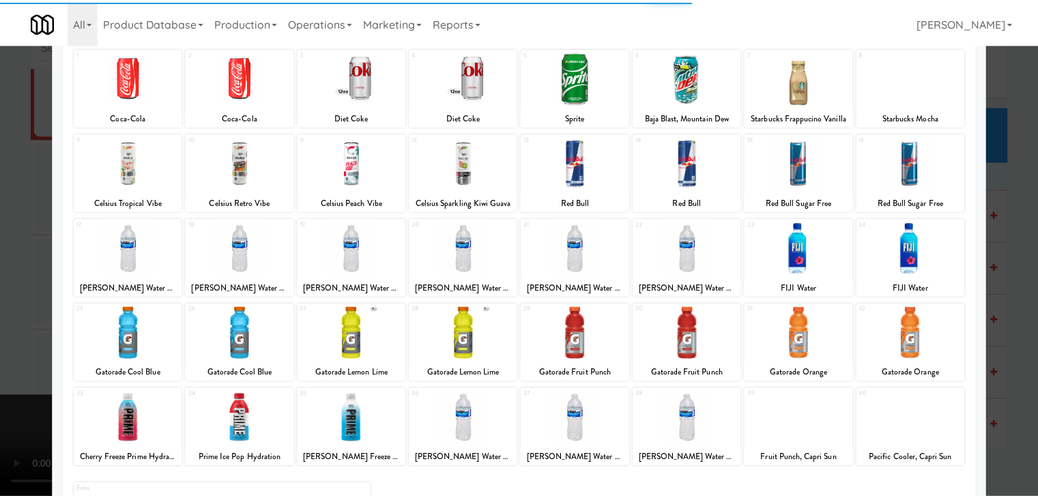
scroll to position [136, 0]
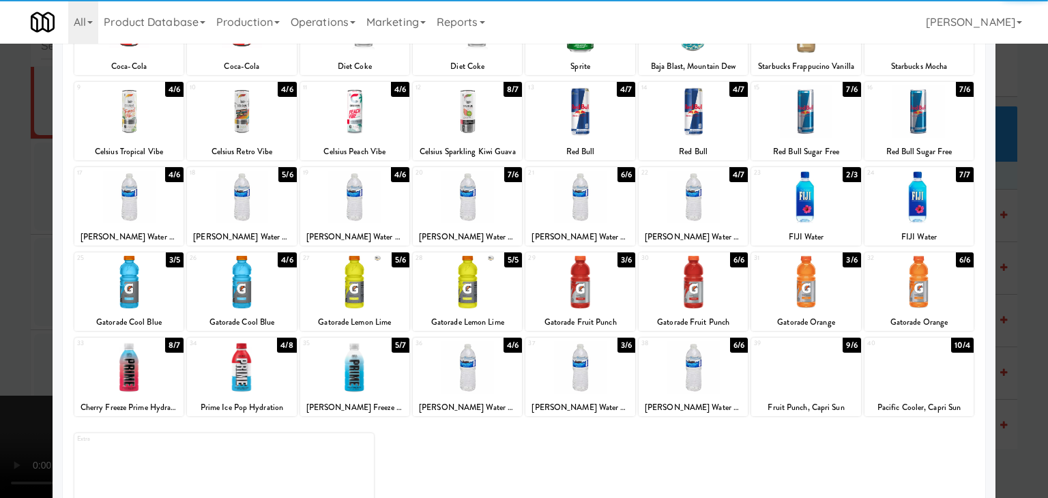
click at [248, 290] on div at bounding box center [241, 282] width 109 height 53
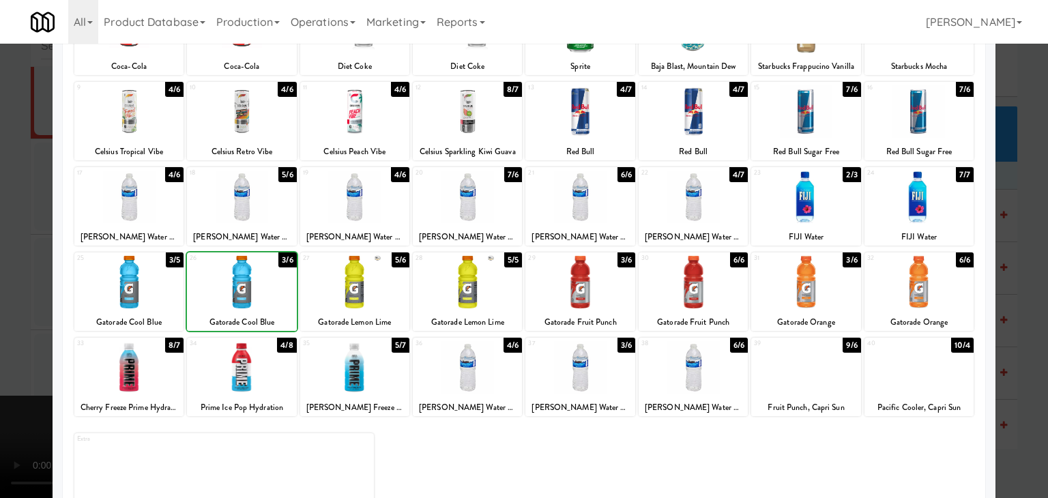
drag, startPoint x: 0, startPoint y: 296, endPoint x: 161, endPoint y: 294, distance: 161.0
click at [3, 296] on div at bounding box center [524, 249] width 1048 height 498
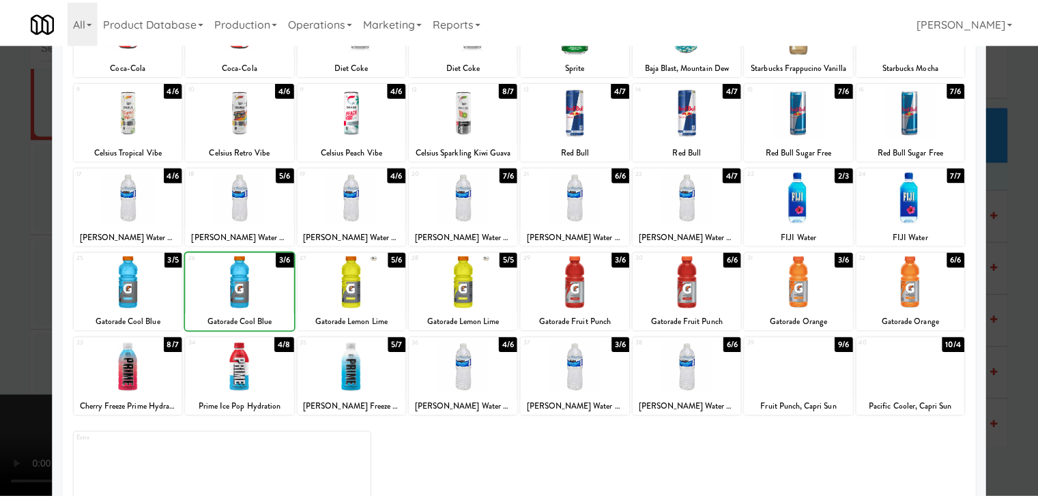
scroll to position [12303, 0]
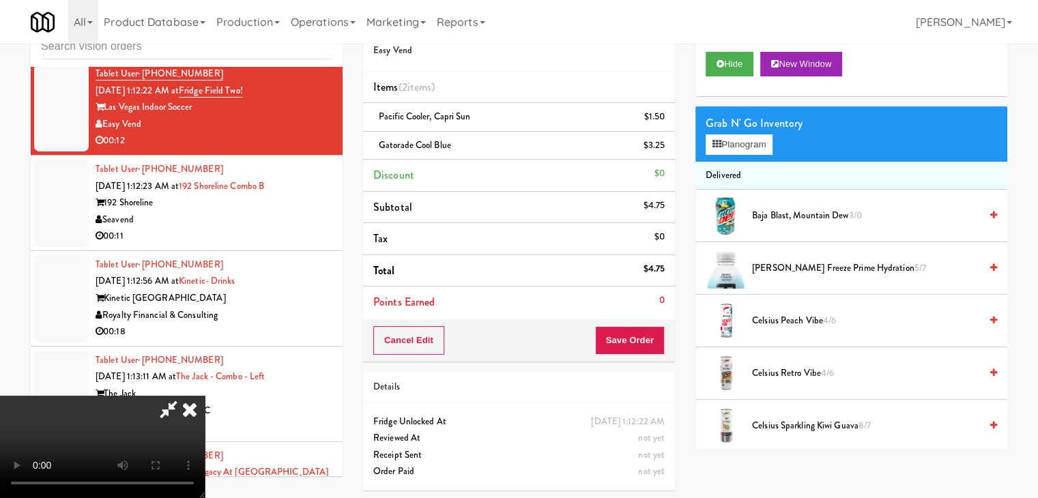
click at [205, 396] on video at bounding box center [102, 447] width 205 height 102
click at [650, 356] on div "Cancel Edit Save Order" at bounding box center [519, 340] width 312 height 42
click at [652, 346] on button "Save Order" at bounding box center [630, 340] width 70 height 29
click at [652, 345] on button "Save Order" at bounding box center [630, 340] width 70 height 29
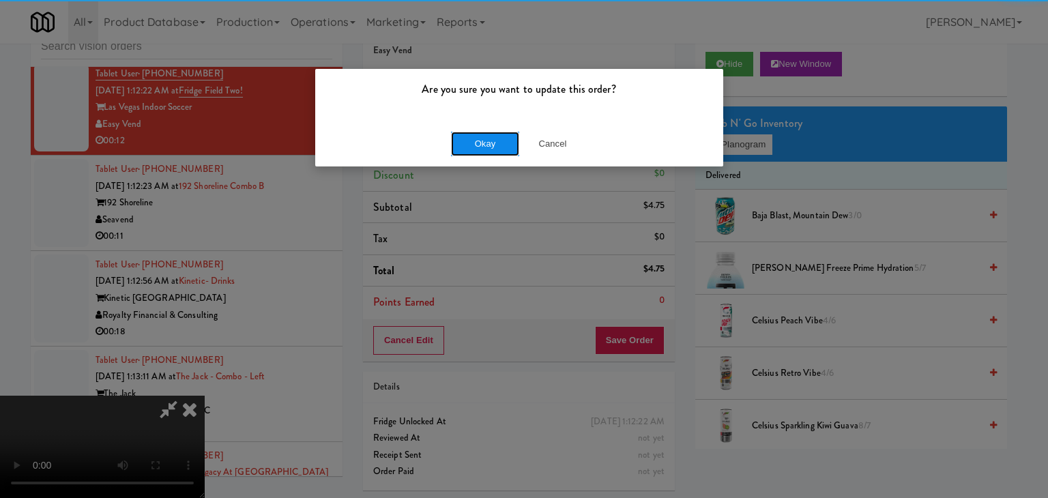
click at [501, 144] on button "Okay" at bounding box center [485, 144] width 68 height 25
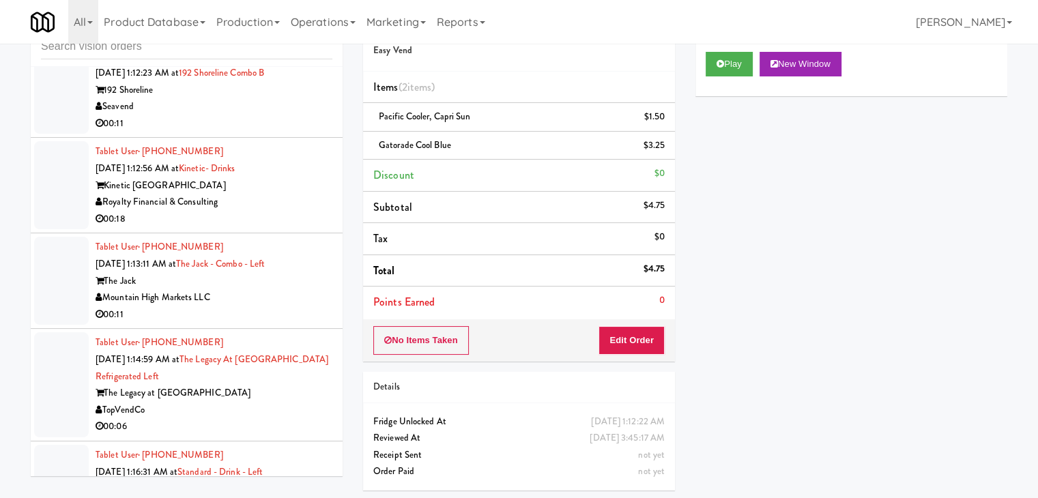
scroll to position [12439, 0]
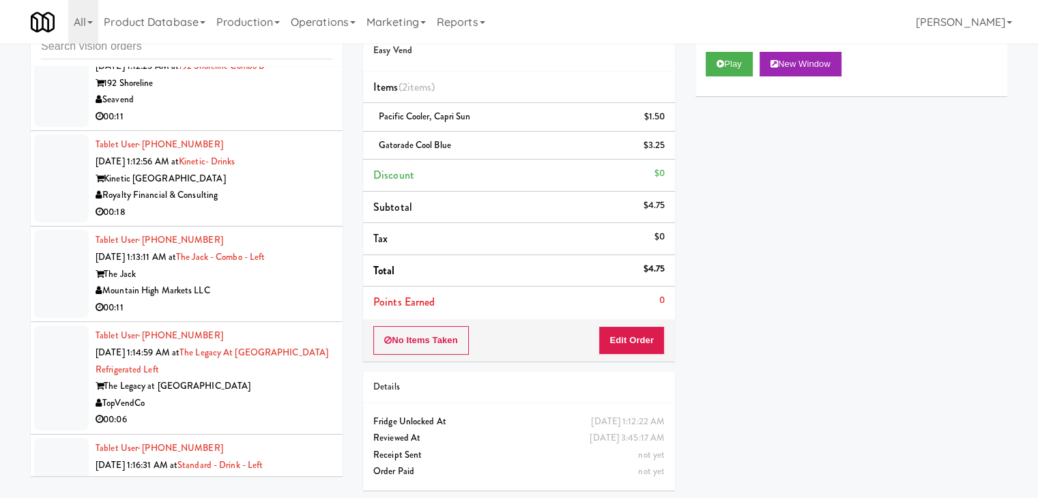
click at [287, 108] on div "Seavend" at bounding box center [214, 99] width 237 height 17
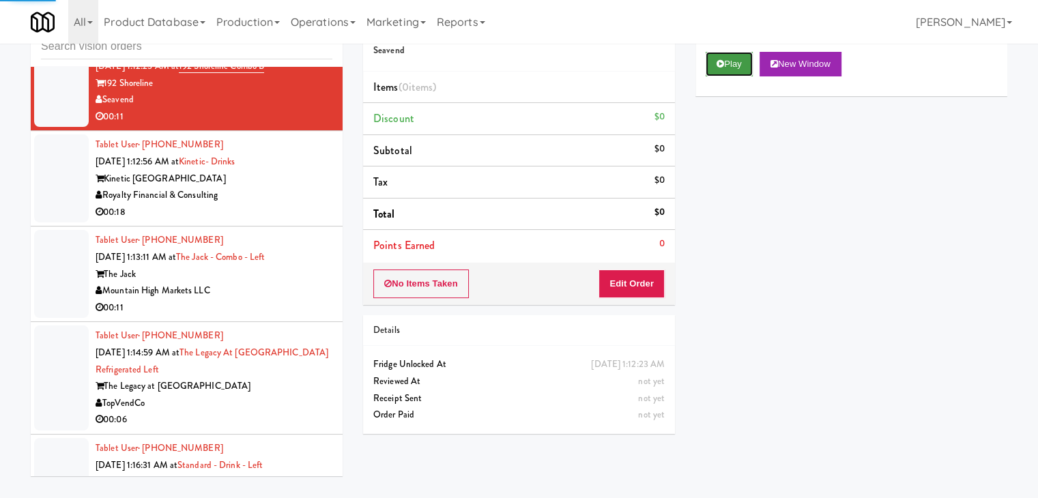
click at [739, 59] on button "Play" at bounding box center [728, 64] width 47 height 25
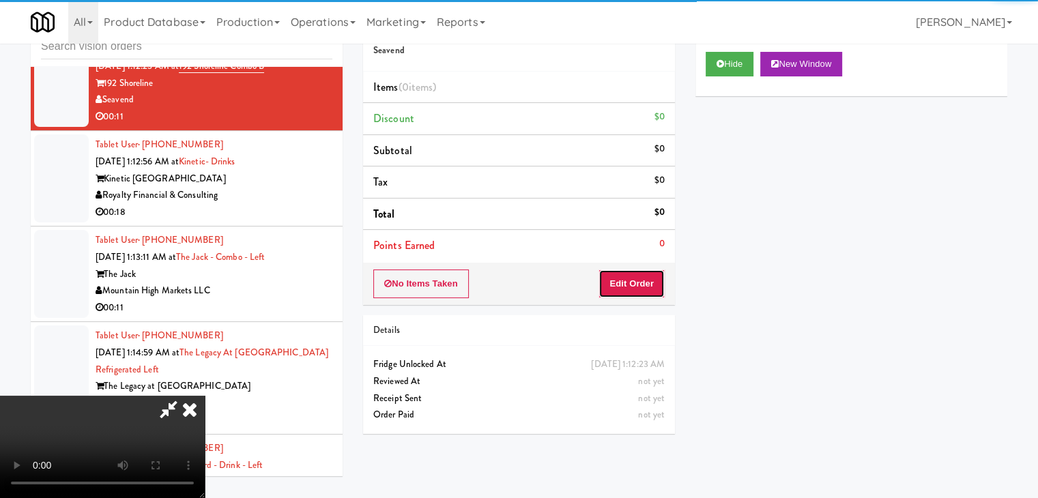
click at [630, 285] on button "Edit Order" at bounding box center [631, 283] width 66 height 29
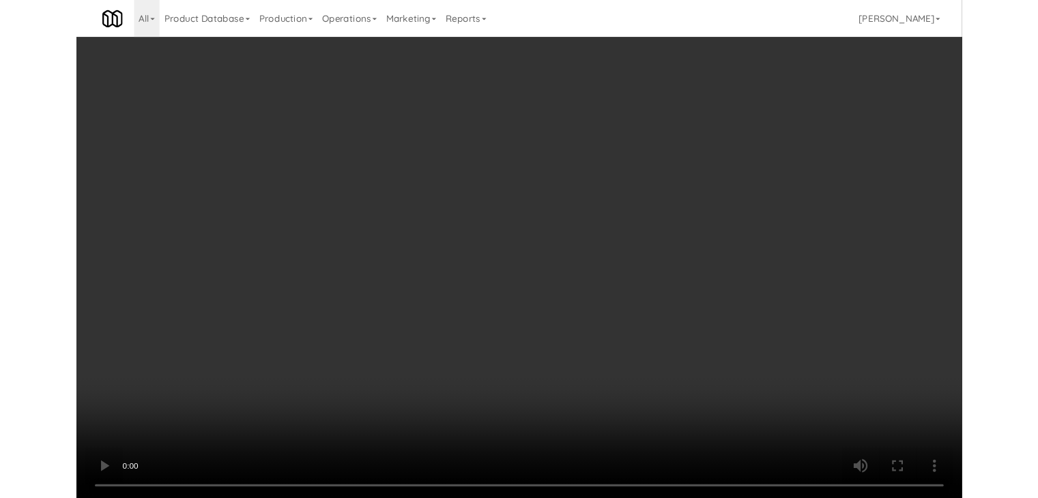
scroll to position [12422, 0]
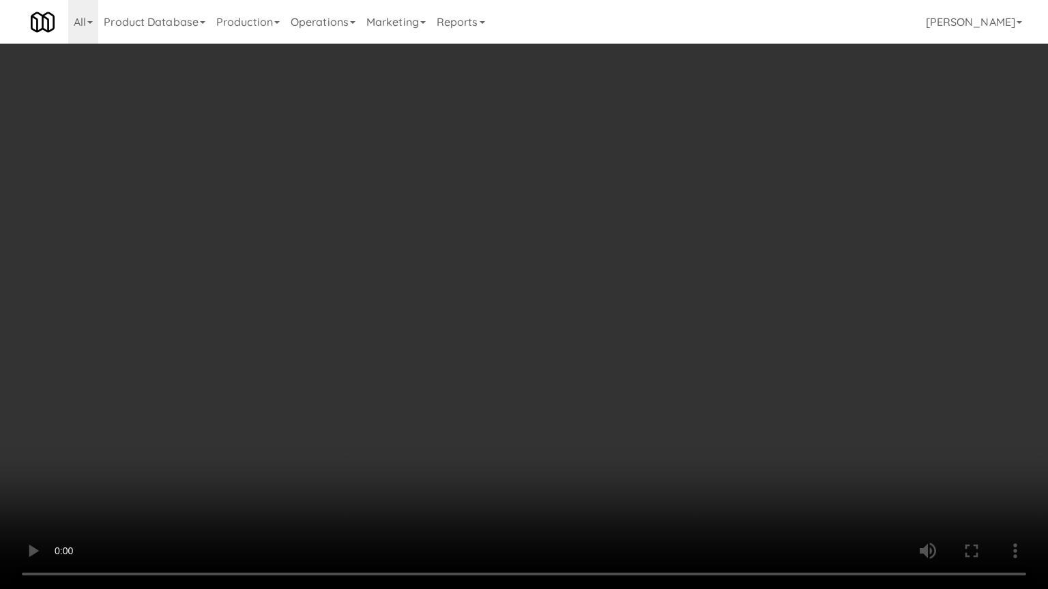
click at [550, 407] on video at bounding box center [524, 294] width 1048 height 589
click at [652, 363] on video at bounding box center [524, 294] width 1048 height 589
click at [652, 364] on video at bounding box center [524, 294] width 1048 height 589
click at [647, 362] on video at bounding box center [524, 294] width 1048 height 589
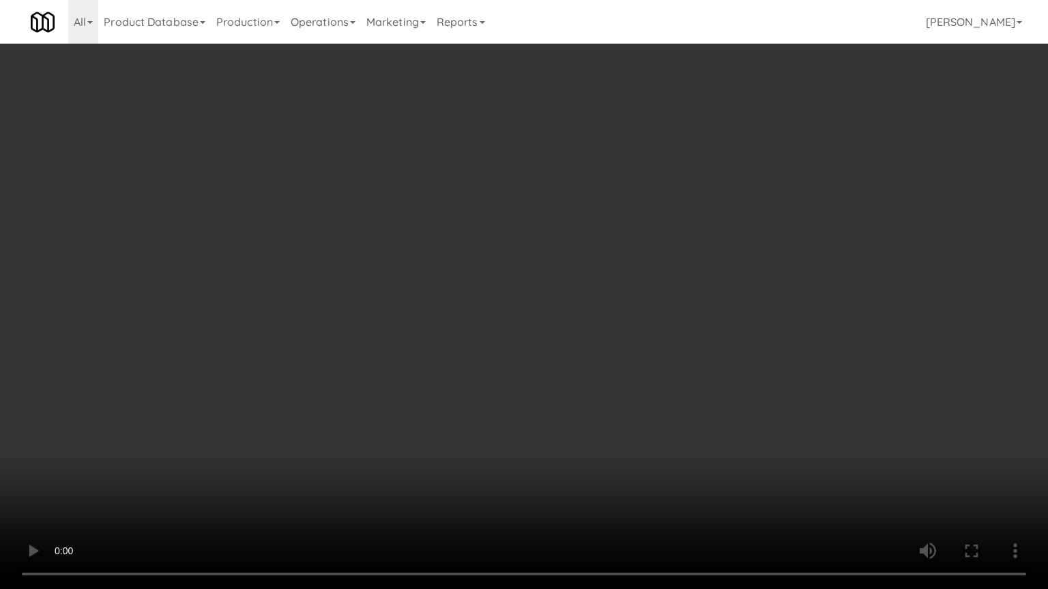
click at [647, 364] on video at bounding box center [524, 294] width 1048 height 589
click at [641, 360] on video at bounding box center [524, 294] width 1048 height 589
drag, startPoint x: 641, startPoint y: 360, endPoint x: 721, endPoint y: 214, distance: 167.0
click at [641, 358] on video at bounding box center [524, 294] width 1048 height 589
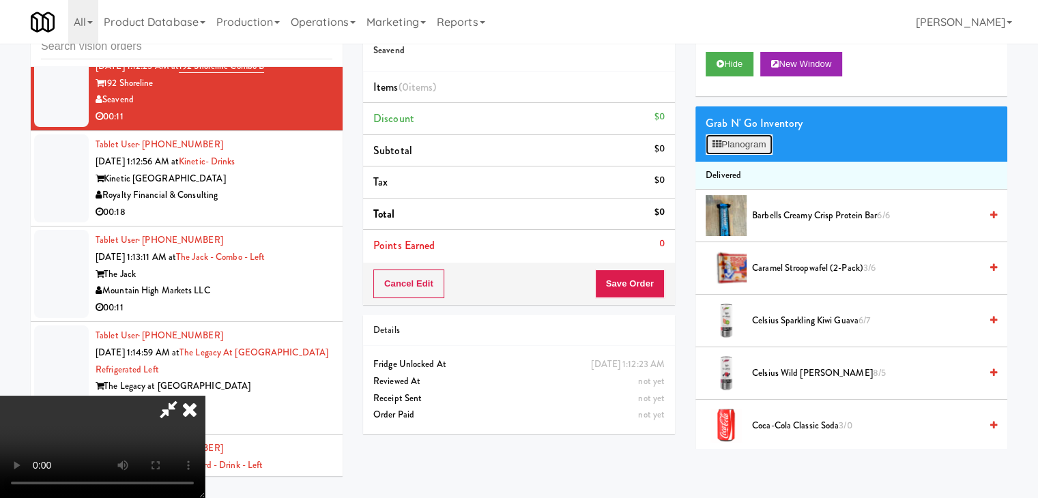
click at [750, 147] on button "Planogram" at bounding box center [738, 144] width 67 height 20
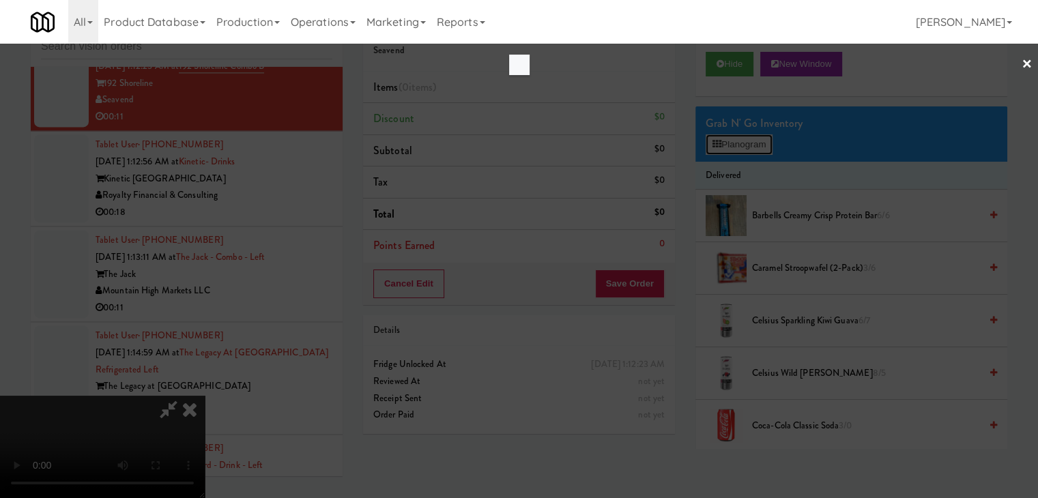
scroll to position [12422, 0]
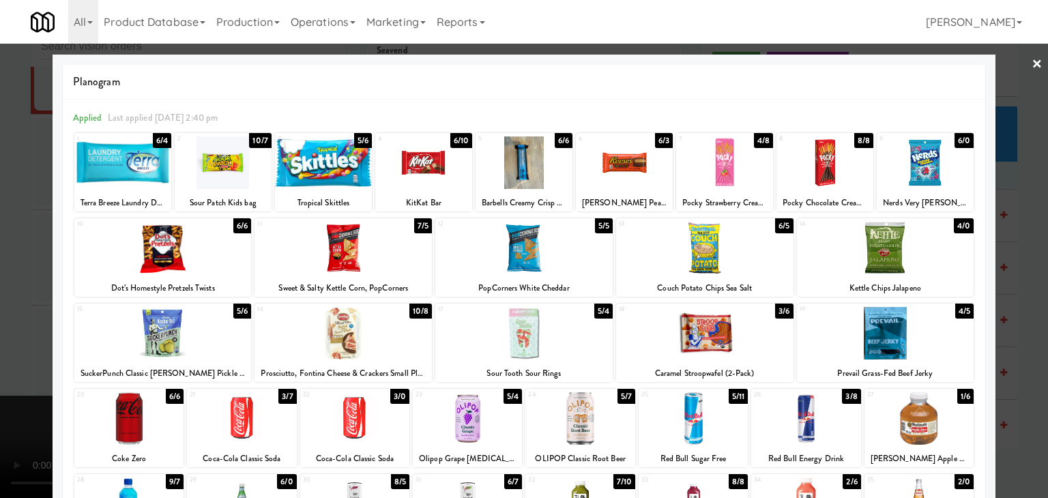
click at [317, 167] on div at bounding box center [323, 162] width 97 height 53
click at [0, 214] on div at bounding box center [524, 249] width 1048 height 498
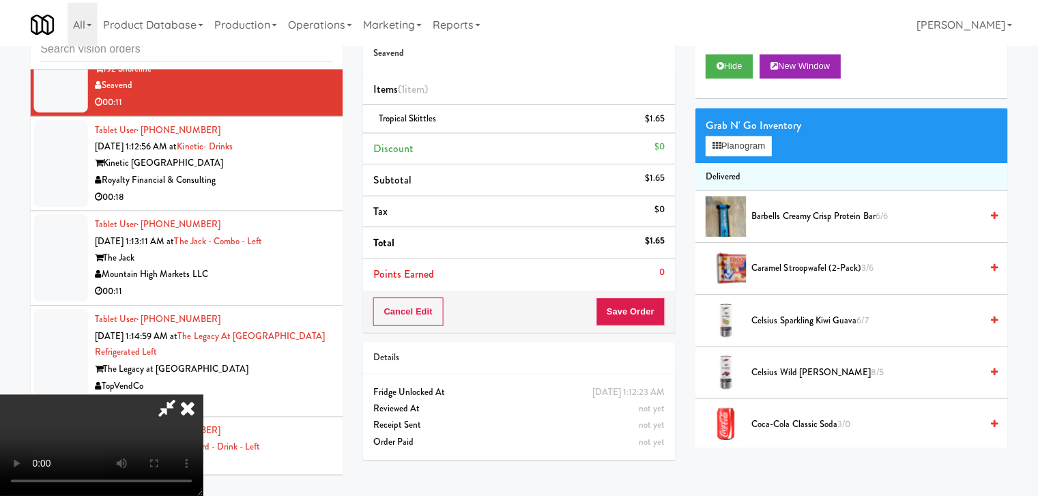
scroll to position [12439, 0]
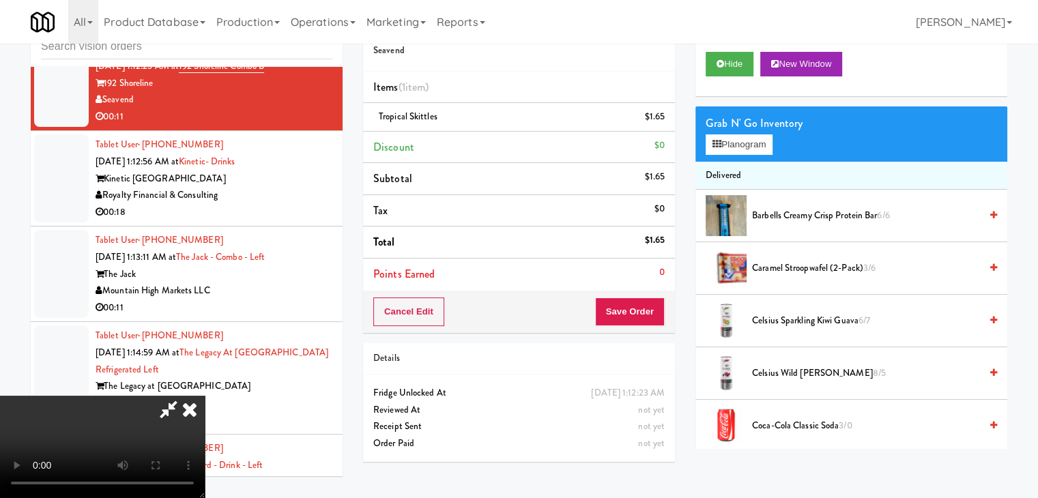
click at [205, 396] on video at bounding box center [102, 447] width 205 height 102
click at [748, 145] on button "Planogram" at bounding box center [738, 144] width 67 height 20
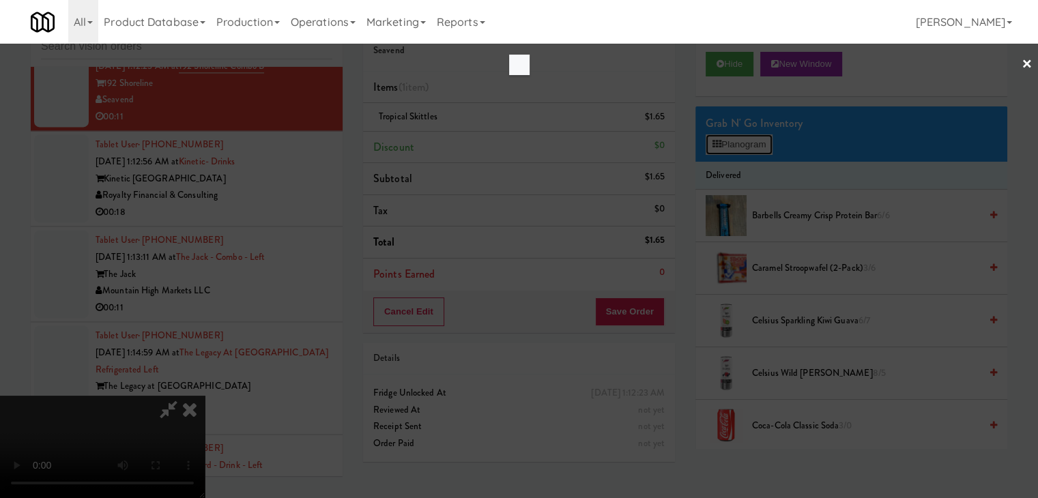
scroll to position [12422, 0]
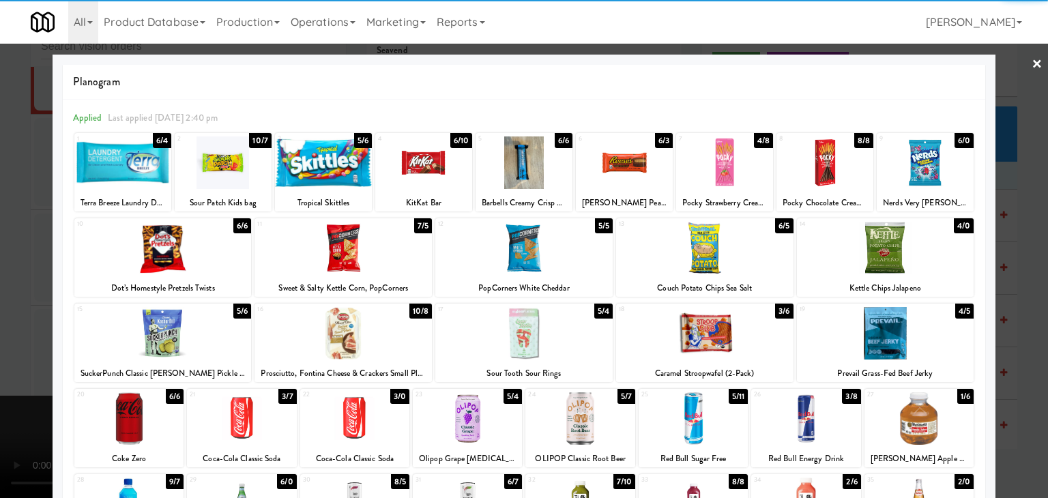
click at [933, 407] on div at bounding box center [918, 418] width 109 height 53
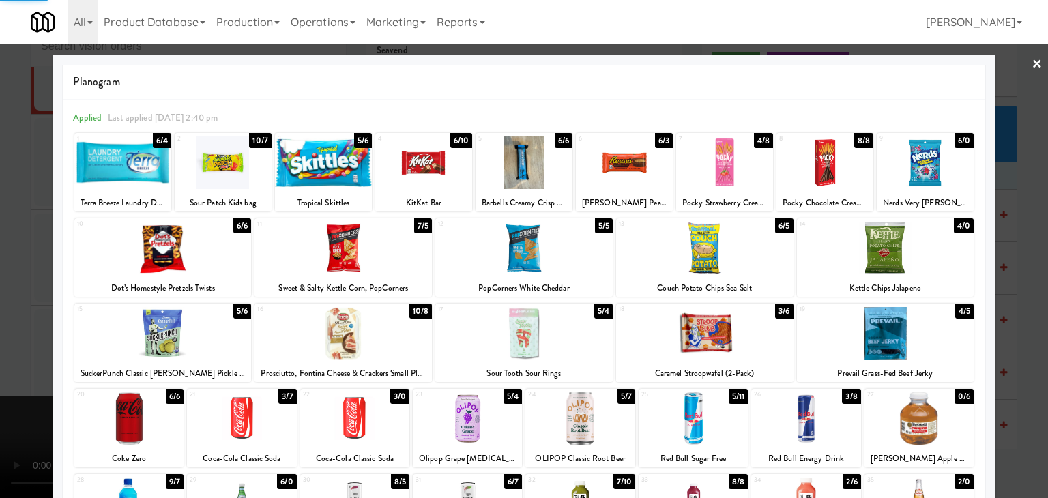
drag, startPoint x: 1029, startPoint y: 394, endPoint x: 914, endPoint y: 382, distance: 115.2
click at [1029, 393] on div at bounding box center [524, 249] width 1048 height 498
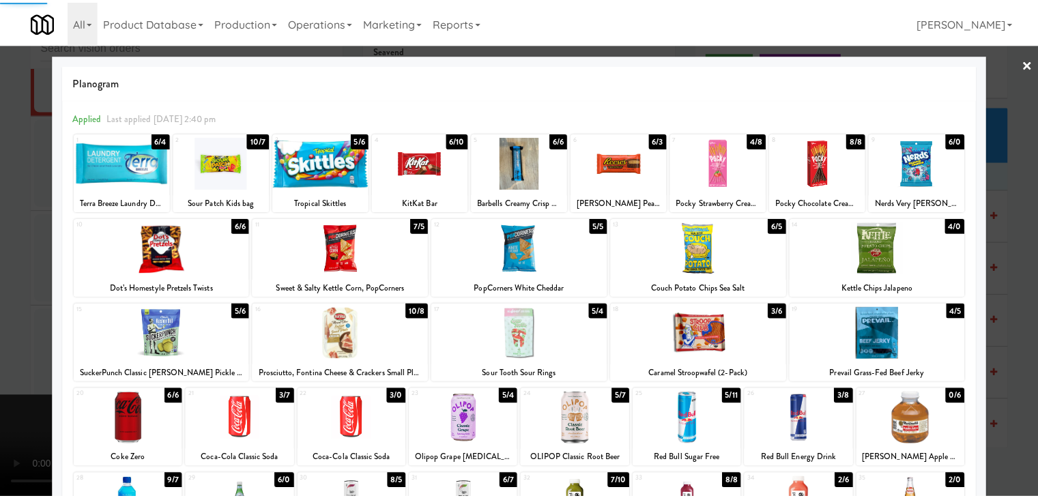
scroll to position [12439, 0]
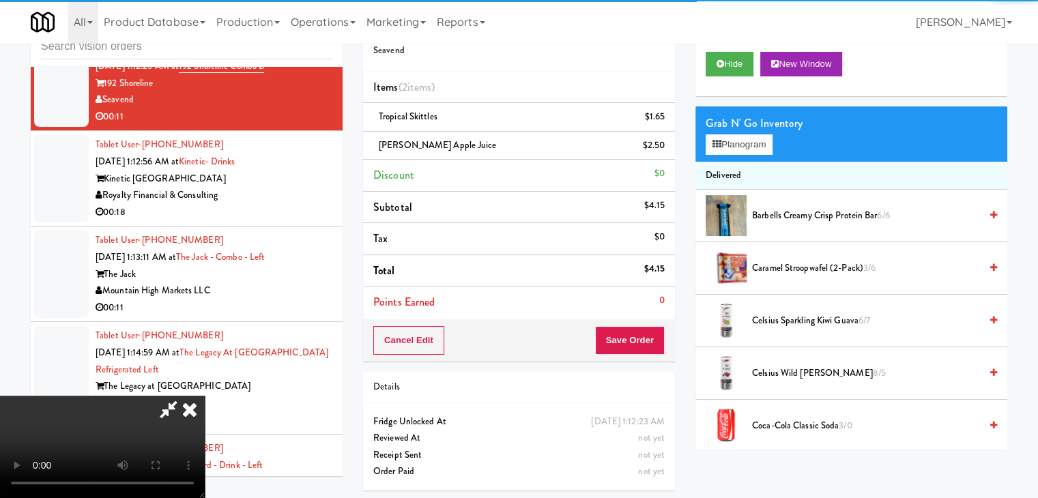
click at [205, 396] on video at bounding box center [102, 447] width 205 height 102
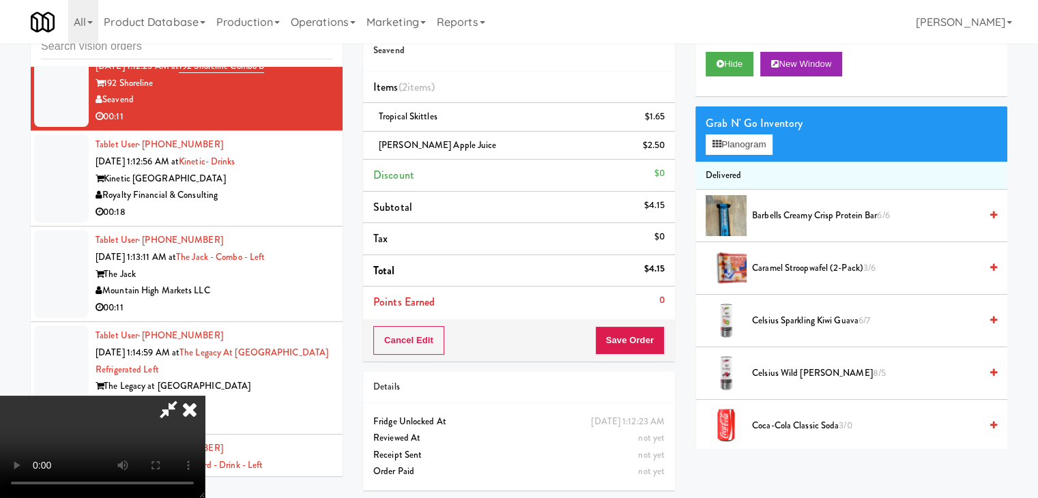
drag, startPoint x: 667, startPoint y: 347, endPoint x: 658, endPoint y: 344, distance: 9.3
click at [665, 345] on div "Cancel Edit Save Order" at bounding box center [519, 340] width 312 height 42
click at [658, 344] on button "Save Order" at bounding box center [630, 340] width 70 height 29
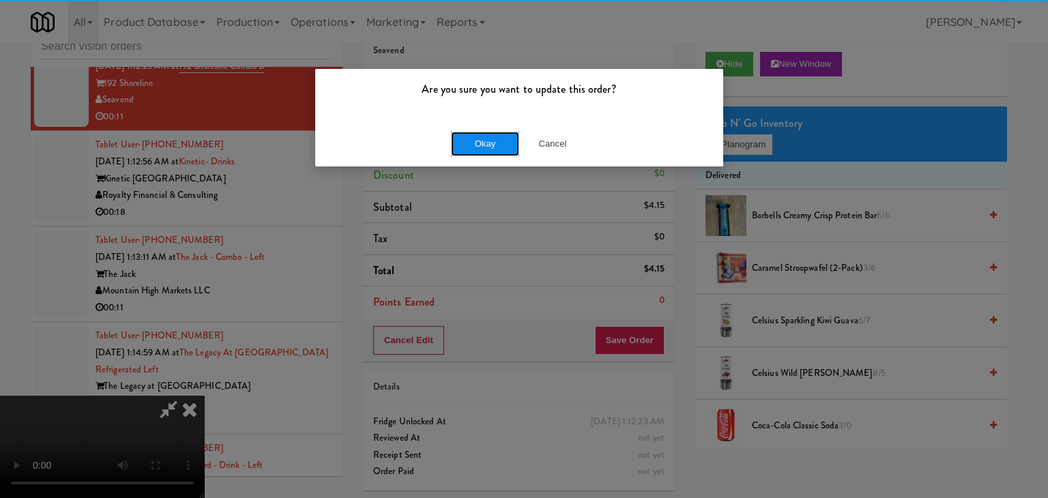
click at [495, 143] on button "Okay" at bounding box center [485, 144] width 68 height 25
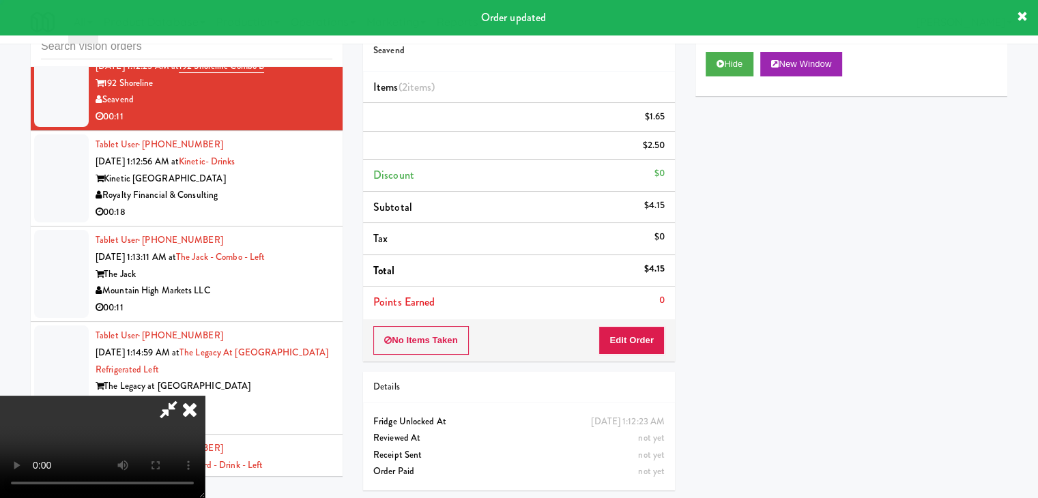
scroll to position [0, 0]
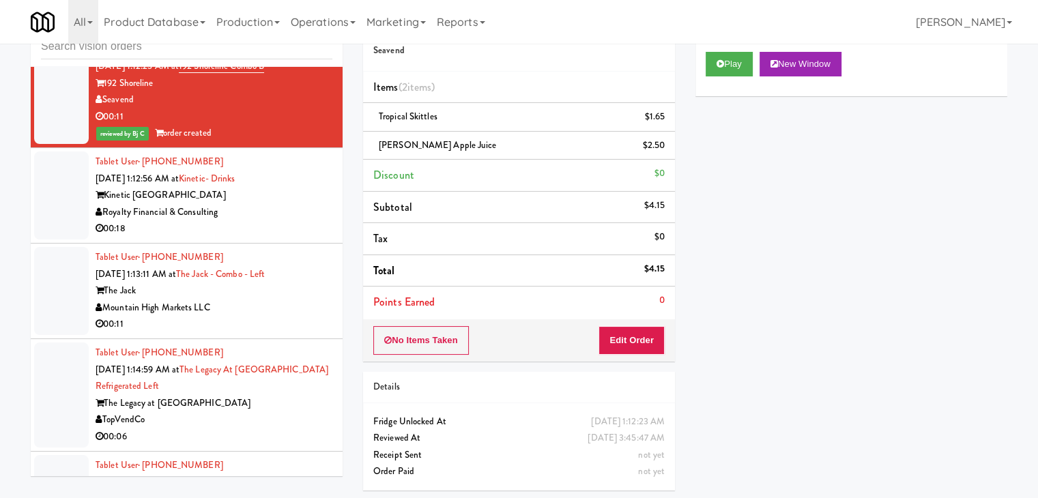
click at [287, 221] on div "Royalty Financial & Consulting" at bounding box center [214, 212] width 237 height 17
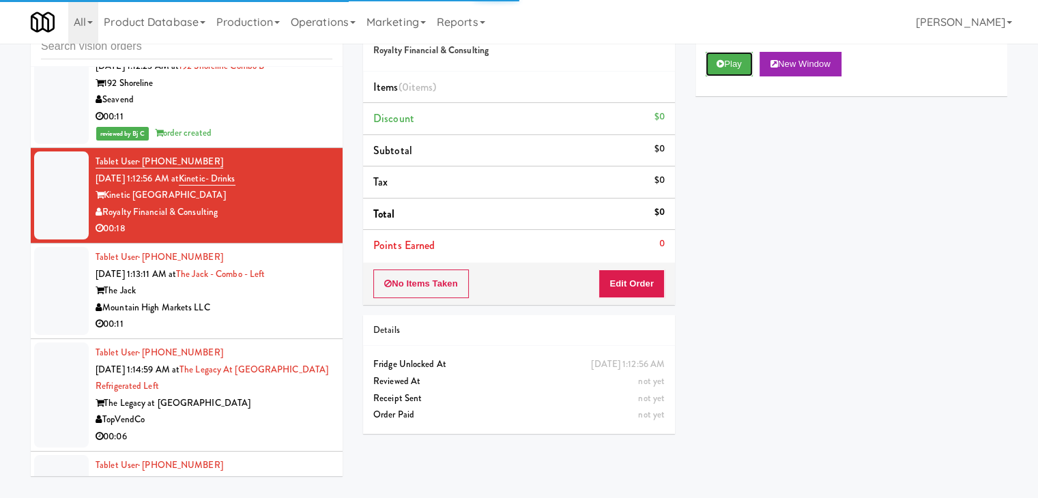
drag, startPoint x: 720, startPoint y: 63, endPoint x: 704, endPoint y: 144, distance: 82.8
click at [719, 64] on icon at bounding box center [720, 63] width 8 height 9
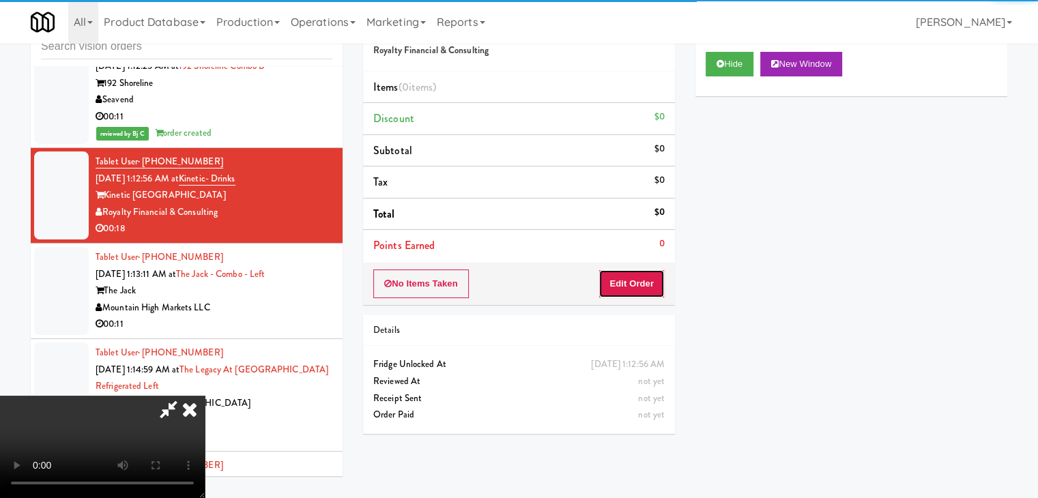
click at [630, 285] on button "Edit Order" at bounding box center [631, 283] width 66 height 29
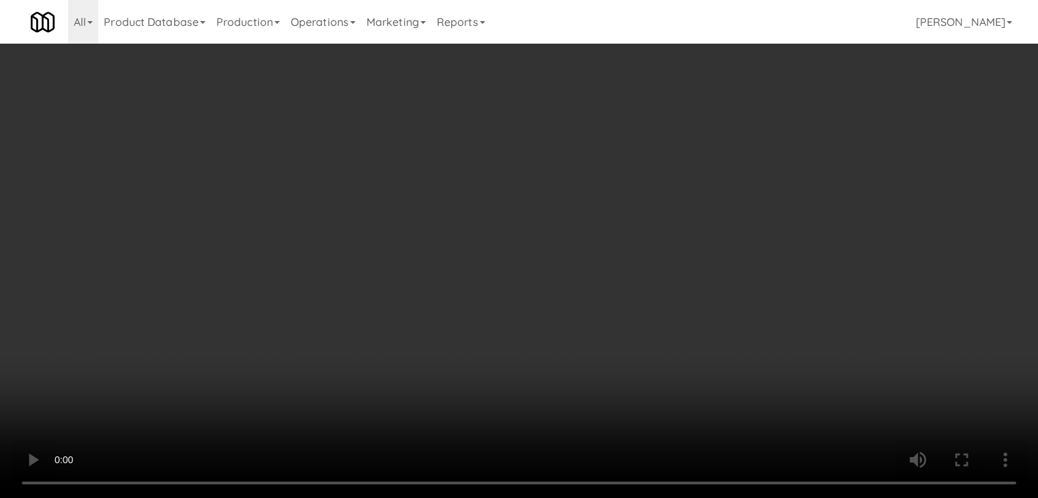
scroll to position [12422, 0]
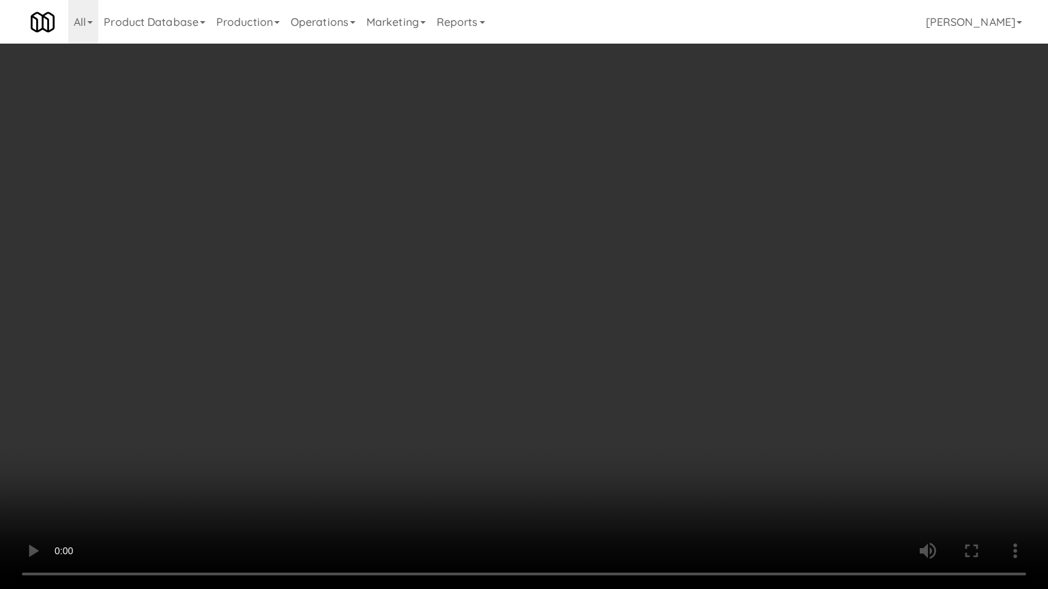
click at [617, 372] on video at bounding box center [524, 294] width 1048 height 589
click at [621, 368] on video at bounding box center [524, 294] width 1048 height 589
click at [683, 352] on video at bounding box center [524, 294] width 1048 height 589
click at [689, 347] on video at bounding box center [524, 294] width 1048 height 589
click at [677, 348] on video at bounding box center [524, 294] width 1048 height 589
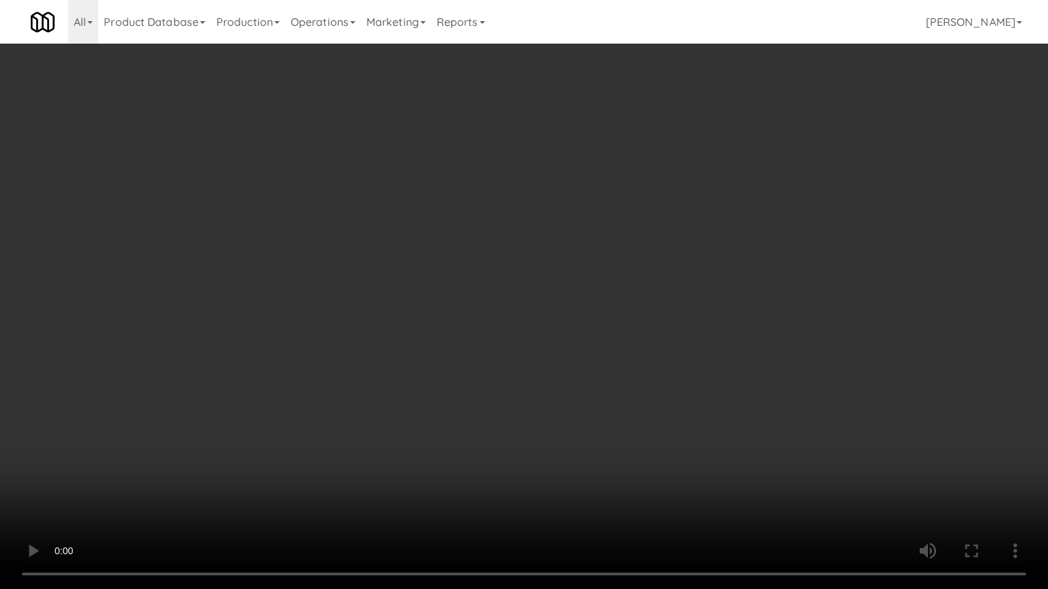
click at [682, 342] on video at bounding box center [524, 294] width 1048 height 589
click at [690, 333] on video at bounding box center [524, 294] width 1048 height 589
click at [690, 322] on video at bounding box center [524, 294] width 1048 height 589
drag, startPoint x: 690, startPoint y: 322, endPoint x: 760, endPoint y: 174, distance: 163.9
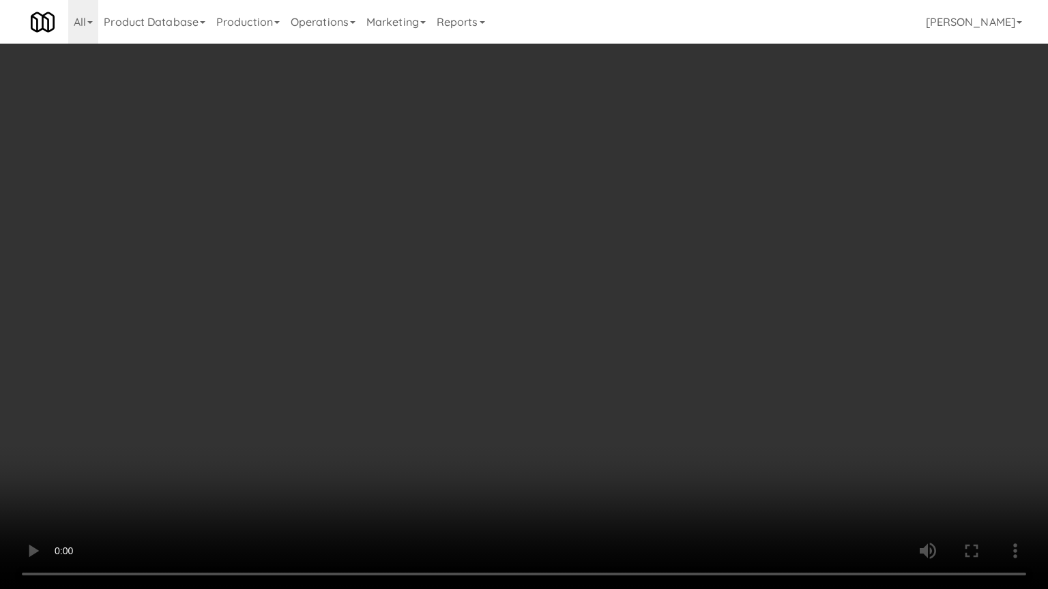
click at [690, 321] on video at bounding box center [524, 294] width 1048 height 589
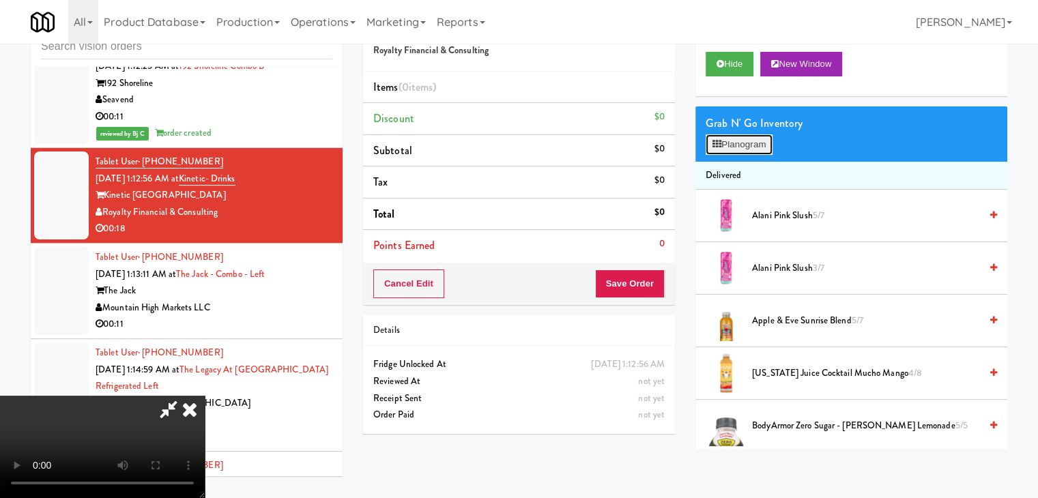
click at [759, 140] on button "Planogram" at bounding box center [738, 144] width 67 height 20
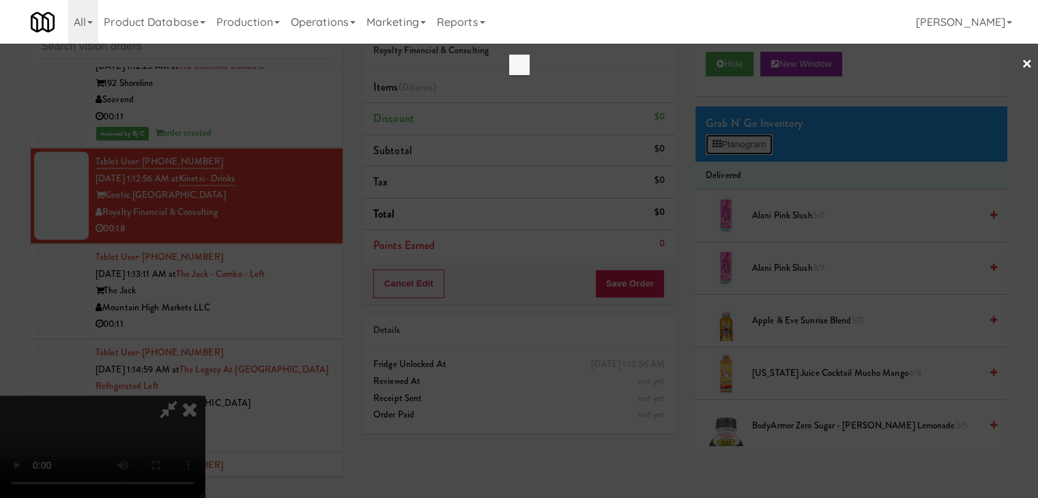
scroll to position [12422, 0]
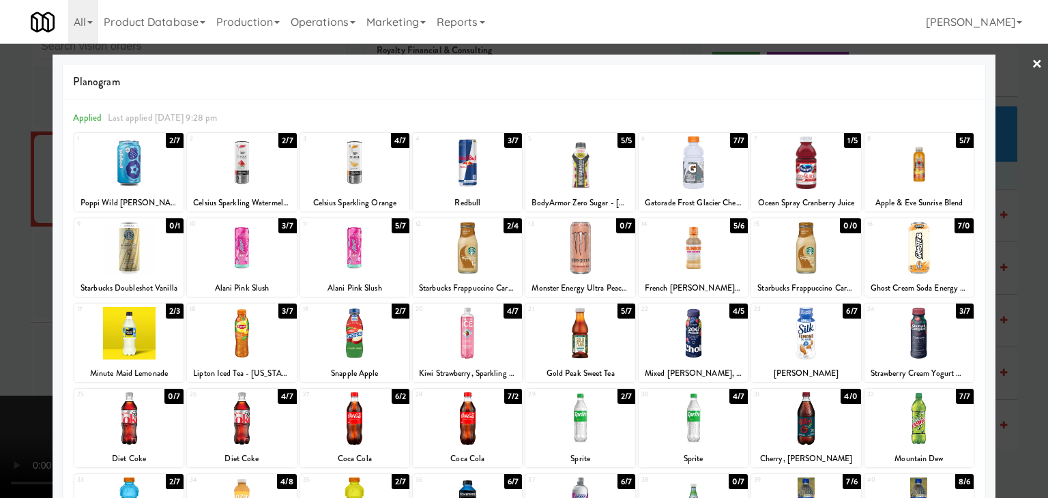
click at [578, 420] on div at bounding box center [579, 418] width 109 height 53
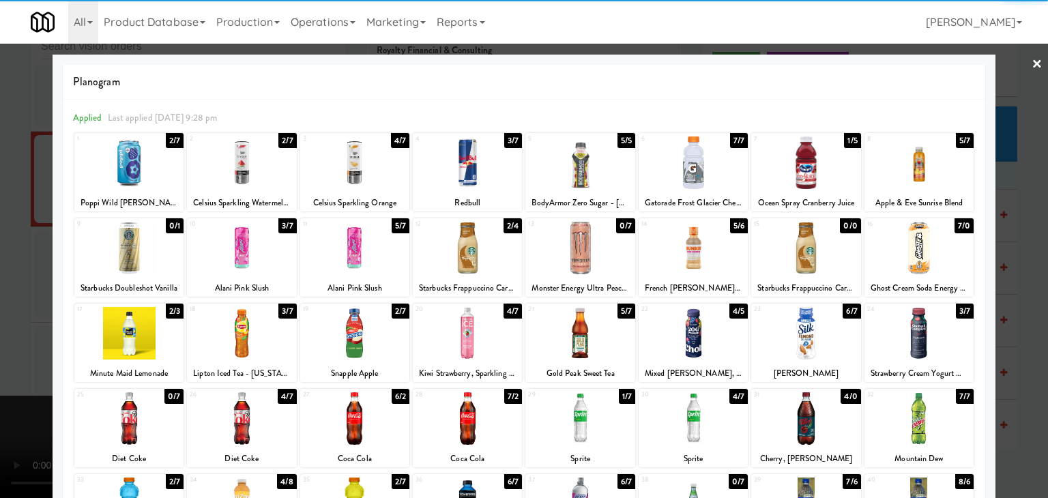
drag, startPoint x: 0, startPoint y: 391, endPoint x: 186, endPoint y: 390, distance: 185.6
click at [8, 386] on div at bounding box center [524, 249] width 1048 height 498
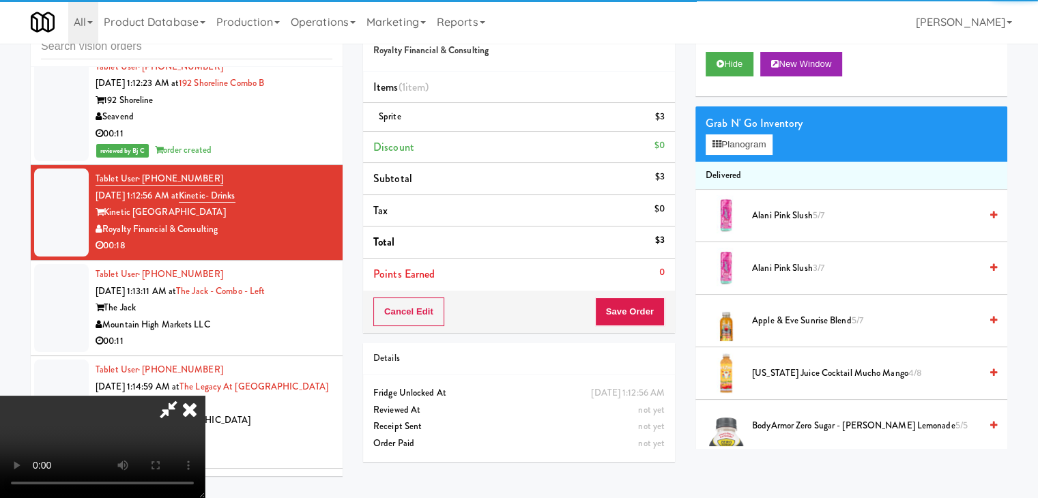
scroll to position [12439, 0]
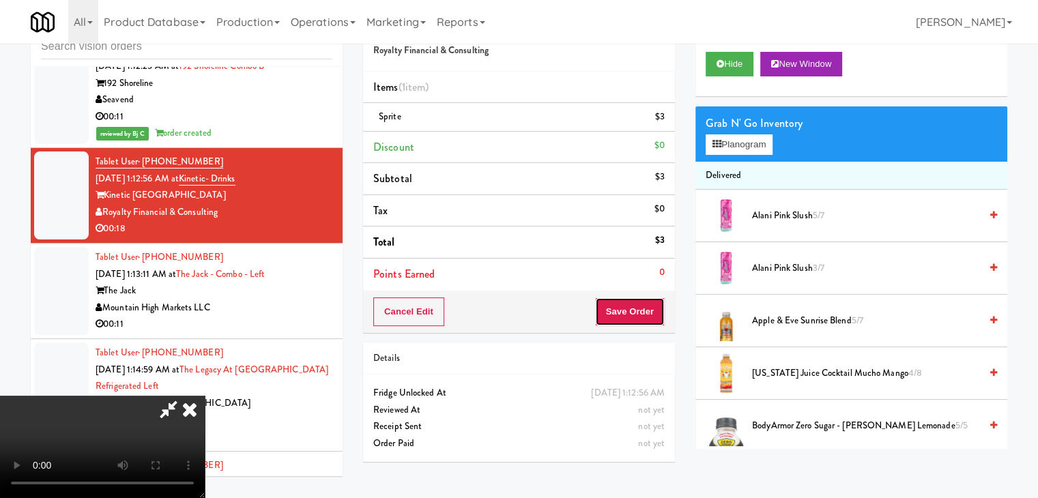
click at [639, 305] on button "Save Order" at bounding box center [630, 311] width 70 height 29
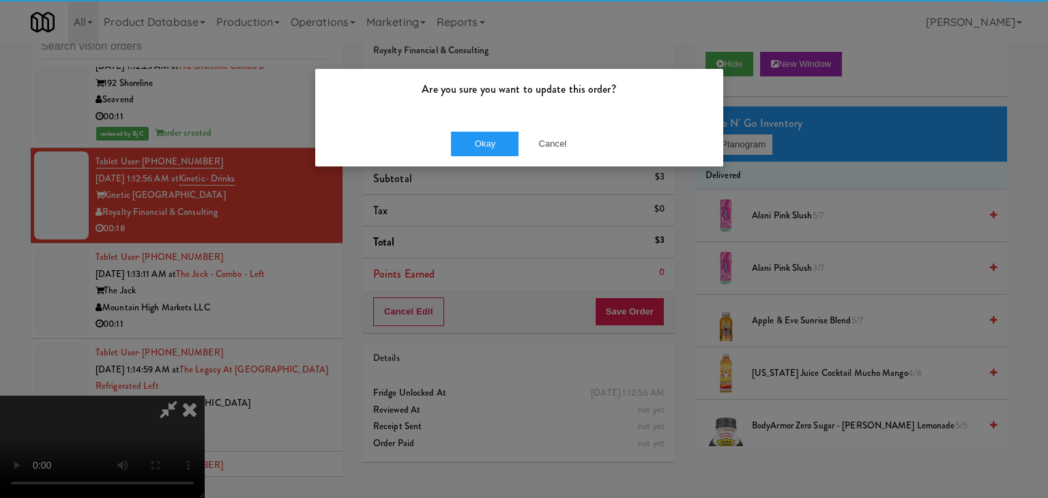
drag, startPoint x: 451, startPoint y: 115, endPoint x: 456, endPoint y: 128, distance: 13.8
click at [452, 121] on div "Are you sure you want to update this order? Okay Cancel" at bounding box center [519, 117] width 409 height 99
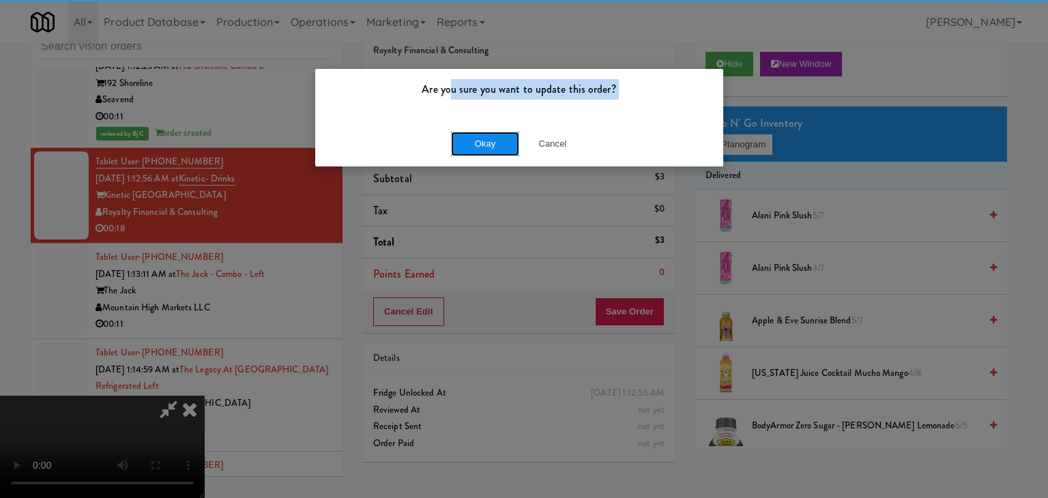
drag, startPoint x: 462, startPoint y: 134, endPoint x: 465, endPoint y: 140, distance: 7.0
click at [463, 134] on button "Okay" at bounding box center [485, 144] width 68 height 25
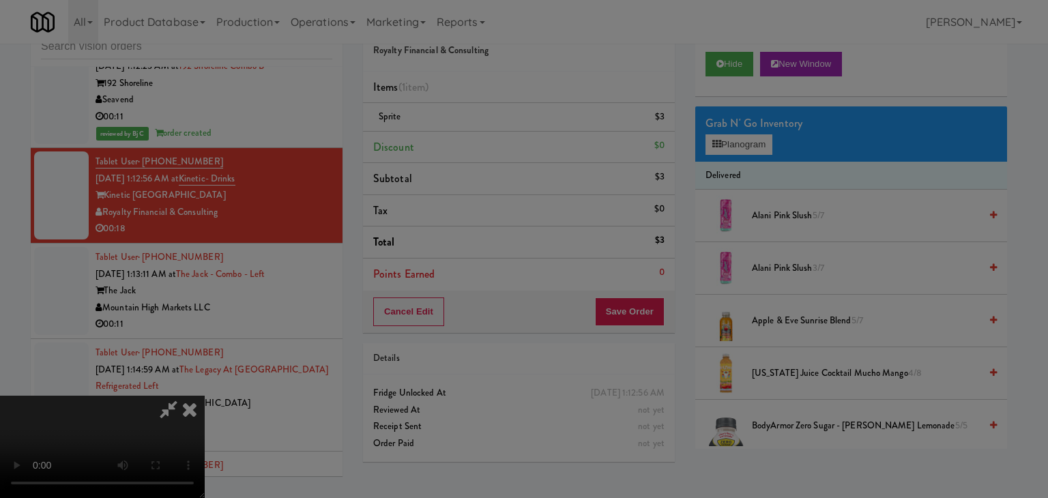
click at [465, 131] on button "Okay" at bounding box center [485, 118] width 68 height 25
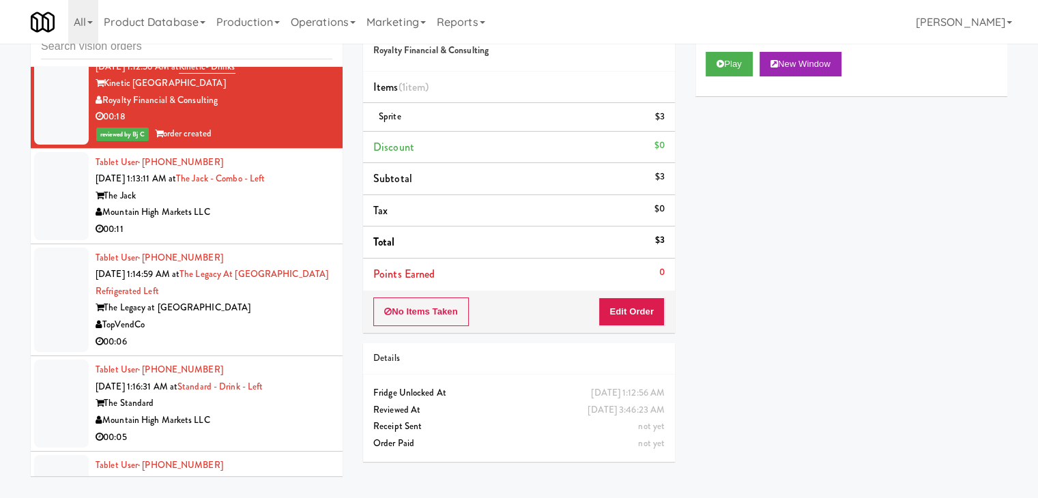
scroll to position [12575, 0]
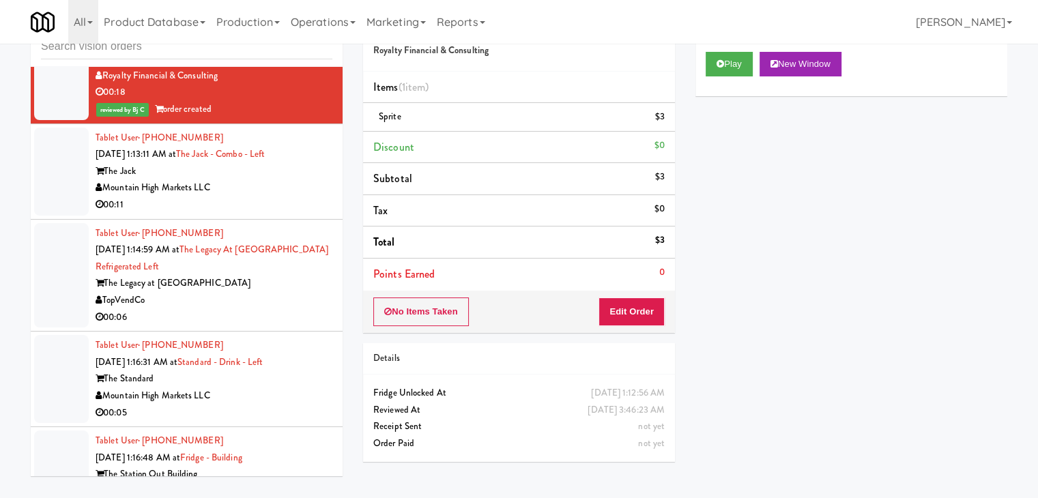
click at [289, 196] on div "Mountain High Markets LLC" at bounding box center [214, 187] width 237 height 17
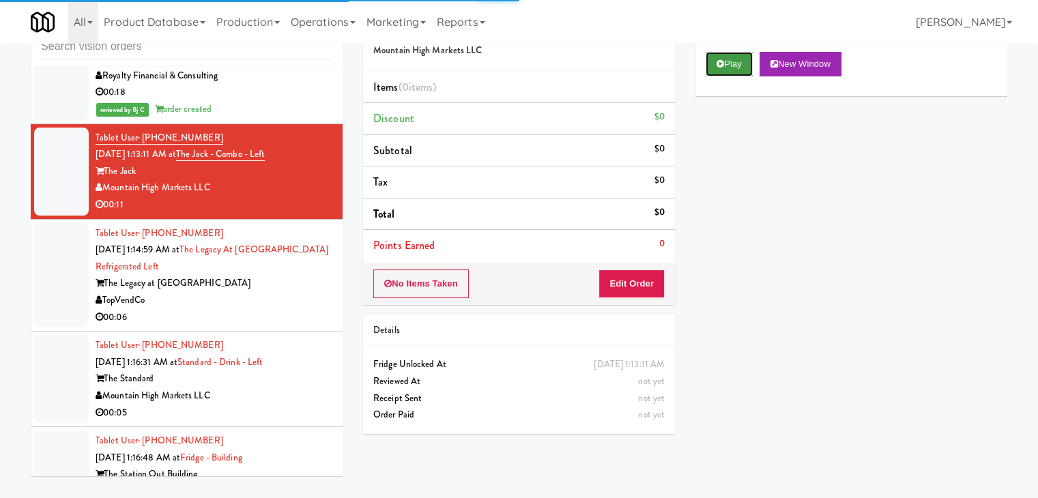
click at [745, 54] on button "Play" at bounding box center [728, 64] width 47 height 25
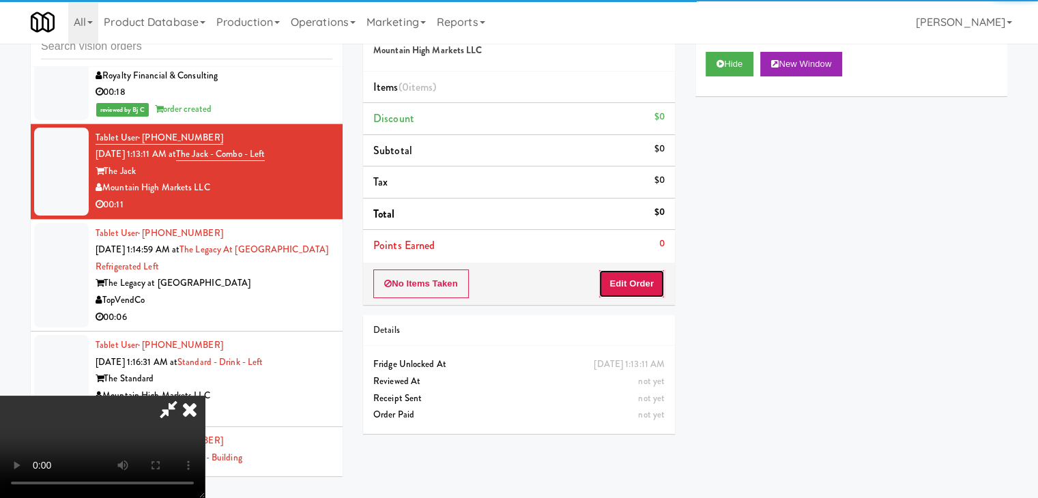
click at [645, 287] on button "Edit Order" at bounding box center [631, 283] width 66 height 29
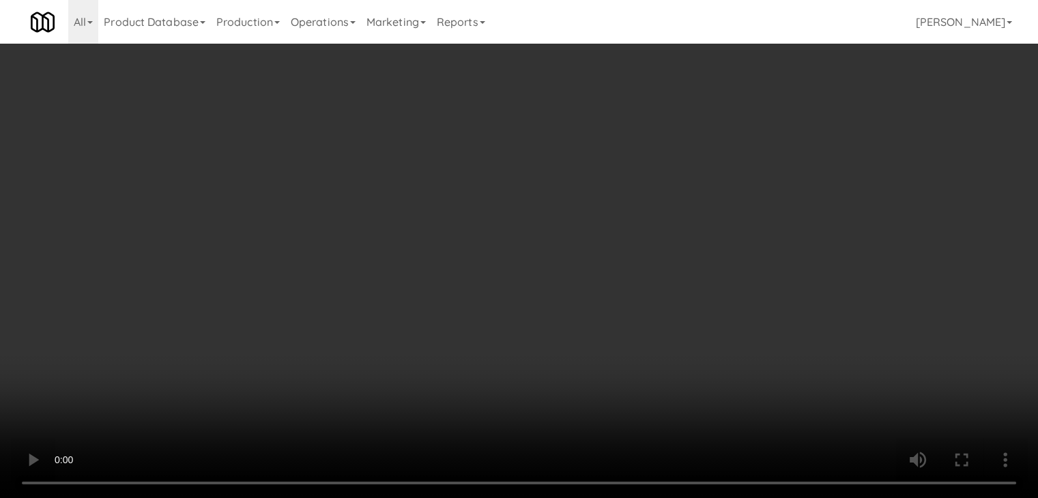
scroll to position [12559, 0]
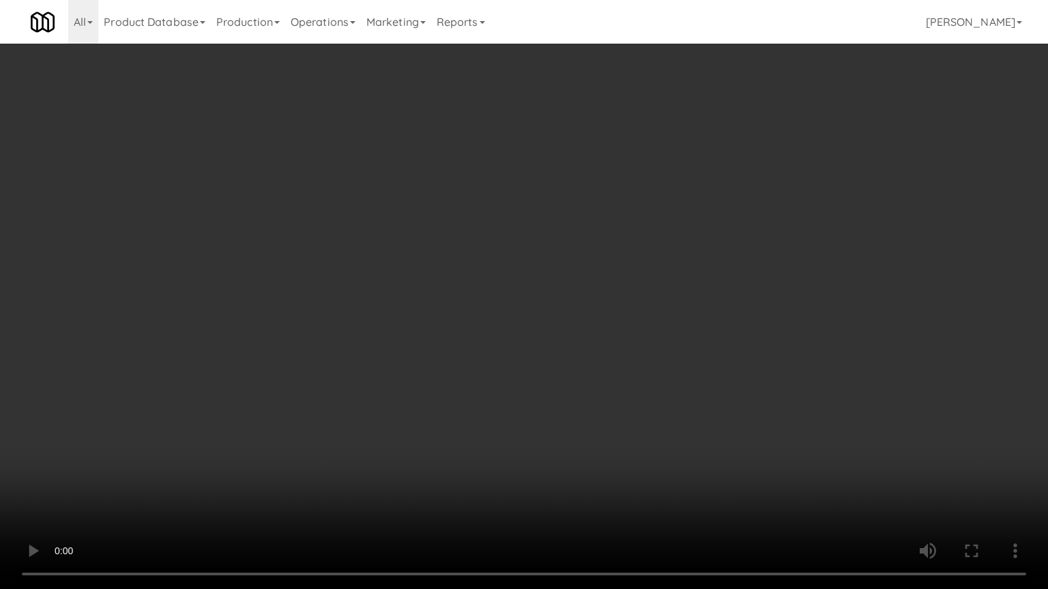
click at [611, 301] on video at bounding box center [524, 294] width 1048 height 589
click at [594, 309] on video at bounding box center [524, 294] width 1048 height 589
click at [595, 306] on video at bounding box center [524, 294] width 1048 height 589
click at [596, 306] on video at bounding box center [524, 294] width 1048 height 589
click at [583, 315] on video at bounding box center [524, 294] width 1048 height 589
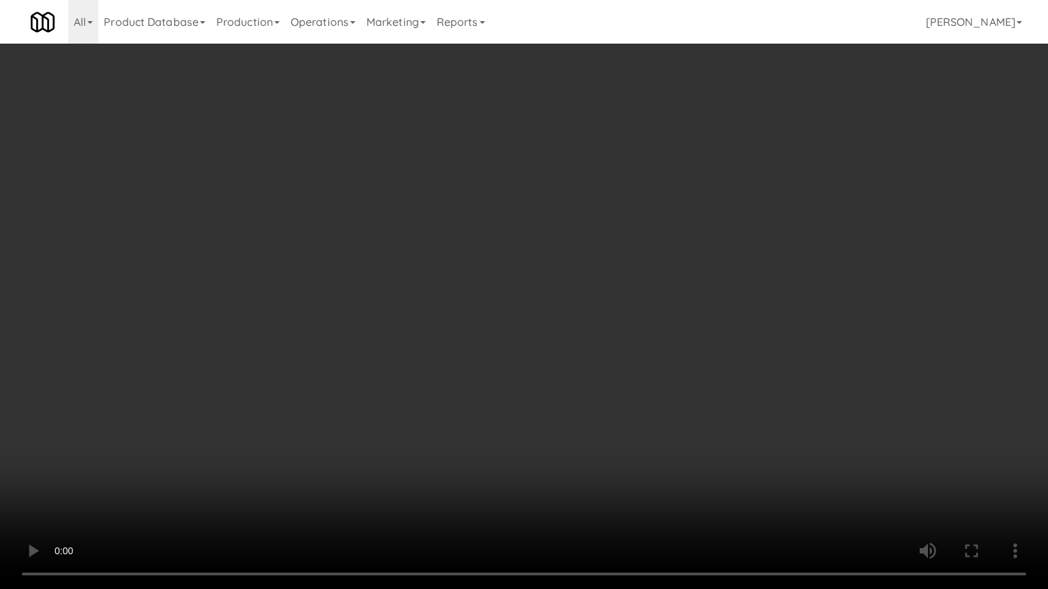
click at [582, 315] on video at bounding box center [524, 294] width 1048 height 589
click at [585, 310] on video at bounding box center [524, 294] width 1048 height 589
click at [579, 305] on video at bounding box center [524, 294] width 1048 height 589
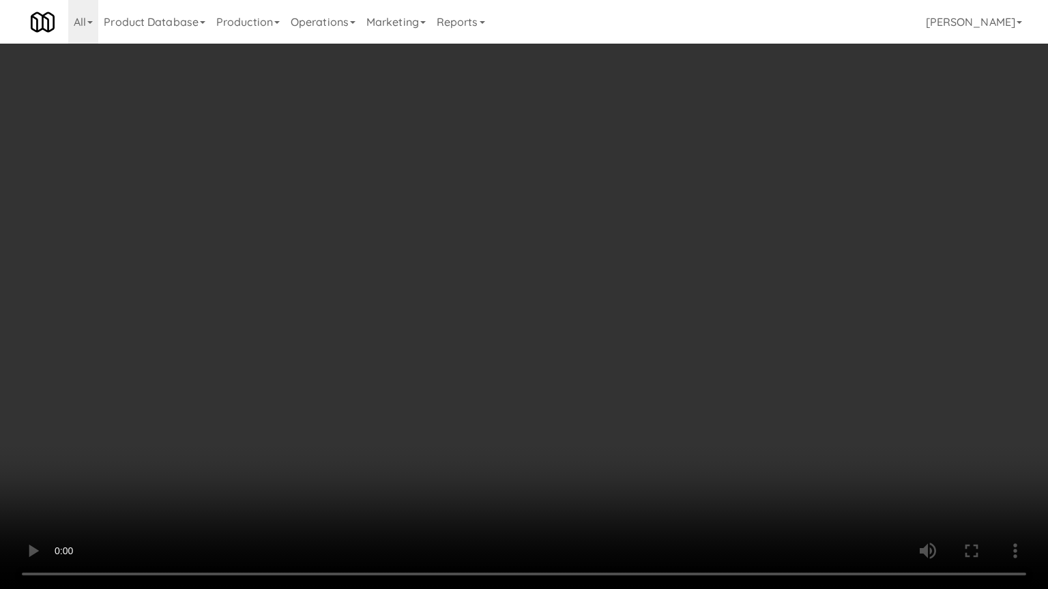
click at [579, 305] on video at bounding box center [524, 294] width 1048 height 589
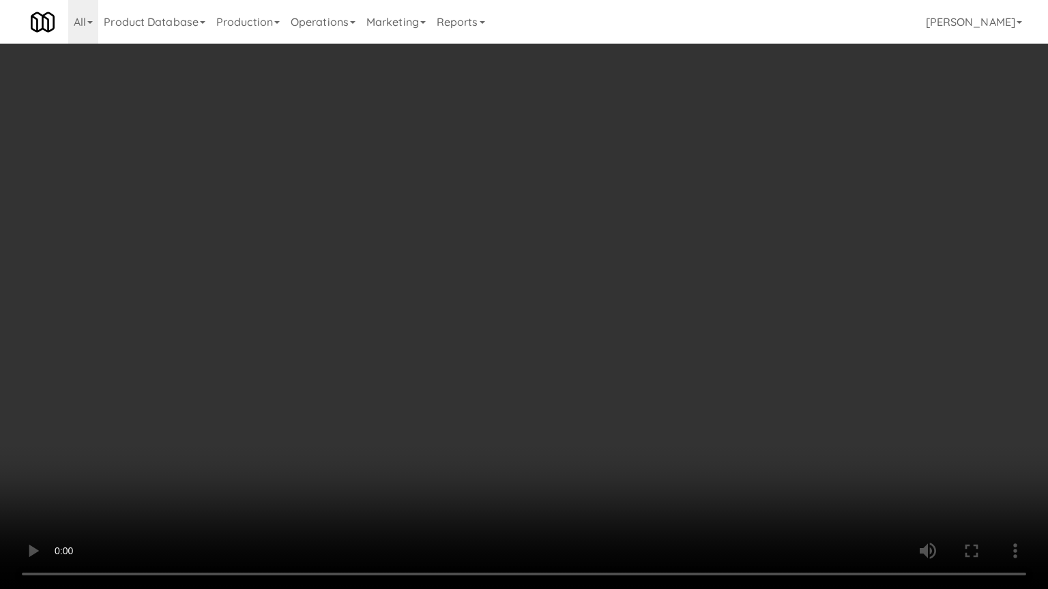
click at [579, 305] on video at bounding box center [524, 294] width 1048 height 589
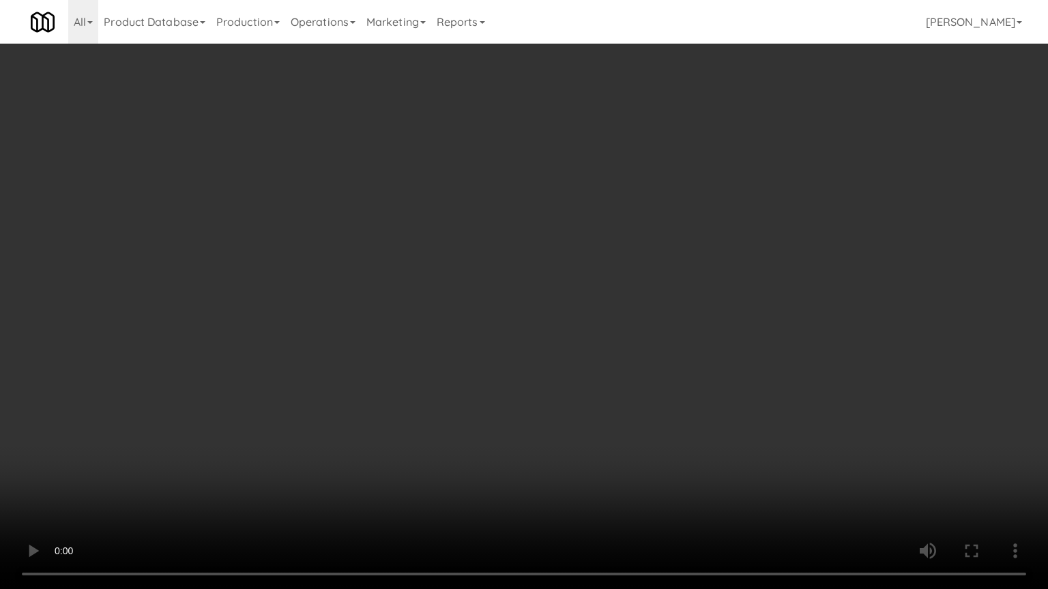
click at [579, 305] on video at bounding box center [524, 294] width 1048 height 589
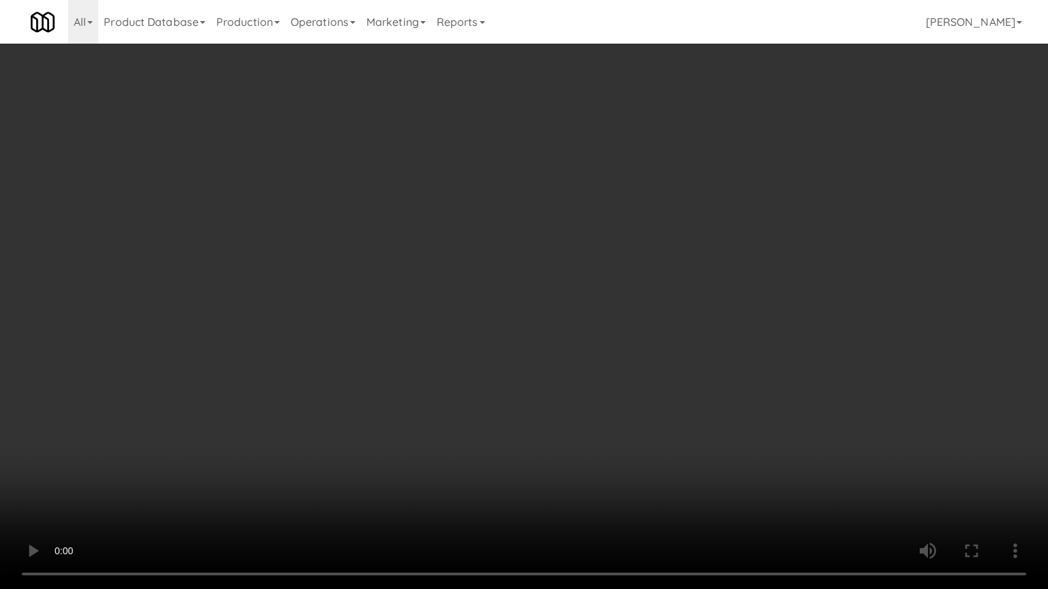
drag, startPoint x: 579, startPoint y: 305, endPoint x: 680, endPoint y: 139, distance: 194.1
click at [579, 304] on video at bounding box center [524, 294] width 1048 height 589
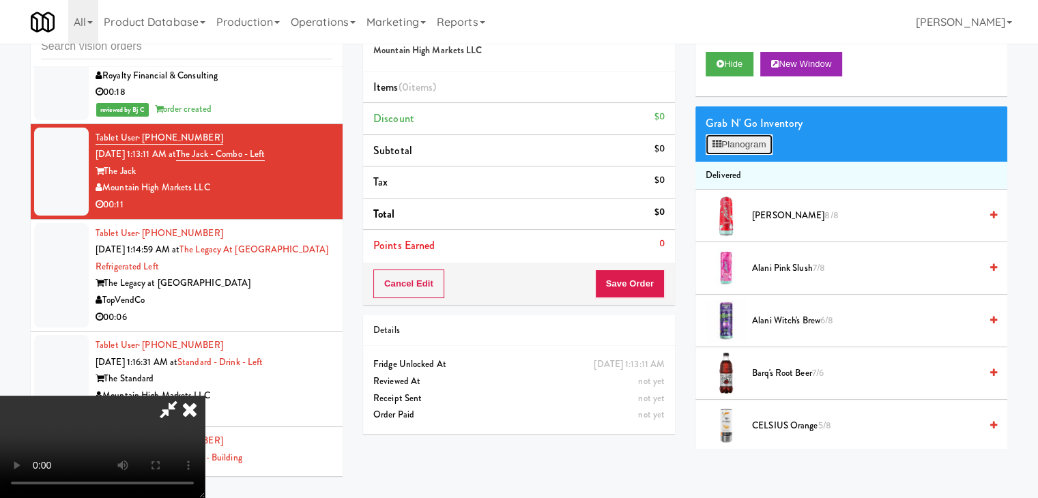
click at [734, 140] on button "Planogram" at bounding box center [738, 144] width 67 height 20
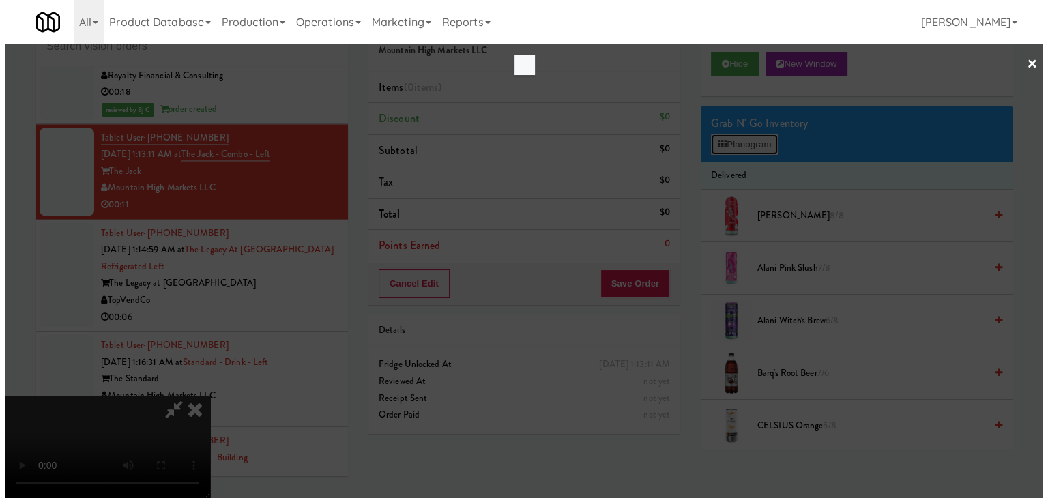
scroll to position [12559, 0]
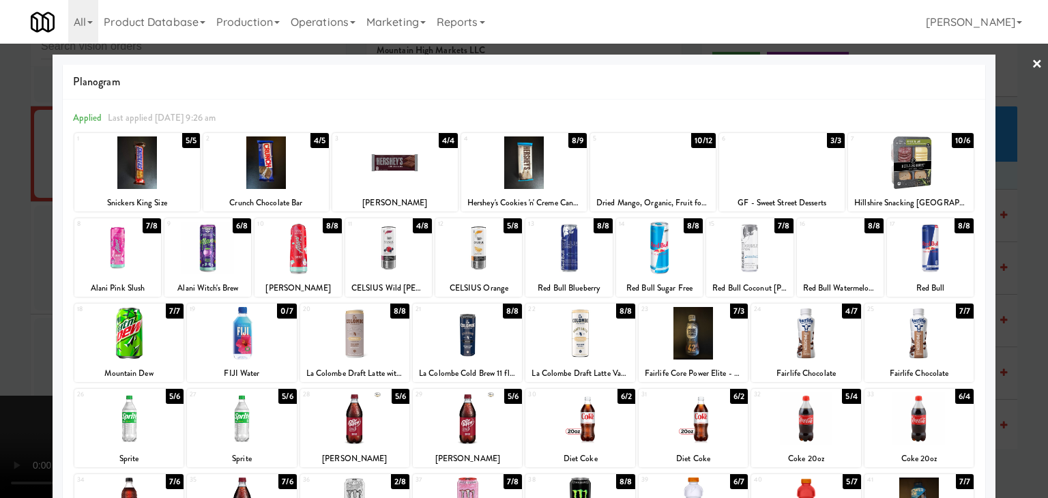
click at [669, 247] on div at bounding box center [659, 248] width 87 height 53
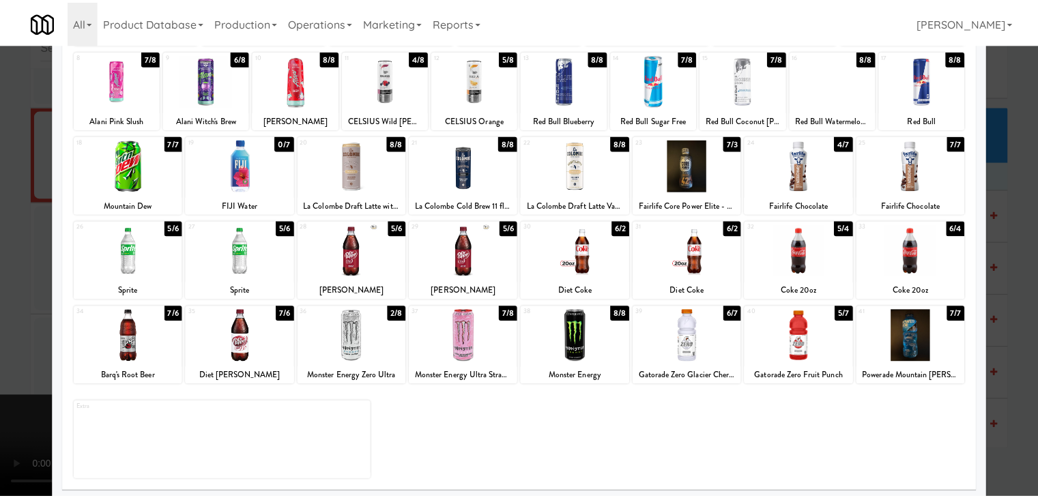
scroll to position [172, 0]
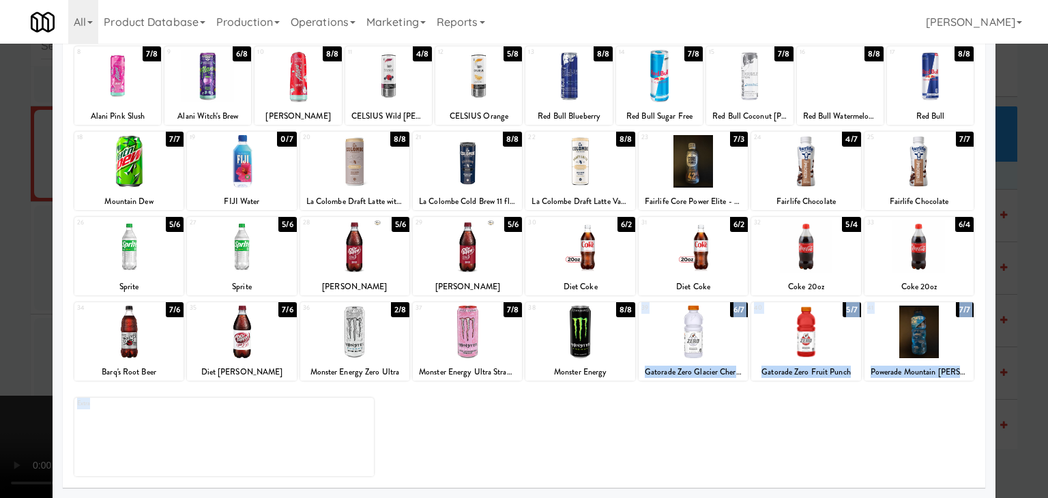
drag, startPoint x: 665, startPoint y: 330, endPoint x: 727, endPoint y: 433, distance: 120.1
click at [733, 435] on div "1 5/5 Snickers King Size 2 4/5 Crunch Chocolate Bar 3 4/4 HERSHEY'S 4 8/9 Hersh…" at bounding box center [524, 219] width 902 height 518
click at [916, 334] on div at bounding box center [918, 332] width 109 height 53
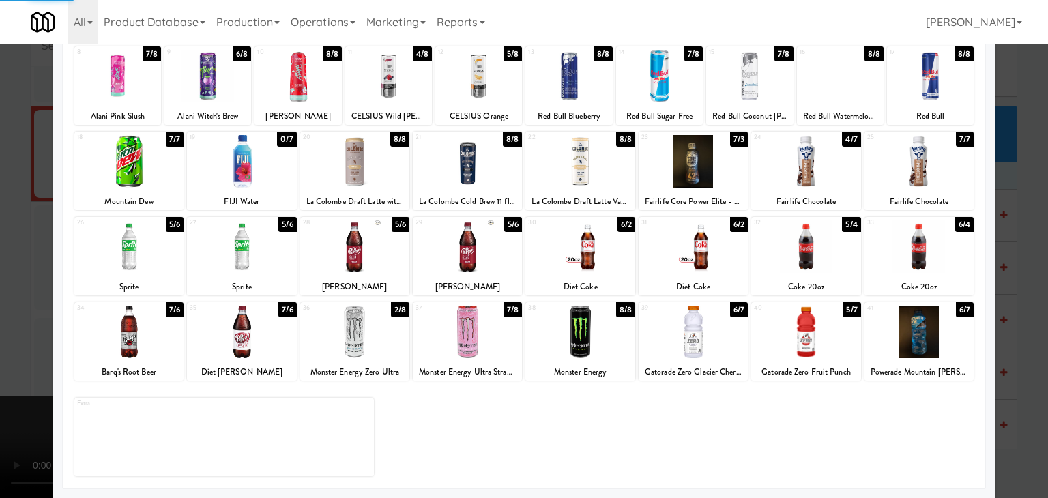
click at [0, 336] on div at bounding box center [524, 249] width 1048 height 498
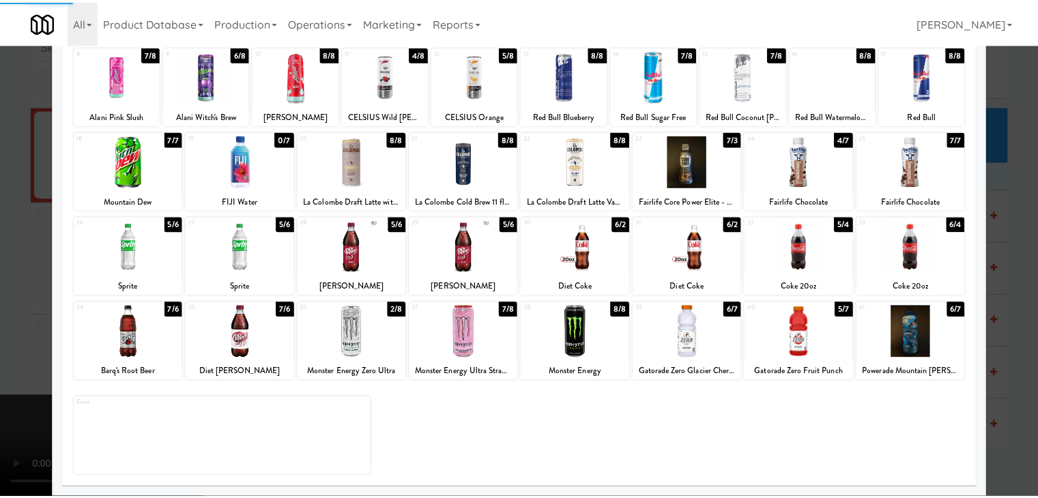
scroll to position [12575, 0]
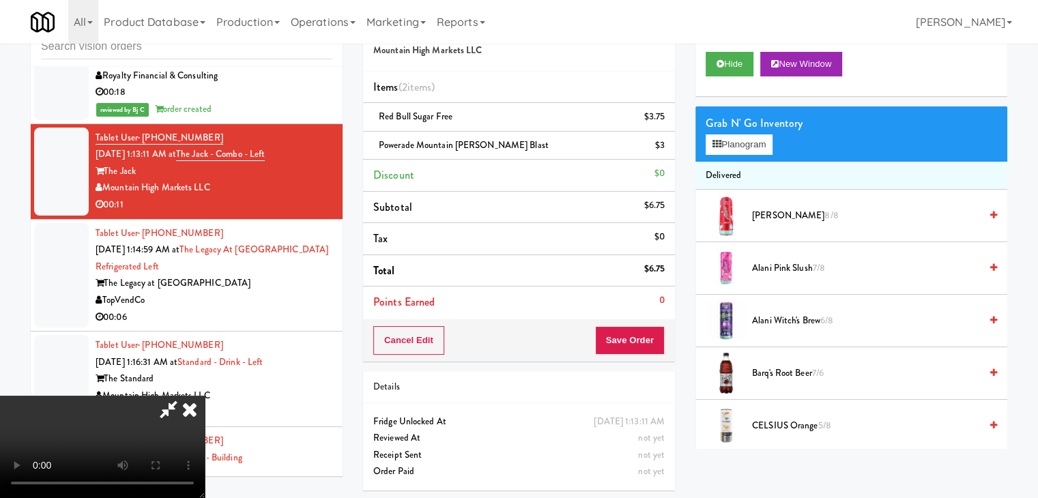
click at [205, 396] on video at bounding box center [102, 447] width 205 height 102
click at [638, 345] on button "Save Order" at bounding box center [630, 340] width 70 height 29
click at [638, 345] on body "Are you sure you want to update this order? Okay Cancel Okay Are you sure you w…" at bounding box center [519, 249] width 1038 height 498
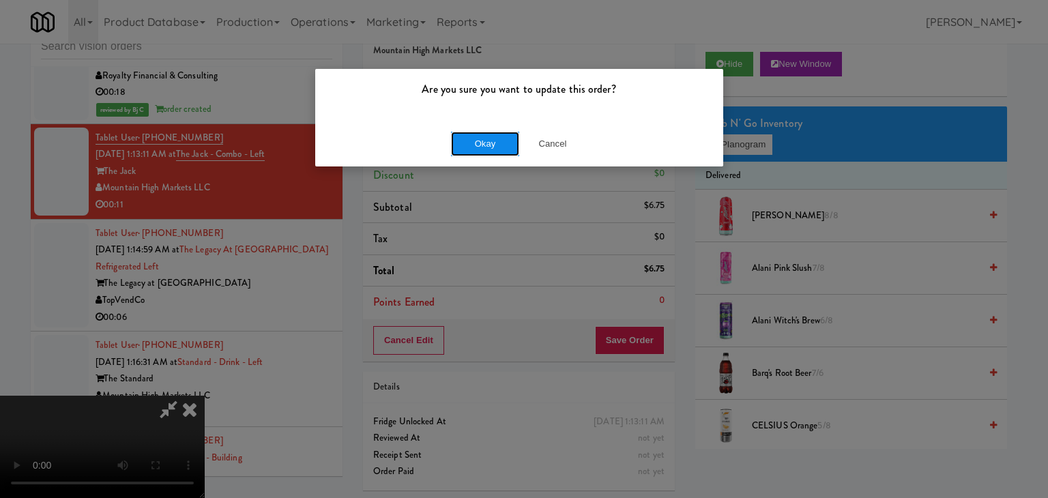
click at [499, 145] on button "Okay" at bounding box center [485, 144] width 68 height 25
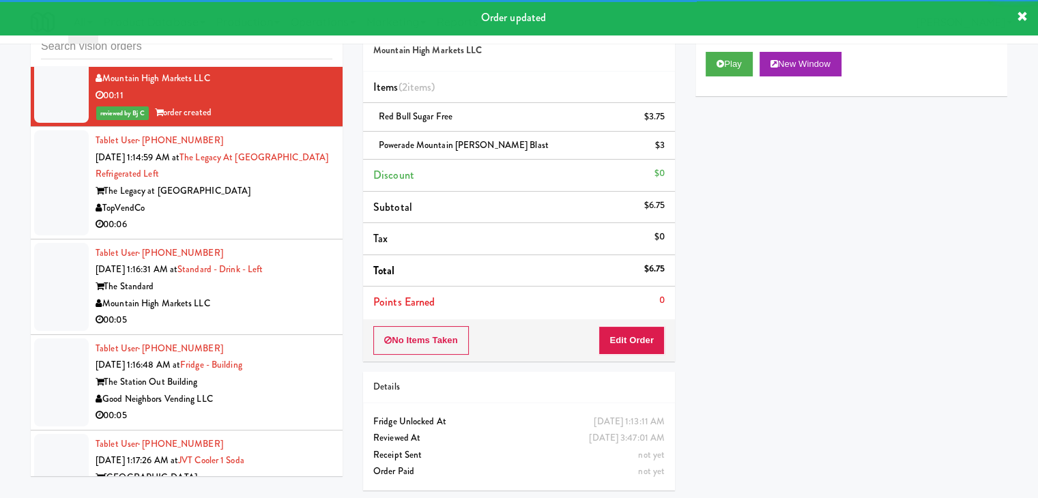
scroll to position [12712, 0]
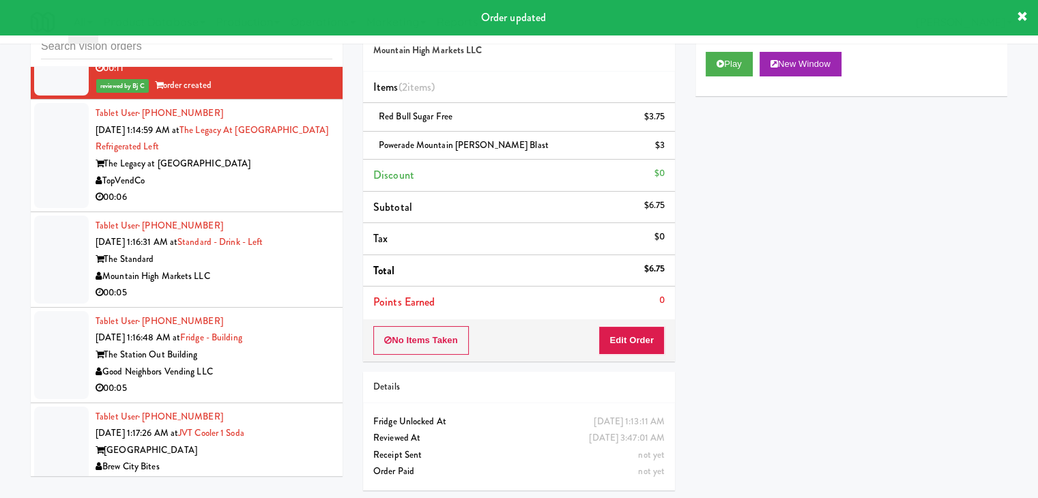
click at [280, 206] on div "00:06" at bounding box center [214, 197] width 237 height 17
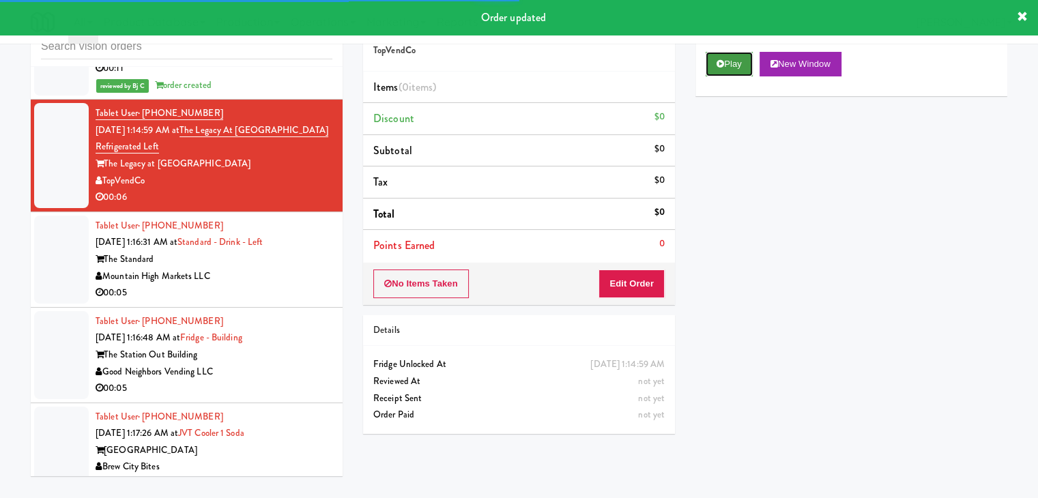
click at [729, 68] on button "Play" at bounding box center [728, 64] width 47 height 25
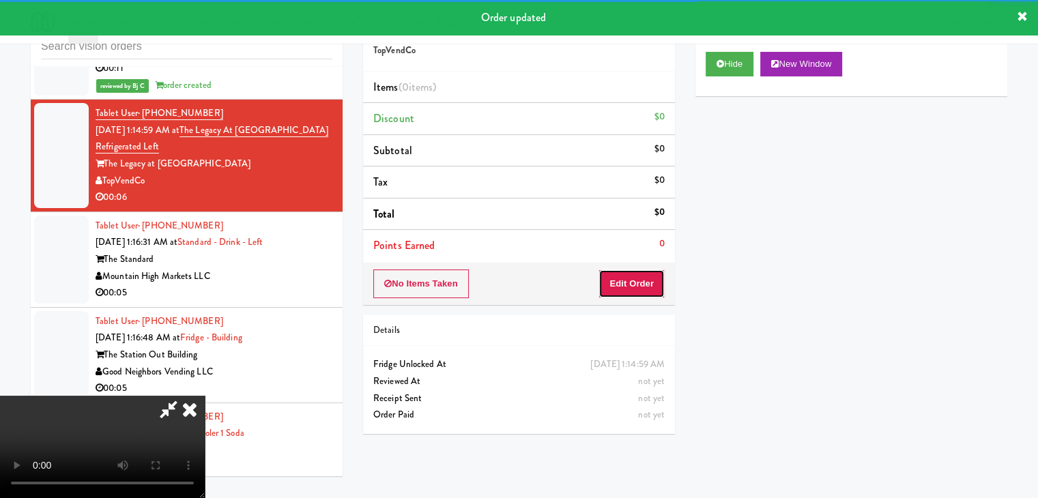
click at [624, 281] on button "Edit Order" at bounding box center [631, 283] width 66 height 29
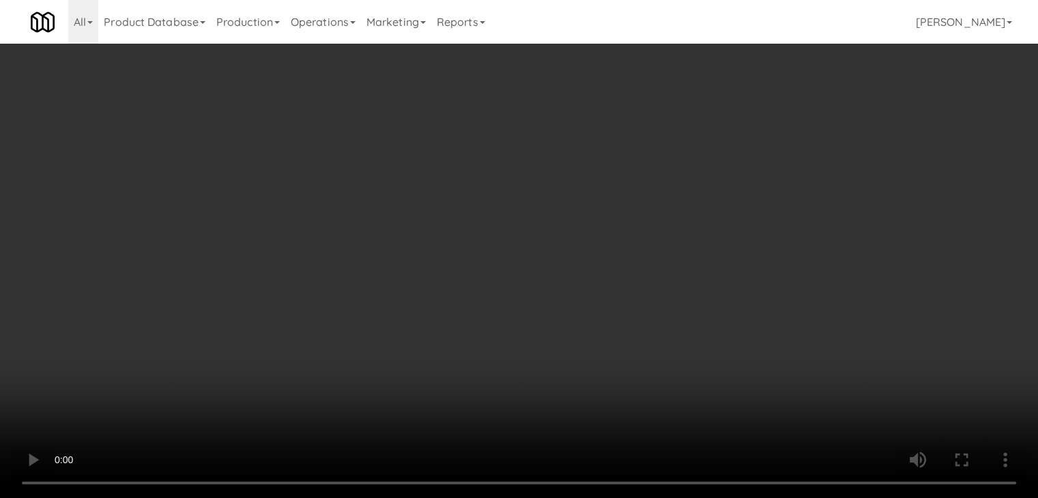
scroll to position [12695, 0]
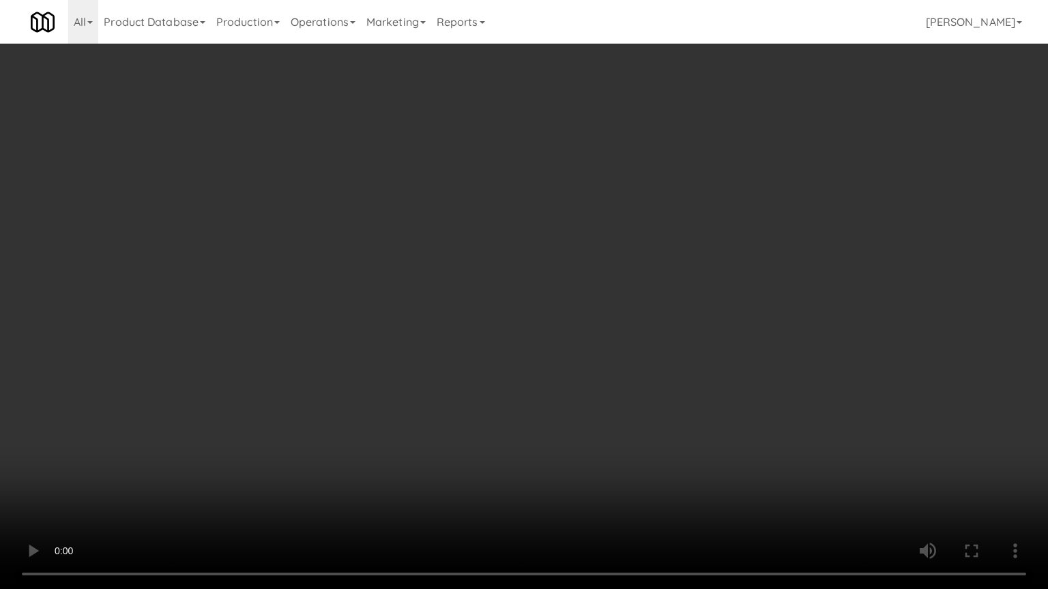
click at [603, 387] on video at bounding box center [524, 294] width 1048 height 589
click at [604, 385] on video at bounding box center [524, 294] width 1048 height 589
click at [625, 375] on video at bounding box center [524, 294] width 1048 height 589
drag, startPoint x: 627, startPoint y: 367, endPoint x: 609, endPoint y: 368, distance: 17.8
click at [626, 367] on video at bounding box center [524, 294] width 1048 height 589
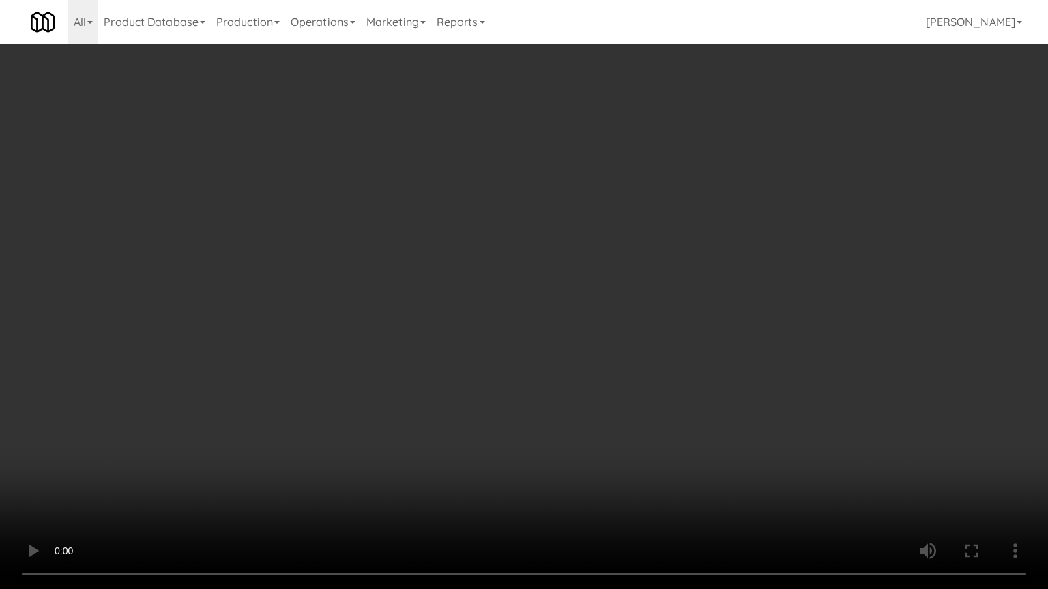
click at [643, 348] on video at bounding box center [524, 294] width 1048 height 589
click at [650, 347] on video at bounding box center [524, 294] width 1048 height 589
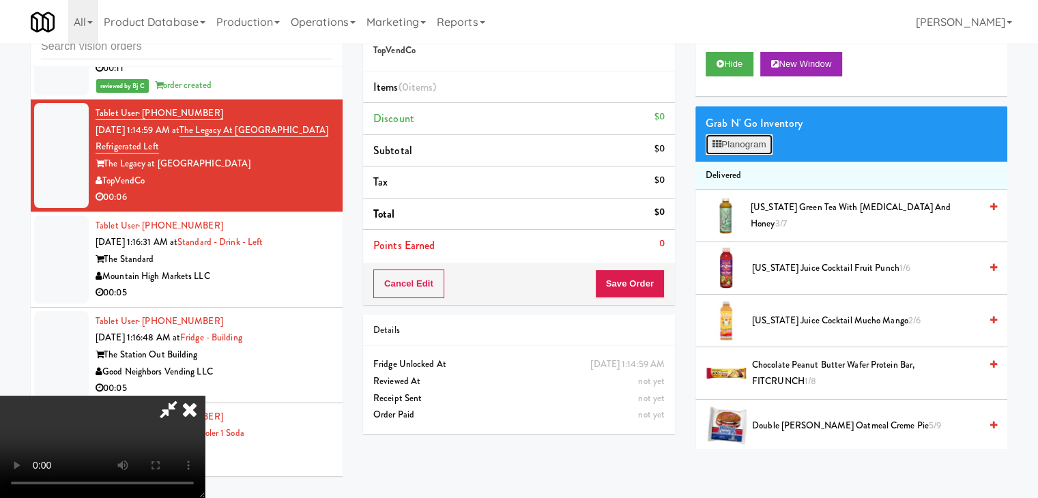
click at [740, 145] on button "Planogram" at bounding box center [738, 144] width 67 height 20
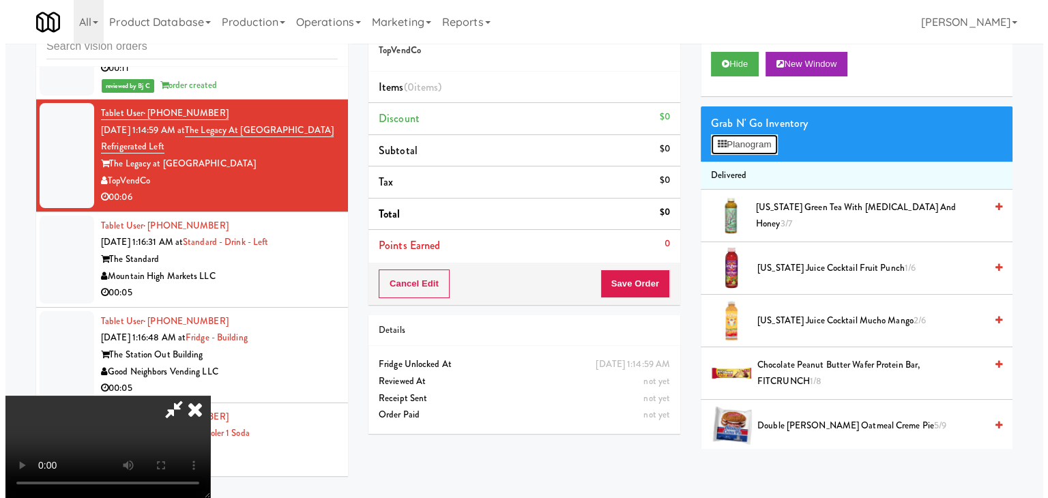
scroll to position [12695, 0]
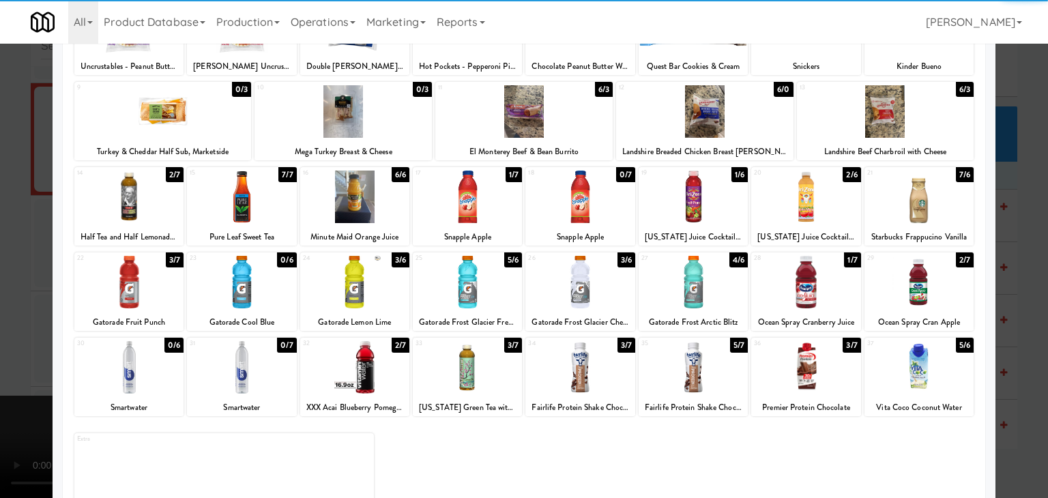
click at [806, 212] on div at bounding box center [805, 197] width 109 height 53
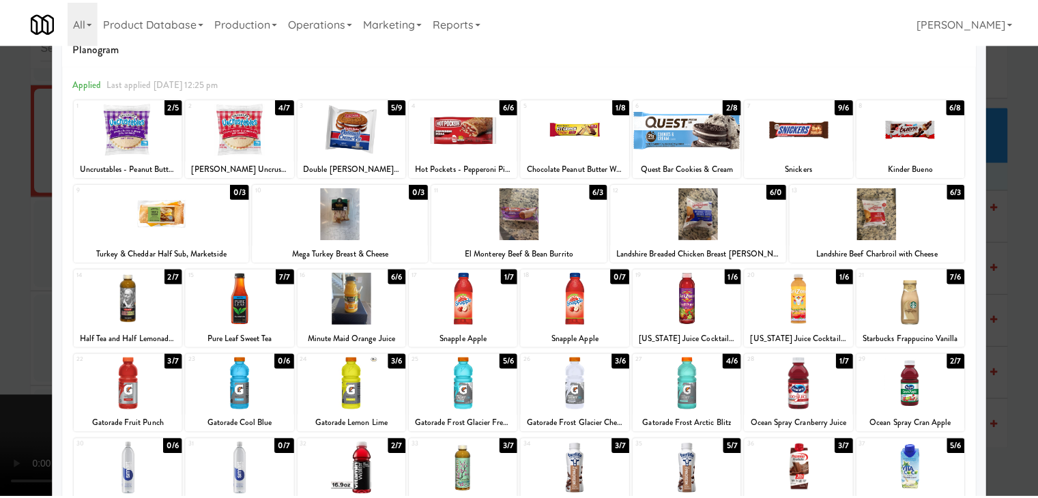
scroll to position [0, 0]
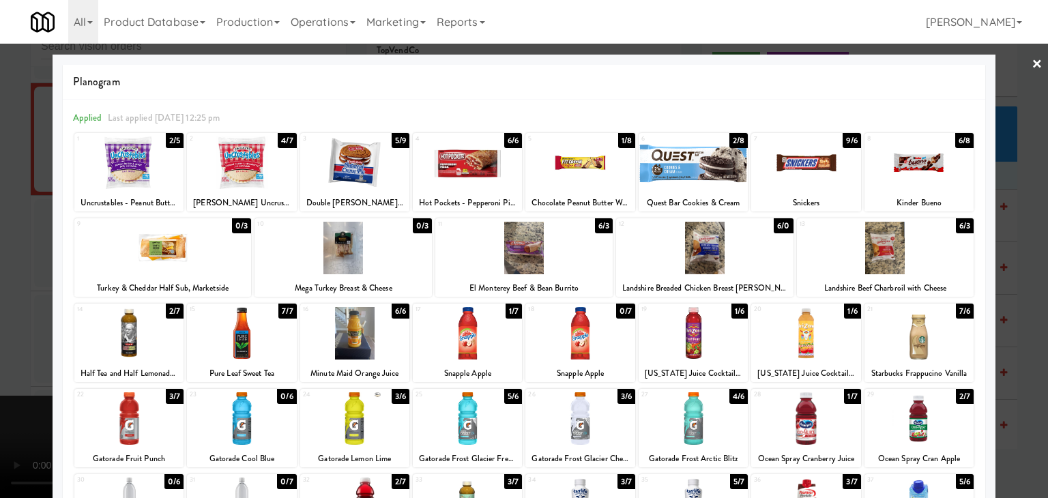
click at [694, 162] on div at bounding box center [693, 162] width 109 height 53
drag, startPoint x: 0, startPoint y: 239, endPoint x: 57, endPoint y: 243, distance: 57.5
click at [1, 239] on div at bounding box center [524, 249] width 1048 height 498
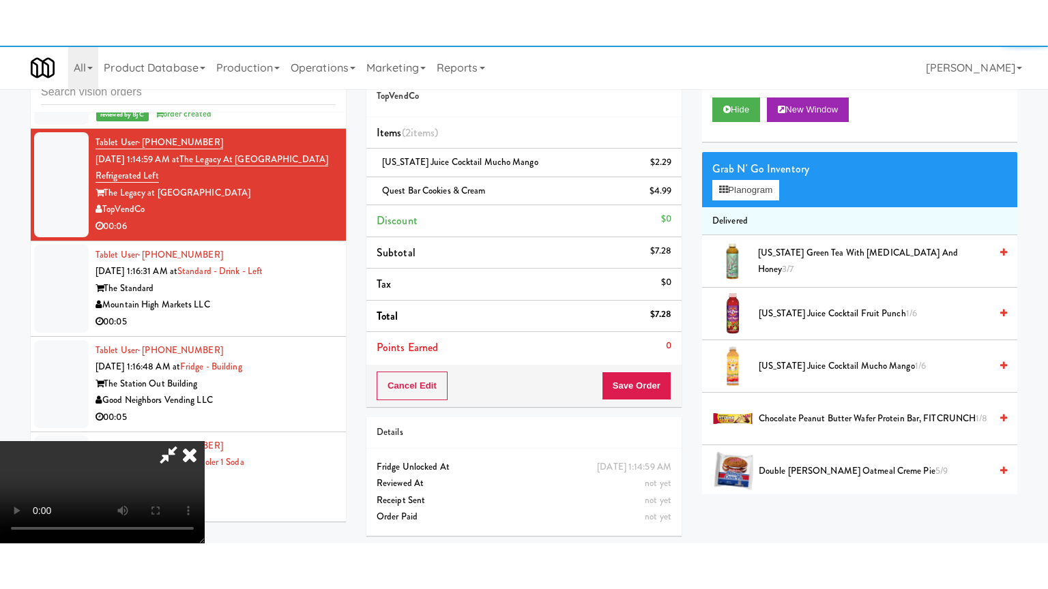
scroll to position [12712, 0]
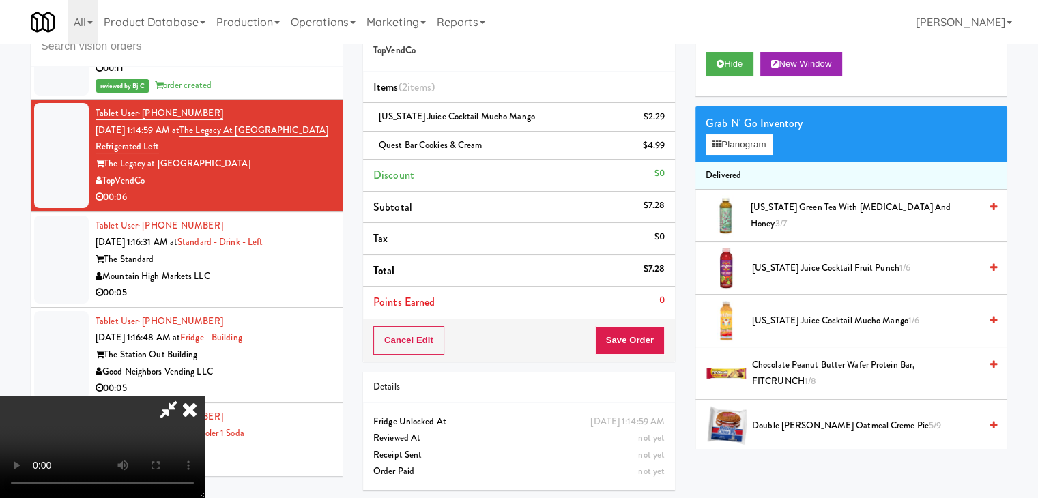
click
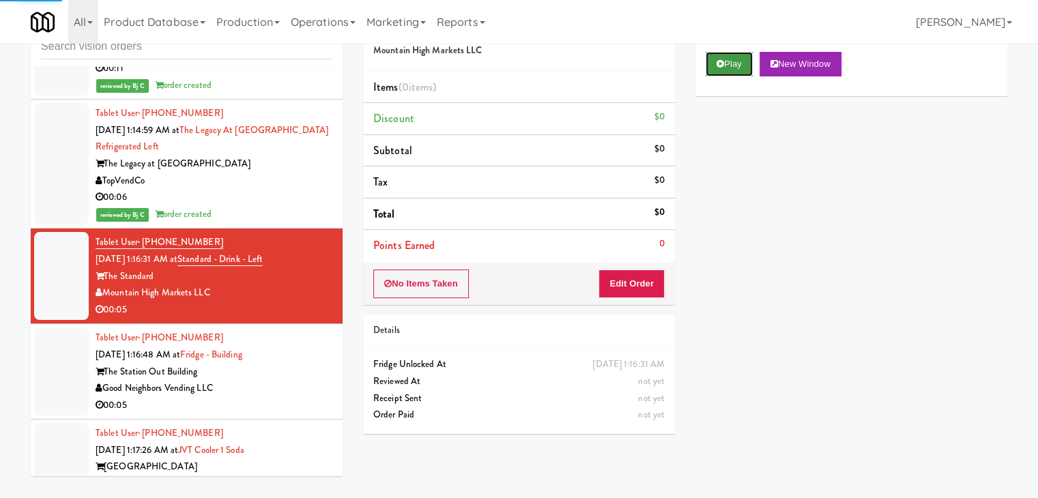
drag, startPoint x: 742, startPoint y: 63, endPoint x: 740, endPoint y: 71, distance: 8.0
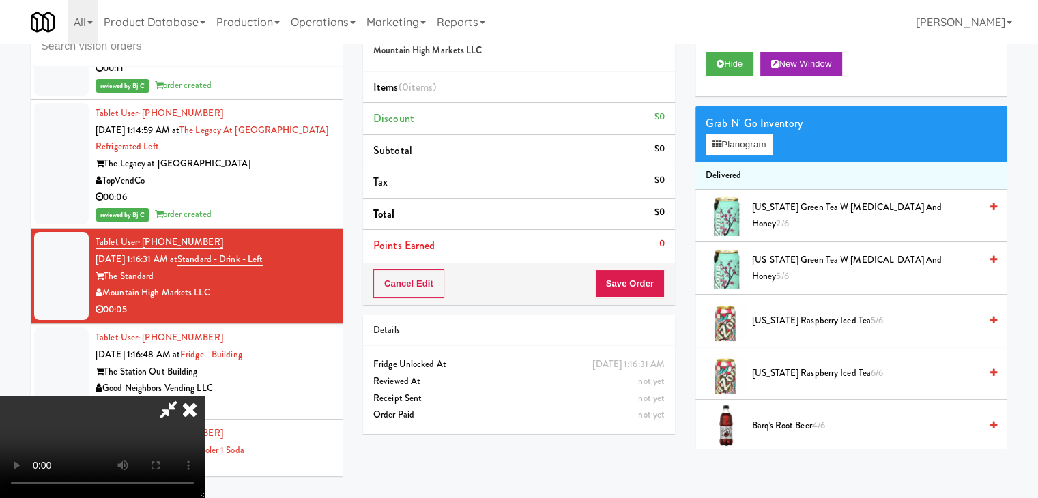
scroll to position [12695, 0]
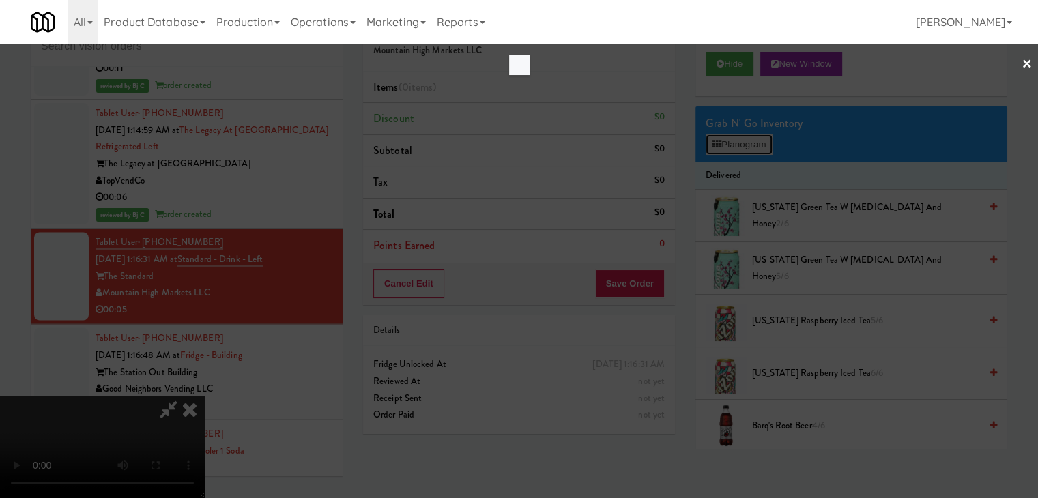
scroll to position [12695, 0]
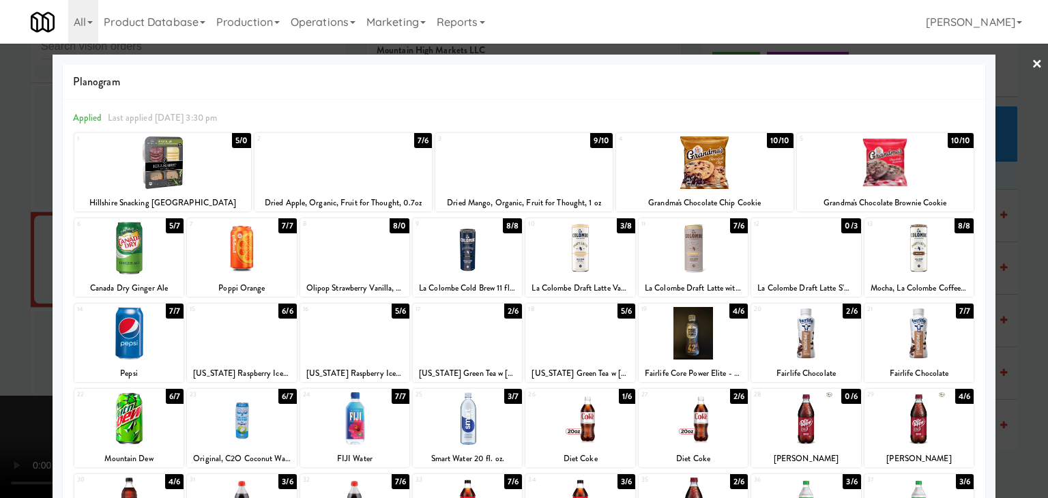
drag, startPoint x: 0, startPoint y: 292, endPoint x: 117, endPoint y: 285, distance: 116.9
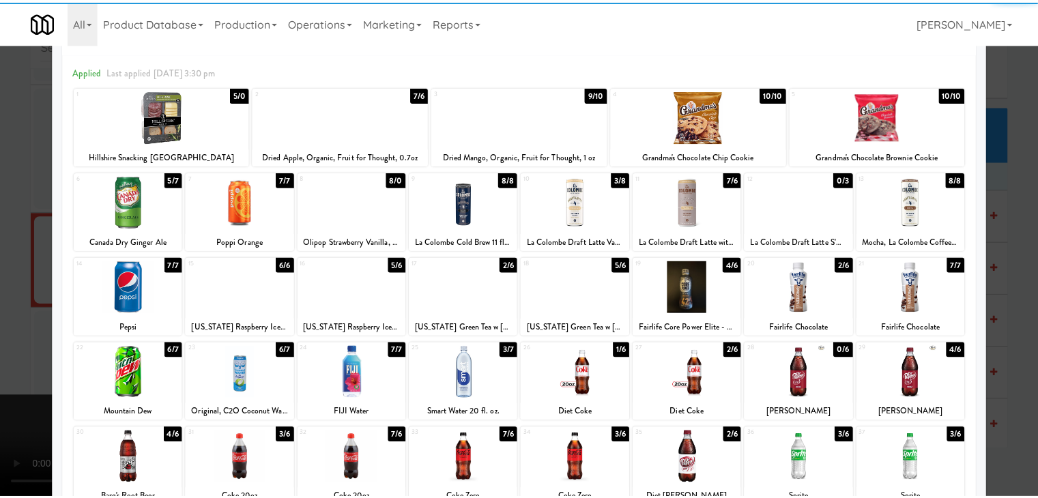
scroll to position [68, 0]
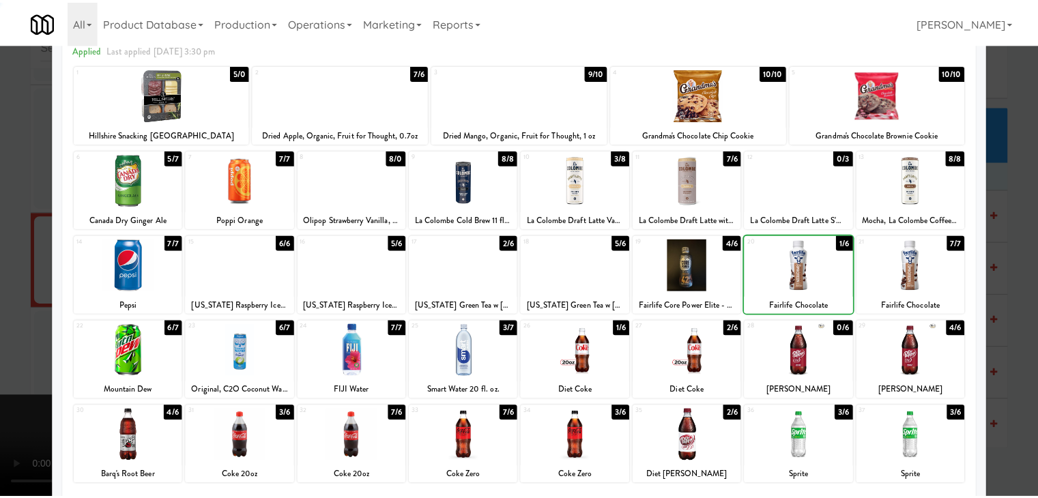
scroll to position [12712, 0]
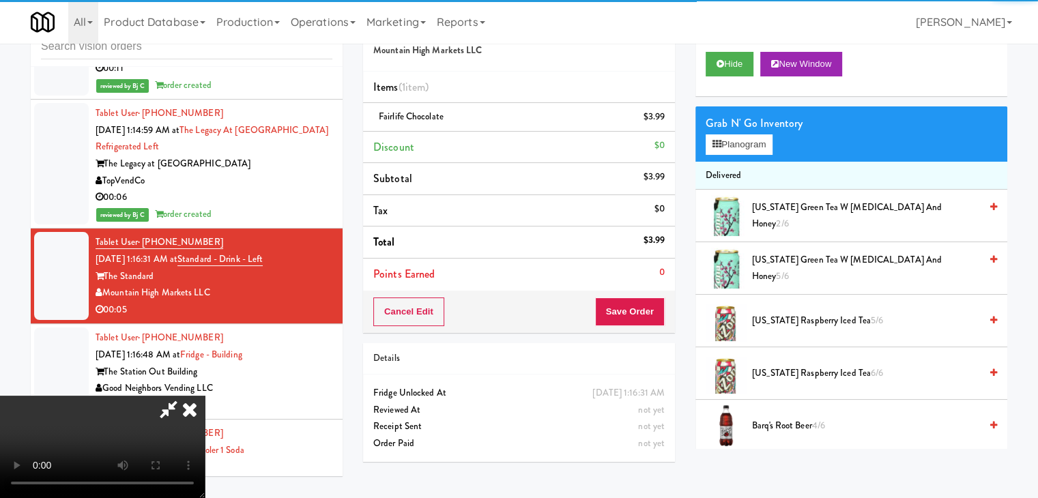
drag, startPoint x: 599, startPoint y: 315, endPoint x: 644, endPoint y: 314, distance: 45.0
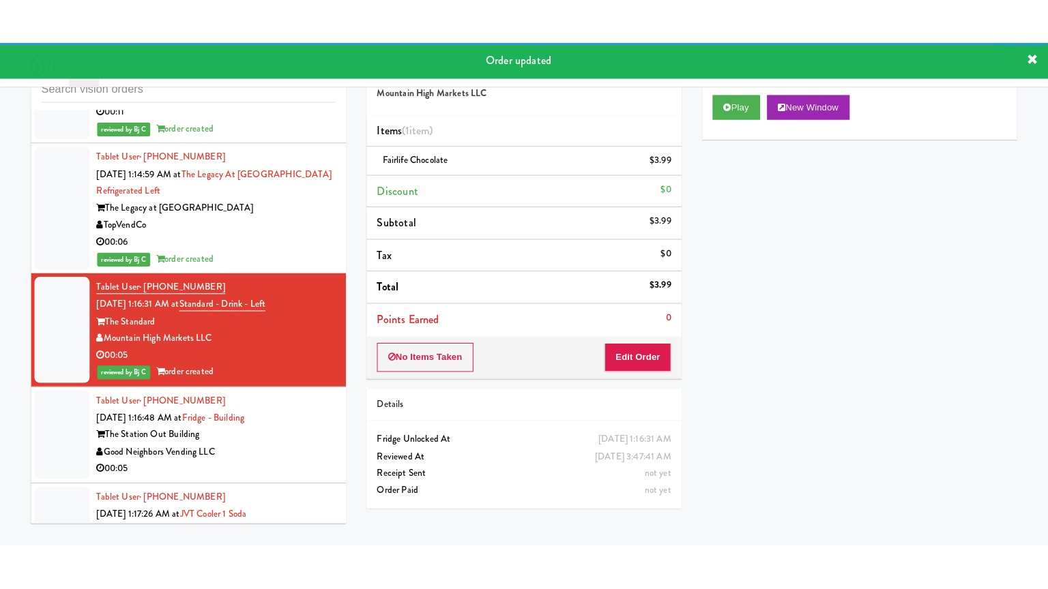
scroll to position [12848, 0]
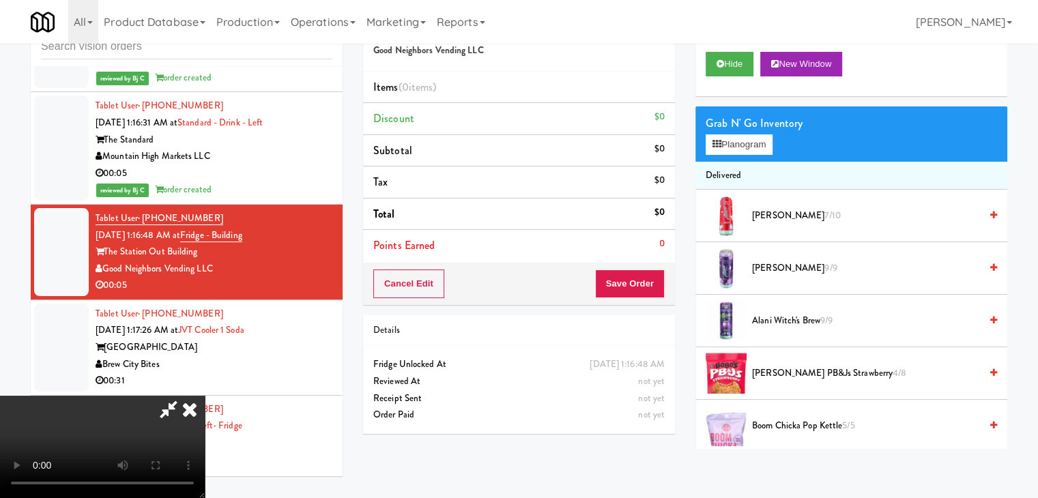
scroll to position [12831, 0]
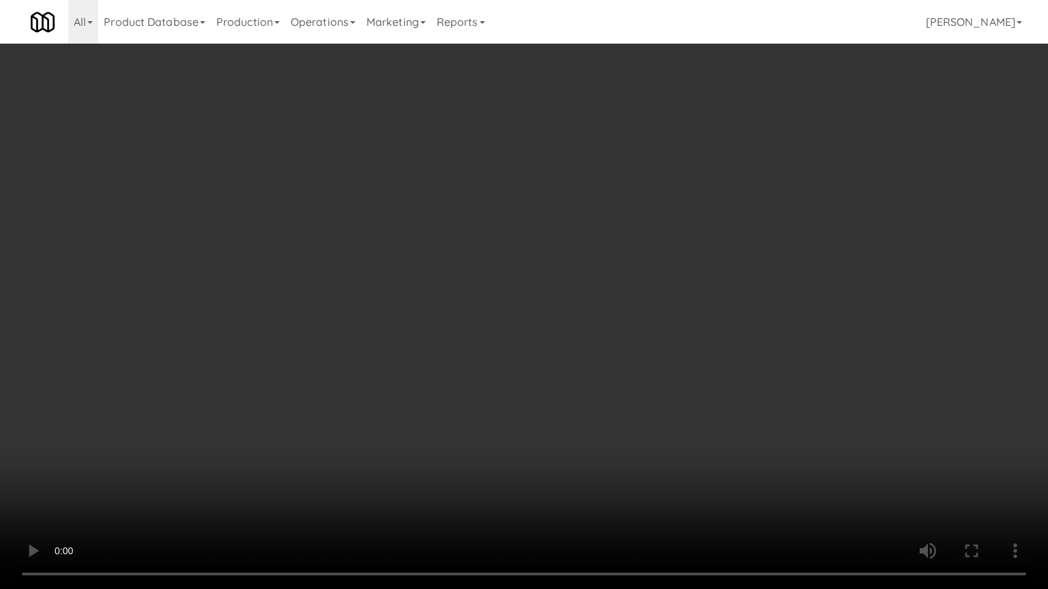
drag, startPoint x: 619, startPoint y: 386, endPoint x: 646, endPoint y: 284, distance: 105.9
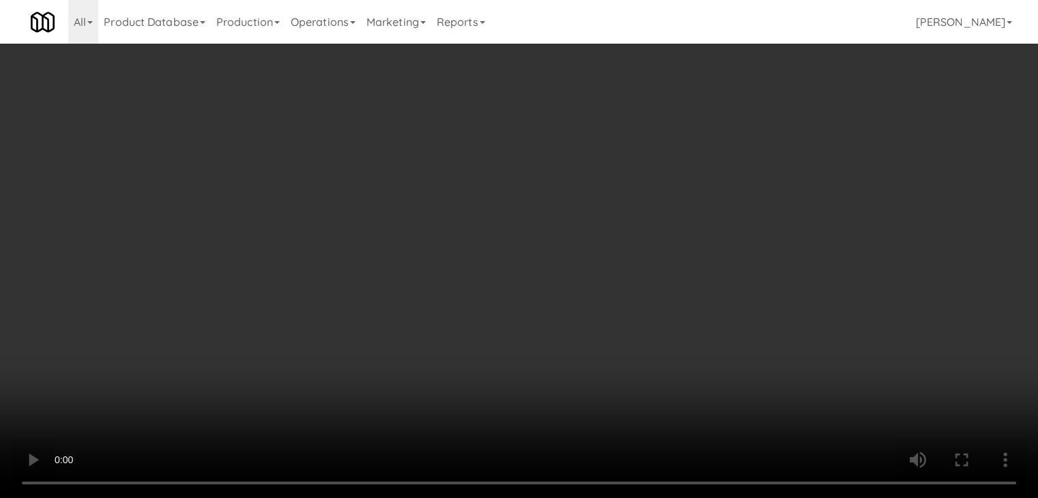
drag, startPoint x: 733, startPoint y: 144, endPoint x: 742, endPoint y: 147, distance: 9.5
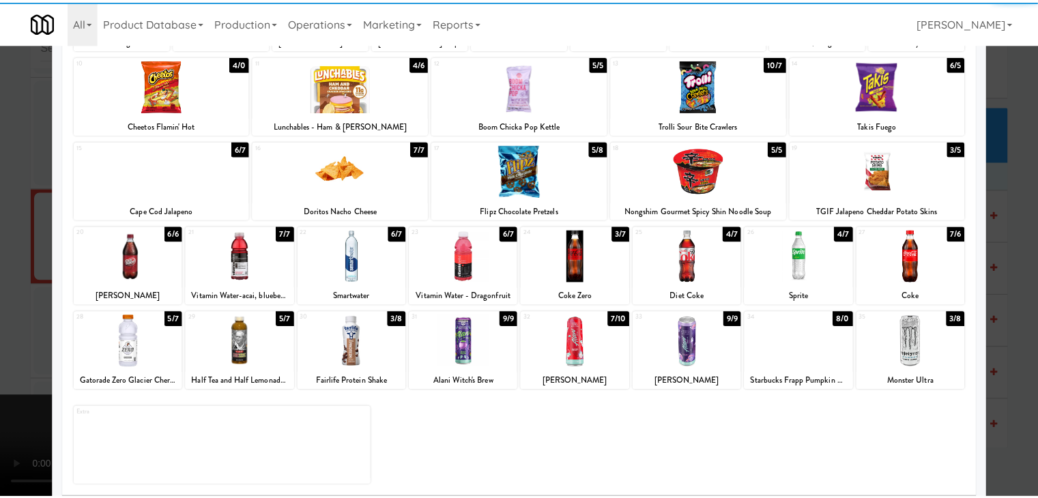
scroll to position [172, 0]
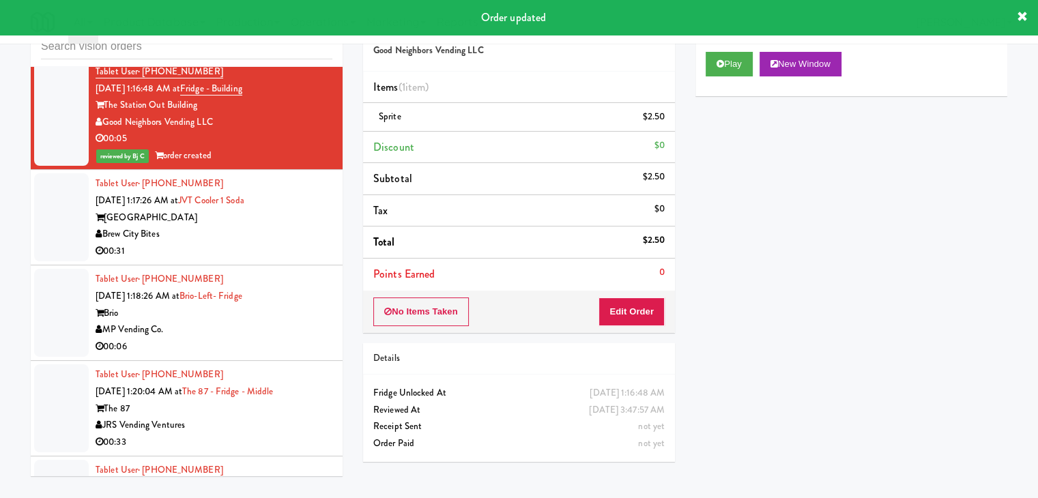
scroll to position [13053, 0]
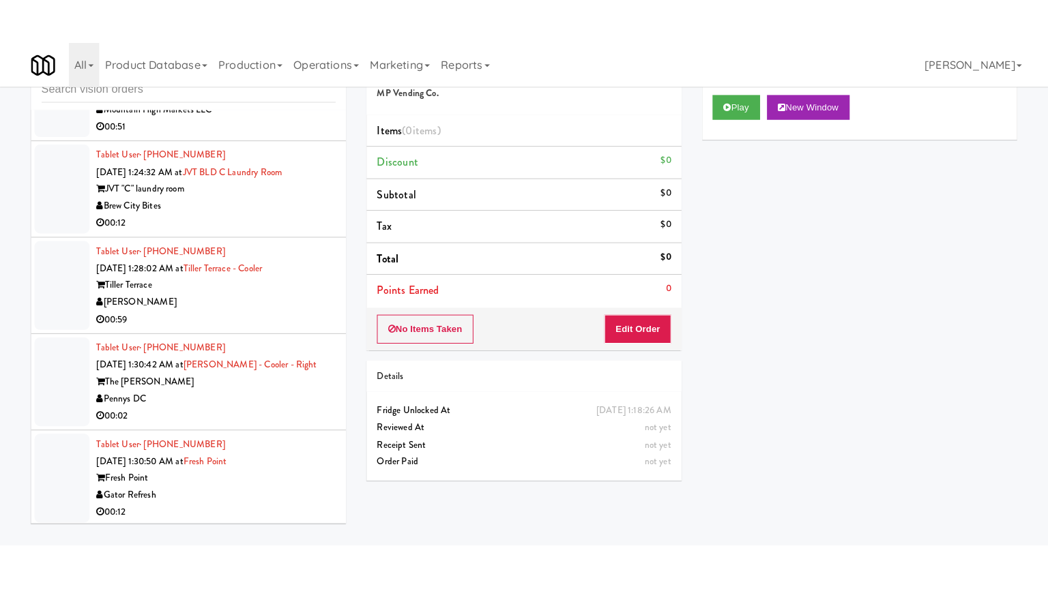
scroll to position [13872, 0]
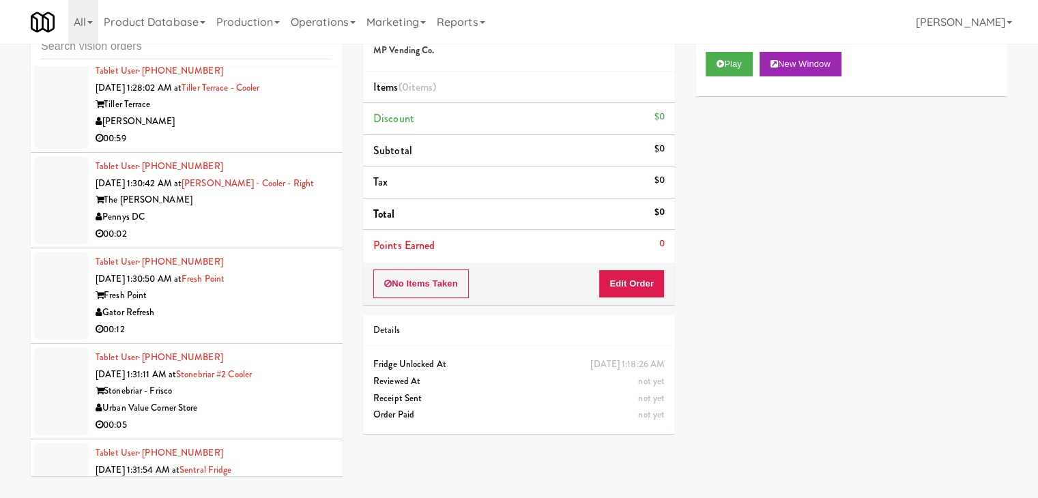
drag, startPoint x: 270, startPoint y: 250, endPoint x: 360, endPoint y: 223, distance: 93.9
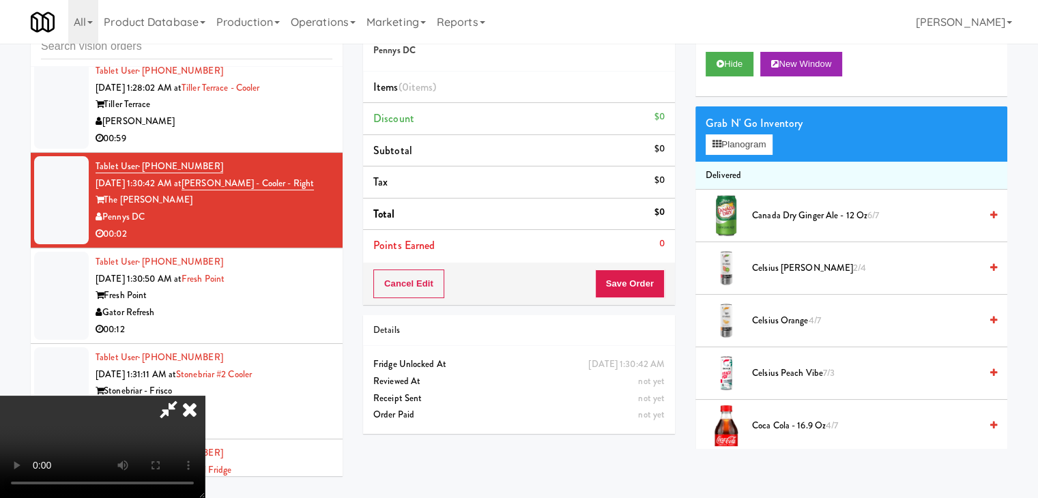
scroll to position [13855, 0]
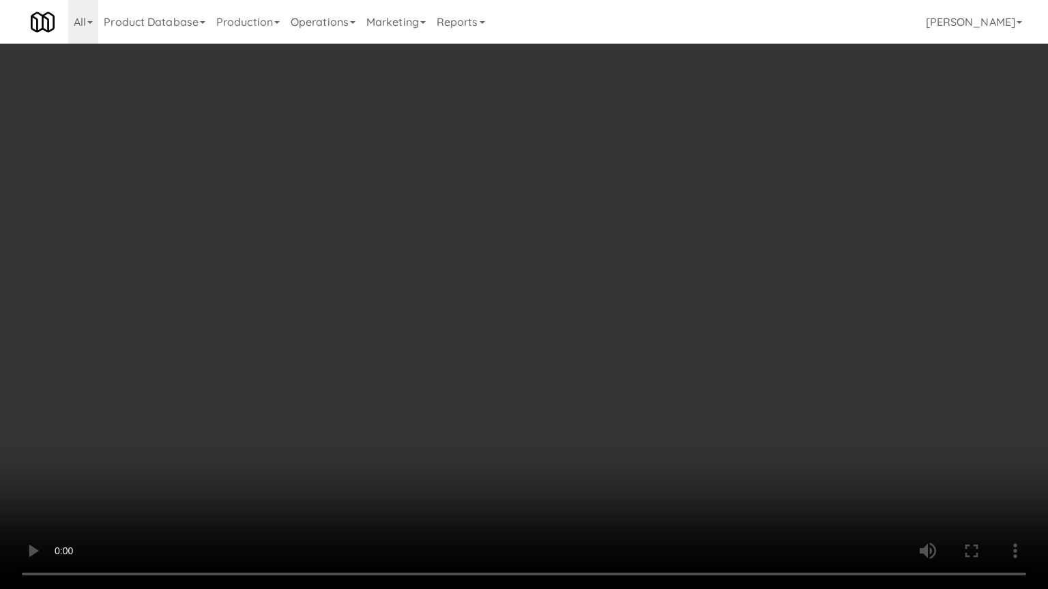
drag, startPoint x: 712, startPoint y: 322, endPoint x: 691, endPoint y: 353, distance: 37.8
drag, startPoint x: 702, startPoint y: 338, endPoint x: 772, endPoint y: 205, distance: 150.1
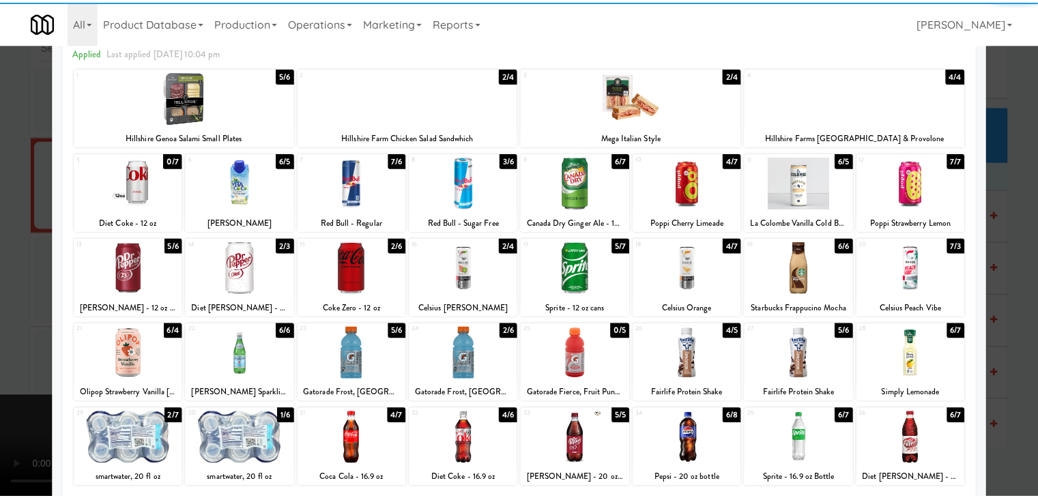
scroll to position [172, 0]
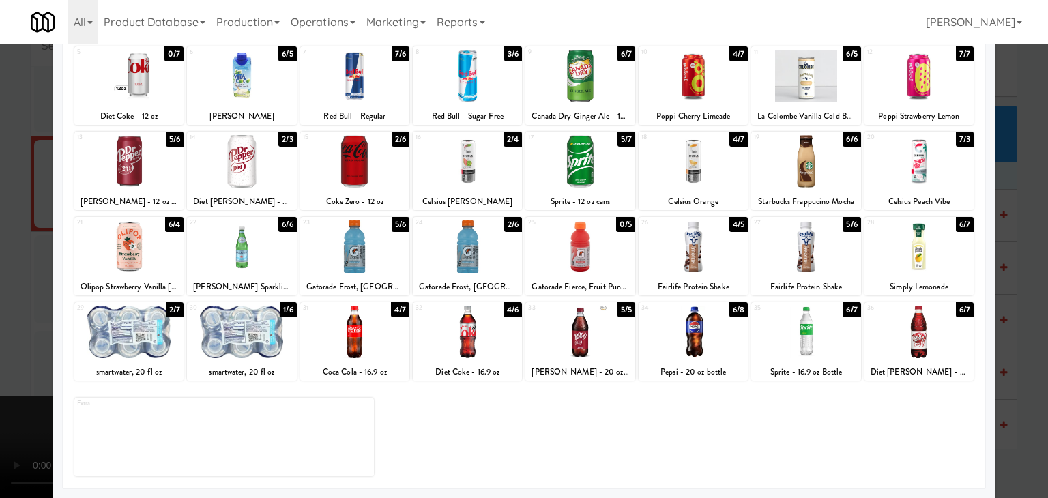
drag, startPoint x: 358, startPoint y: 252, endPoint x: 326, endPoint y: 263, distance: 33.2
drag, startPoint x: 0, startPoint y: 306, endPoint x: 195, endPoint y: 301, distance: 195.2
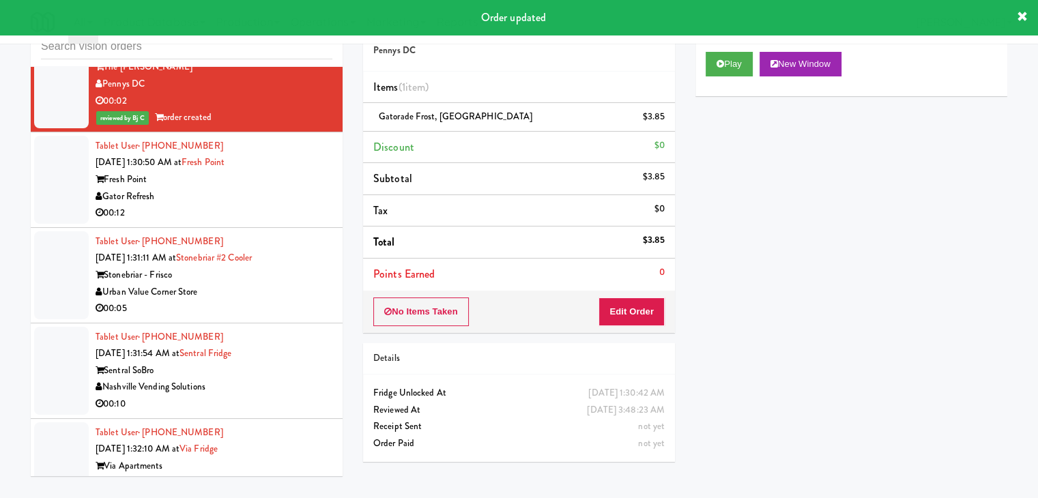
scroll to position [14008, 0]
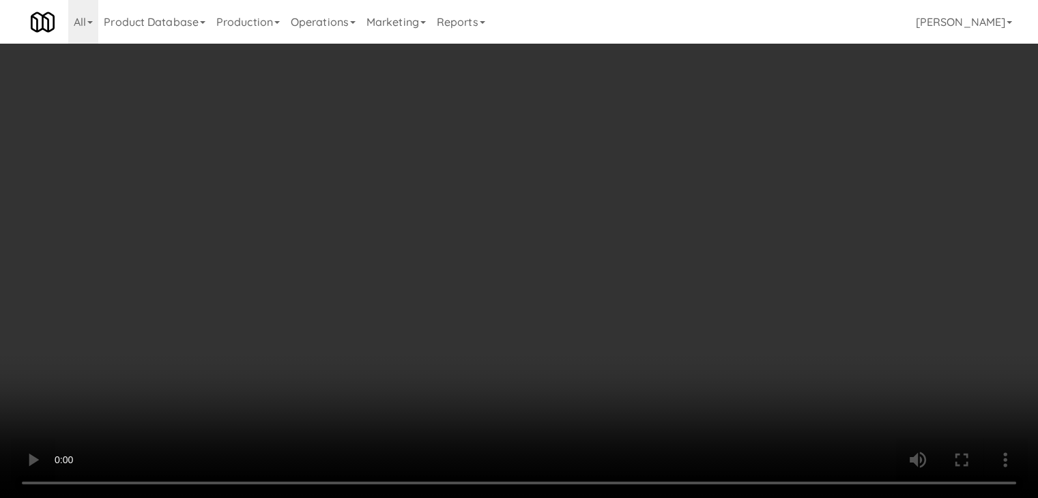
scroll to position [13991, 0]
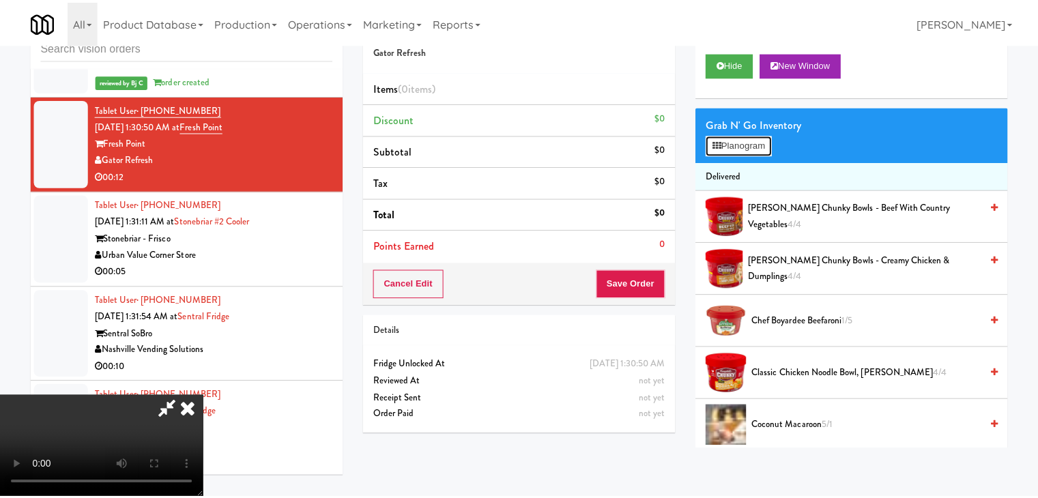
scroll to position [13991, 0]
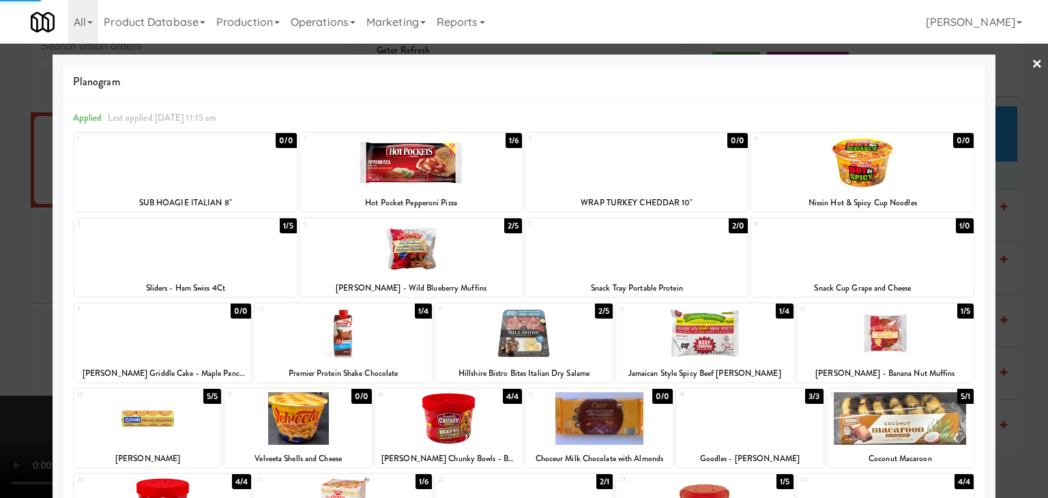
drag, startPoint x: 1, startPoint y: 263, endPoint x: 257, endPoint y: 267, distance: 255.9
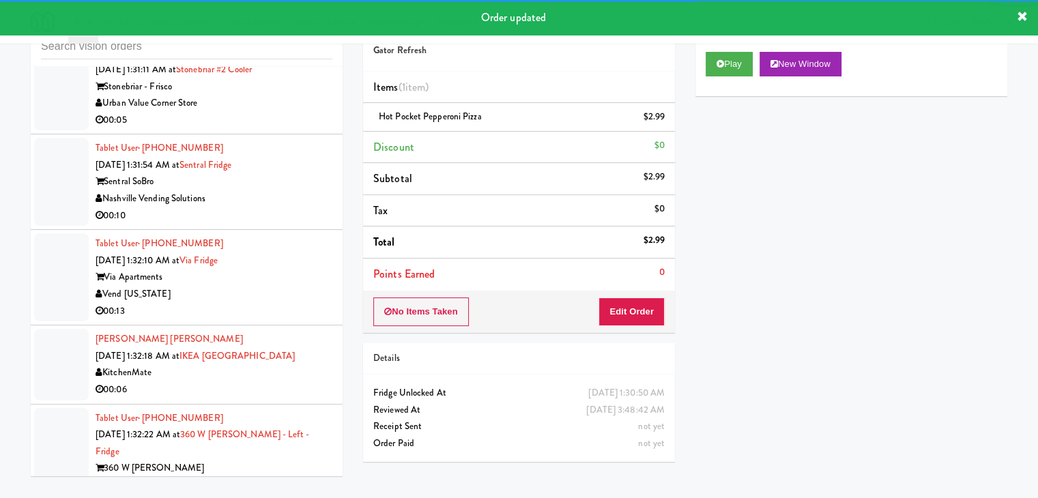
scroll to position [14213, 0]
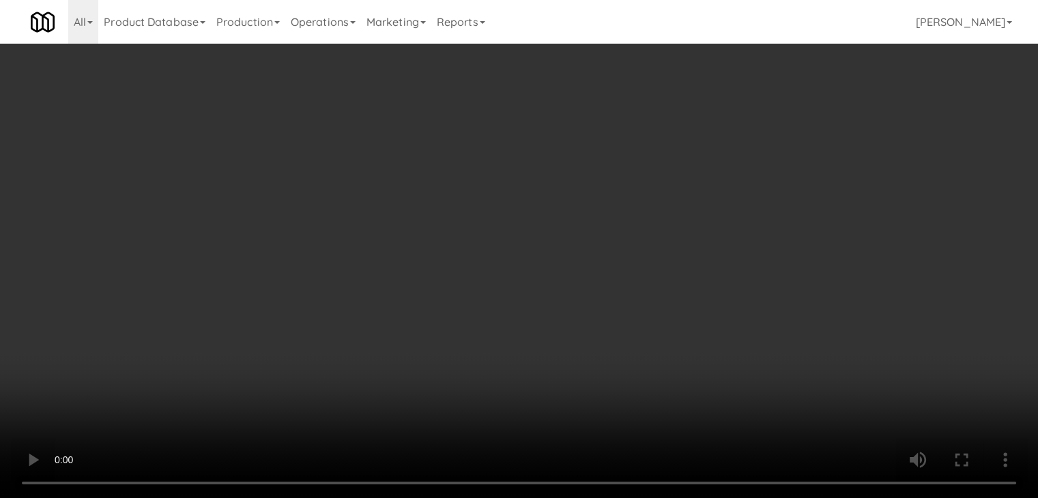
scroll to position [14196, 0]
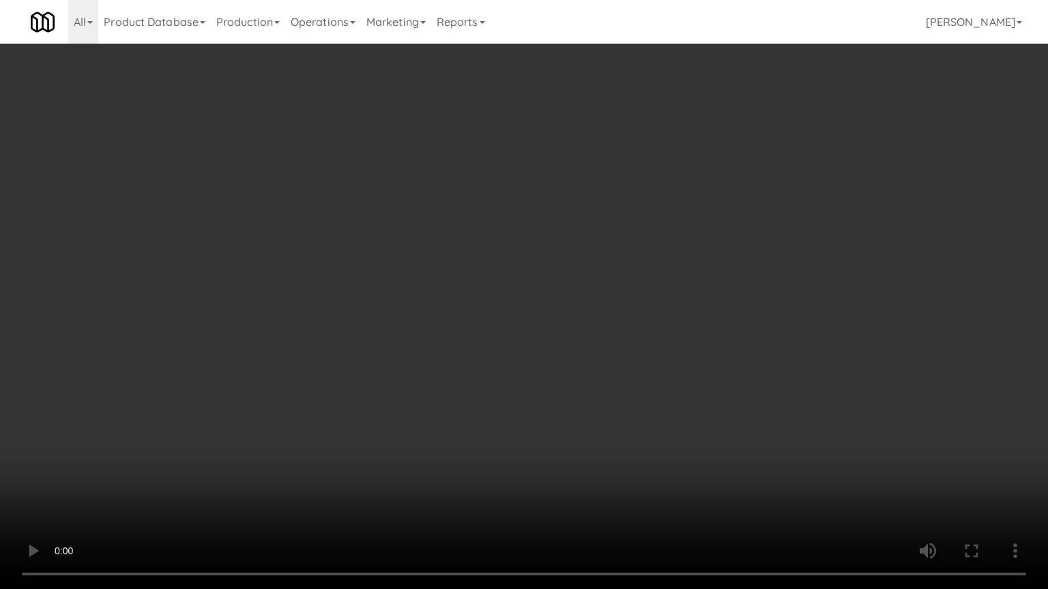
drag, startPoint x: 556, startPoint y: 403, endPoint x: 562, endPoint y: 407, distance: 7.4
drag, startPoint x: 577, startPoint y: 362, endPoint x: 577, endPoint y: 355, distance: 6.9
drag, startPoint x: 577, startPoint y: 355, endPoint x: 701, endPoint y: 167, distance: 225.4
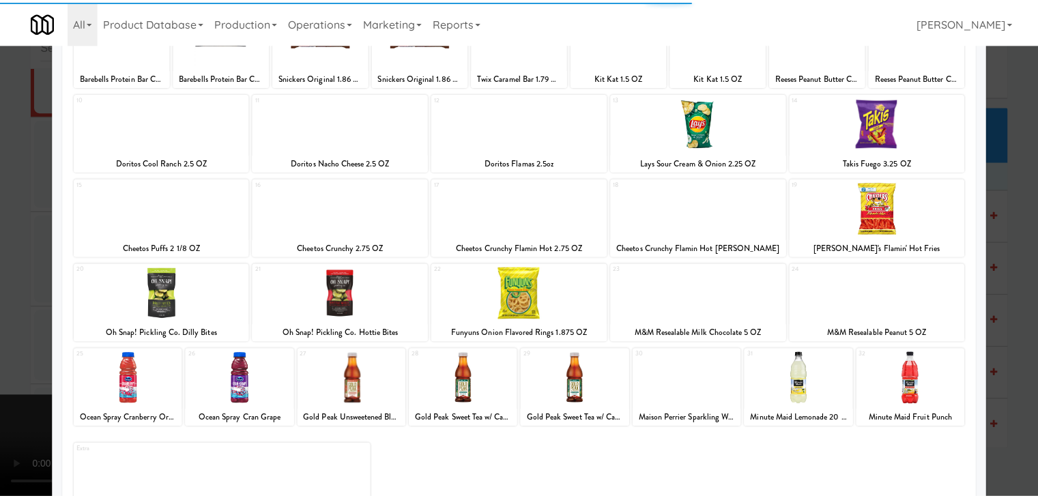
scroll to position [172, 0]
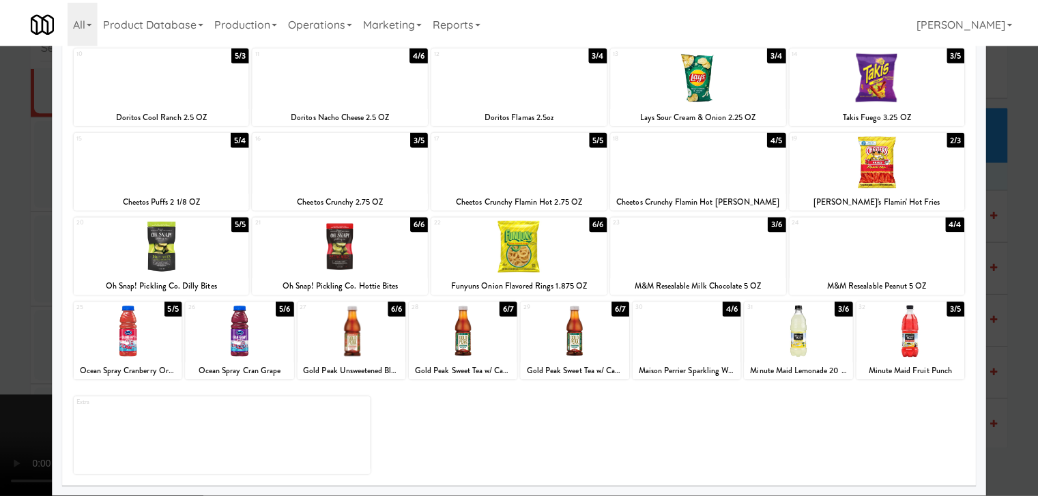
scroll to position [14213, 0]
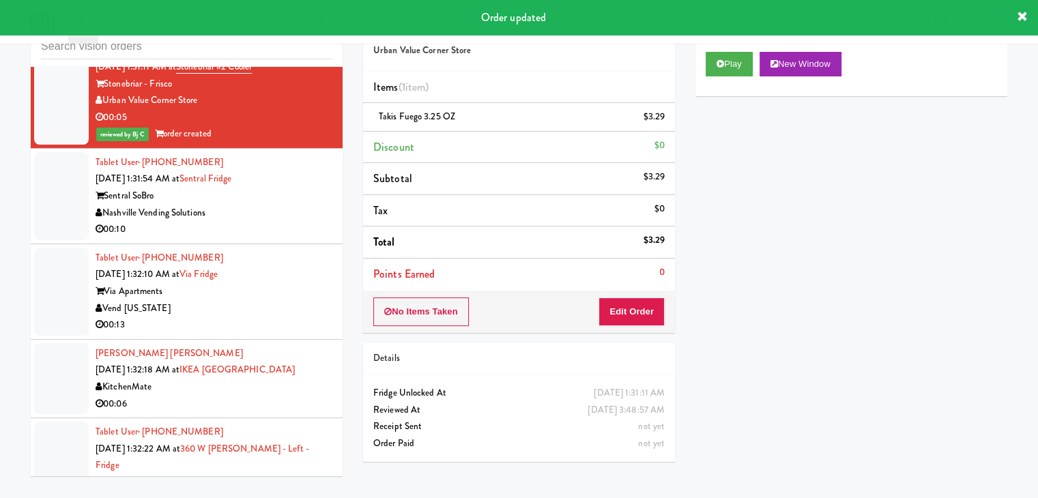
drag, startPoint x: 263, startPoint y: 249, endPoint x: 285, endPoint y: 249, distance: 21.8
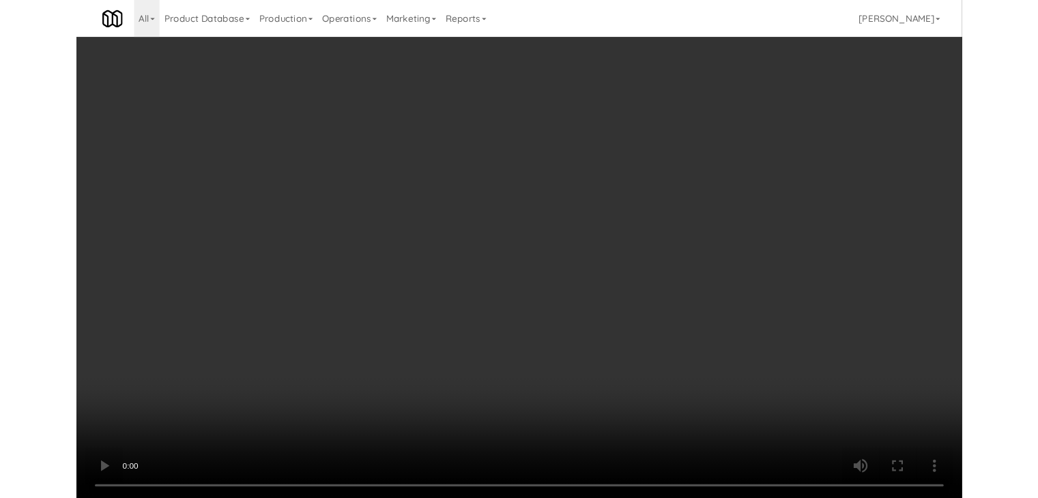
scroll to position [14196, 0]
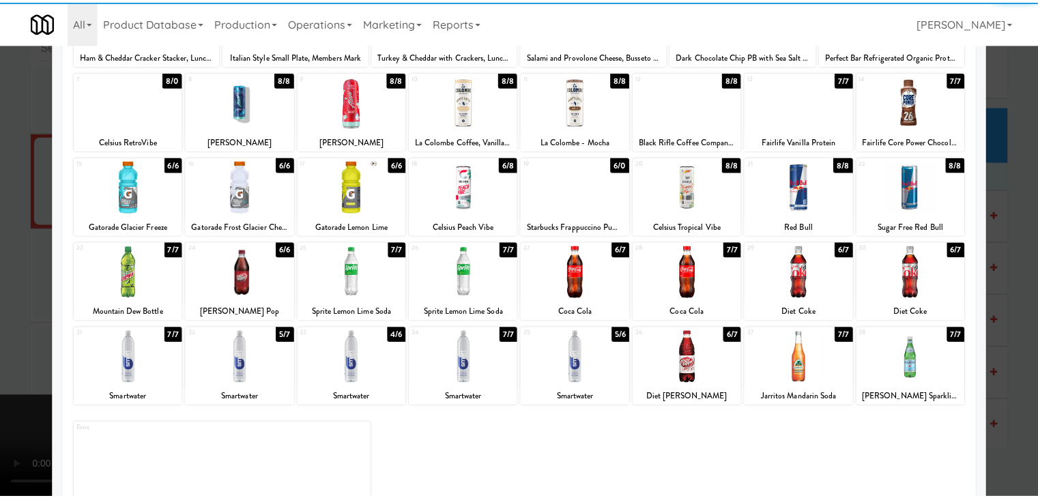
scroll to position [172, 0]
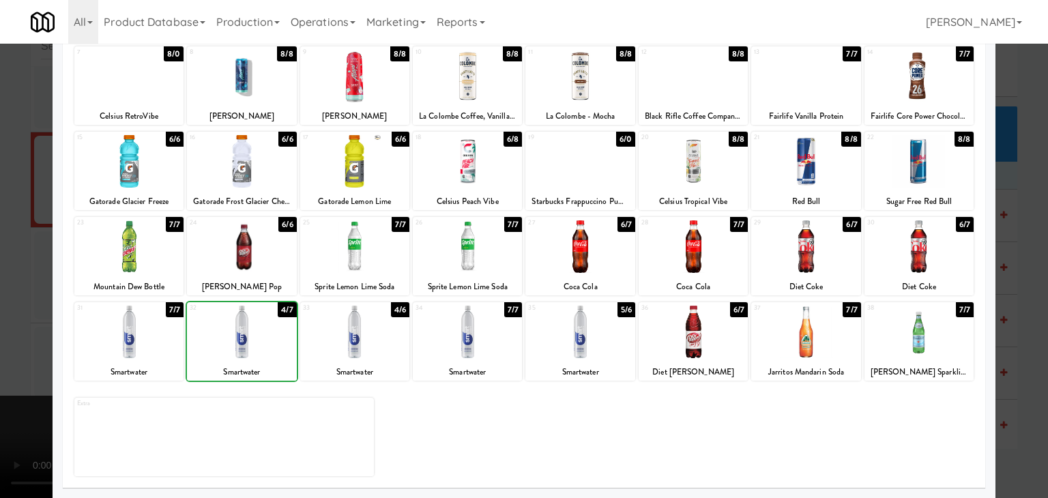
drag, startPoint x: 2, startPoint y: 315, endPoint x: 336, endPoint y: 312, distance: 333.6
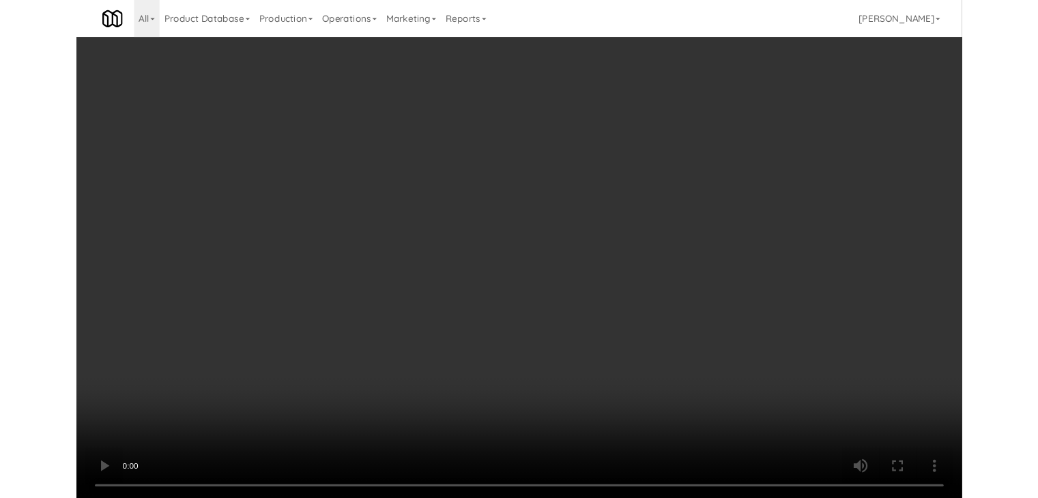
scroll to position [14213, 0]
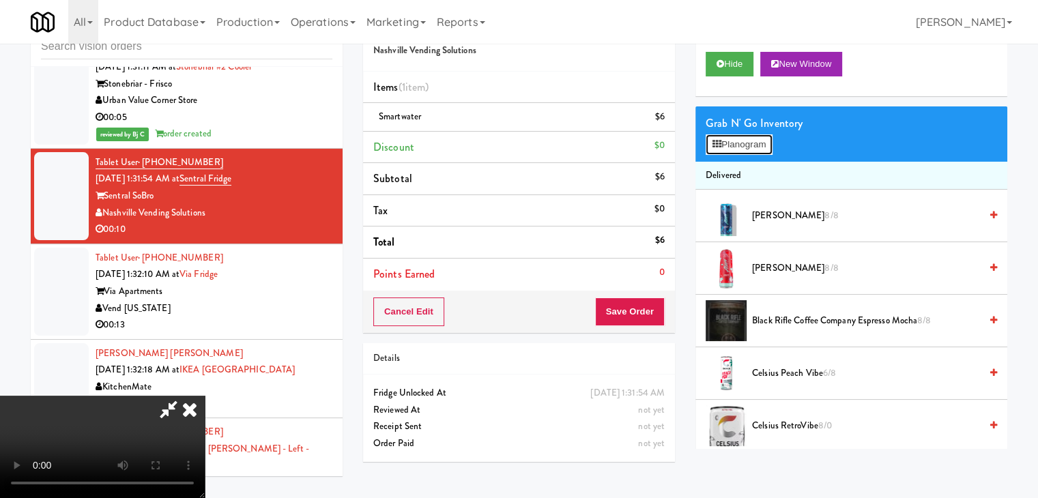
scroll to position [14196, 0]
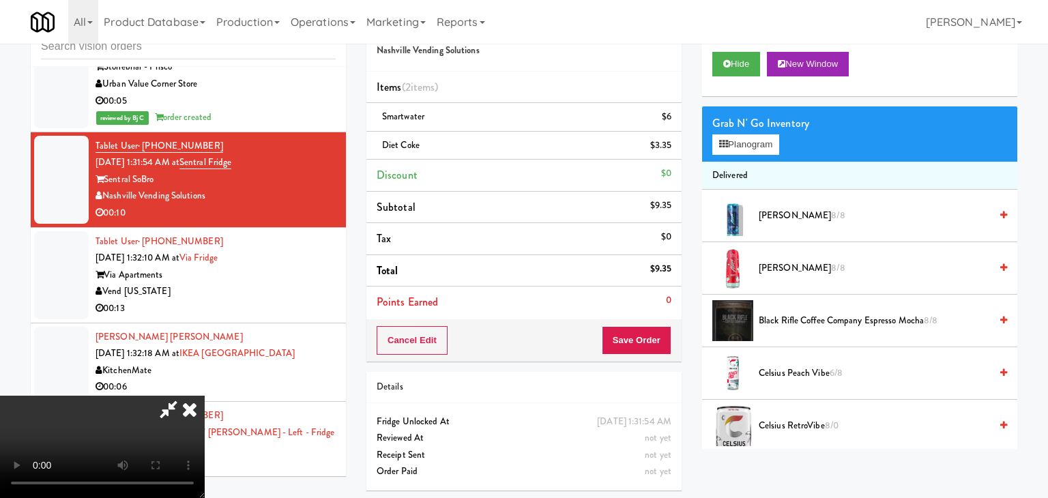
scroll to position [14213, 0]
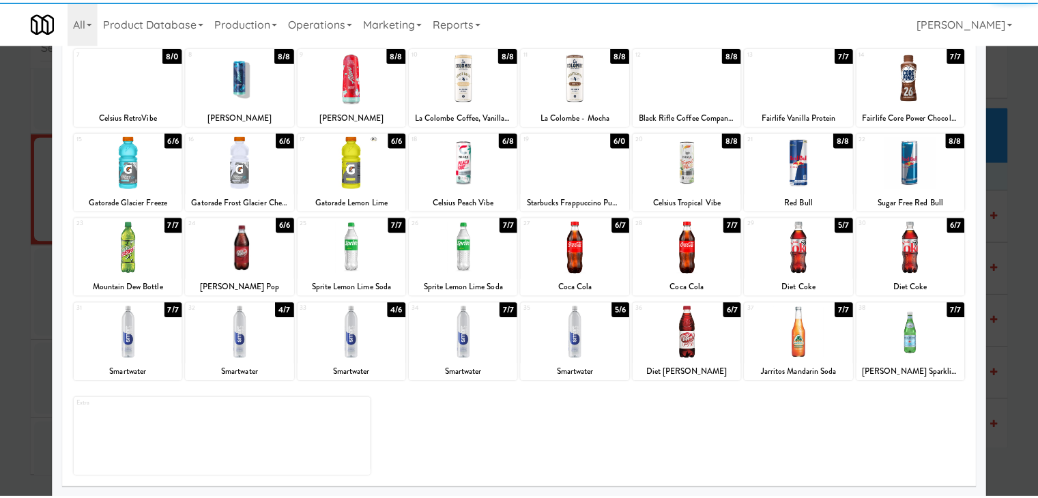
scroll to position [172, 0]
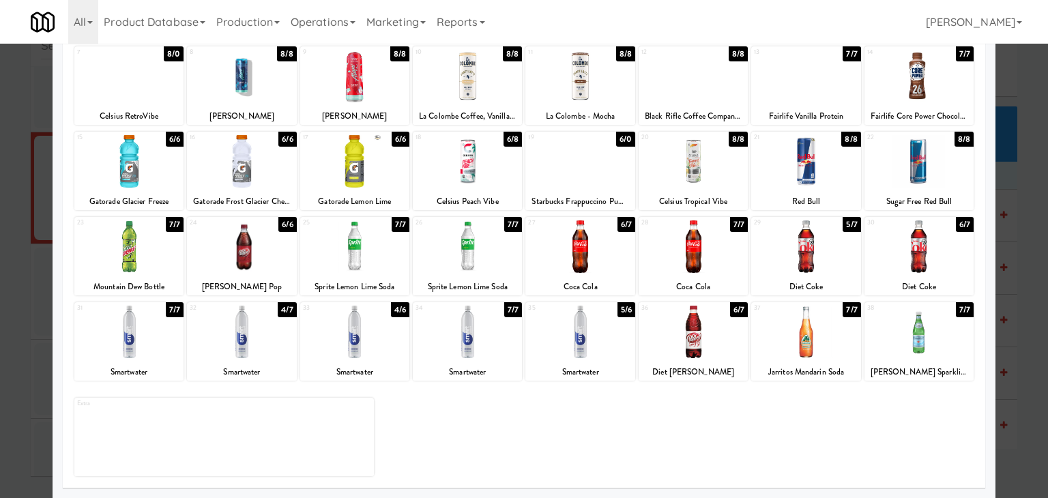
drag, startPoint x: 164, startPoint y: 351, endPoint x: 117, endPoint y: 353, distance: 47.1
drag, startPoint x: 0, startPoint y: 353, endPoint x: 179, endPoint y: 332, distance: 180.0
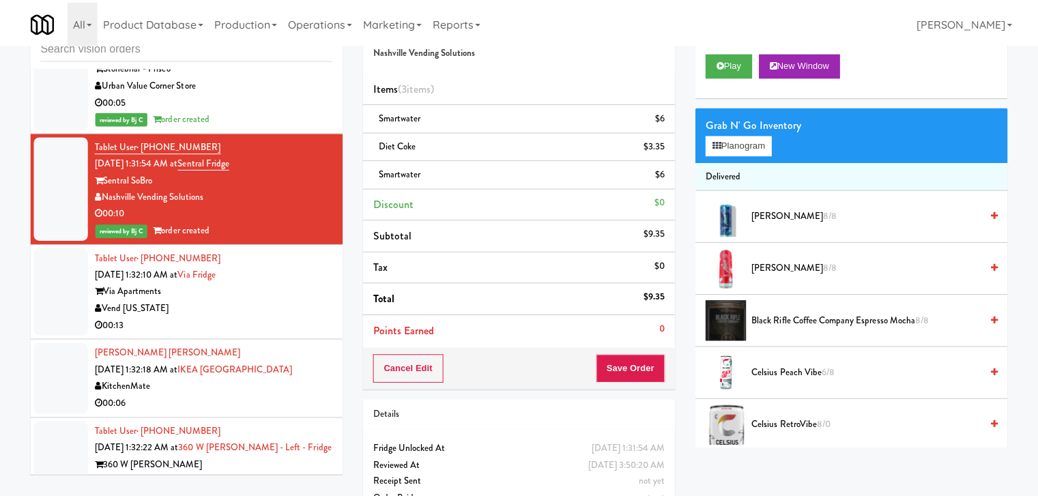
scroll to position [14213, 0]
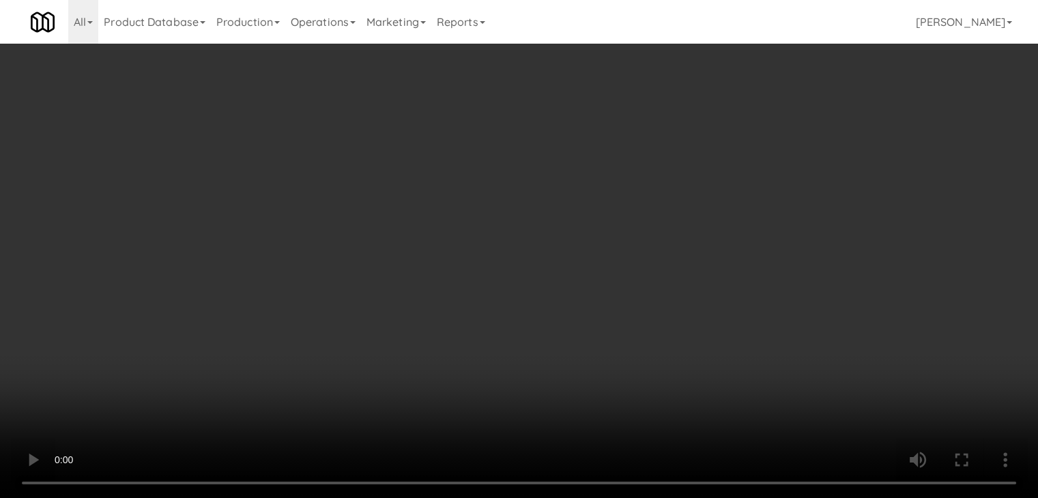
scroll to position [14196, 0]
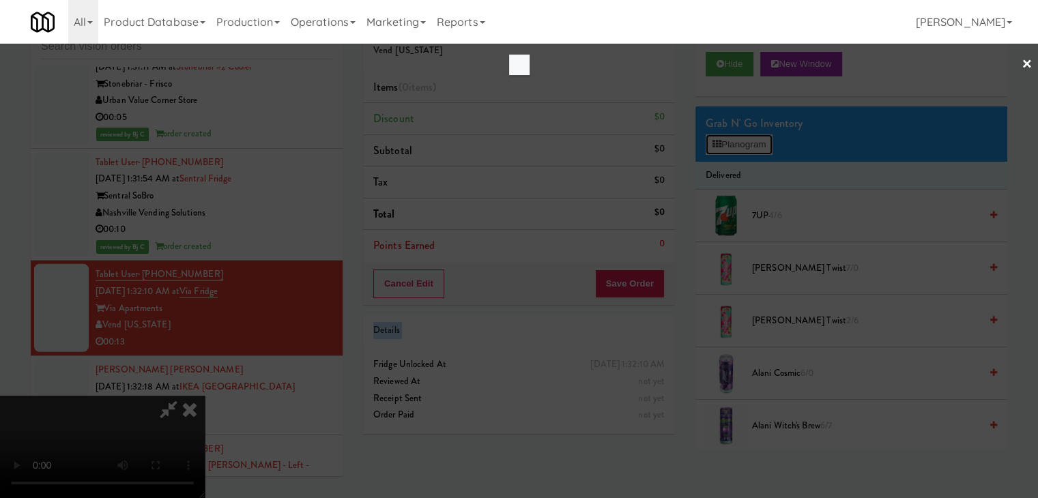
scroll to position [14196, 0]
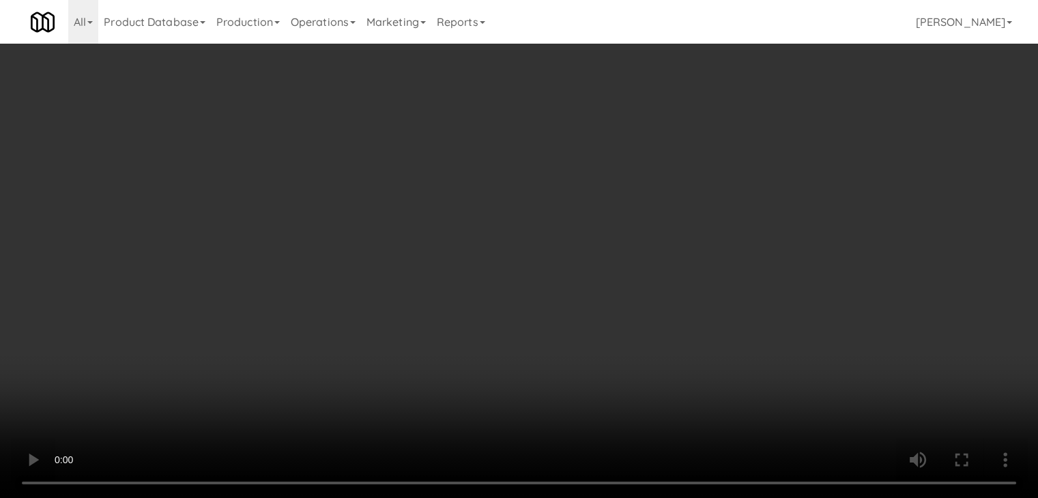
scroll to position [14196, 0]
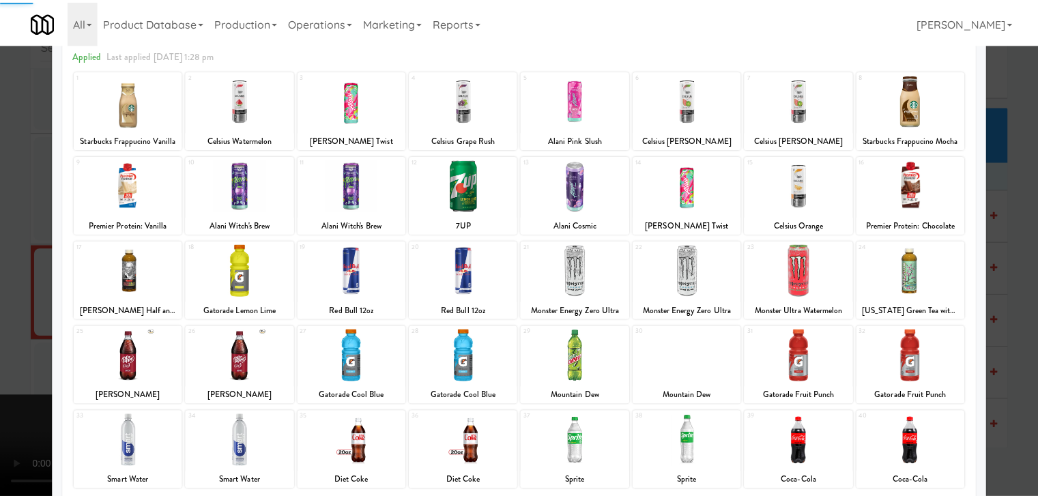
scroll to position [172, 0]
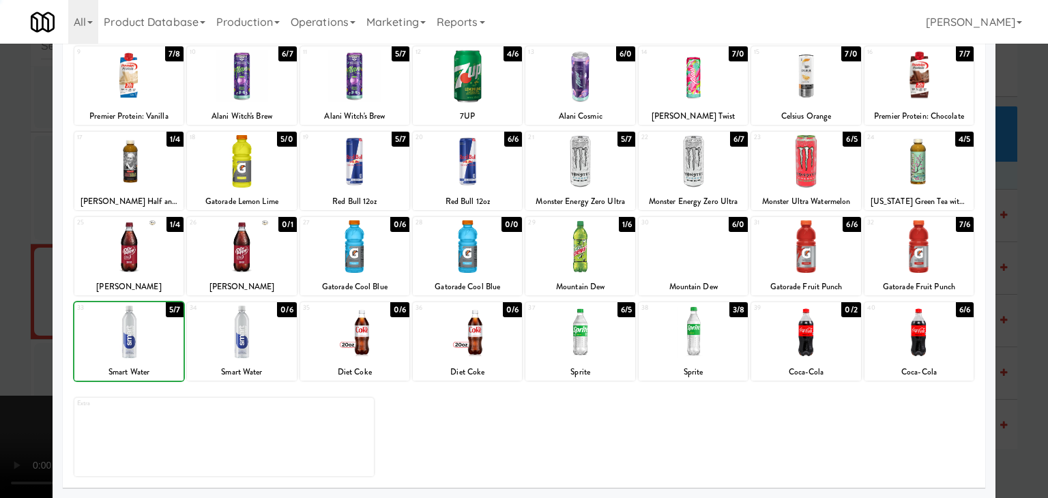
drag, startPoint x: 0, startPoint y: 319, endPoint x: 375, endPoint y: 295, distance: 375.3
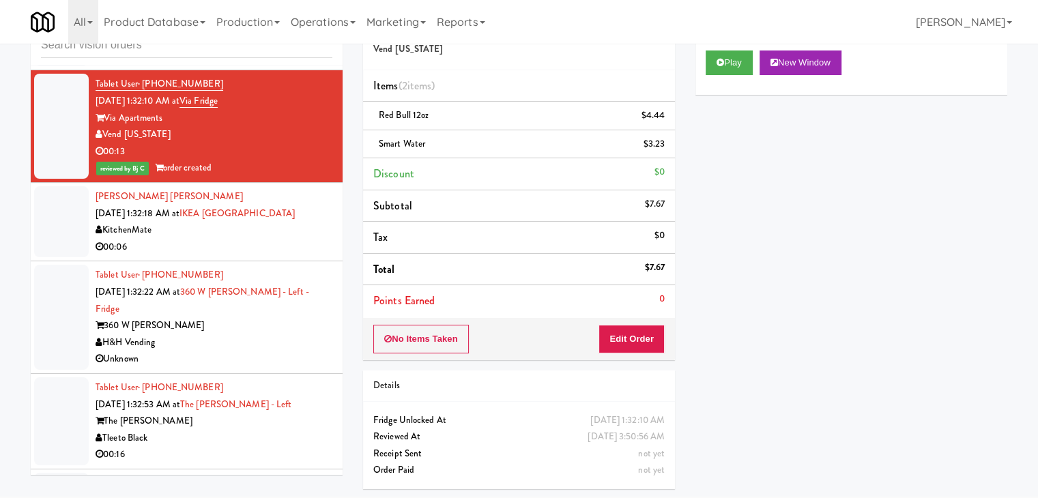
scroll to position [14554, 0]
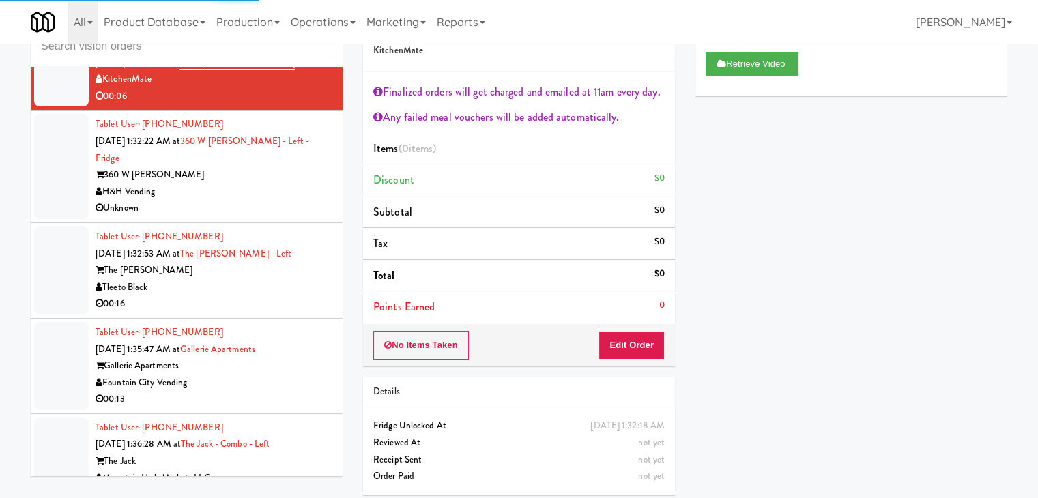
scroll to position [45, 0]
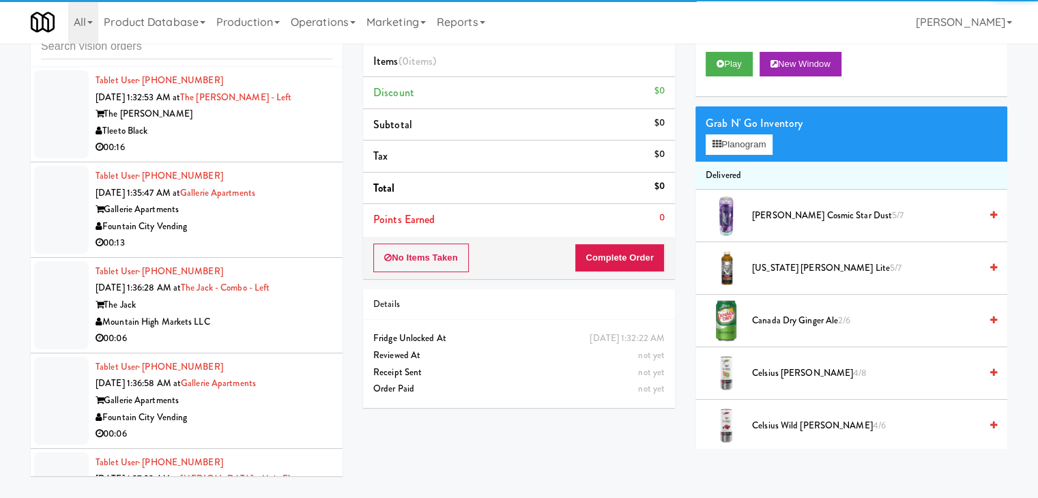
scroll to position [14895, 0]
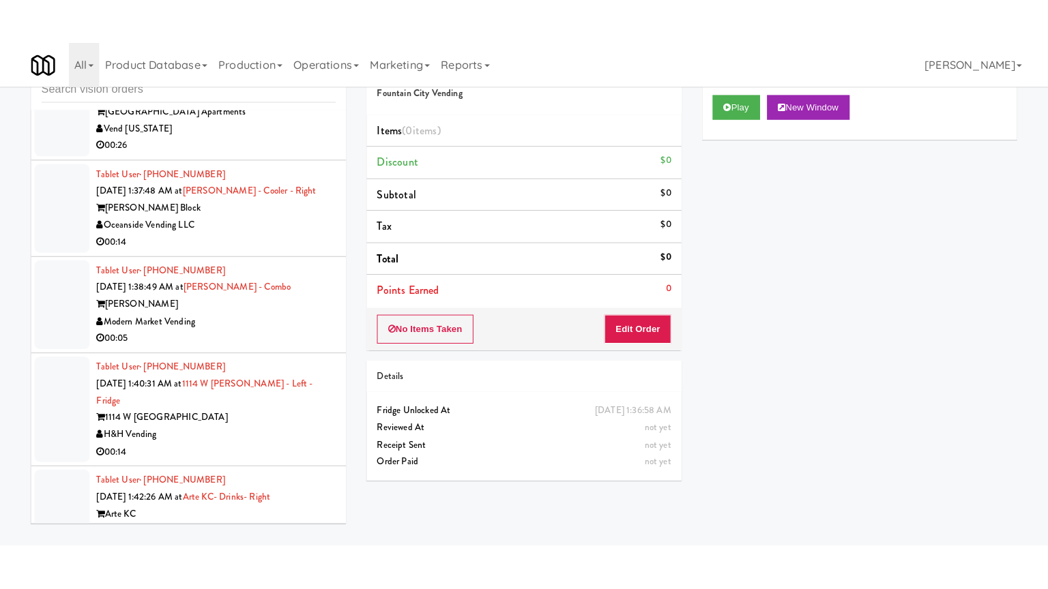
scroll to position [15236, 0]
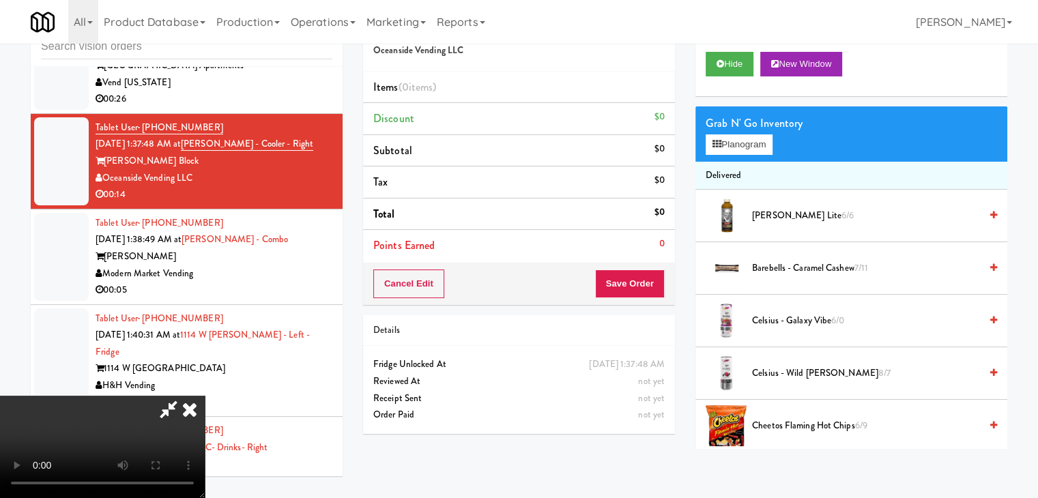
scroll to position [15220, 0]
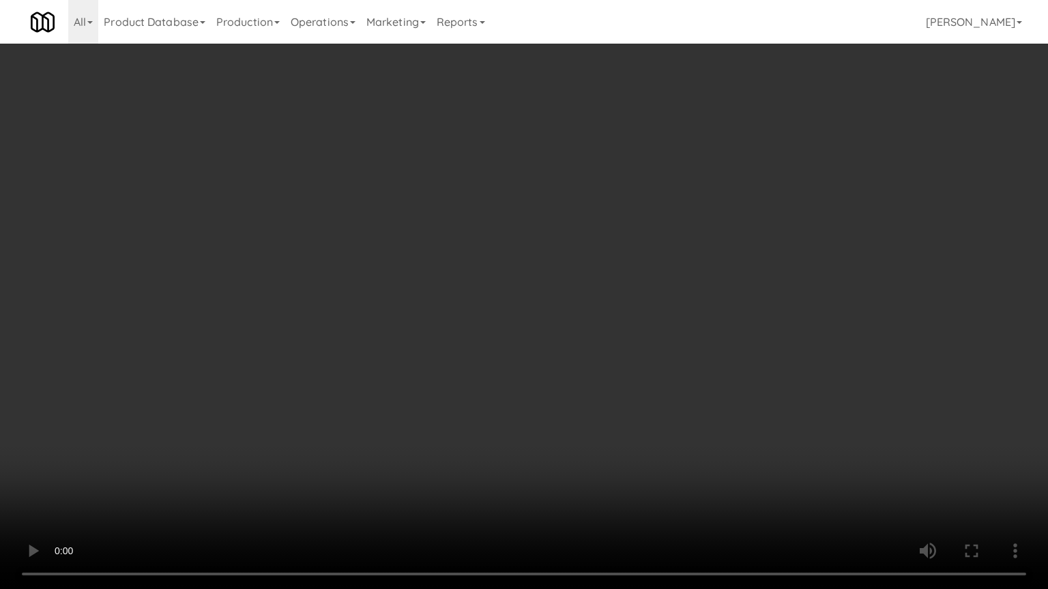
drag, startPoint x: 628, startPoint y: 297, endPoint x: 606, endPoint y: 299, distance: 21.9
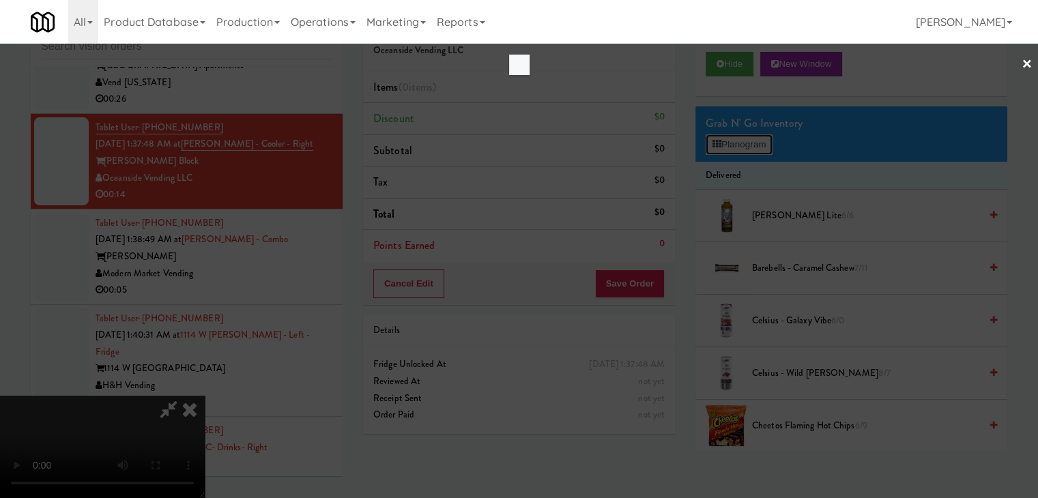
scroll to position [15220, 0]
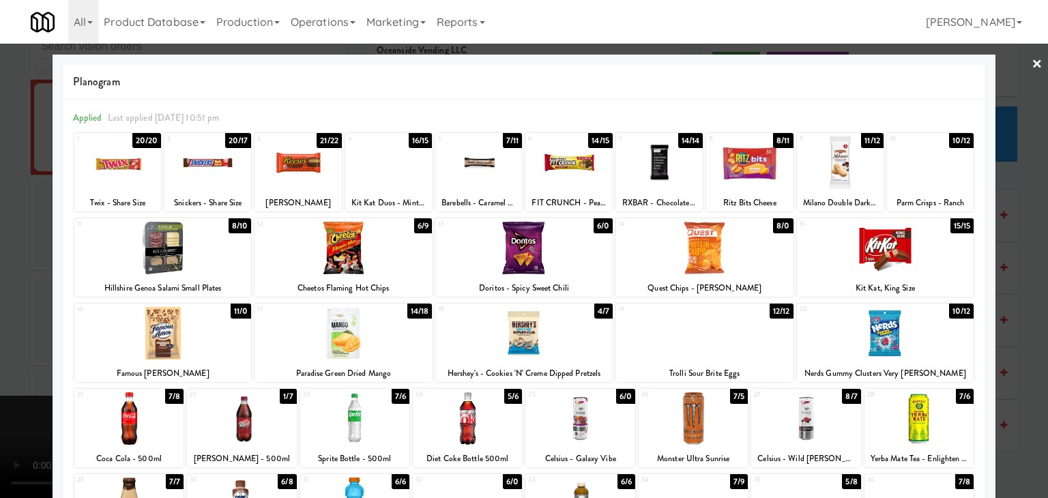
drag, startPoint x: 170, startPoint y: 242, endPoint x: 309, endPoint y: 339, distance: 170.0
drag, startPoint x: 0, startPoint y: 353, endPoint x: 245, endPoint y: 351, distance: 244.9
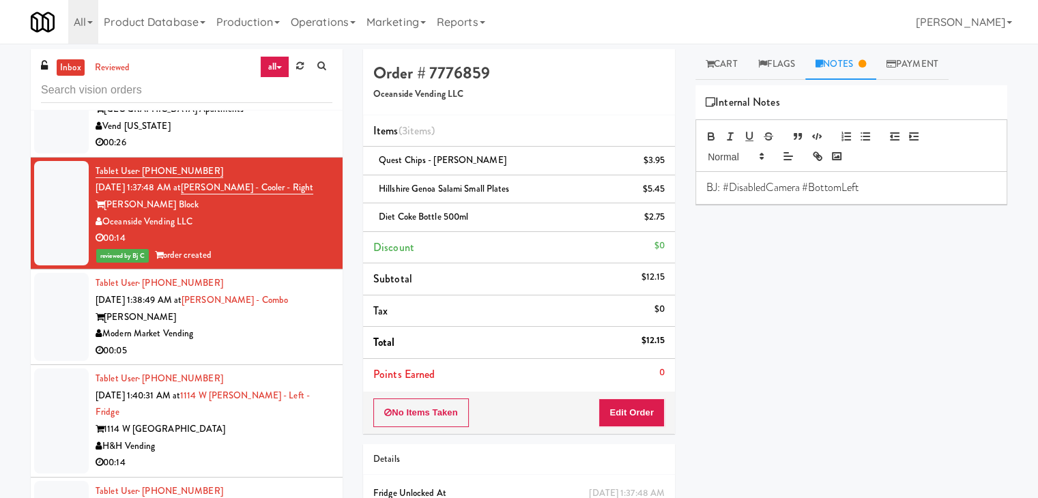
drag, startPoint x: 218, startPoint y: 336, endPoint x: 254, endPoint y: 336, distance: 36.2
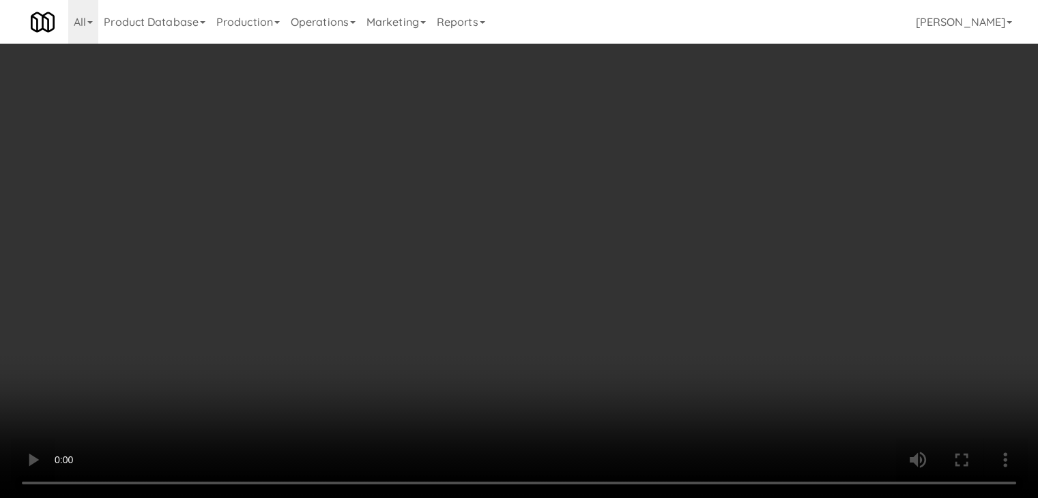
scroll to position [15492, 0]
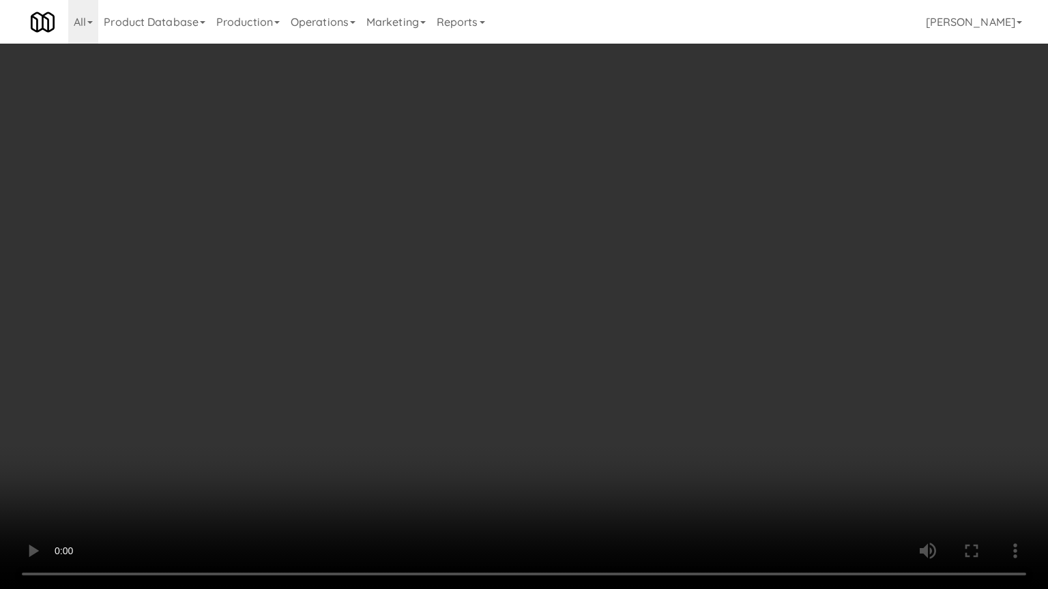
drag, startPoint x: 617, startPoint y: 324, endPoint x: 627, endPoint y: 317, distance: 12.3
drag, startPoint x: 624, startPoint y: 317, endPoint x: 615, endPoint y: 323, distance: 11.7
drag, startPoint x: 634, startPoint y: 306, endPoint x: 641, endPoint y: 302, distance: 8.5
drag, startPoint x: 660, startPoint y: 270, endPoint x: 705, endPoint y: 172, distance: 108.4
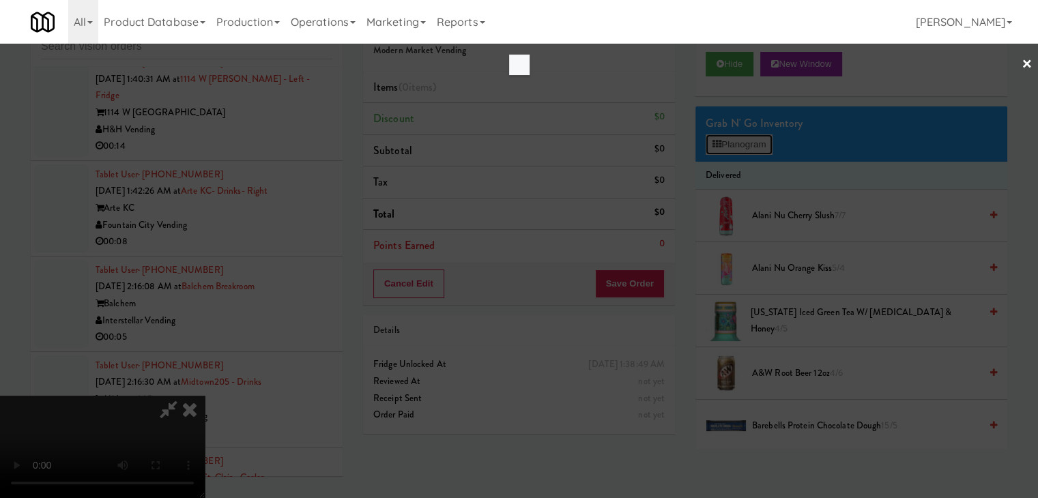
scroll to position [15492, 0]
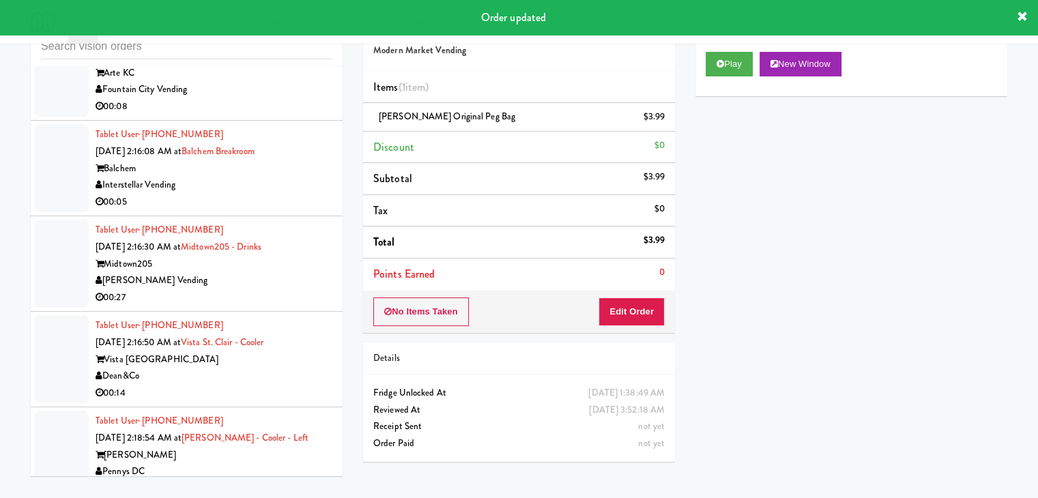
scroll to position [15389, 0]
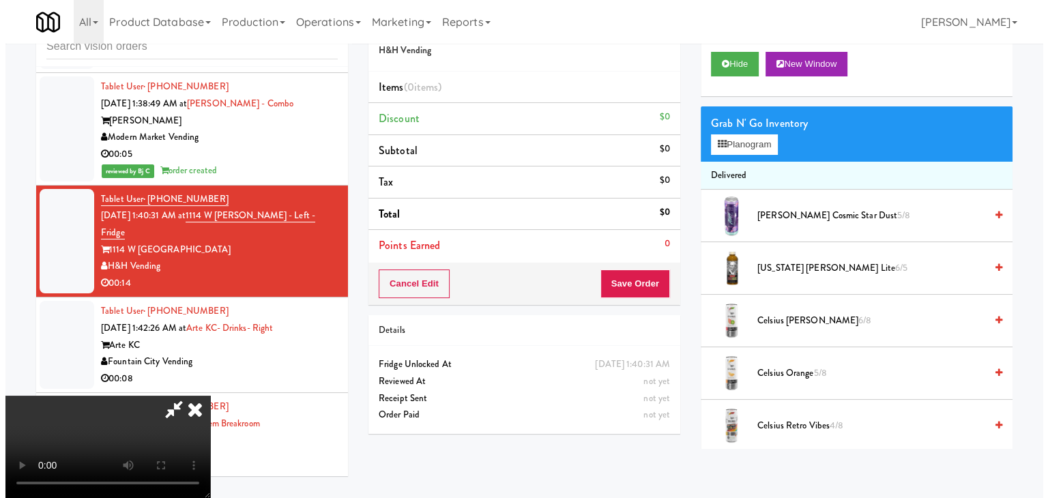
scroll to position [192, 0]
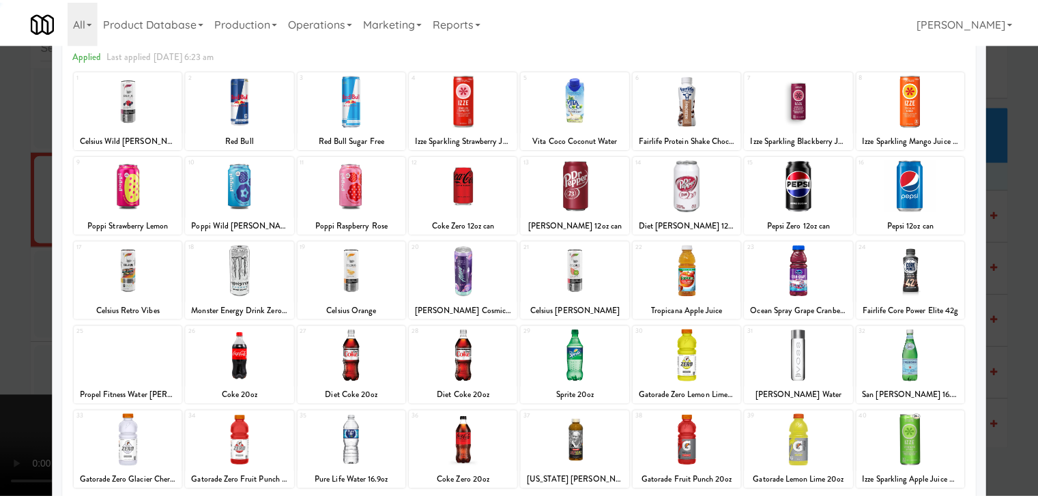
scroll to position [172, 0]
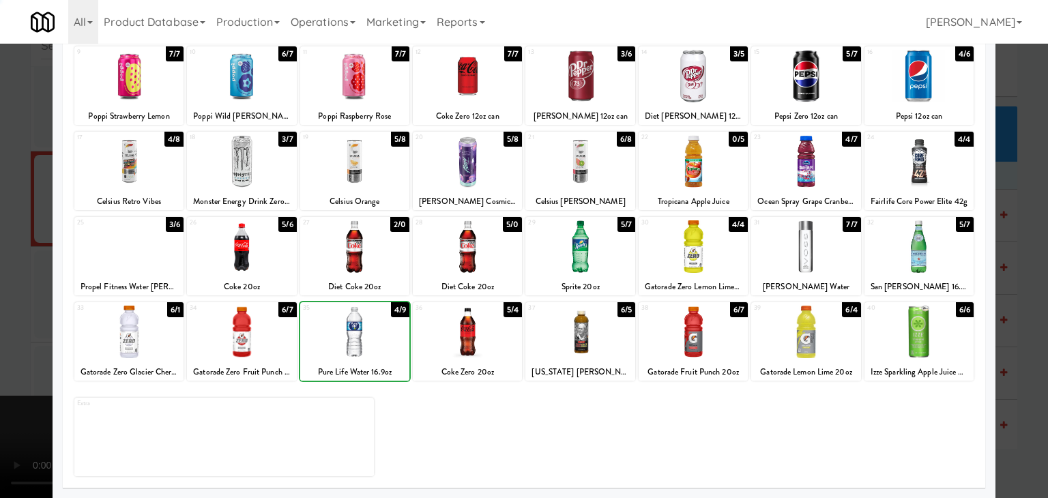
drag, startPoint x: 356, startPoint y: 332, endPoint x: 252, endPoint y: 332, distance: 103.7
drag, startPoint x: 19, startPoint y: 291, endPoint x: 629, endPoint y: 280, distance: 610.0
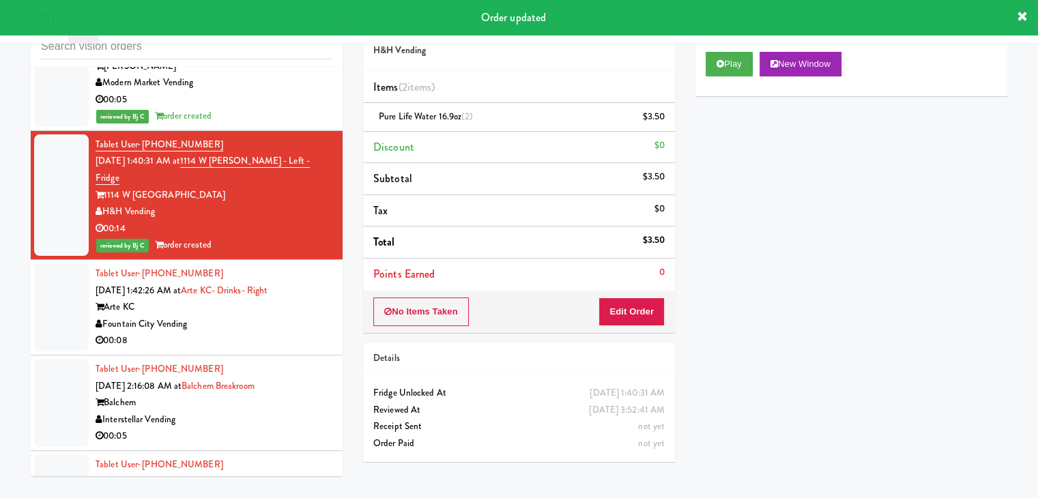
scroll to position [15526, 0]
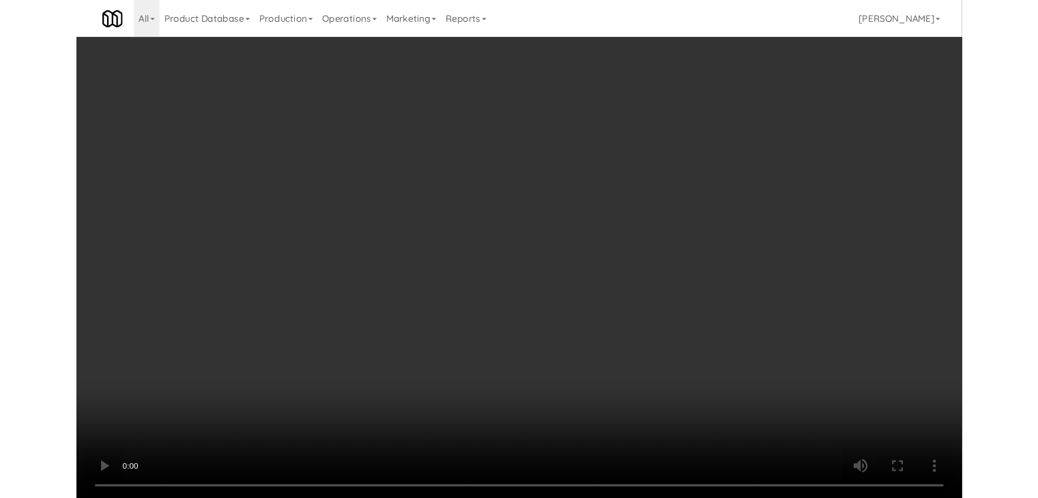
scroll to position [15509, 0]
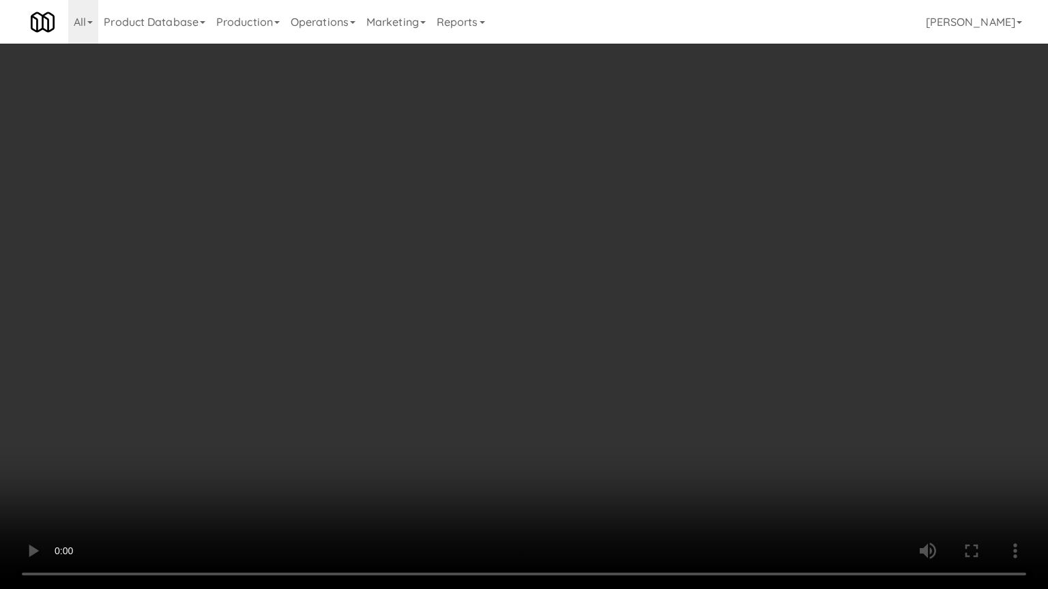
drag, startPoint x: 600, startPoint y: 319, endPoint x: 592, endPoint y: 318, distance: 8.3
drag, startPoint x: 587, startPoint y: 292, endPoint x: 574, endPoint y: 292, distance: 13.0
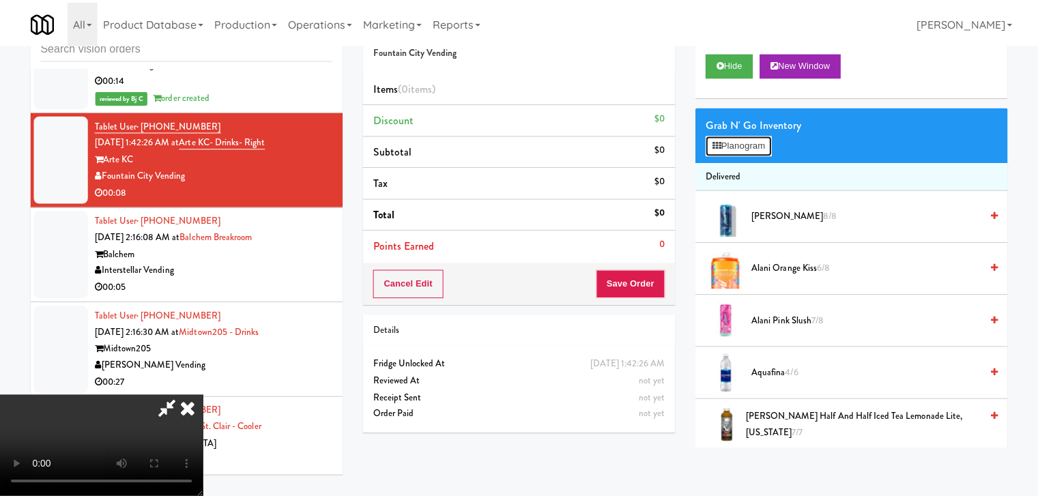
scroll to position [15509, 0]
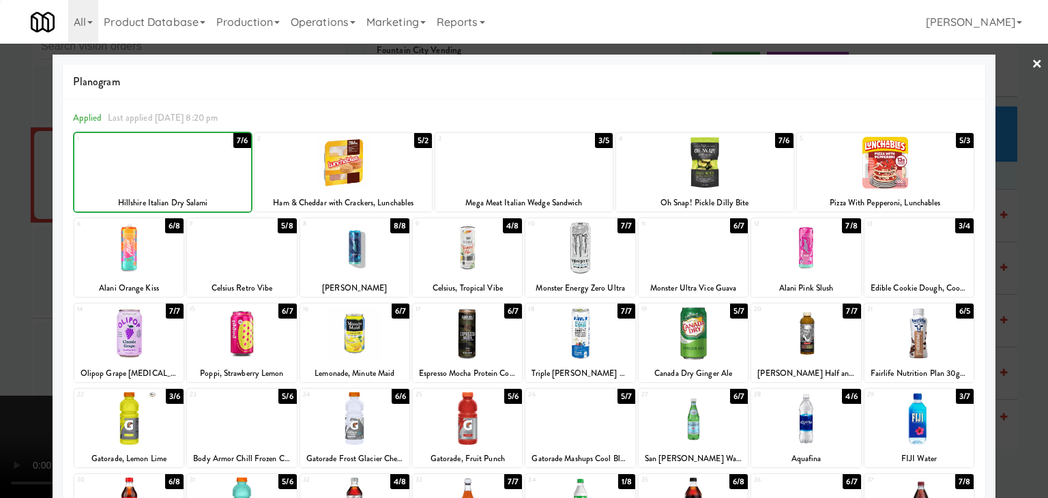
drag, startPoint x: 6, startPoint y: 194, endPoint x: 314, endPoint y: 218, distance: 308.6
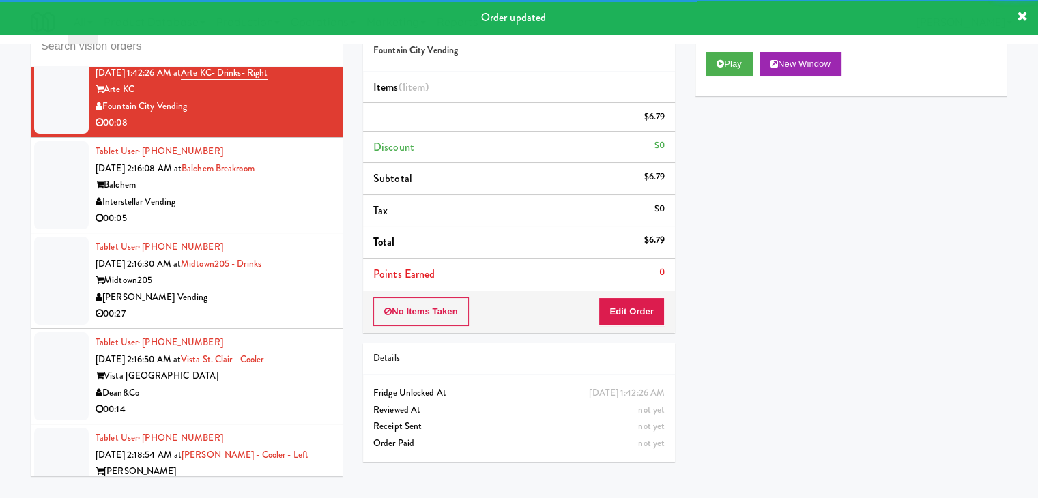
scroll to position [15662, 0]
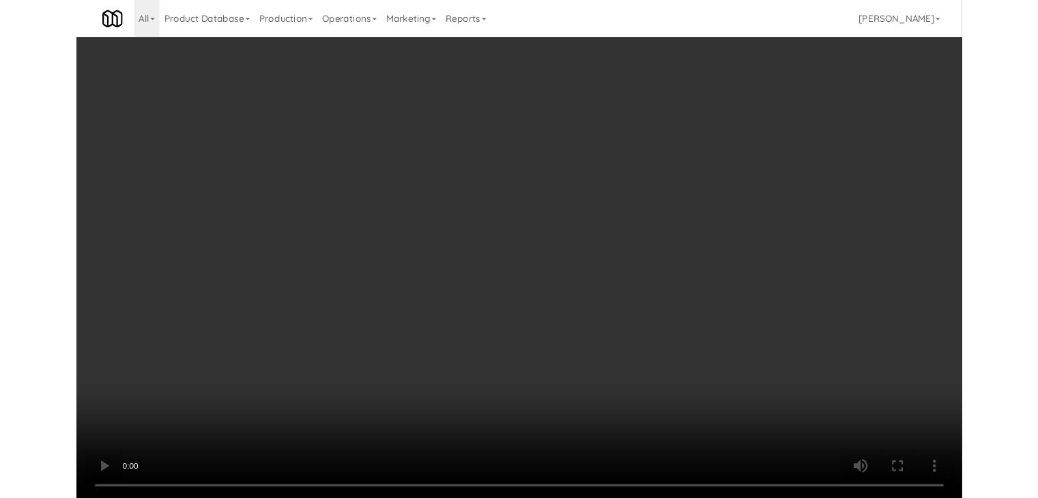
scroll to position [15646, 0]
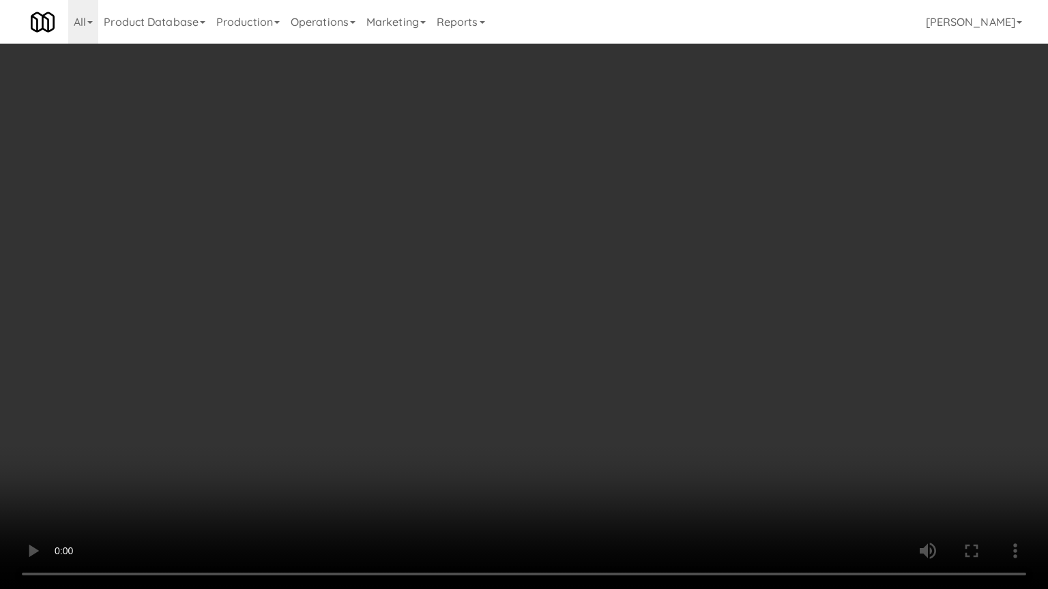
drag, startPoint x: 615, startPoint y: 396, endPoint x: 634, endPoint y: 301, distance: 96.6
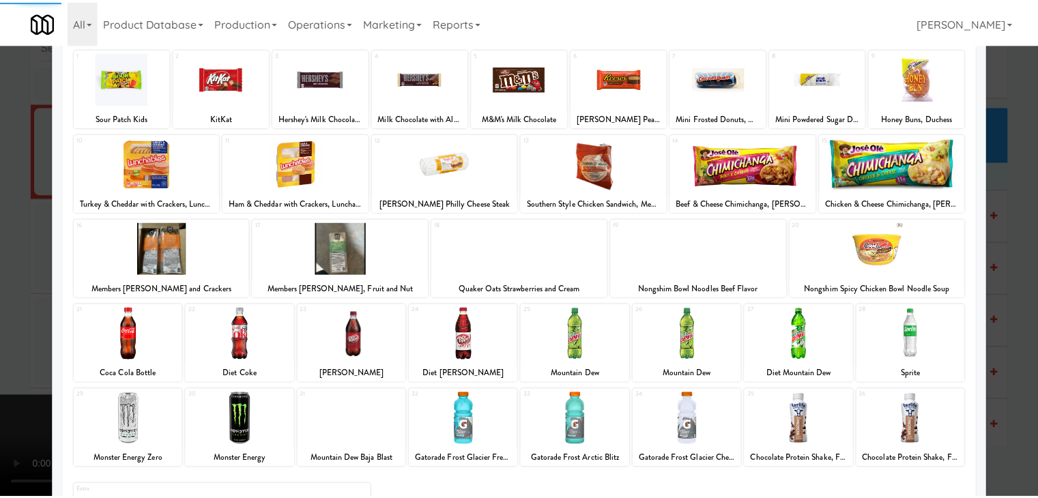
scroll to position [172, 0]
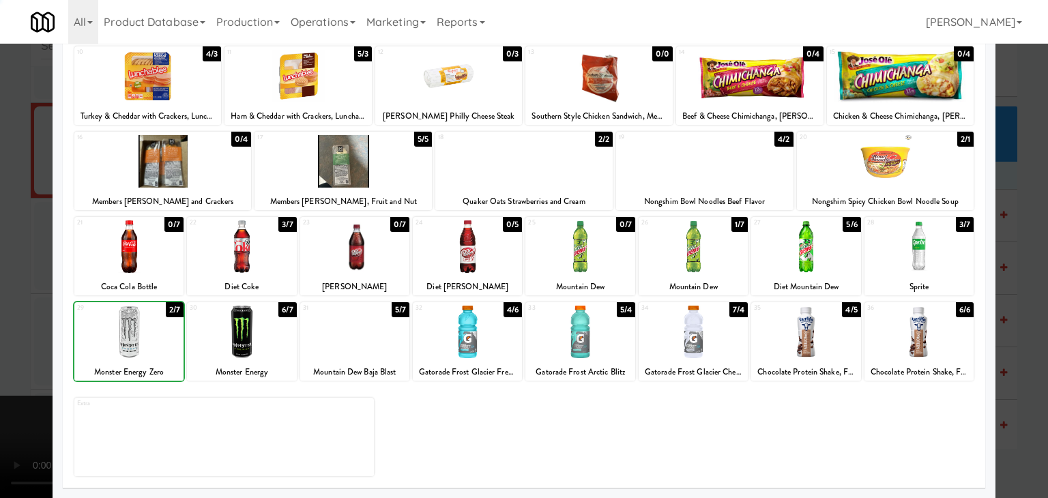
drag, startPoint x: 0, startPoint y: 323, endPoint x: 437, endPoint y: 290, distance: 438.6
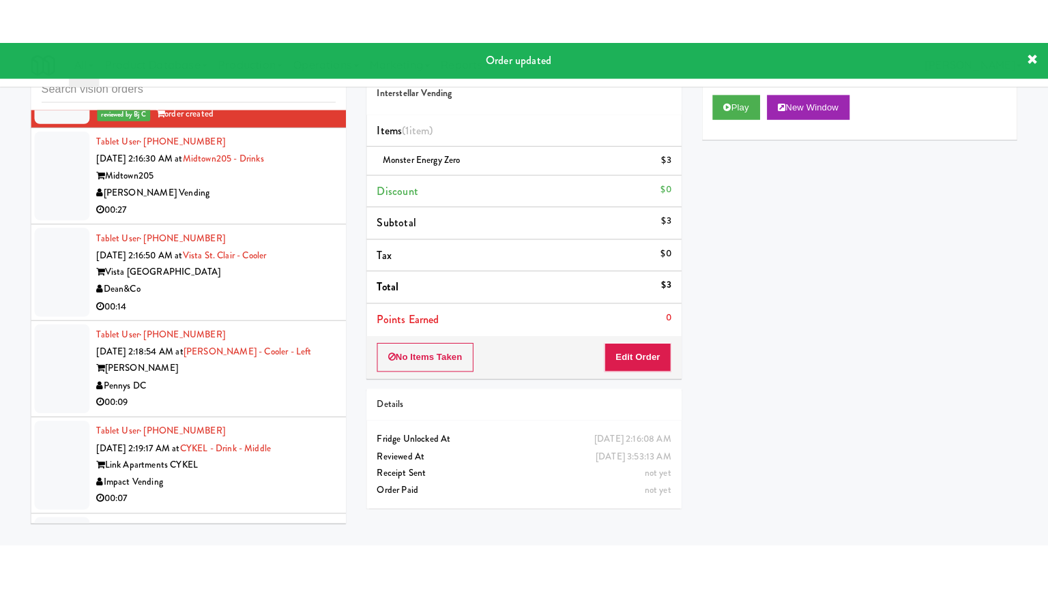
scroll to position [15935, 0]
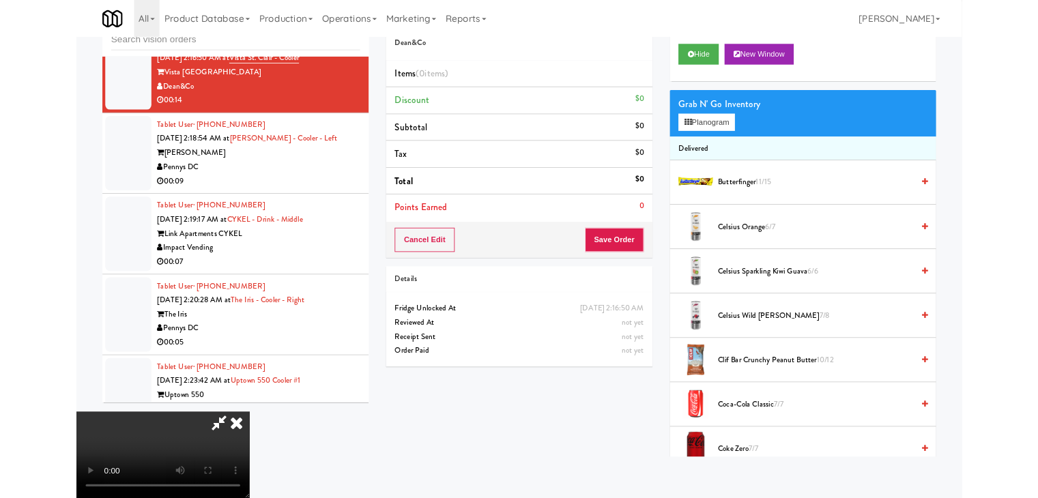
scroll to position [15935, 0]
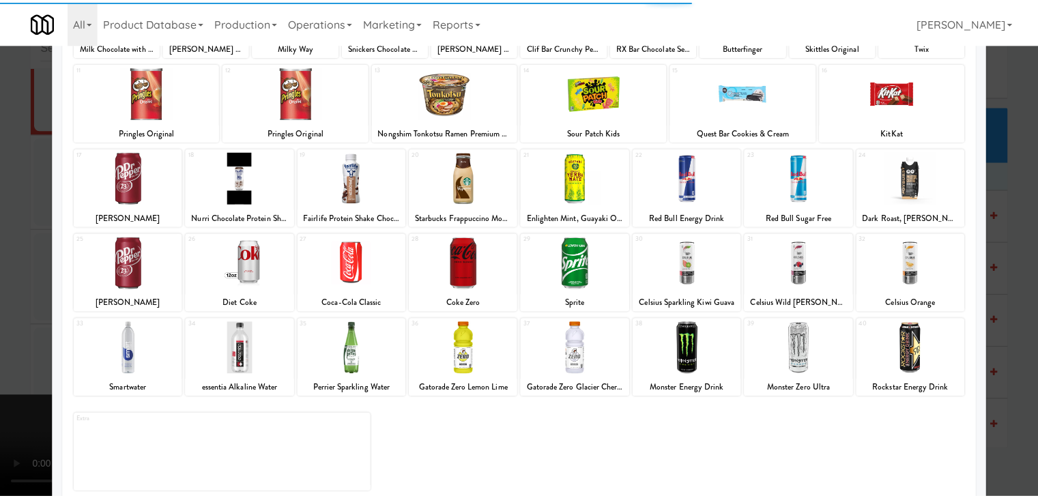
scroll to position [172, 0]
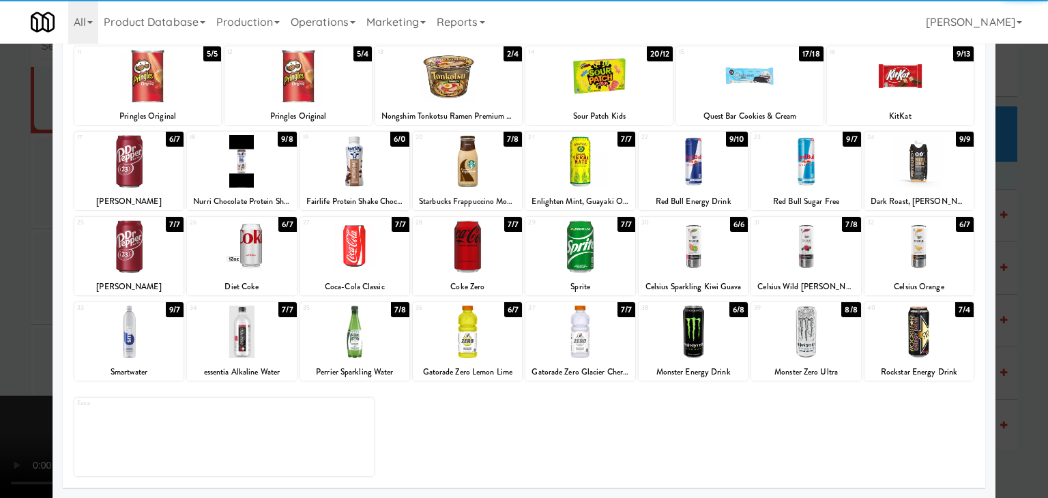
drag, startPoint x: 583, startPoint y: 342, endPoint x: 497, endPoint y: 312, distance: 91.9
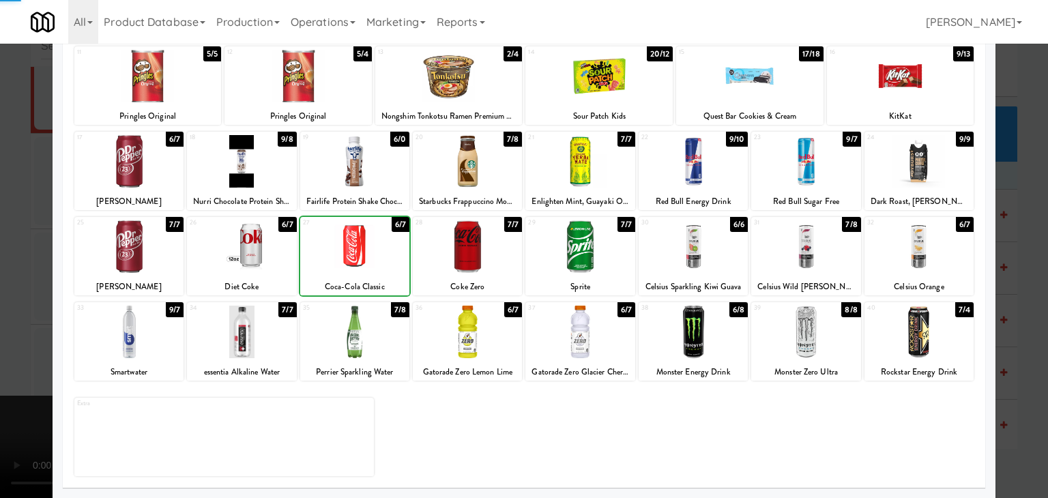
drag, startPoint x: 0, startPoint y: 257, endPoint x: 331, endPoint y: 261, distance: 330.9
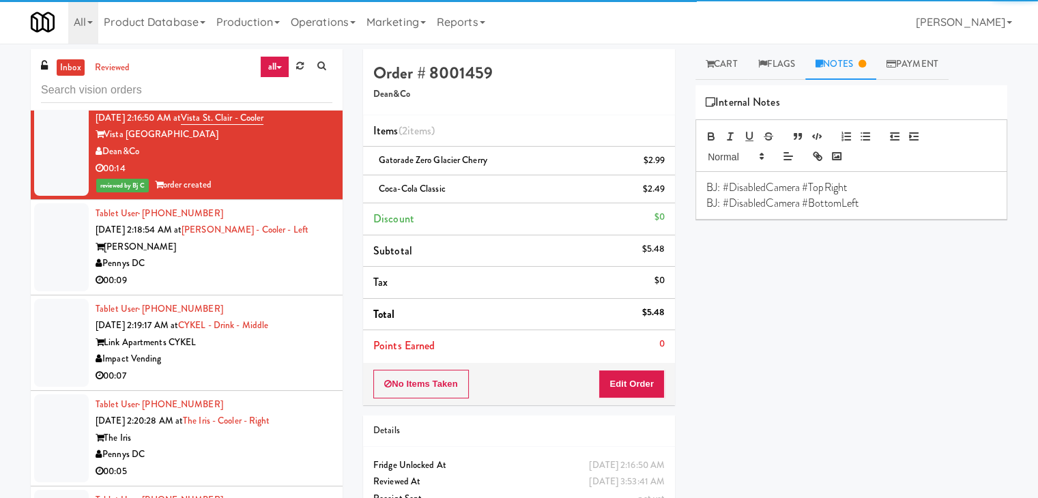
scroll to position [16003, 0]
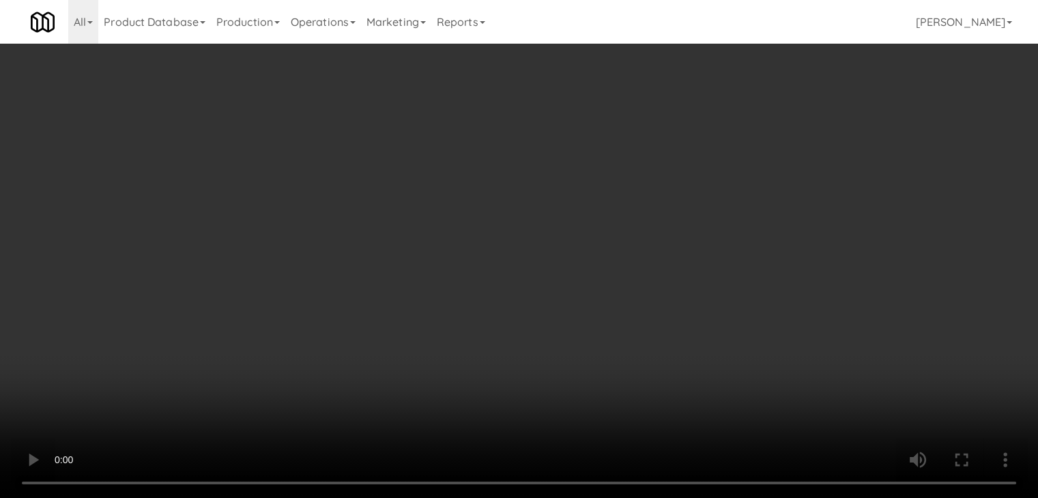
scroll to position [15987, 0]
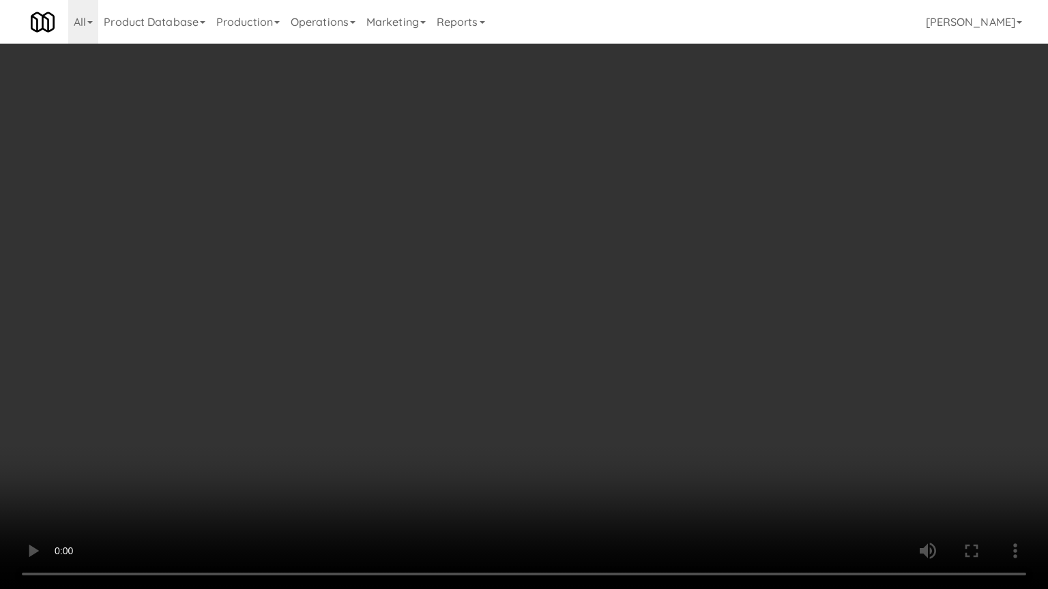
drag, startPoint x: 714, startPoint y: 325, endPoint x: 701, endPoint y: 333, distance: 14.8
drag, startPoint x: 701, startPoint y: 312, endPoint x: 772, endPoint y: 172, distance: 156.8
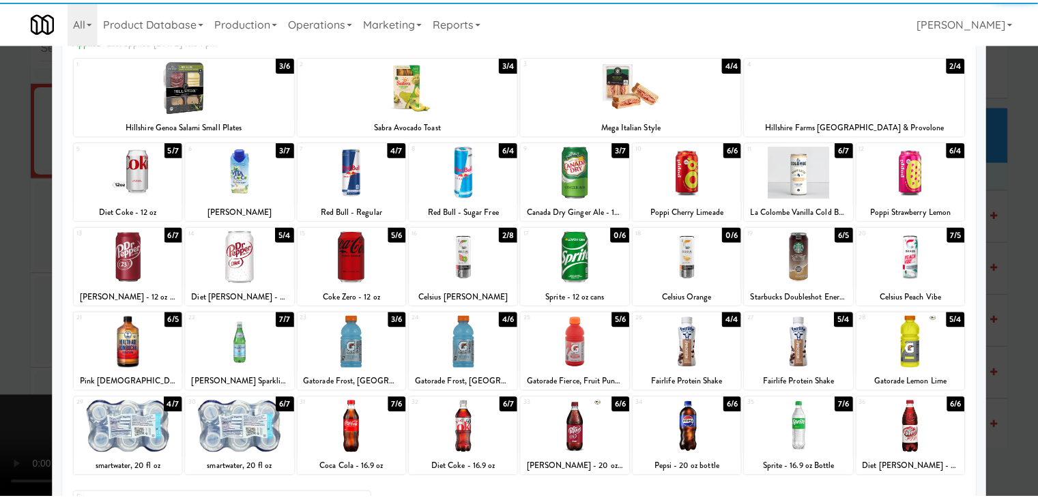
scroll to position [172, 0]
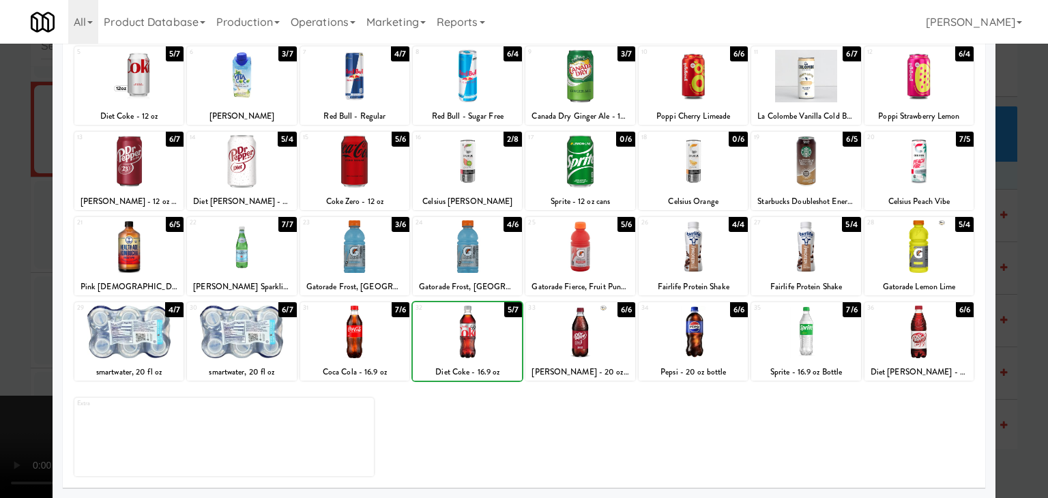
drag, startPoint x: 0, startPoint y: 290, endPoint x: 289, endPoint y: 302, distance: 289.5
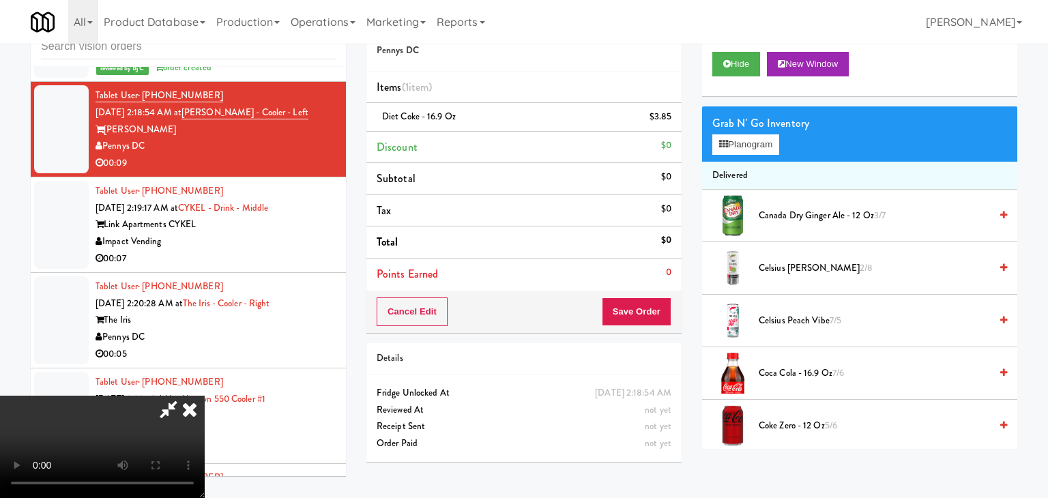
scroll to position [16003, 0]
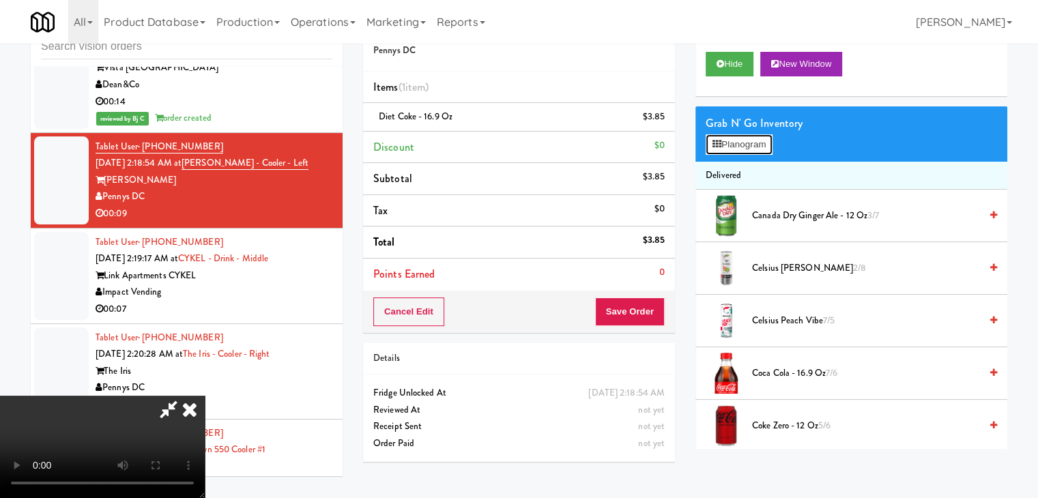
drag, startPoint x: 748, startPoint y: 134, endPoint x: 747, endPoint y: 141, distance: 6.9
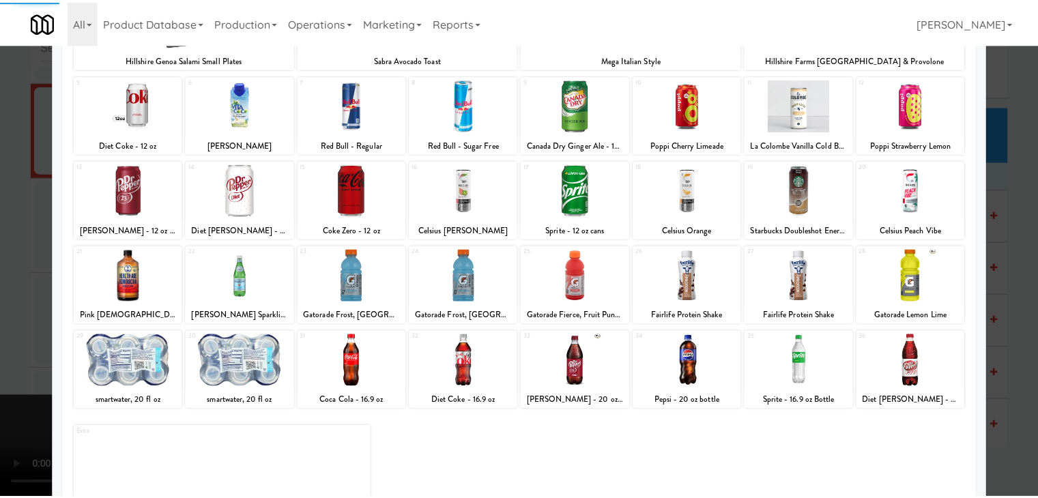
scroll to position [172, 0]
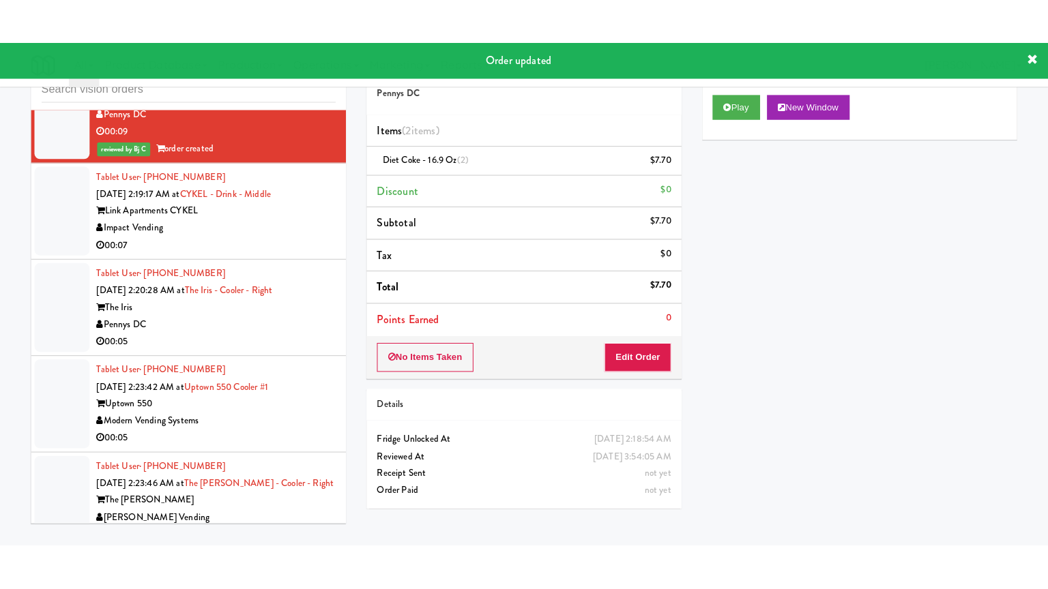
scroll to position [16140, 0]
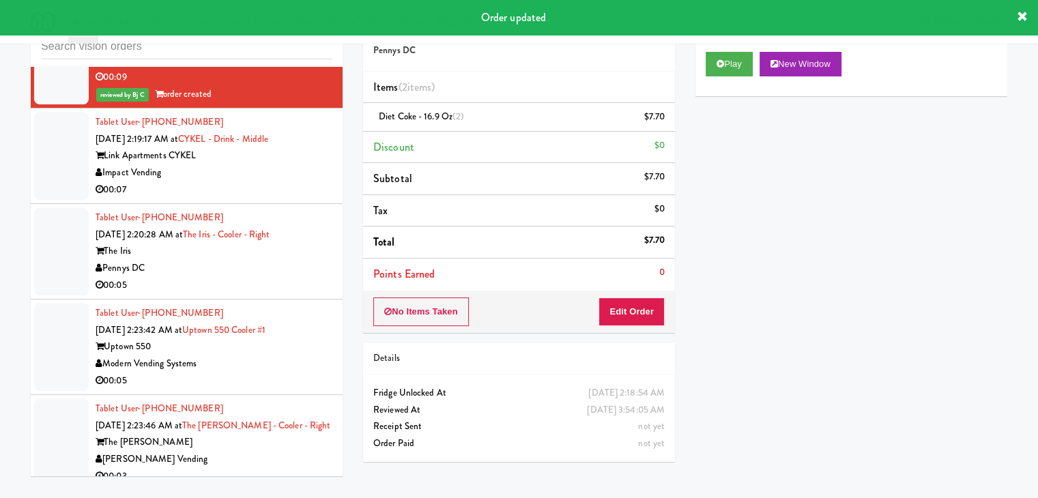
drag, startPoint x: 306, startPoint y: 159, endPoint x: 310, endPoint y: 167, distance: 9.2
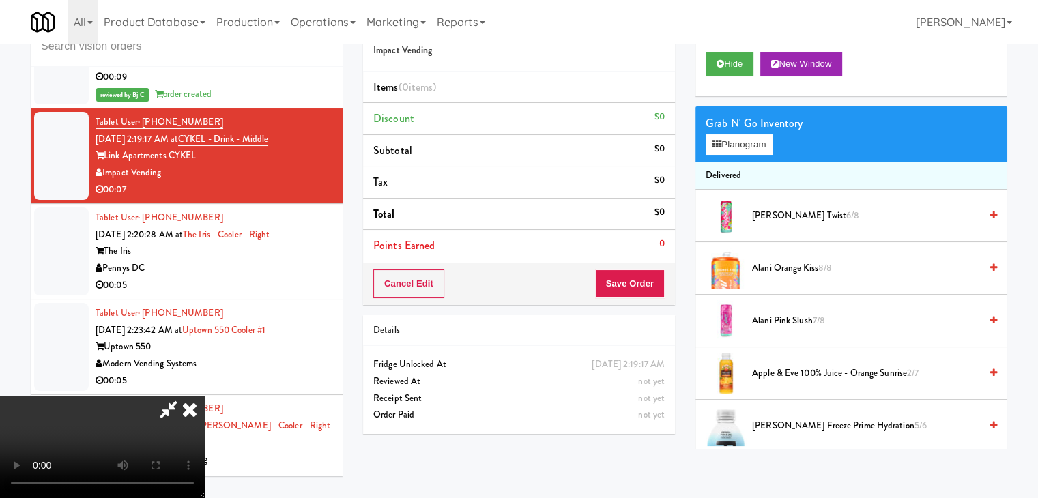
scroll to position [16123, 0]
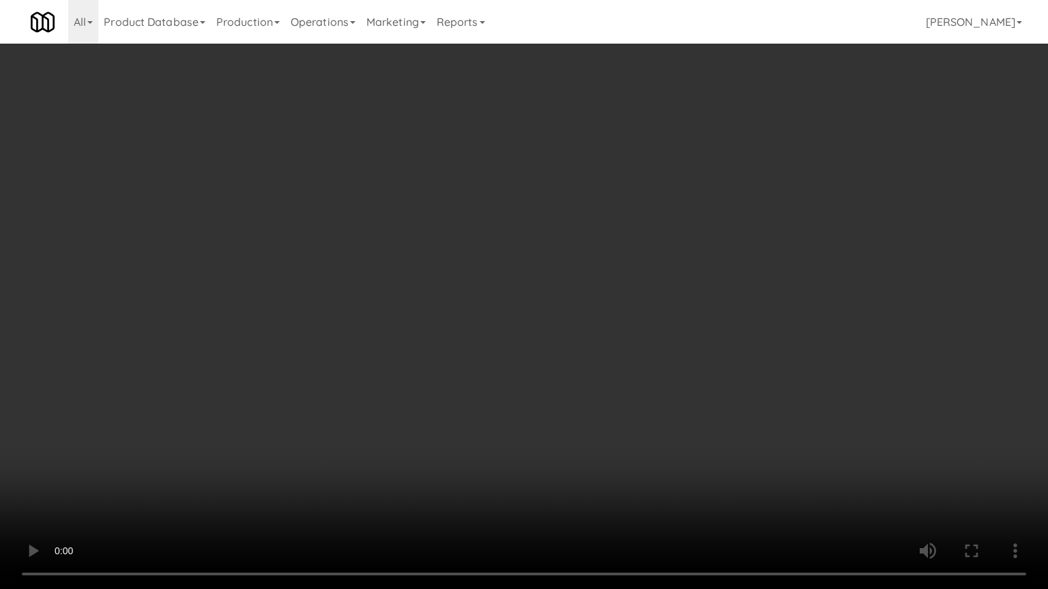
drag, startPoint x: 674, startPoint y: 314, endPoint x: 860, endPoint y: 148, distance: 249.4
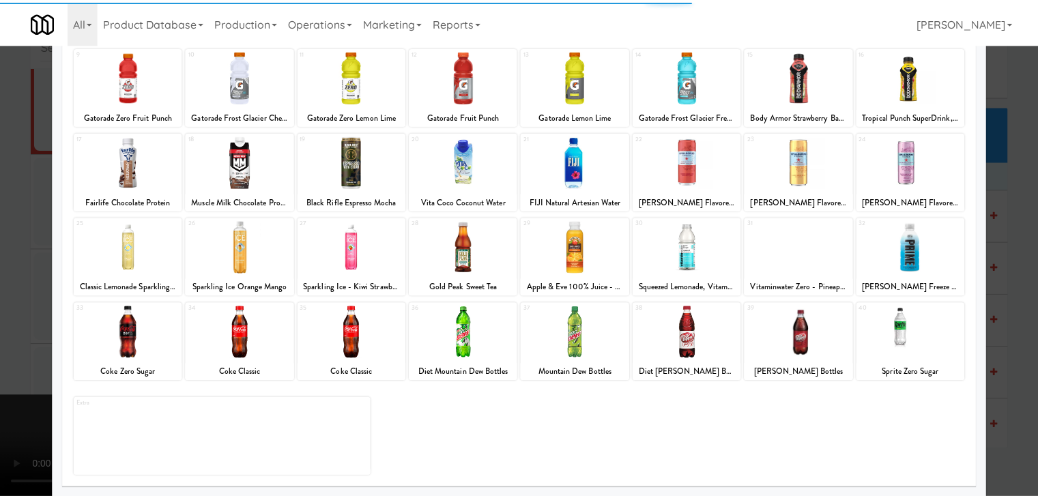
scroll to position [172, 0]
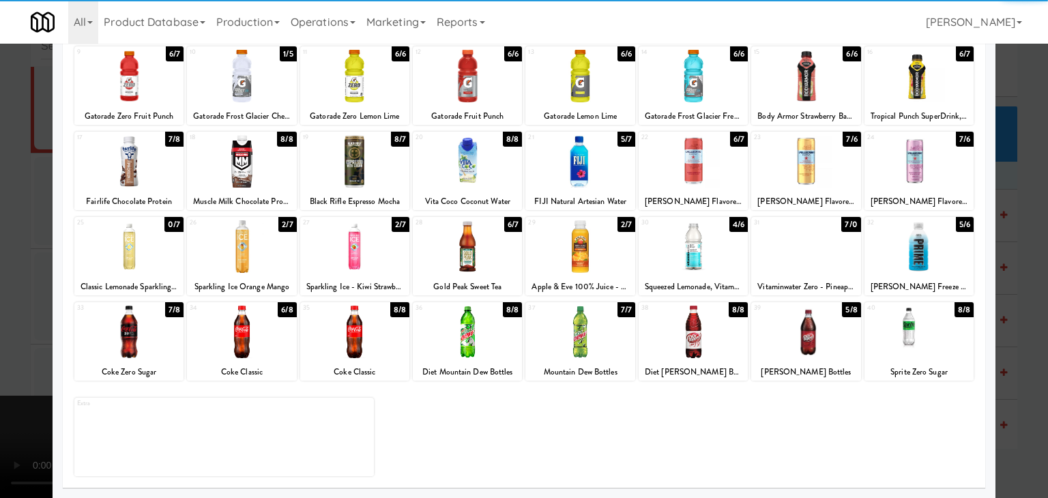
drag, startPoint x: 808, startPoint y: 331, endPoint x: 738, endPoint y: 333, distance: 69.6
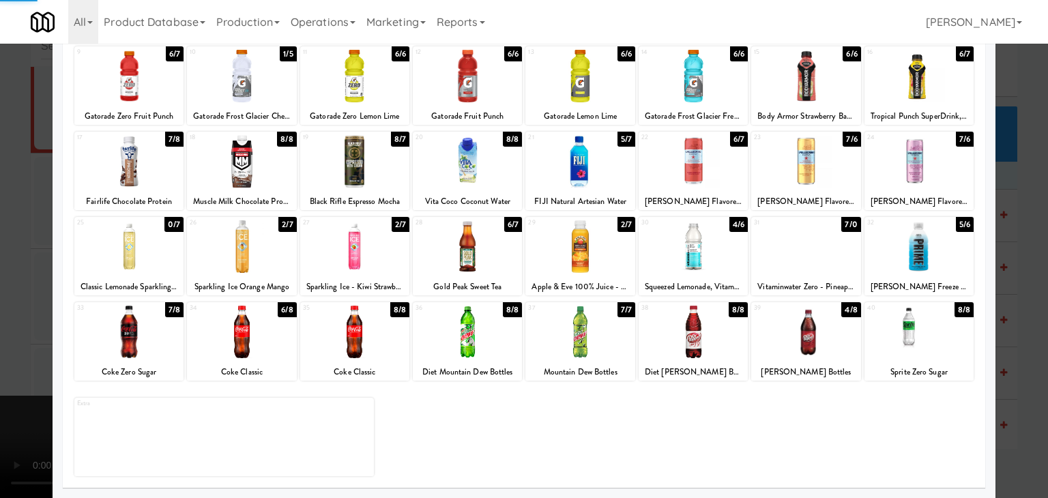
drag, startPoint x: 0, startPoint y: 314, endPoint x: 289, endPoint y: 321, distance: 289.4
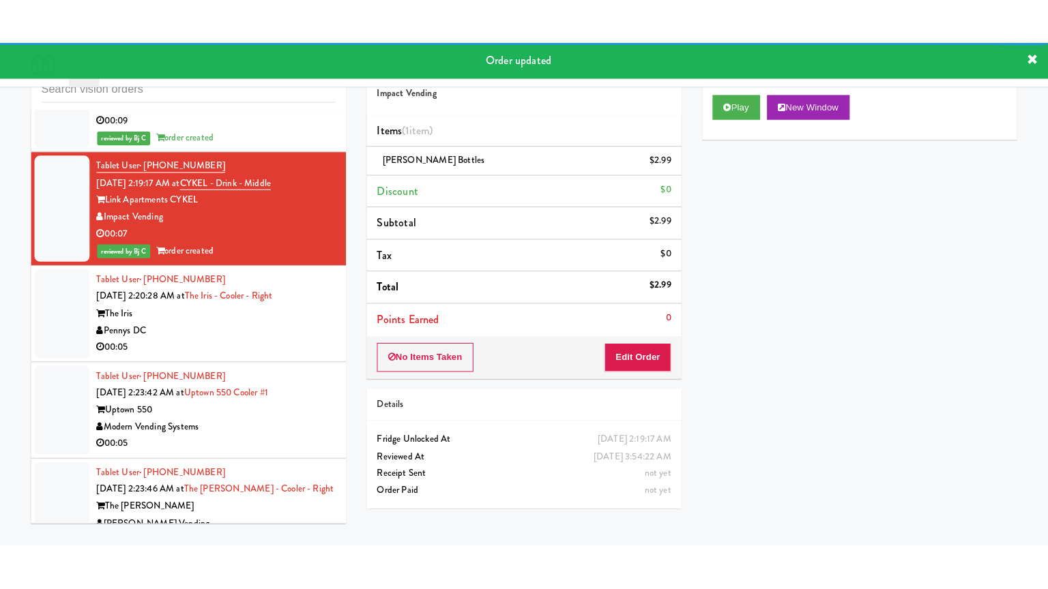
scroll to position [16208, 0]
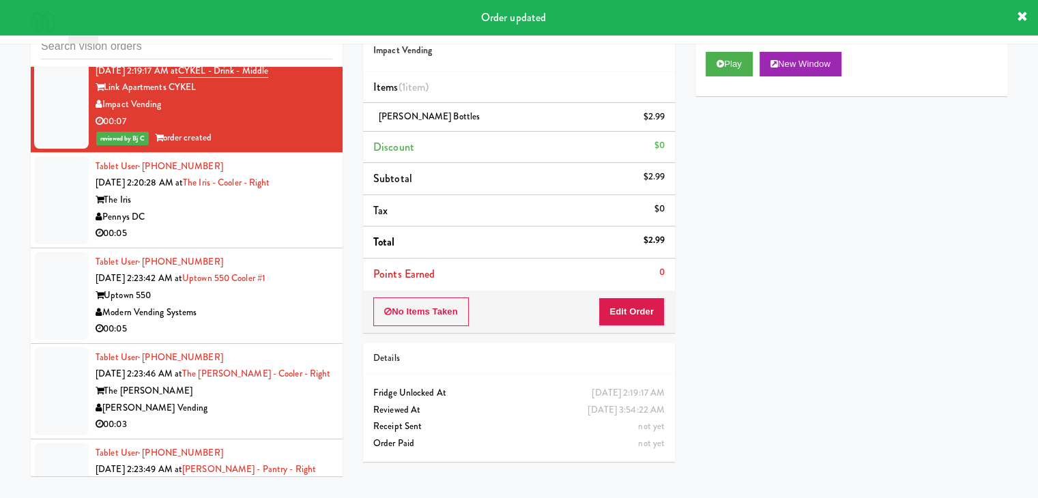
drag, startPoint x: 259, startPoint y: 206, endPoint x: 263, endPoint y: 218, distance: 12.9
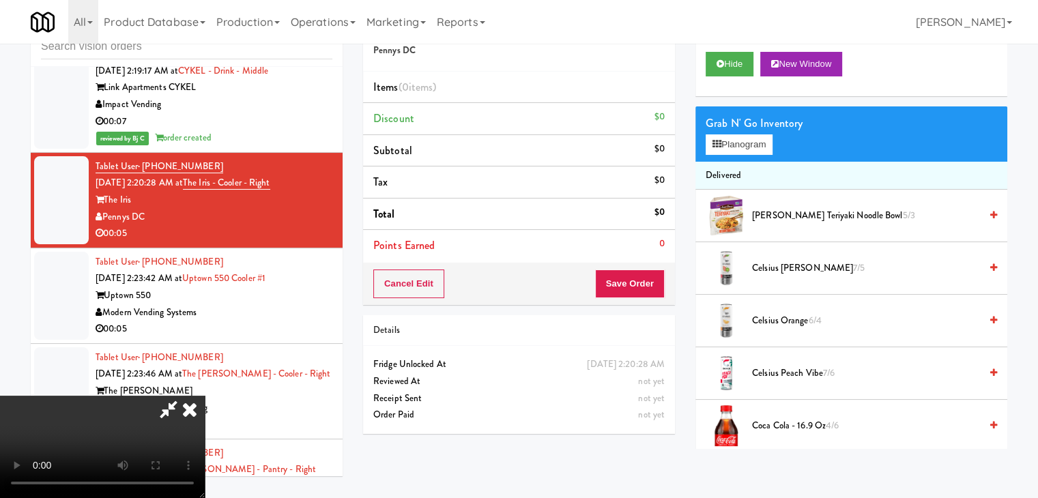
scroll to position [16191, 0]
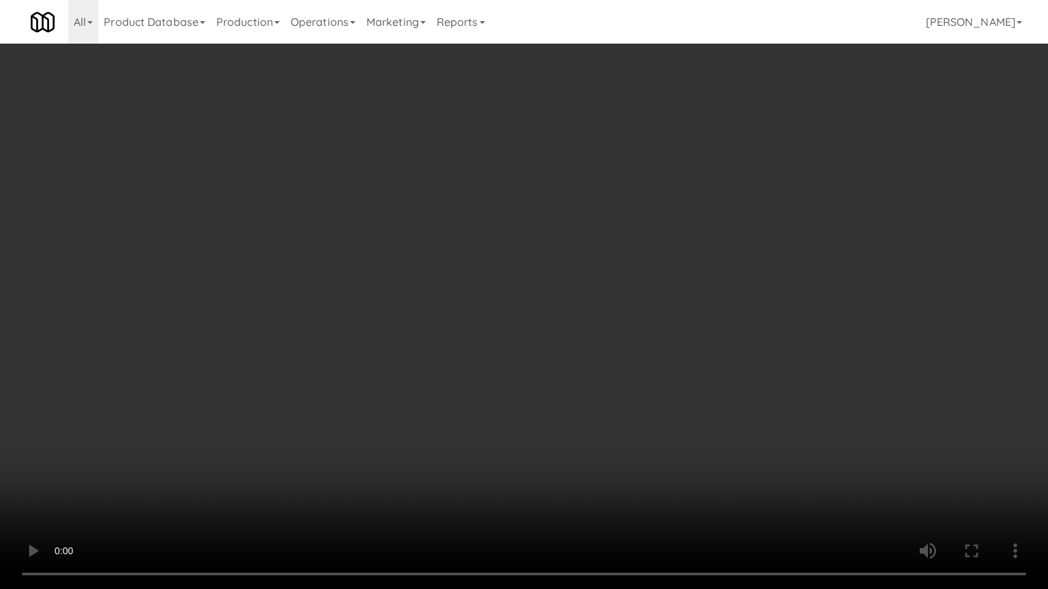
drag, startPoint x: 608, startPoint y: 330, endPoint x: 706, endPoint y: 224, distance: 144.8
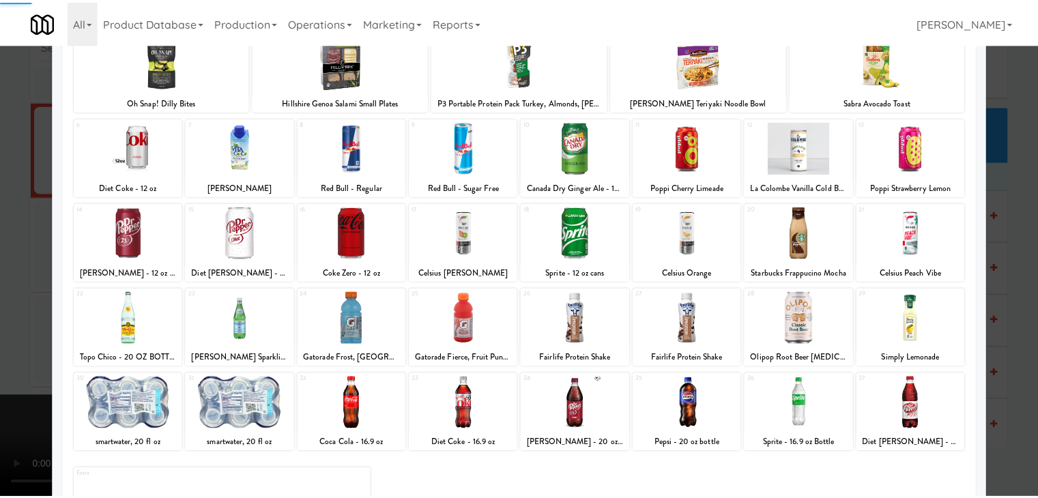
scroll to position [172, 0]
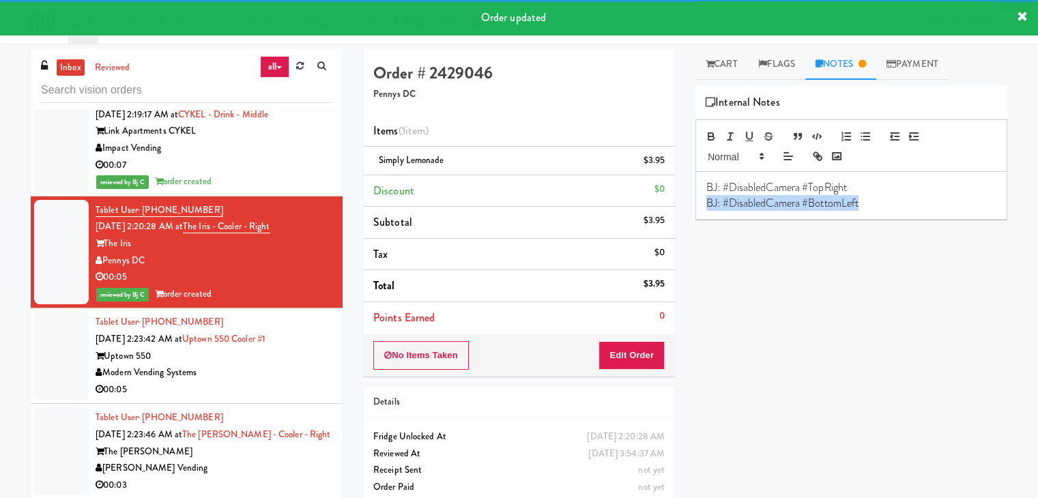
drag, startPoint x: 824, startPoint y: 213, endPoint x: 426, endPoint y: 214, distance: 398.4
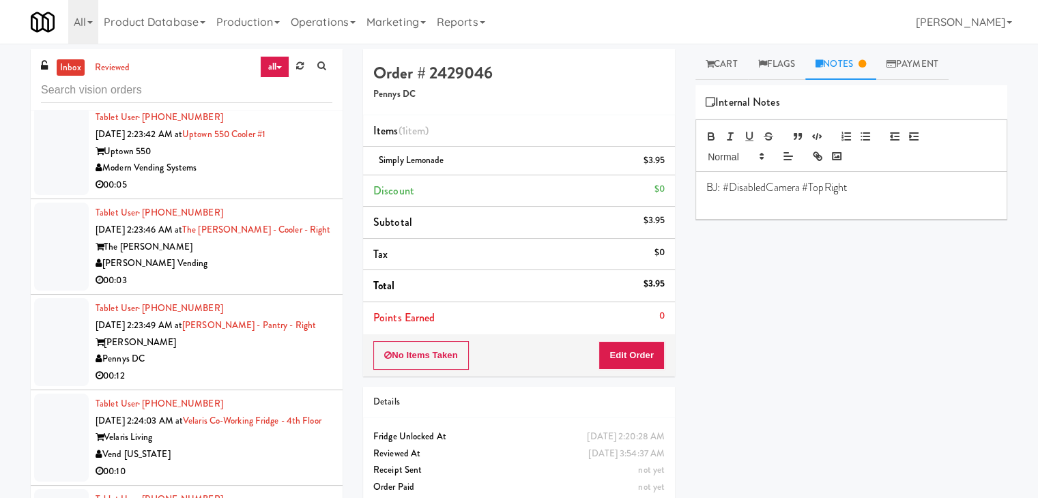
drag, startPoint x: 287, startPoint y: 167, endPoint x: 286, endPoint y: 178, distance: 10.9
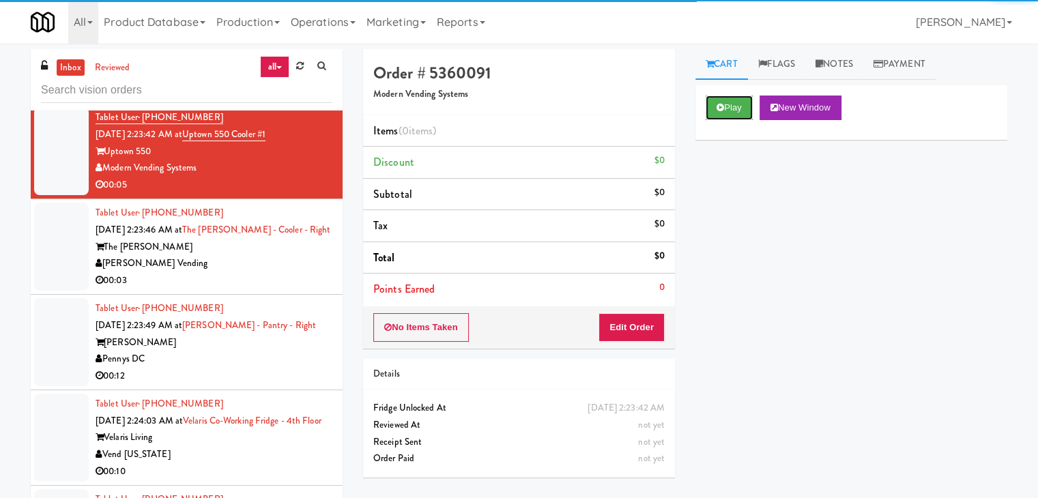
drag, startPoint x: 737, startPoint y: 111, endPoint x: 716, endPoint y: 151, distance: 45.5
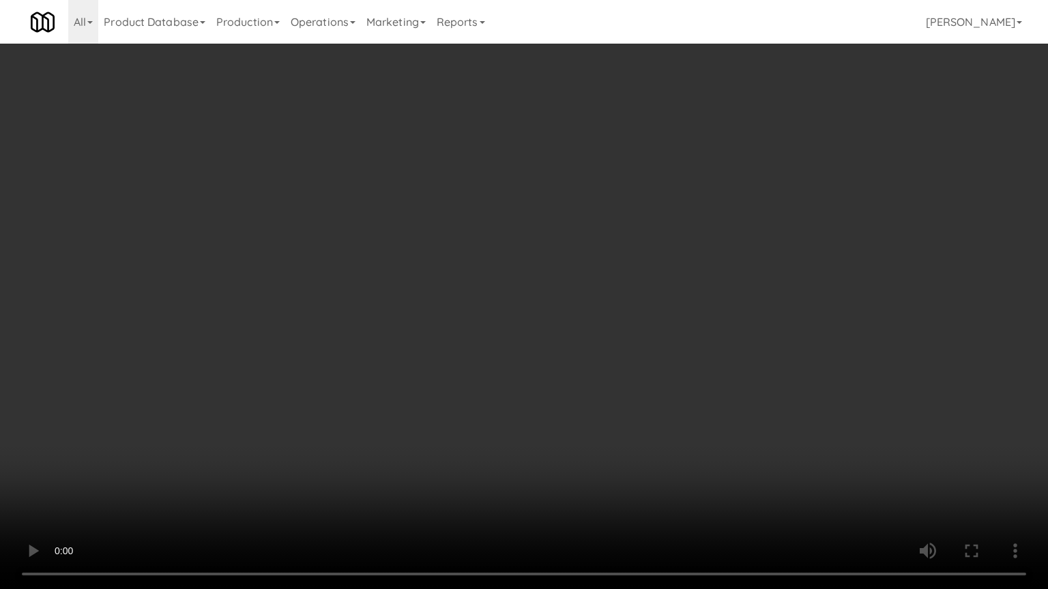
drag, startPoint x: 568, startPoint y: 390, endPoint x: 563, endPoint y: 396, distance: 7.8
drag, startPoint x: 577, startPoint y: 373, endPoint x: 652, endPoint y: 233, distance: 159.0
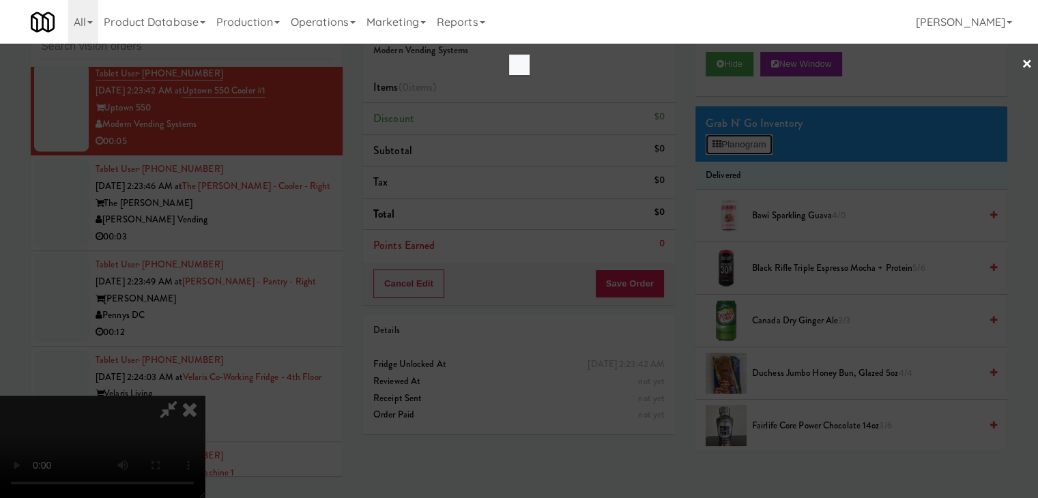
scroll to position [16396, 0]
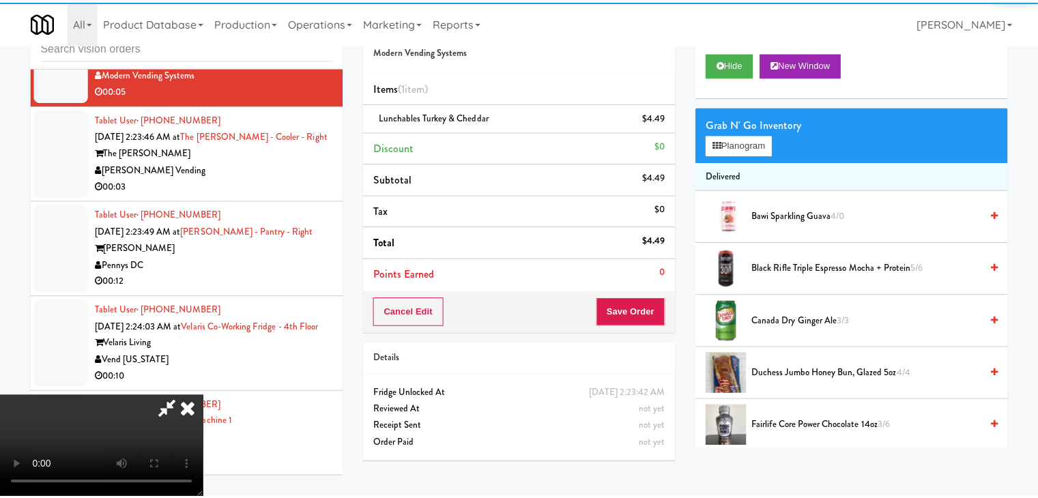
scroll to position [16413, 0]
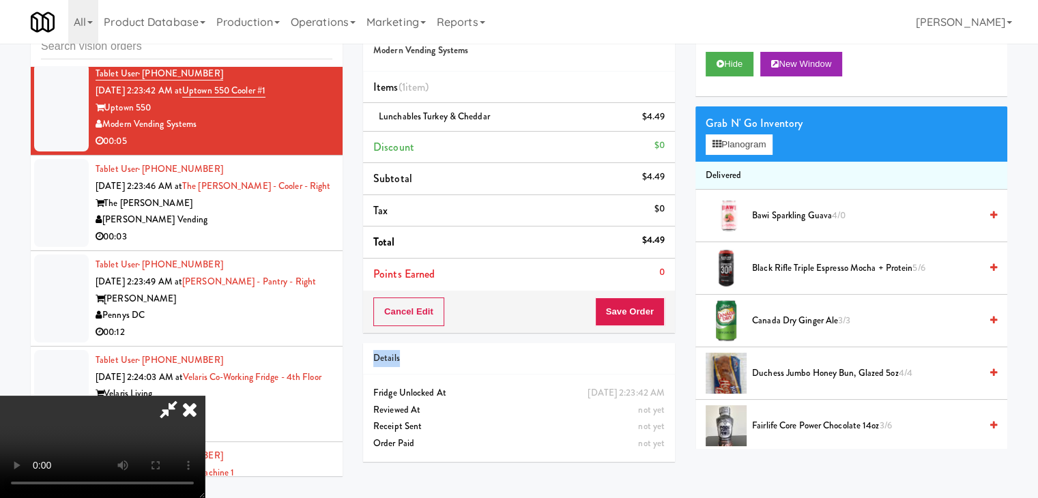
drag, startPoint x: 638, startPoint y: 327, endPoint x: 642, endPoint y: 316, distance: 11.7
drag, startPoint x: 642, startPoint y: 315, endPoint x: 618, endPoint y: 279, distance: 43.3
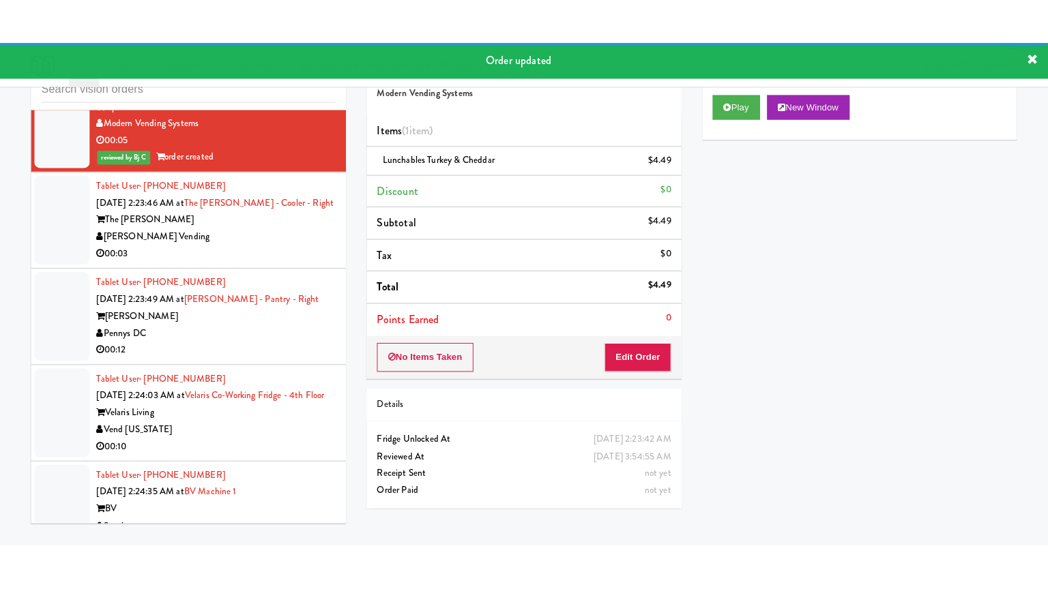
scroll to position [16481, 0]
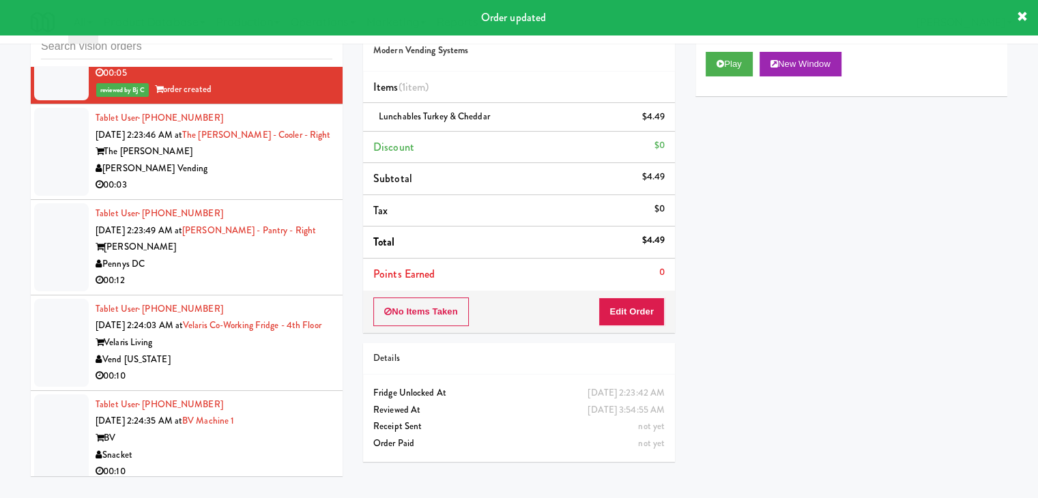
drag, startPoint x: 273, startPoint y: 160, endPoint x: 269, endPoint y: 182, distance: 22.1
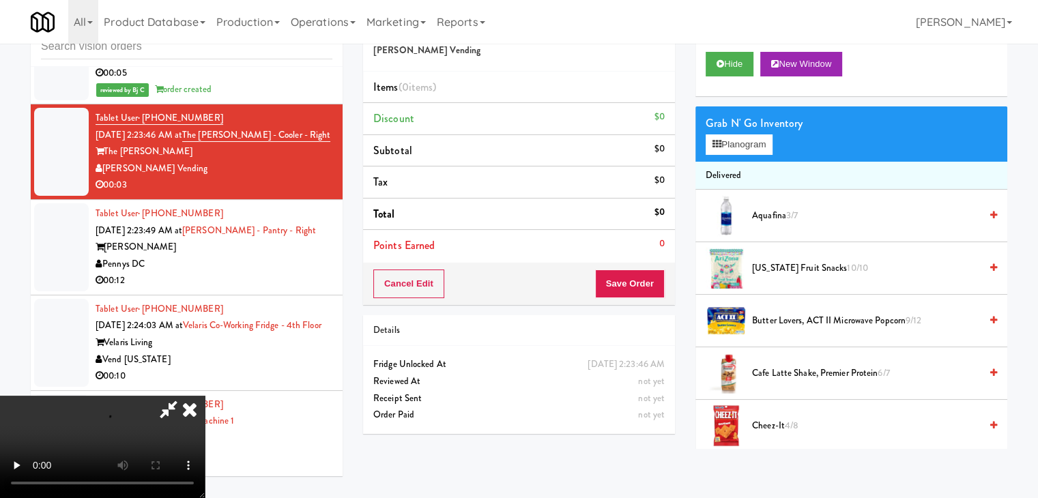
scroll to position [16464, 0]
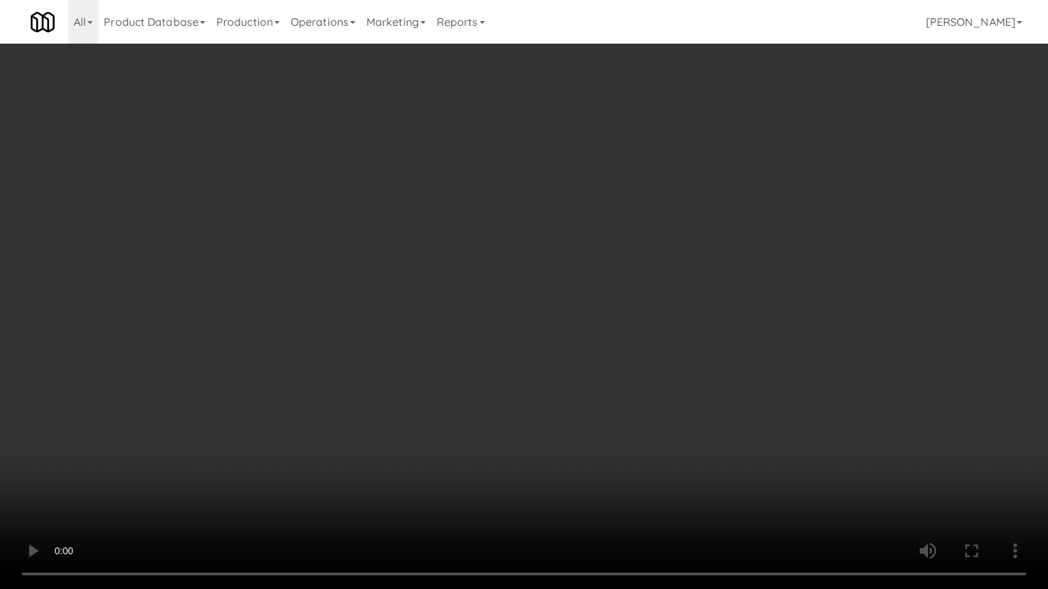
drag, startPoint x: 604, startPoint y: 398, endPoint x: 708, endPoint y: 214, distance: 212.0
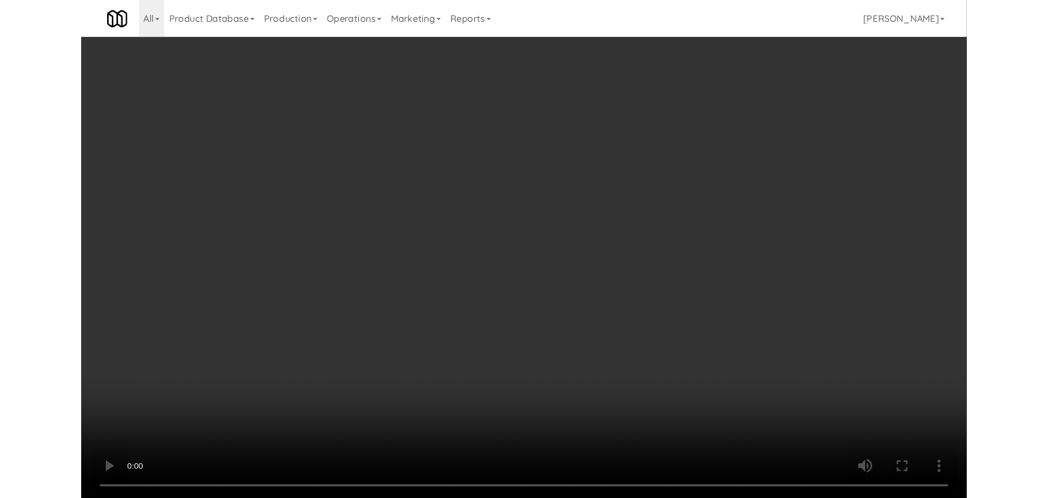
scroll to position [16481, 0]
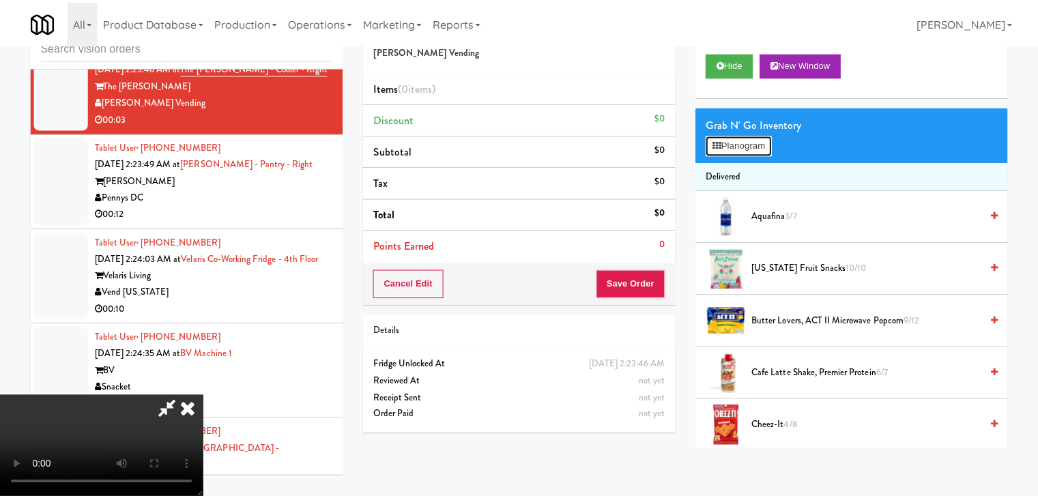
scroll to position [16464, 0]
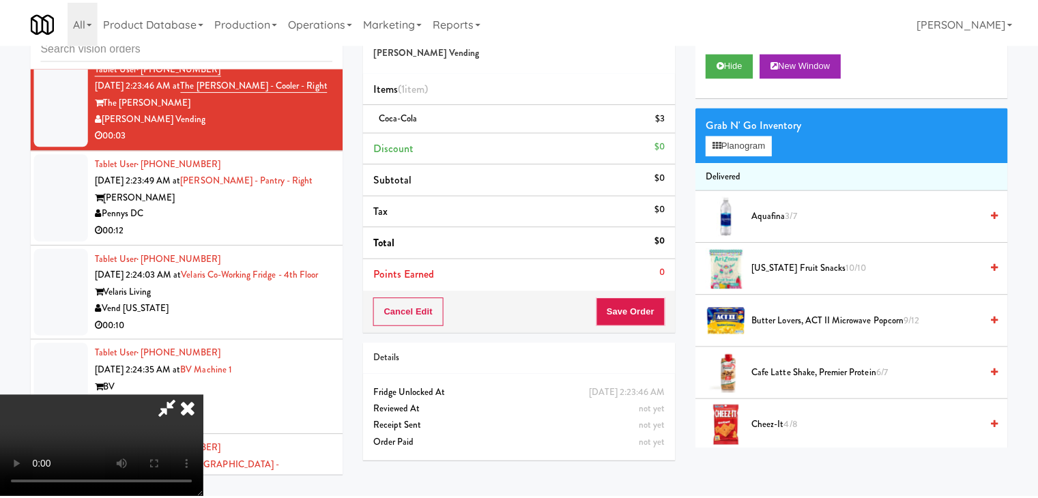
scroll to position [16481, 0]
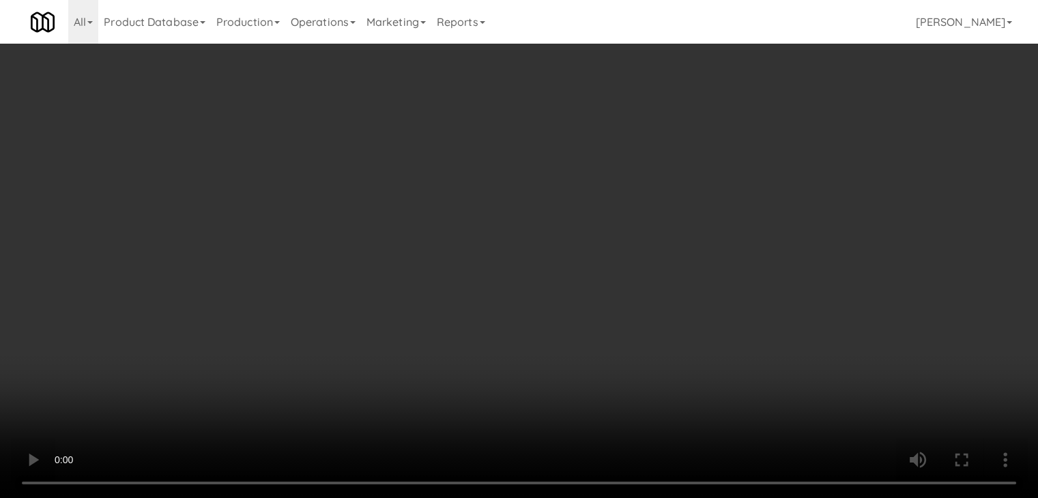
scroll to position [16464, 0]
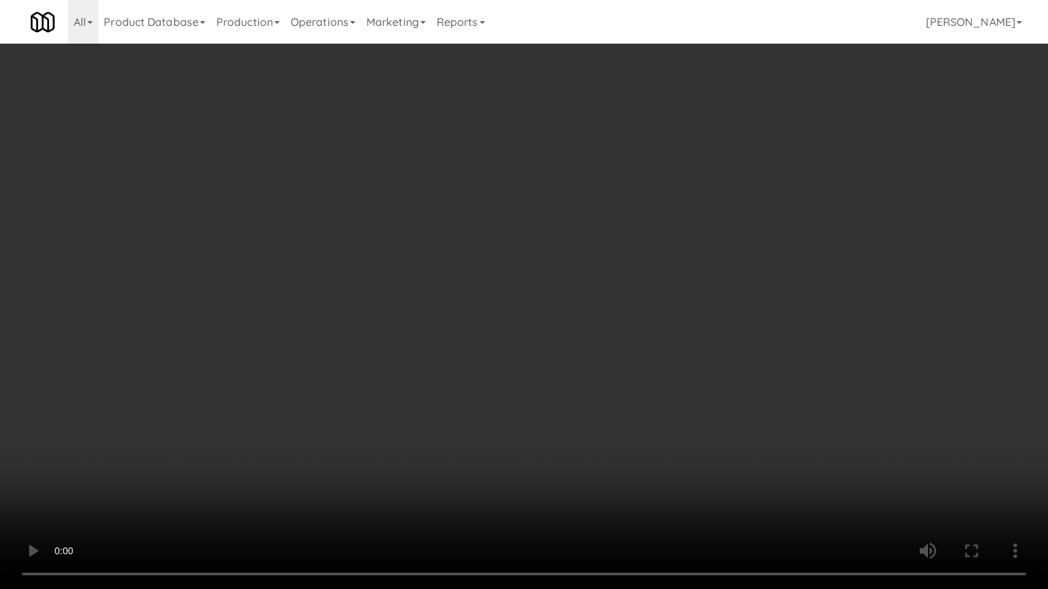
drag, startPoint x: 675, startPoint y: 379, endPoint x: 671, endPoint y: 371, distance: 9.5
drag, startPoint x: 651, startPoint y: 363, endPoint x: 647, endPoint y: 369, distance: 7.0
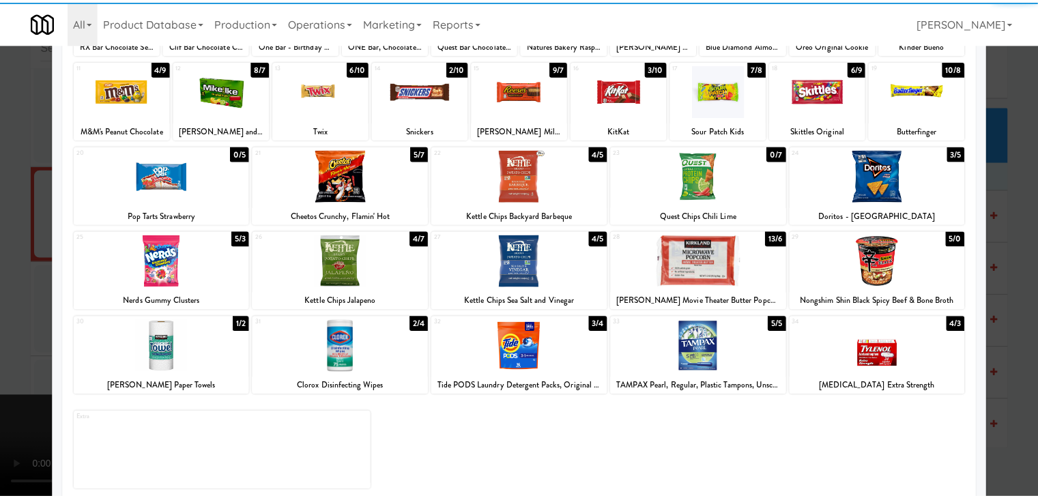
scroll to position [172, 0]
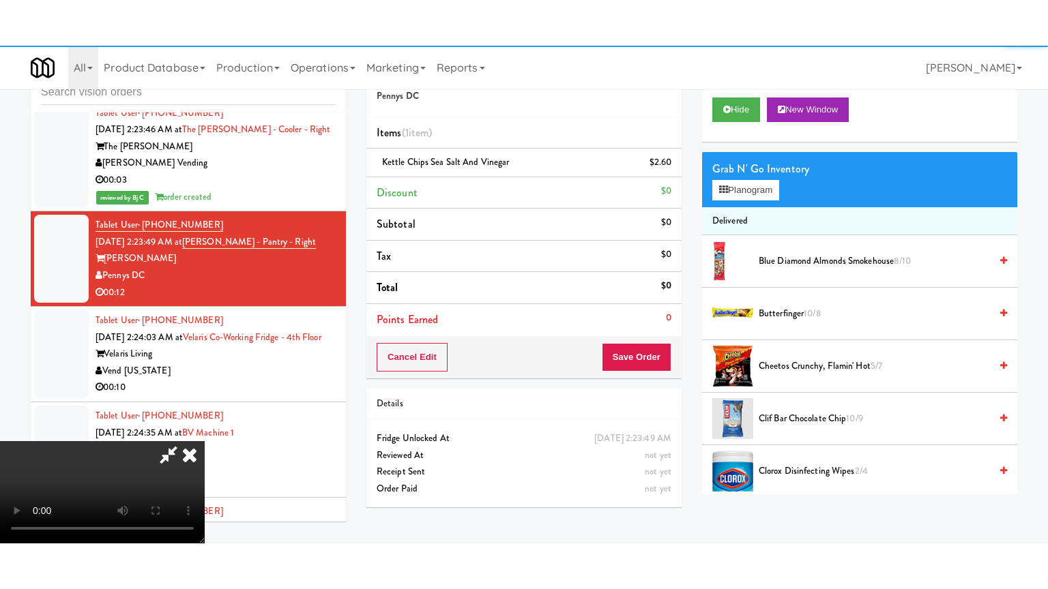
scroll to position [16481, 0]
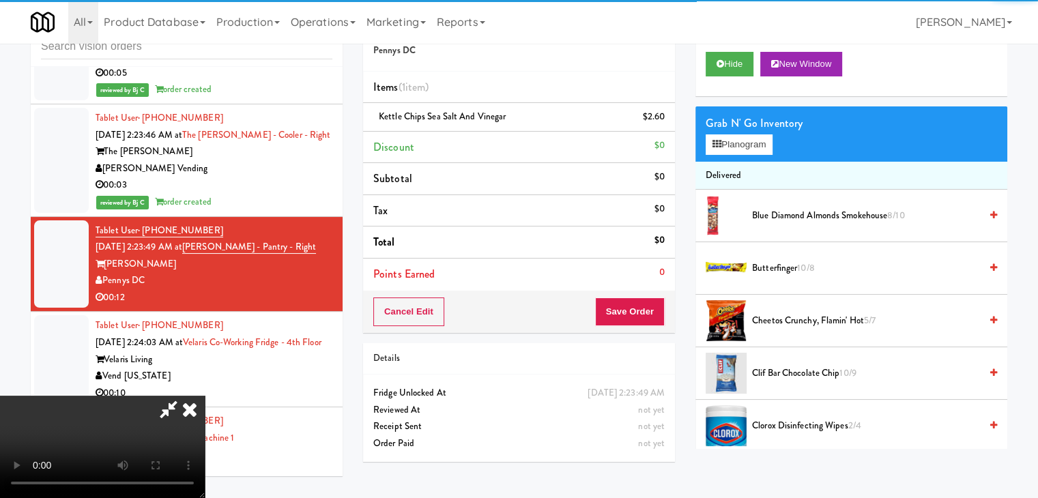
drag, startPoint x: 374, startPoint y: 331, endPoint x: 397, endPoint y: 330, distance: 23.2
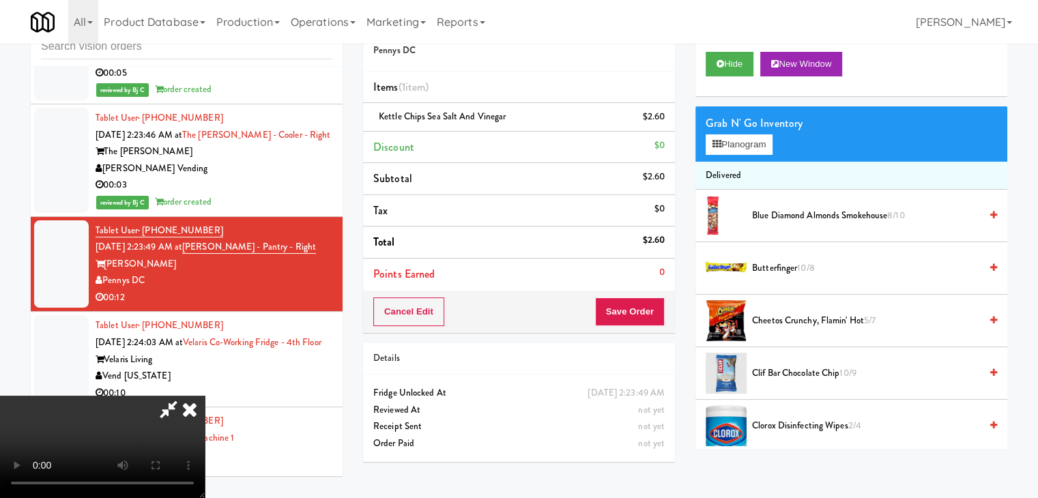
drag, startPoint x: 486, startPoint y: 424, endPoint x: 546, endPoint y: 546, distance: 135.8
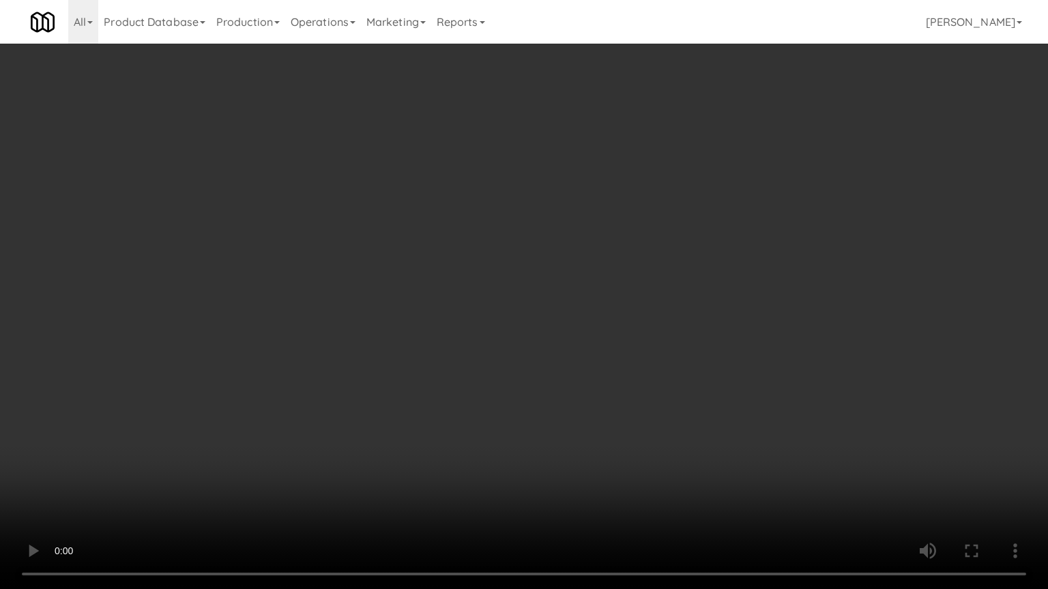
drag, startPoint x: 716, startPoint y: 353, endPoint x: 761, endPoint y: 145, distance: 212.2
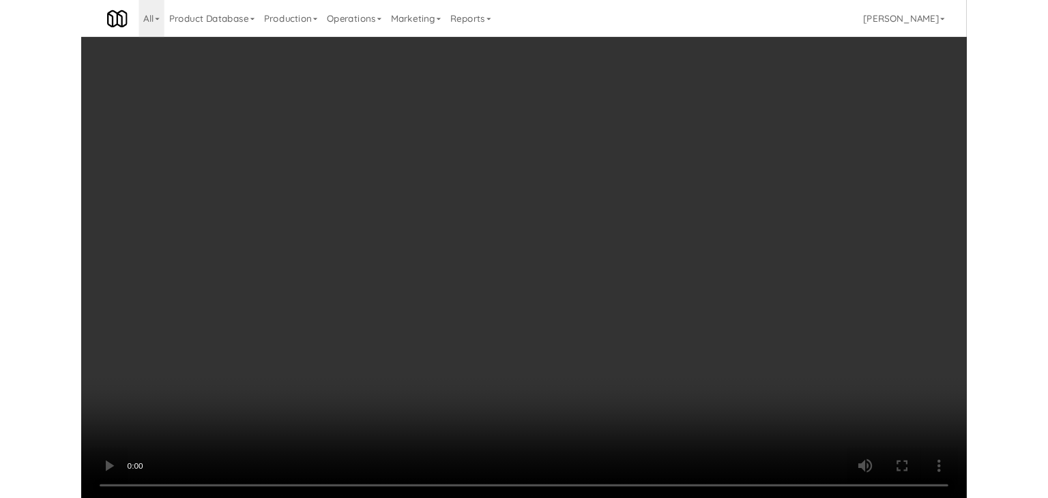
scroll to position [16481, 0]
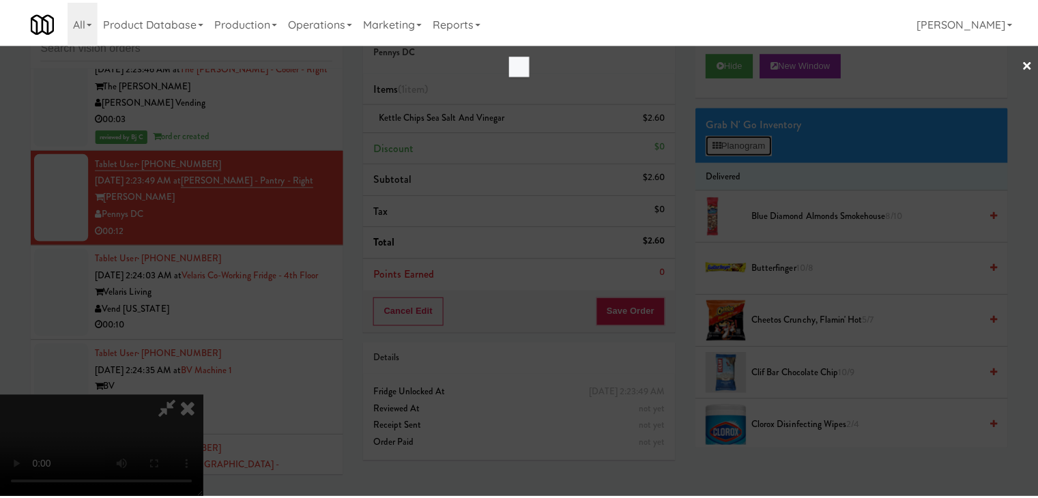
scroll to position [16464, 0]
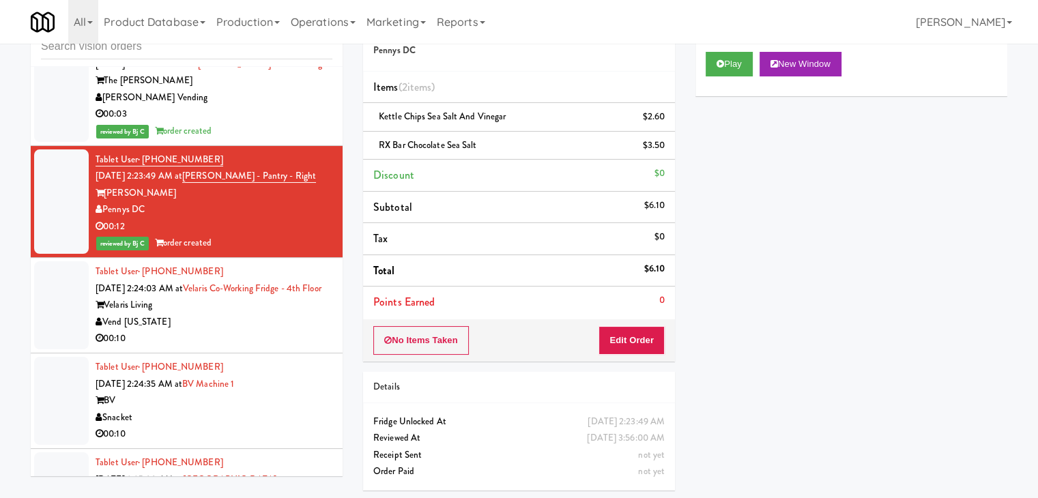
scroll to position [16636, 0]
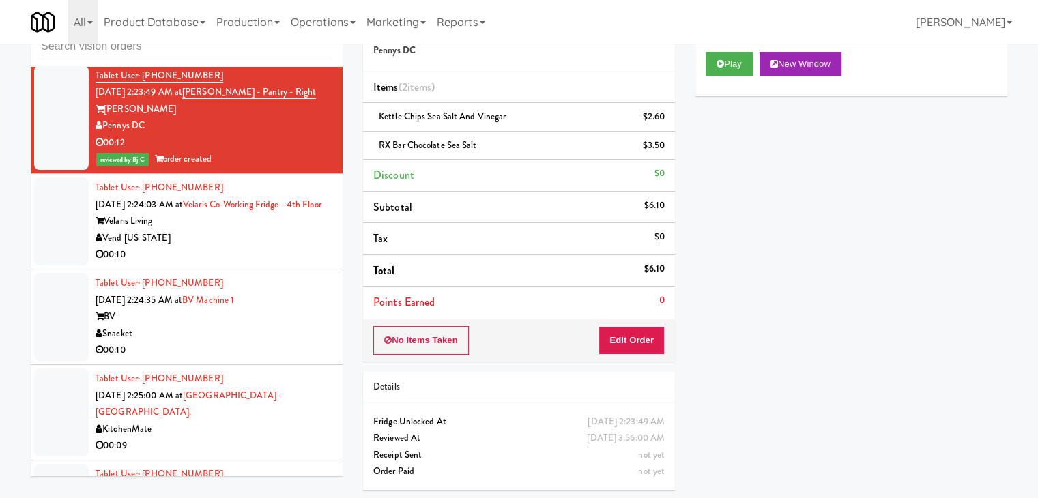
drag, startPoint x: 277, startPoint y: 246, endPoint x: 279, endPoint y: 257, distance: 11.8
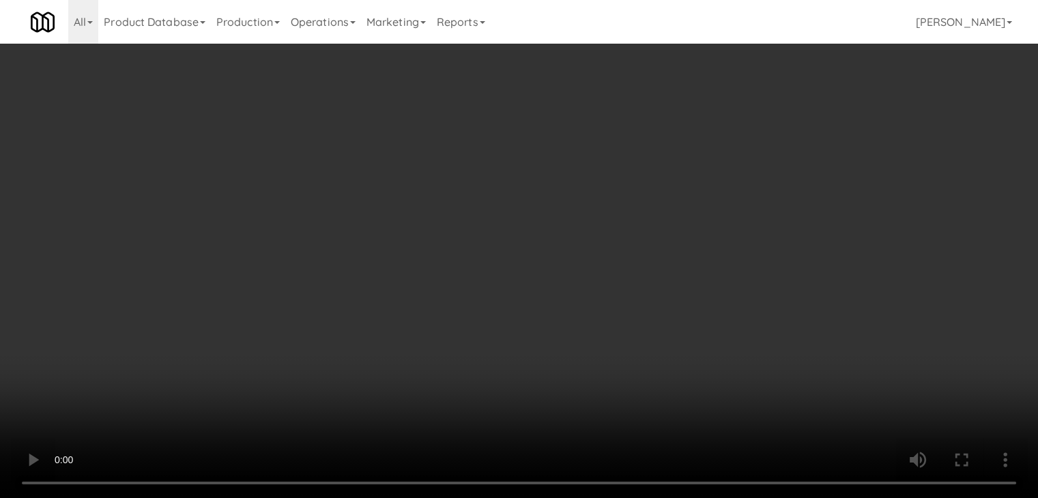
scroll to position [16619, 0]
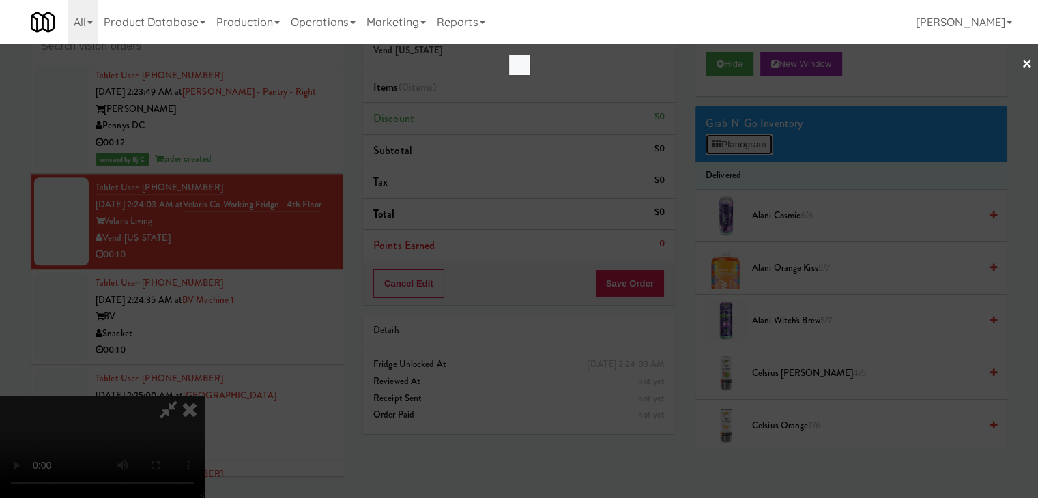
scroll to position [16619, 0]
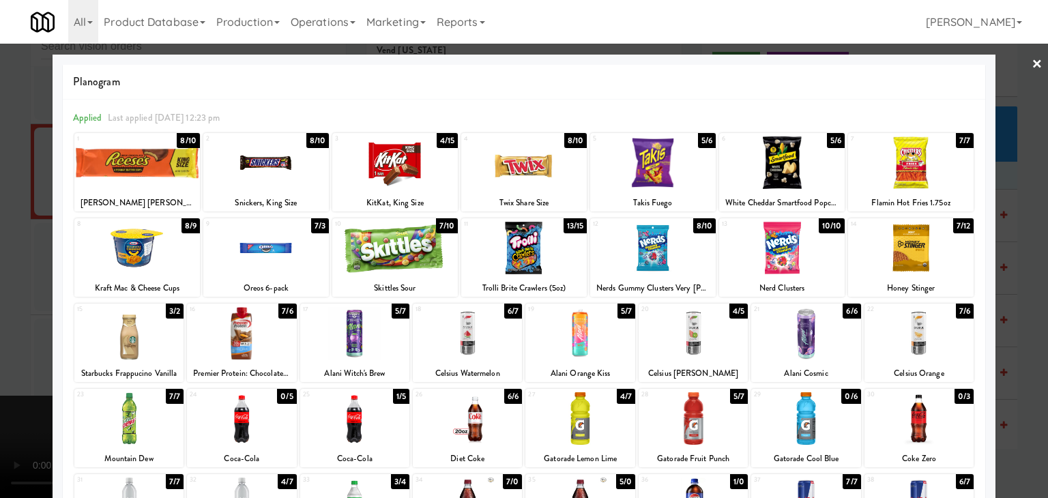
drag, startPoint x: 477, startPoint y: 332, endPoint x: 156, endPoint y: 342, distance: 321.5
drag, startPoint x: 0, startPoint y: 339, endPoint x: 373, endPoint y: 336, distance: 372.5
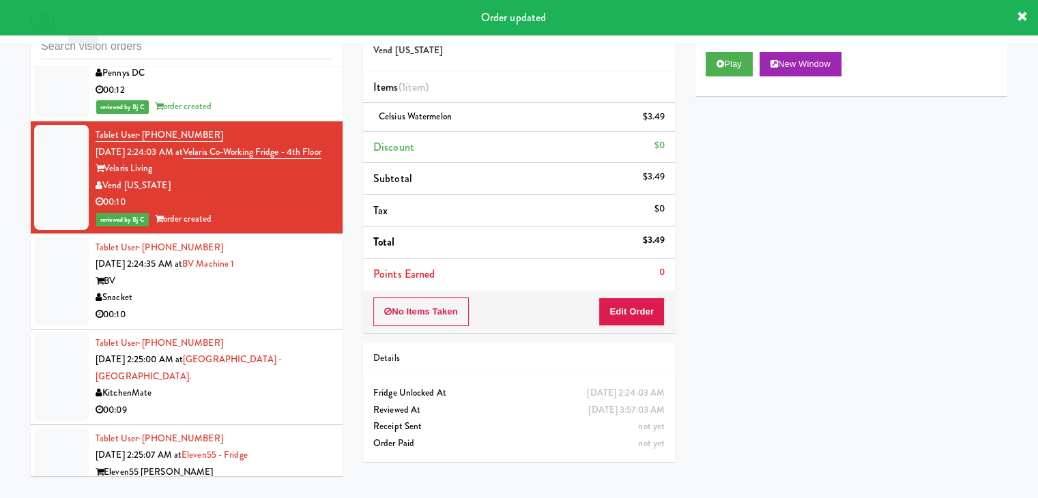
scroll to position [16772, 0]
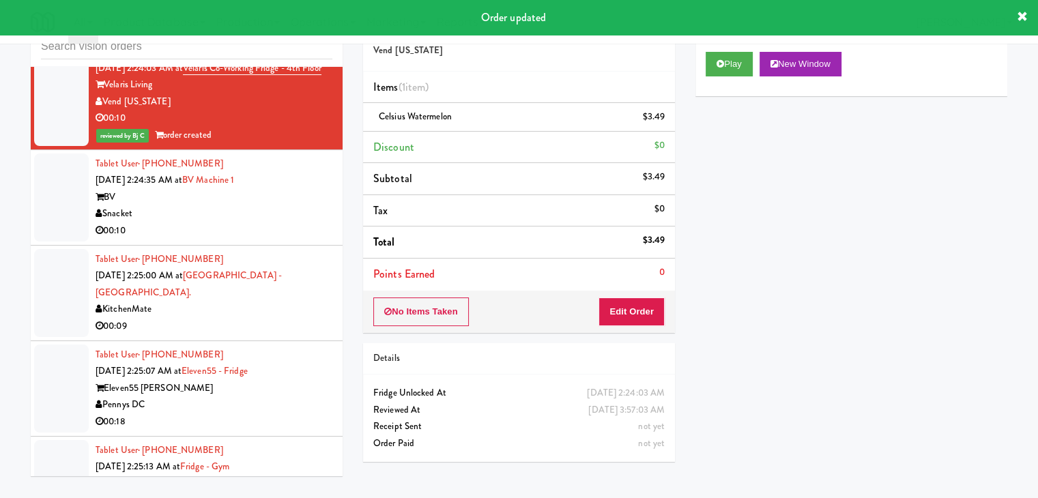
drag, startPoint x: 296, startPoint y: 209, endPoint x: 299, endPoint y: 216, distance: 8.0
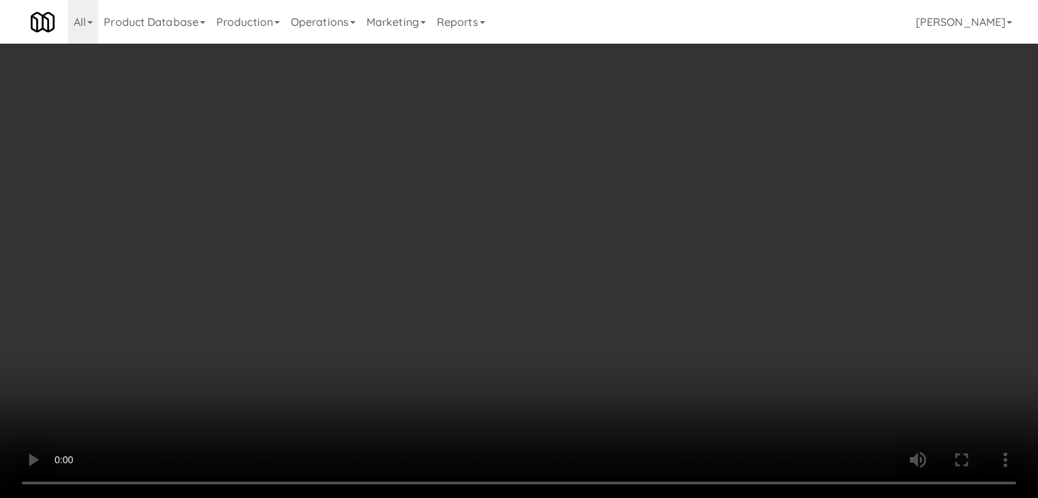
scroll to position [16756, 0]
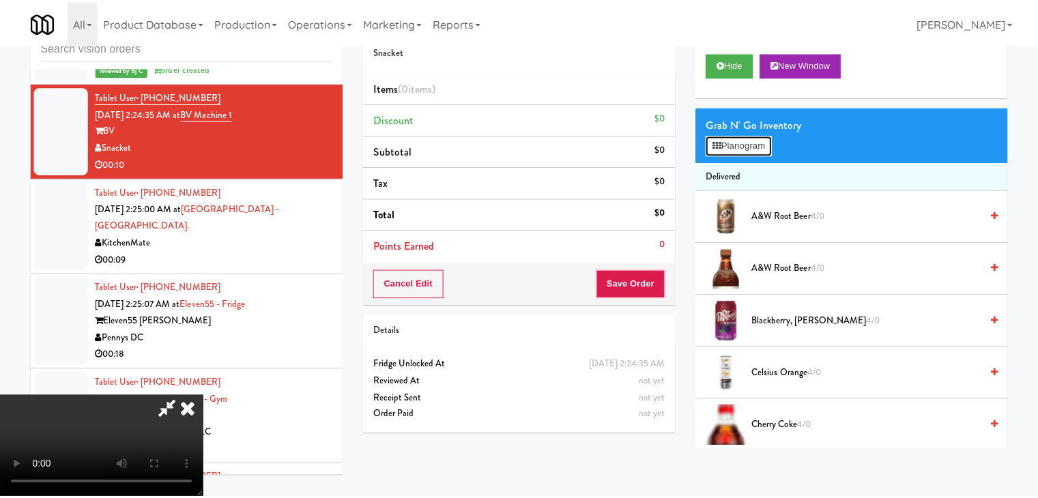
scroll to position [16756, 0]
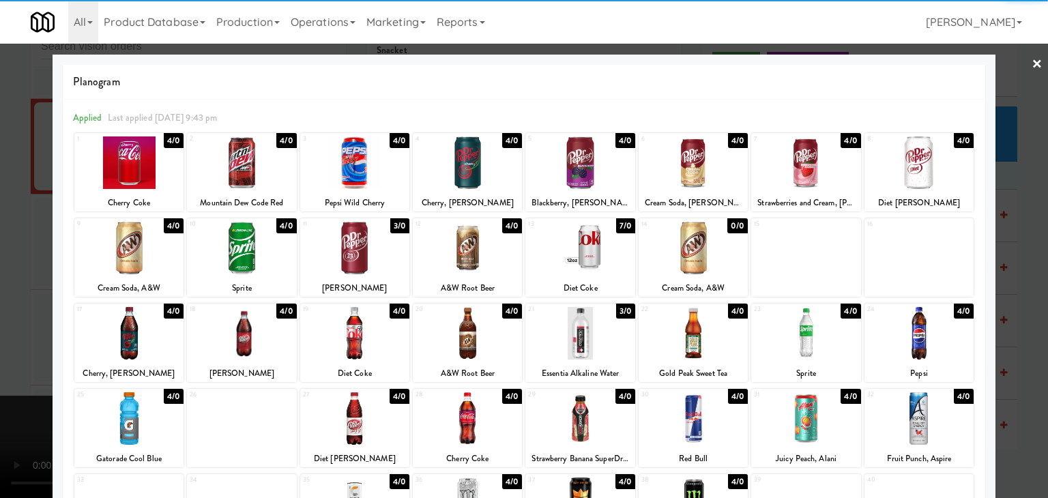
drag, startPoint x: 136, startPoint y: 169, endPoint x: 42, endPoint y: 186, distance: 95.8
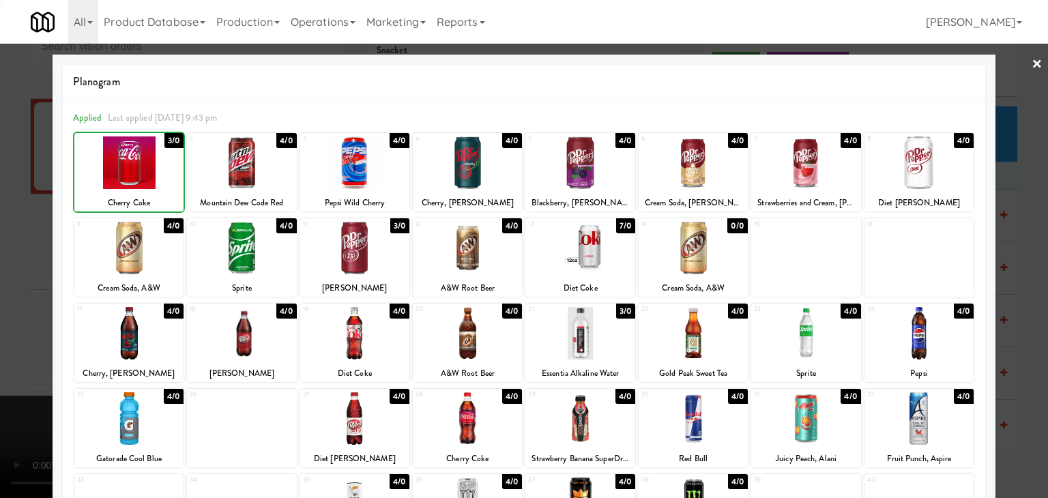
drag, startPoint x: 0, startPoint y: 197, endPoint x: 377, endPoint y: 274, distance: 384.4
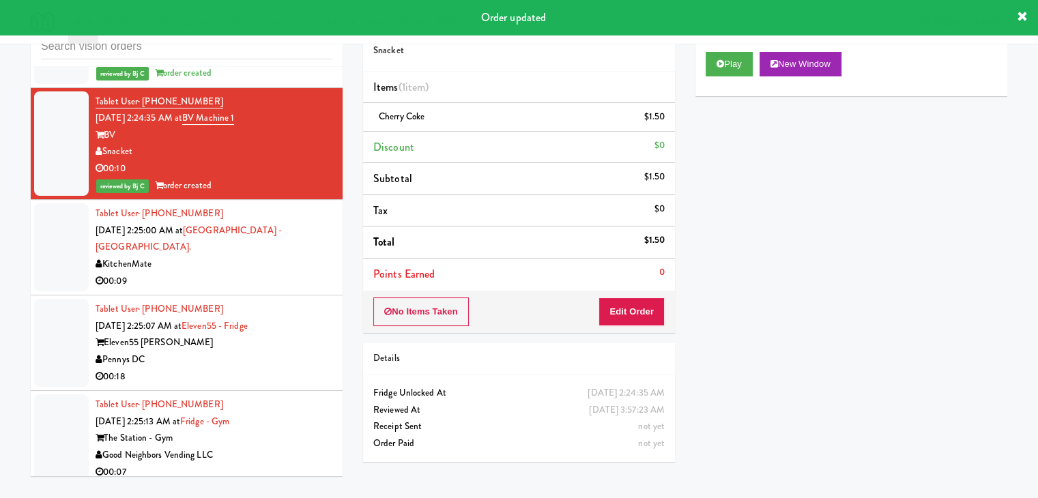
scroll to position [16909, 0]
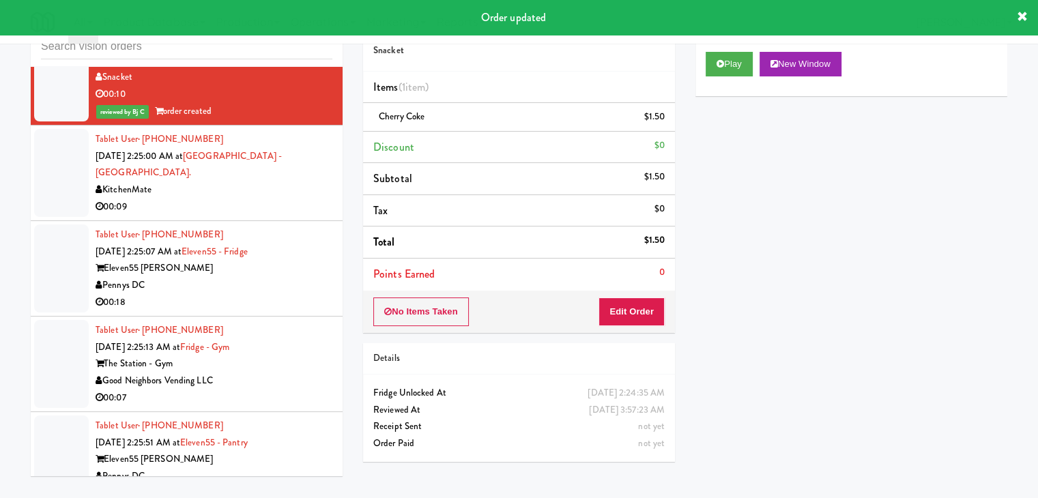
drag, startPoint x: 278, startPoint y: 257, endPoint x: 276, endPoint y: 267, distance: 9.8
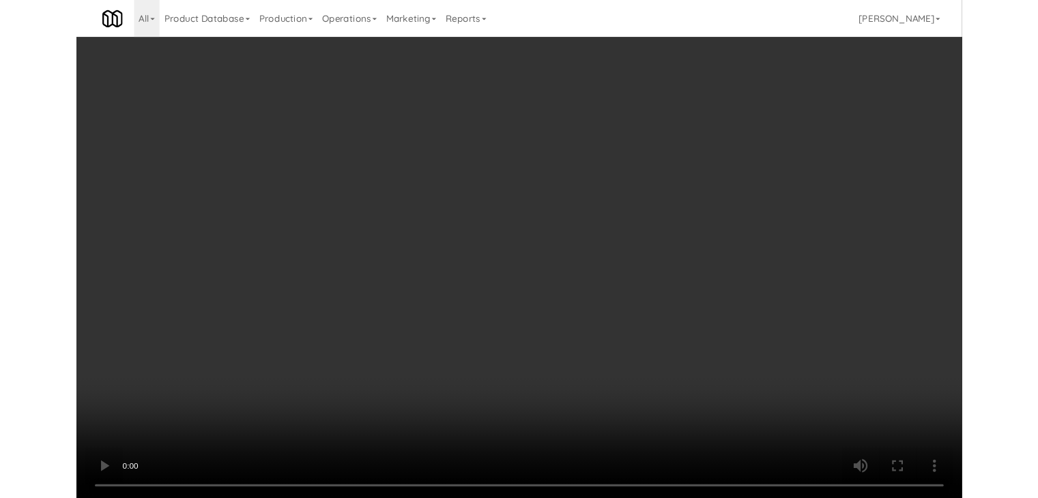
scroll to position [16892, 0]
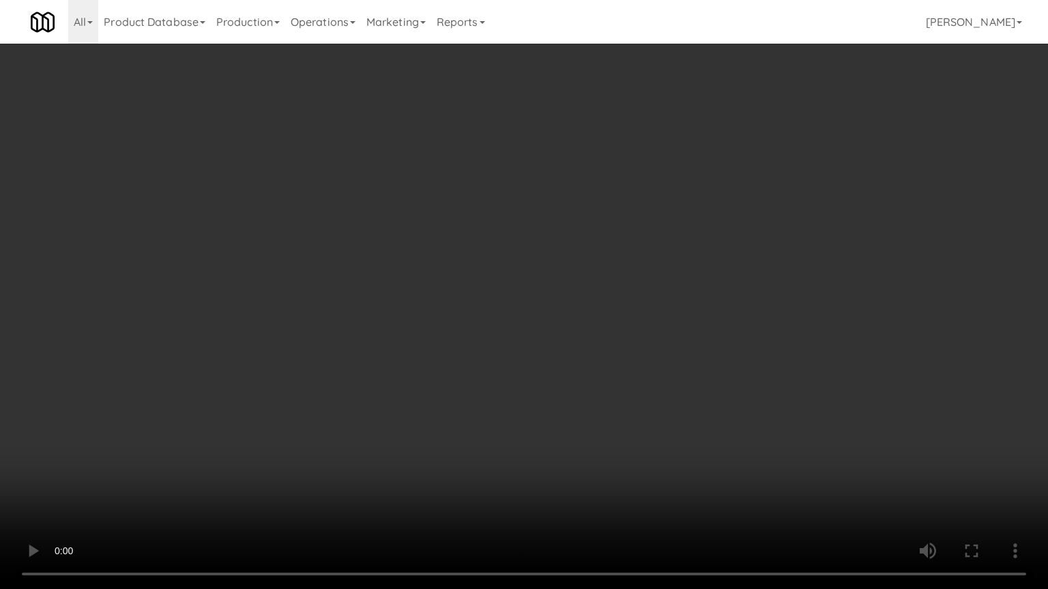
drag, startPoint x: 698, startPoint y: 354, endPoint x: 788, endPoint y: 184, distance: 192.3
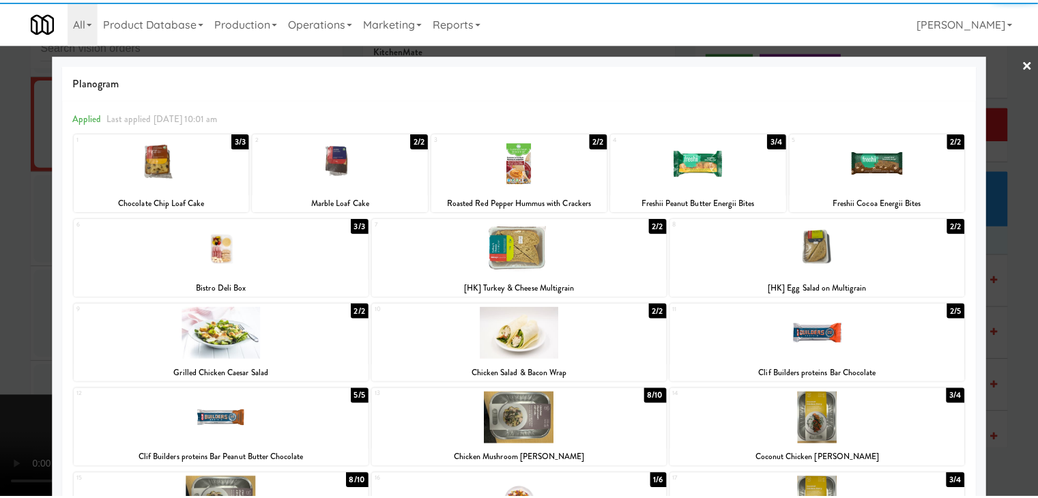
scroll to position [68, 0]
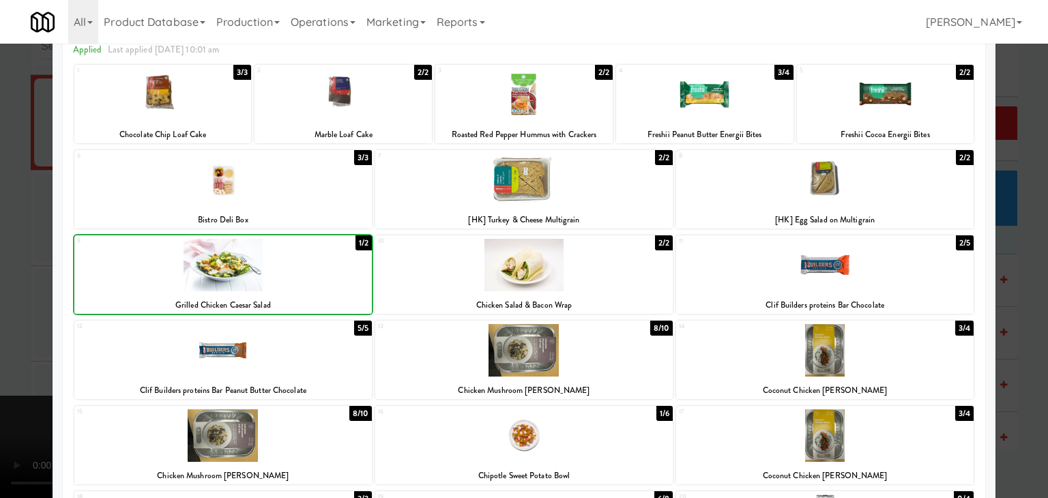
drag, startPoint x: 0, startPoint y: 287, endPoint x: 274, endPoint y: 291, distance: 274.3
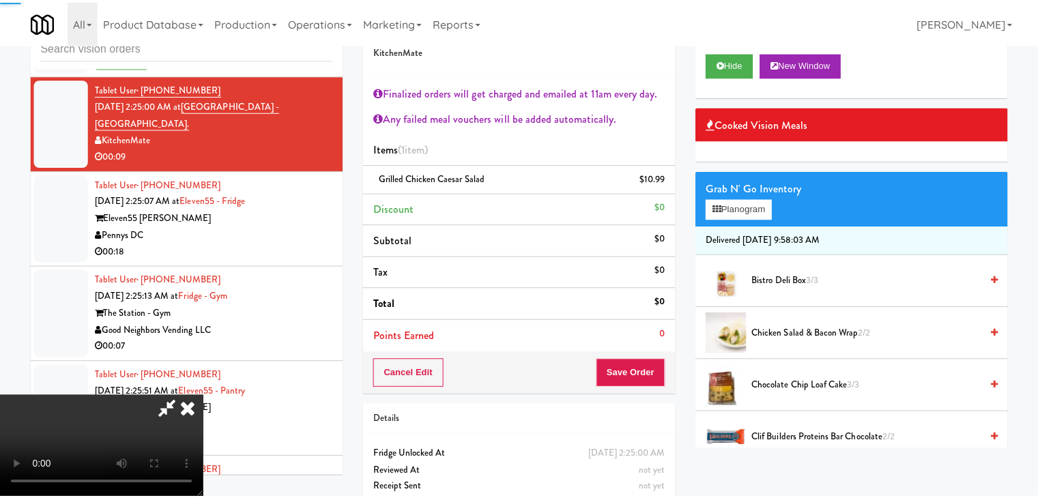
scroll to position [16909, 0]
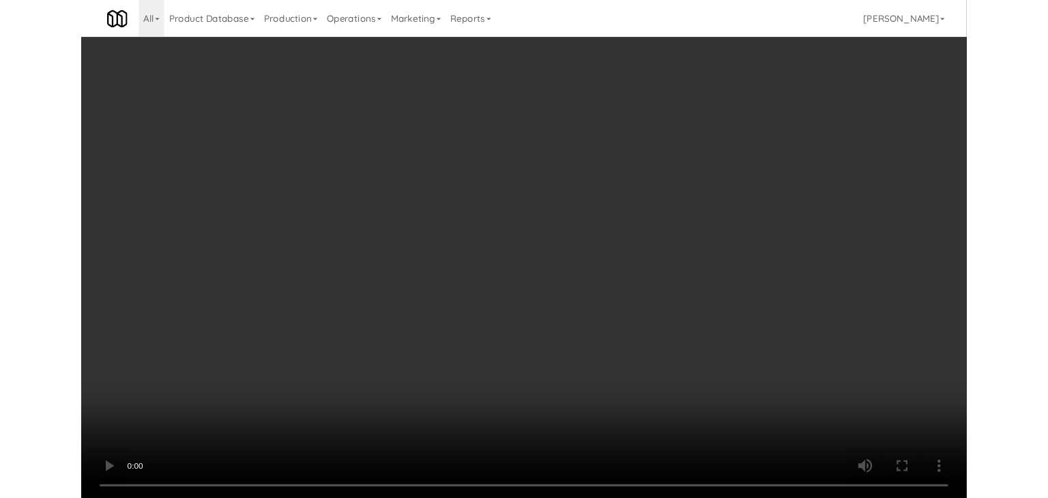
scroll to position [17045, 0]
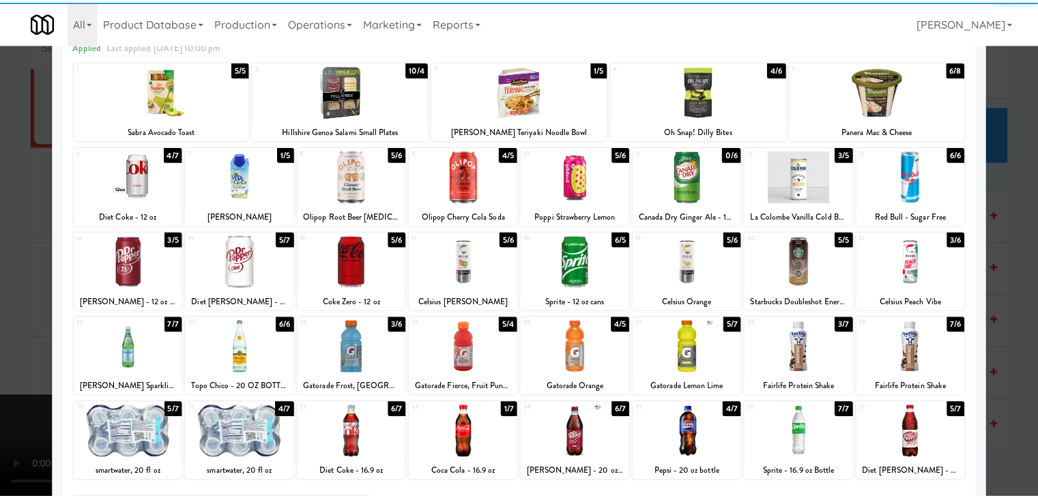
scroll to position [172, 0]
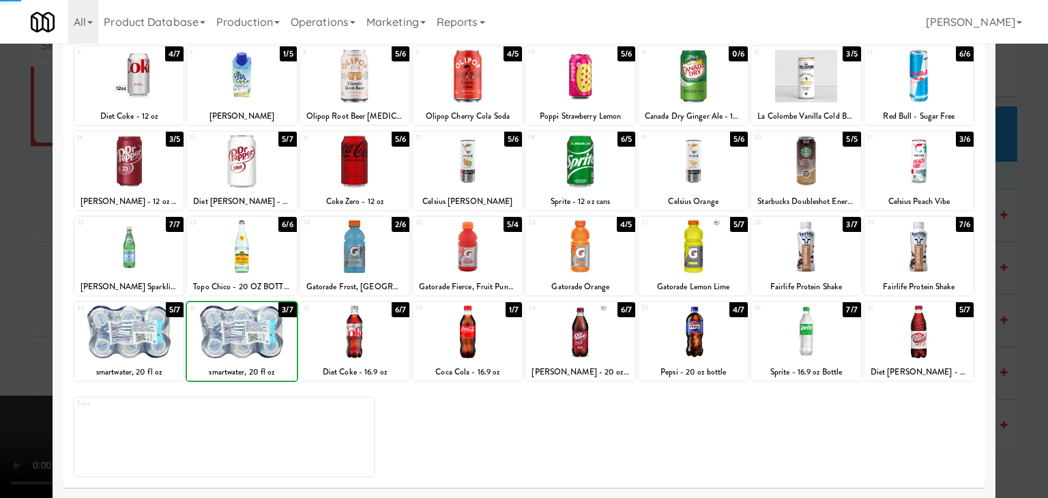
drag, startPoint x: 0, startPoint y: 327, endPoint x: 202, endPoint y: 317, distance: 202.2
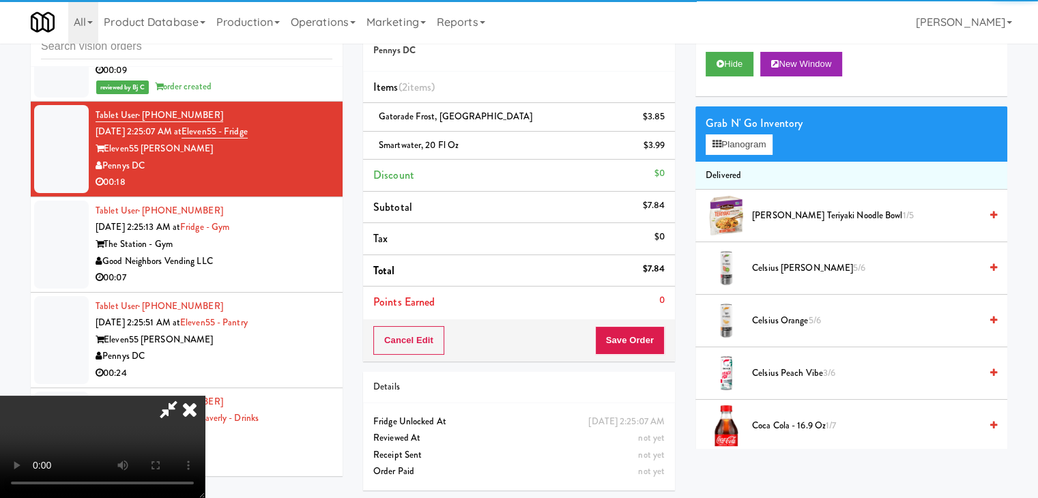
scroll to position [192, 0]
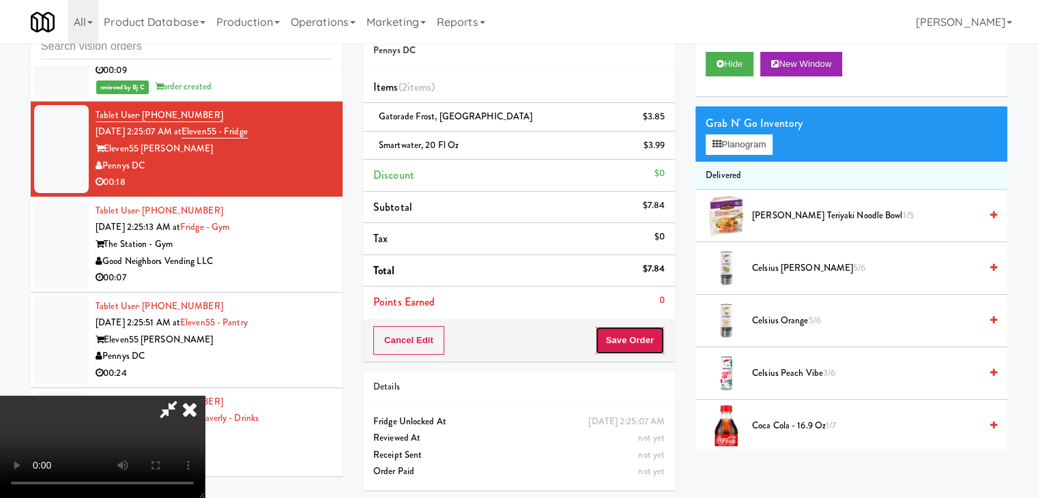
drag, startPoint x: 633, startPoint y: 334, endPoint x: 651, endPoint y: 333, distance: 17.8
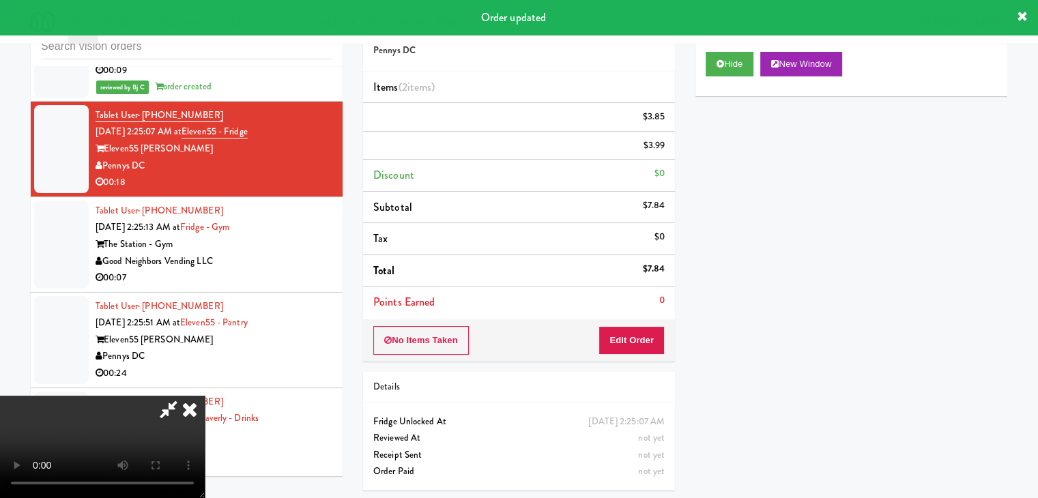
scroll to position [0, 0]
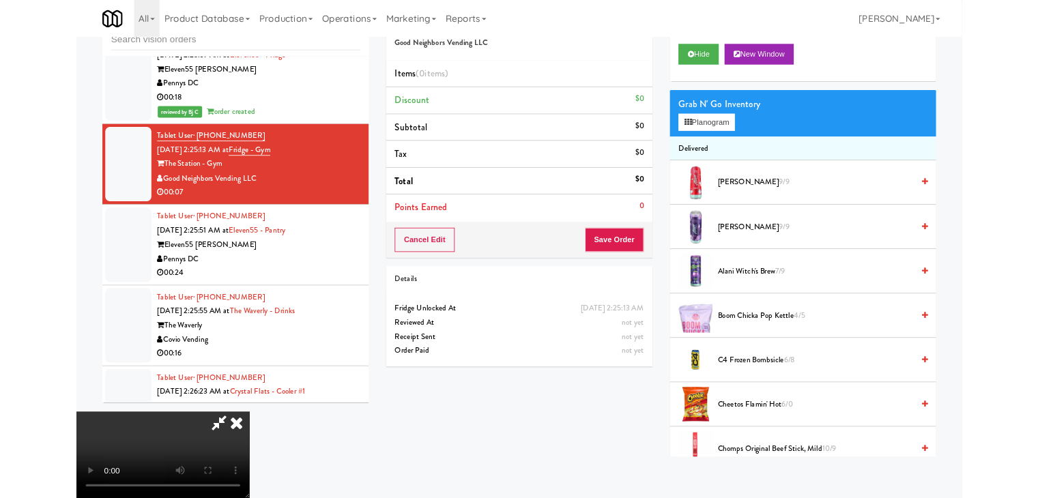
scroll to position [17028, 0]
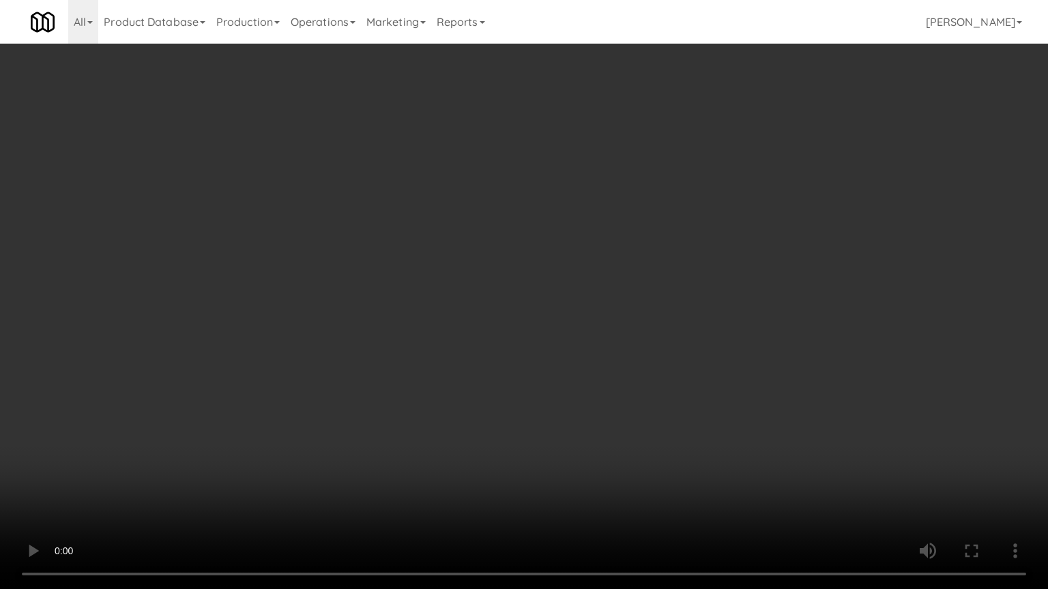
drag, startPoint x: 667, startPoint y: 248, endPoint x: 767, endPoint y: 115, distance: 166.6
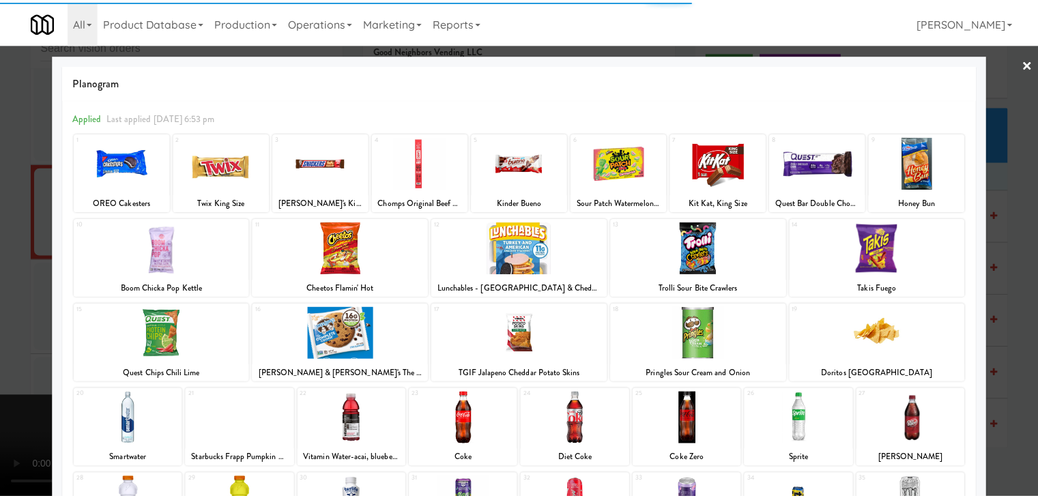
scroll to position [172, 0]
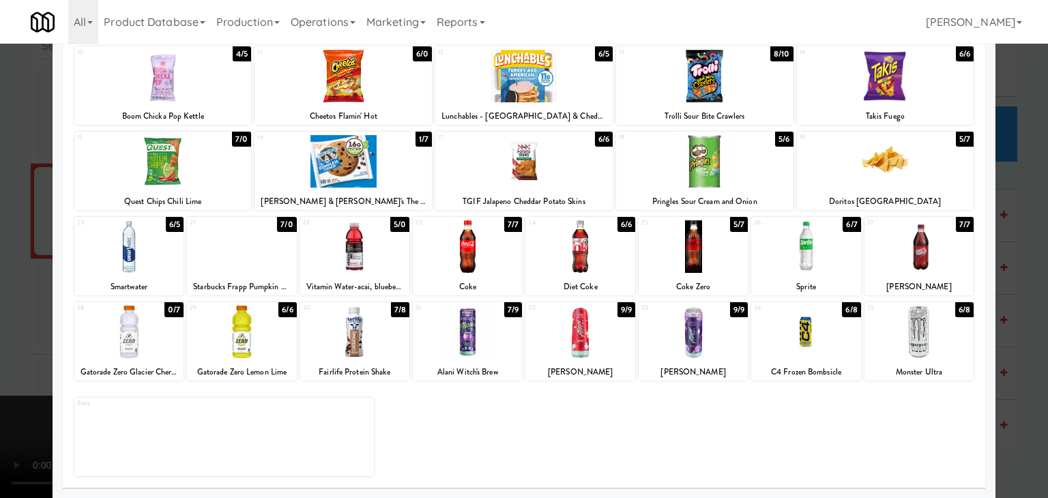
drag, startPoint x: 7, startPoint y: 310, endPoint x: 328, endPoint y: 303, distance: 321.4
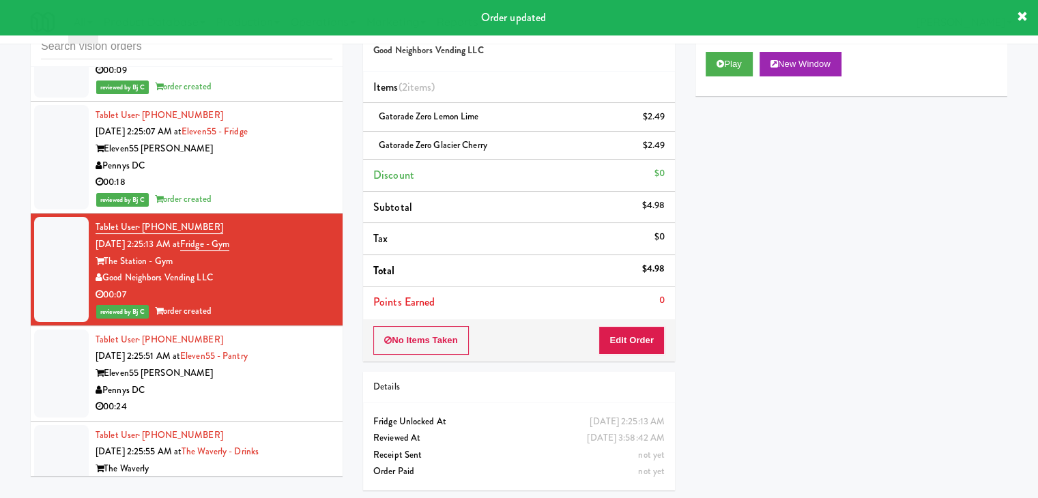
scroll to position [45, 0]
